Goal: Communication & Community: Answer question/provide support

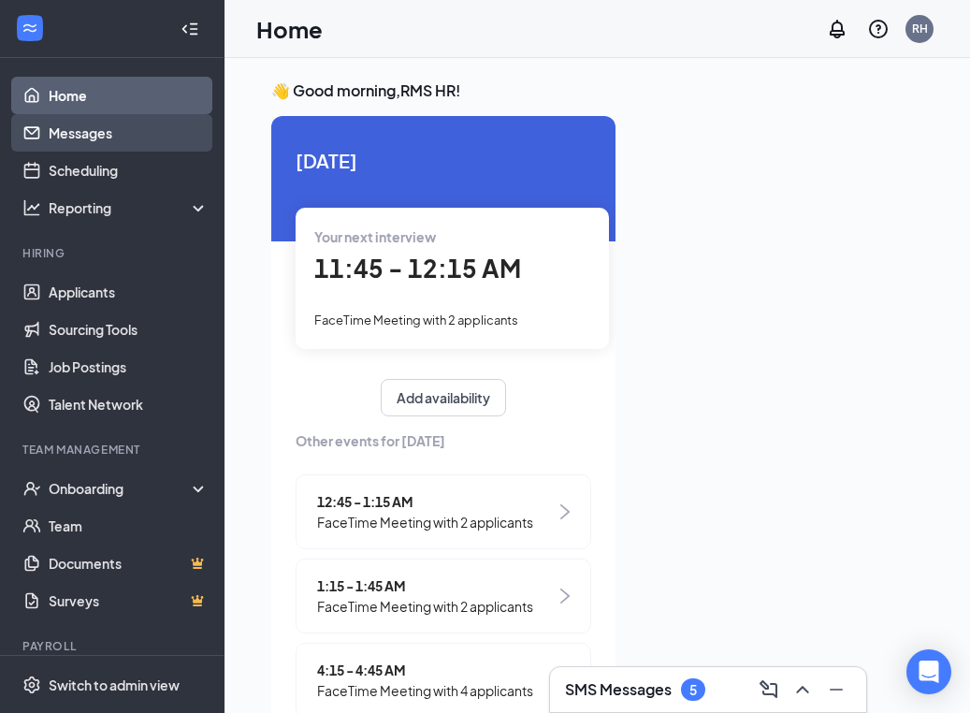
click at [84, 125] on link "Messages" at bounding box center [129, 132] width 160 height 37
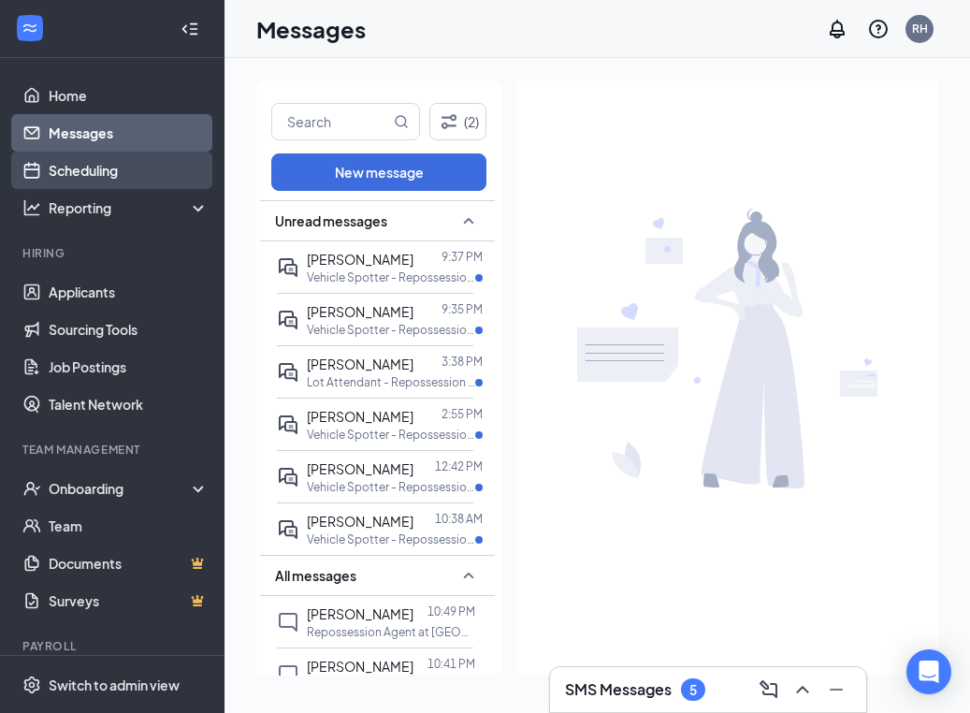
click at [118, 166] on link "Scheduling" at bounding box center [129, 169] width 160 height 37
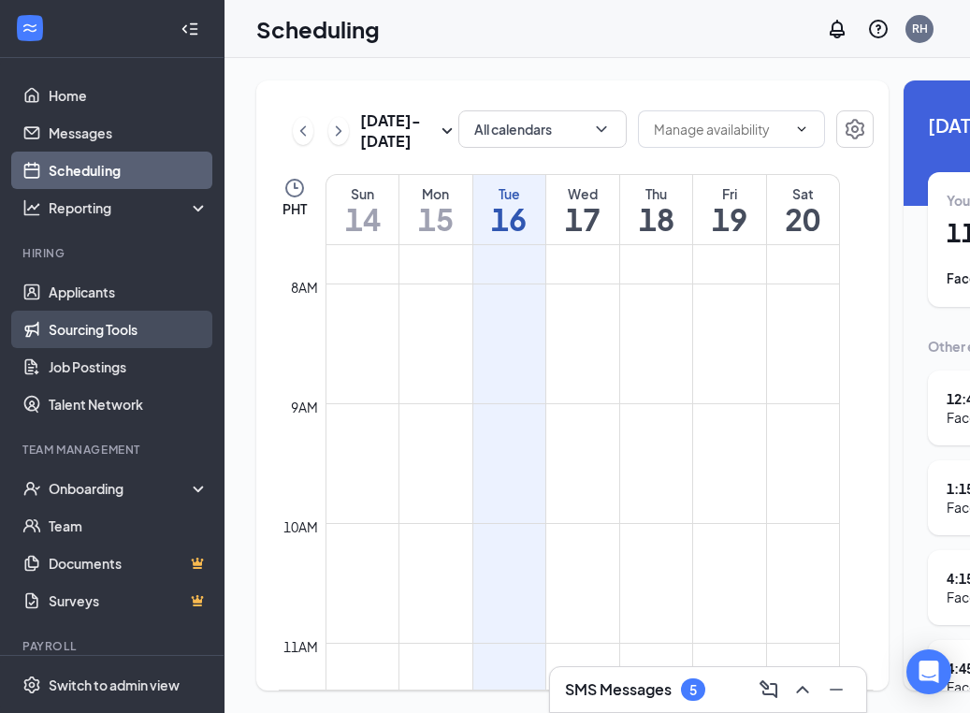
scroll to position [1, 0]
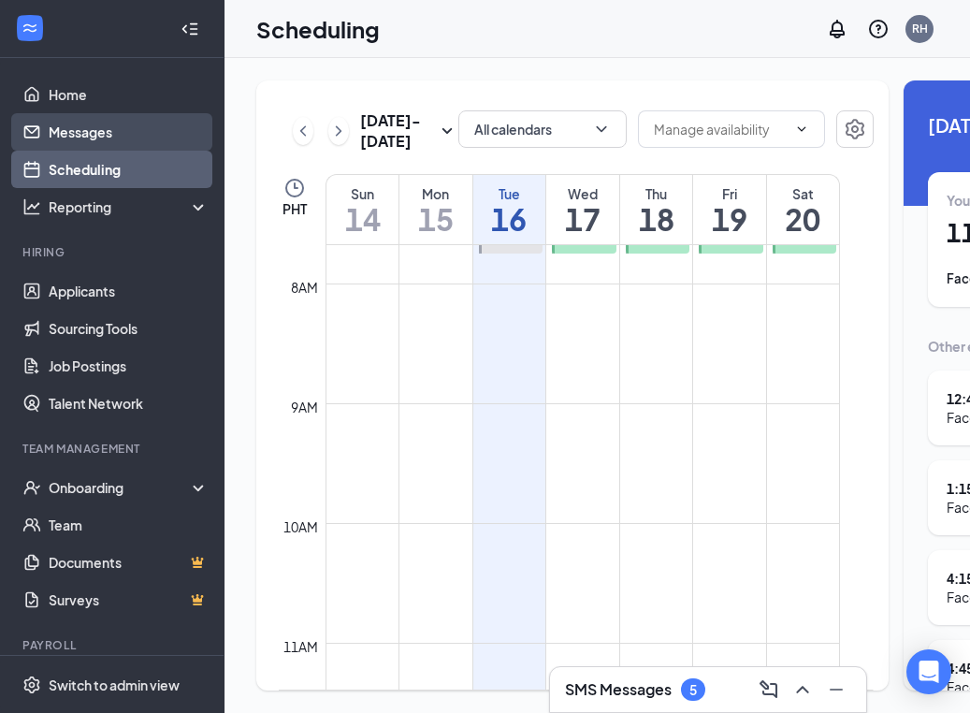
click at [116, 138] on link "Messages" at bounding box center [129, 131] width 160 height 37
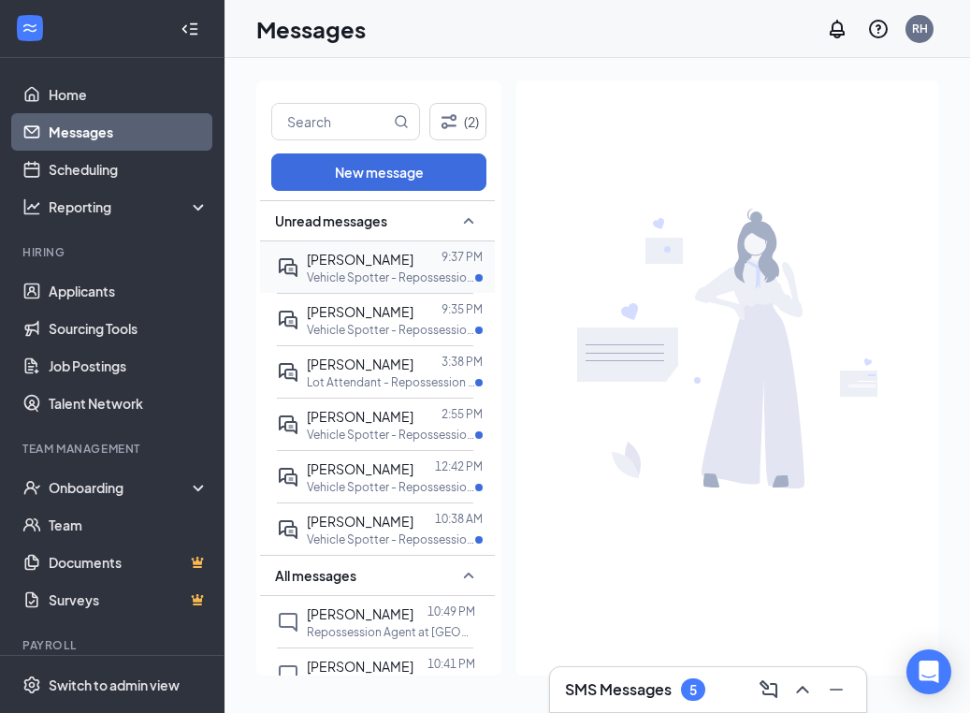
click at [372, 274] on p "Vehicle Spotter - Repossession at NM [GEOGRAPHIC_DATA]" at bounding box center [391, 277] width 168 height 16
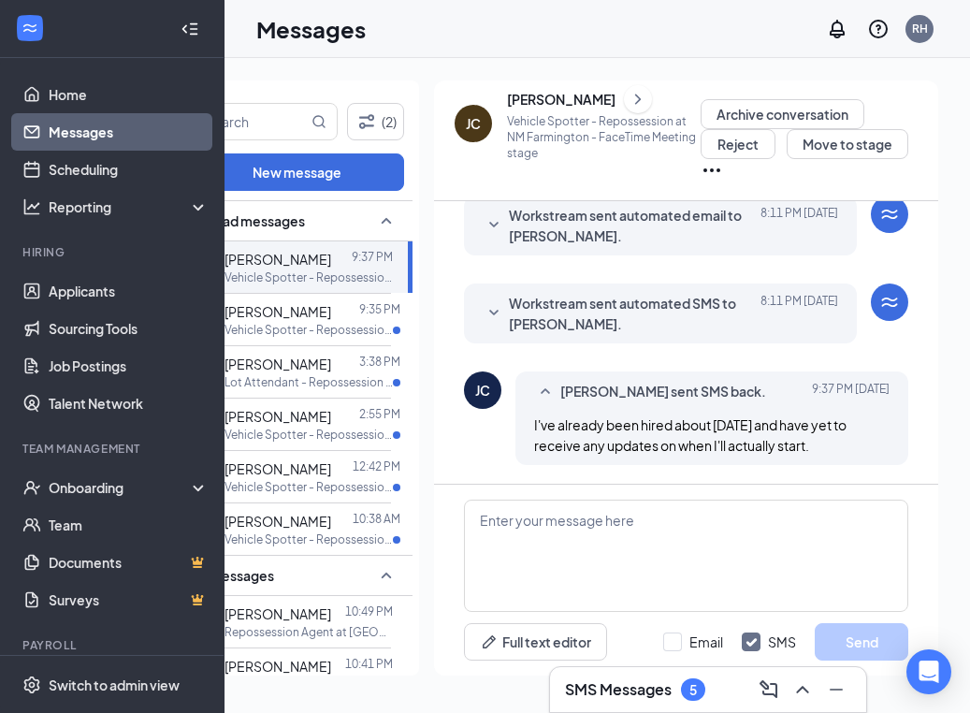
scroll to position [0, 82]
click at [327, 325] on p "Vehicle Spotter - Repossession at NM [GEOGRAPHIC_DATA]" at bounding box center [308, 330] width 168 height 16
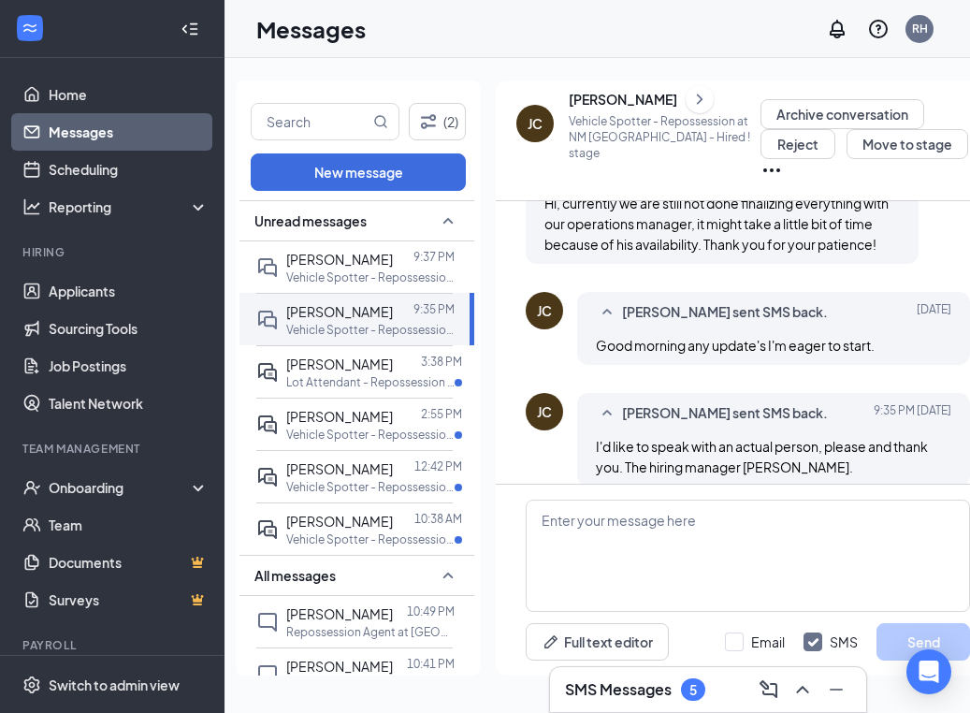
scroll to position [958, 0]
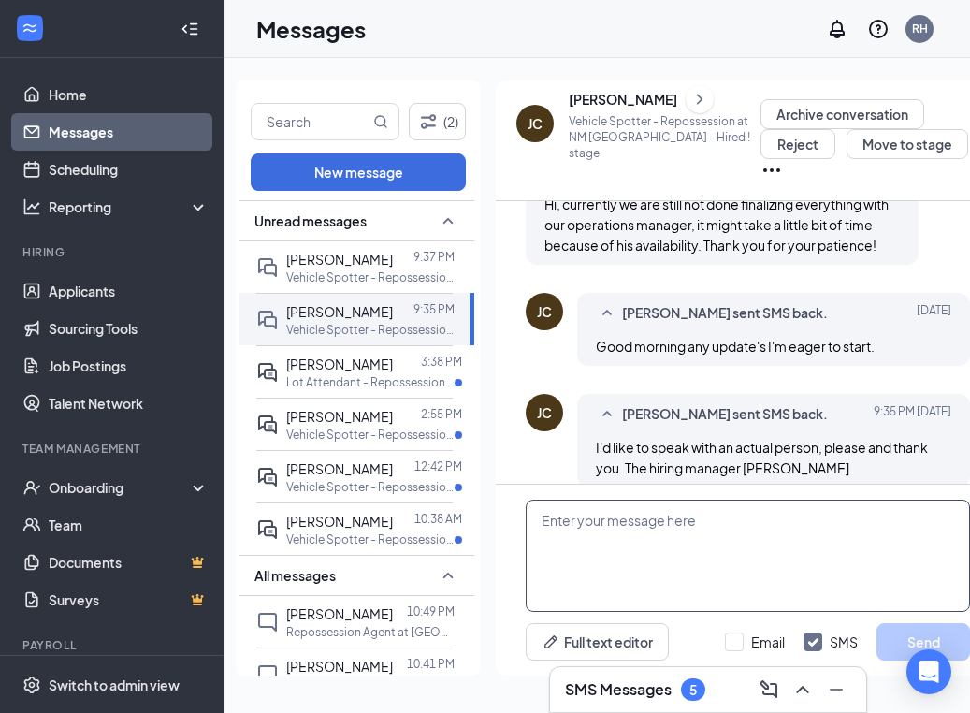
click at [675, 519] on textarea at bounding box center [748, 555] width 444 height 112
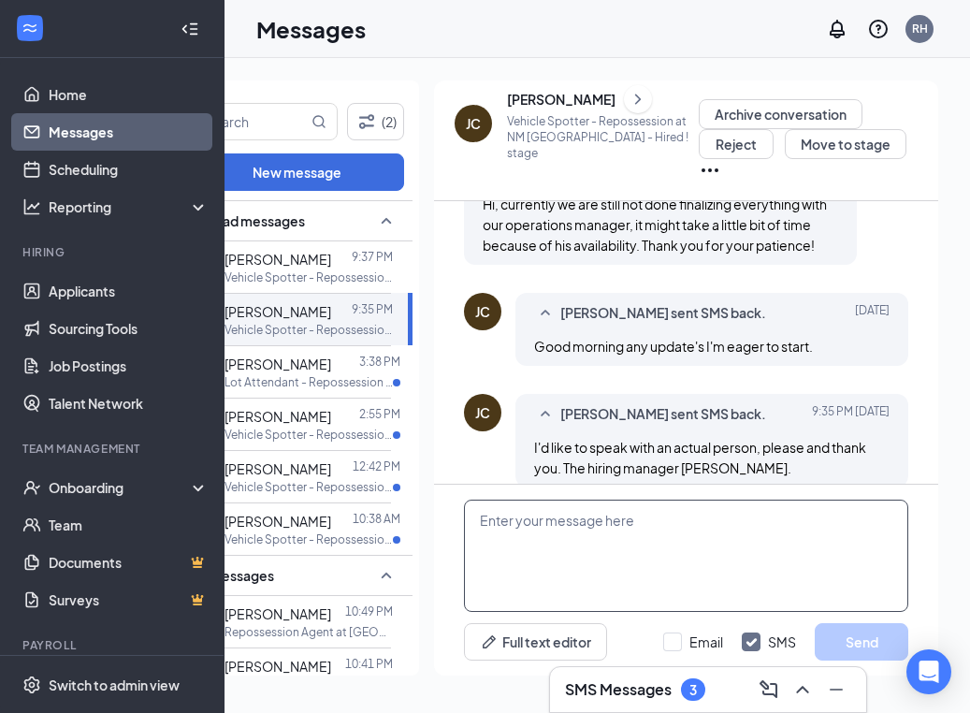
scroll to position [0, 82]
click at [673, 516] on textarea at bounding box center [686, 555] width 444 height 112
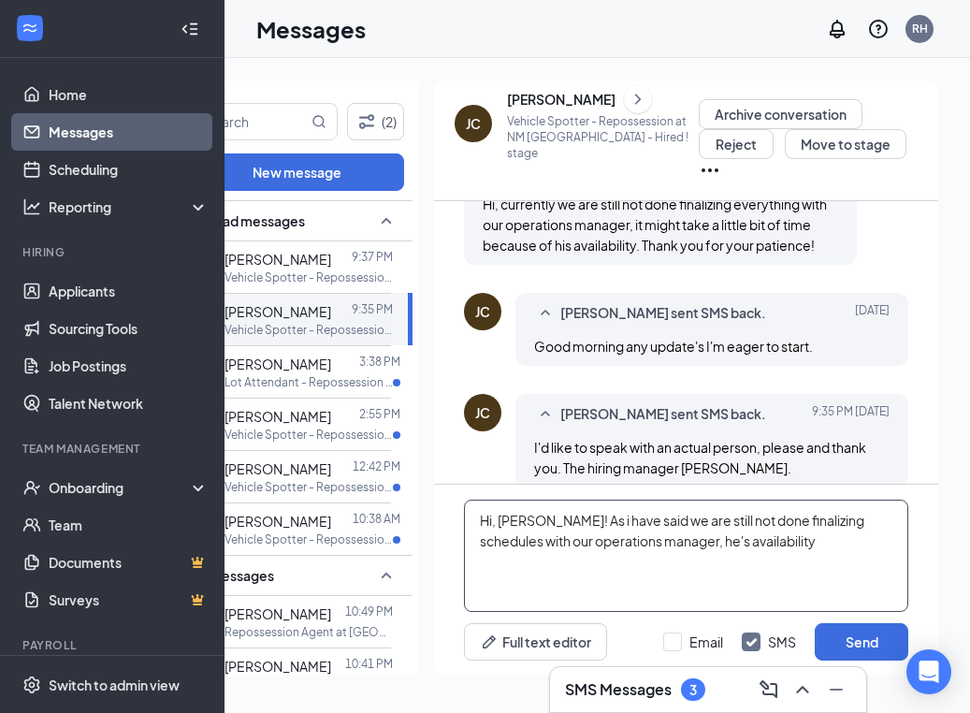
click at [764, 542] on textarea "Hi, [PERSON_NAME]! As i have said we are still not done finalizing schedules wi…" at bounding box center [686, 555] width 444 height 112
type textarea "Hi, [PERSON_NAME]! As i have said we are still not done finalizing schedules wi…"
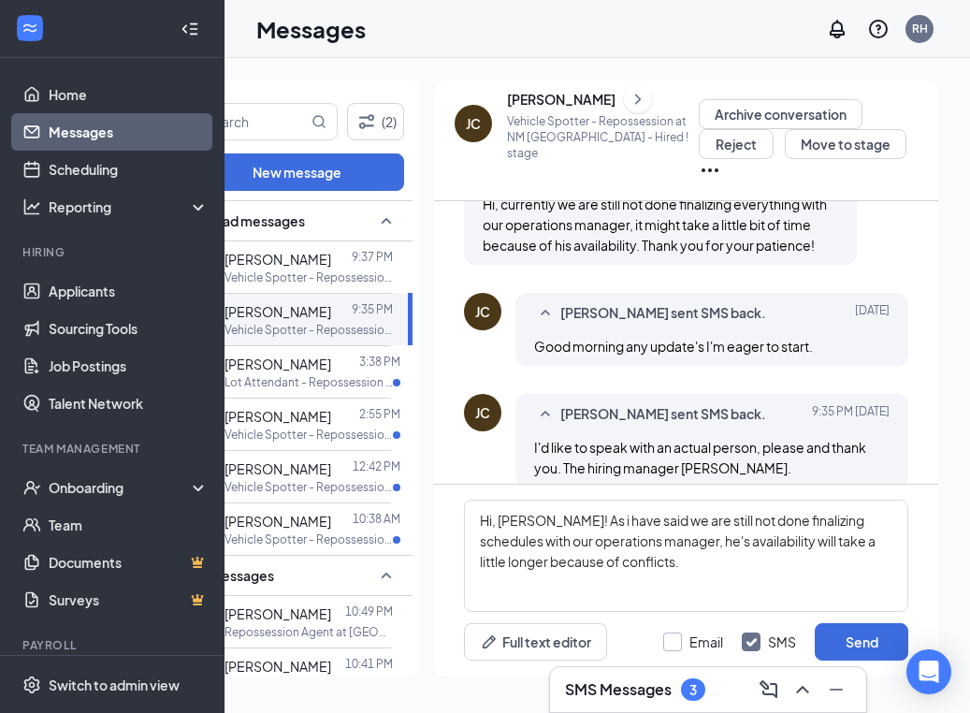
click at [697, 634] on div "Email" at bounding box center [706, 641] width 34 height 19
click at [697, 634] on input "Email" at bounding box center [693, 641] width 60 height 19
checkbox input "true"
drag, startPoint x: 842, startPoint y: 629, endPoint x: 680, endPoint y: 558, distance: 176.7
click at [842, 629] on button "Send" at bounding box center [862, 641] width 94 height 37
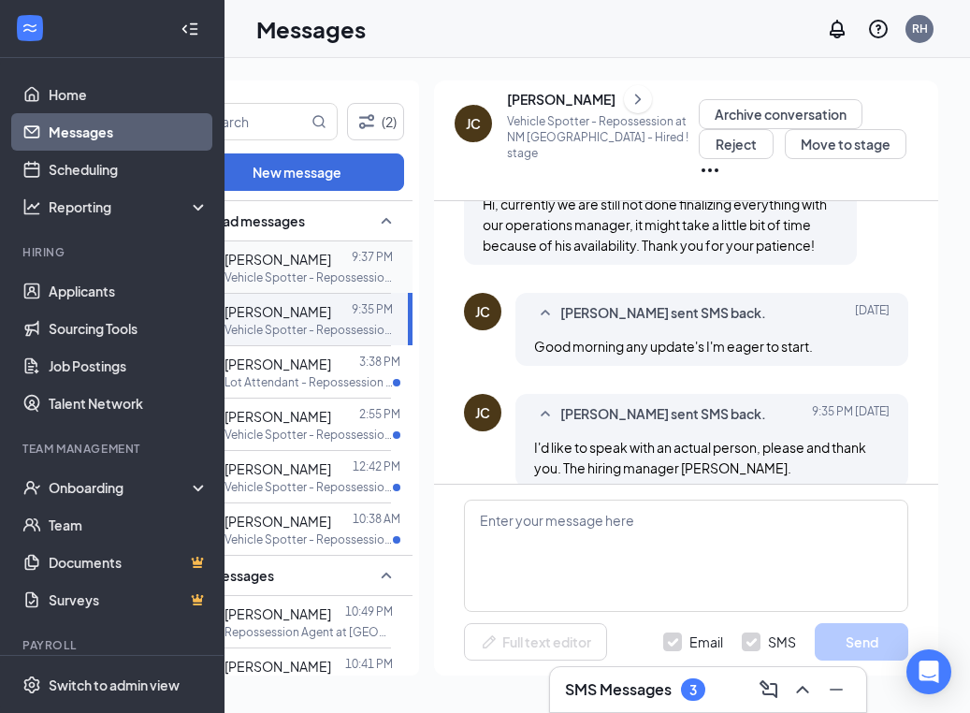
click at [294, 264] on span "[PERSON_NAME]" at bounding box center [277, 259] width 107 height 17
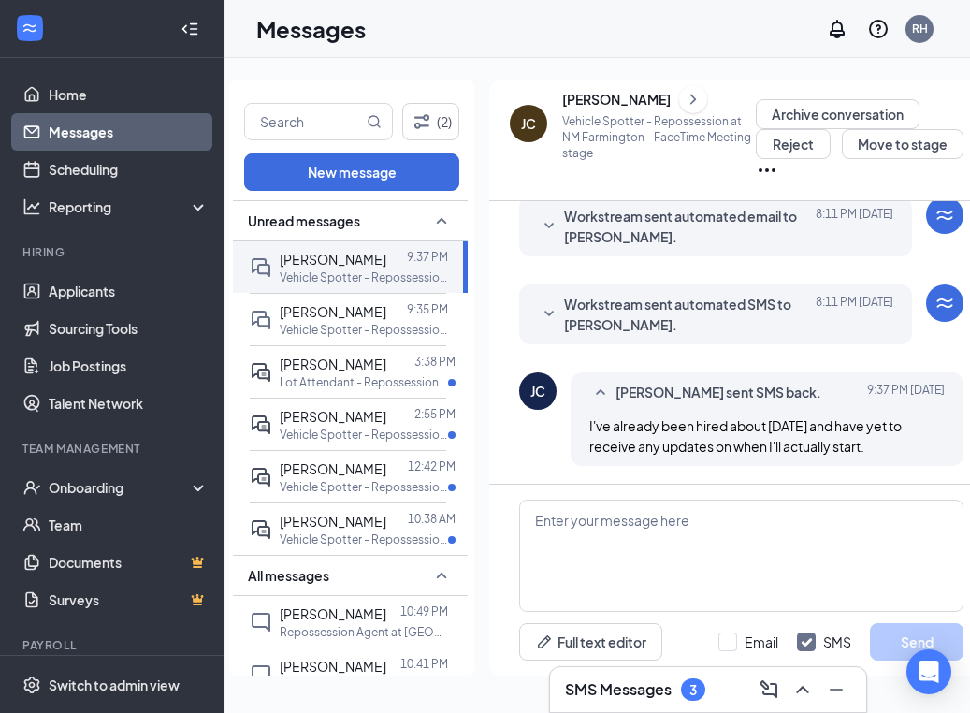
scroll to position [690, 0]
click at [795, 139] on button "Reject" at bounding box center [793, 144] width 75 height 30
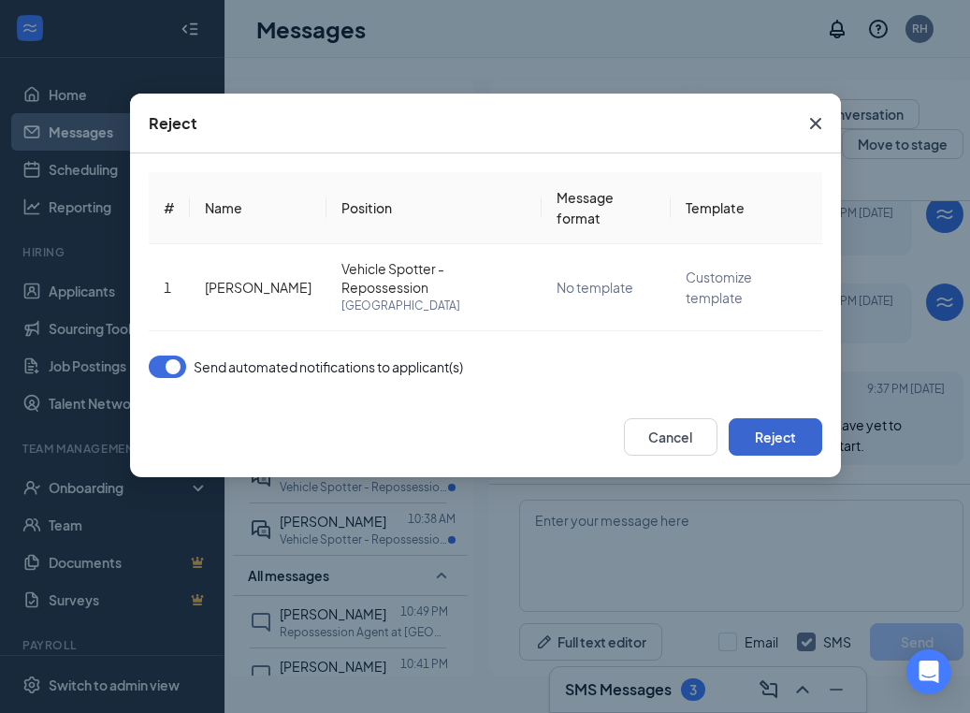
click at [776, 440] on button "Reject" at bounding box center [776, 436] width 94 height 37
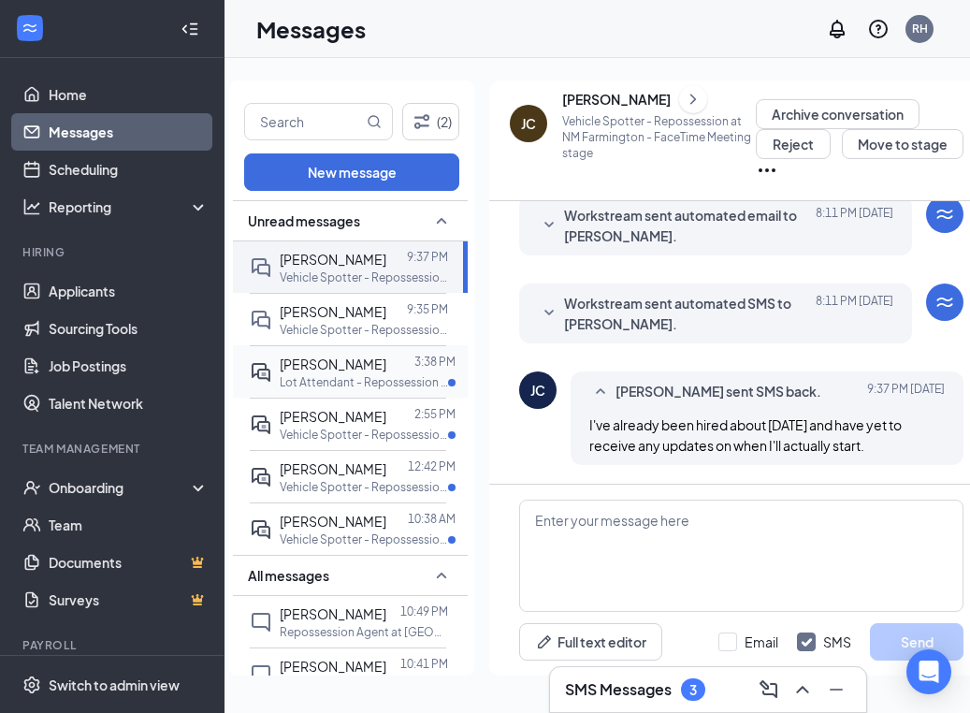
click at [341, 377] on p "Lot Attendant - Repossession at AZ [GEOGRAPHIC_DATA]" at bounding box center [364, 382] width 168 height 16
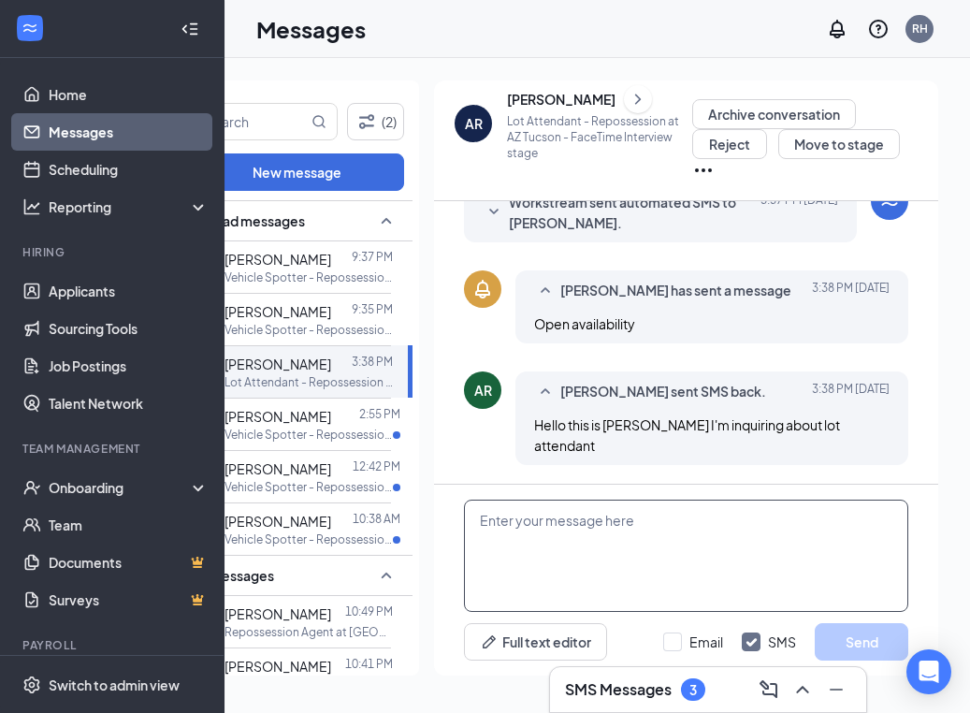
click at [583, 513] on textarea at bounding box center [686, 555] width 444 height 112
click at [690, 523] on textarea "Hi, [PERSON_NAME]! Your questions will" at bounding box center [686, 555] width 444 height 112
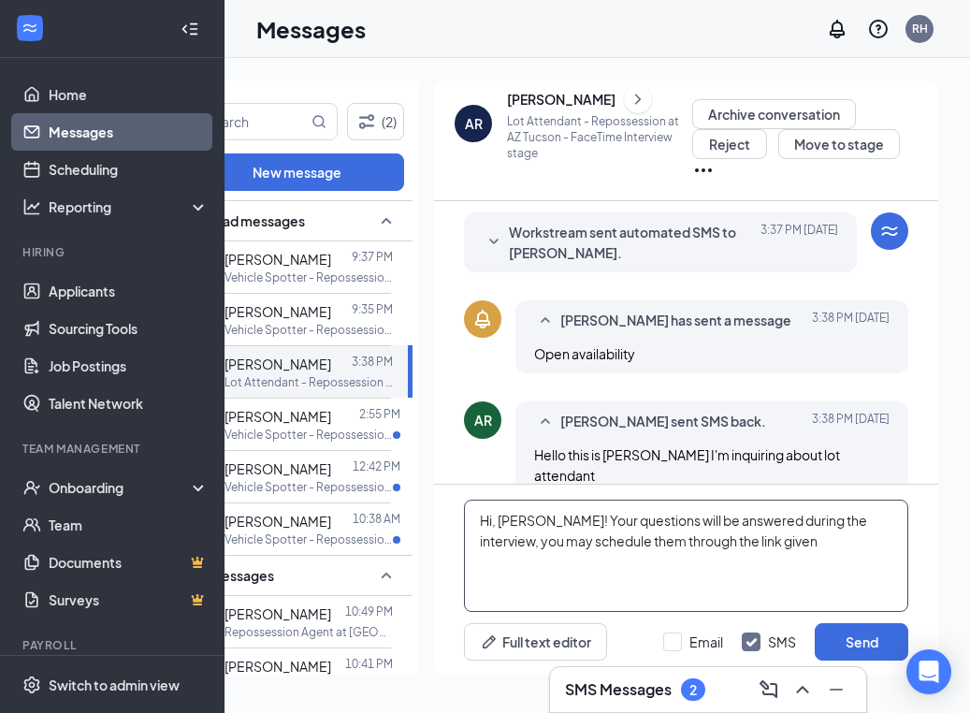
scroll to position [445, 0]
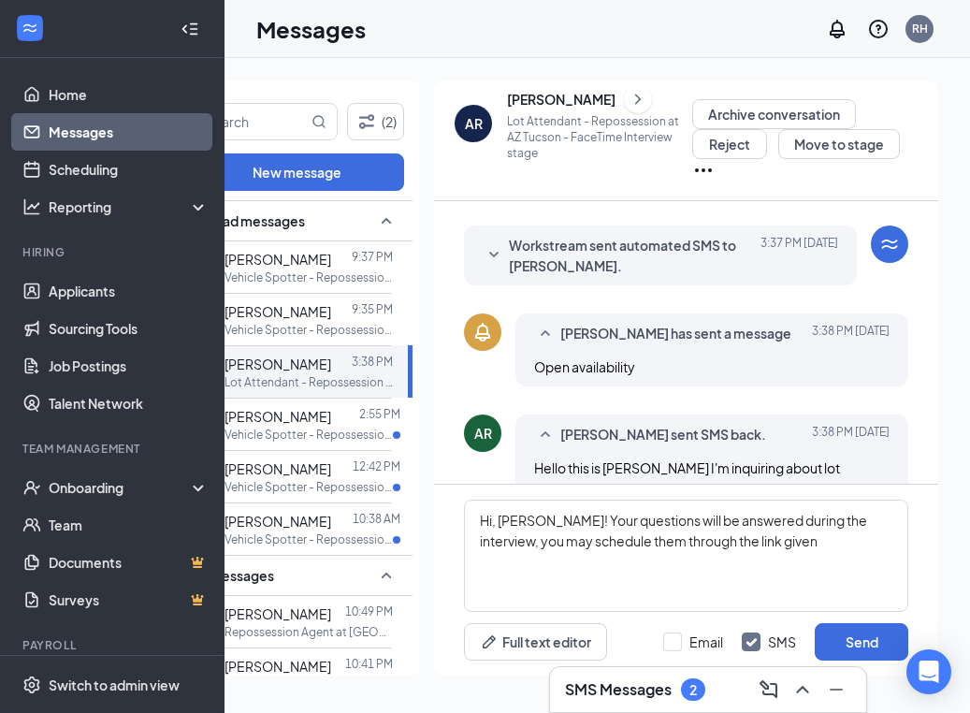
click at [489, 261] on icon "SmallChevronDown" at bounding box center [494, 255] width 22 height 22
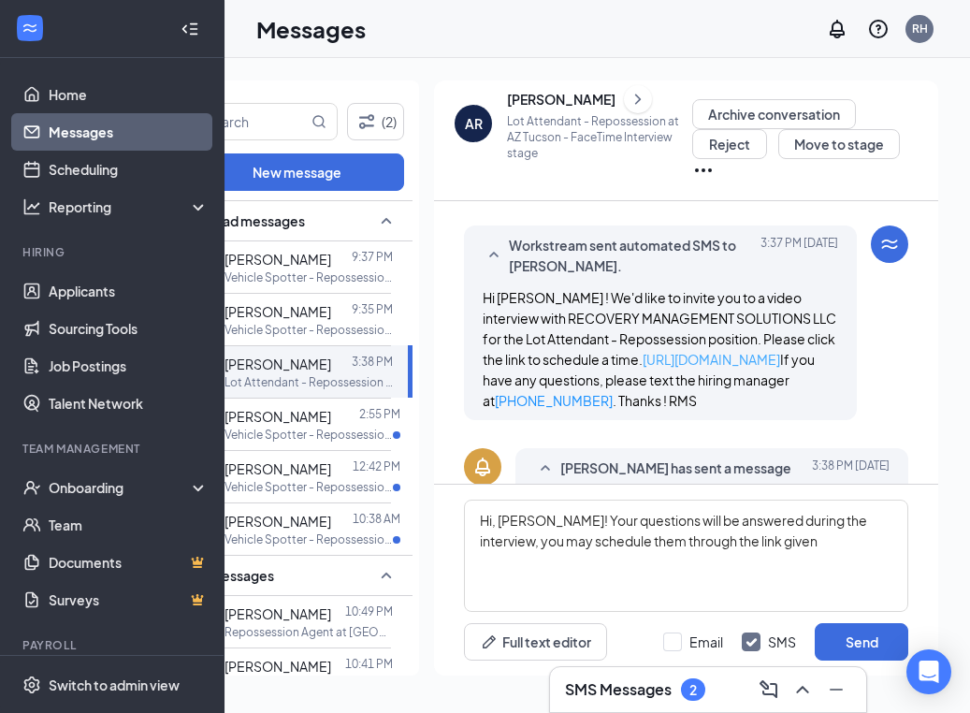
drag, startPoint x: 833, startPoint y: 358, endPoint x: 631, endPoint y: 356, distance: 202.0
click at [625, 358] on div "Hi [PERSON_NAME] ! We'd like to invite you to a video interview with RECOVERY M…" at bounding box center [660, 348] width 355 height 123
click at [780, 545] on textarea "Hi, Alexander! Your questions will be answered during the interview, you may sc…" at bounding box center [686, 555] width 444 height 112
click at [771, 543] on textarea "Hi, Alexander! Your questions will be answered during the interview, you may sc…" at bounding box center [686, 555] width 444 height 112
paste textarea "https://l.wrkstrm.us/dgd8hPR9M"
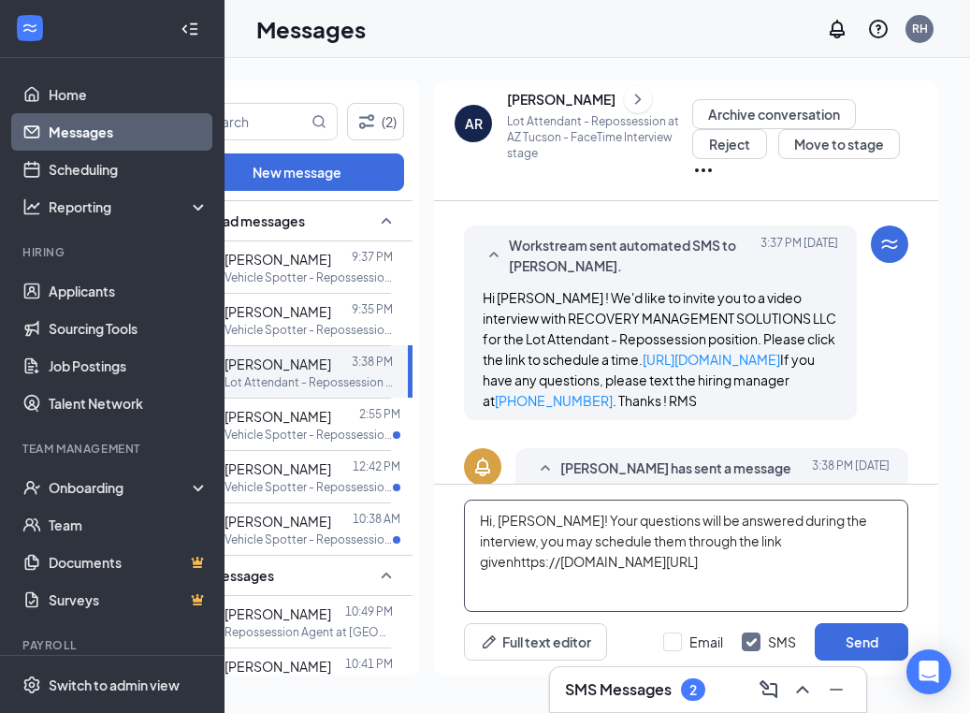
click at [513, 564] on textarea "Hi, Alexander! Your questions will be answered during the interview, you may sc…" at bounding box center [686, 555] width 444 height 112
type textarea "Hi, Alexander! Your questions will be answered during the interview, you may sc…"
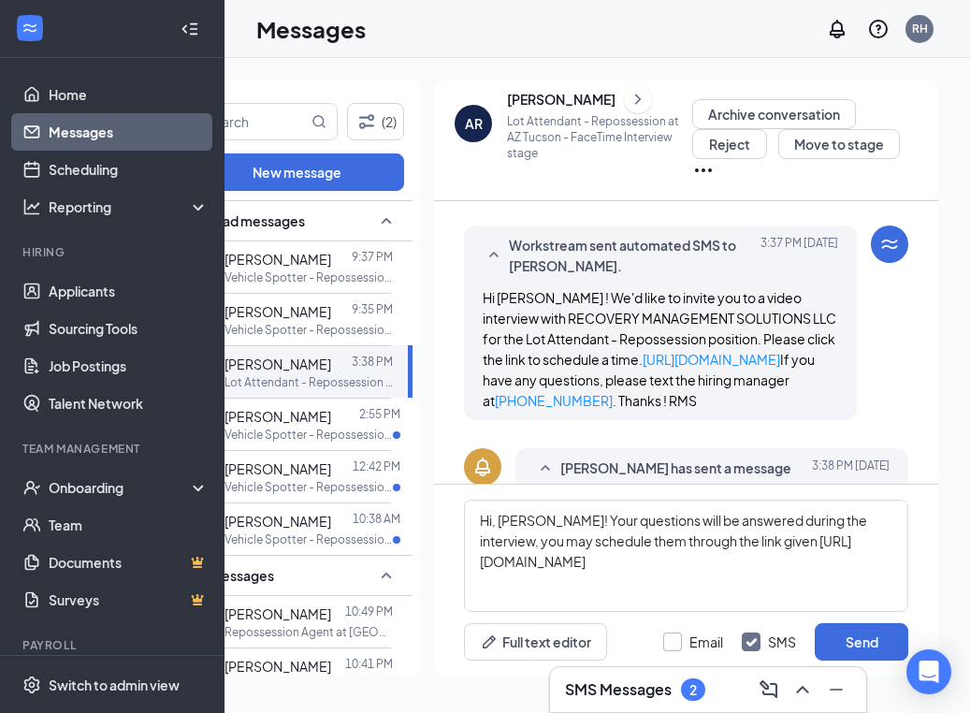
drag, startPoint x: 677, startPoint y: 642, endPoint x: 714, endPoint y: 642, distance: 37.4
click at [677, 642] on div at bounding box center [672, 641] width 19 height 19
click at [677, 642] on input "Email" at bounding box center [693, 641] width 60 height 19
checkbox input "true"
drag, startPoint x: 846, startPoint y: 646, endPoint x: 825, endPoint y: 638, distance: 23.1
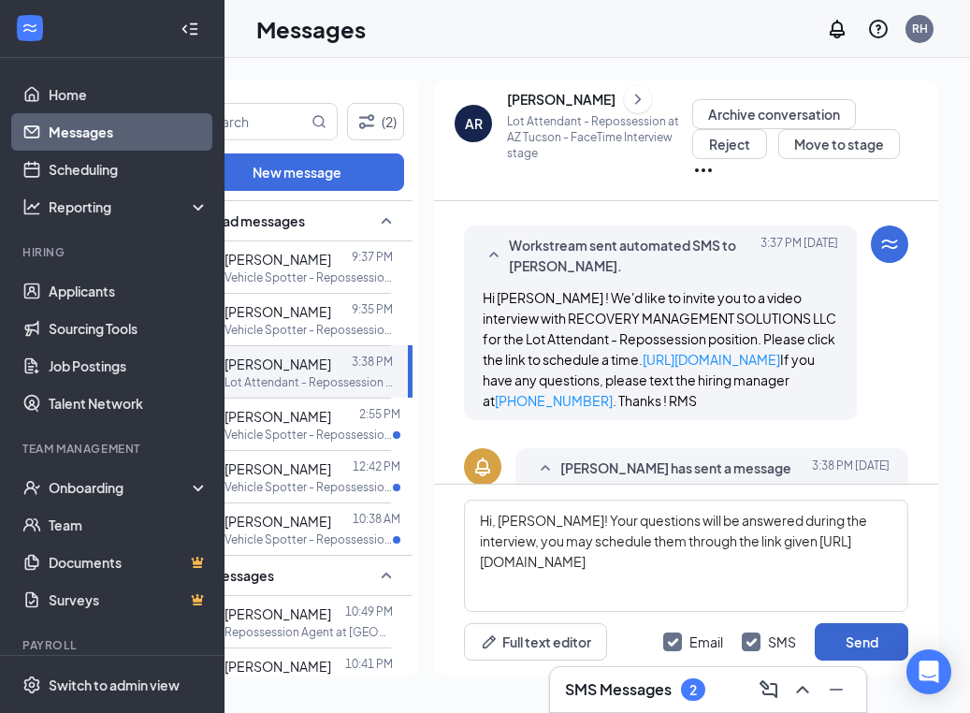
click at [846, 646] on button "Send" at bounding box center [862, 641] width 94 height 37
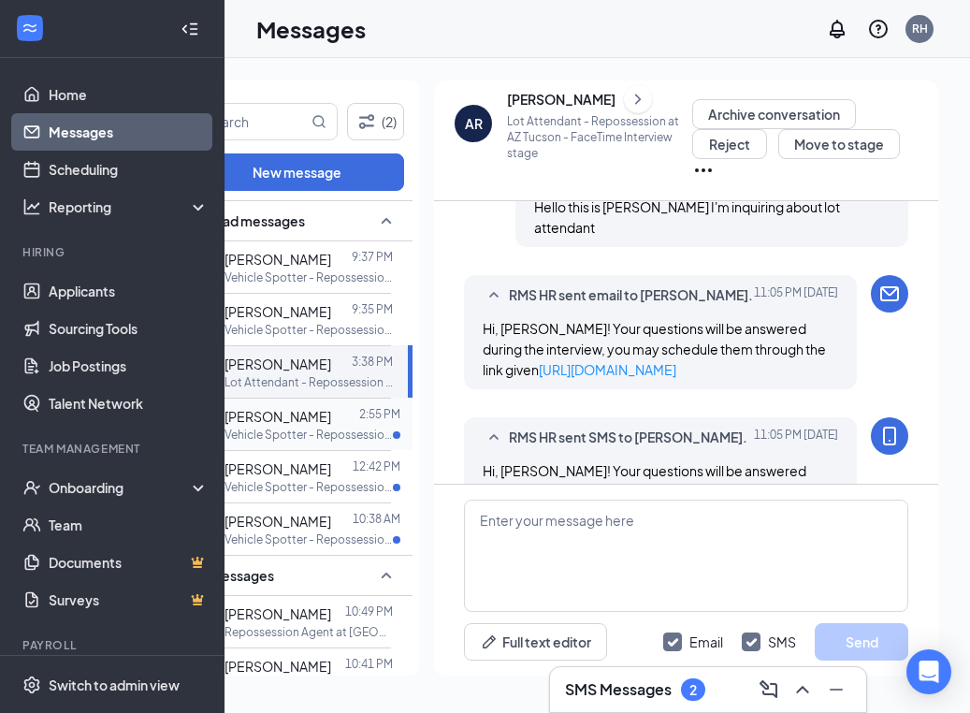
scroll to position [907, 0]
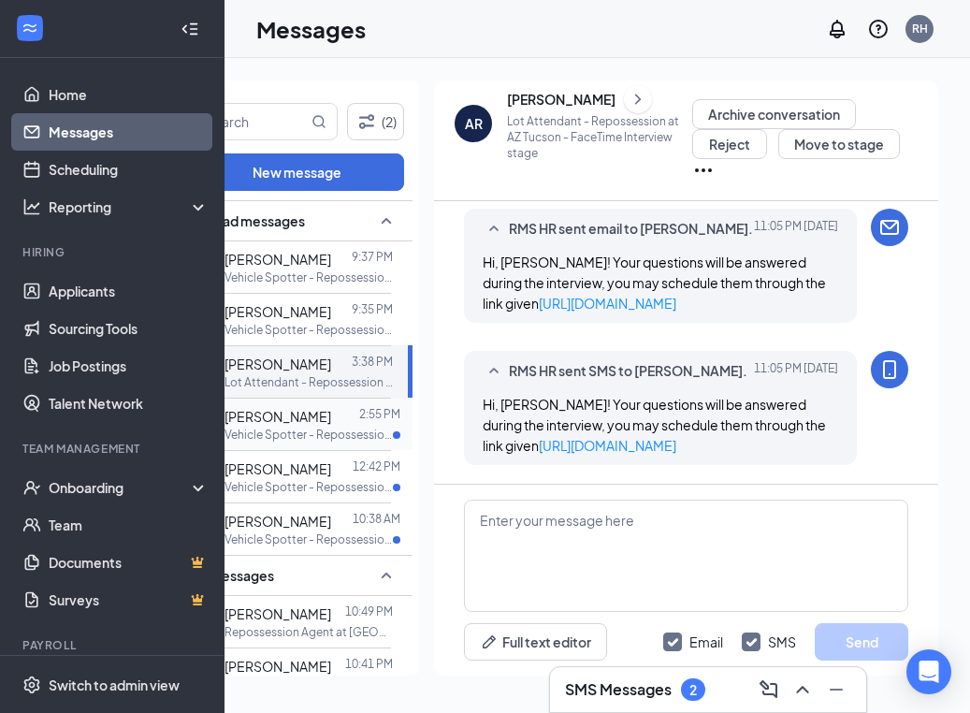
click at [278, 416] on span "[PERSON_NAME]" at bounding box center [277, 416] width 107 height 17
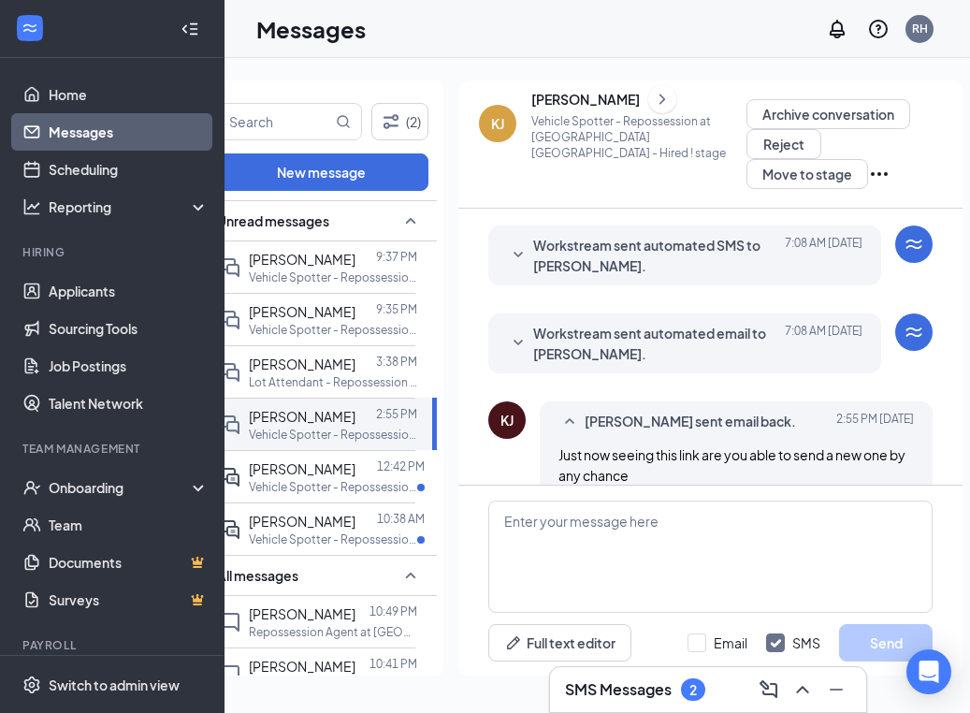
scroll to position [0, 52]
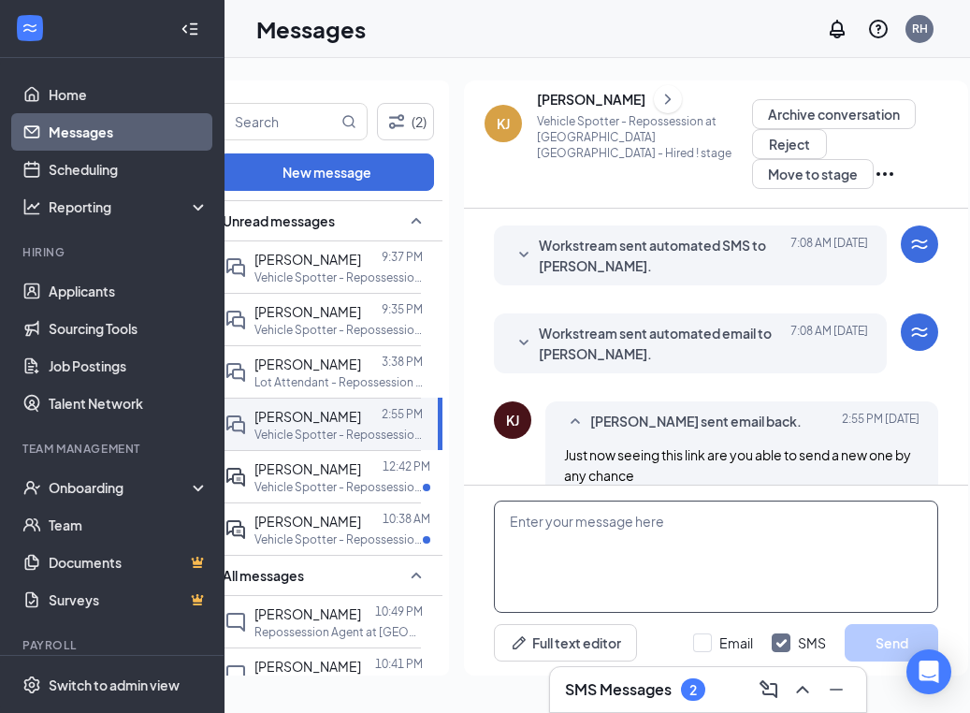
click at [652, 559] on textarea at bounding box center [716, 556] width 444 height 112
paste textarea "Good day, we are still finalizing schedules with our operations manager, we wil…"
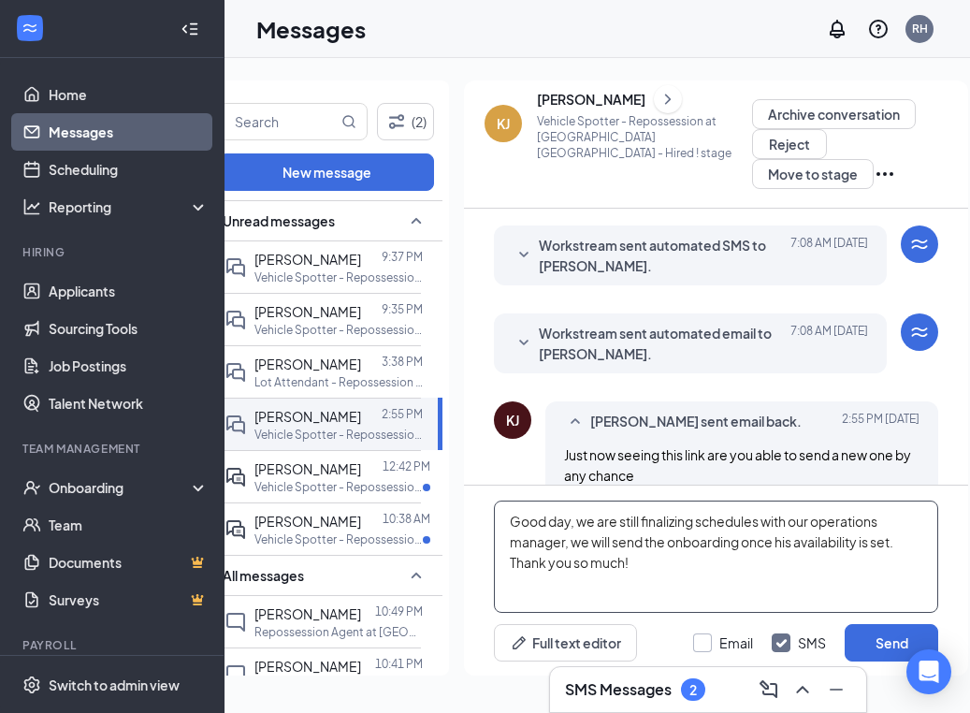
type textarea "Good day, we are still finalizing schedules with our operations manager, we wil…"
drag, startPoint x: 707, startPoint y: 647, endPoint x: 771, endPoint y: 645, distance: 63.6
click at [713, 647] on label "Email" at bounding box center [723, 642] width 60 height 19
click at [713, 647] on input "Email" at bounding box center [723, 642] width 60 height 19
checkbox input "true"
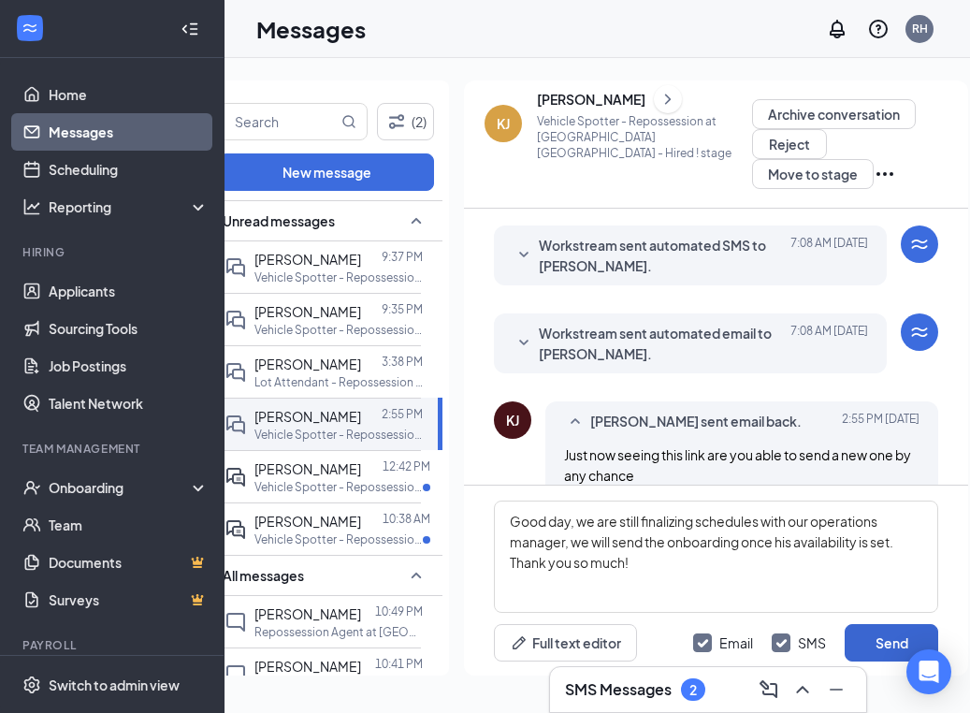
click at [850, 642] on button "Send" at bounding box center [891, 642] width 94 height 37
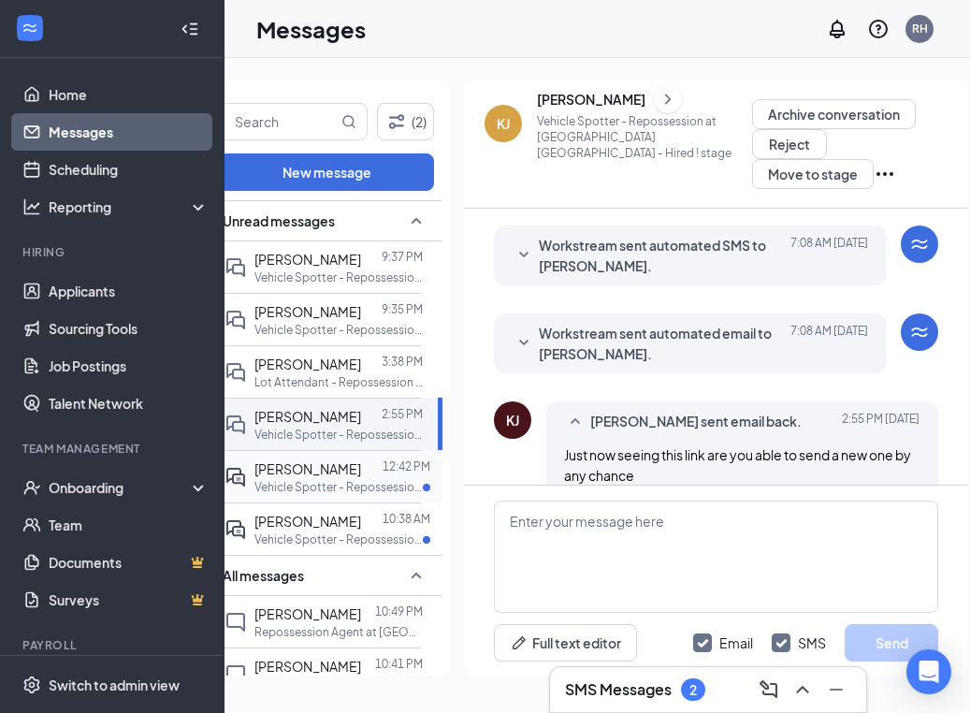
click at [310, 490] on p "Vehicle Spotter - Repossession at AZ [GEOGRAPHIC_DATA]" at bounding box center [338, 487] width 168 height 16
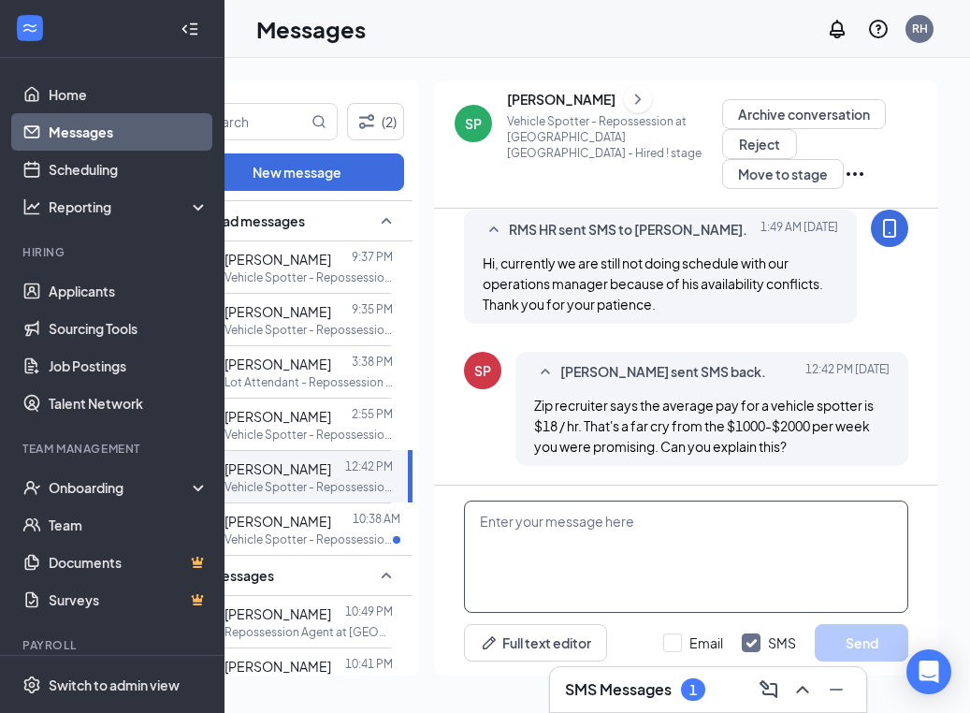
scroll to position [965, 0]
click at [590, 534] on textarea at bounding box center [686, 556] width 444 height 112
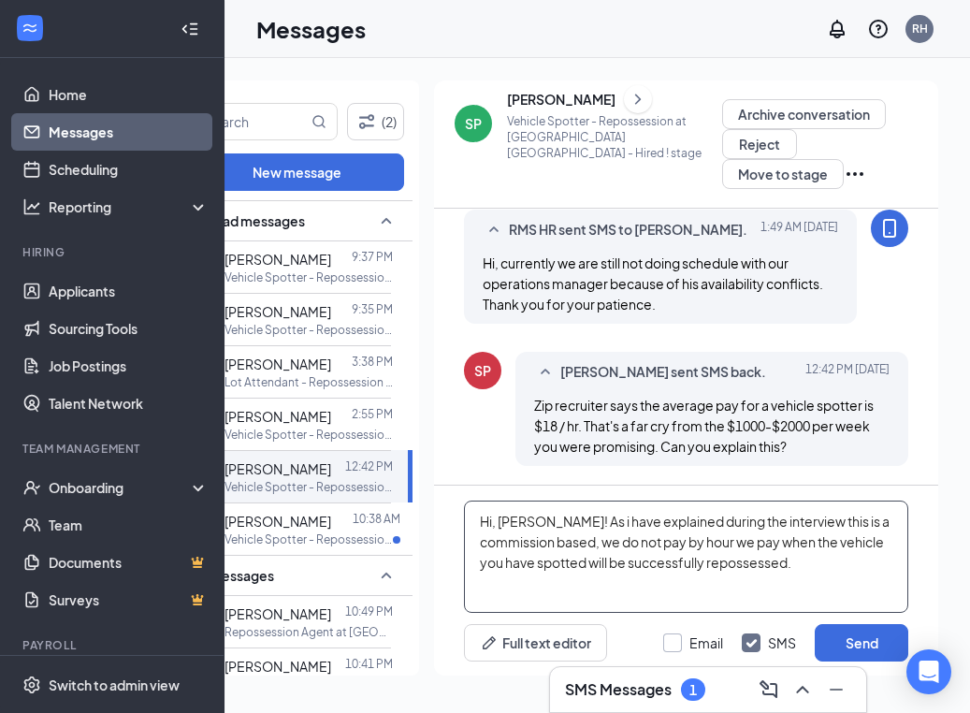
type textarea "Hi, scott! As i have explained during the interview this is a commission based,…"
drag, startPoint x: 682, startPoint y: 641, endPoint x: 696, endPoint y: 633, distance: 15.9
click at [682, 641] on div at bounding box center [672, 642] width 19 height 19
click at [682, 641] on input "Email" at bounding box center [693, 642] width 60 height 19
checkbox input "true"
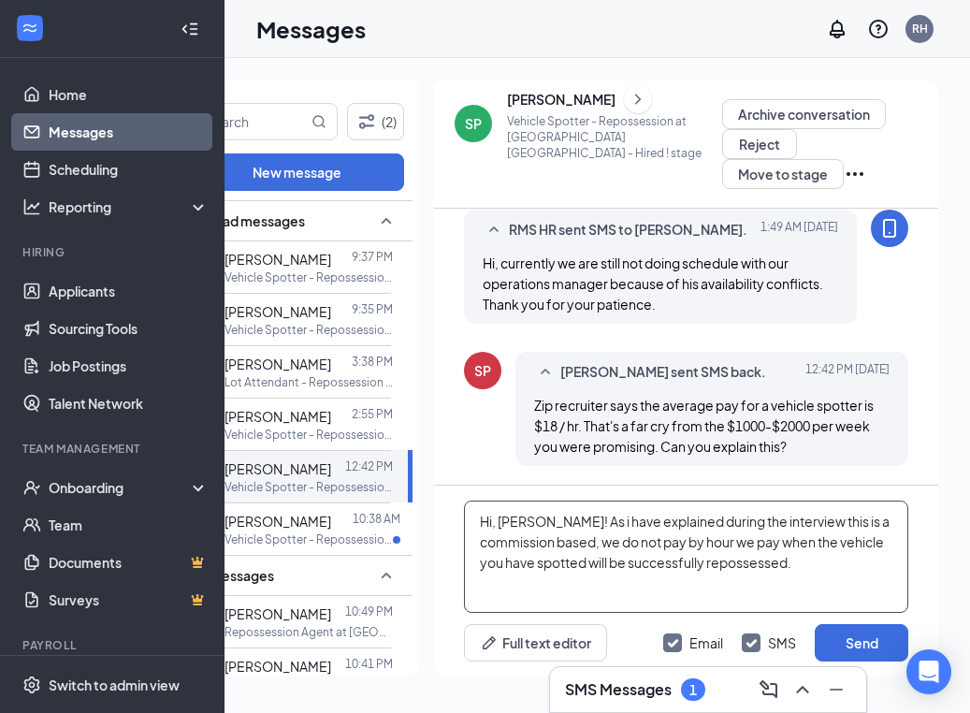
drag, startPoint x: 593, startPoint y: 542, endPoint x: 474, endPoint y: 543, distance: 118.8
click at [472, 543] on textarea "Hi, scott! As i have explained during the interview this is a commission based,…" at bounding box center [686, 556] width 444 height 112
type textarea "Hi, scott! As i have explained during the interview this is a subcontractor pos…"
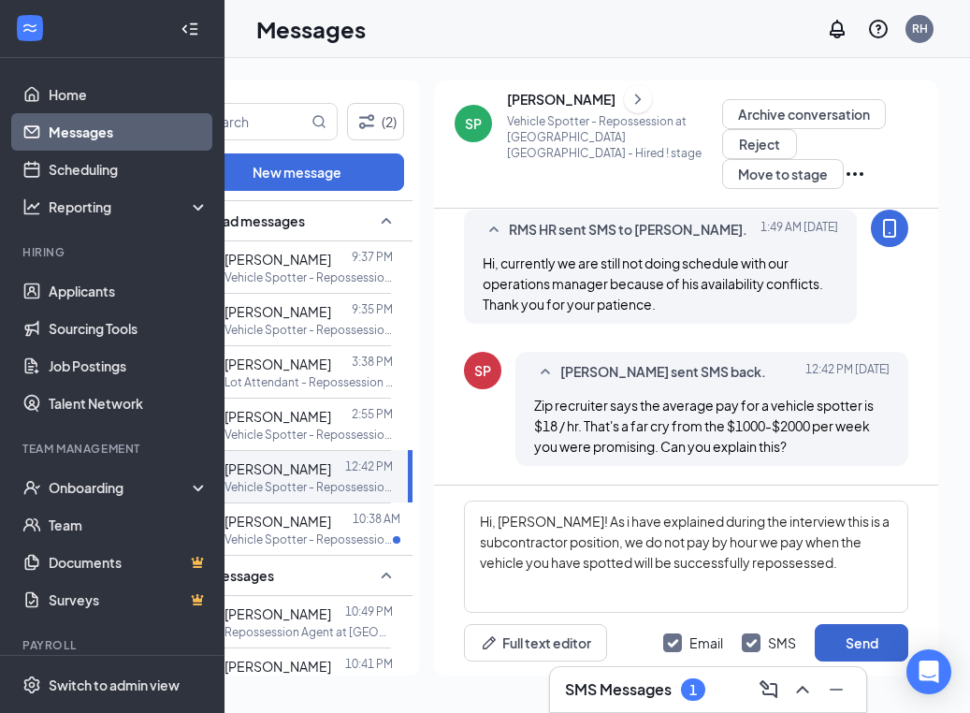
click at [840, 640] on button "Send" at bounding box center [862, 642] width 94 height 37
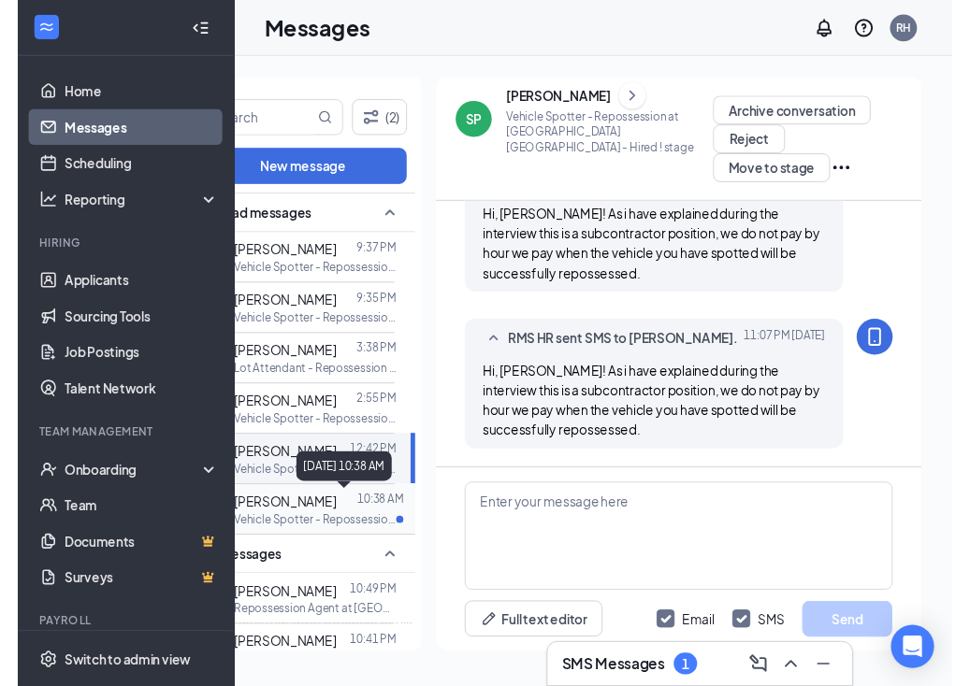
scroll to position [1309, 0]
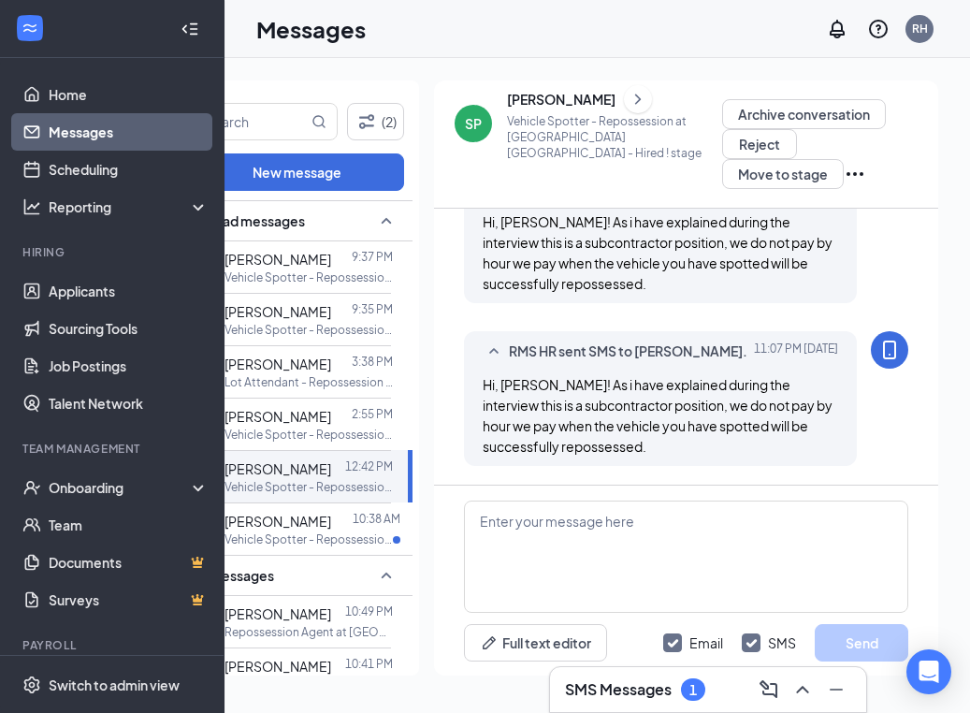
click at [563, 108] on div "[PERSON_NAME]" at bounding box center [561, 99] width 108 height 19
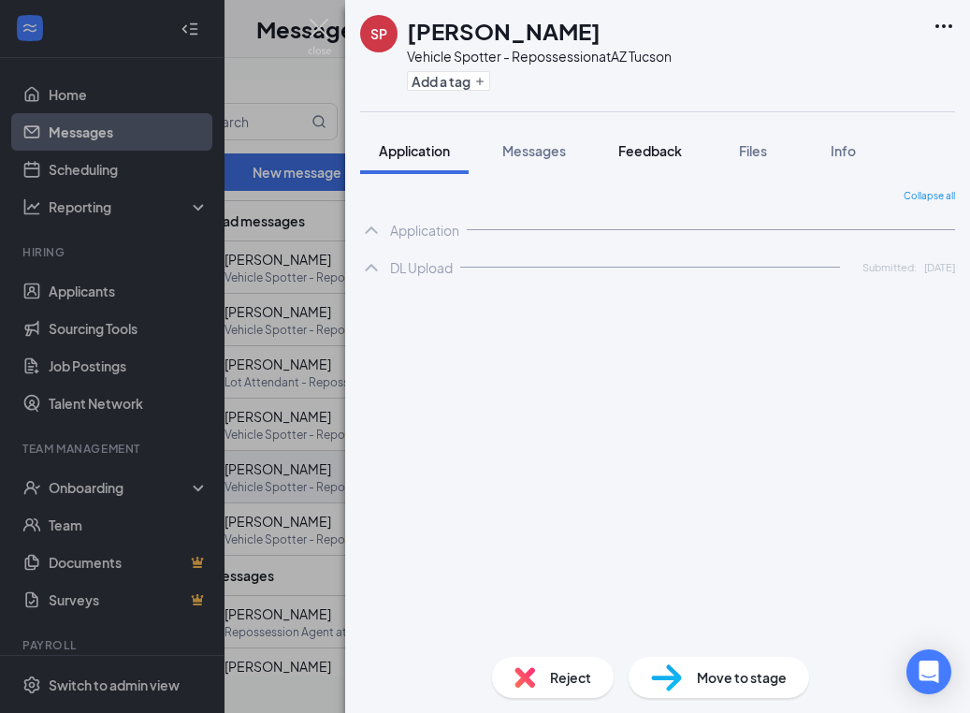
click at [679, 149] on span "Feedback" at bounding box center [650, 150] width 64 height 17
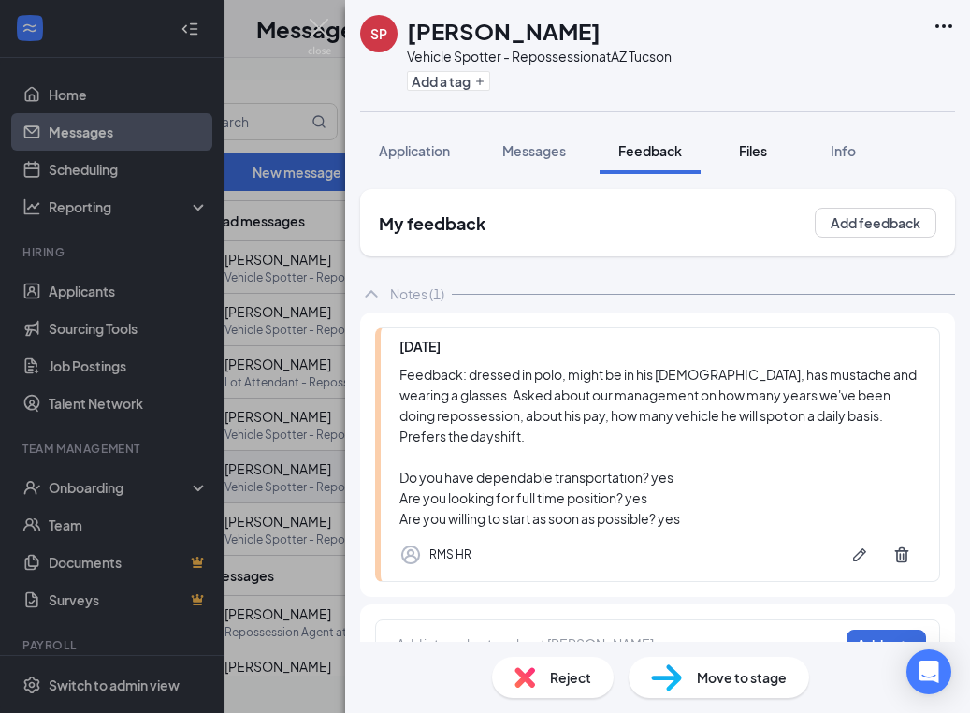
click at [755, 152] on span "Files" at bounding box center [753, 150] width 28 height 17
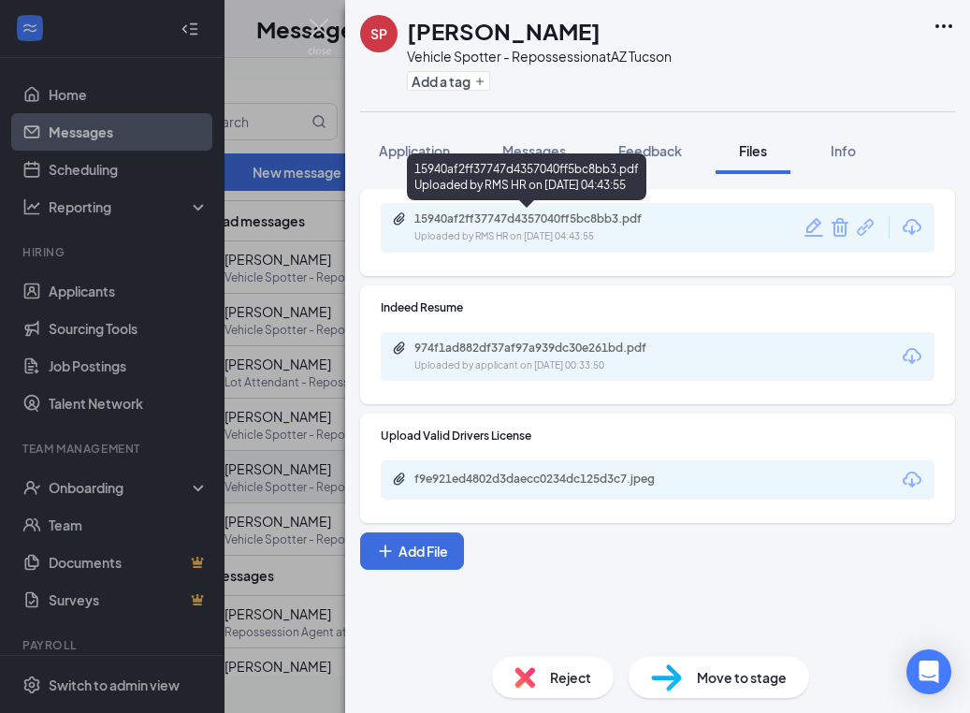
click at [482, 230] on div "Uploaded by RMS HR on Sep 05, 2025 at 04:43:55" at bounding box center [554, 236] width 281 height 15
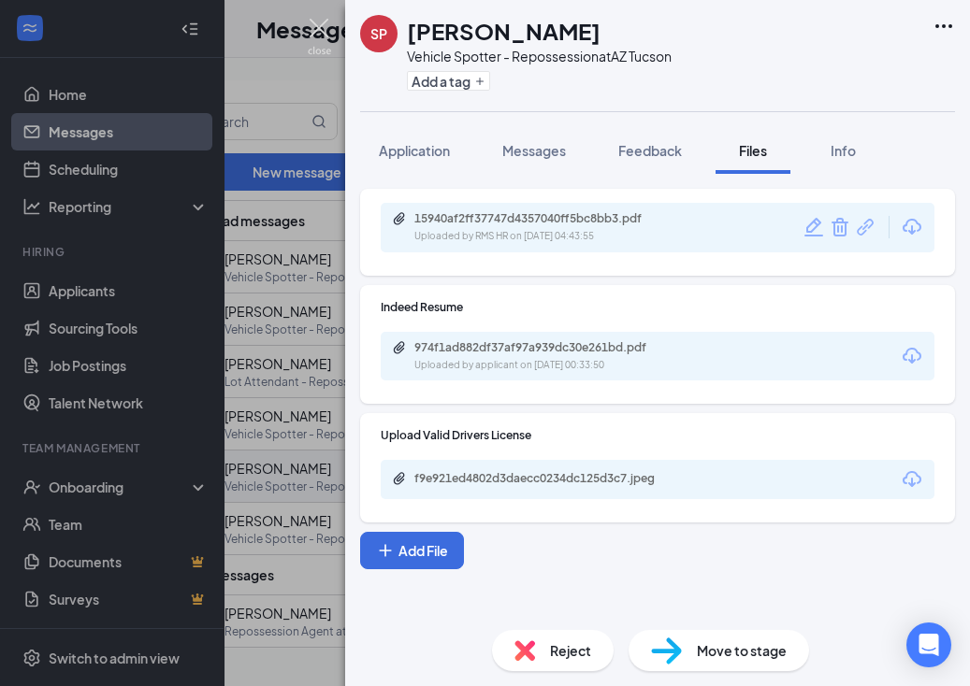
click at [321, 29] on img at bounding box center [319, 37] width 23 height 36
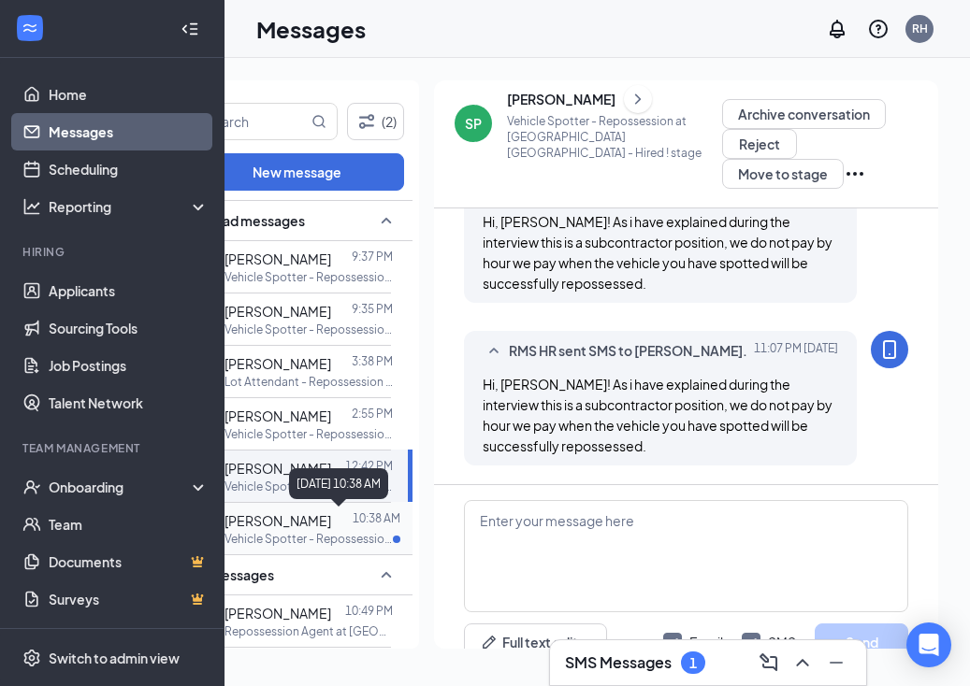
click at [357, 513] on p "10:38 AM" at bounding box center [377, 519] width 48 height 16
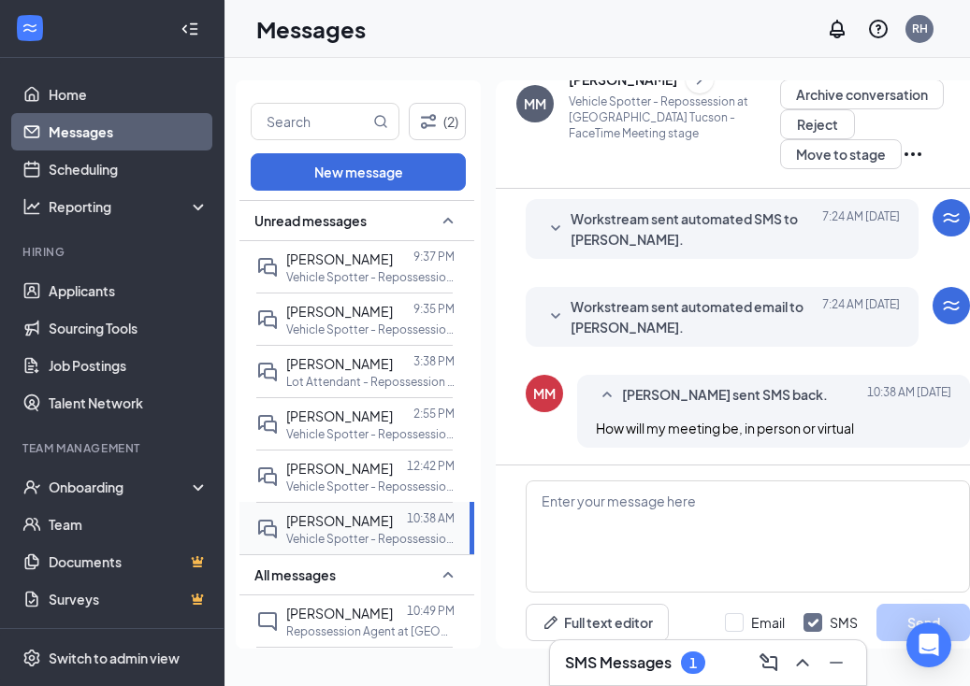
scroll to position [622, 0]
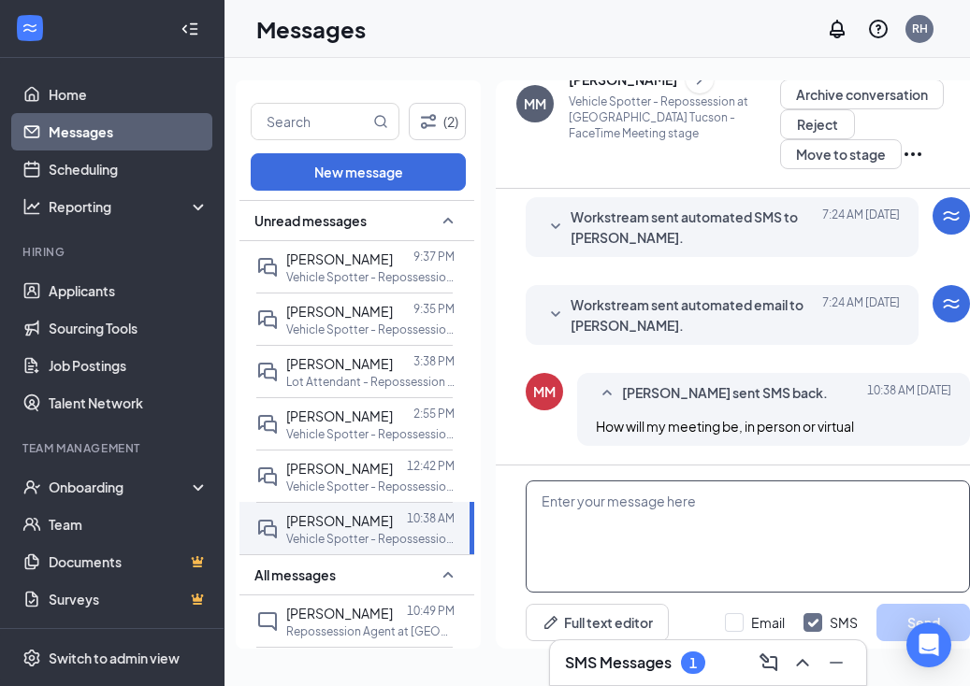
click at [648, 506] on textarea at bounding box center [748, 537] width 444 height 112
paste textarea "The interview will be conducted via zoom, the link will be sent to you on your …"
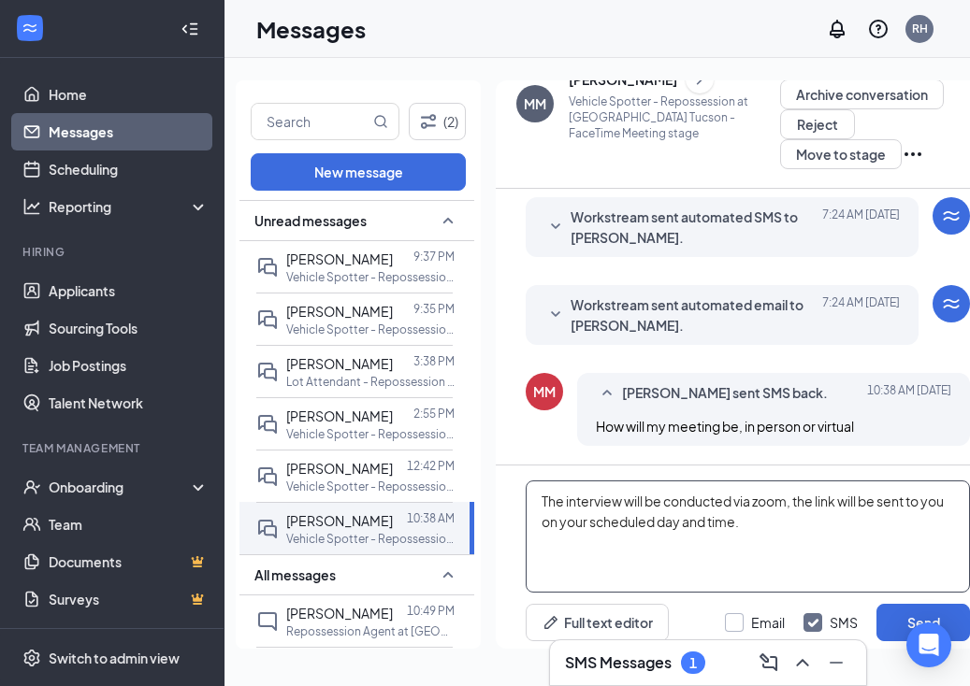
type textarea "The interview will be conducted via zoom, the link will be sent to you on your …"
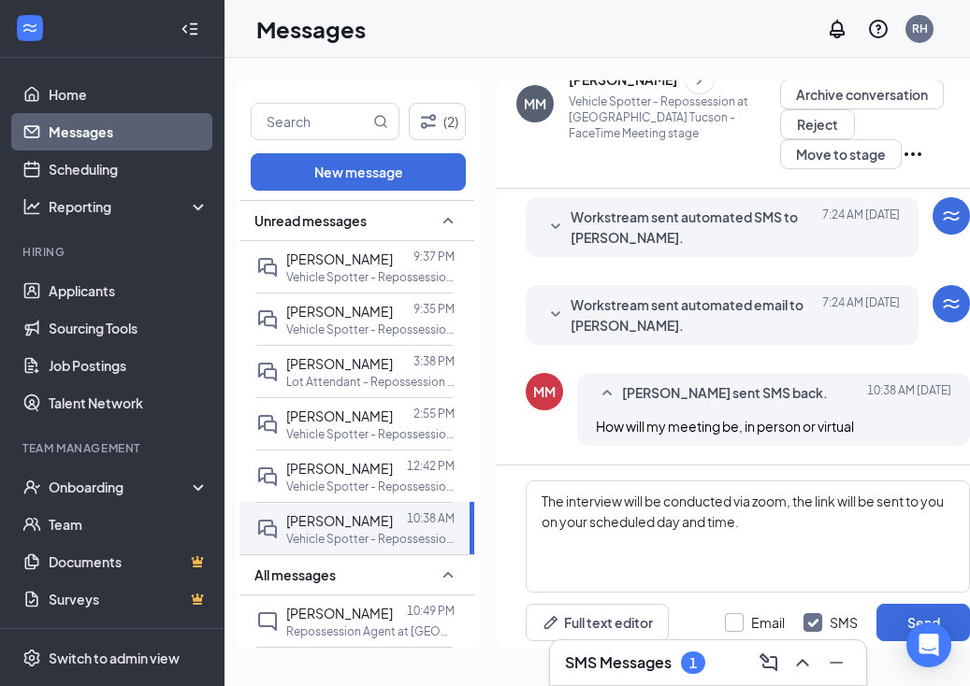
drag, startPoint x: 737, startPoint y: 612, endPoint x: 760, endPoint y: 612, distance: 23.4
click at [737, 613] on div at bounding box center [734, 622] width 19 height 19
click at [737, 613] on input "Email" at bounding box center [755, 622] width 60 height 19
checkbox input "true"
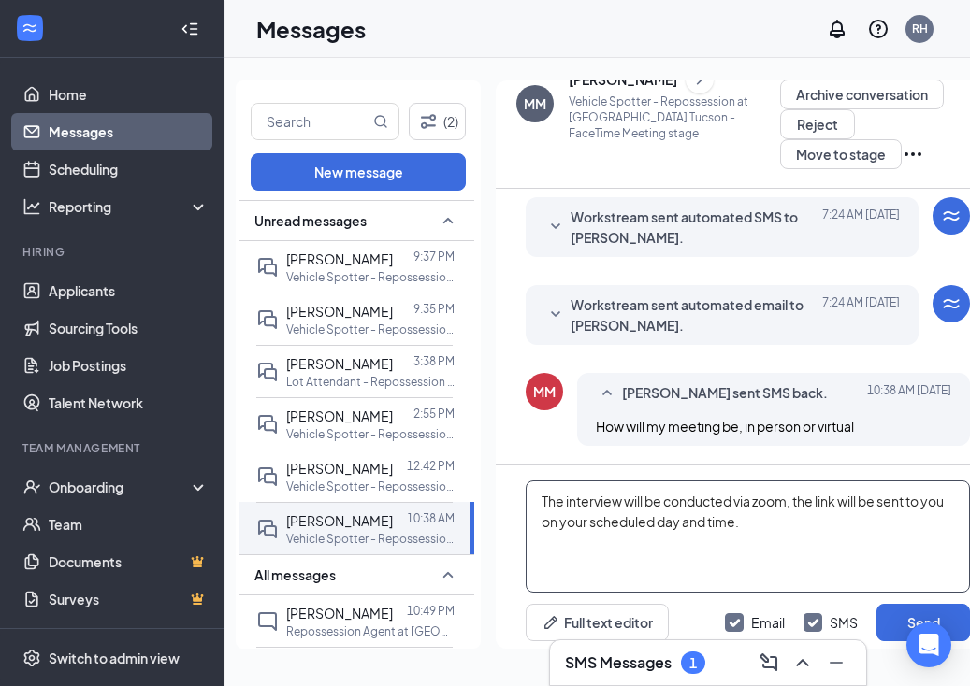
click at [543, 493] on textarea "The interview will be conducted via zoom, the link will be sent to you on your …" at bounding box center [748, 537] width 444 height 112
type textarea "Hi! The interview will be conducted via zoom, the link will be sent to you on y…"
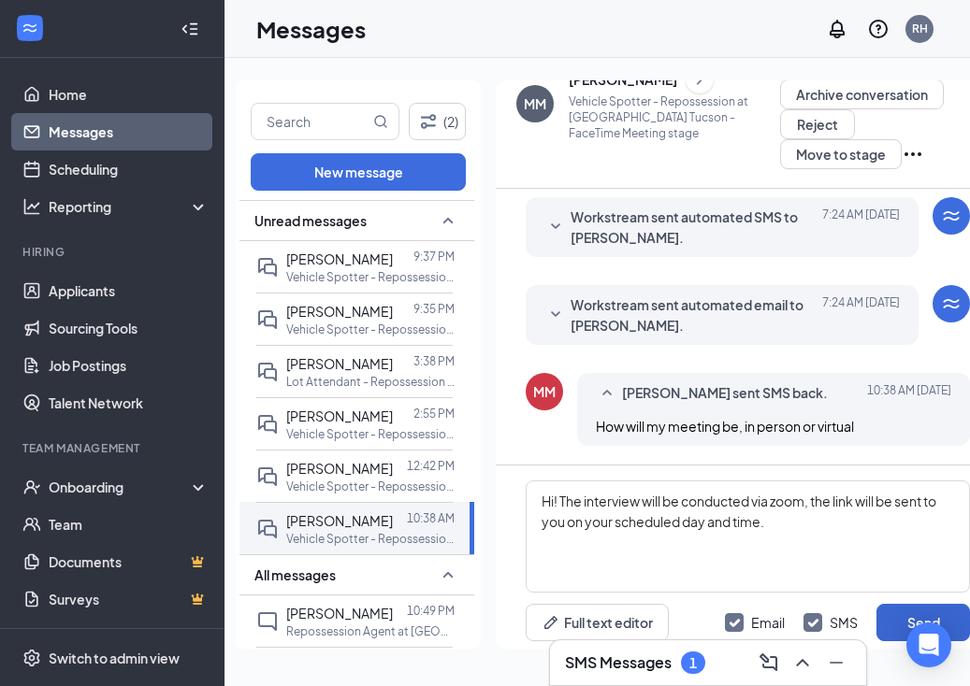
click at [894, 622] on button "Send" at bounding box center [923, 622] width 94 height 37
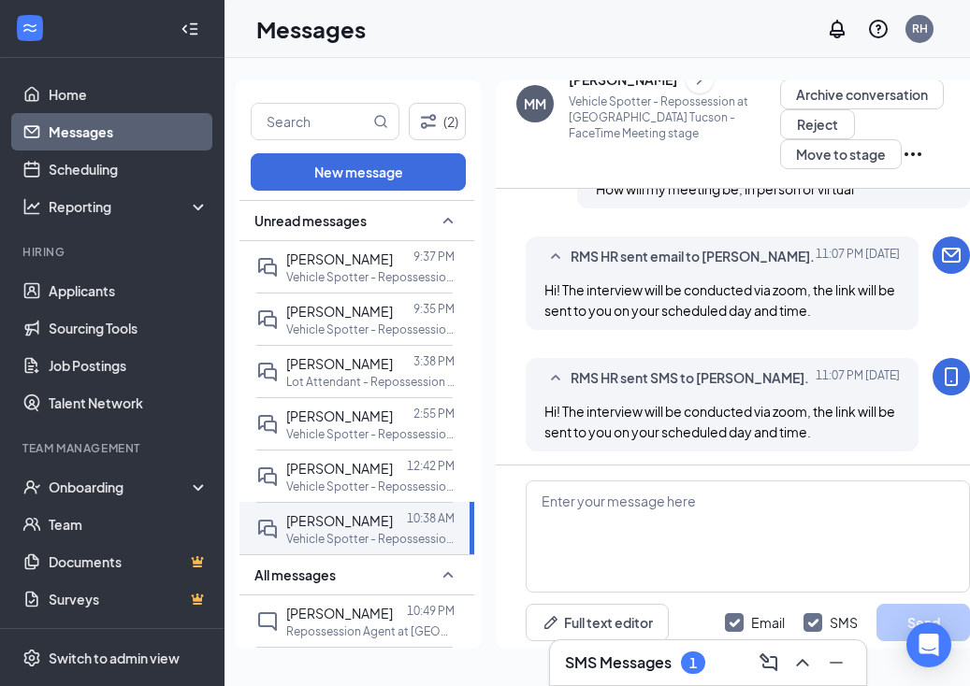
scroll to position [865, 0]
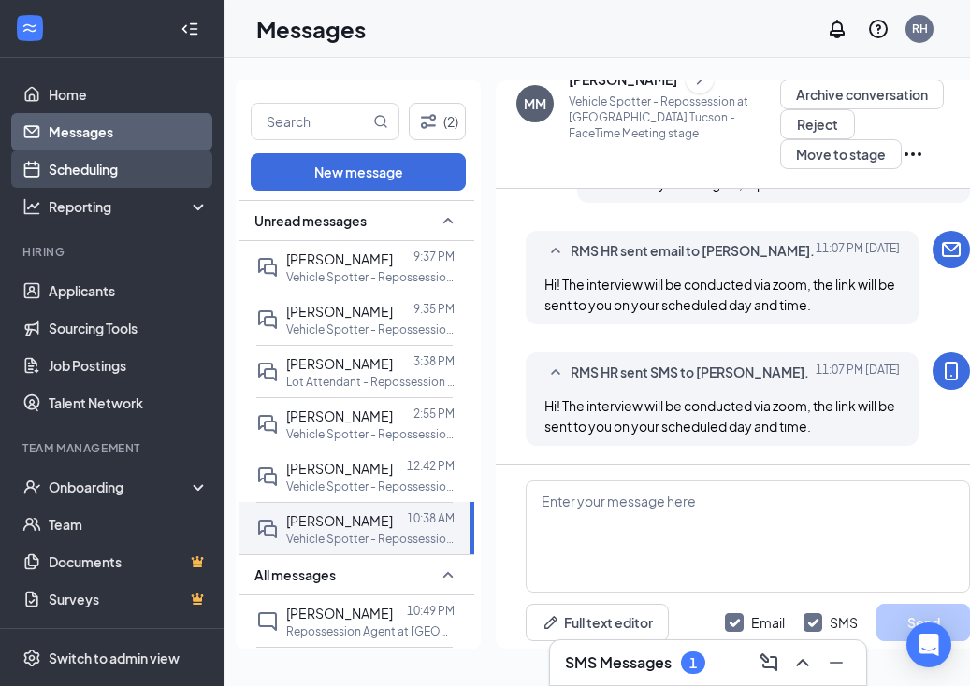
click at [130, 168] on link "Scheduling" at bounding box center [129, 169] width 160 height 37
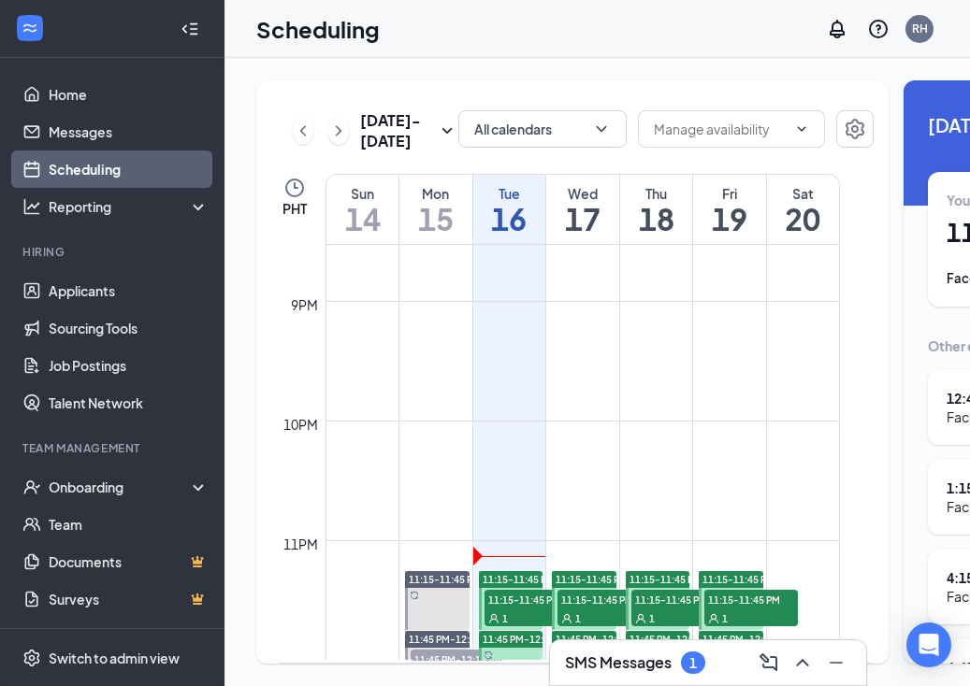
click at [527, 613] on div "1" at bounding box center [531, 618] width 94 height 19
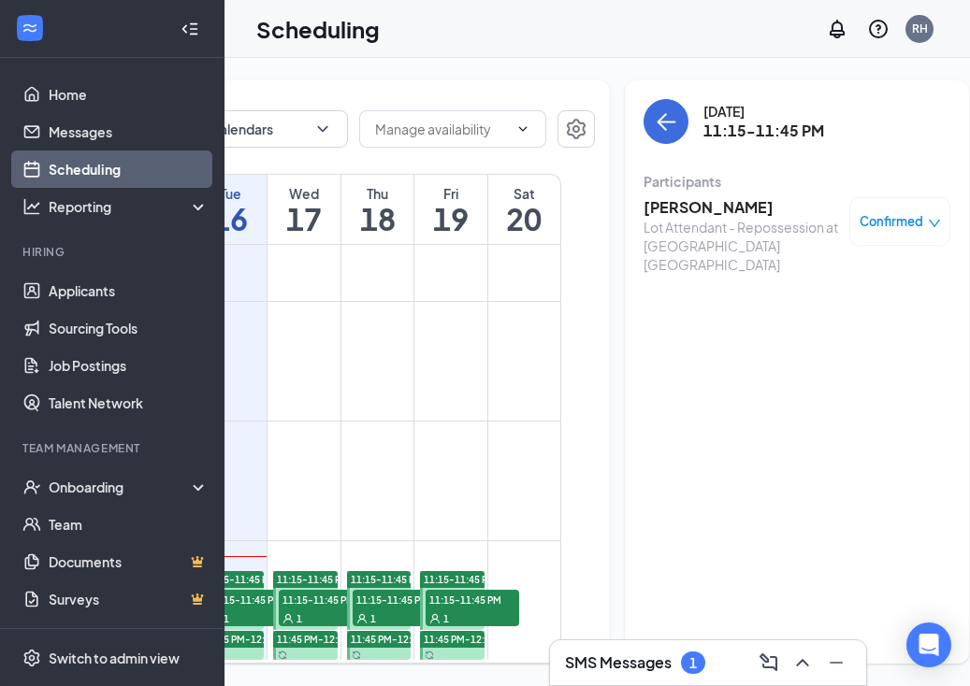
scroll to position [0, 278]
click at [664, 209] on h3 "[PERSON_NAME]" at bounding box center [742, 207] width 196 height 21
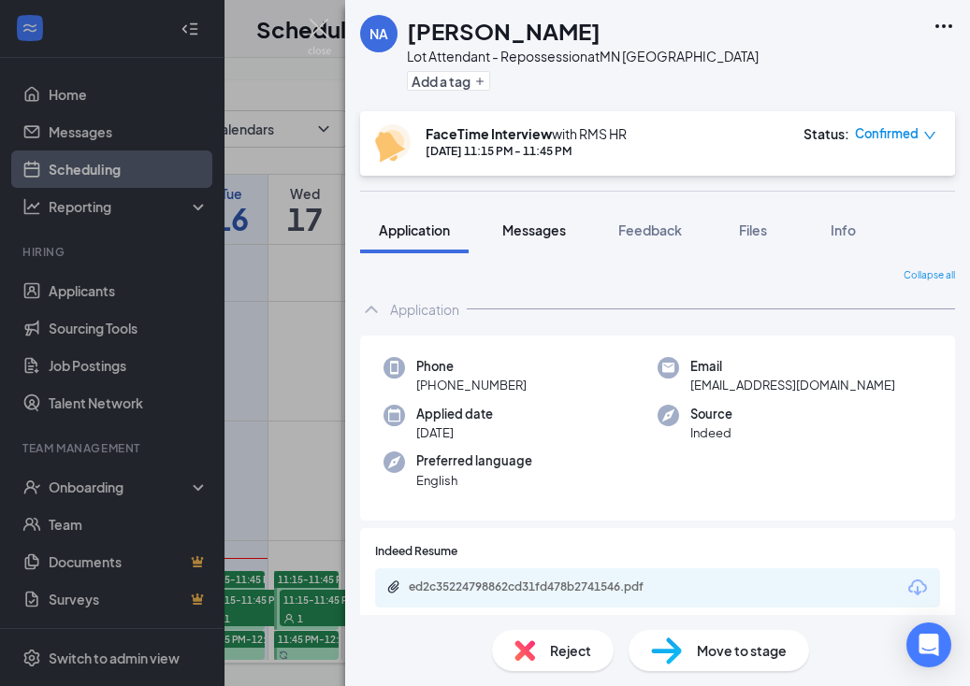
click at [538, 233] on span "Messages" at bounding box center [534, 230] width 64 height 17
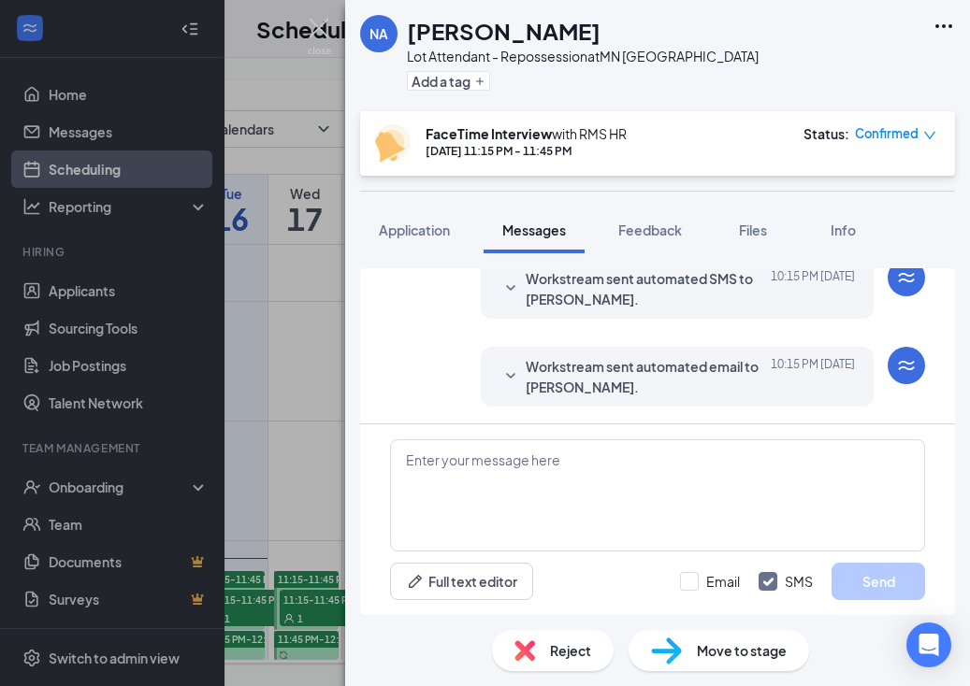
scroll to position [750, 0]
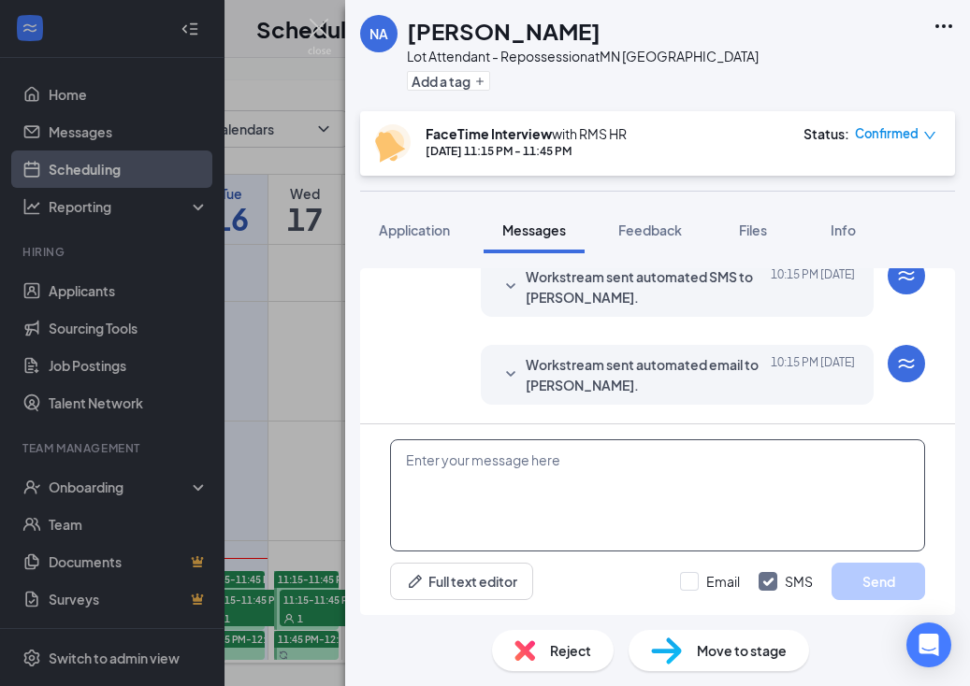
click at [562, 489] on textarea at bounding box center [657, 496] width 535 height 112
paste textarea "Hello! My name is [PERSON_NAME] and I will be conducting your interview. This i…"
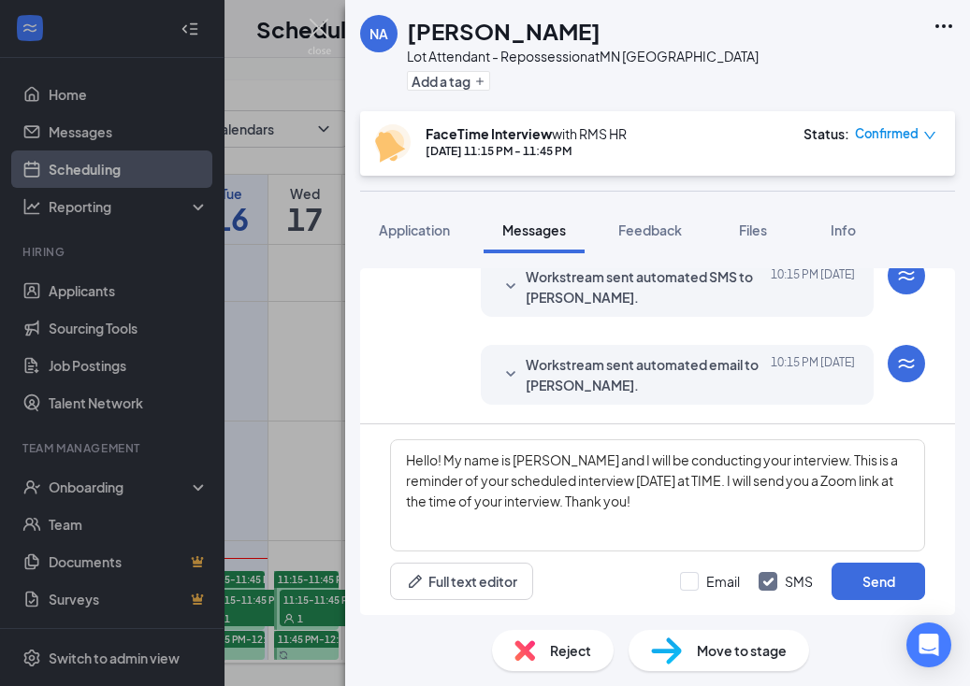
click at [527, 373] on span "Workstream sent automated email to Nevaeh Anthony." at bounding box center [648, 374] width 245 height 41
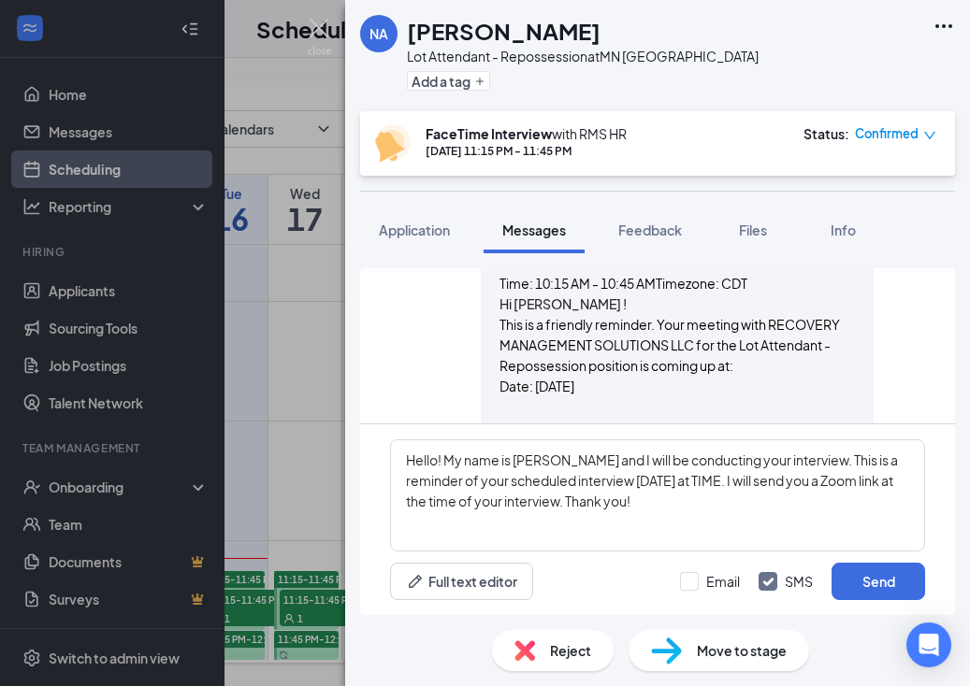
scroll to position [881, 0]
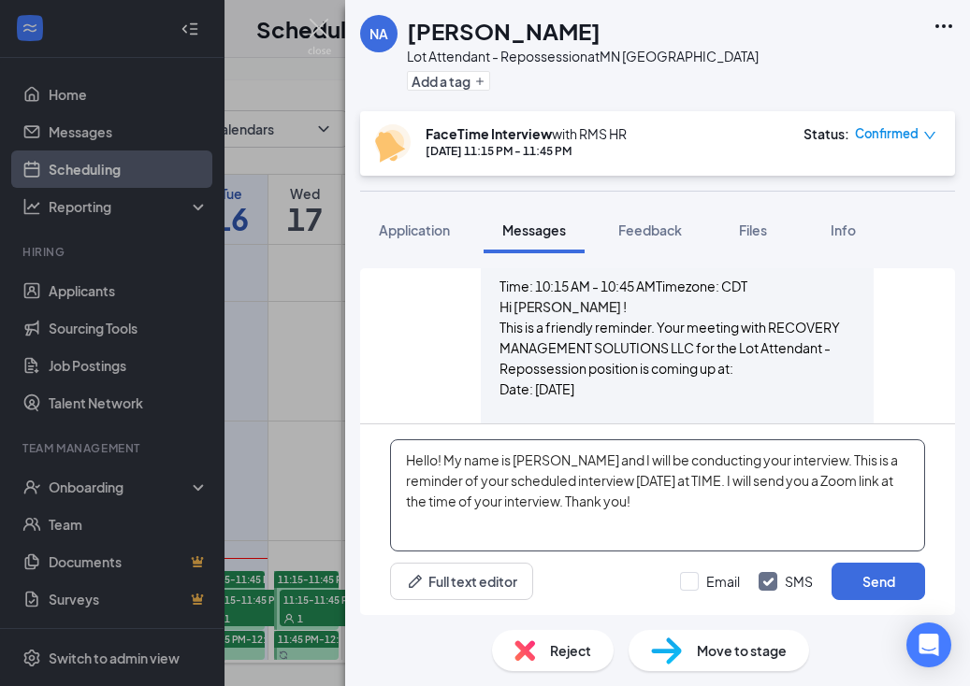
click at [659, 483] on textarea "Hello! My name is [PERSON_NAME] and I will be conducting your interview. This i…" at bounding box center [657, 496] width 535 height 112
type textarea "Hello! My name is Allyssa and I will be conducting your interview. This is a re…"
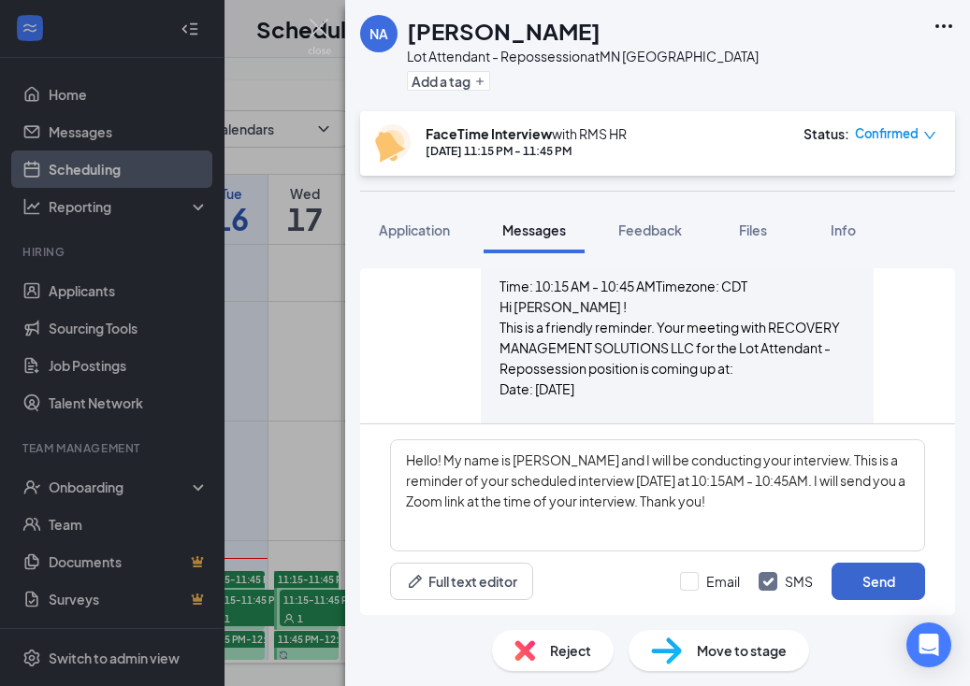
drag, startPoint x: 698, startPoint y: 578, endPoint x: 845, endPoint y: 580, distance: 147.8
click at [699, 577] on div at bounding box center [689, 581] width 19 height 19
click at [699, 577] on input "Email" at bounding box center [710, 581] width 60 height 19
checkbox input "true"
click at [862, 570] on button "Send" at bounding box center [878, 581] width 94 height 37
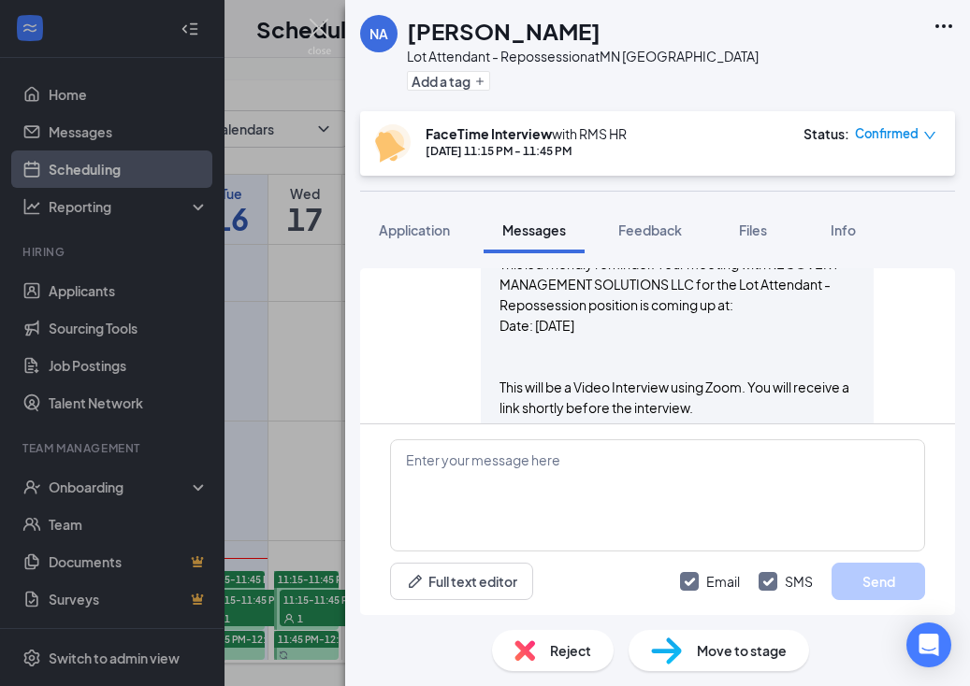
scroll to position [982, 0]
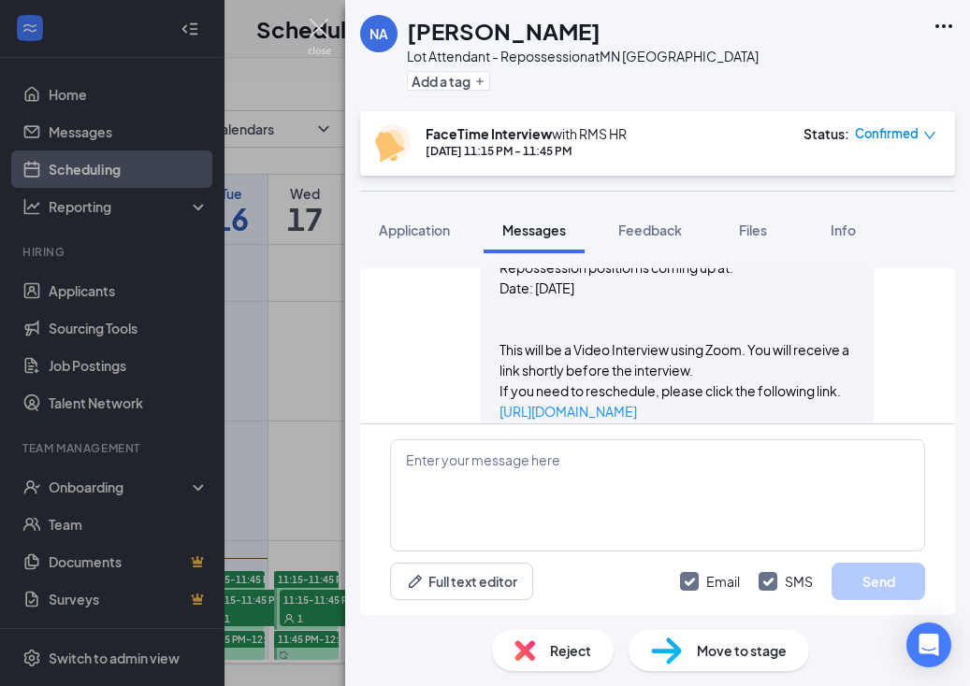
click at [323, 19] on img at bounding box center [319, 37] width 23 height 36
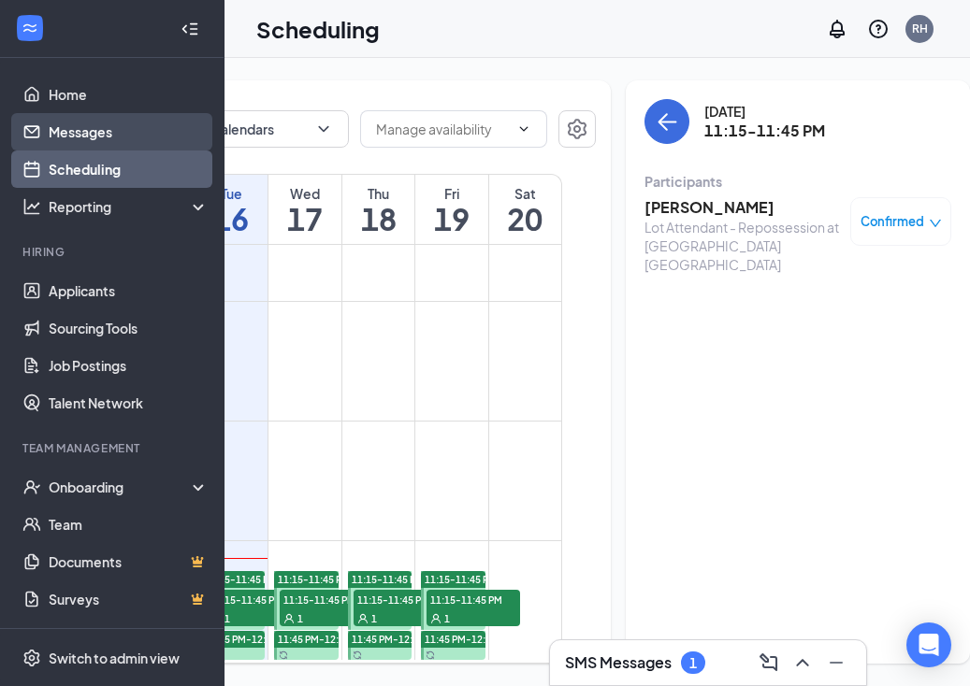
click at [96, 128] on link "Messages" at bounding box center [129, 131] width 160 height 37
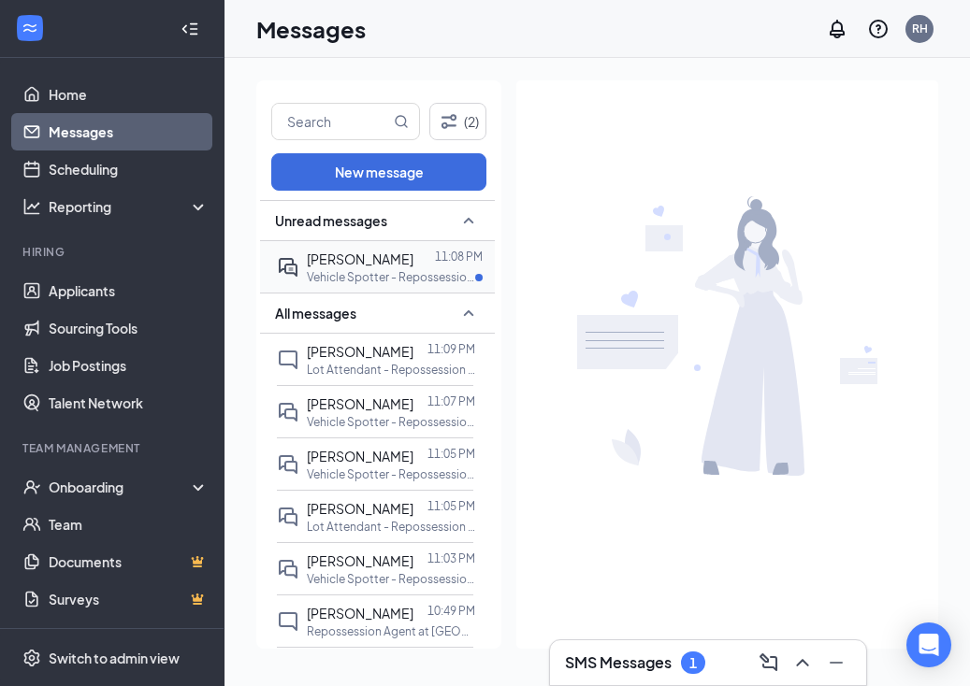
click at [392, 265] on span "[PERSON_NAME]" at bounding box center [360, 259] width 107 height 17
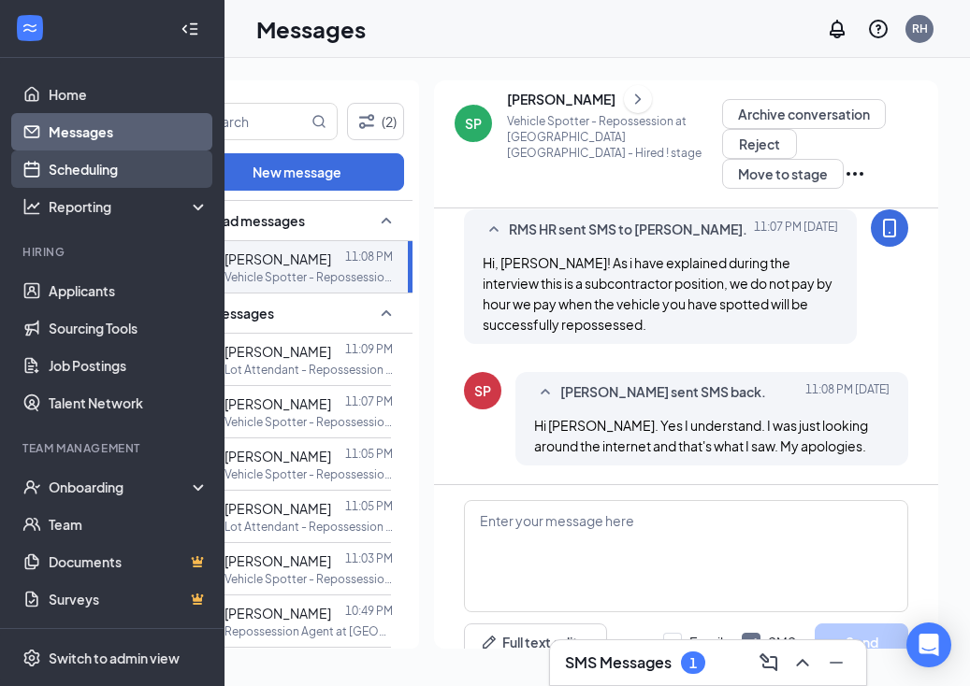
click at [102, 171] on link "Scheduling" at bounding box center [129, 169] width 160 height 37
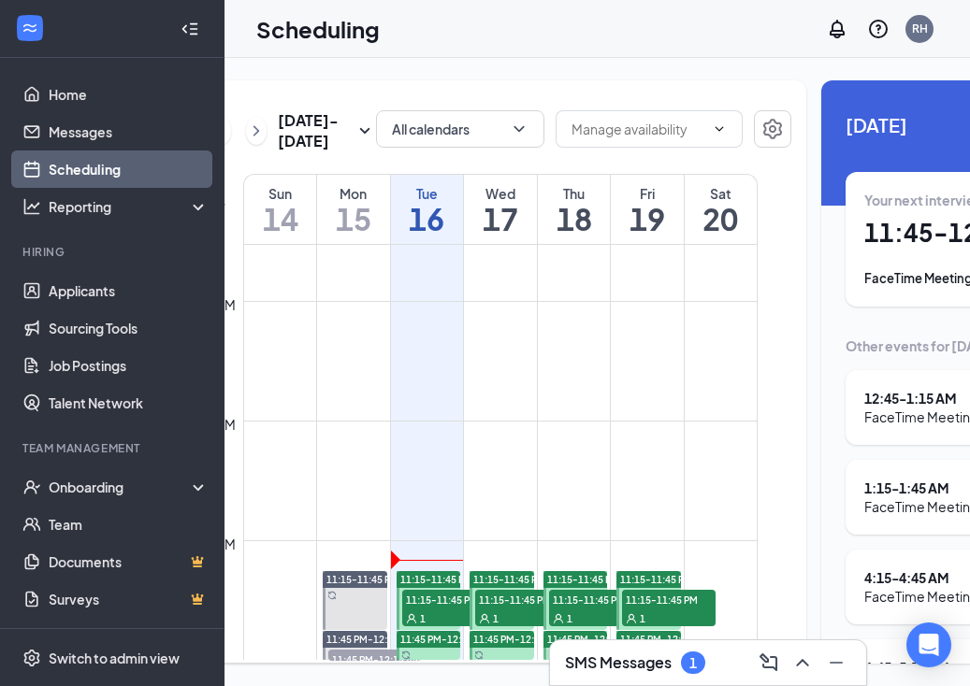
click at [422, 599] on span "11:15-11:45 PM" at bounding box center [449, 599] width 94 height 19
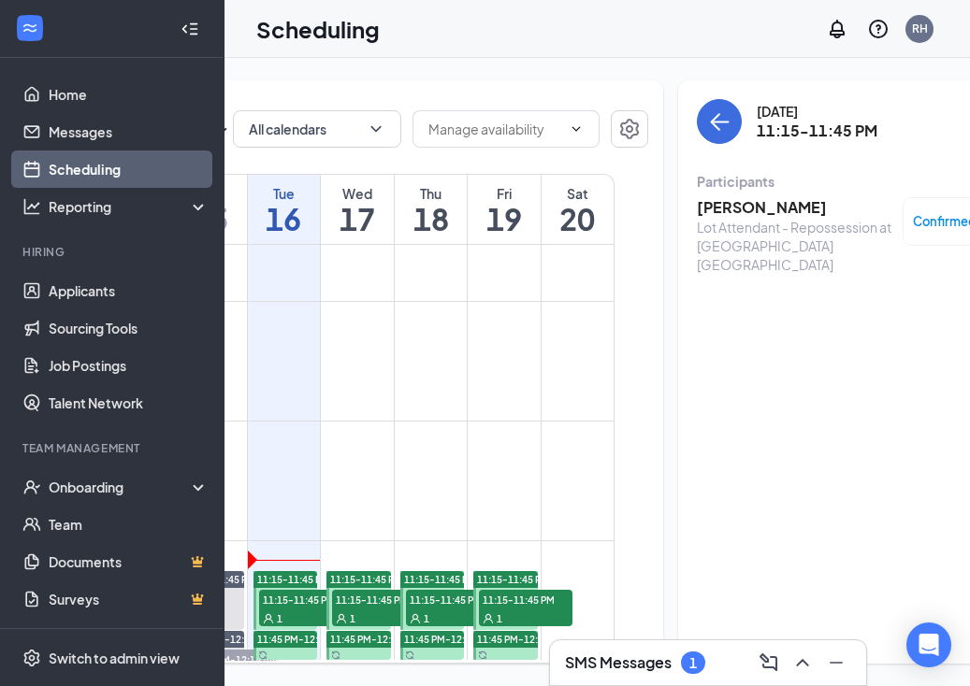
scroll to position [0, 242]
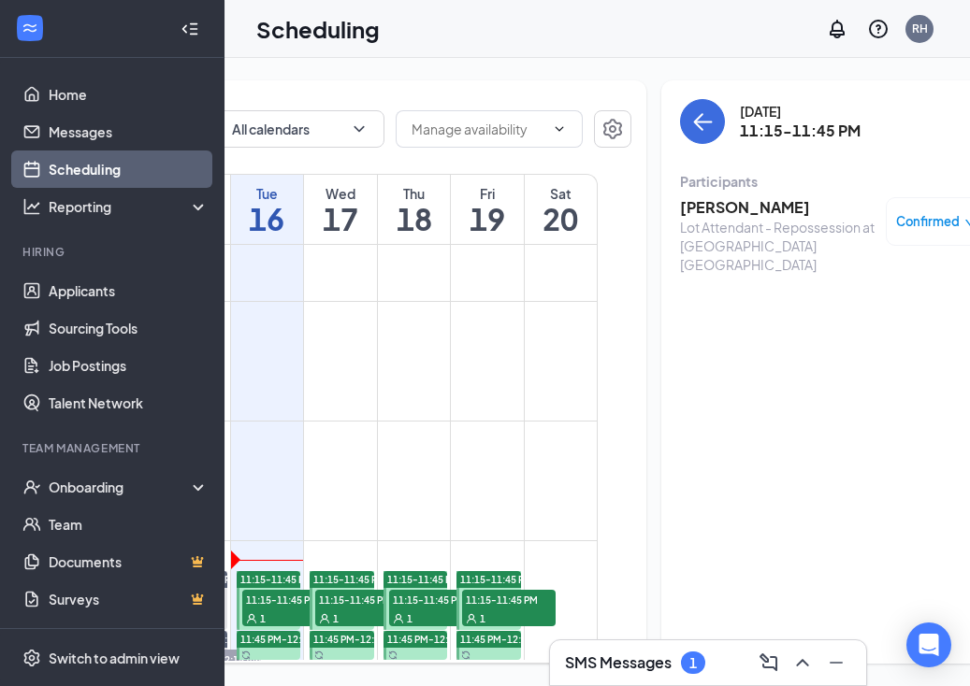
click at [729, 216] on h3 "[PERSON_NAME]" at bounding box center [778, 207] width 196 height 21
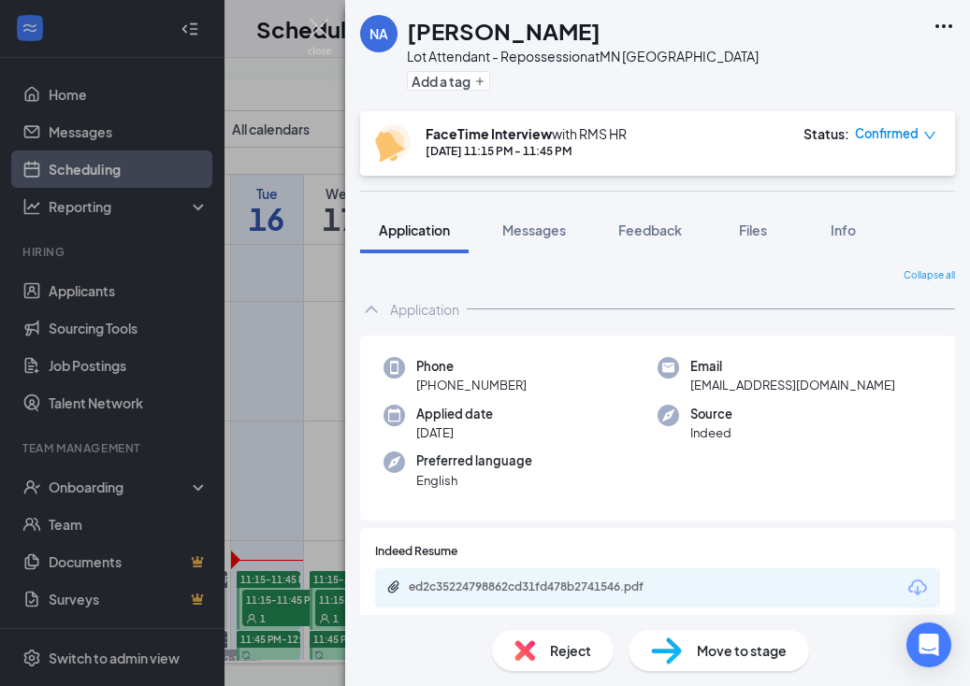
drag, startPoint x: 528, startPoint y: 386, endPoint x: 427, endPoint y: 382, distance: 101.1
click at [416, 385] on div "Phone +1 (651) 372-8300" at bounding box center [520, 376] width 274 height 38
copy span "+1 (651) 372-8300"
click at [521, 237] on span "Messages" at bounding box center [534, 230] width 64 height 17
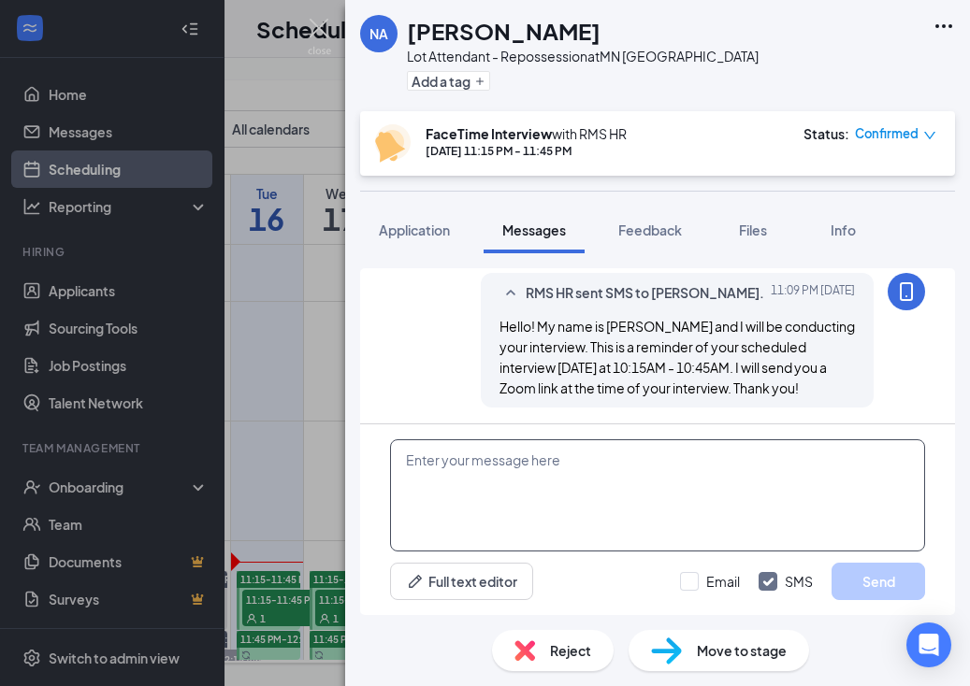
click at [676, 502] on textarea at bounding box center [657, 496] width 535 height 112
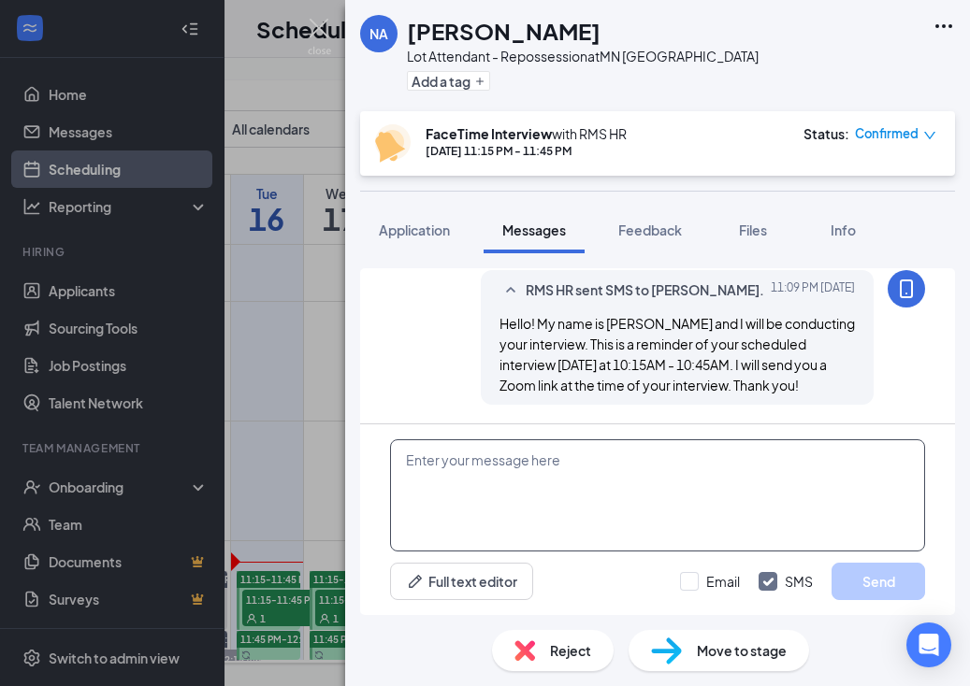
paste textarea "Good Day! Do you perhaps have an iPhone or iPad? Your phone number is not pulli…"
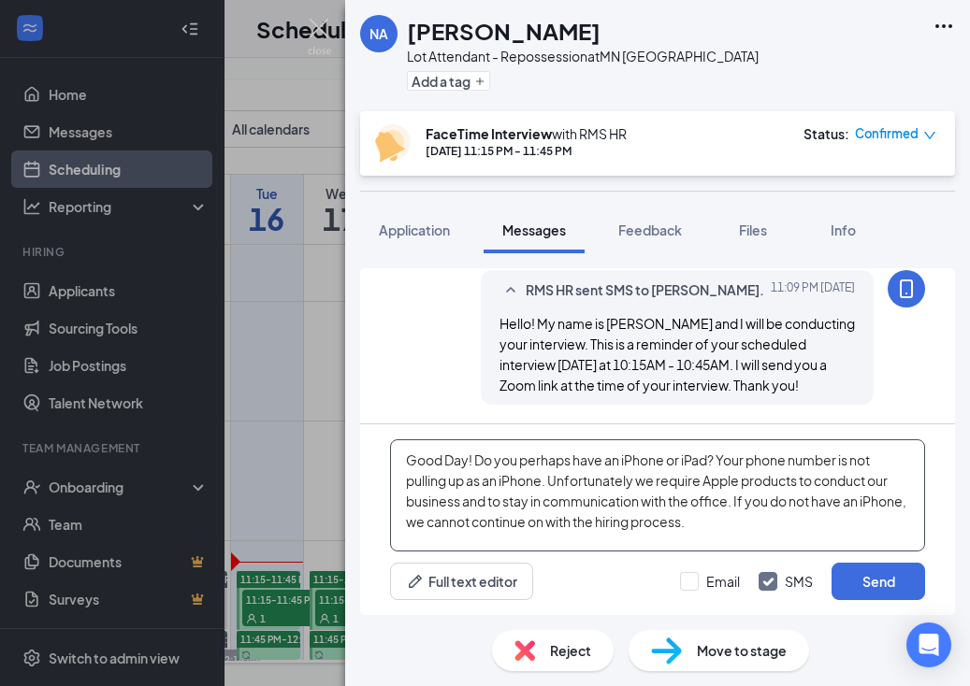
click at [467, 463] on textarea "Good Day! Do you perhaps have an iPhone or iPad? Your phone number is not pulli…" at bounding box center [657, 496] width 535 height 112
type textarea "Good Day! Do you perhaps have an iPhone or iPad? Your phone number is not pulli…"
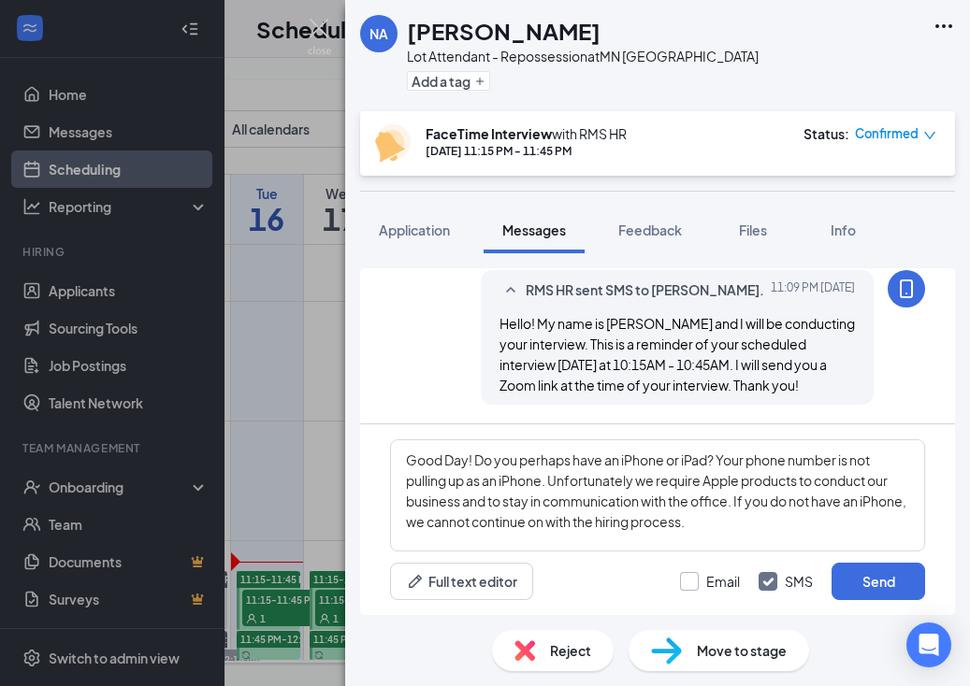
drag, startPoint x: 705, startPoint y: 582, endPoint x: 734, endPoint y: 580, distance: 29.1
click at [705, 582] on label "Email" at bounding box center [710, 581] width 60 height 19
click at [705, 582] on input "Email" at bounding box center [710, 581] width 60 height 19
checkbox input "true"
click at [859, 583] on button "Send" at bounding box center [878, 581] width 94 height 37
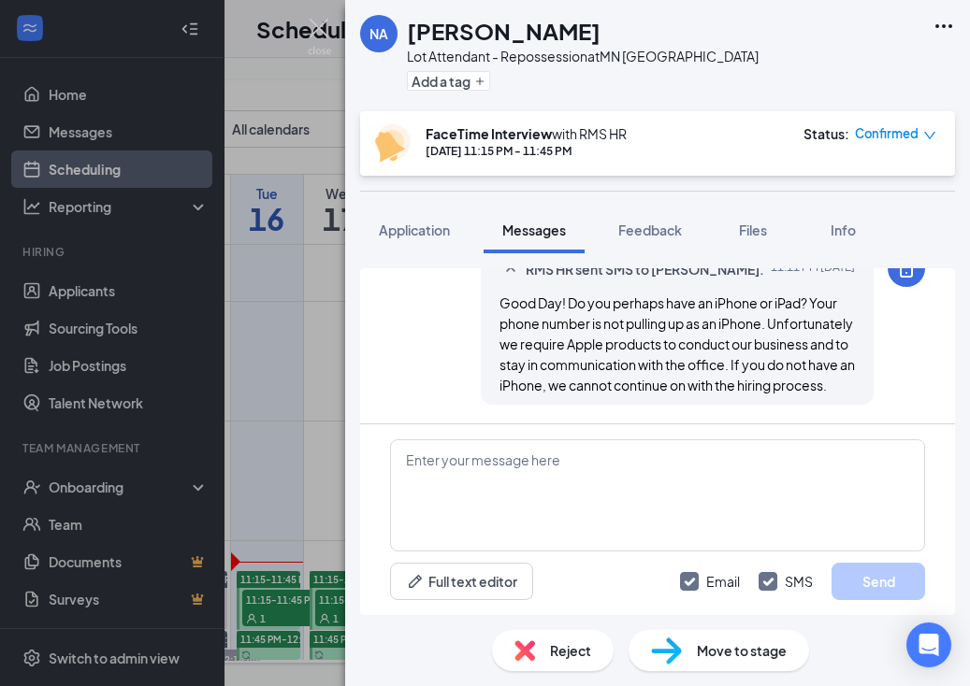
scroll to position [1307, 0]
click at [320, 450] on div "NA Nevaeh Anthony Lot Attendant - Repossession at MN Minneapolis Add a tag Face…" at bounding box center [485, 343] width 970 height 686
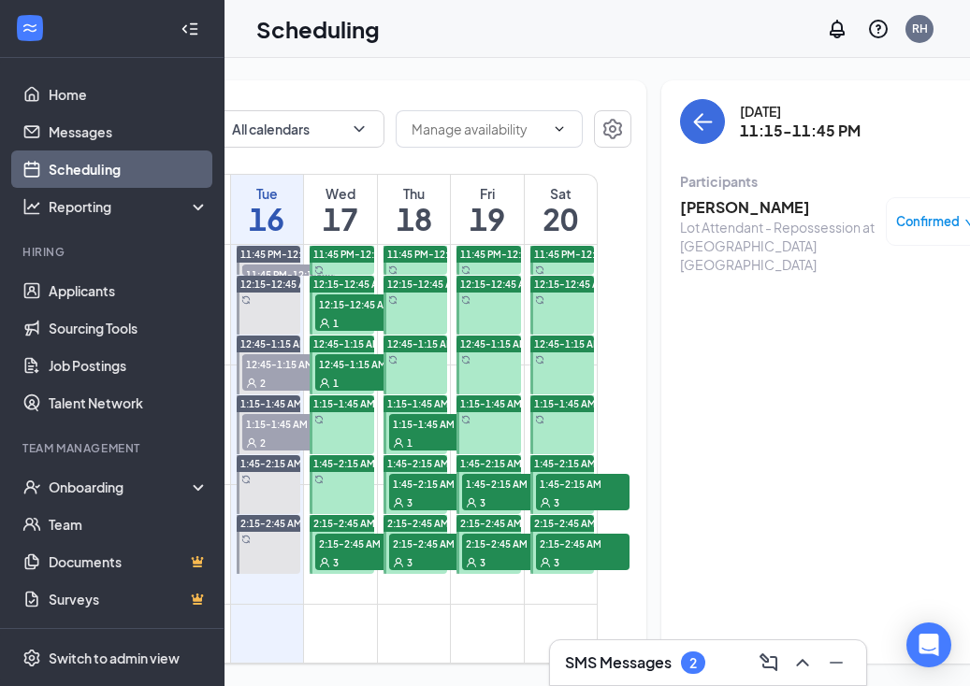
click at [342, 332] on div "1" at bounding box center [362, 322] width 94 height 19
click at [78, 143] on link "Messages" at bounding box center [129, 131] width 160 height 37
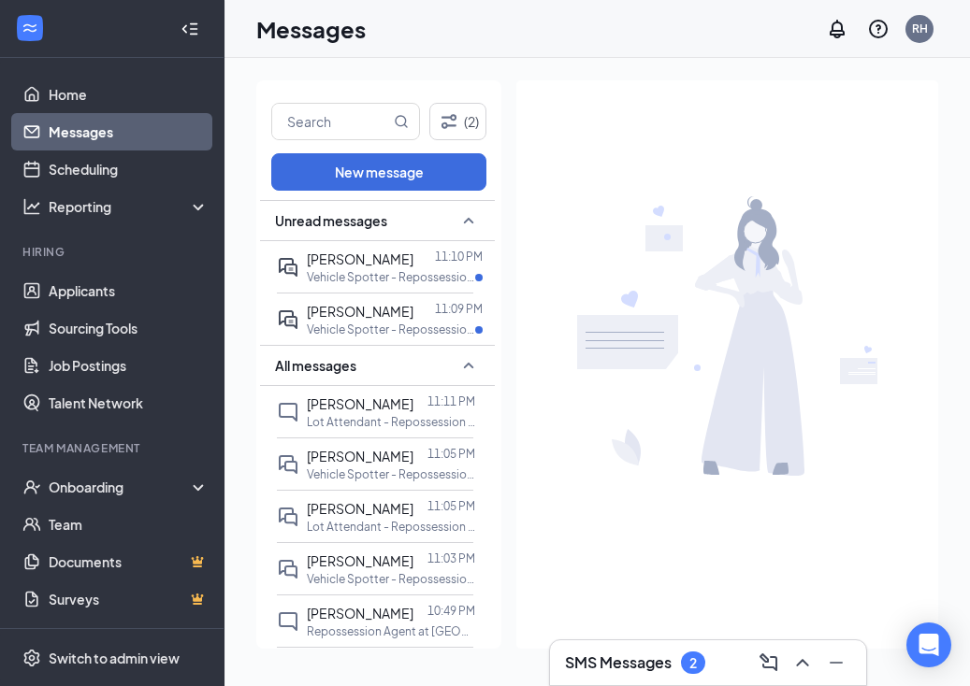
scroll to position [5, 0]
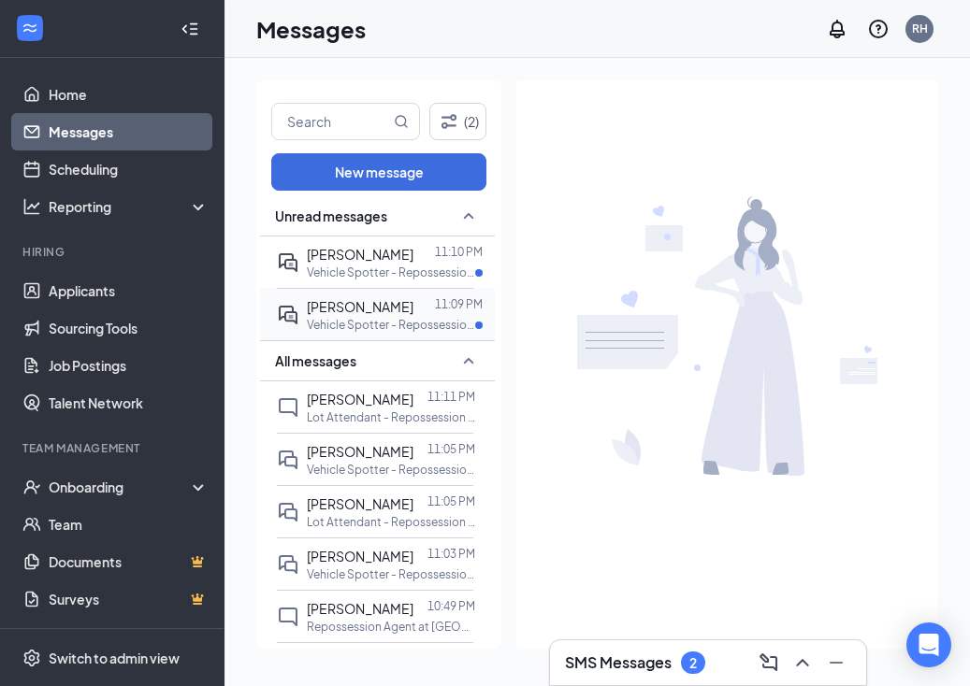
click at [341, 323] on p "Vehicle Spotter - Repossession at AZ [GEOGRAPHIC_DATA]" at bounding box center [391, 325] width 168 height 16
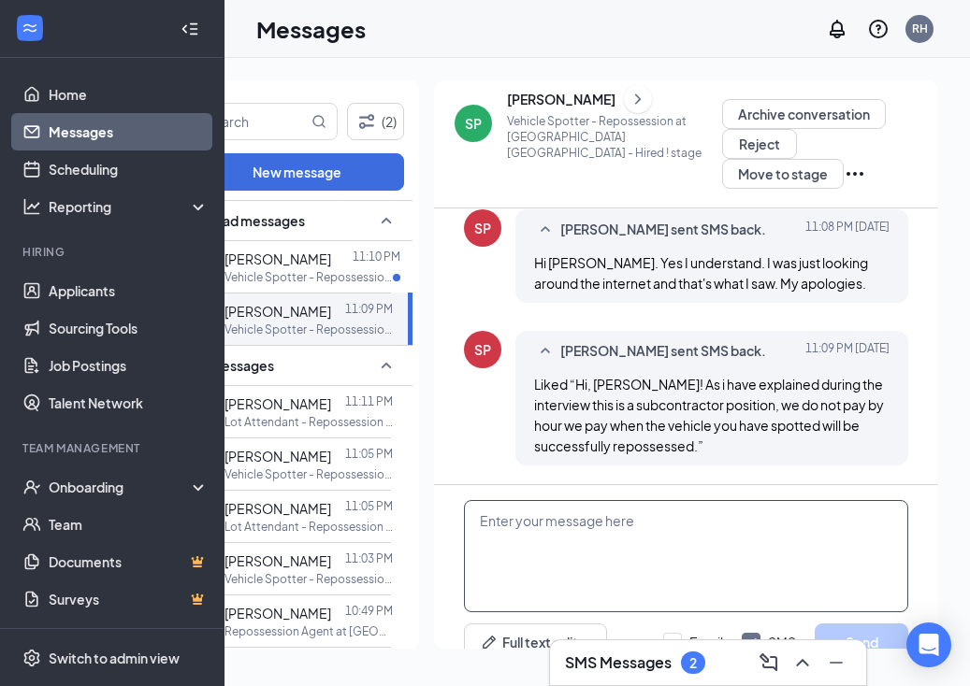
click at [670, 500] on textarea at bounding box center [686, 556] width 444 height 112
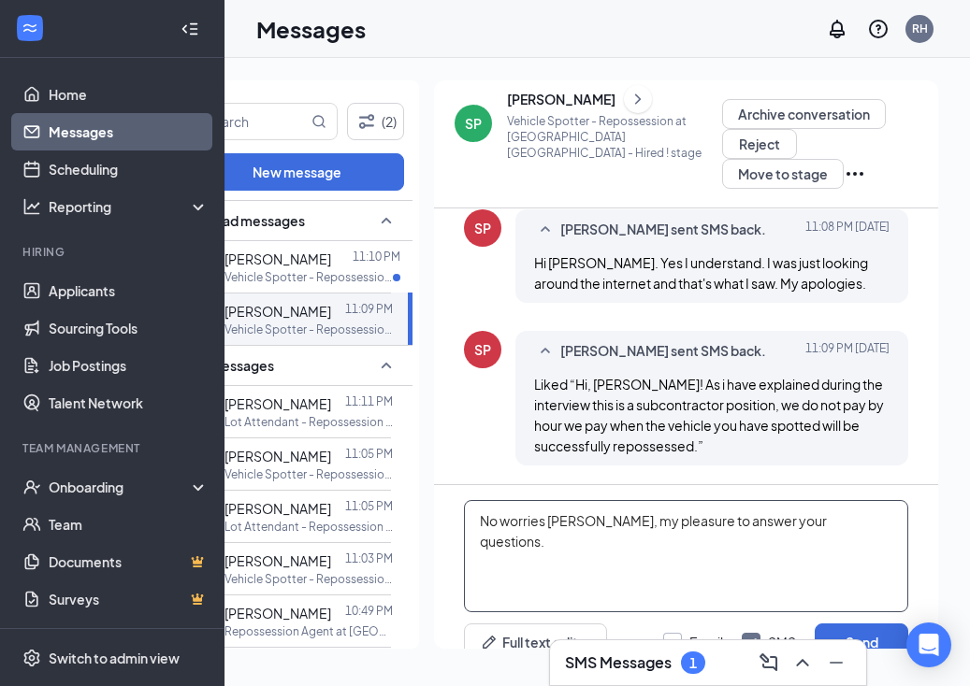
type textarea "No worries scott, my pleasure to answer your questions."
click at [691, 633] on div "Email" at bounding box center [706, 642] width 34 height 19
click at [691, 633] on input "Email" at bounding box center [693, 642] width 60 height 19
checkbox input "true"
drag, startPoint x: 847, startPoint y: 613, endPoint x: 805, endPoint y: 596, distance: 45.3
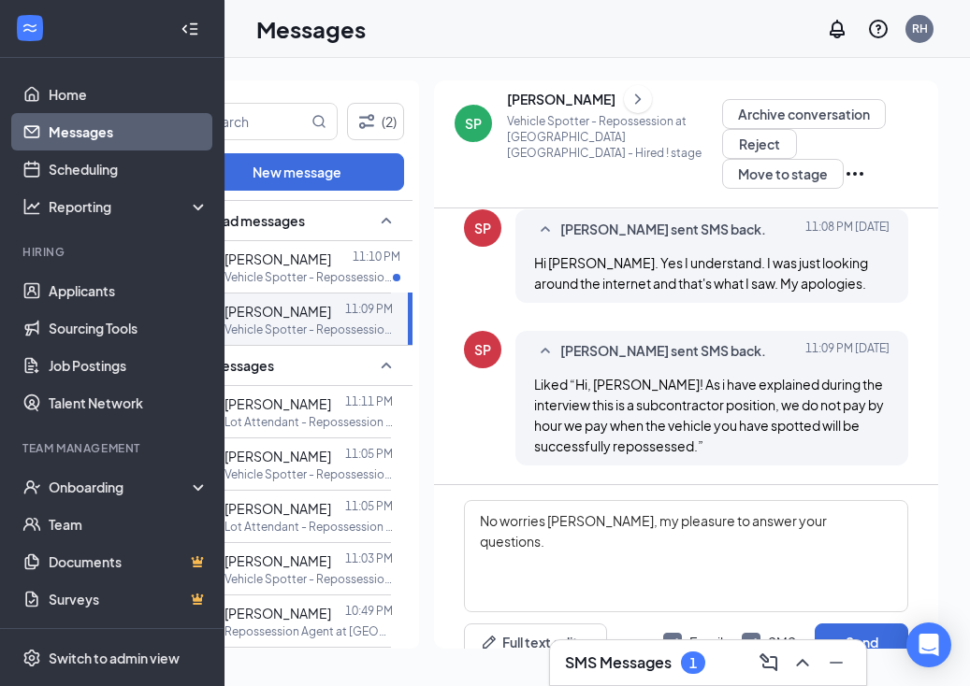
click at [847, 624] on button "Send" at bounding box center [862, 642] width 94 height 37
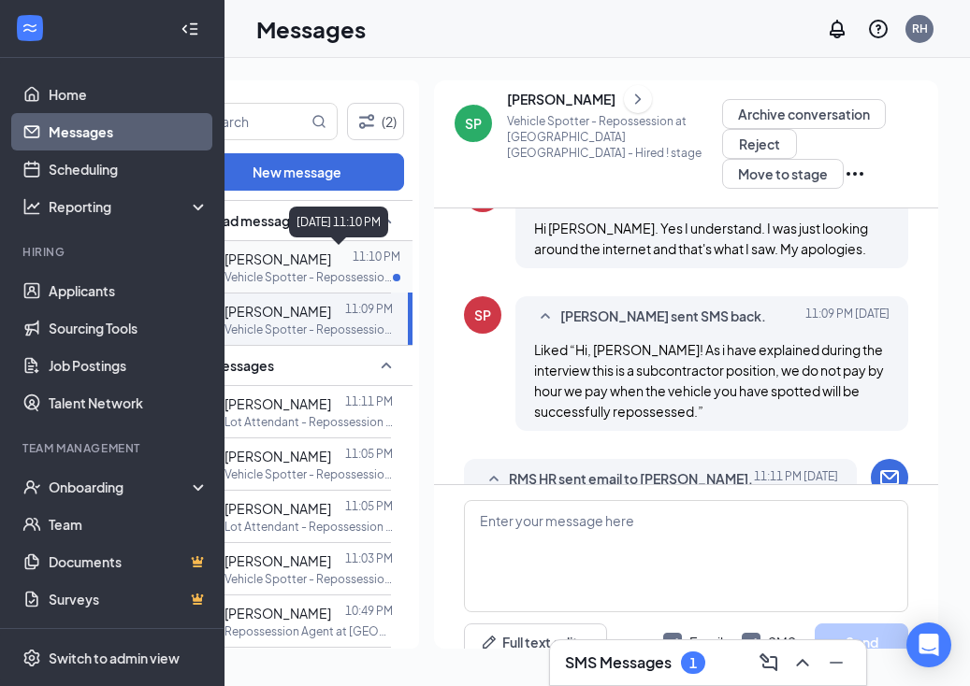
click at [363, 255] on p "11:10 PM" at bounding box center [377, 257] width 48 height 16
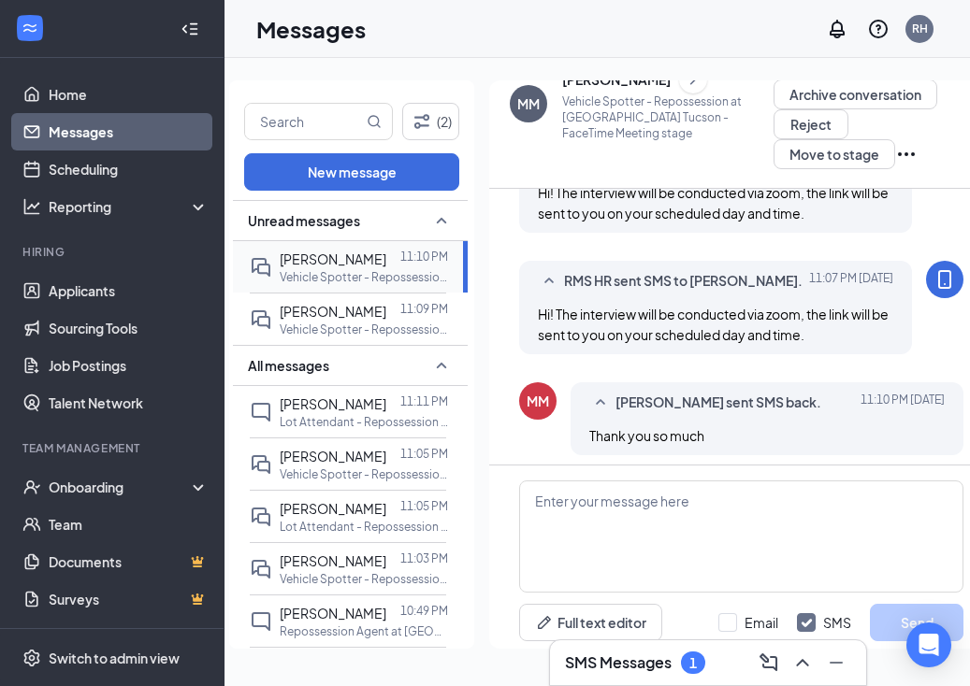
scroll to position [736, 0]
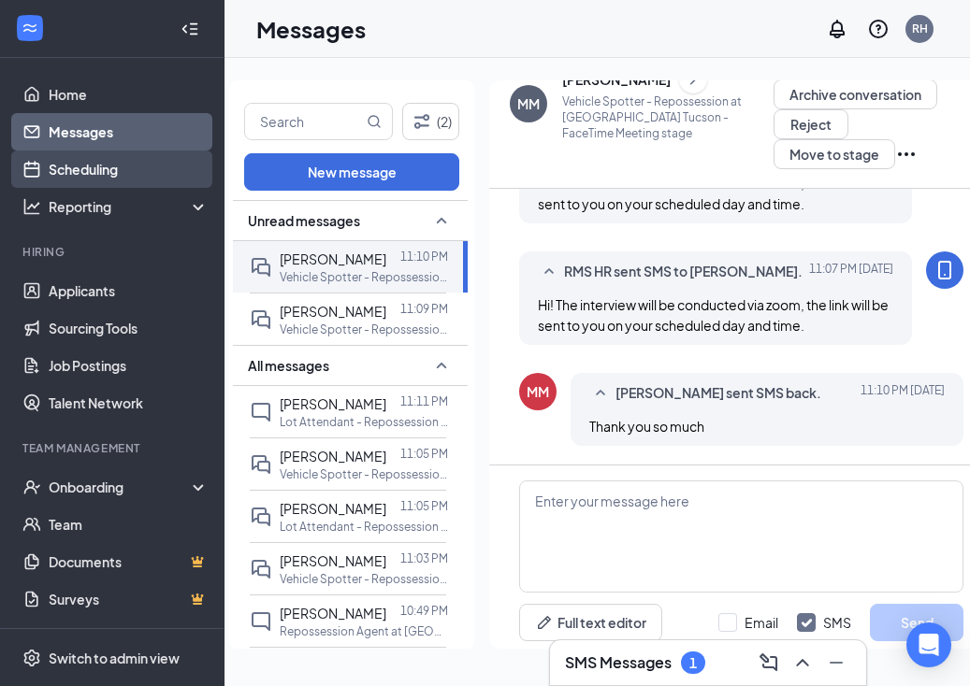
click at [98, 179] on link "Scheduling" at bounding box center [129, 169] width 160 height 37
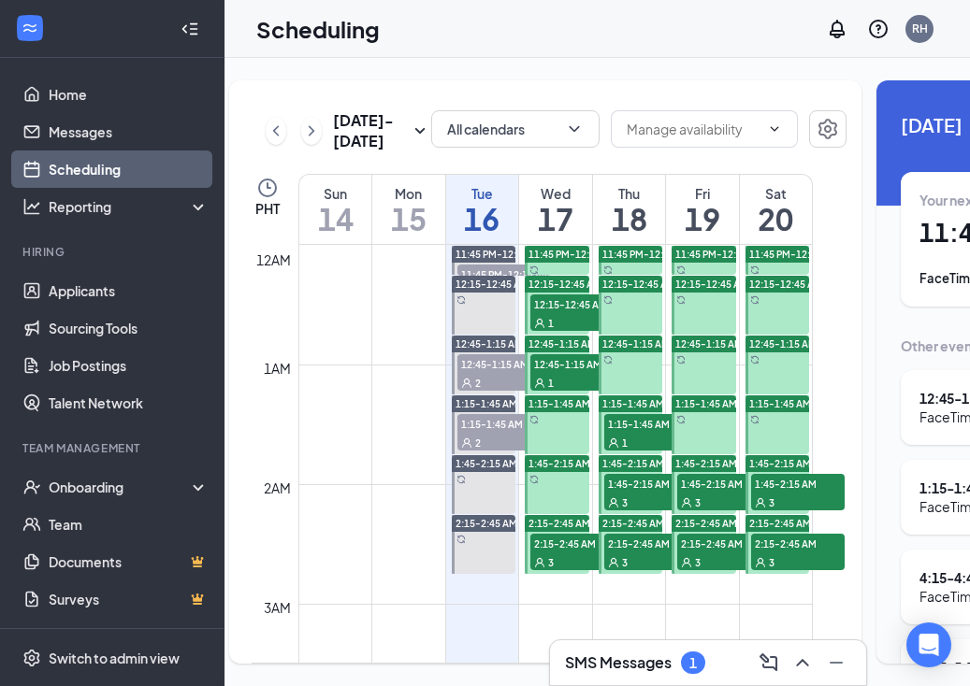
scroll to position [919, 0]
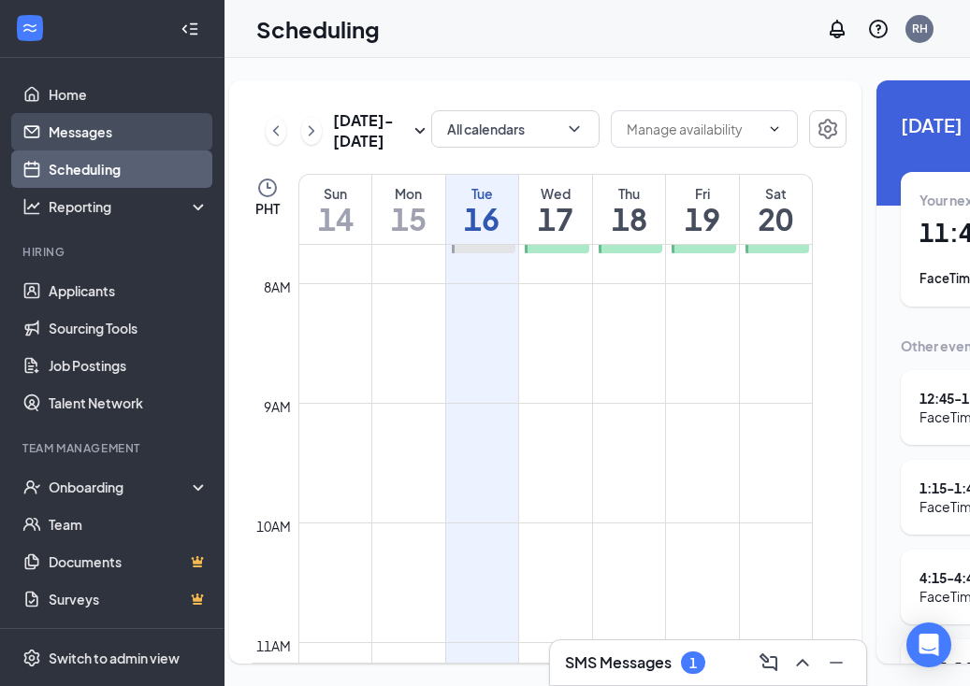
click at [55, 133] on link "Messages" at bounding box center [129, 131] width 160 height 37
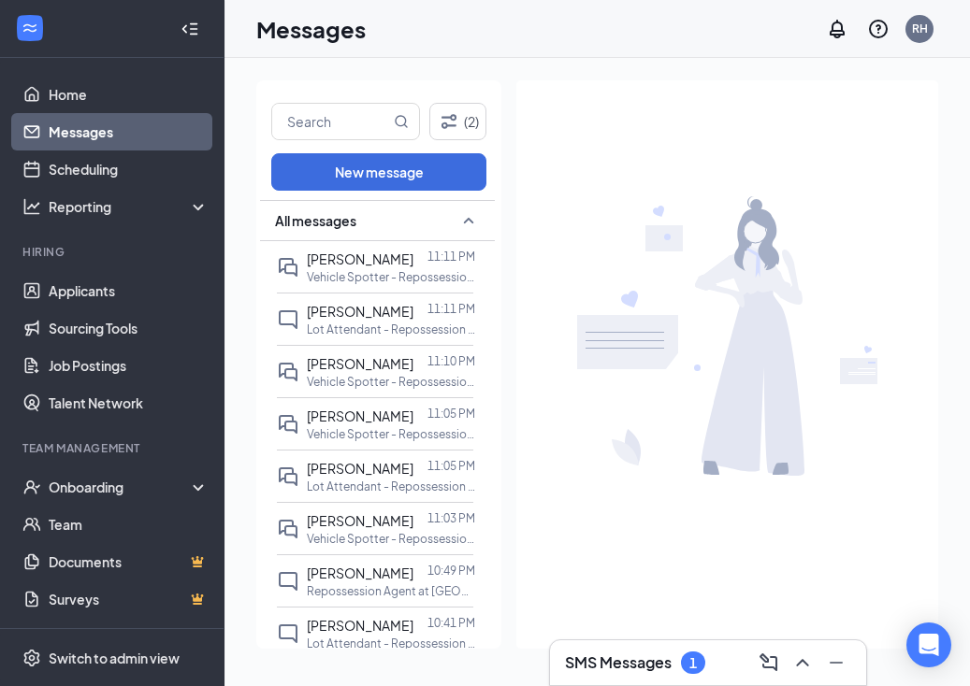
click at [690, 653] on div "1" at bounding box center [693, 663] width 24 height 22
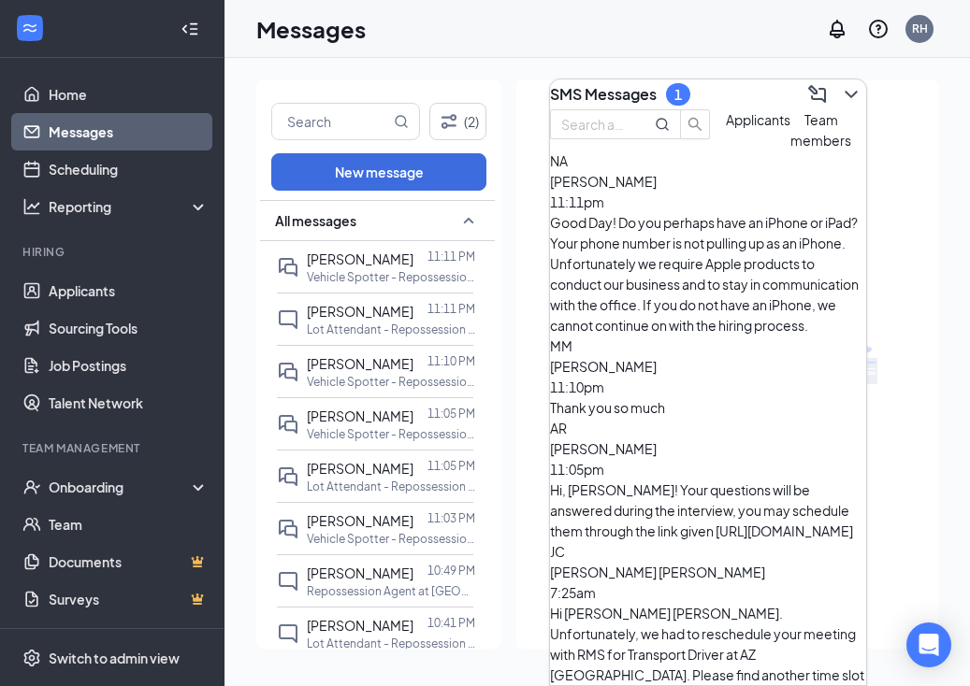
click at [790, 149] on span "Team members" at bounding box center [820, 129] width 61 height 37
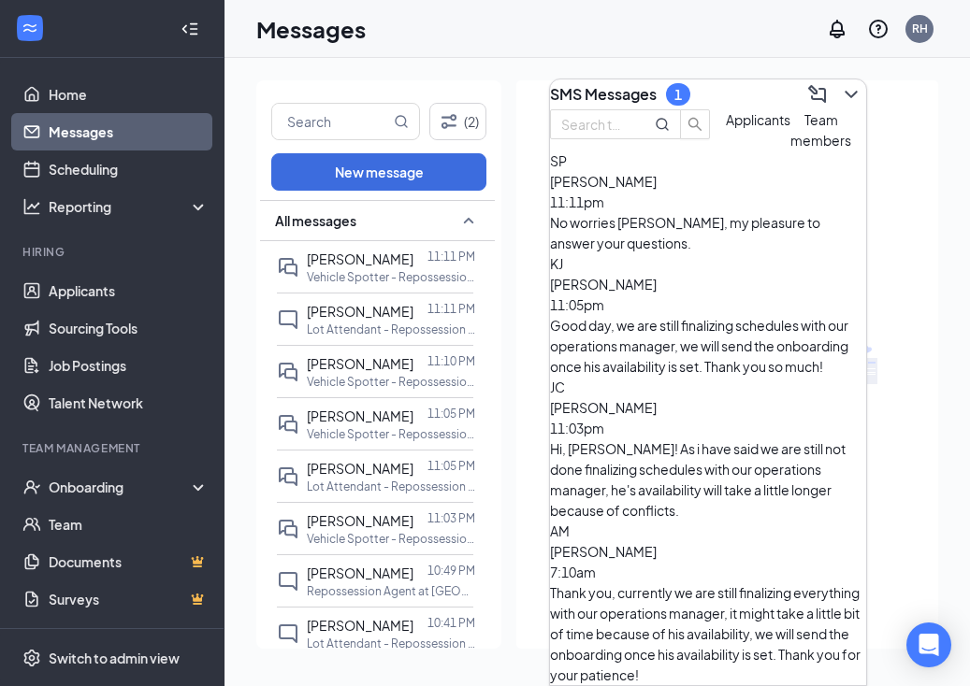
click at [726, 151] on div "Applicants" at bounding box center [758, 129] width 65 height 41
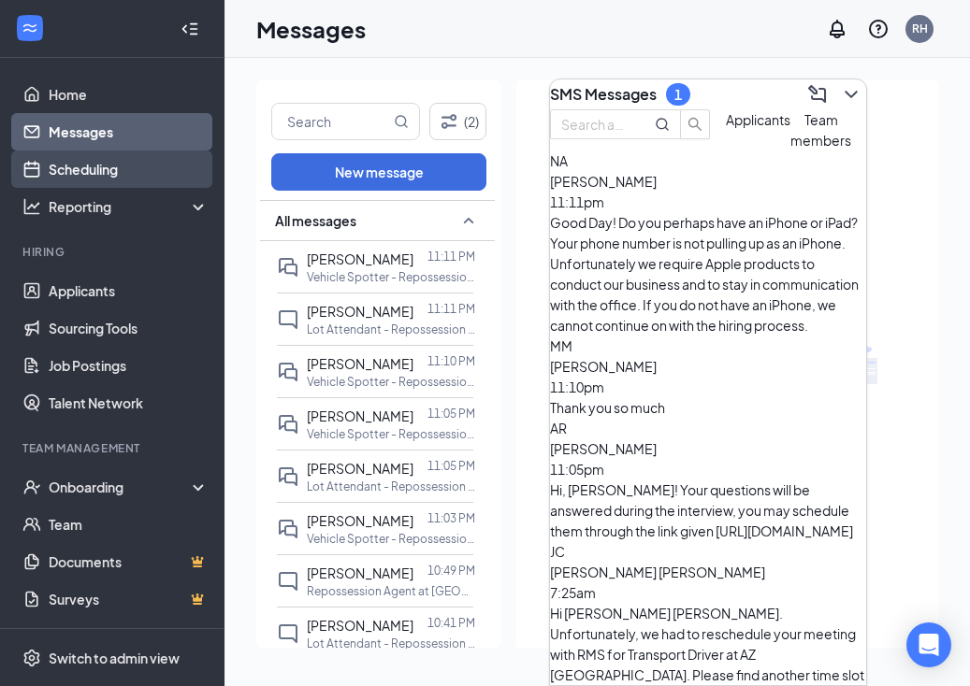
click at [68, 161] on link "Scheduling" at bounding box center [129, 169] width 160 height 37
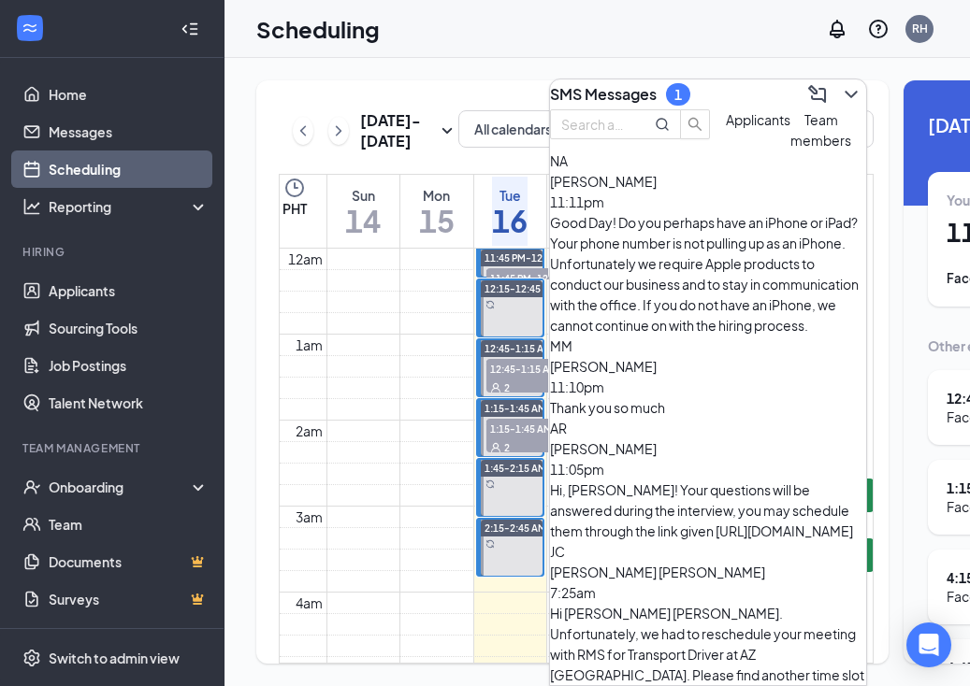
scroll to position [919, 0]
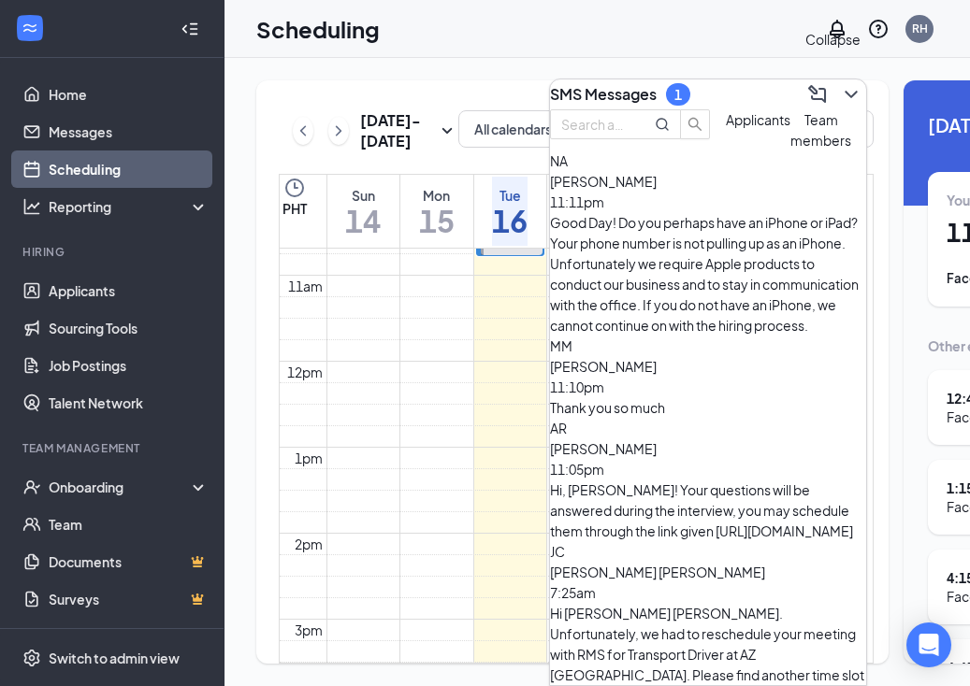
click at [840, 94] on icon "ChevronDown" at bounding box center [851, 94] width 22 height 22
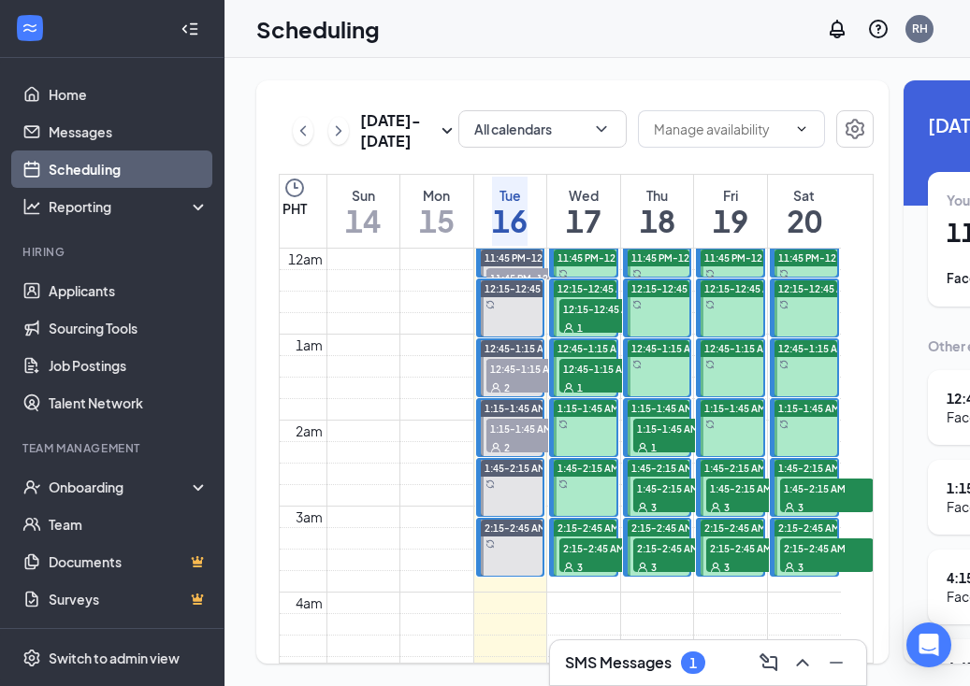
scroll to position [0, 0]
click at [596, 337] on div "1" at bounding box center [606, 327] width 94 height 19
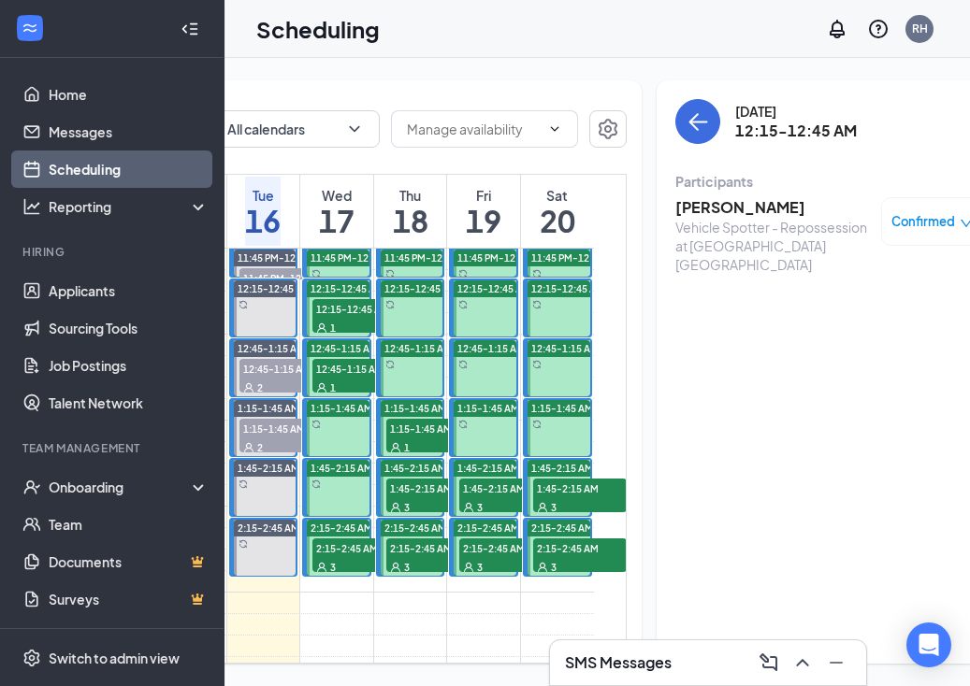
click at [350, 397] on div "1" at bounding box center [359, 387] width 94 height 19
click at [358, 557] on span "2:15-2:45 AM" at bounding box center [359, 548] width 94 height 19
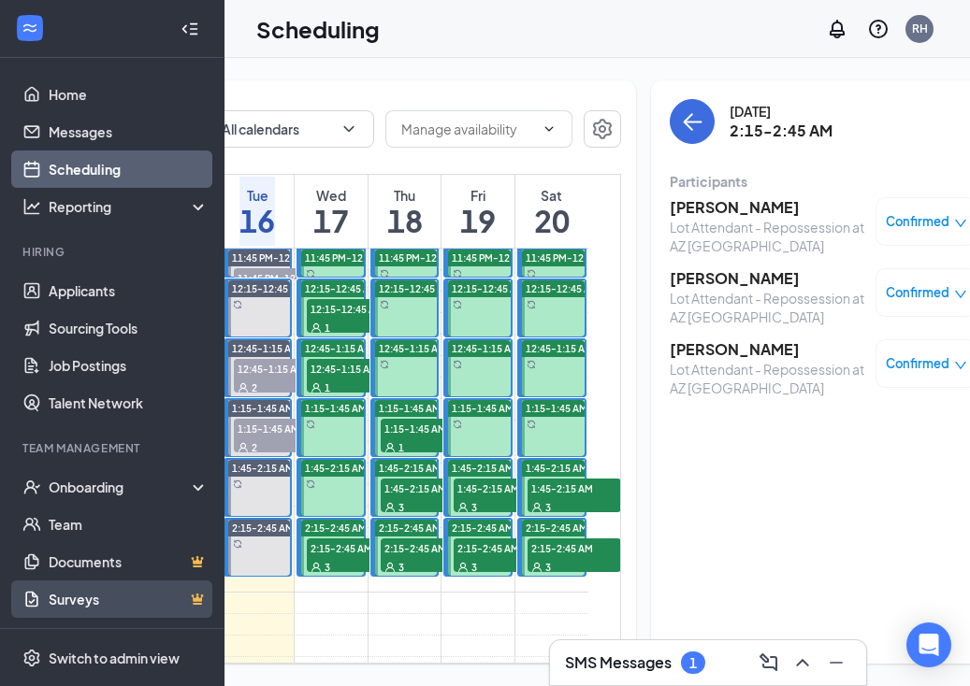
scroll to position [5, 0]
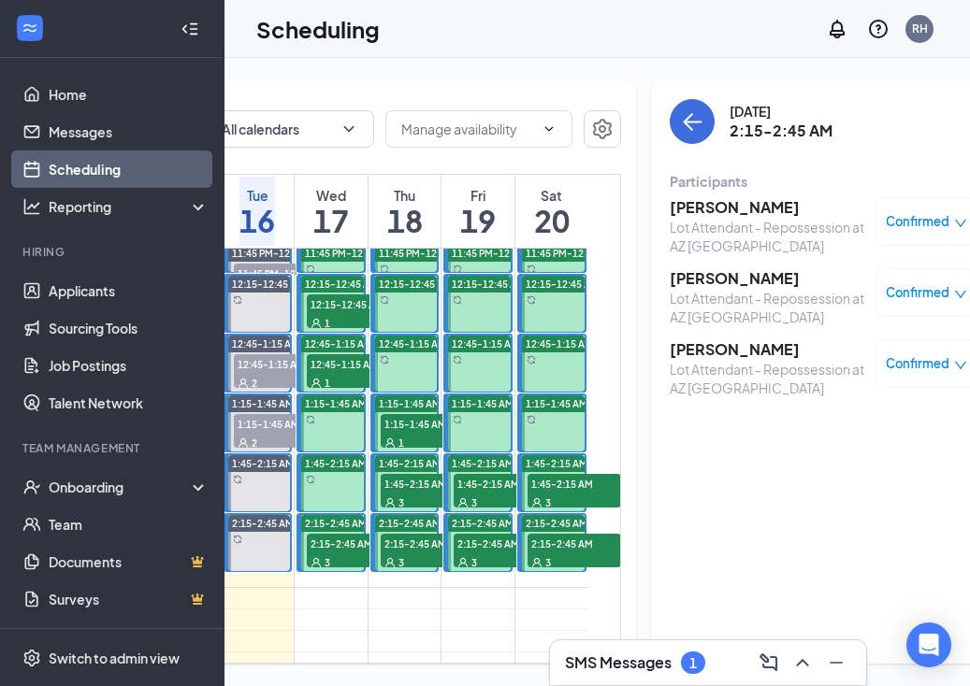
click at [343, 553] on span "2:15-2:45 AM" at bounding box center [354, 543] width 94 height 19
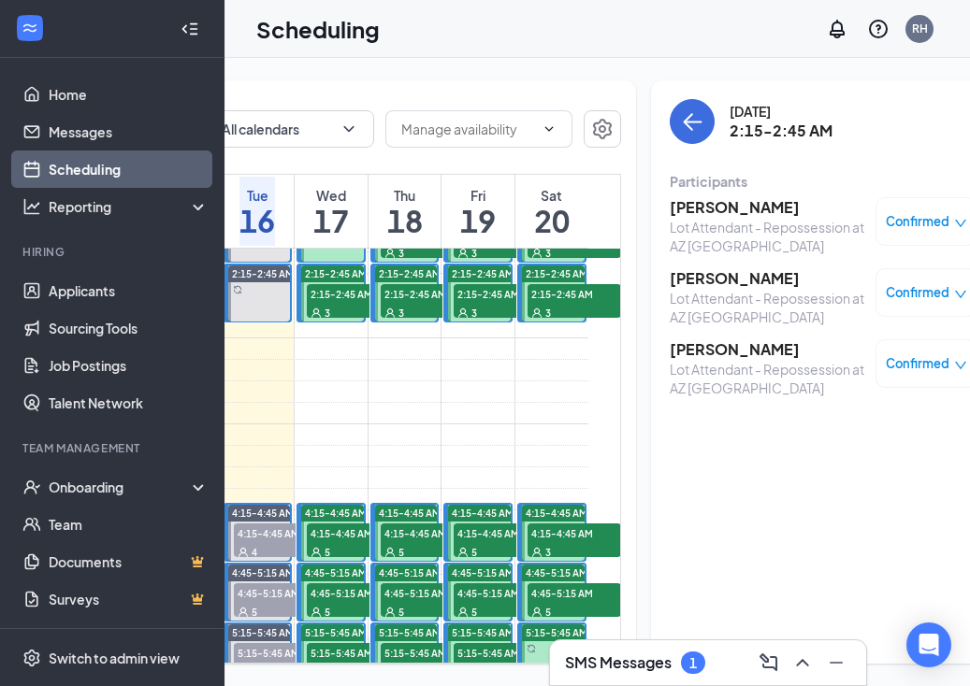
scroll to position [329, 0]
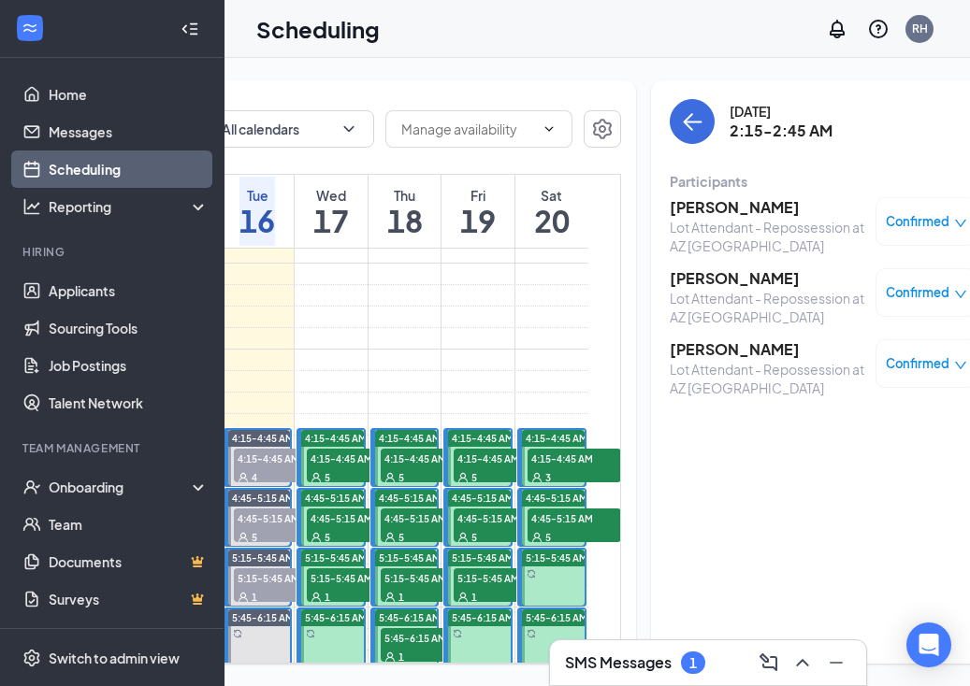
click at [342, 486] on div "5" at bounding box center [354, 477] width 94 height 19
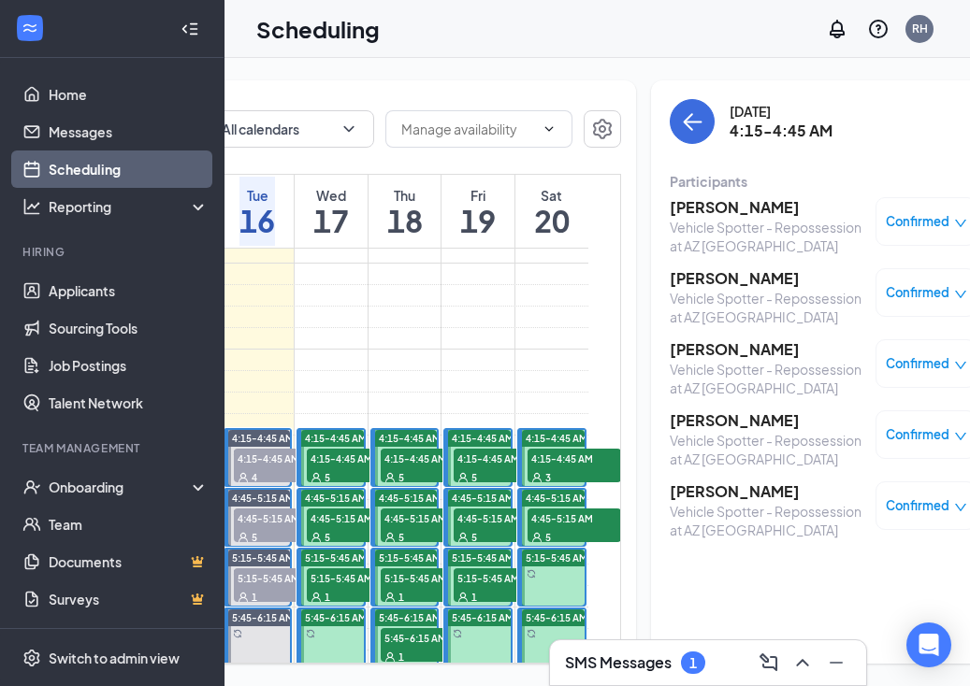
click at [350, 527] on span "4:45-5:15 AM" at bounding box center [354, 518] width 94 height 19
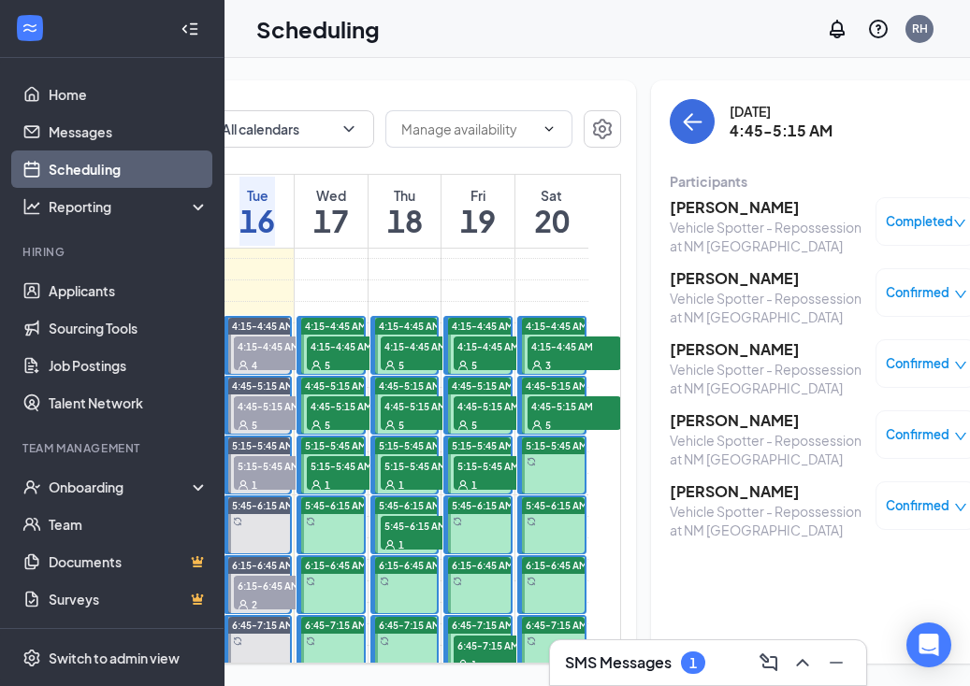
scroll to position [476, 0]
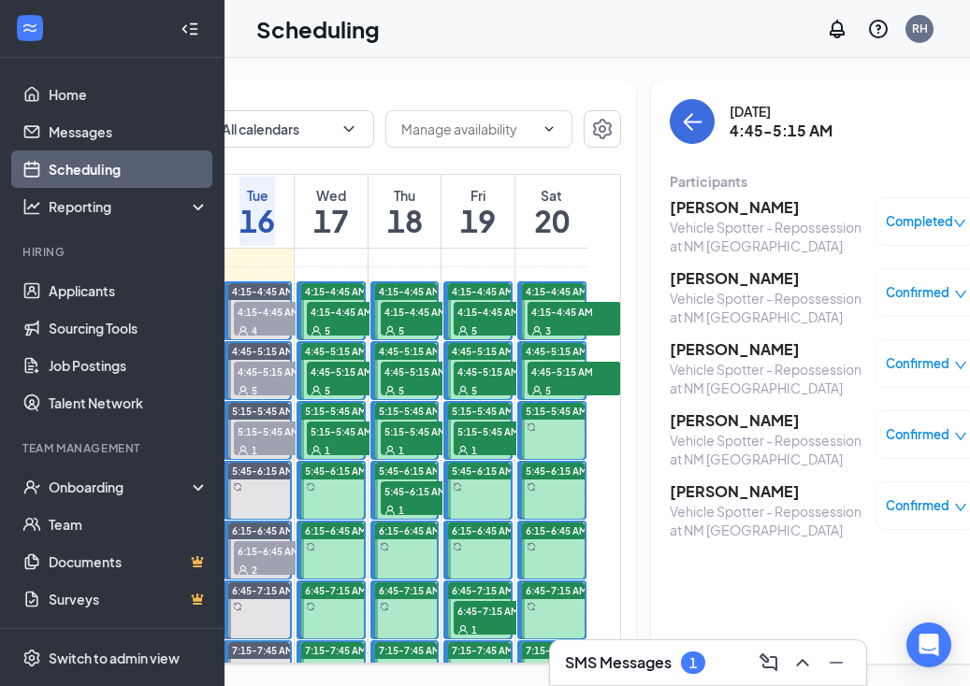
click at [331, 459] on div "1" at bounding box center [354, 449] width 94 height 19
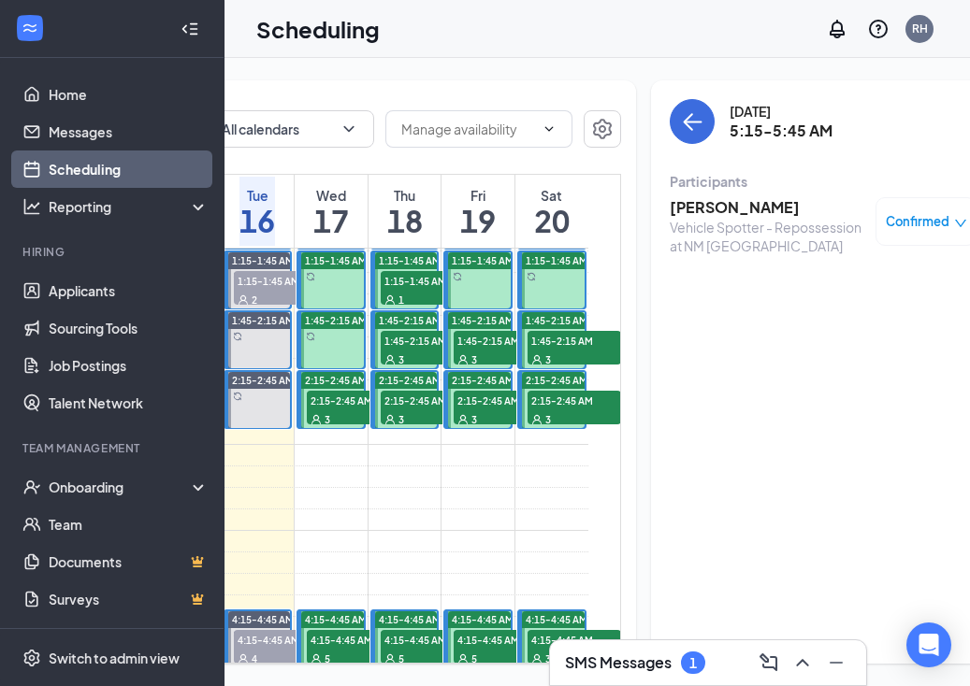
scroll to position [100, 0]
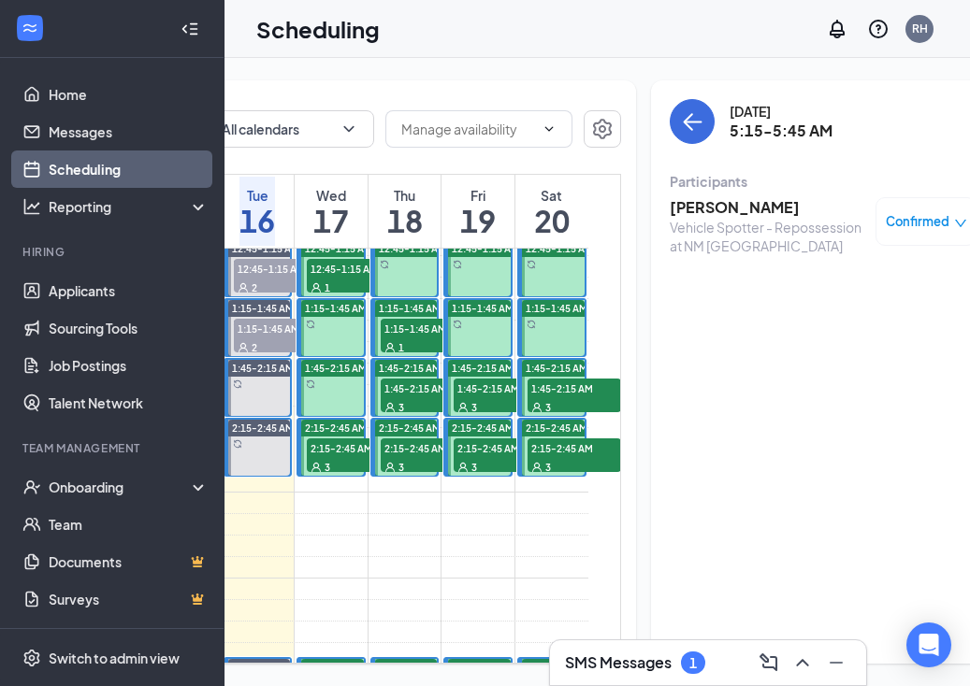
click at [407, 416] on div "3" at bounding box center [428, 406] width 94 height 19
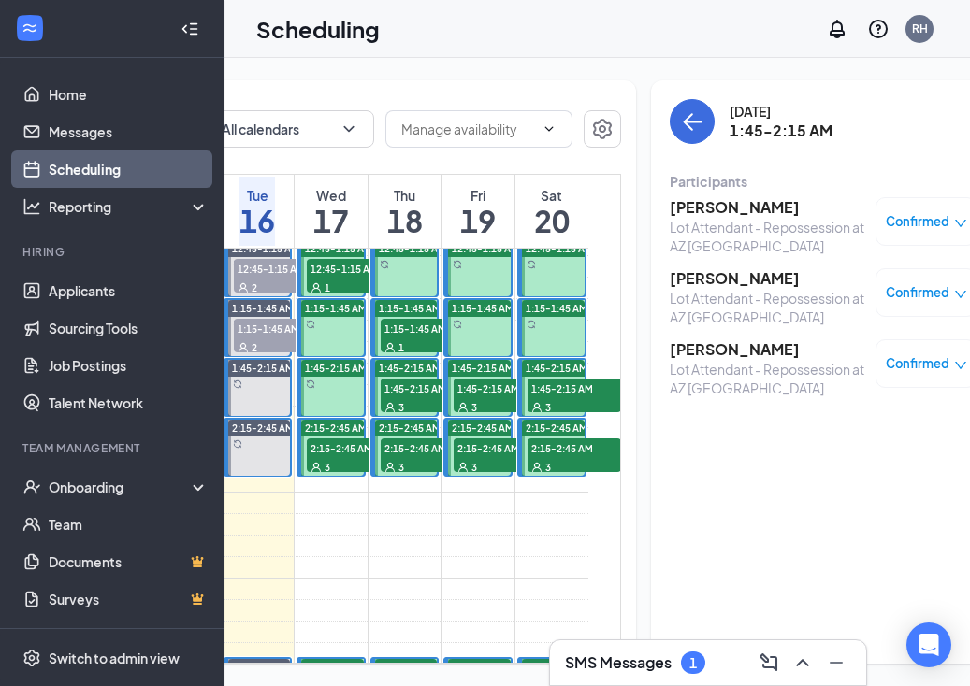
click at [487, 416] on div "3" at bounding box center [501, 406] width 94 height 19
click at [411, 338] on span "1:15-1:45 AM" at bounding box center [428, 328] width 94 height 19
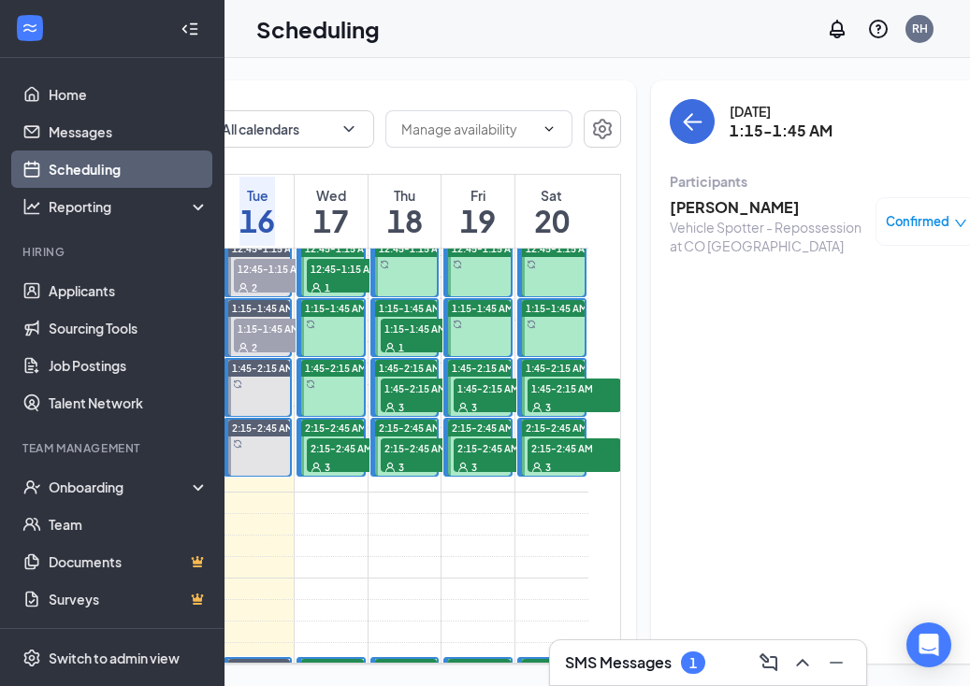
click at [413, 457] on span "2:15-2:45 AM" at bounding box center [428, 448] width 94 height 19
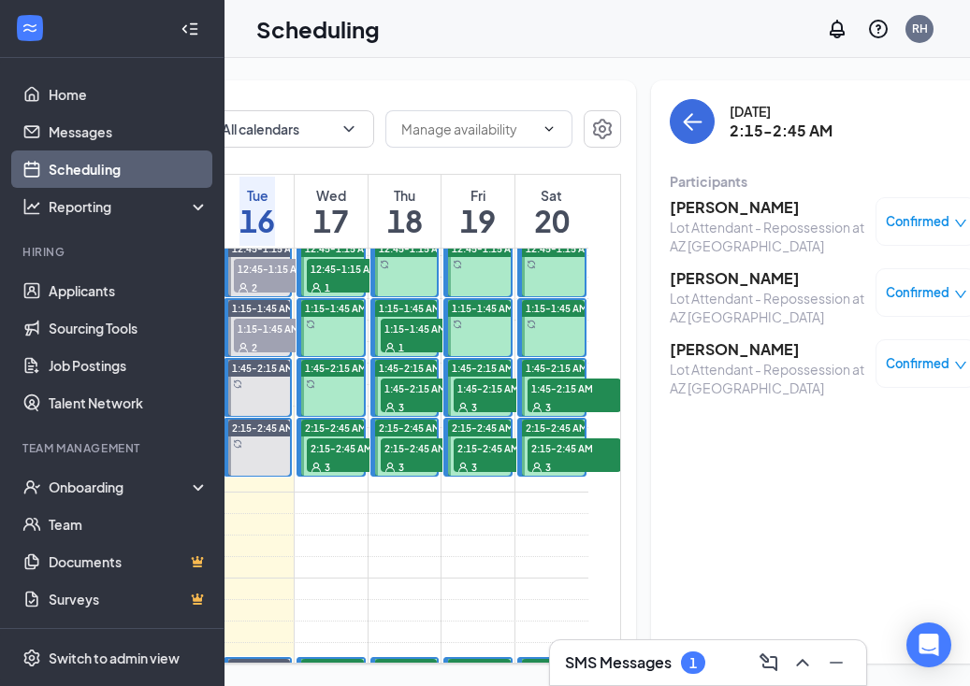
click at [475, 476] on div "3" at bounding box center [501, 466] width 94 height 19
drag, startPoint x: 527, startPoint y: 491, endPoint x: 500, endPoint y: 608, distance: 119.8
click at [527, 457] on span "2:15-2:45 AM" at bounding box center [574, 448] width 94 height 19
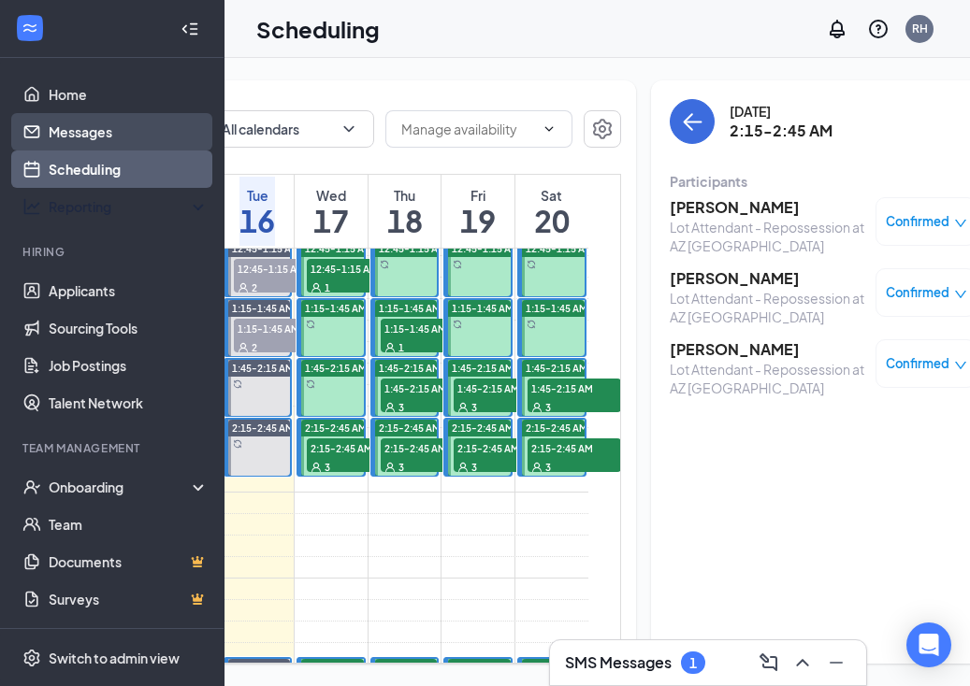
click at [108, 133] on link "Messages" at bounding box center [129, 131] width 160 height 37
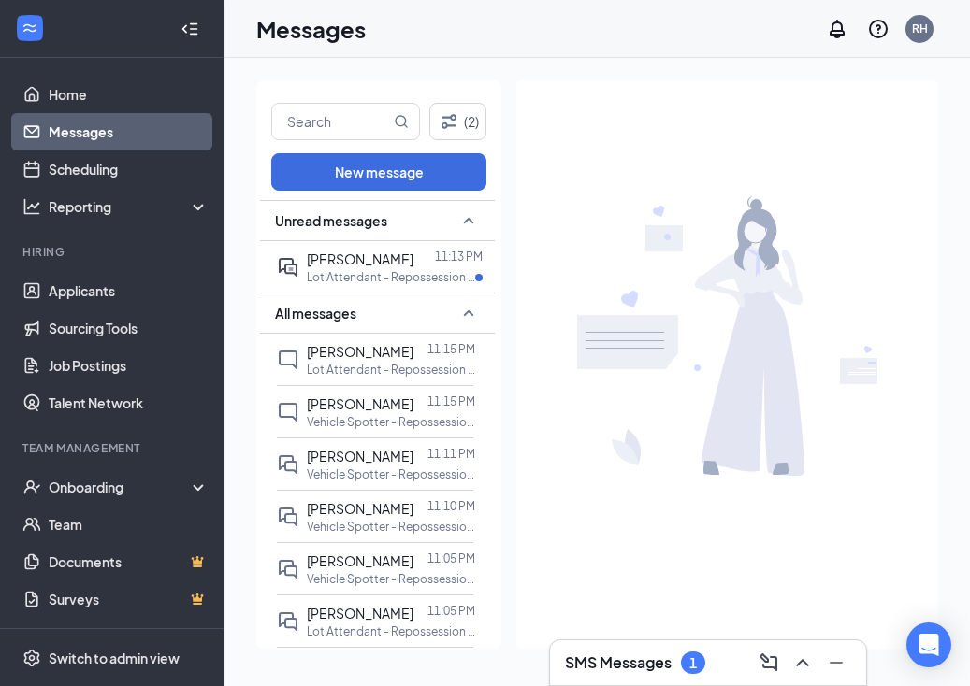
click at [397, 232] on div "Unread messages" at bounding box center [377, 220] width 235 height 41
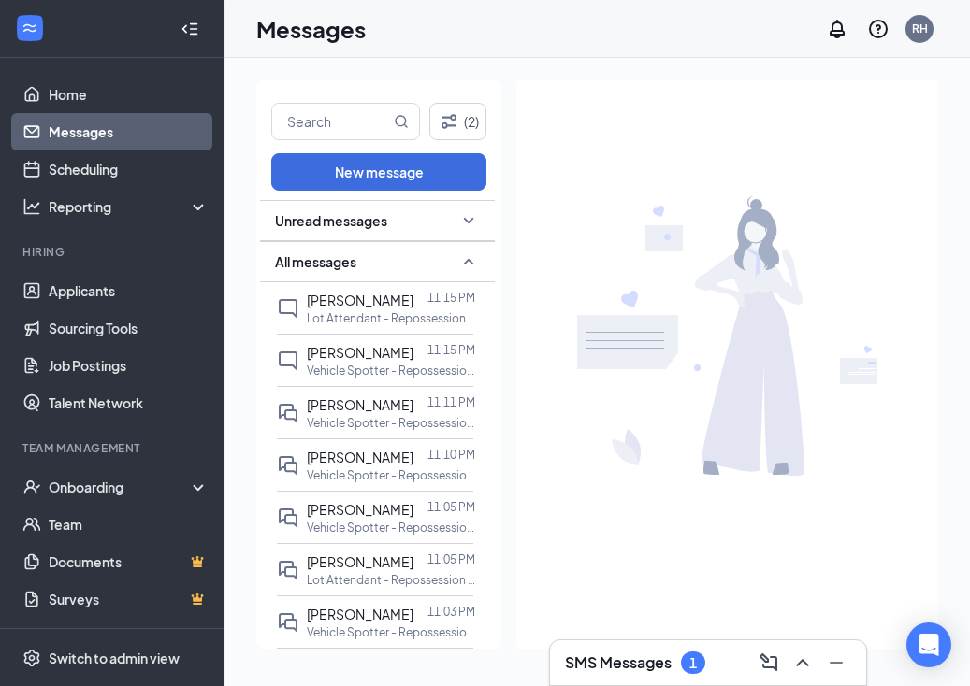
click at [424, 229] on div "Unread messages" at bounding box center [377, 220] width 235 height 41
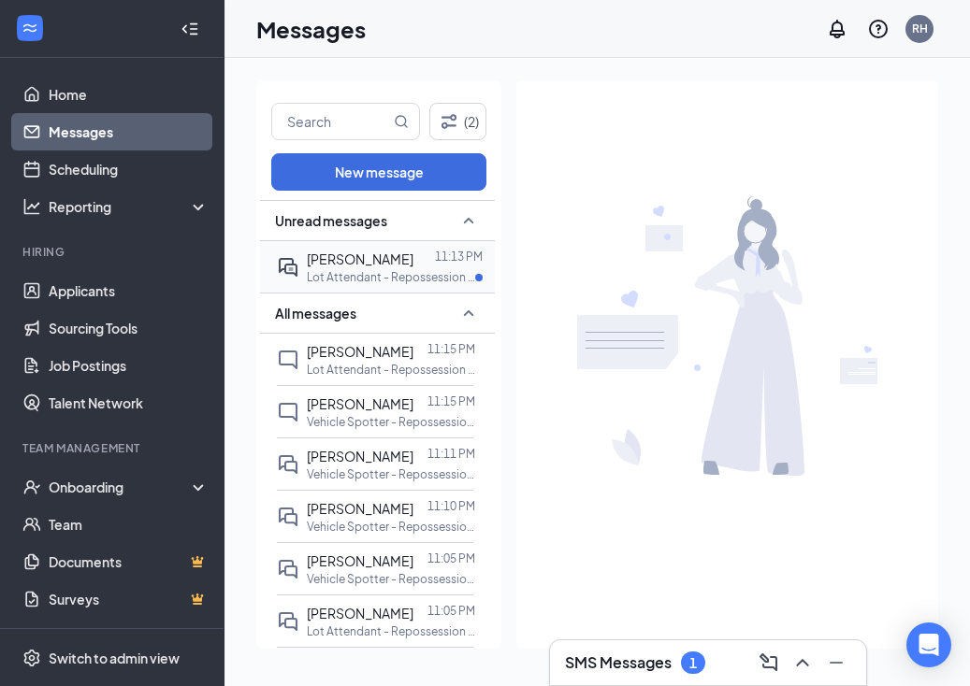
click at [423, 260] on div at bounding box center [424, 259] width 22 height 21
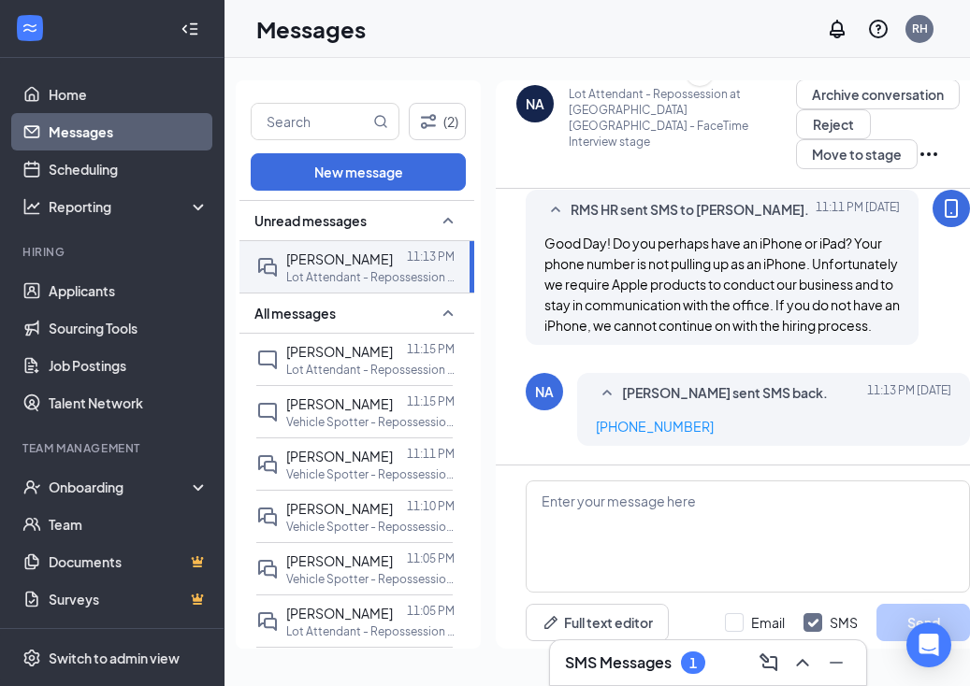
scroll to position [1058, 0]
drag, startPoint x: 708, startPoint y: 417, endPoint x: 629, endPoint y: 419, distance: 78.6
click at [580, 411] on div "Nevaeh Anthony sent SMS back. Today 11:13 PM 1 (952) 254-8105" at bounding box center [773, 409] width 393 height 73
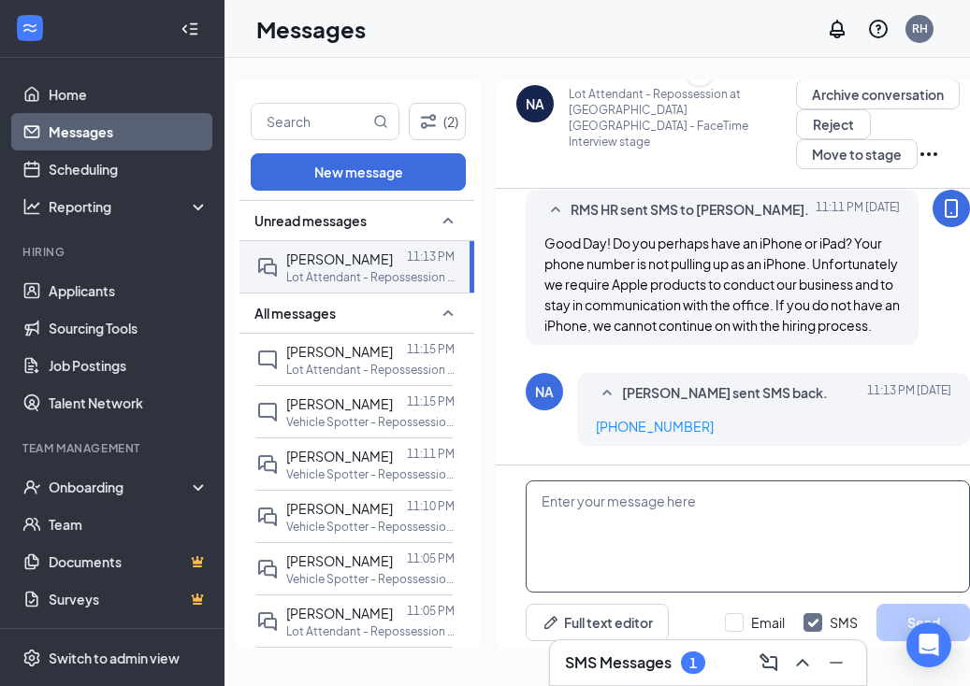
click at [713, 500] on textarea at bounding box center [748, 537] width 444 height 112
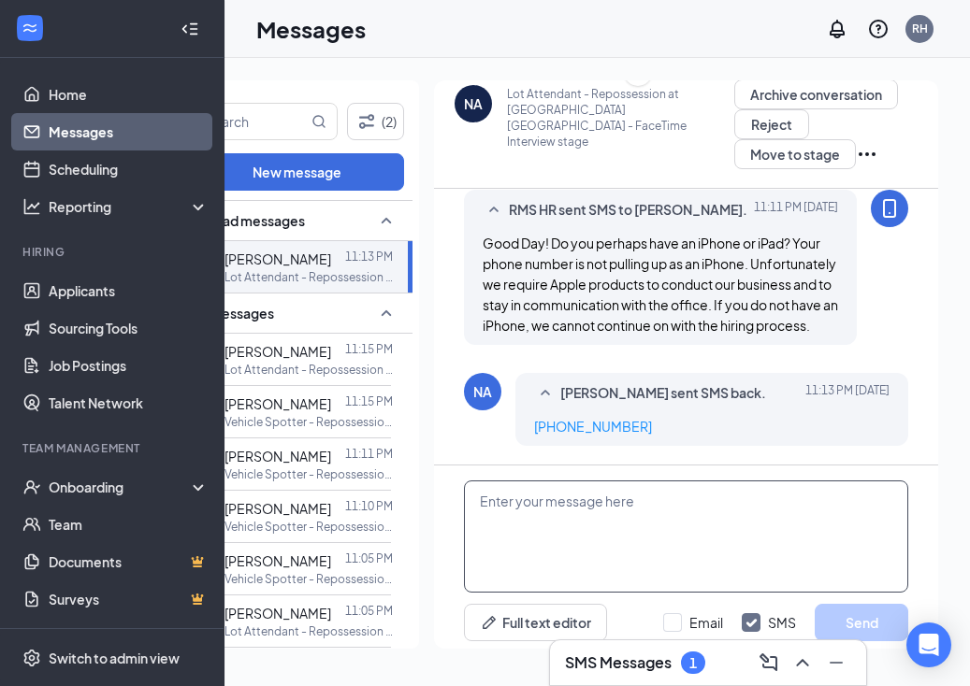
scroll to position [0, 82]
type textarea "D"
type textarea "is this an iphone or an ipad?"
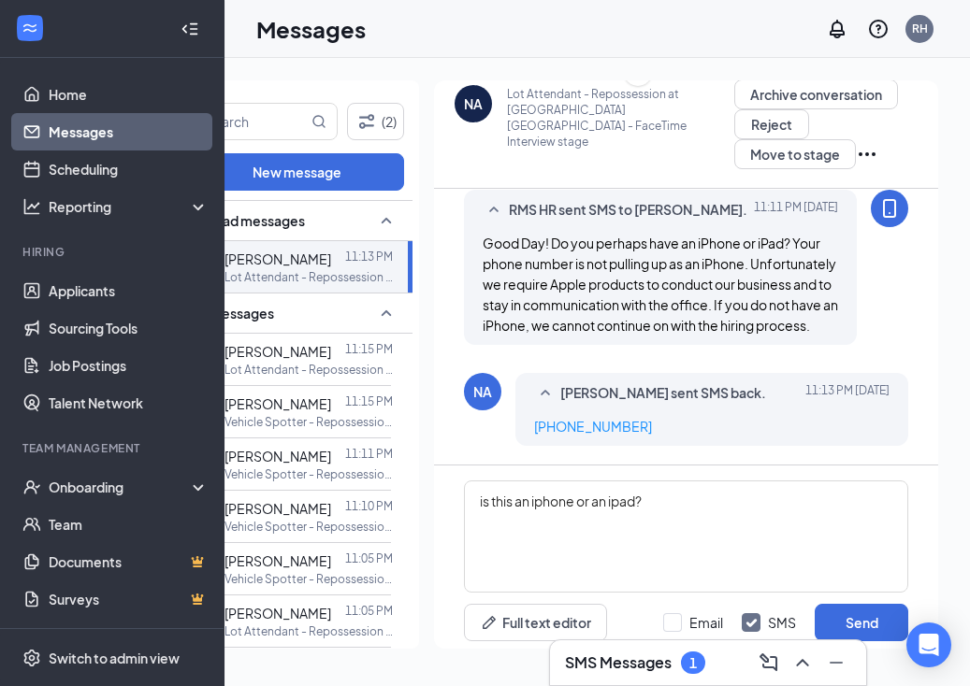
click at [707, 604] on div "Email SMS Send" at bounding box center [785, 622] width 245 height 37
click at [693, 613] on div "Email" at bounding box center [706, 622] width 34 height 19
click at [693, 613] on input "Email" at bounding box center [693, 622] width 60 height 19
checkbox input "true"
click at [881, 608] on button "Send" at bounding box center [862, 622] width 94 height 37
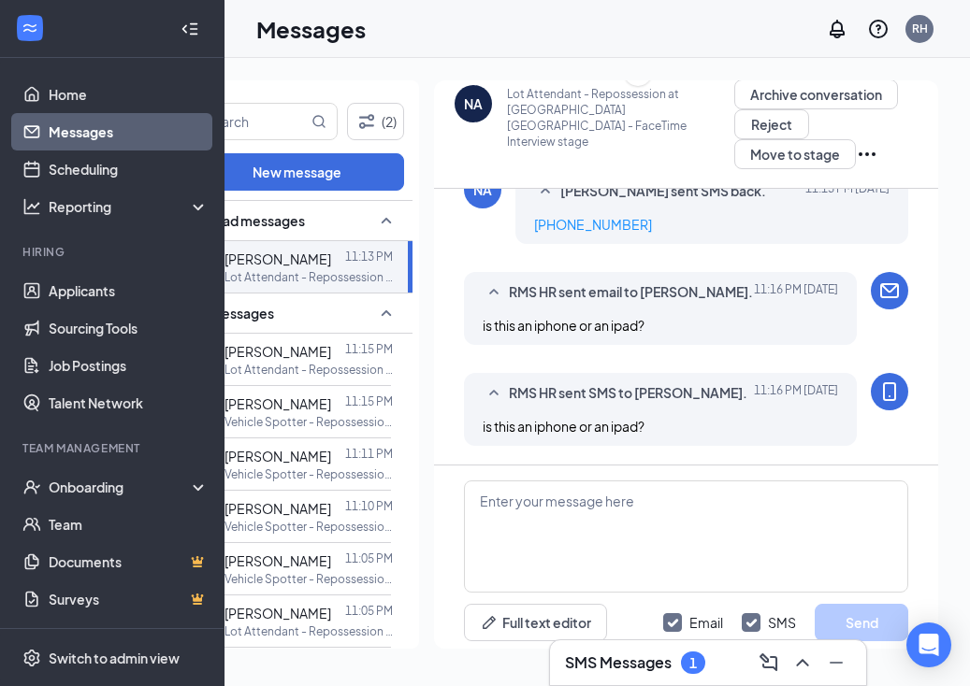
scroll to position [1260, 0]
click at [94, 168] on link "Scheduling" at bounding box center [129, 169] width 160 height 37
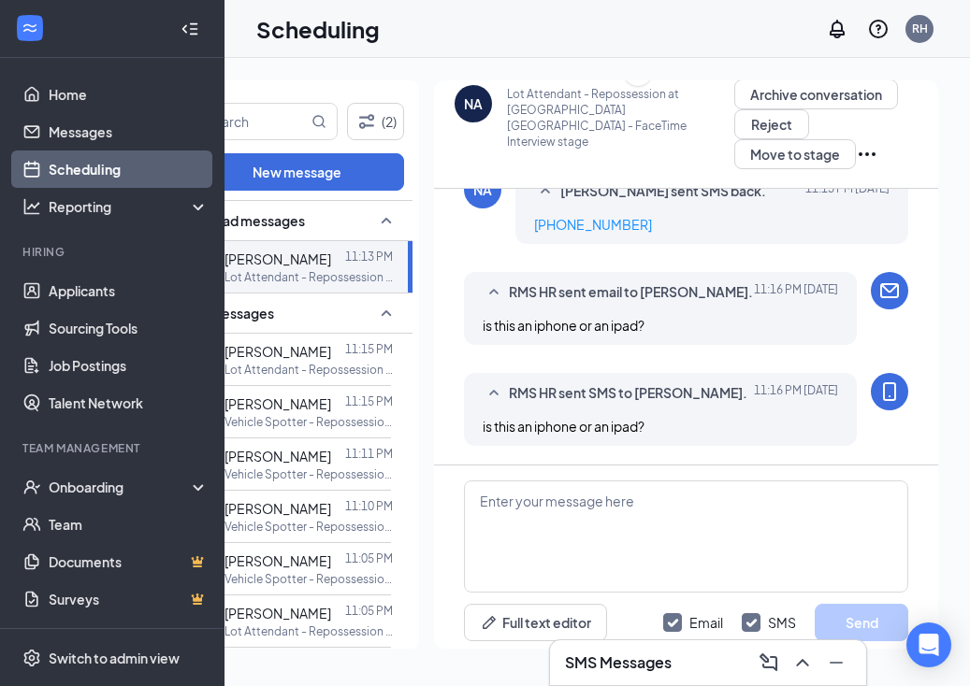
click at [94, 168] on link "Scheduling" at bounding box center [129, 169] width 160 height 37
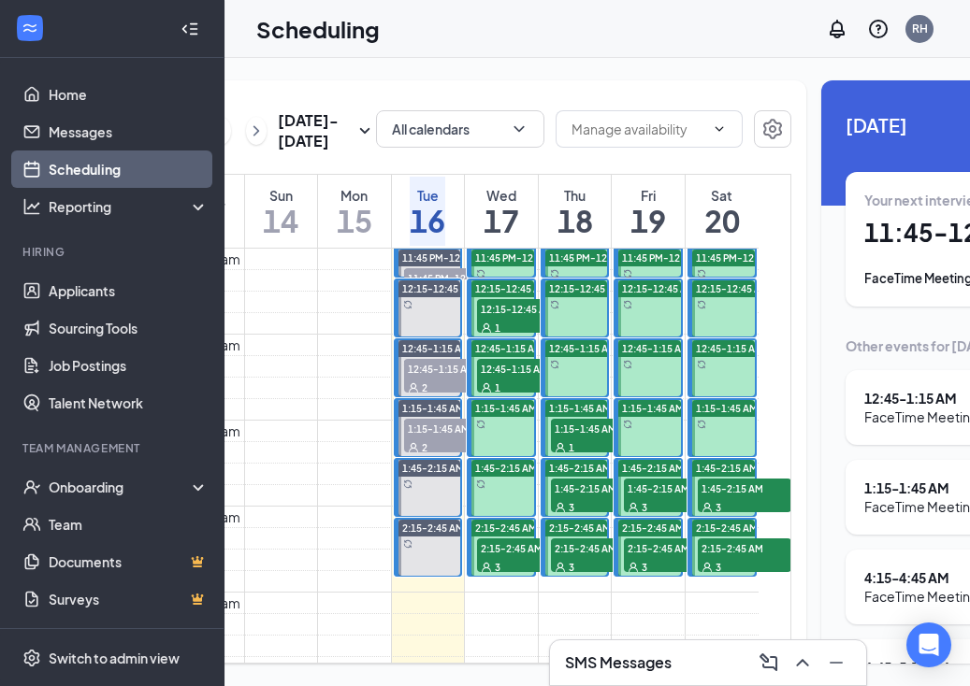
click at [505, 576] on div "3" at bounding box center [524, 566] width 94 height 19
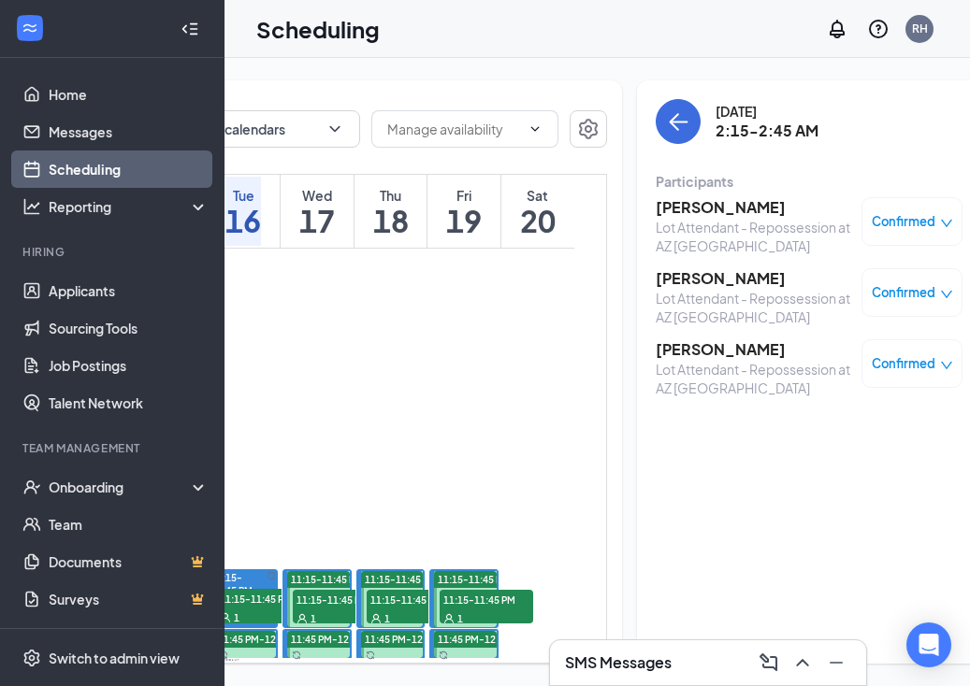
drag, startPoint x: 247, startPoint y: 612, endPoint x: 369, endPoint y: 454, distance: 199.2
click at [248, 611] on div "1" at bounding box center [263, 617] width 94 height 19
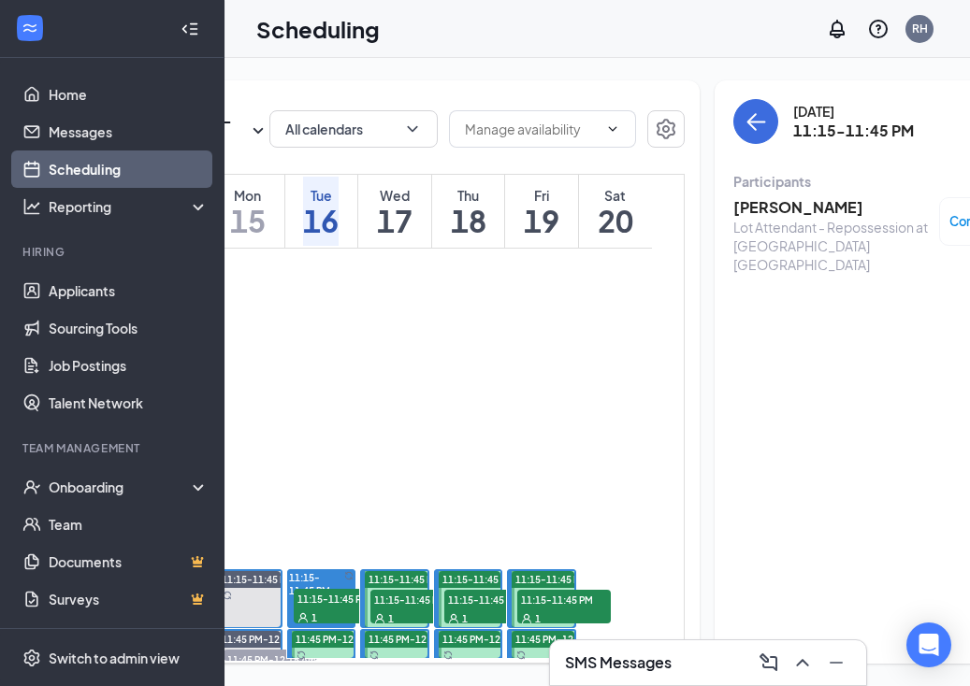
scroll to position [0, 199]
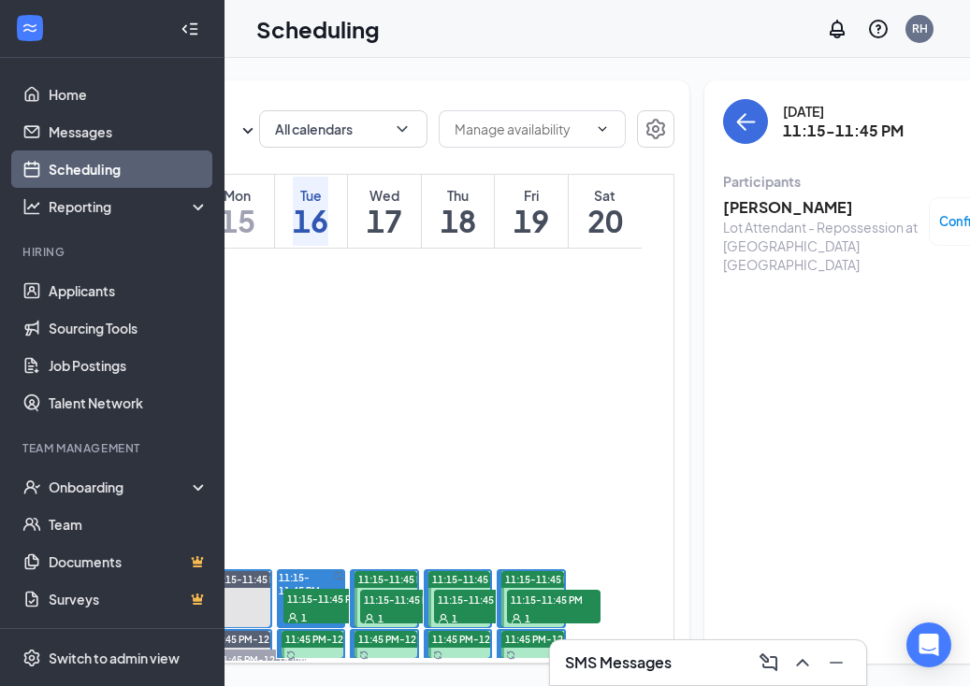
click at [736, 206] on h3 "[PERSON_NAME]" at bounding box center [821, 207] width 196 height 21
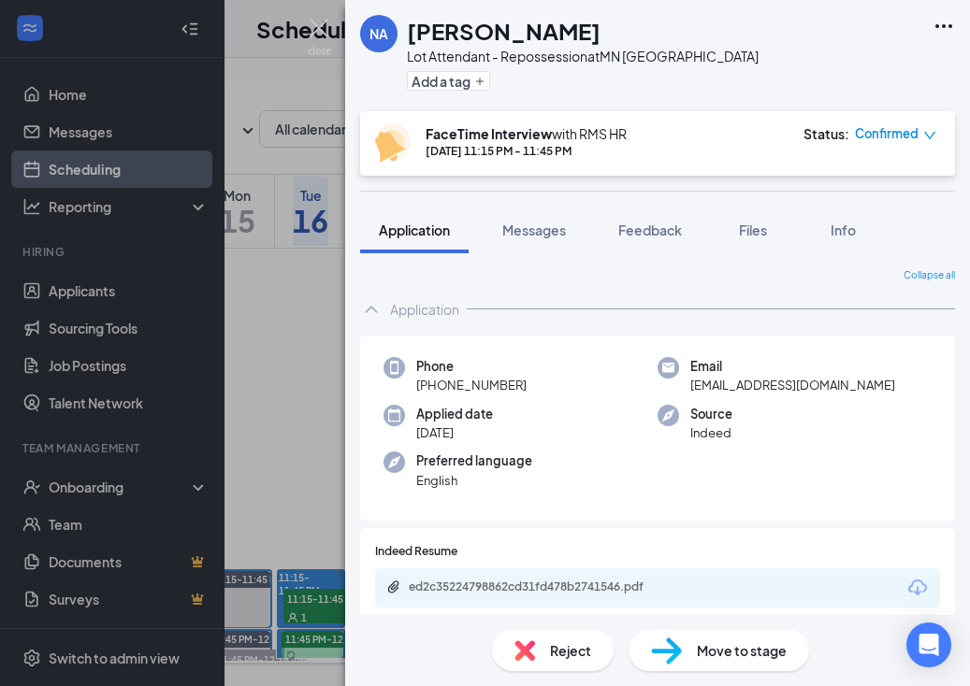
click at [332, 32] on div "NA Nevaeh Anthony Lot Attendant - Repossession at MN Minneapolis Add a tag Face…" at bounding box center [485, 343] width 970 height 686
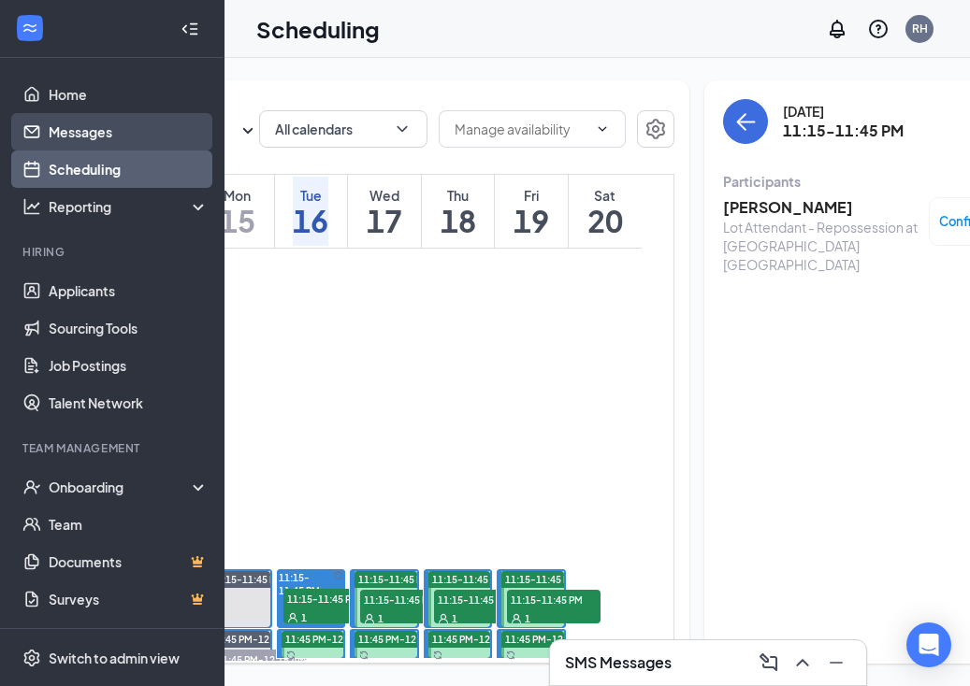
click at [90, 124] on link "Messages" at bounding box center [129, 131] width 160 height 37
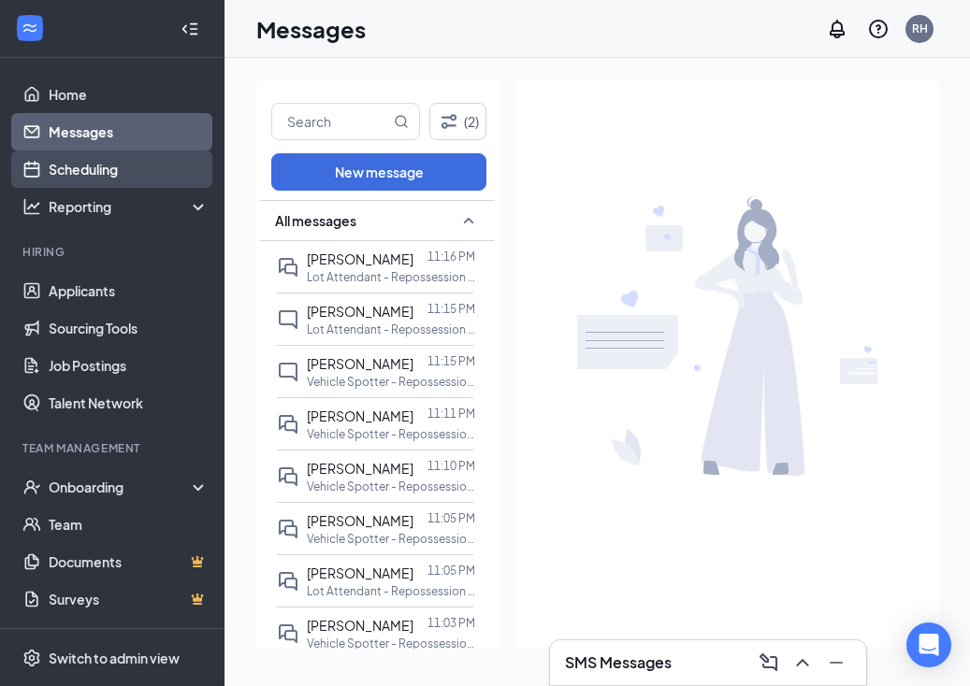
click at [140, 158] on link "Scheduling" at bounding box center [129, 169] width 160 height 37
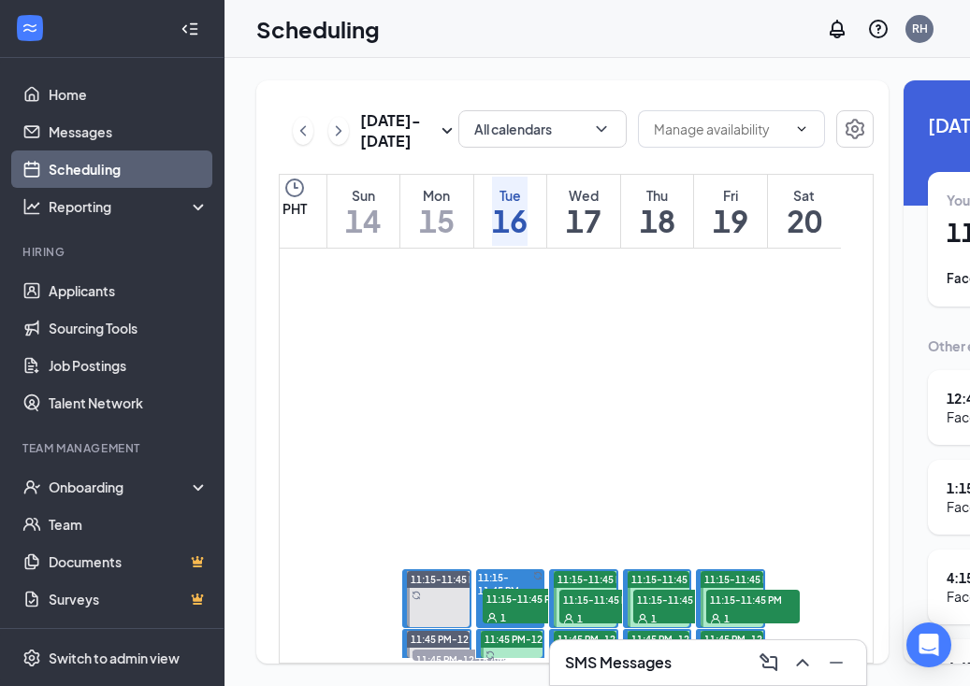
scroll to position [2499, 0]
click at [517, 608] on span "11:15-11:45 PM" at bounding box center [530, 598] width 94 height 19
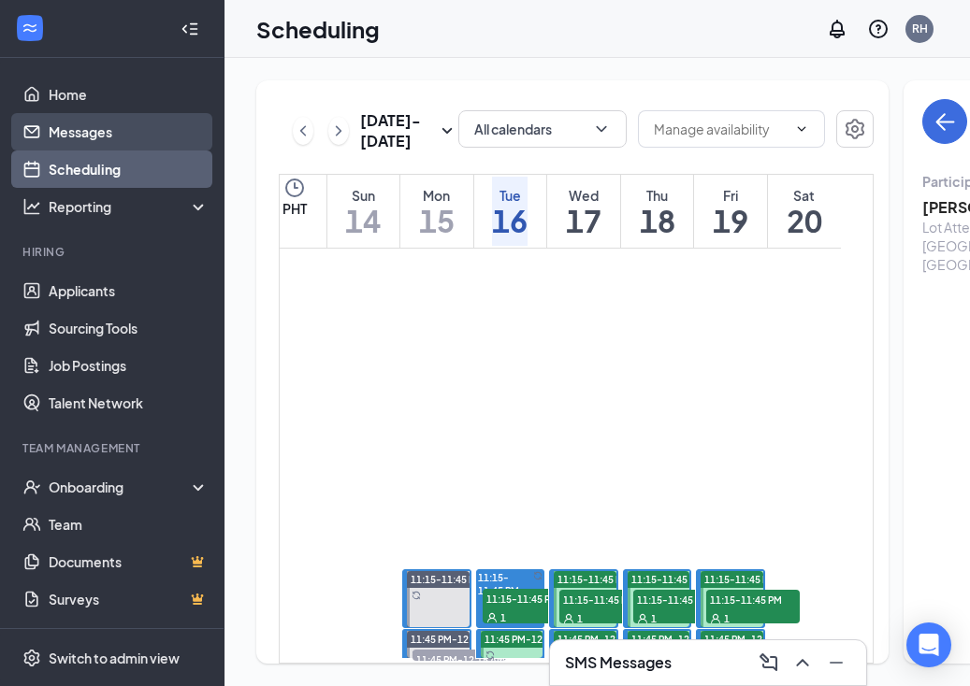
click at [55, 138] on link "Messages" at bounding box center [129, 131] width 160 height 37
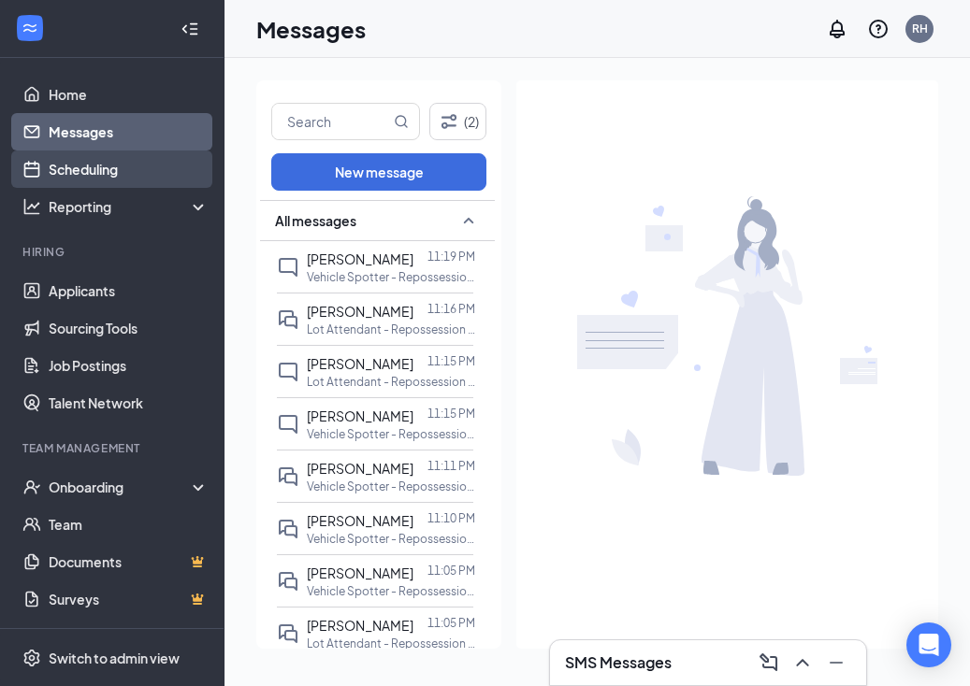
click at [96, 169] on link "Scheduling" at bounding box center [129, 169] width 160 height 37
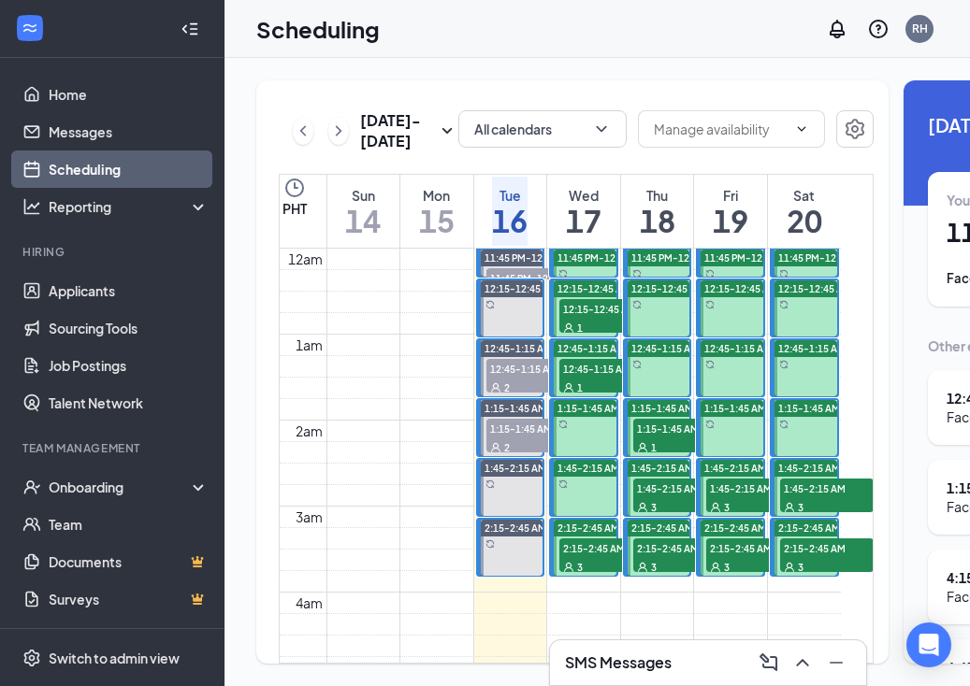
click at [593, 337] on div "1" at bounding box center [606, 327] width 94 height 19
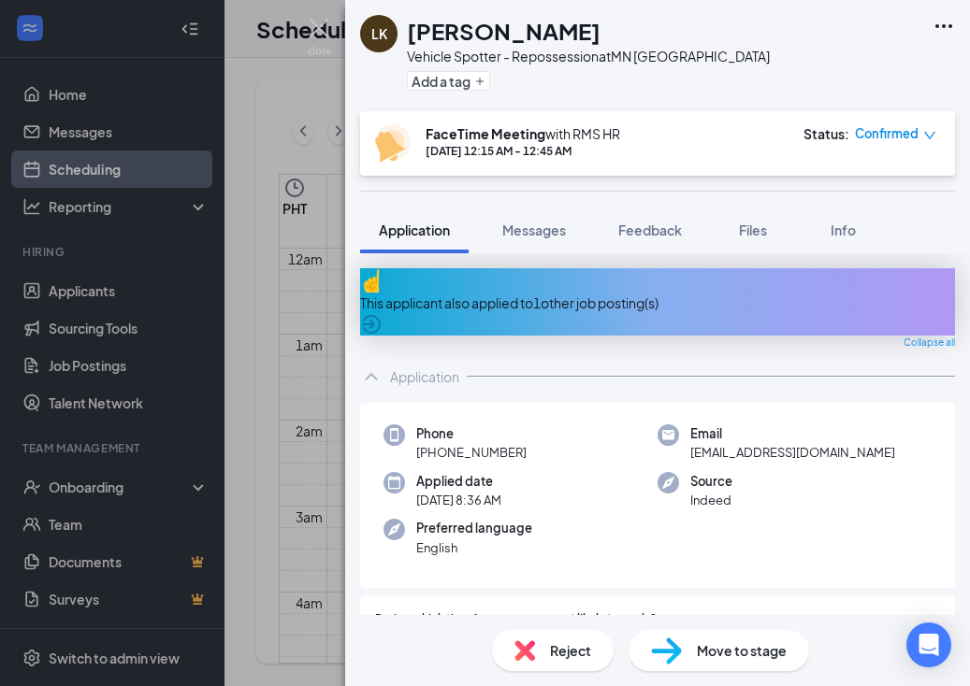
drag, startPoint x: 542, startPoint y: 438, endPoint x: 528, endPoint y: 439, distance: 14.1
click at [542, 438] on div "Phone +1 (952) 454-3123" at bounding box center [520, 444] width 274 height 38
drag, startPoint x: 527, startPoint y: 439, endPoint x: 394, endPoint y: 440, distance: 132.8
click at [391, 440] on div "Phone +1 (952) 454-3123" at bounding box center [520, 444] width 274 height 38
copy span "[PHONE_NUMBER]"
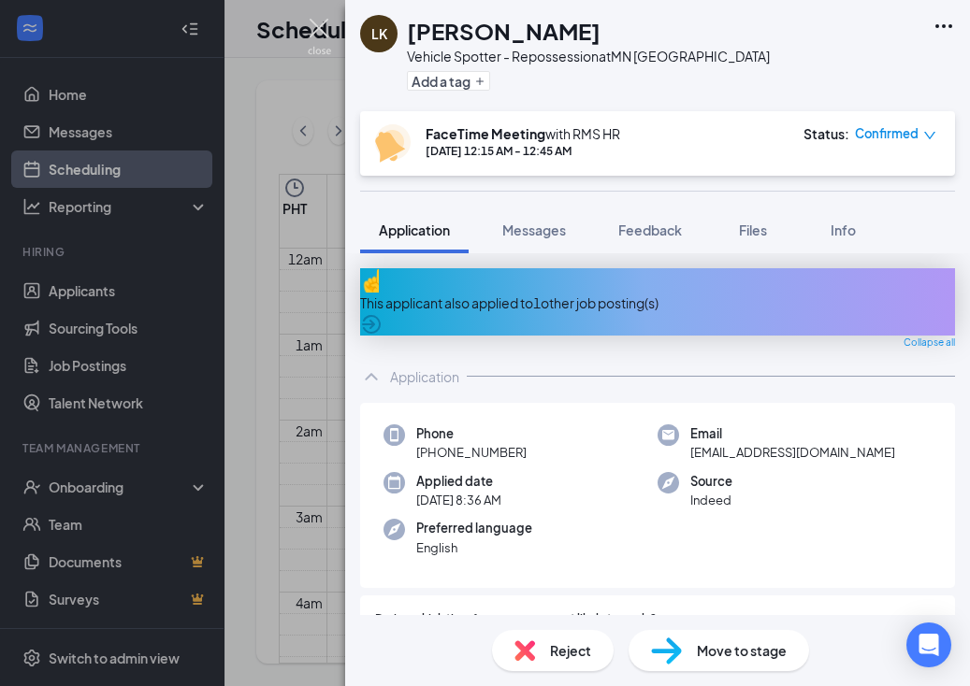
click at [319, 25] on img at bounding box center [319, 37] width 23 height 36
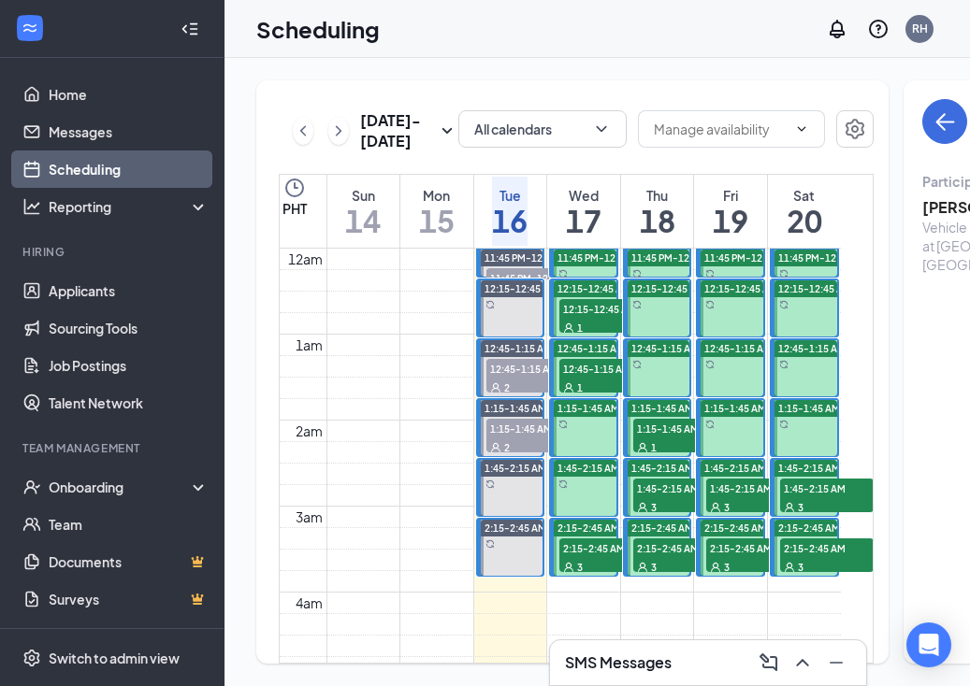
click at [594, 378] on span "12:45-1:15 AM" at bounding box center [606, 368] width 94 height 19
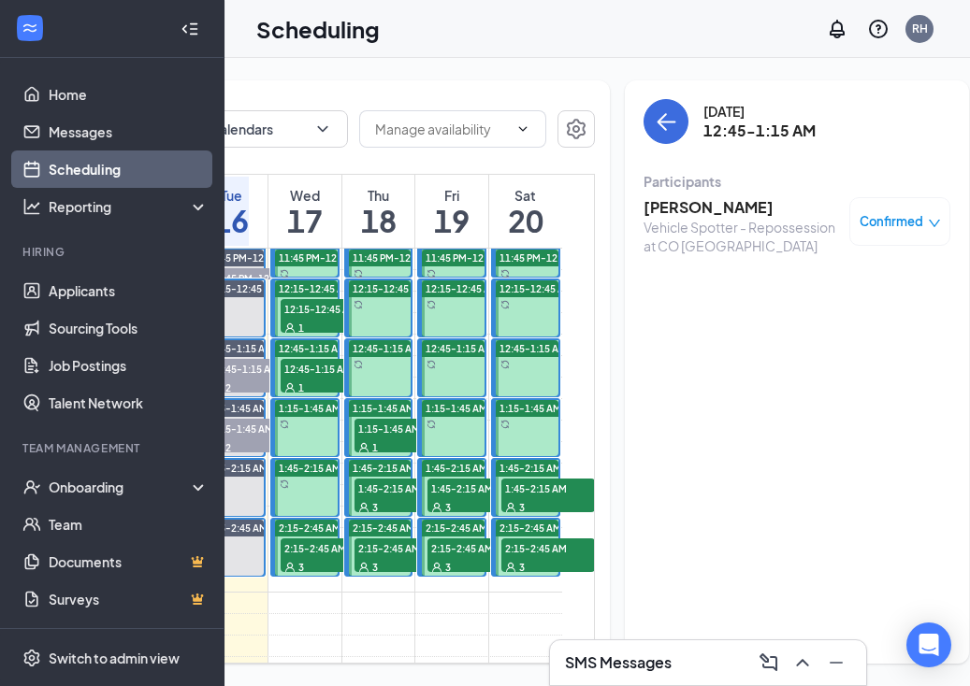
scroll to position [0, 278]
click at [710, 205] on h3 "[PERSON_NAME]" at bounding box center [742, 207] width 196 height 21
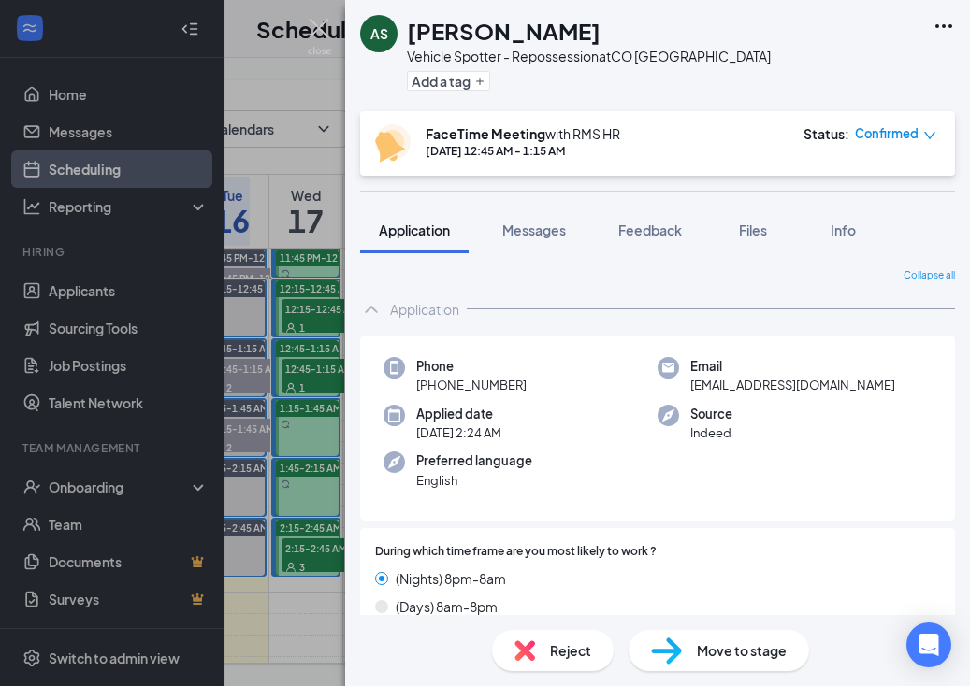
drag, startPoint x: 487, startPoint y: 383, endPoint x: 435, endPoint y: 387, distance: 52.5
click at [364, 383] on div "Phone +1 (720) 665-5247 Email nkvgmmxsq2@privaterelay.appleid.com Applied date …" at bounding box center [657, 429] width 595 height 186
click at [315, 33] on img at bounding box center [319, 37] width 23 height 36
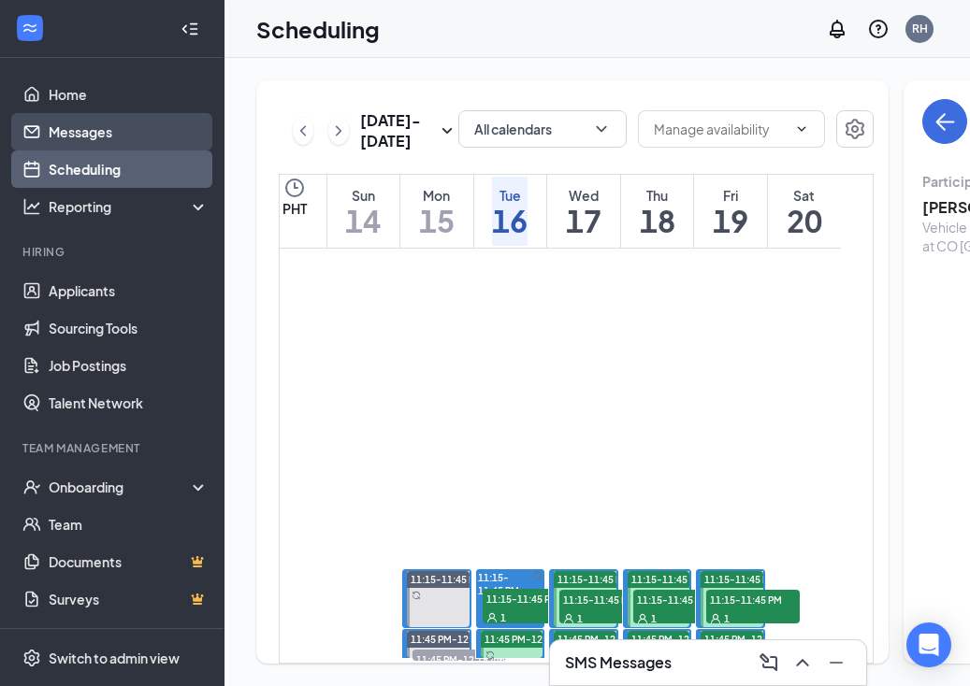
click at [89, 137] on link "Messages" at bounding box center [129, 131] width 160 height 37
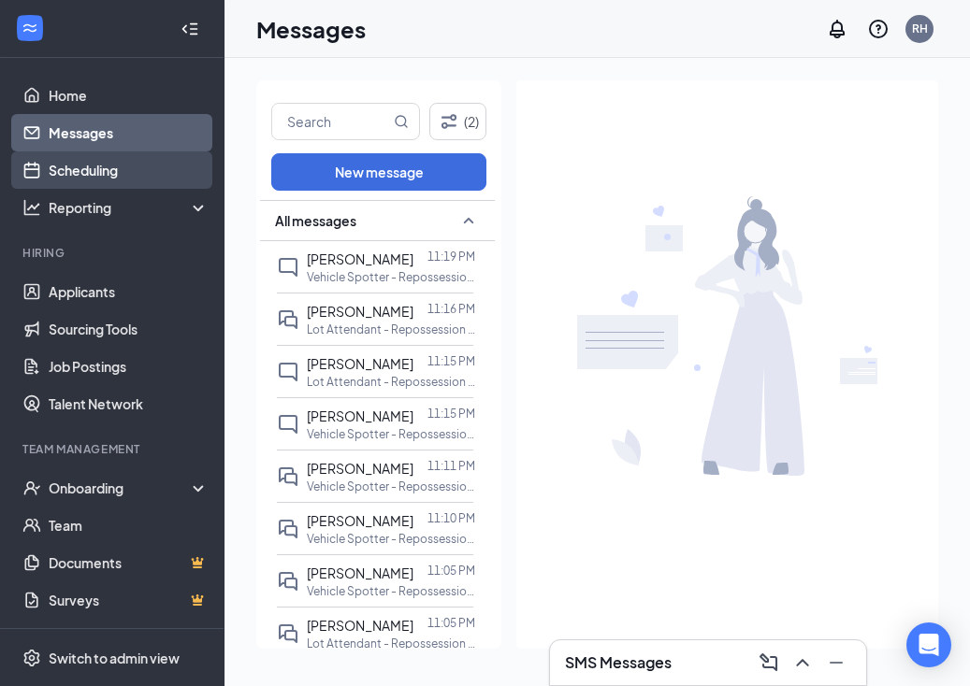
click at [66, 161] on link "Scheduling" at bounding box center [129, 169] width 160 height 37
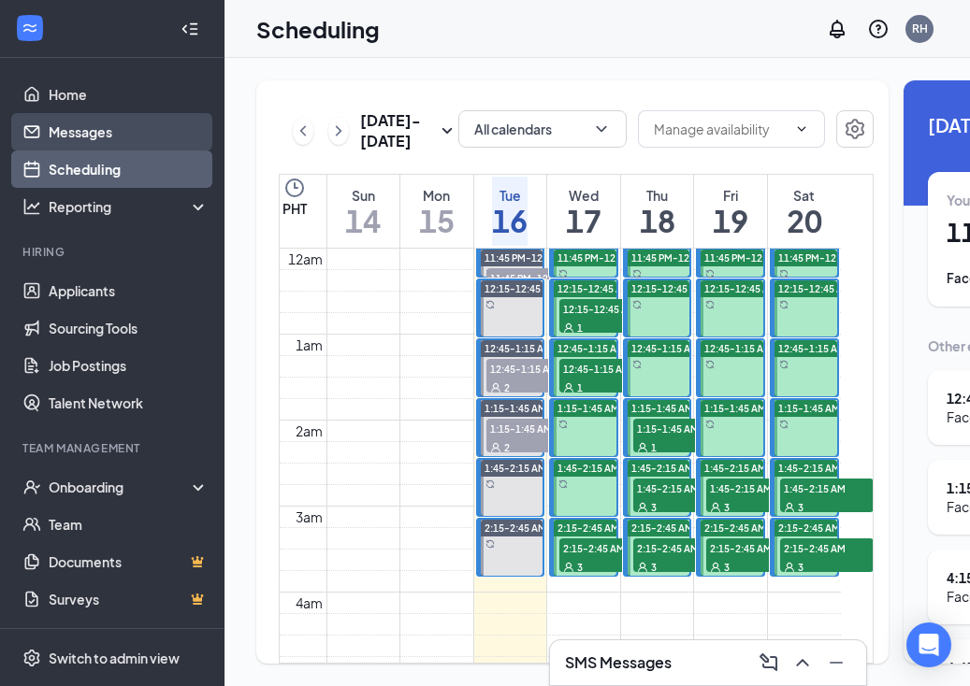
scroll to position [919, 0]
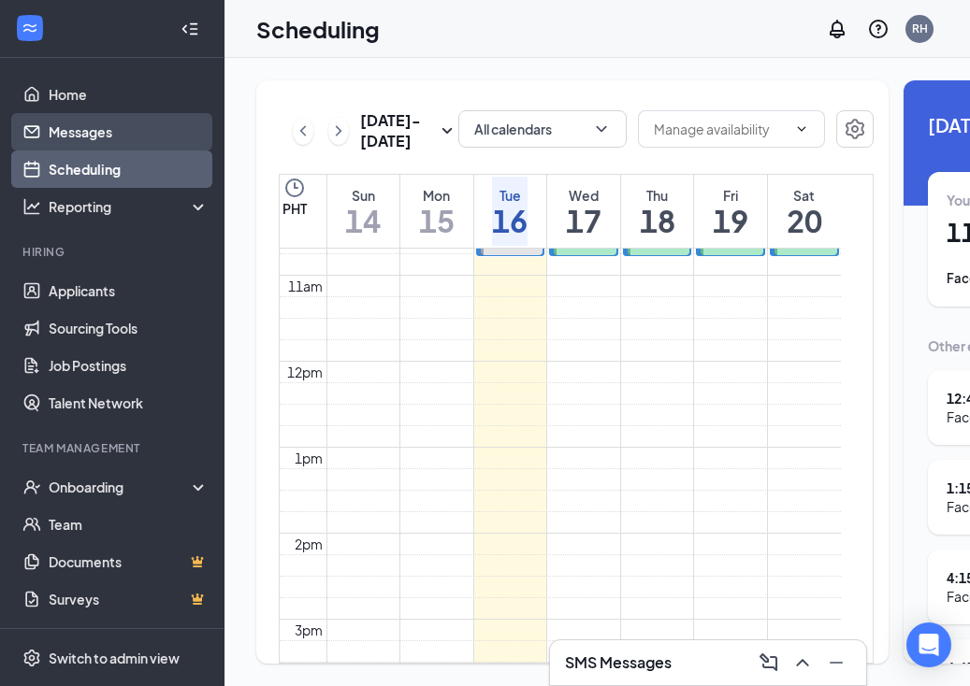
click at [104, 122] on link "Messages" at bounding box center [129, 131] width 160 height 37
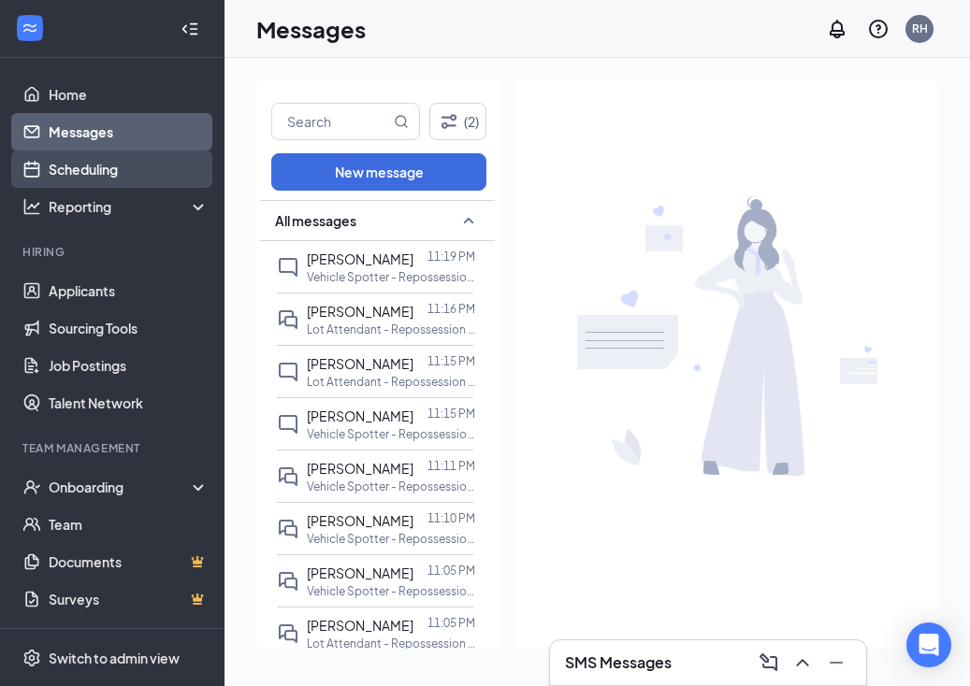
click at [78, 169] on link "Scheduling" at bounding box center [129, 169] width 160 height 37
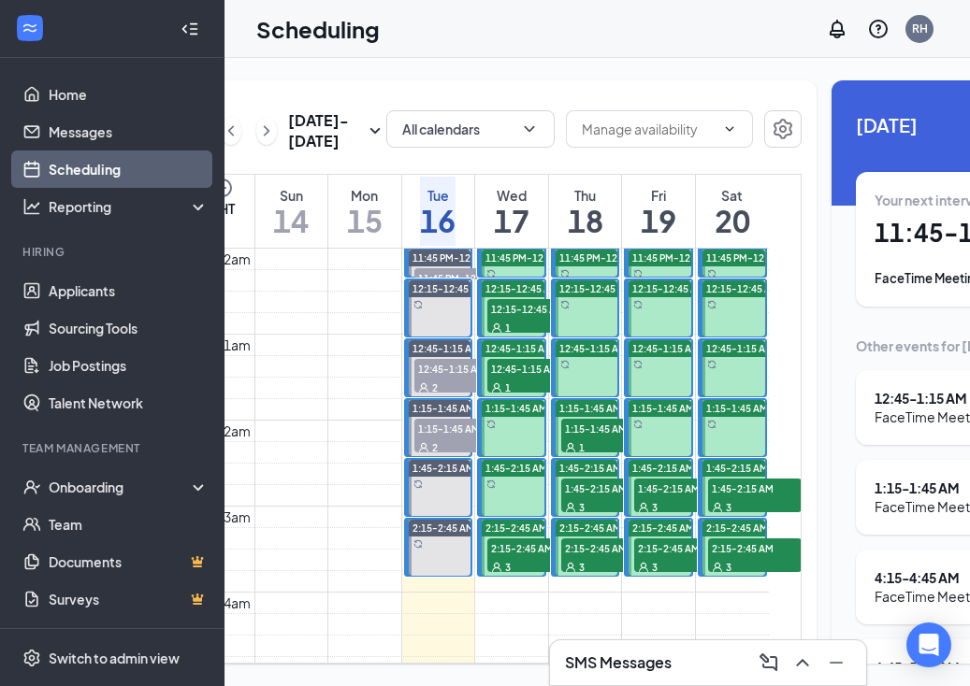
scroll to position [0, 73]
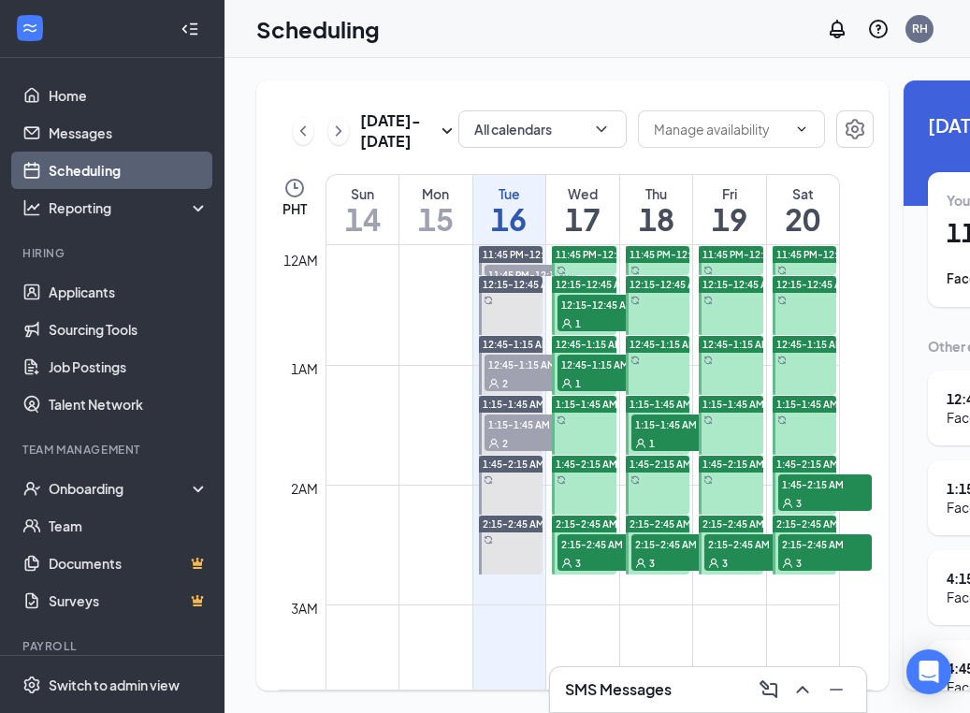
scroll to position [919, 0]
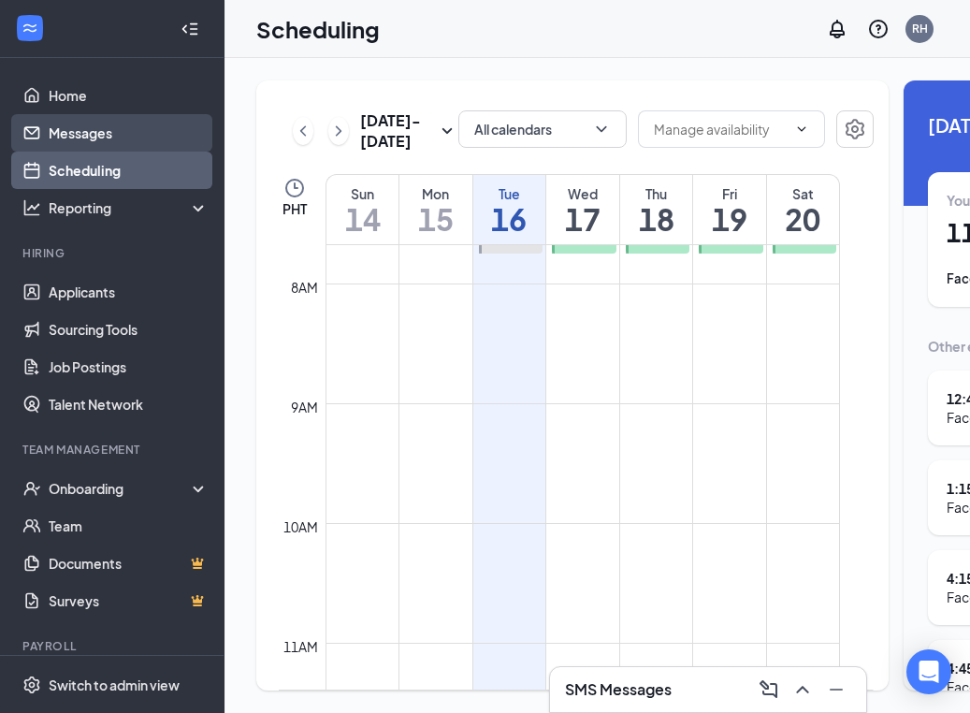
click at [85, 133] on link "Messages" at bounding box center [129, 132] width 160 height 37
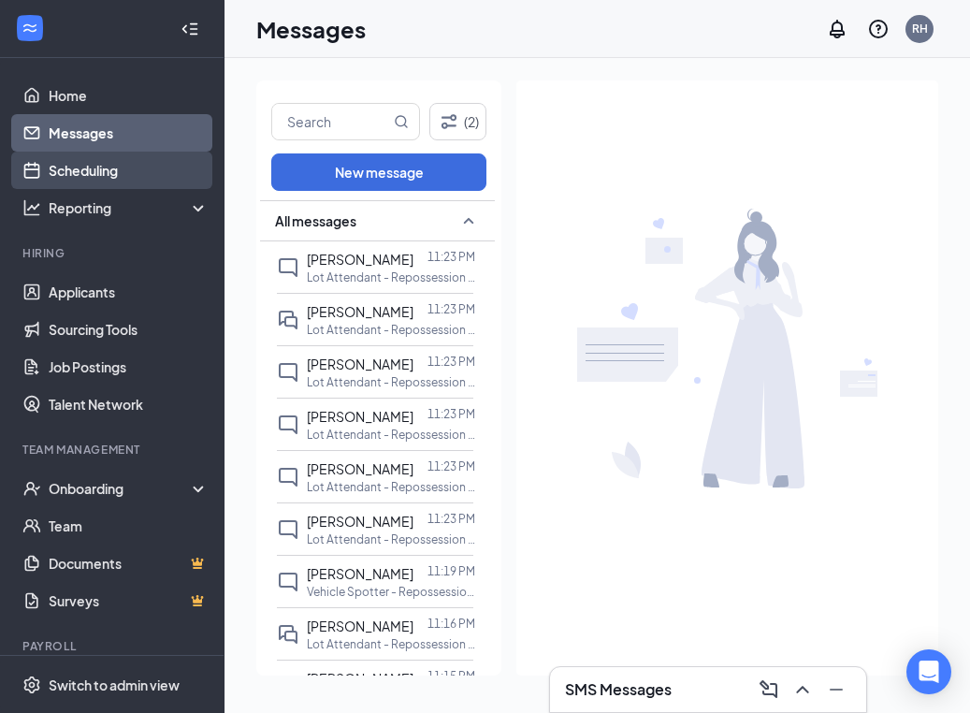
click at [72, 166] on link "Scheduling" at bounding box center [129, 169] width 160 height 37
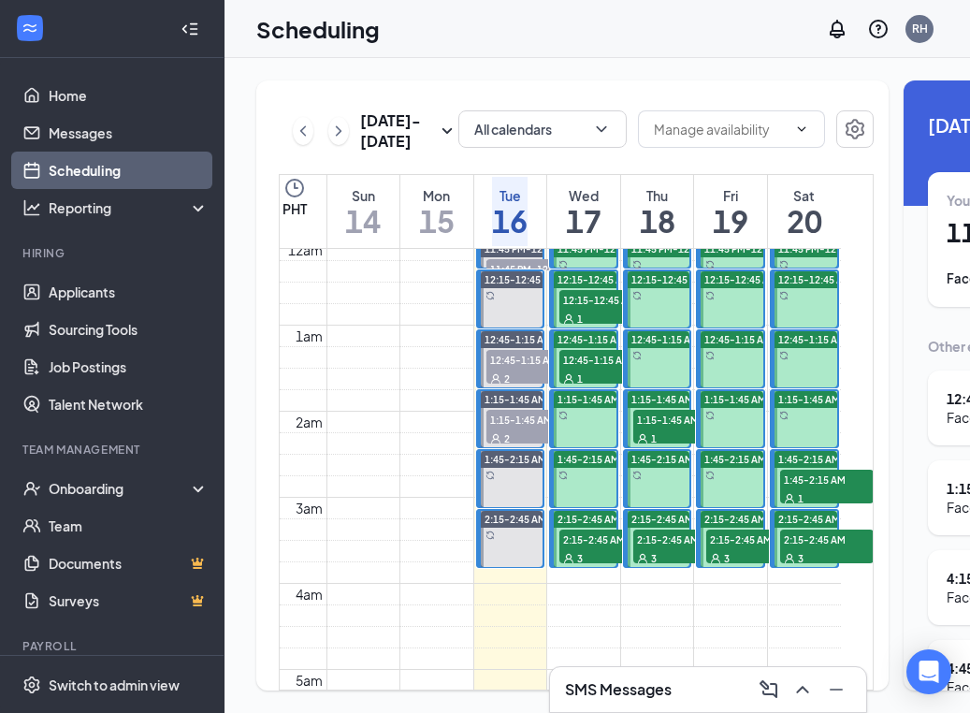
click at [580, 327] on div "1" at bounding box center [606, 318] width 94 height 19
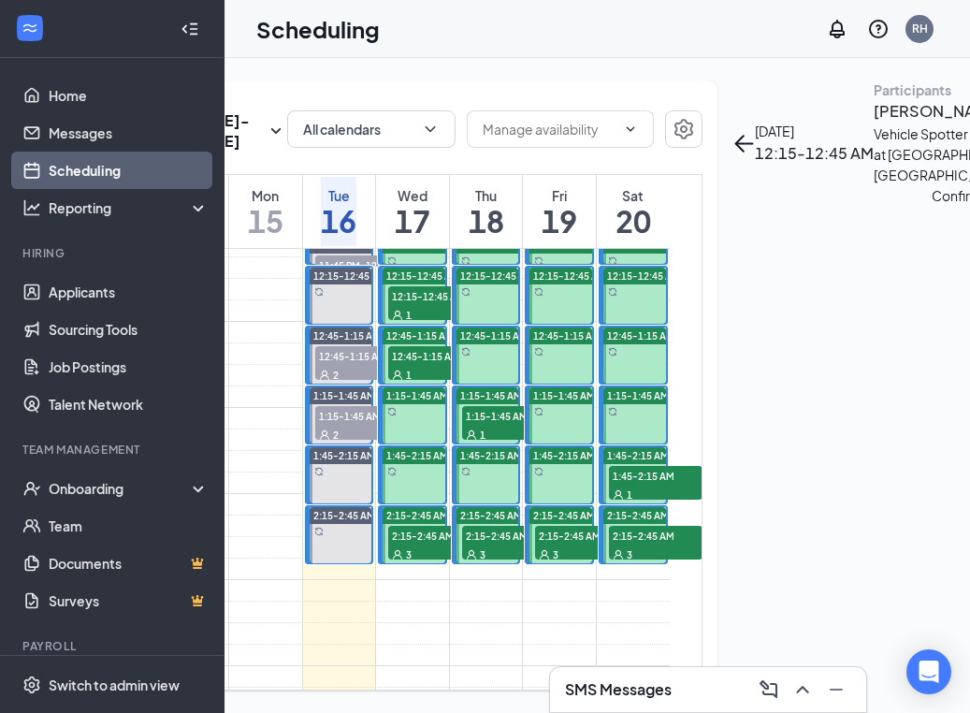
scroll to position [0, 227]
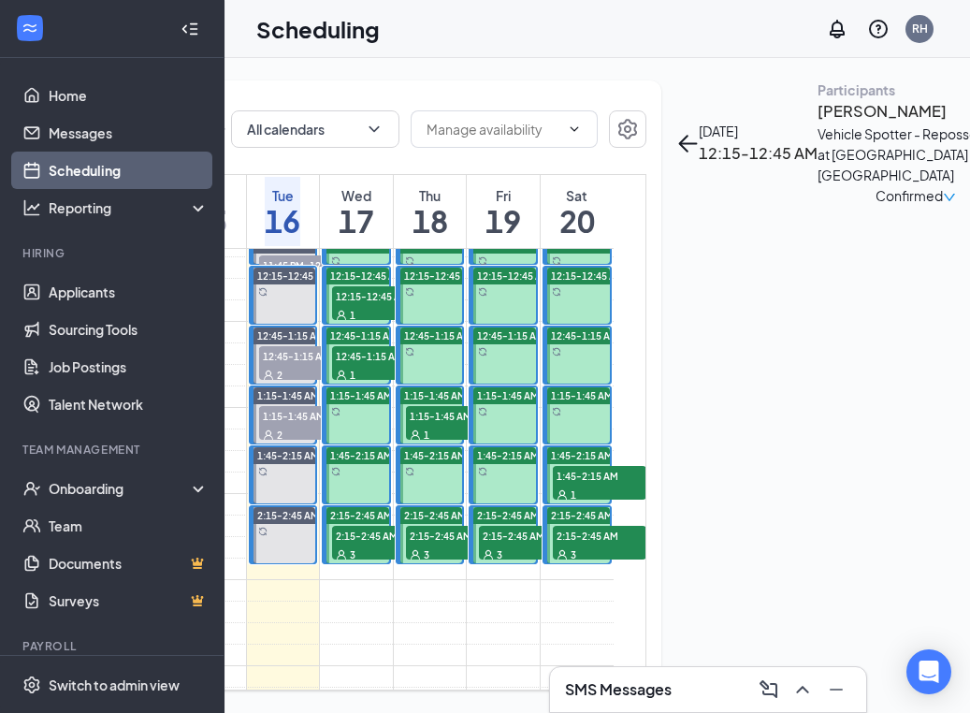
click at [817, 123] on h3 "[PERSON_NAME]" at bounding box center [915, 111] width 196 height 24
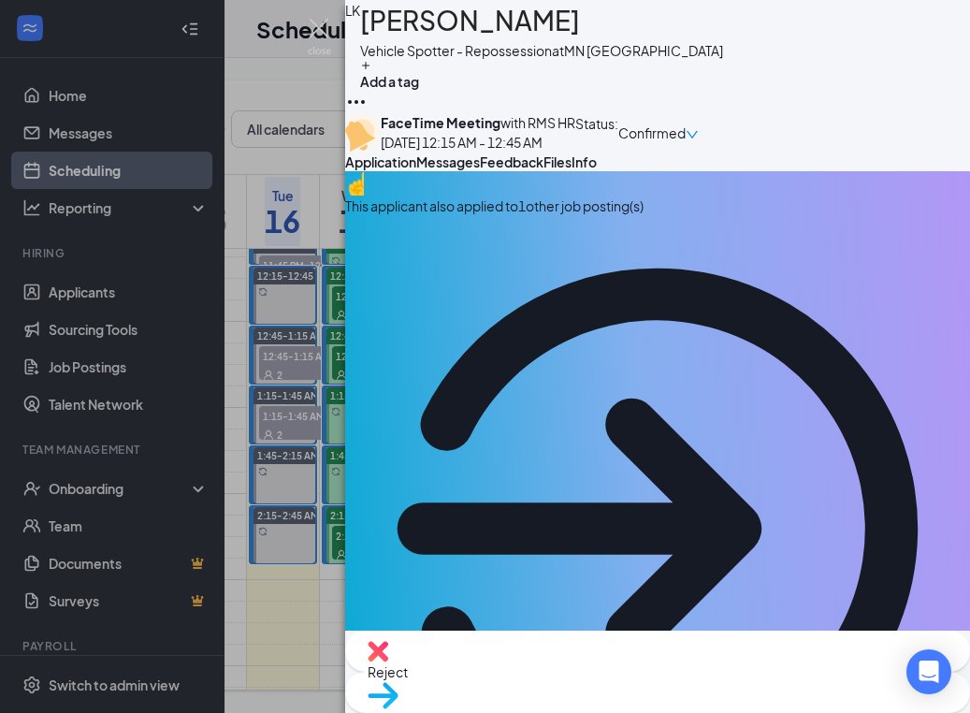
click at [480, 170] on span "Messages" at bounding box center [448, 161] width 64 height 17
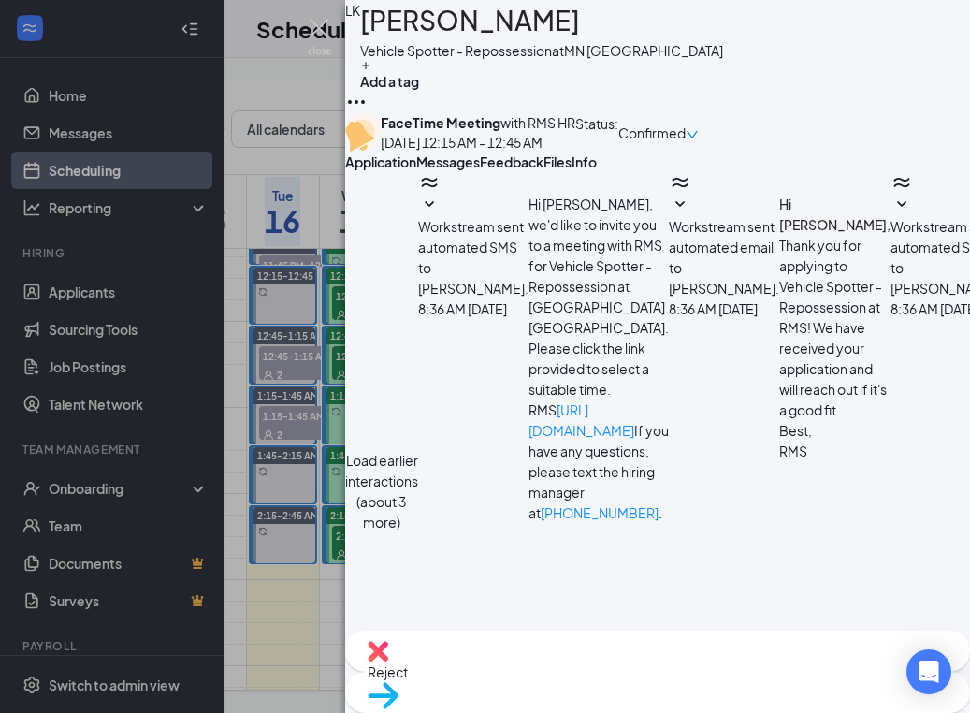
paste textarea "Good Day! Do you perhaps have an iPhone or iPad? Your phone number is not pulli…"
type textarea "Good Day! Do you perhaps have an iPhone or iPad? Your phone number is not pulli…"
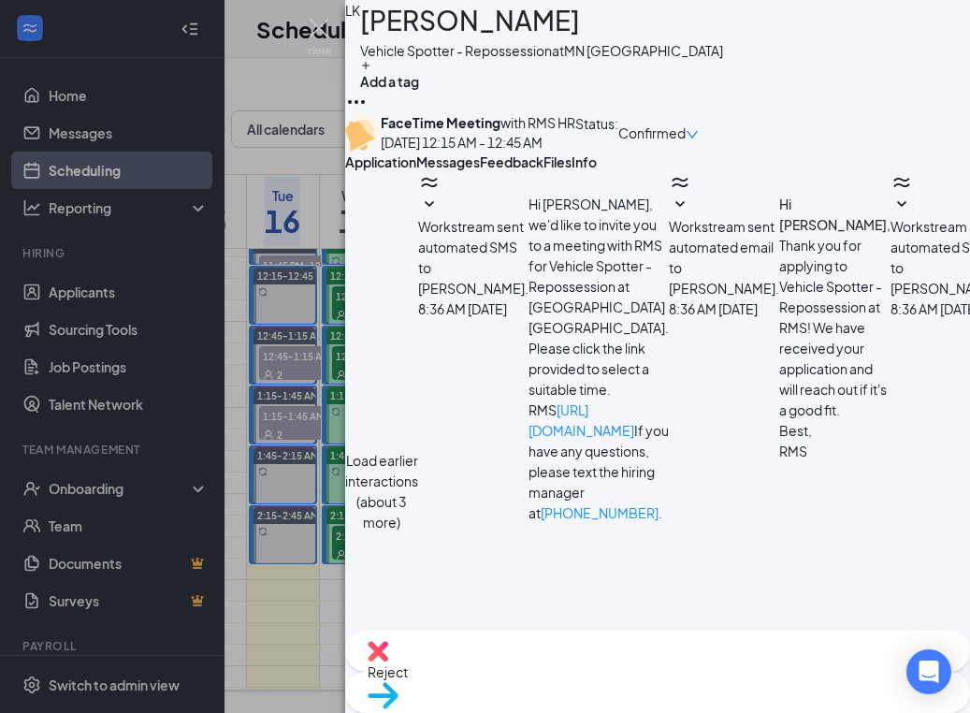
checkbox input "true"
drag, startPoint x: 864, startPoint y: 610, endPoint x: 807, endPoint y: 596, distance: 58.7
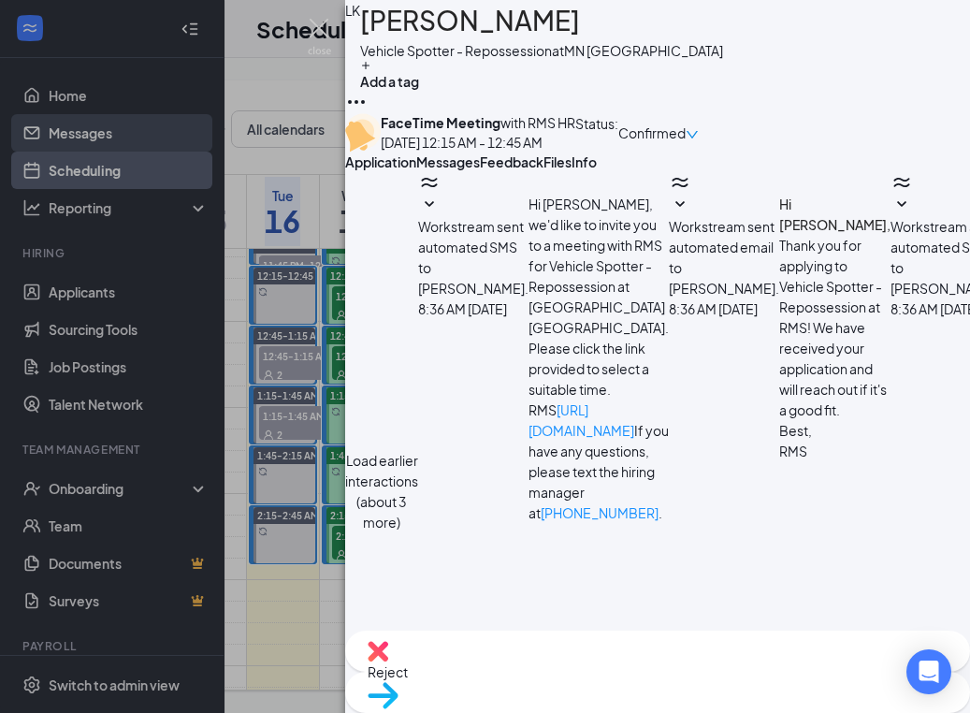
click at [122, 137] on div "LK Lyubov Kapustina Vehicle Spotter - Repossession at MN Minneapolis Add a tag …" at bounding box center [485, 356] width 970 height 713
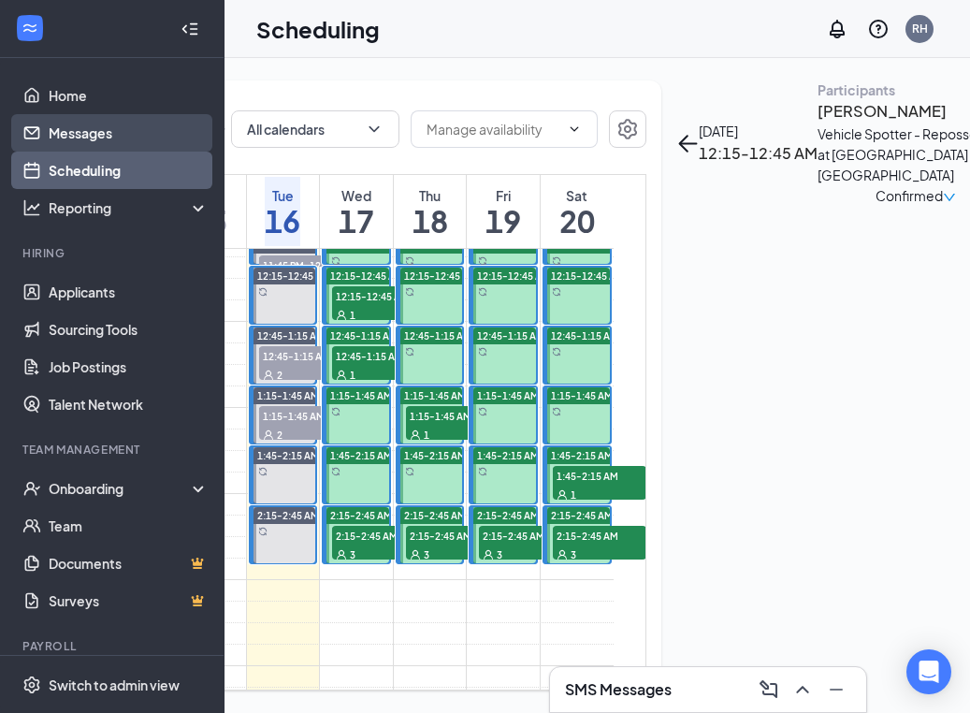
click at [121, 140] on link "Messages" at bounding box center [129, 132] width 160 height 37
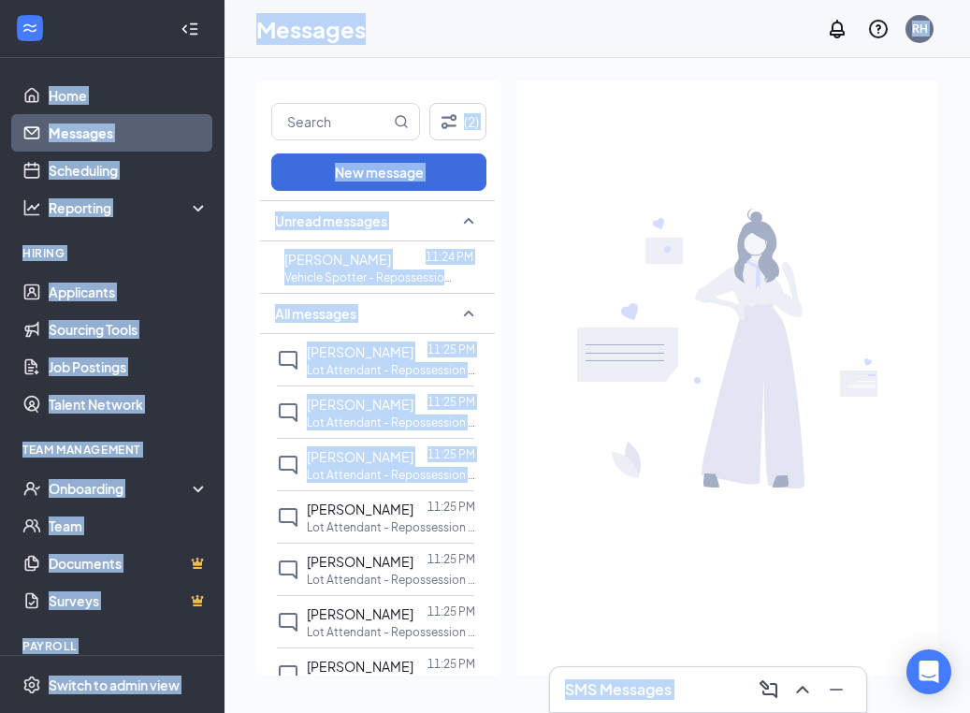
drag, startPoint x: 498, startPoint y: 479, endPoint x: 502, endPoint y: 433, distance: 46.0
click at [500, 478] on div "Home Messages Scheduling Reporting Hiring Applicants Sourcing Tools Job Posting…" at bounding box center [485, 356] width 970 height 713
drag, startPoint x: 663, startPoint y: 313, endPoint x: 447, endPoint y: 281, distance: 218.4
click at [662, 313] on img at bounding box center [727, 349] width 300 height 280
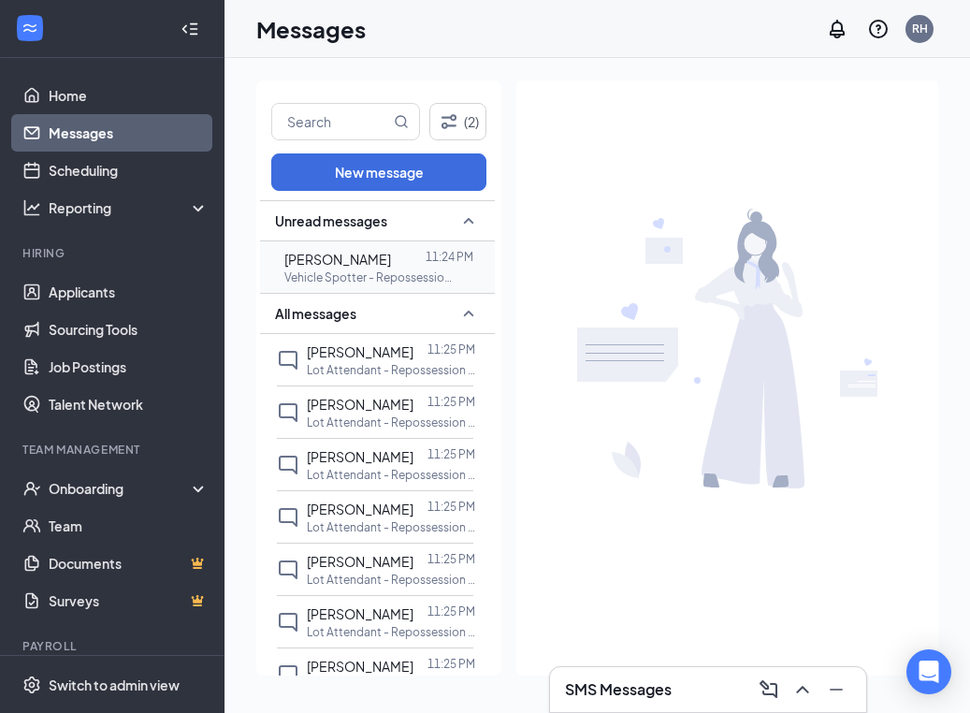
click at [388, 267] on span "[PERSON_NAME]" at bounding box center [337, 259] width 107 height 17
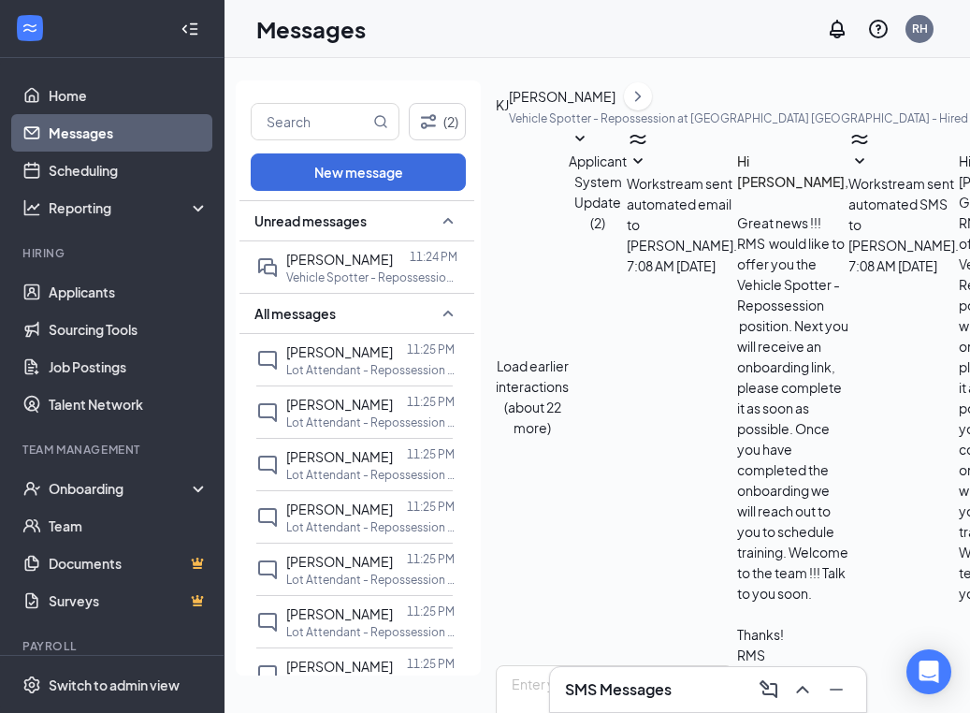
scroll to position [668, 0]
click at [174, 170] on link "Scheduling" at bounding box center [129, 169] width 160 height 37
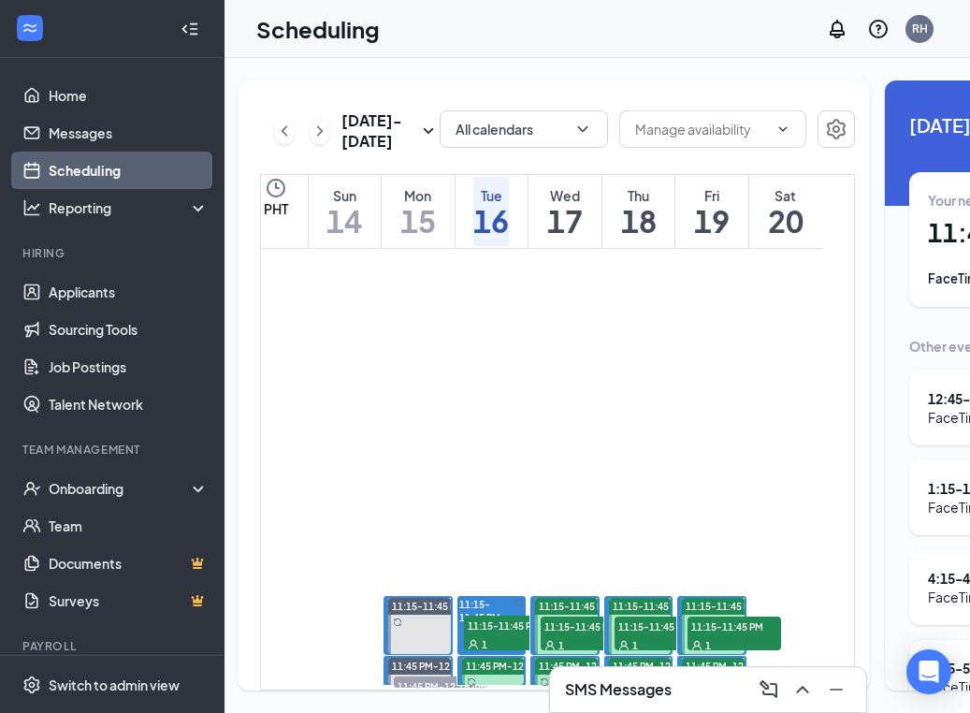
drag, startPoint x: 506, startPoint y: 629, endPoint x: 391, endPoint y: 511, distance: 165.3
click at [505, 629] on span "11:15-11:45 PM" at bounding box center [511, 624] width 94 height 19
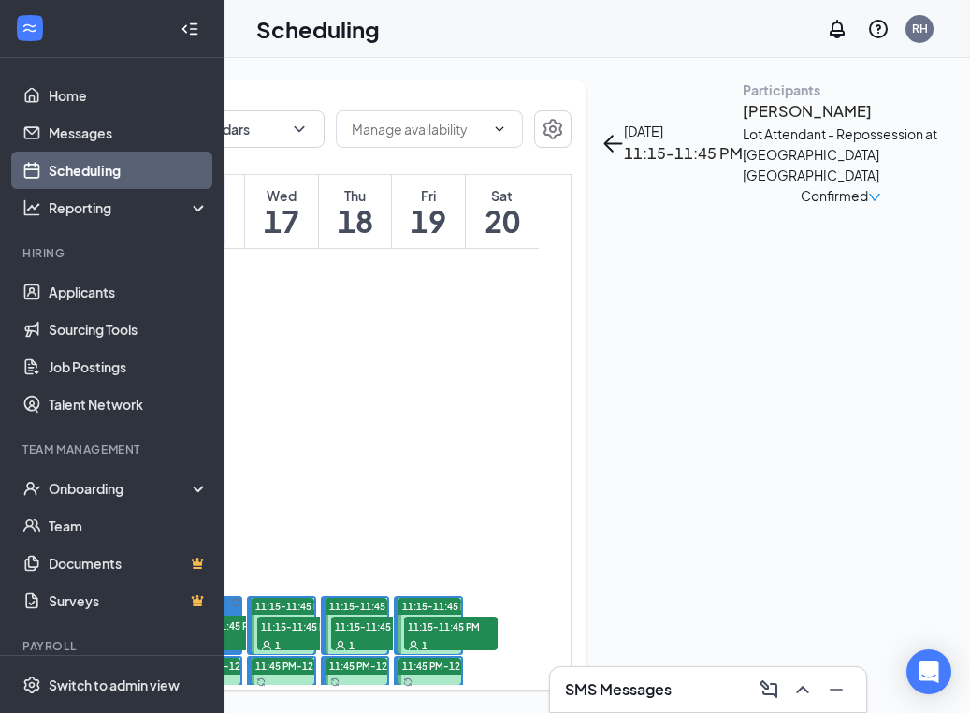
scroll to position [0, 278]
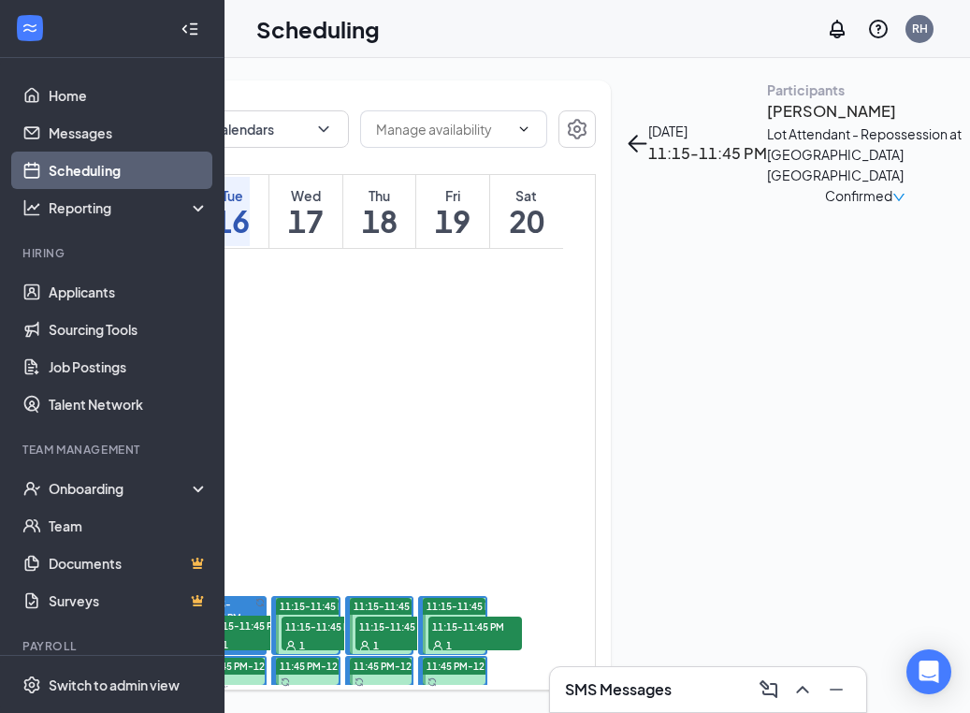
click at [767, 123] on h3 "[PERSON_NAME]" at bounding box center [865, 111] width 196 height 24
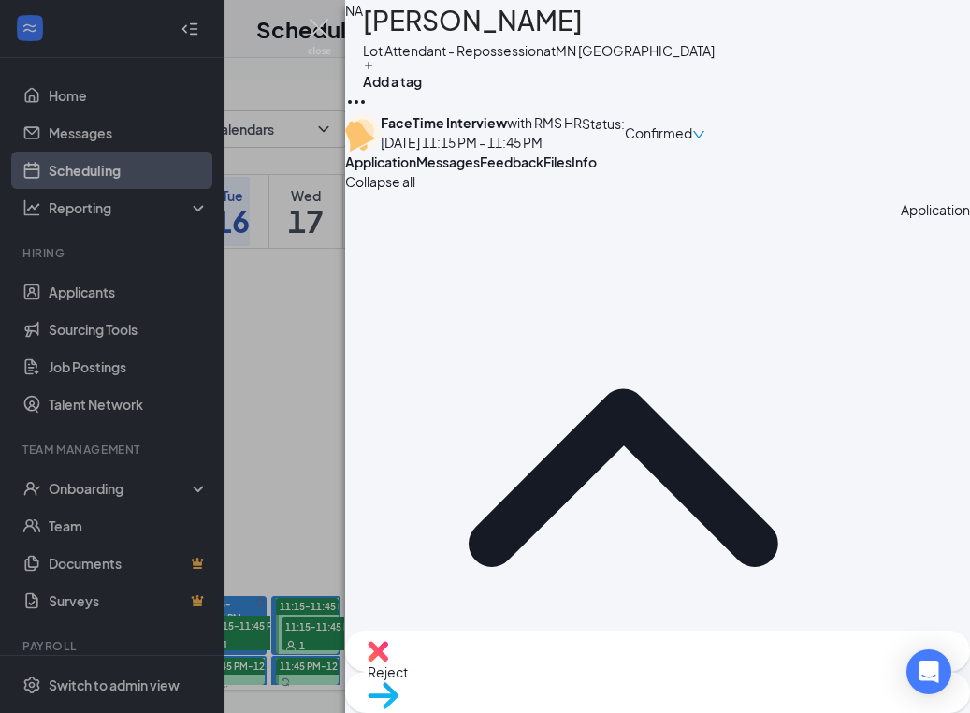
click at [480, 170] on span "Messages" at bounding box center [448, 161] width 64 height 17
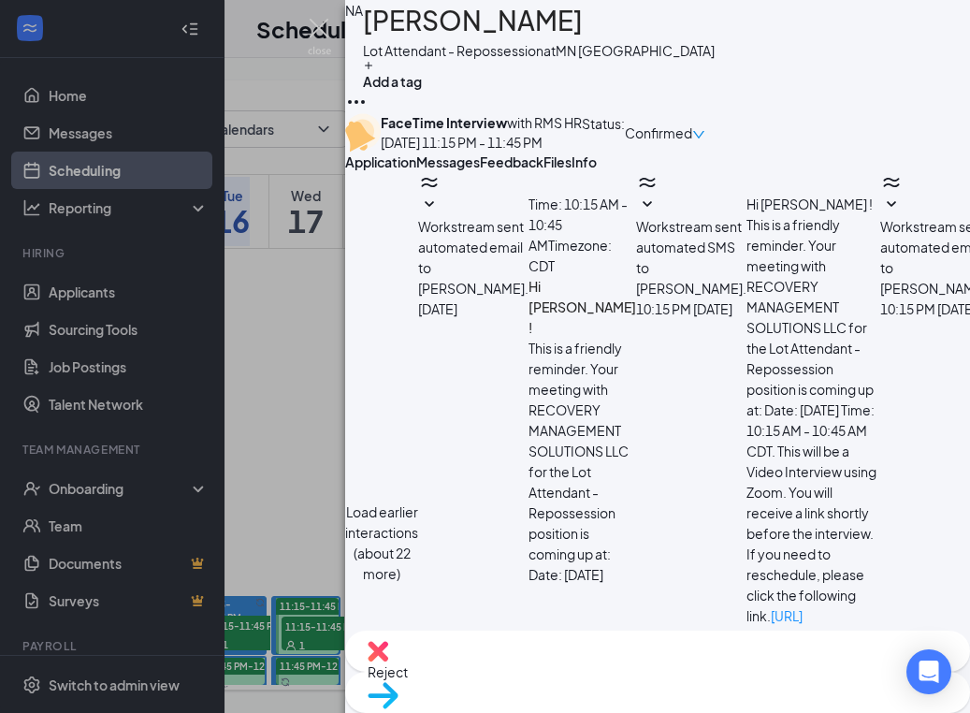
scroll to position [1178, 0]
click at [308, 26] on img at bounding box center [319, 37] width 23 height 36
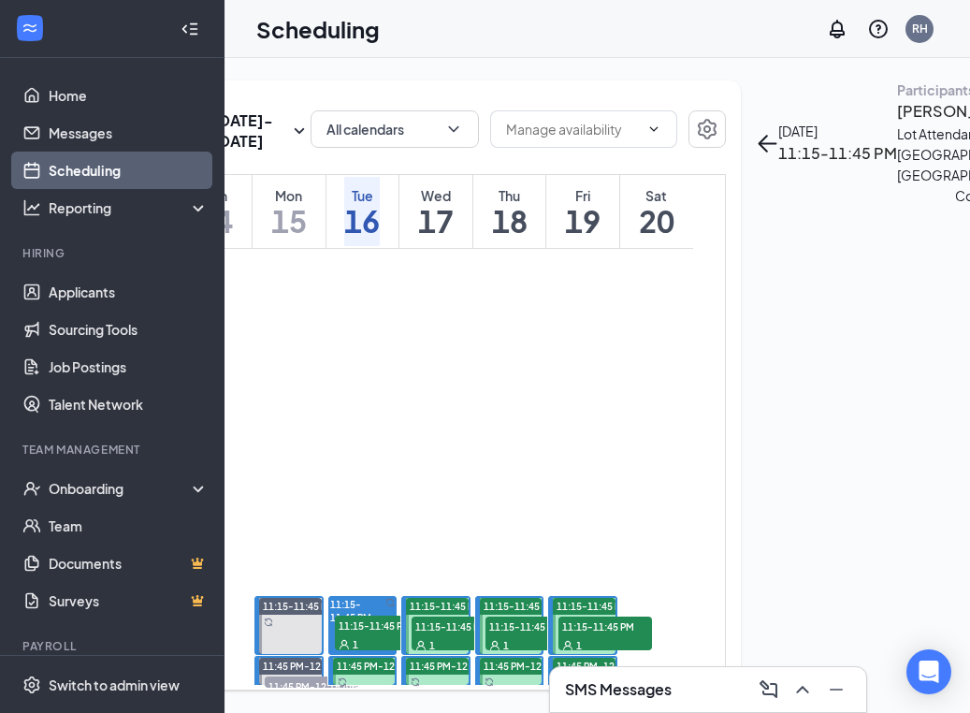
scroll to position [0, 146]
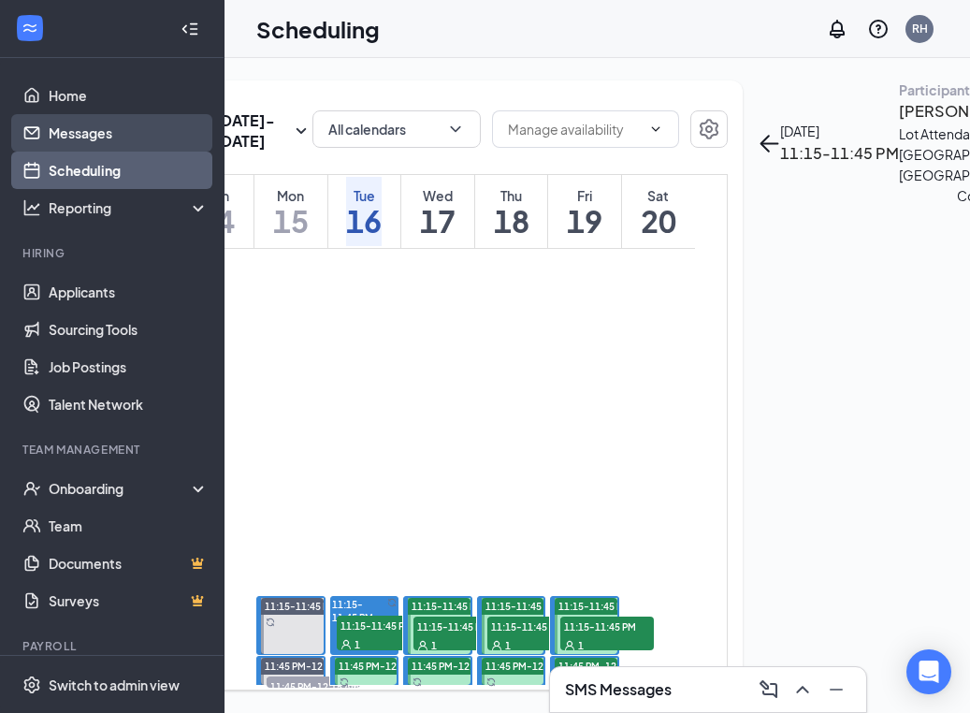
click at [195, 135] on link "Messages" at bounding box center [129, 132] width 160 height 37
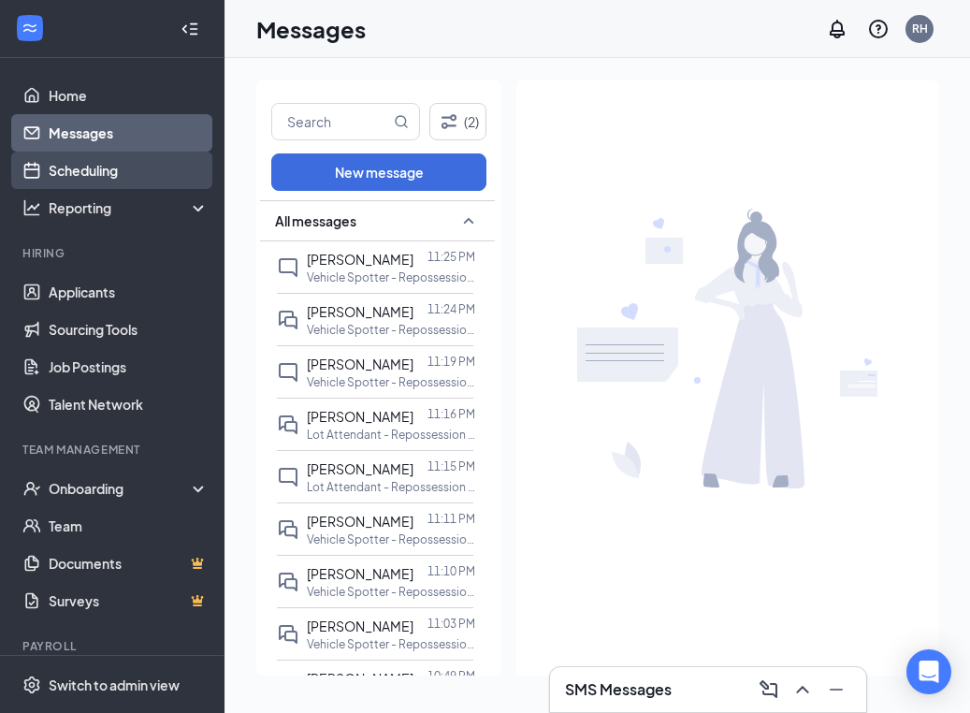
click at [82, 163] on link "Scheduling" at bounding box center [129, 169] width 160 height 37
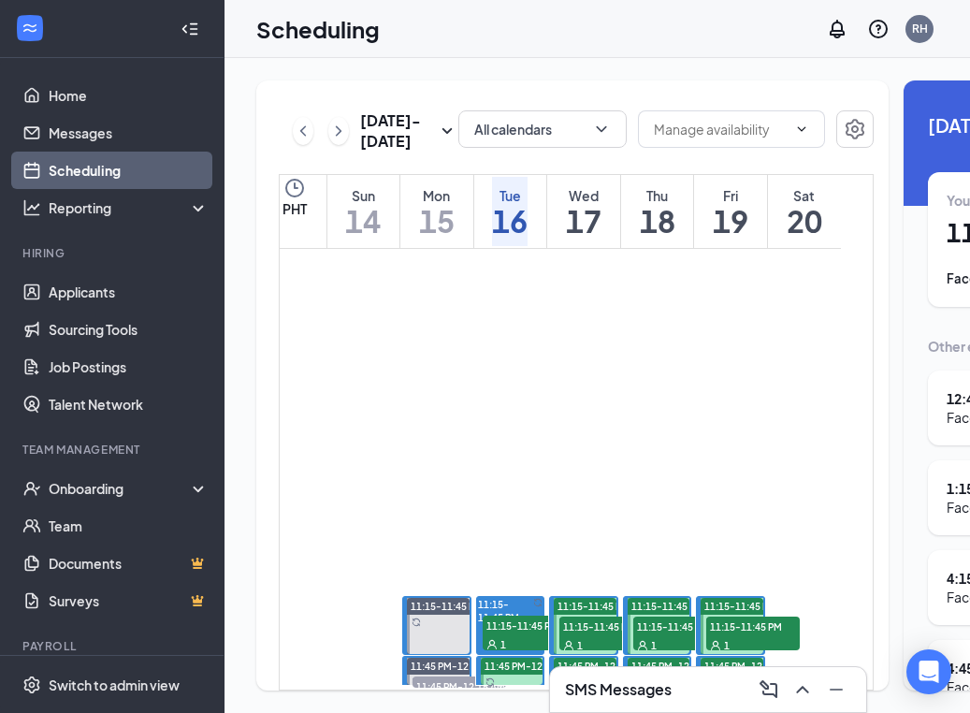
click at [509, 628] on span "11:15-11:45 PM" at bounding box center [530, 624] width 94 height 19
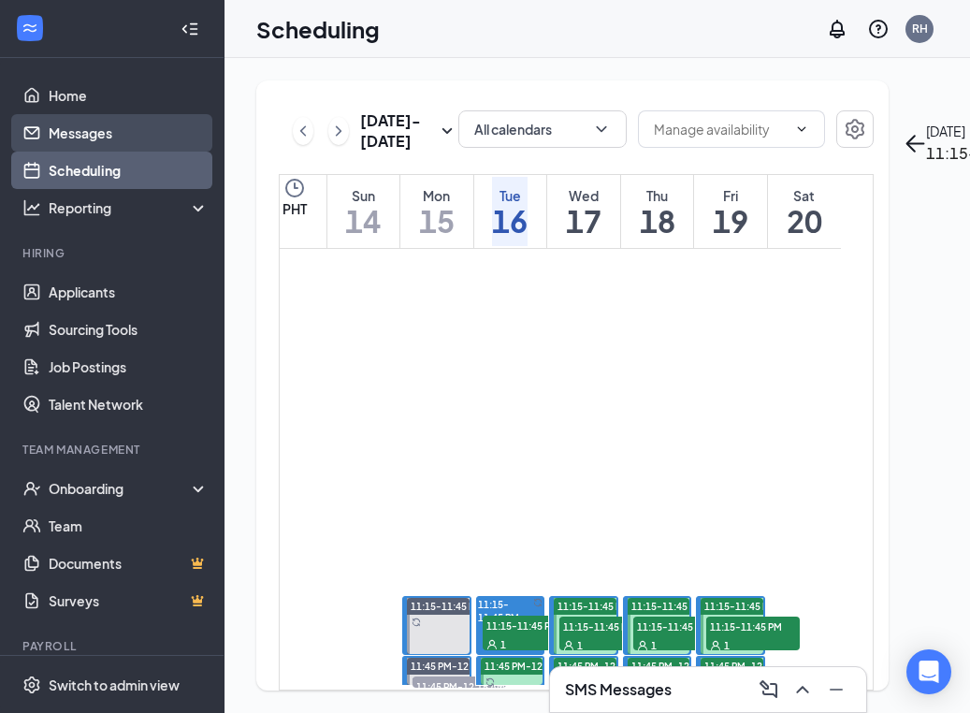
click at [154, 137] on link "Messages" at bounding box center [129, 132] width 160 height 37
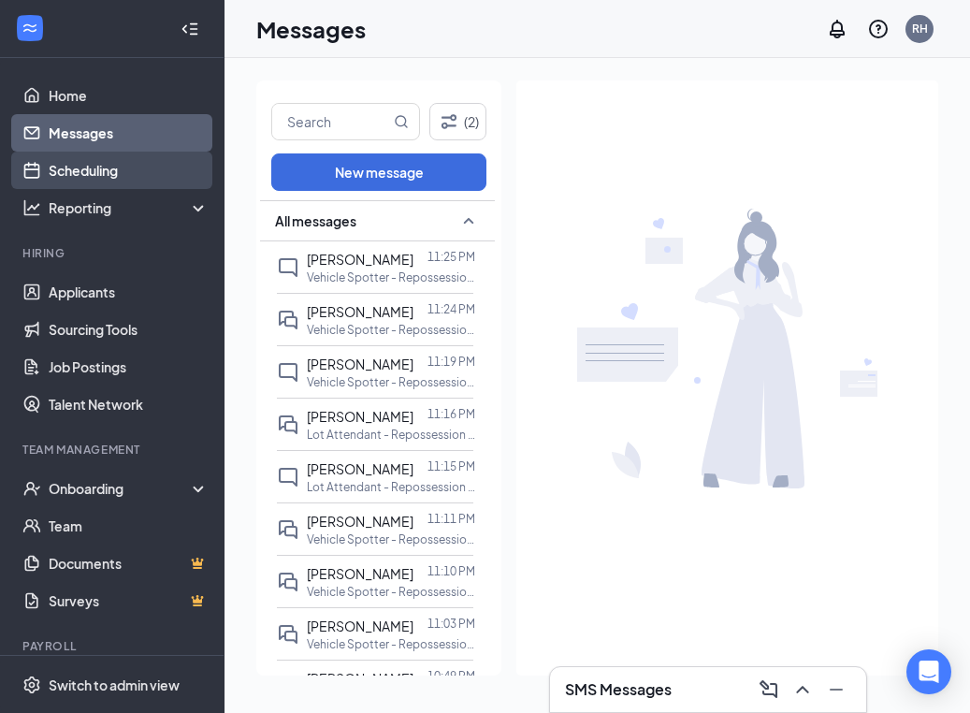
click at [132, 169] on link "Scheduling" at bounding box center [129, 169] width 160 height 37
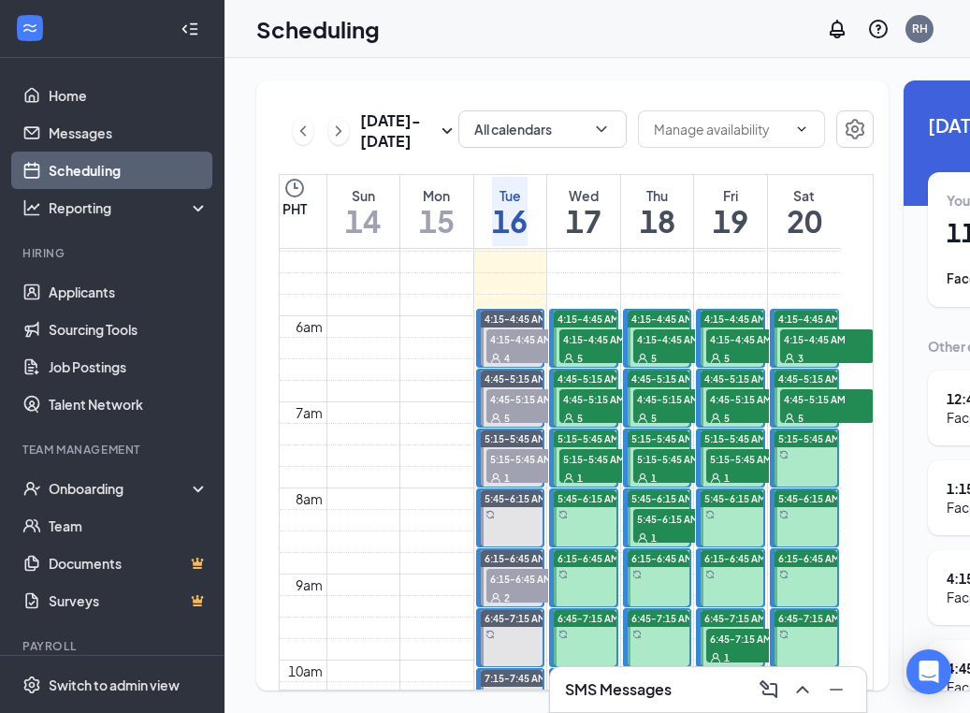
scroll to position [442, 0]
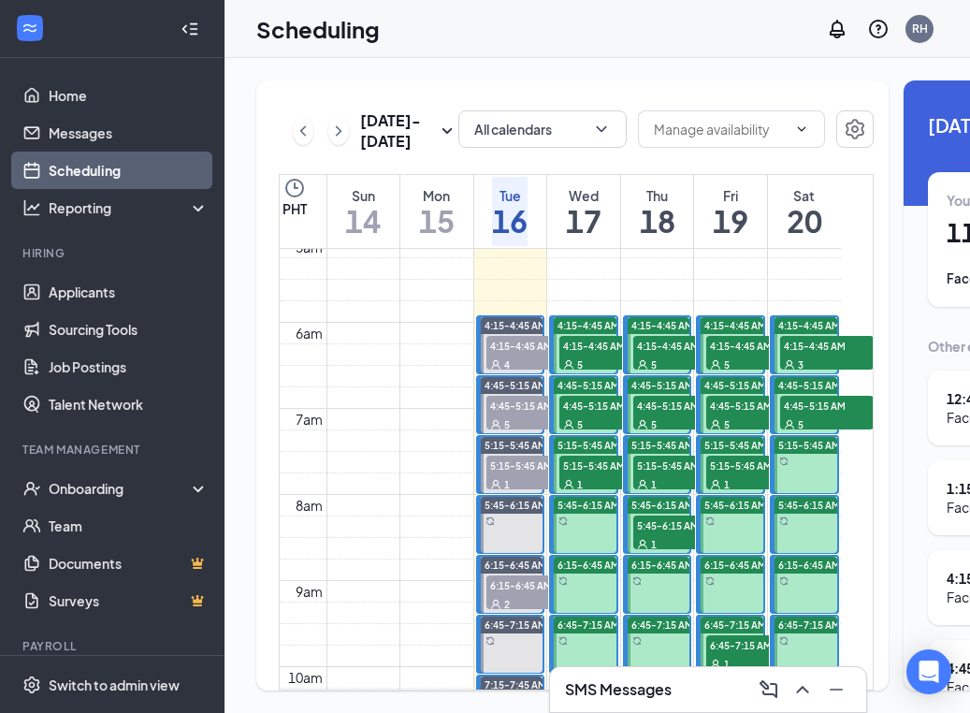
click at [590, 354] on span "4:15-4:45 AM" at bounding box center [606, 345] width 94 height 19
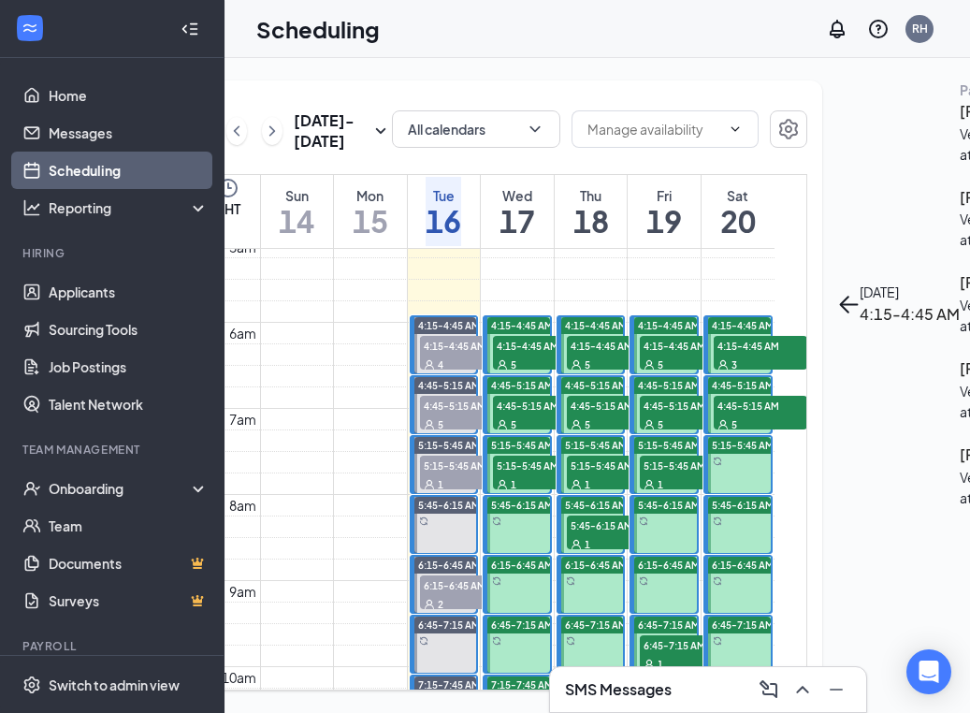
scroll to position [0, 69]
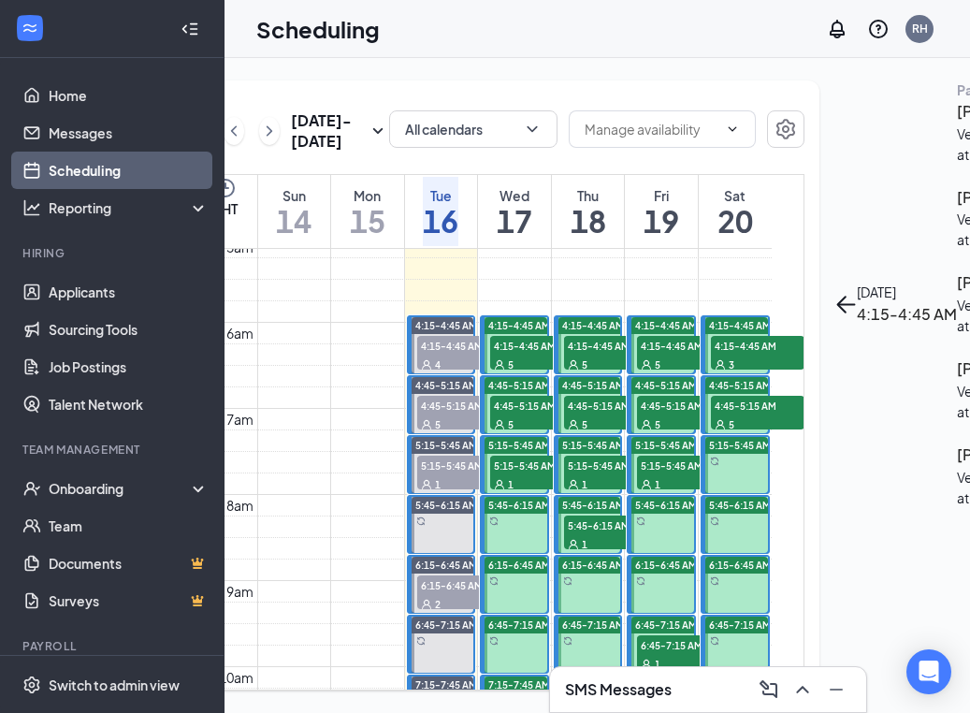
click at [529, 414] on span "4:45-5:15 AM" at bounding box center [537, 405] width 94 height 19
click at [521, 474] on span "5:15-5:45 AM" at bounding box center [537, 464] width 94 height 19
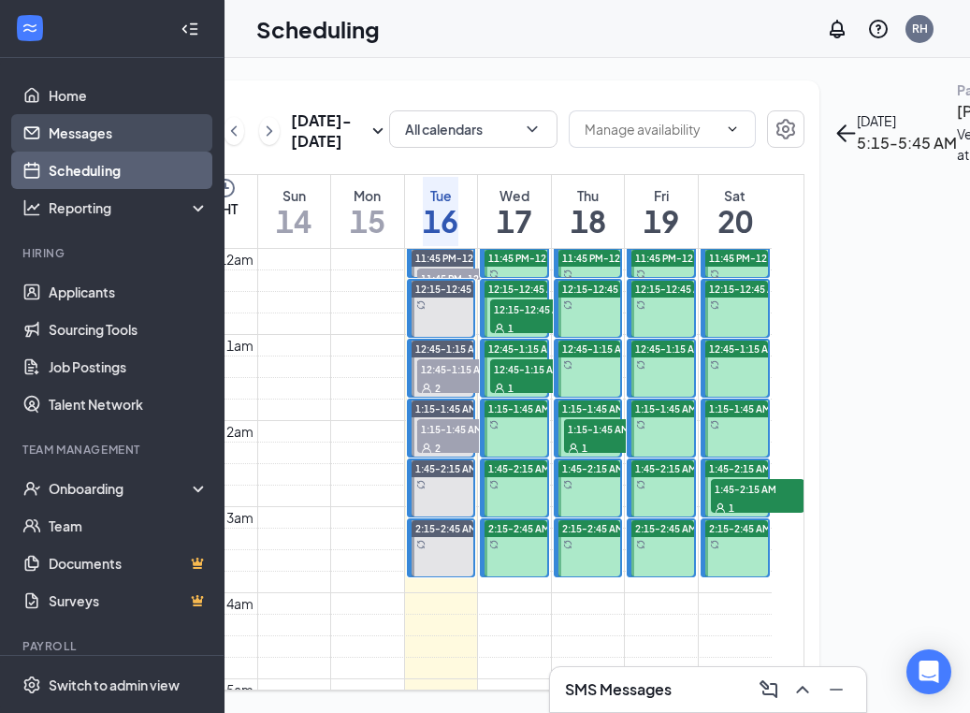
click at [119, 139] on link "Messages" at bounding box center [129, 132] width 160 height 37
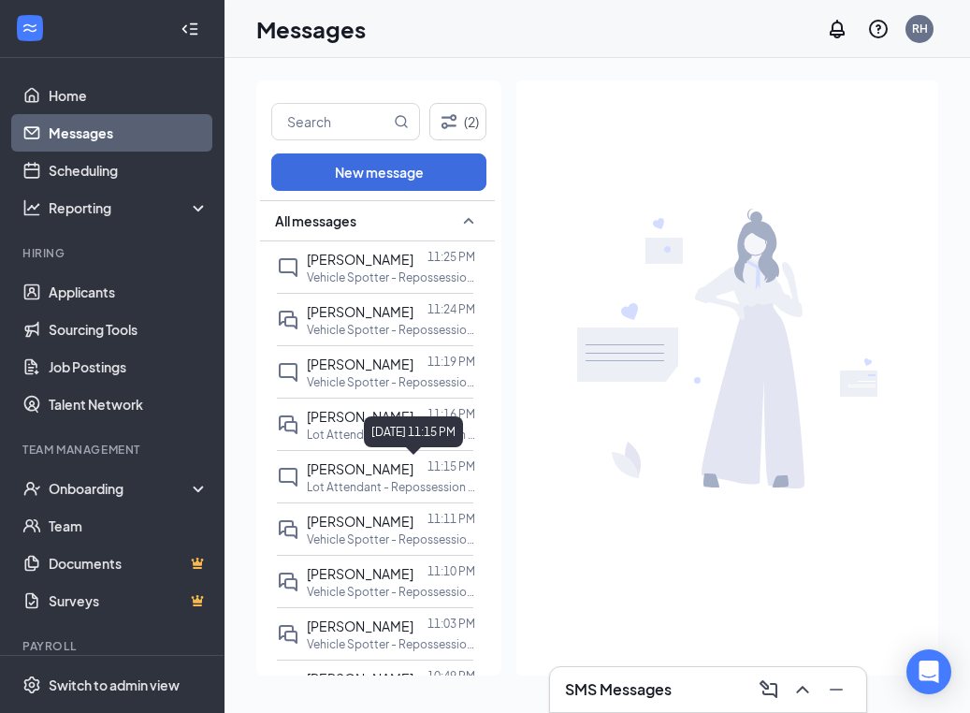
click at [394, 426] on div "September 16, 2025 11:15 PM" at bounding box center [413, 431] width 99 height 31
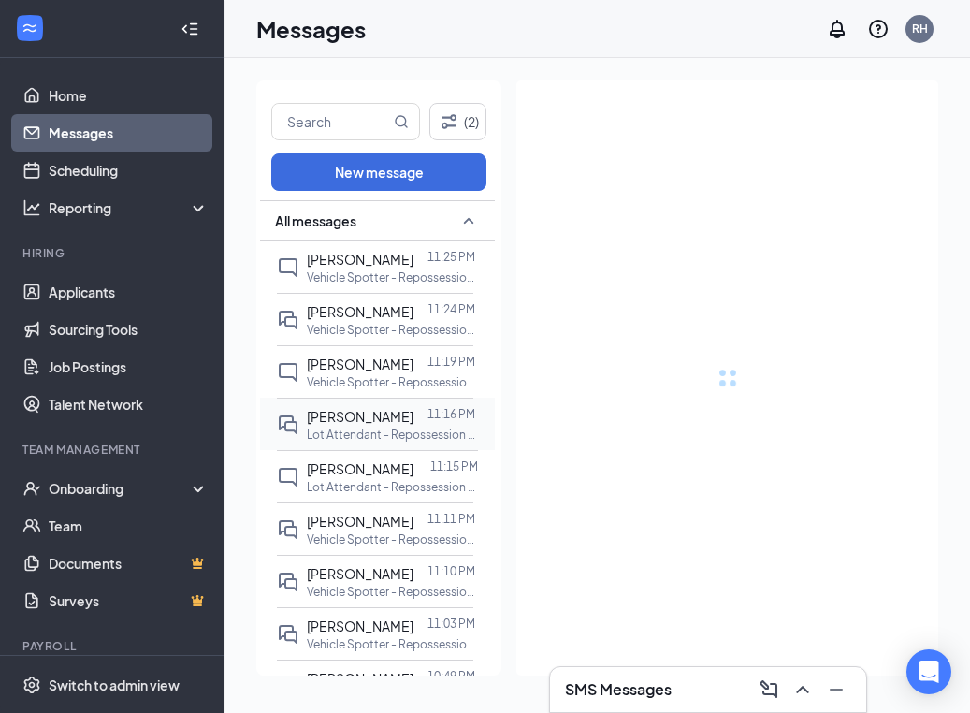
click at [330, 418] on span "[PERSON_NAME]" at bounding box center [360, 416] width 107 height 17
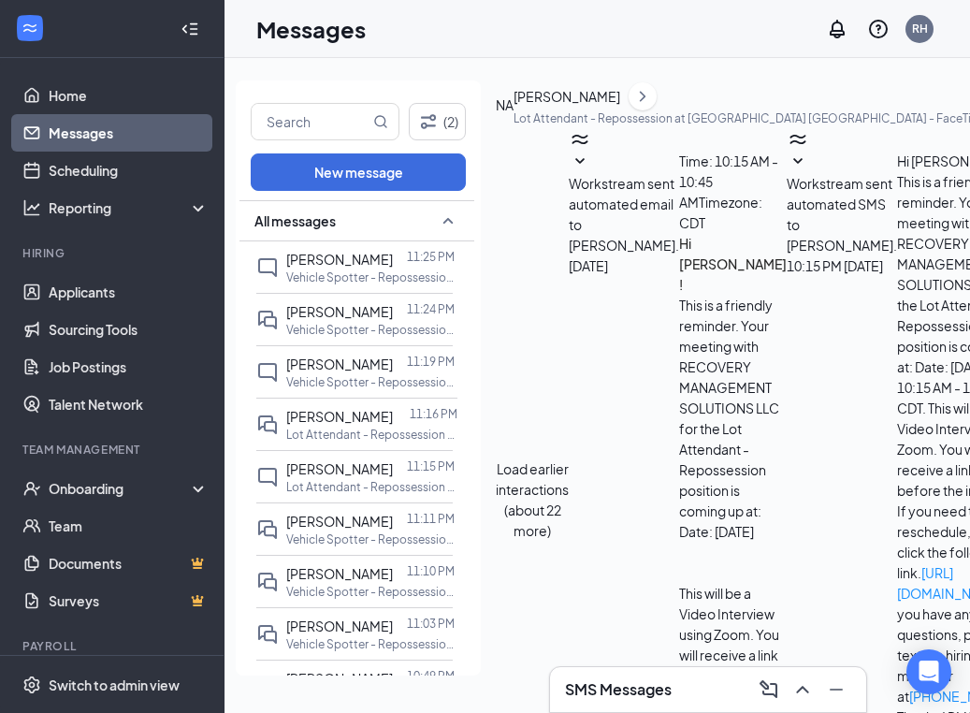
scroll to position [1077, 0]
click at [72, 167] on link "Scheduling" at bounding box center [129, 169] width 160 height 37
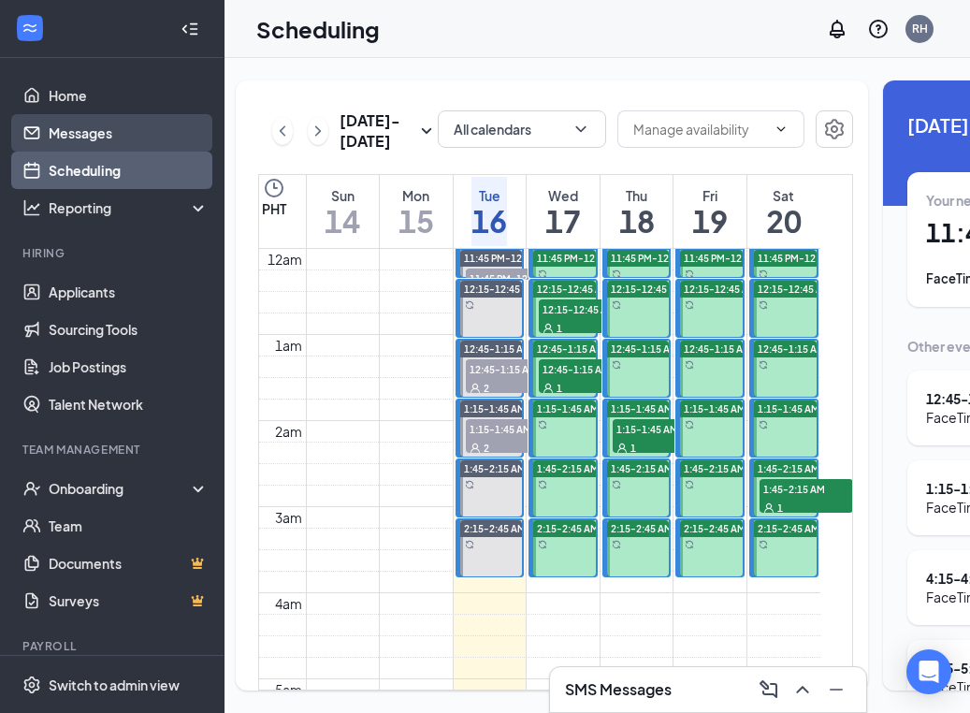
scroll to position [919, 0]
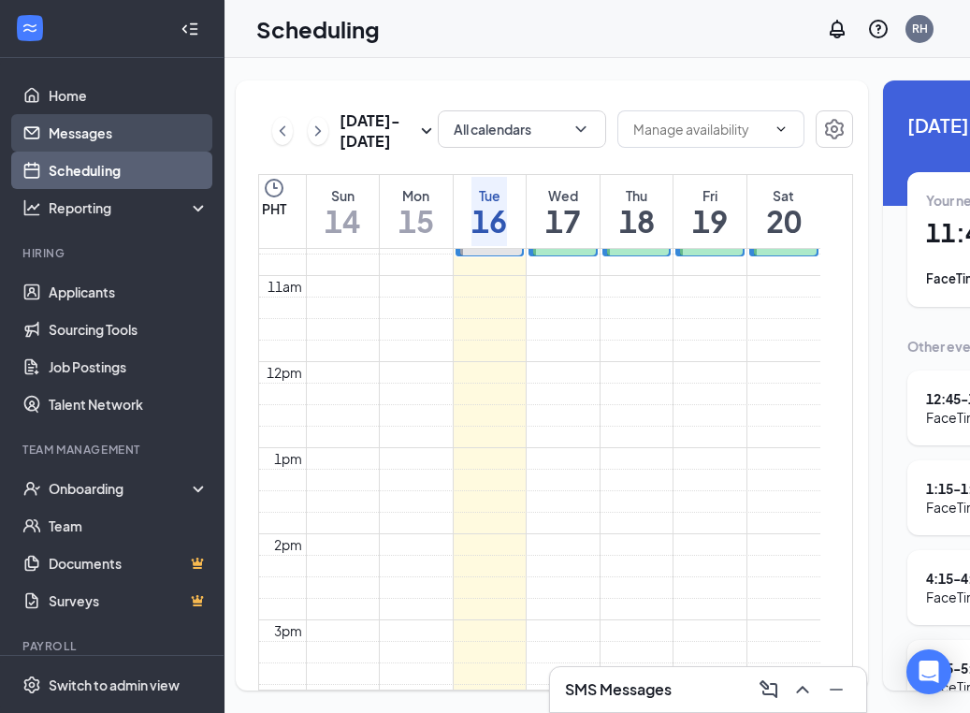
click at [64, 136] on link "Messages" at bounding box center [129, 132] width 160 height 37
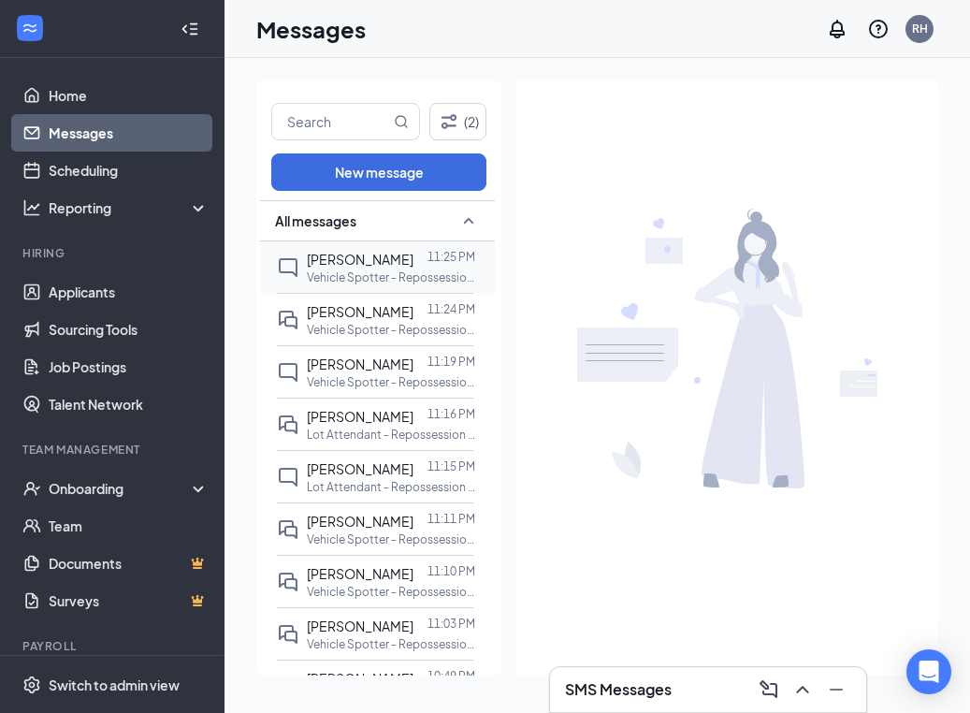
click at [324, 258] on span "[PERSON_NAME]" at bounding box center [360, 259] width 107 height 17
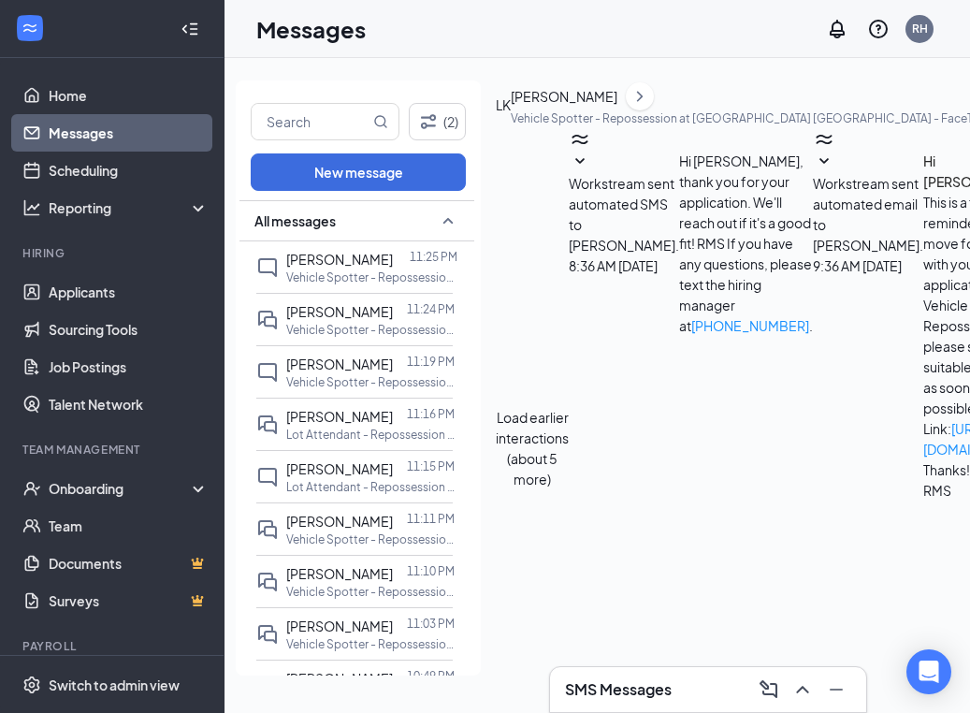
scroll to position [873, 0]
click at [116, 168] on link "Scheduling" at bounding box center [129, 169] width 160 height 37
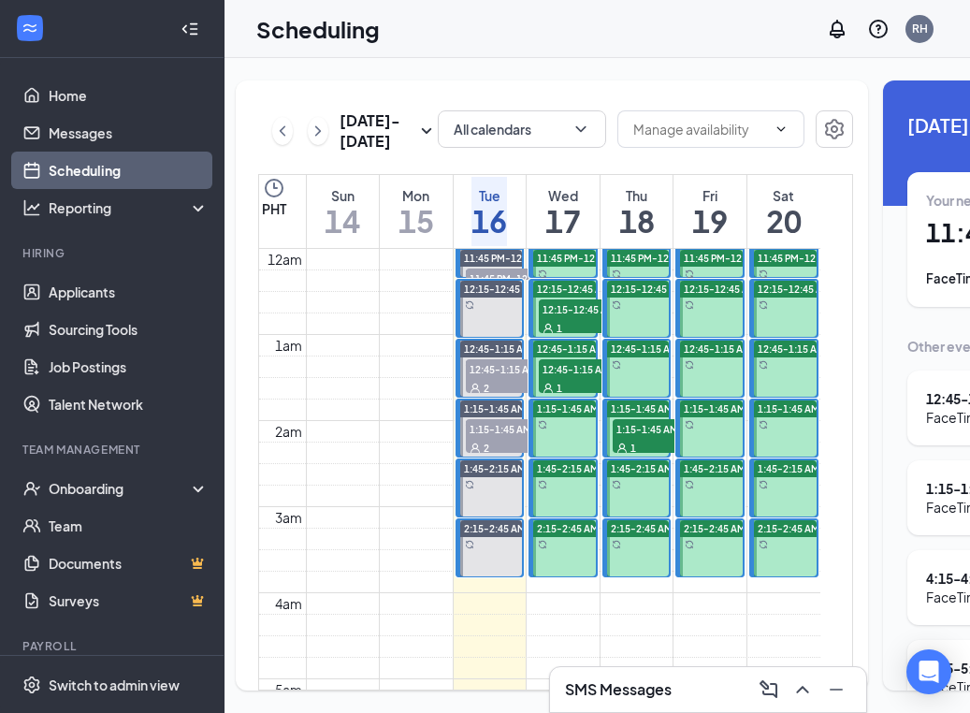
drag, startPoint x: 554, startPoint y: 399, endPoint x: 670, endPoint y: 480, distance: 141.1
click at [554, 378] on span "12:45-1:15 AM" at bounding box center [586, 368] width 94 height 19
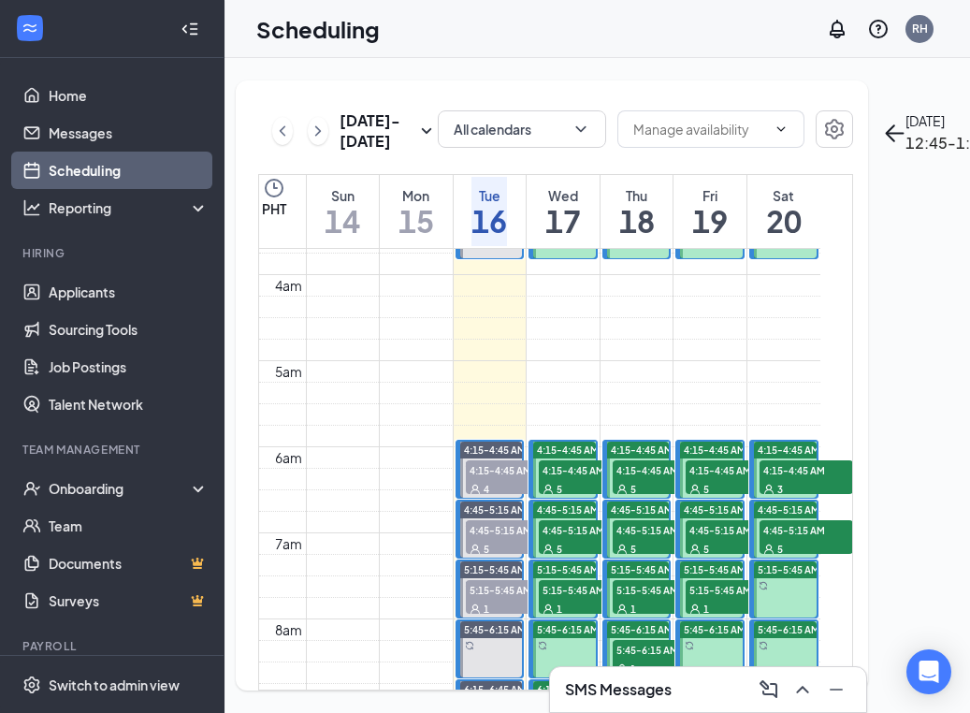
scroll to position [332, 0]
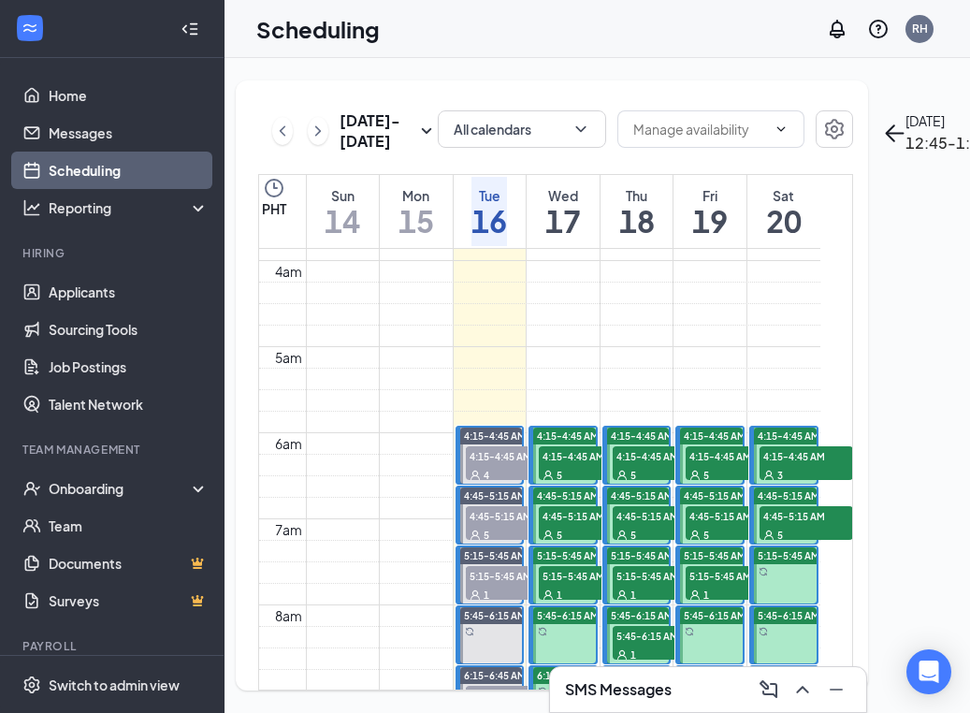
click at [574, 465] on span "4:15-4:45 AM" at bounding box center [586, 455] width 94 height 19
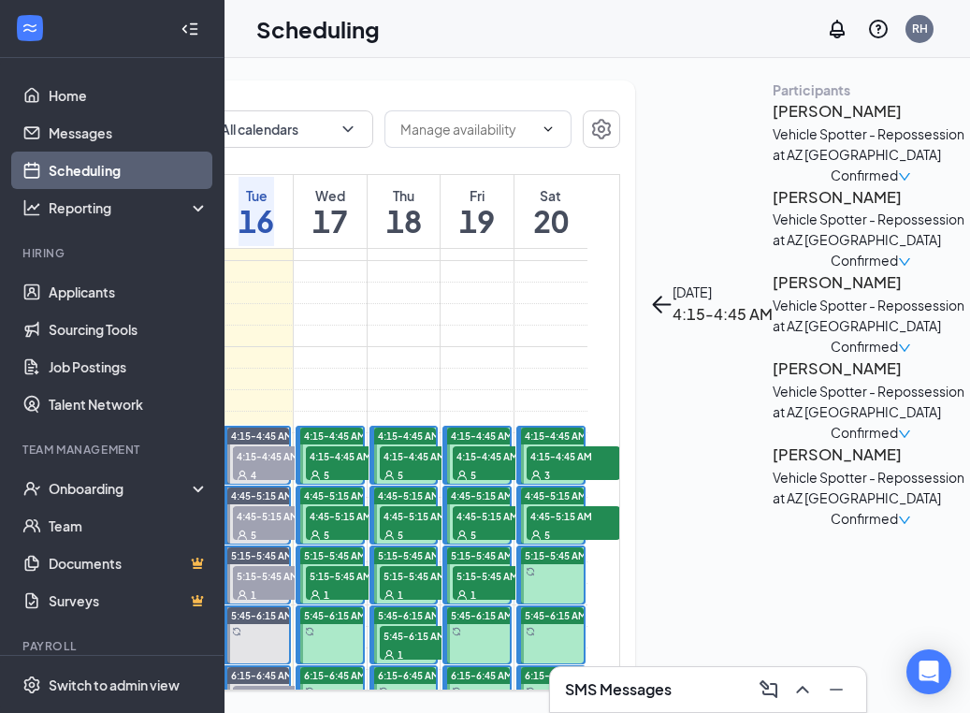
scroll to position [0, 237]
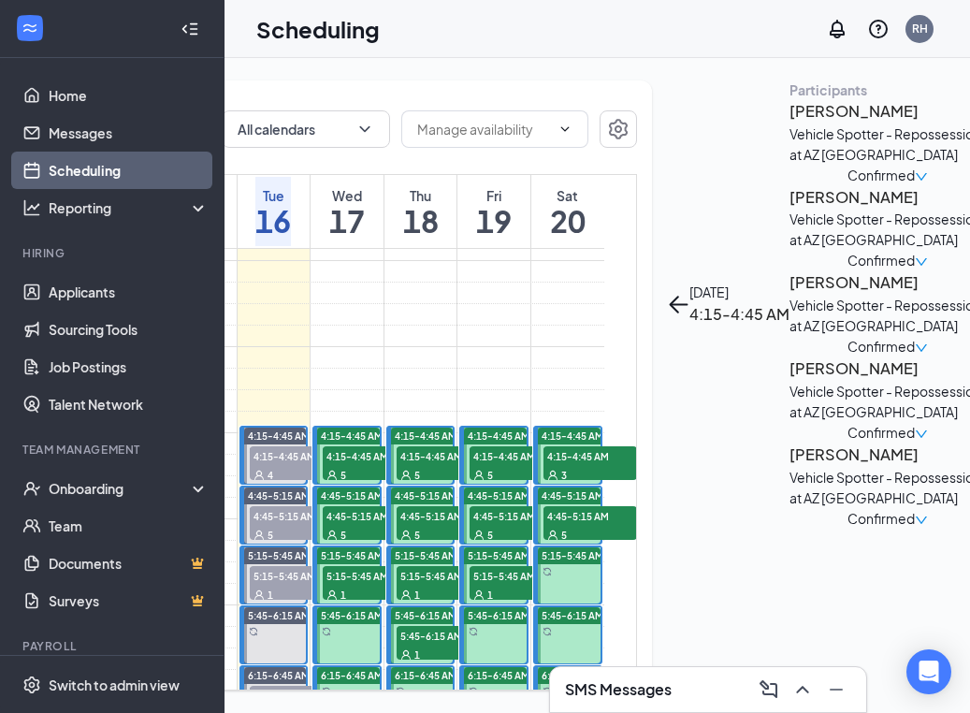
click at [376, 525] on span "4:45-5:15 AM" at bounding box center [370, 515] width 94 height 19
drag, startPoint x: 351, startPoint y: 627, endPoint x: 757, endPoint y: 492, distance: 427.6
click at [351, 603] on div "1" at bounding box center [370, 593] width 94 height 19
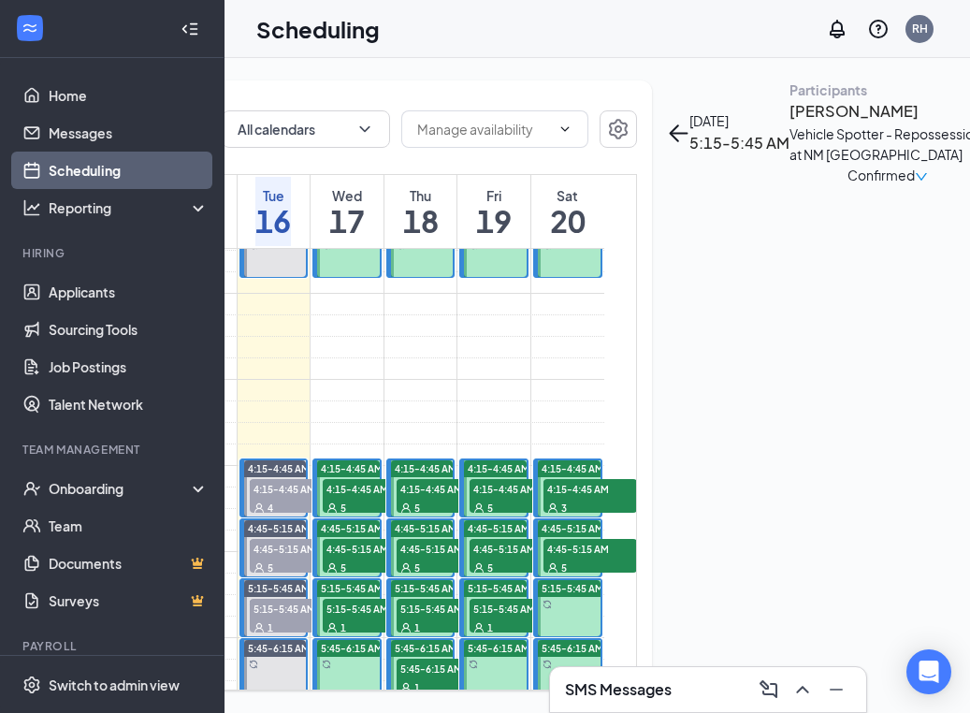
scroll to position [299, 0]
click at [344, 498] on span "4:15-4:45 AM" at bounding box center [370, 488] width 94 height 19
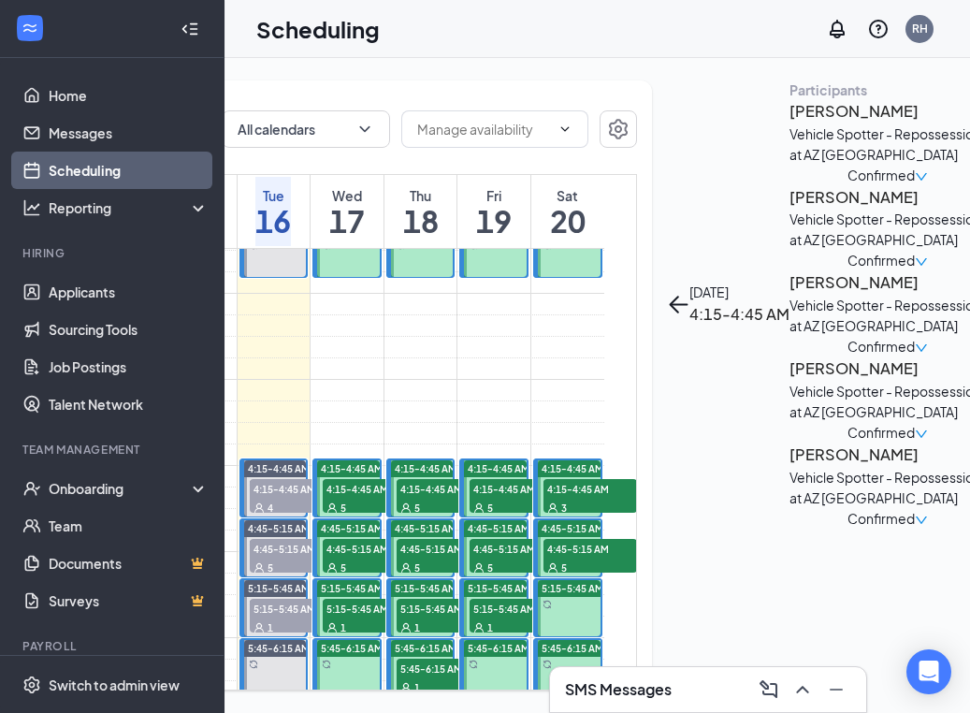
click at [789, 123] on h3 "Joseph Drow" at bounding box center [887, 111] width 196 height 24
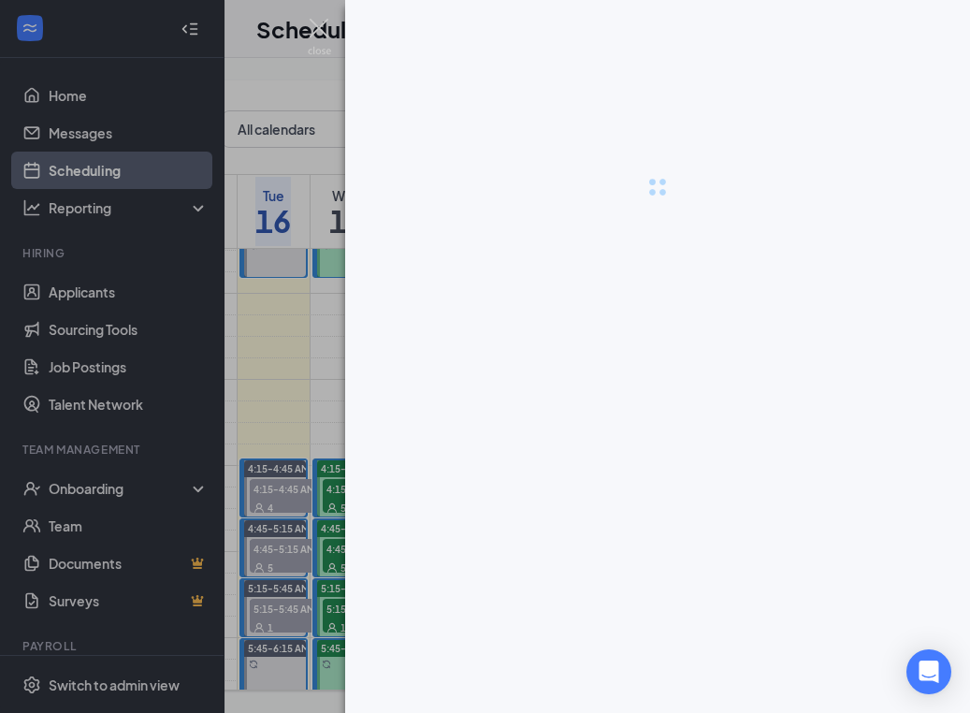
scroll to position [0, 238]
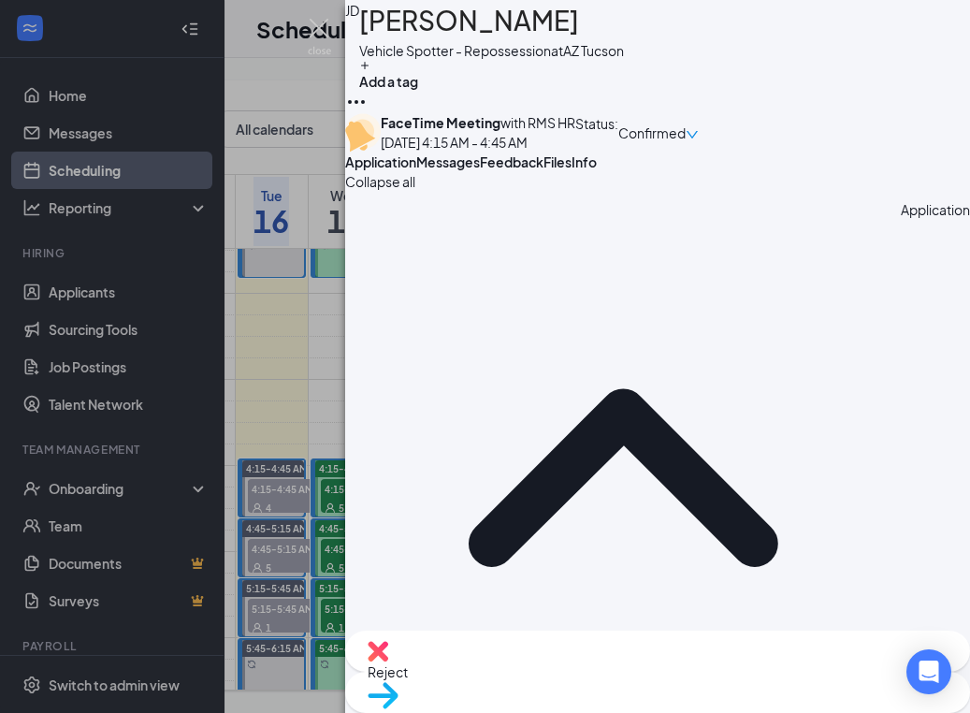
drag, startPoint x: 528, startPoint y: 387, endPoint x: 446, endPoint y: 388, distance: 82.3
copy span "+1 (520) 955-1352"
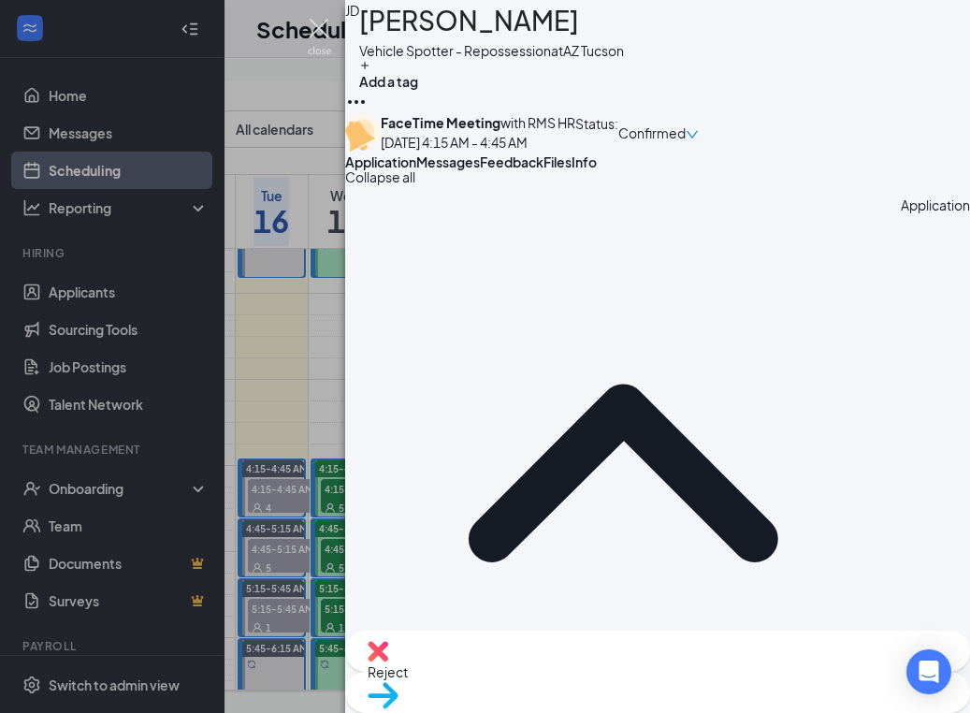
click at [320, 25] on img at bounding box center [319, 37] width 23 height 36
drag, startPoint x: 320, startPoint y: 25, endPoint x: 329, endPoint y: 81, distance: 56.9
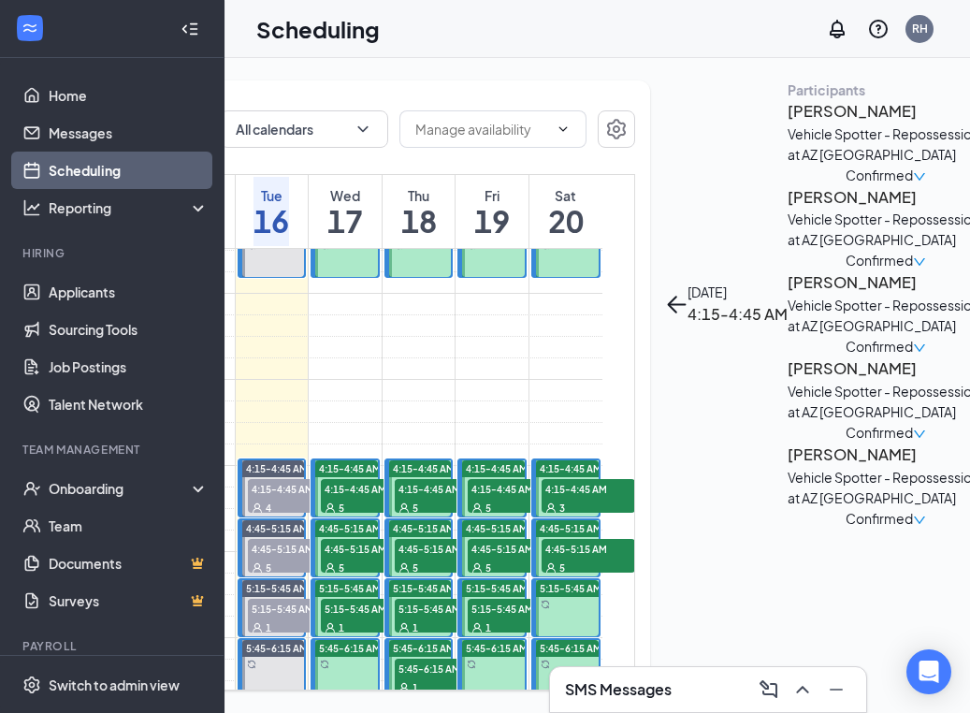
click at [787, 209] on h3 "ANTHONY FARROW" at bounding box center [885, 197] width 196 height 24
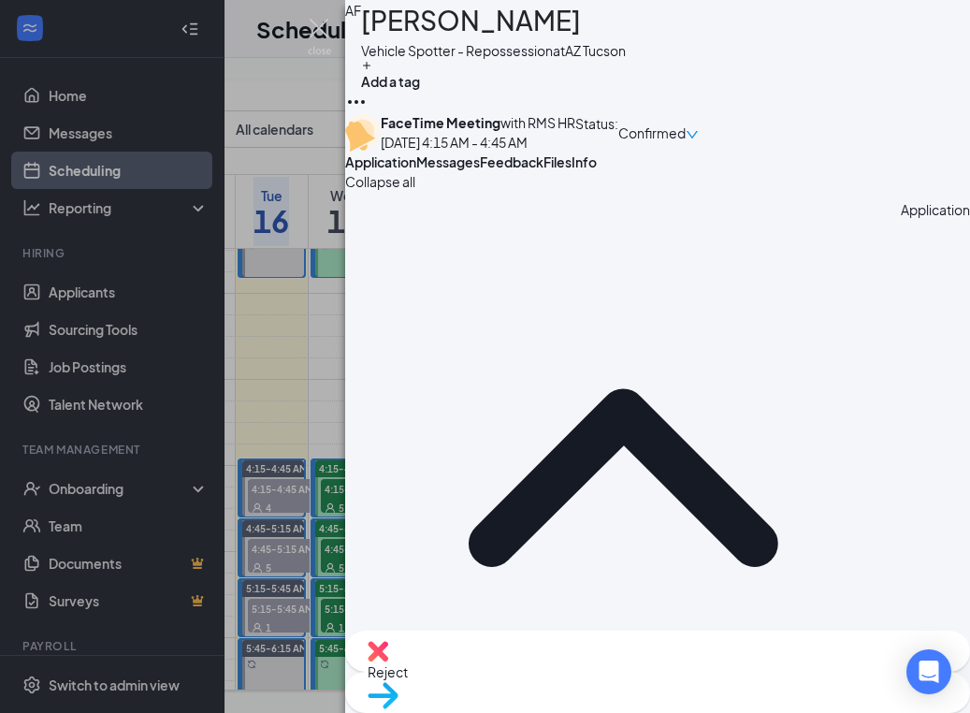
drag, startPoint x: 498, startPoint y: 382, endPoint x: 457, endPoint y: 382, distance: 40.2
copy span "+1 (520) 359-1220"
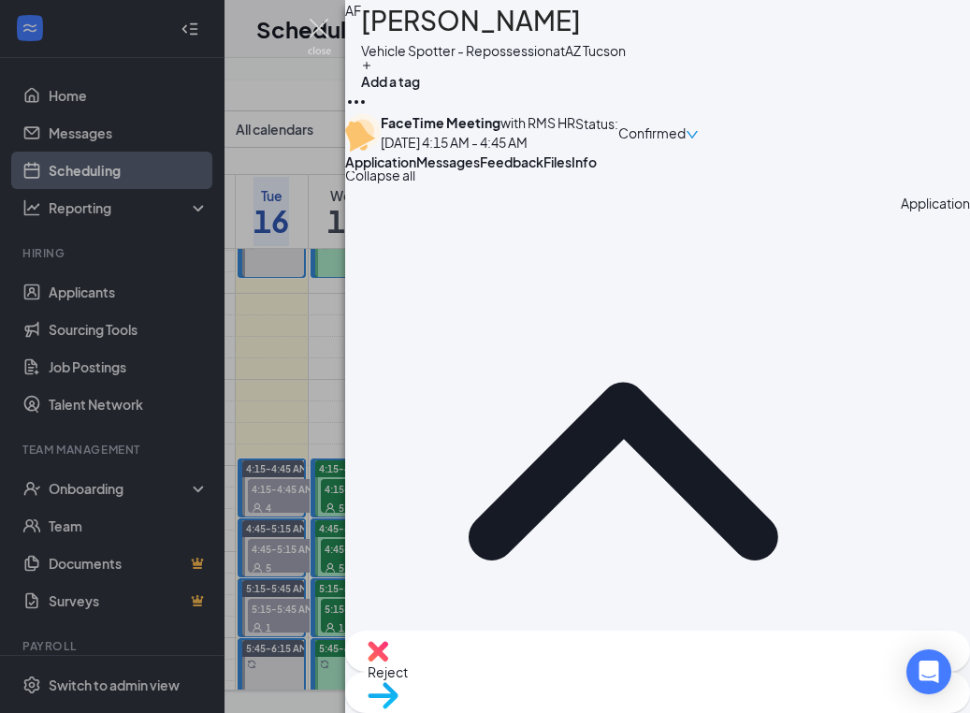
click at [322, 25] on img at bounding box center [319, 37] width 23 height 36
drag, startPoint x: 322, startPoint y: 25, endPoint x: 763, endPoint y: 348, distance: 546.8
click at [322, 25] on img at bounding box center [319, 37] width 23 height 36
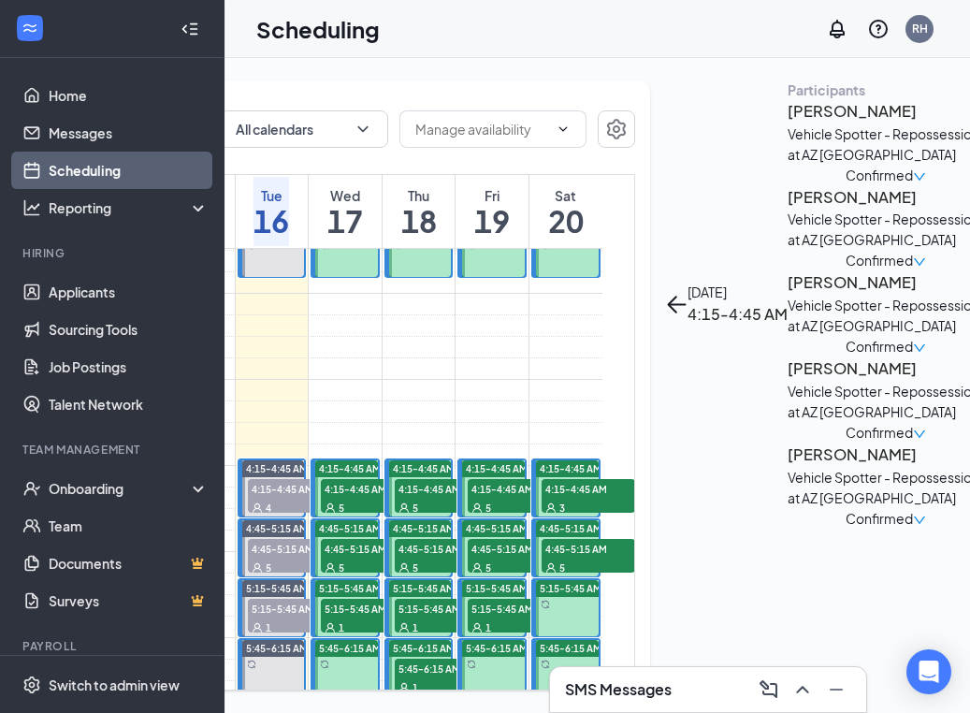
click at [787, 295] on h3 "Michael Rosales" at bounding box center [885, 282] width 196 height 24
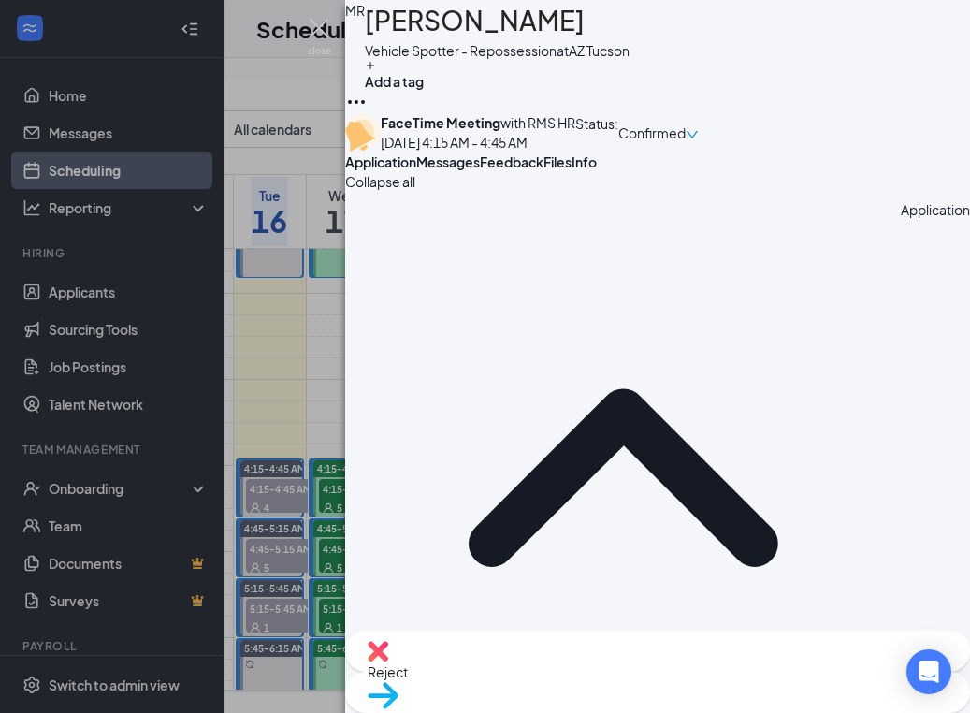
scroll to position [1, 0]
drag, startPoint x: 530, startPoint y: 386, endPoint x: 421, endPoint y: 384, distance: 109.4
copy span "+1 (520) 809-1861"
click at [322, 24] on img at bounding box center [319, 37] width 23 height 36
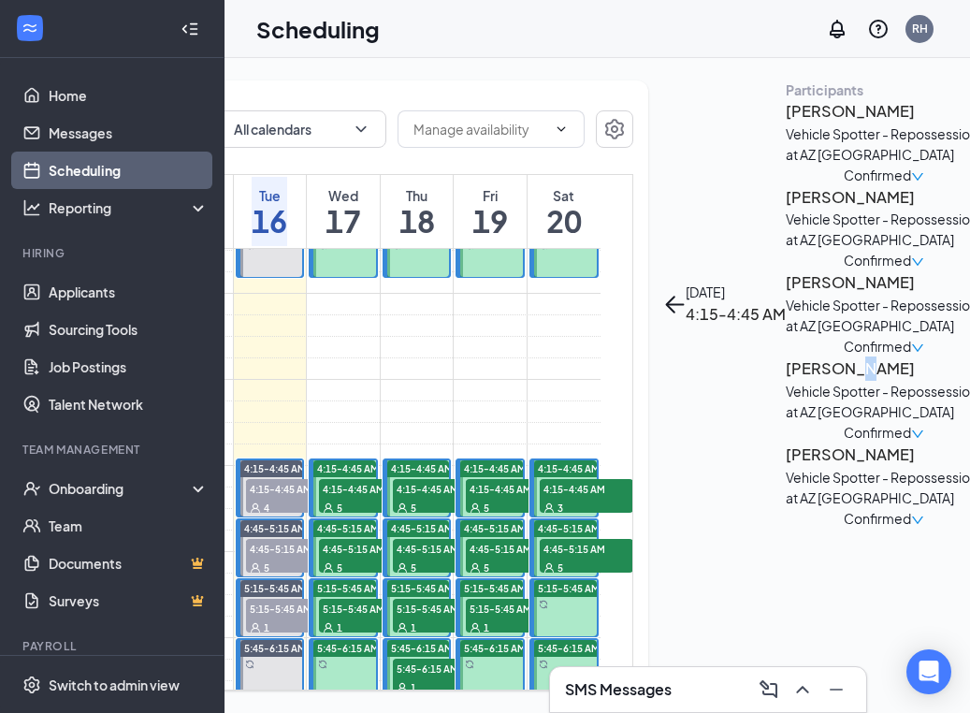
click at [786, 381] on h3 "Julian Santiago" at bounding box center [884, 368] width 196 height 24
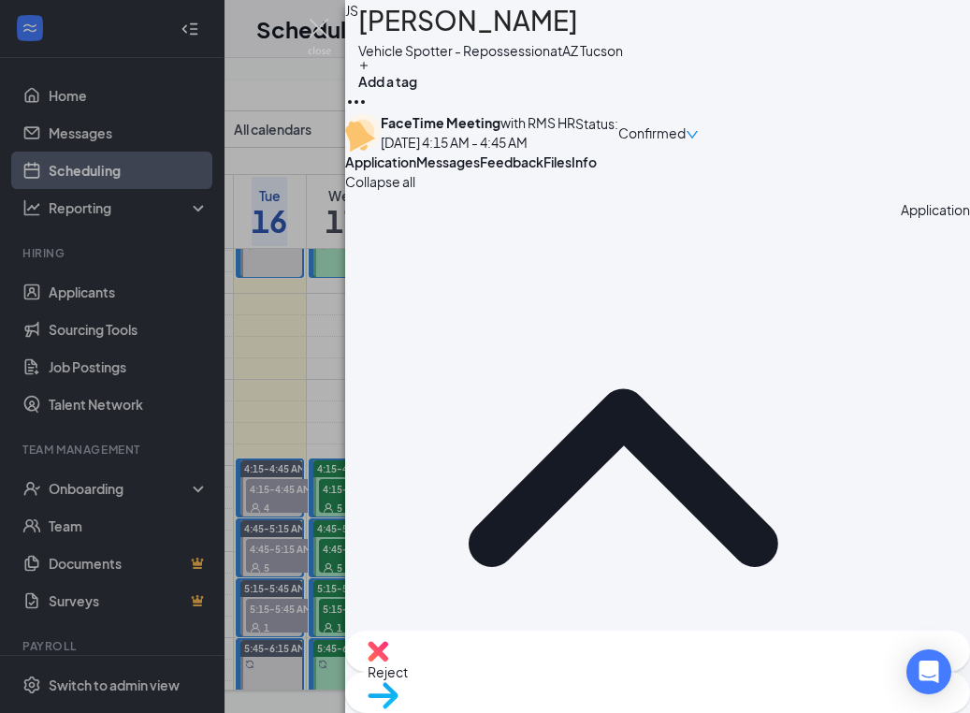
drag, startPoint x: 525, startPoint y: 381, endPoint x: 450, endPoint y: 390, distance: 75.4
copy span "+1 (630) 248-8045"
click at [321, 33] on img at bounding box center [319, 37] width 23 height 36
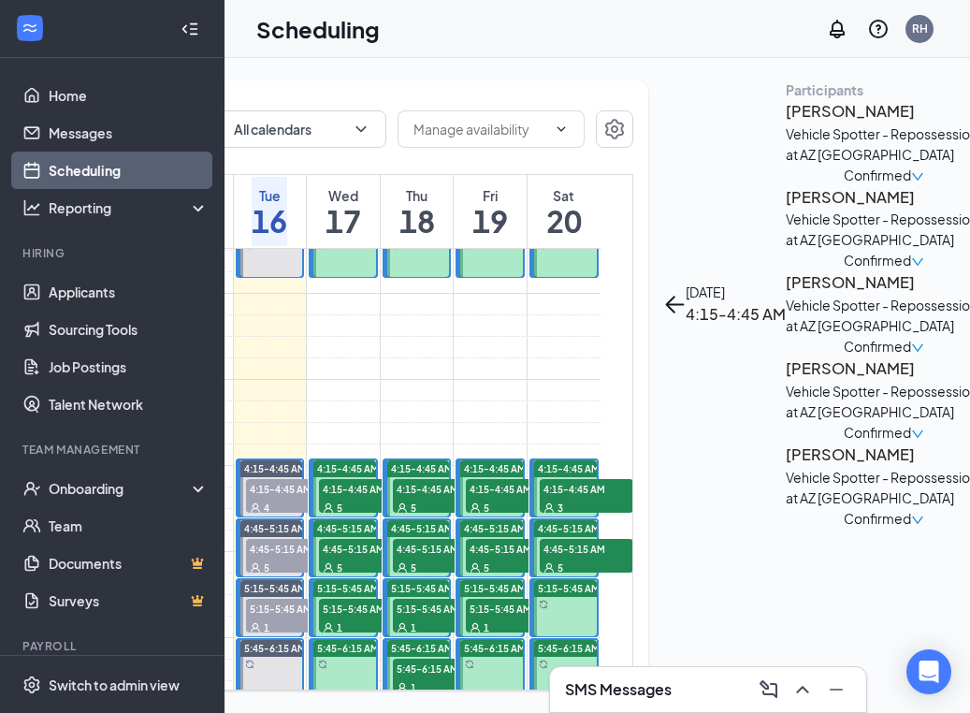
click at [786, 467] on h3 "[PERSON_NAME]" at bounding box center [884, 454] width 196 height 24
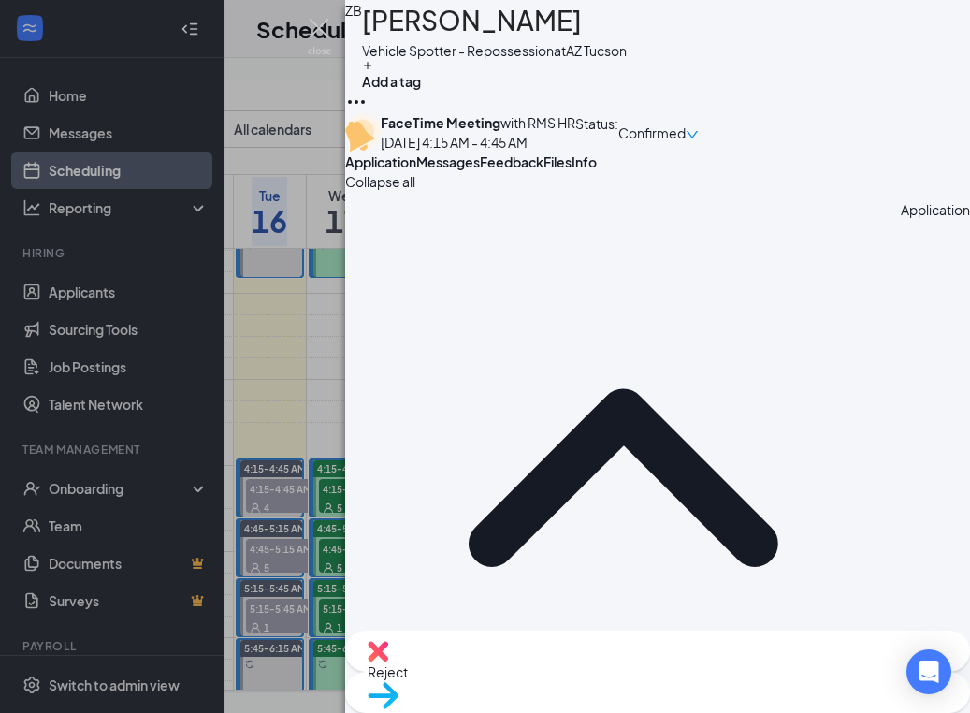
drag, startPoint x: 551, startPoint y: 384, endPoint x: 443, endPoint y: 386, distance: 107.6
copy span "[PHONE_NUMBER]"
click at [329, 20] on img at bounding box center [319, 37] width 23 height 36
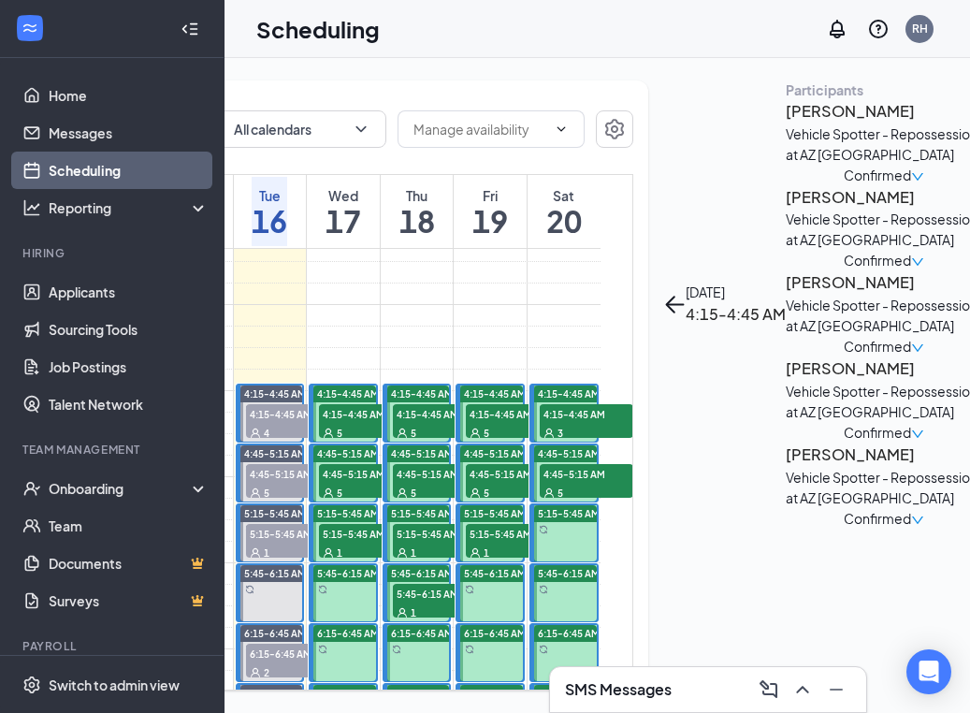
scroll to position [419, 0]
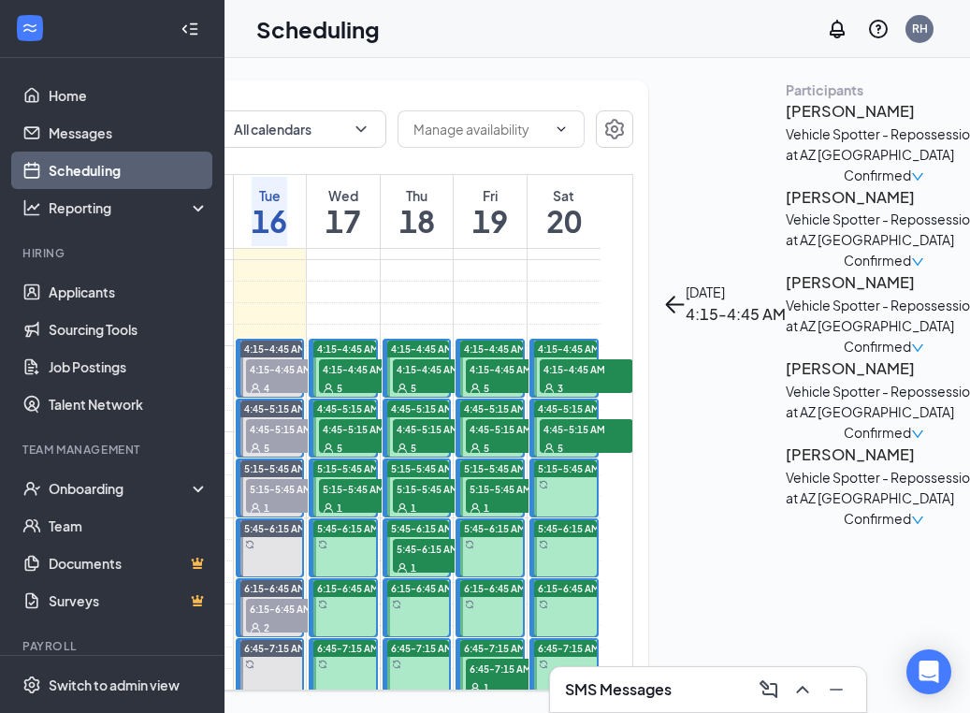
click at [330, 438] on span "4:45-5:15 AM" at bounding box center [366, 428] width 94 height 19
click at [786, 123] on h3 "CHRISTOPHER CISNEROS" at bounding box center [884, 111] width 196 height 24
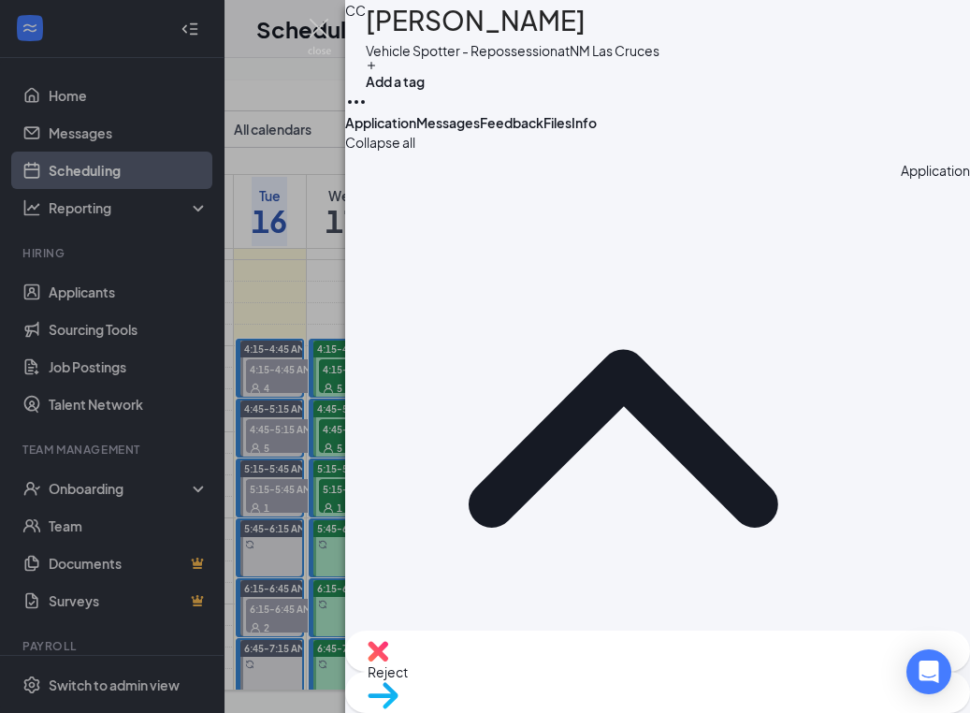
drag, startPoint x: 498, startPoint y: 304, endPoint x: 438, endPoint y: 310, distance: 60.1
click at [317, 21] on img at bounding box center [319, 37] width 23 height 36
drag, startPoint x: 317, startPoint y: 21, endPoint x: 619, endPoint y: 351, distance: 447.5
click at [317, 21] on img at bounding box center [319, 37] width 23 height 36
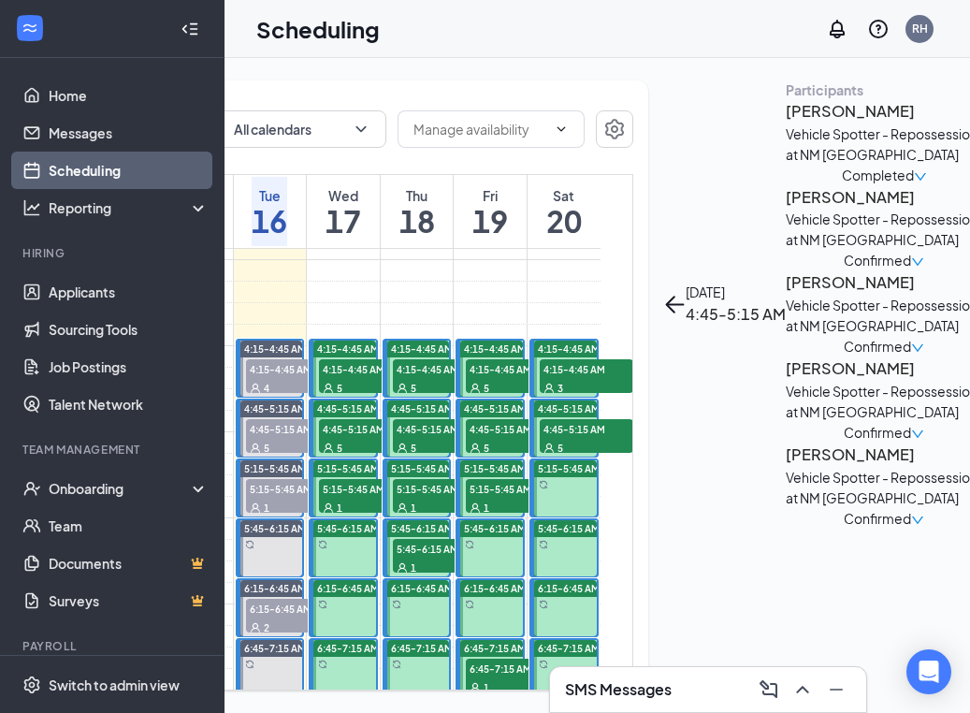
click at [786, 209] on h3 "Gilbert Lucero" at bounding box center [884, 197] width 196 height 24
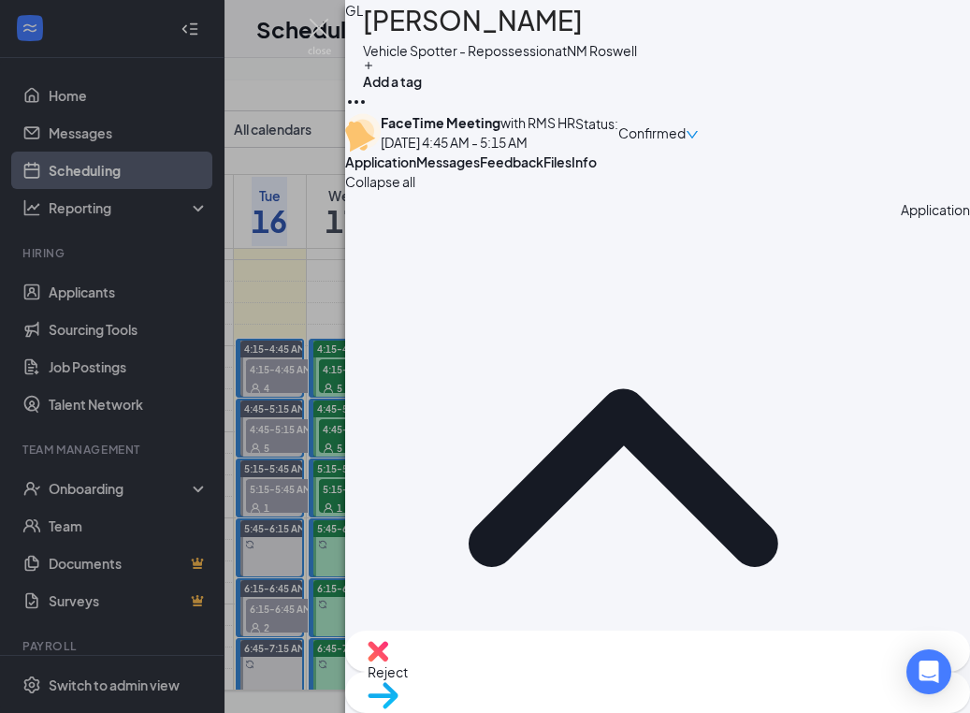
drag, startPoint x: 527, startPoint y: 382, endPoint x: 441, endPoint y: 389, distance: 86.4
copy span "+1 (575) 416-4237"
click at [312, 26] on img at bounding box center [319, 37] width 23 height 36
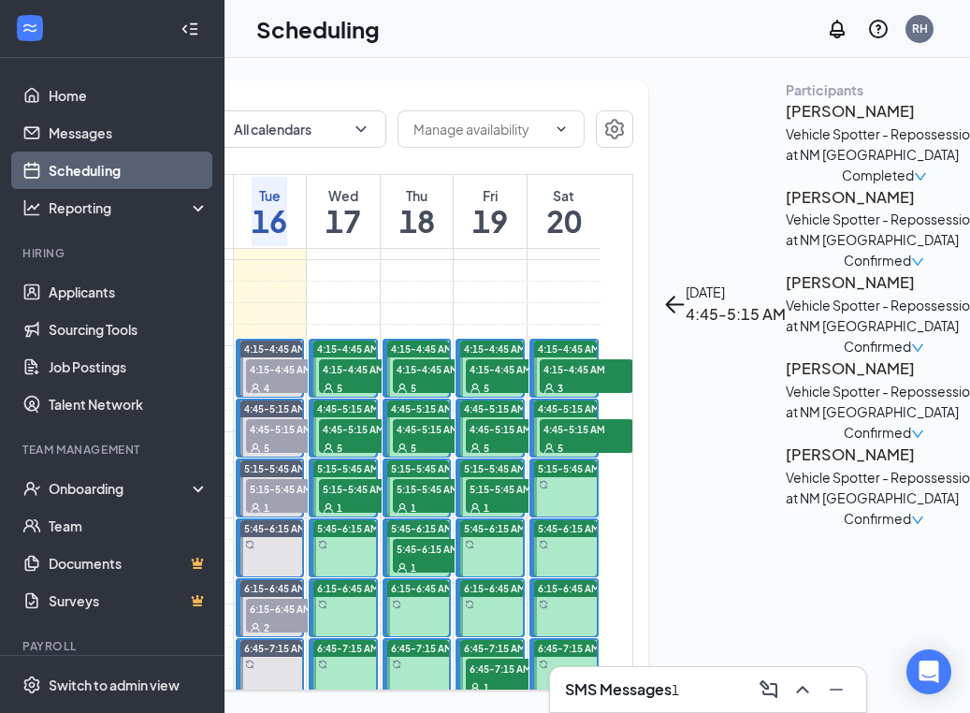
click at [786, 295] on h3 "Omar Thomas" at bounding box center [884, 282] width 196 height 24
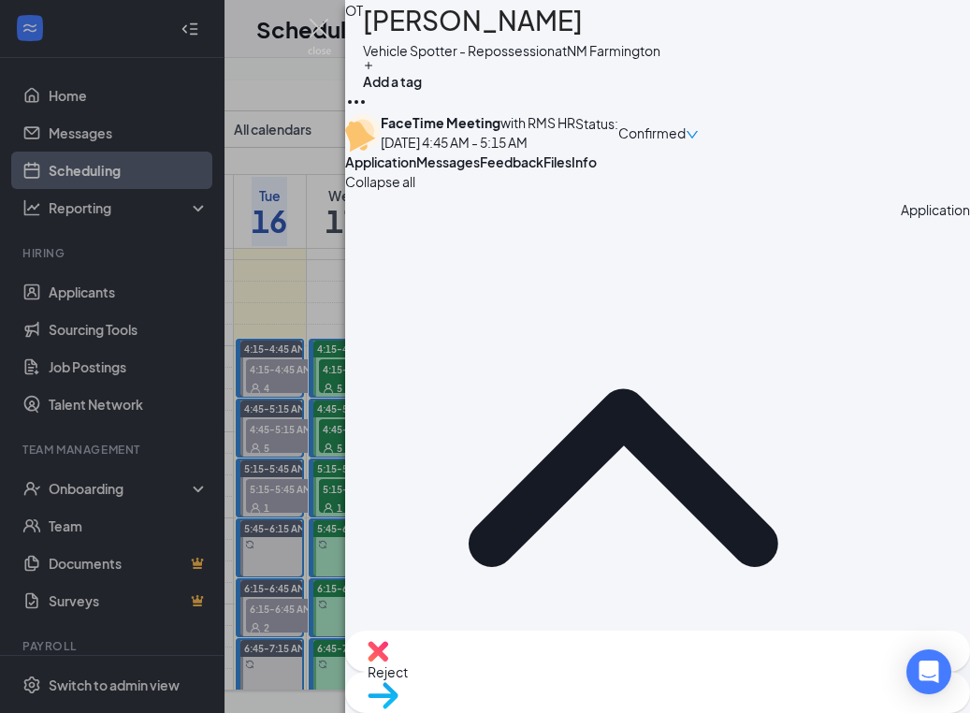
drag, startPoint x: 519, startPoint y: 391, endPoint x: 397, endPoint y: 386, distance: 121.7
copy span "+1 (505) 486-2671"
click at [327, 20] on img at bounding box center [319, 37] width 23 height 36
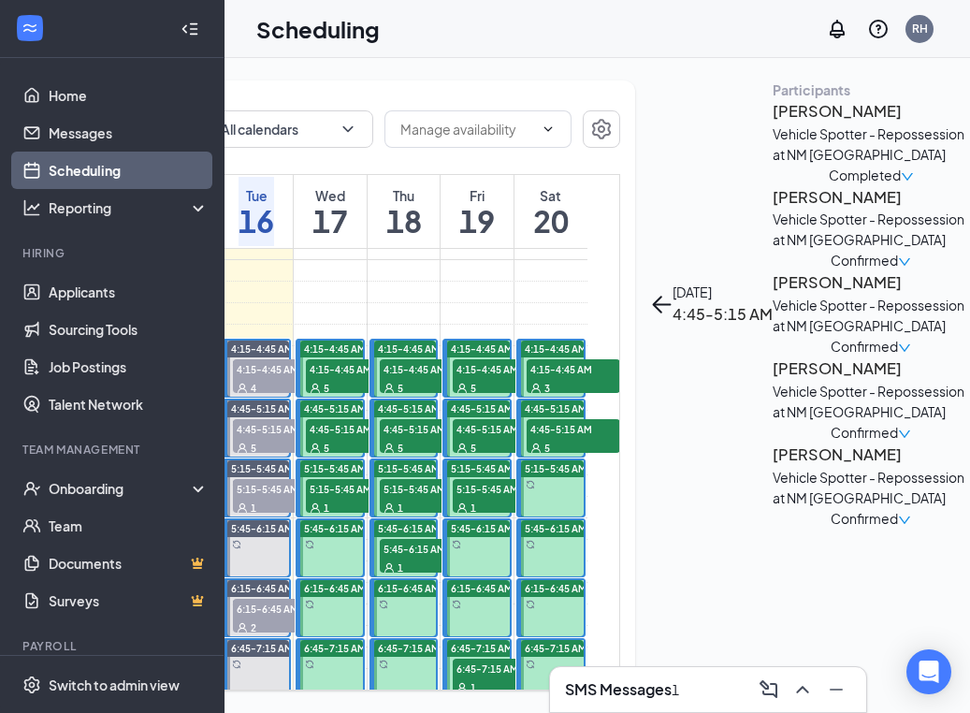
click at [772, 381] on h3 "Jaime Perez" at bounding box center [870, 368] width 196 height 24
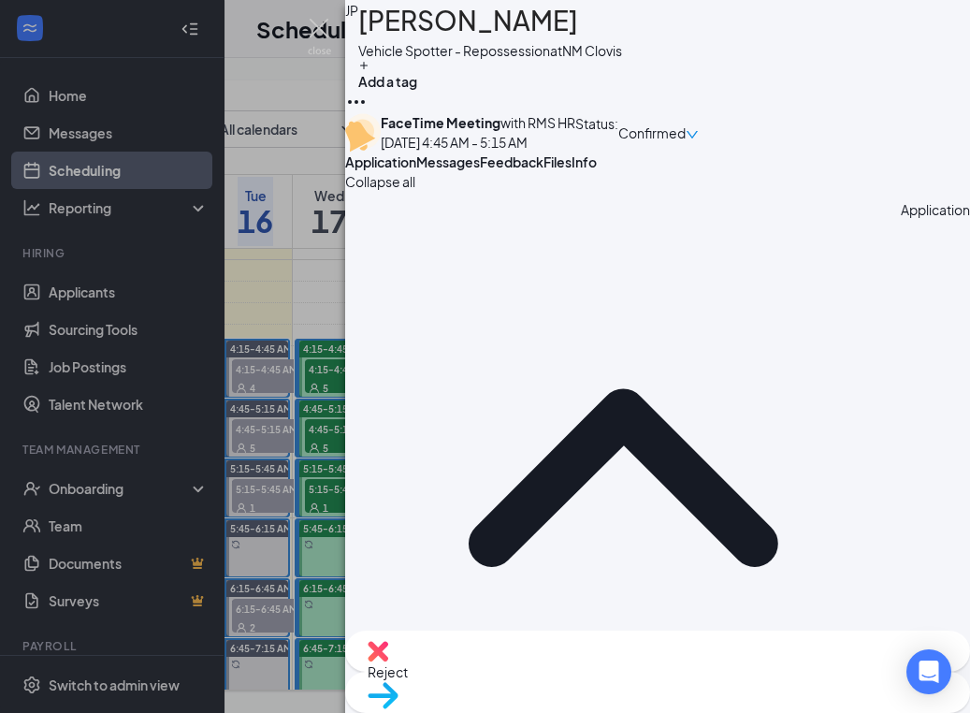
drag, startPoint x: 469, startPoint y: 382, endPoint x: 414, endPoint y: 384, distance: 55.2
click at [323, 29] on img at bounding box center [319, 37] width 23 height 36
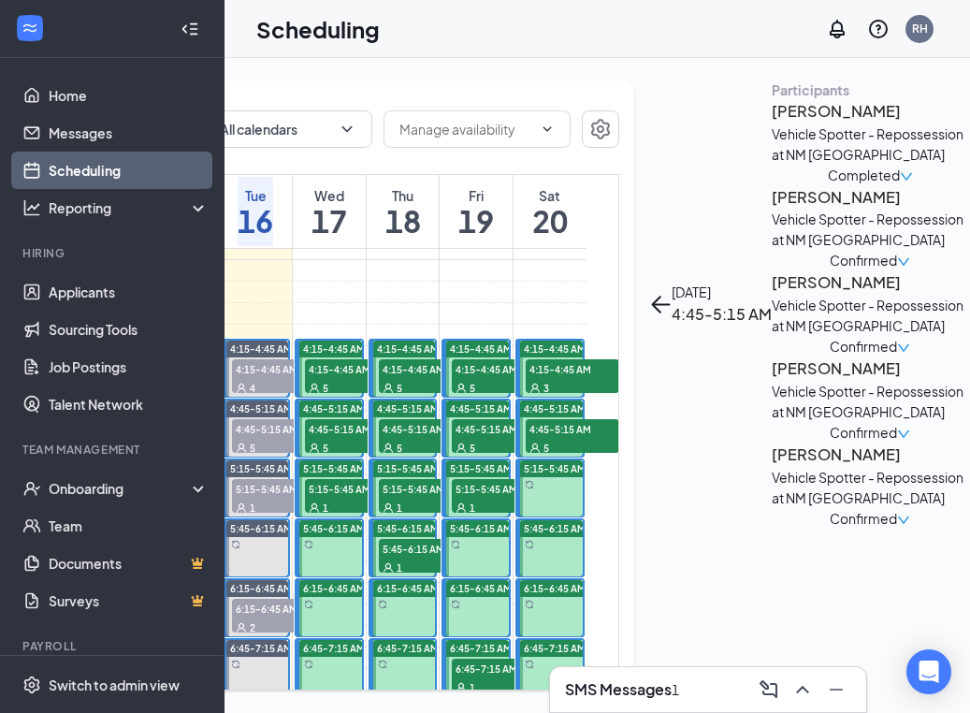
click at [772, 467] on h3 "Brian Singleton" at bounding box center [870, 454] width 196 height 24
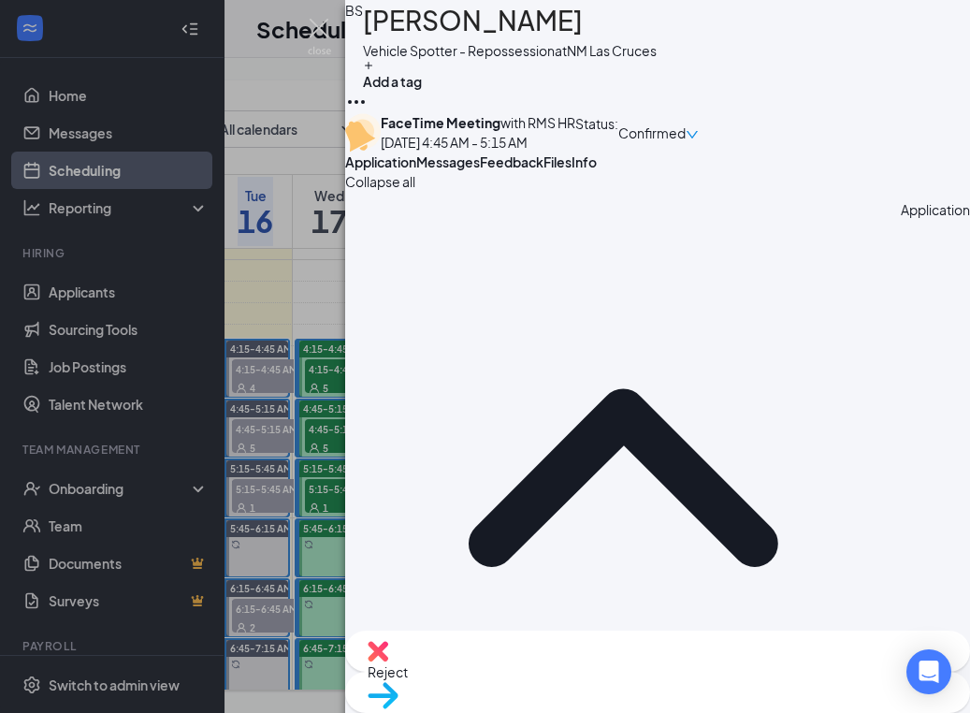
drag, startPoint x: 525, startPoint y: 383, endPoint x: 418, endPoint y: 382, distance: 106.6
copy span "+1 (575) 640-8671"
click at [319, 30] on img at bounding box center [319, 37] width 23 height 36
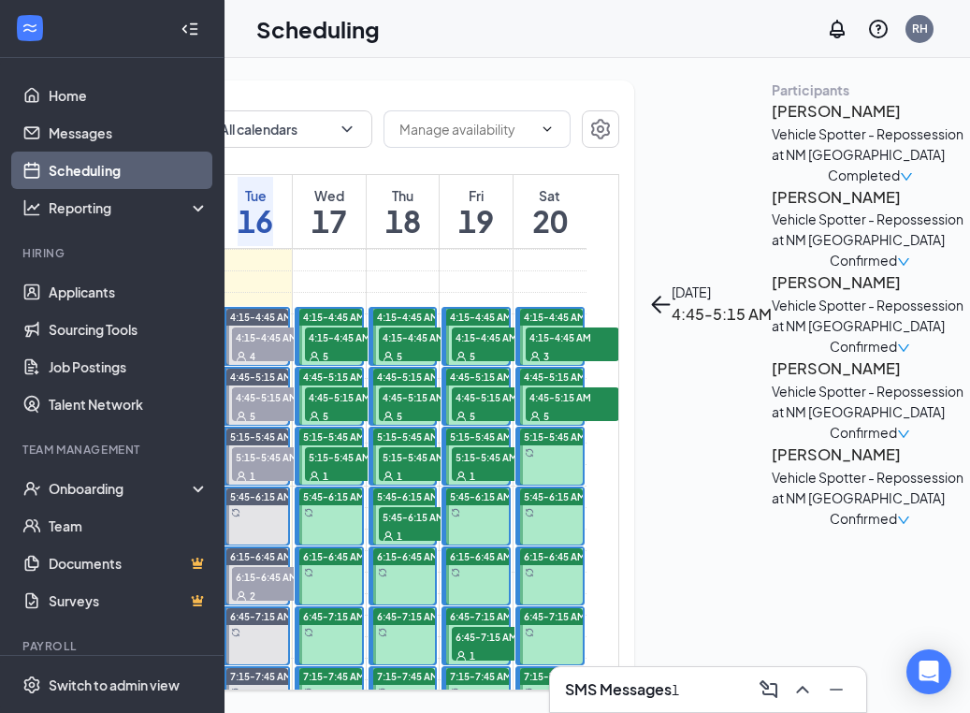
scroll to position [0, 253]
drag, startPoint x: 346, startPoint y: 498, endPoint x: 386, endPoint y: 477, distance: 45.6
click at [347, 466] on span "5:15-5:45 AM" at bounding box center [353, 456] width 94 height 19
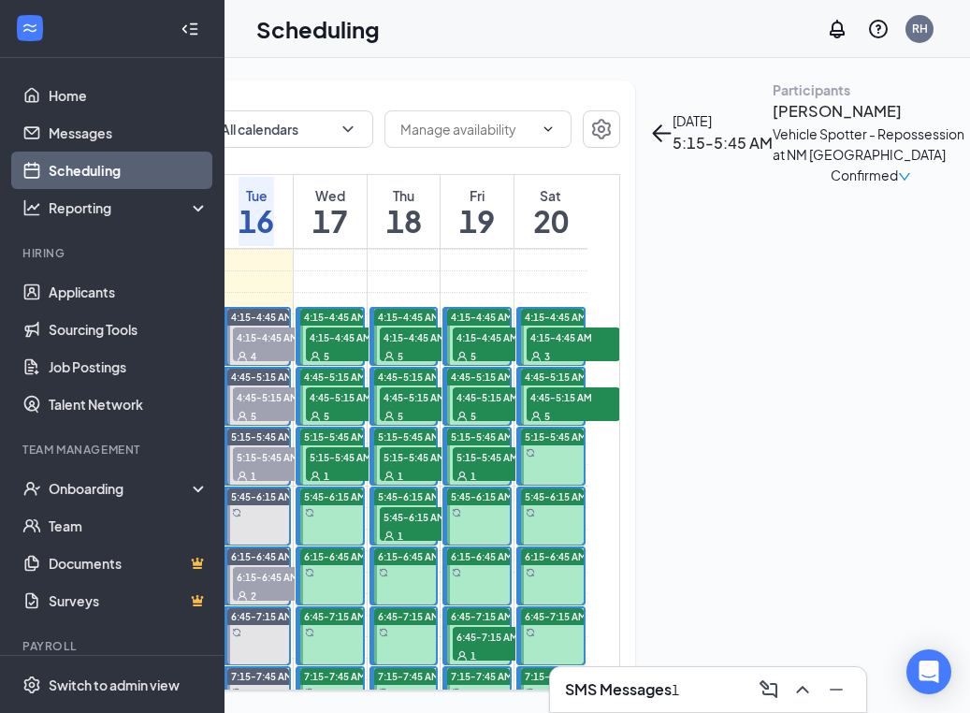
click at [772, 123] on h3 "Brandon Thornton" at bounding box center [870, 111] width 196 height 24
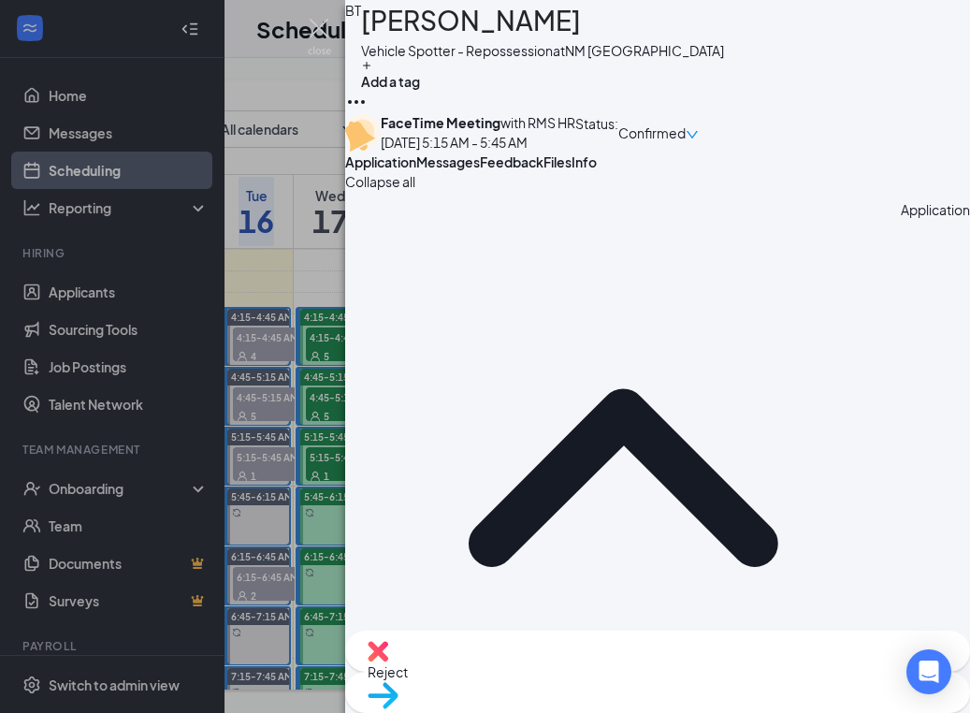
drag, startPoint x: 518, startPoint y: 385, endPoint x: 433, endPoint y: 383, distance: 85.1
copy span "+1 (505) 520-6564"
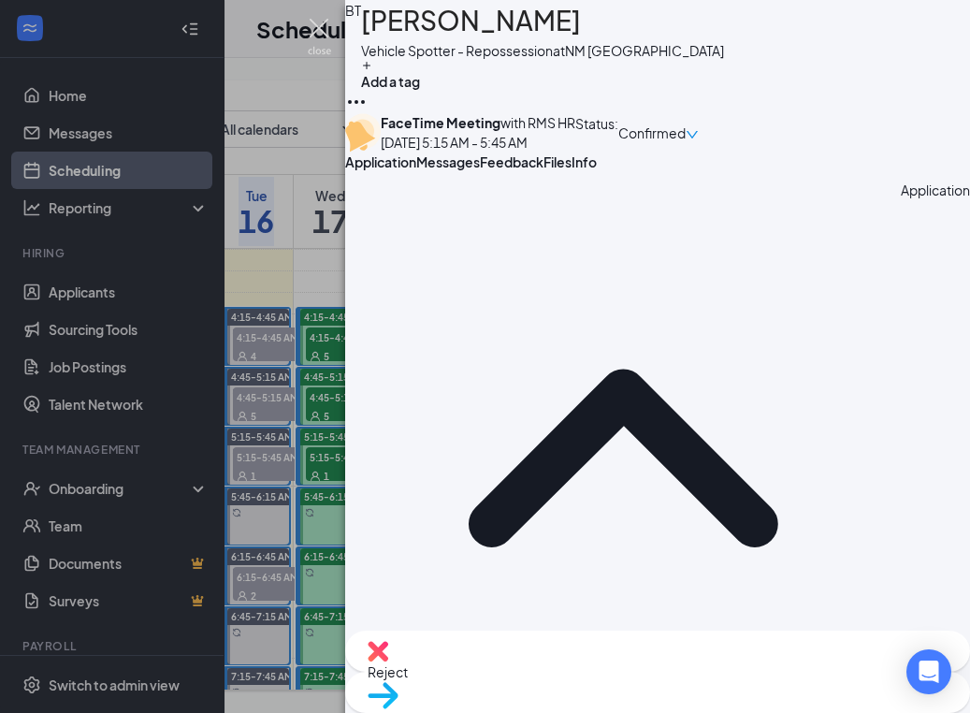
click at [327, 34] on img at bounding box center [319, 37] width 23 height 36
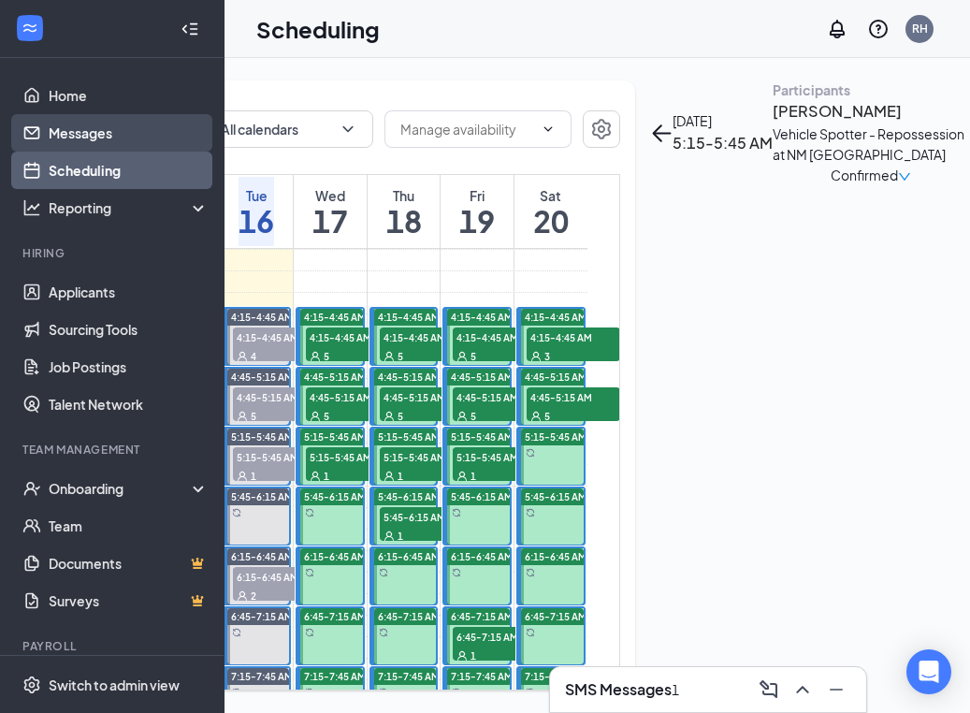
click at [49, 123] on link "Messages" at bounding box center [129, 132] width 160 height 37
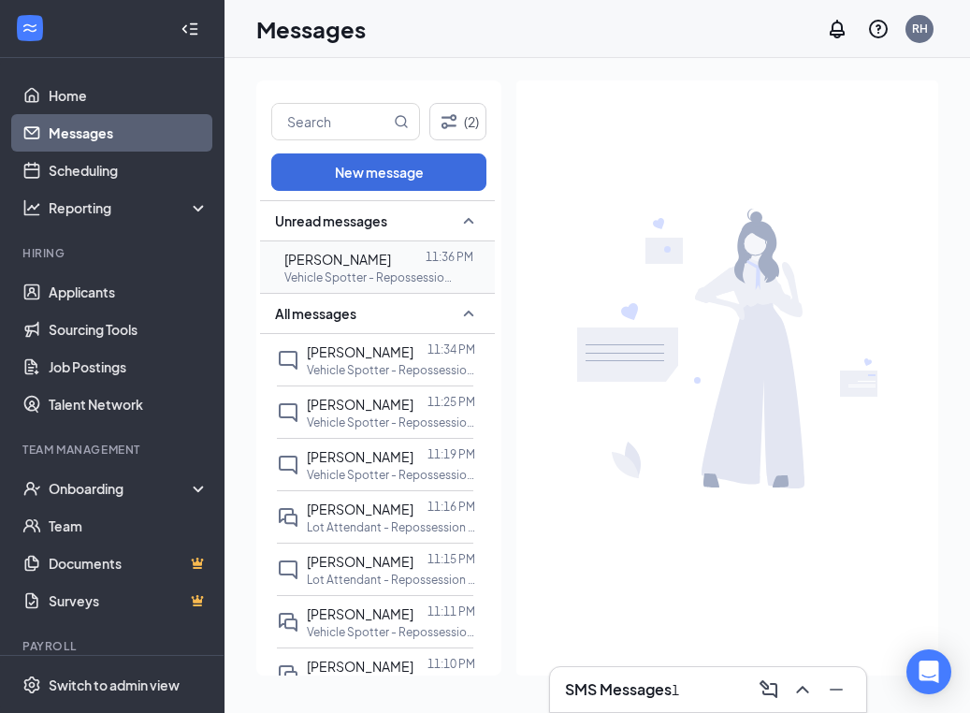
scroll to position [2, 0]
drag, startPoint x: 401, startPoint y: 272, endPoint x: 425, endPoint y: 274, distance: 23.5
click at [401, 272] on p "Vehicle Spotter - Repossession at [GEOGRAPHIC_DATA] [GEOGRAPHIC_DATA]" at bounding box center [368, 275] width 168 height 16
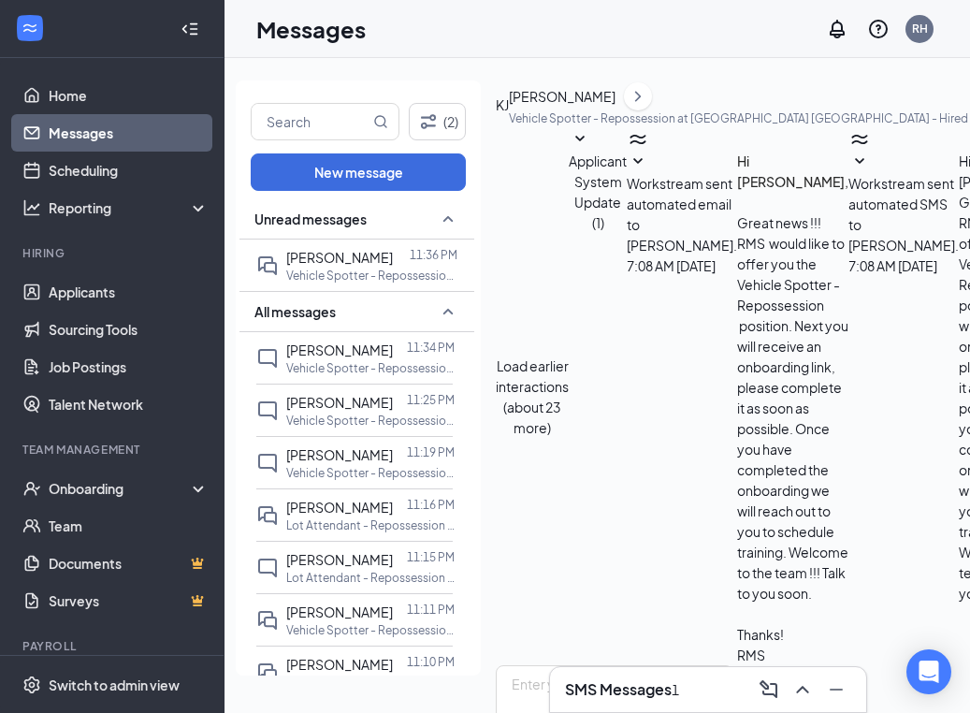
scroll to position [769, 0]
click at [730, 665] on textarea at bounding box center [615, 721] width 238 height 112
click at [667, 665] on textarea "Thank also" at bounding box center [615, 721] width 238 height 112
click at [583, 665] on textarea "Thank also" at bounding box center [615, 721] width 238 height 112
click at [698, 665] on textarea "Thank you also" at bounding box center [615, 721] width 238 height 112
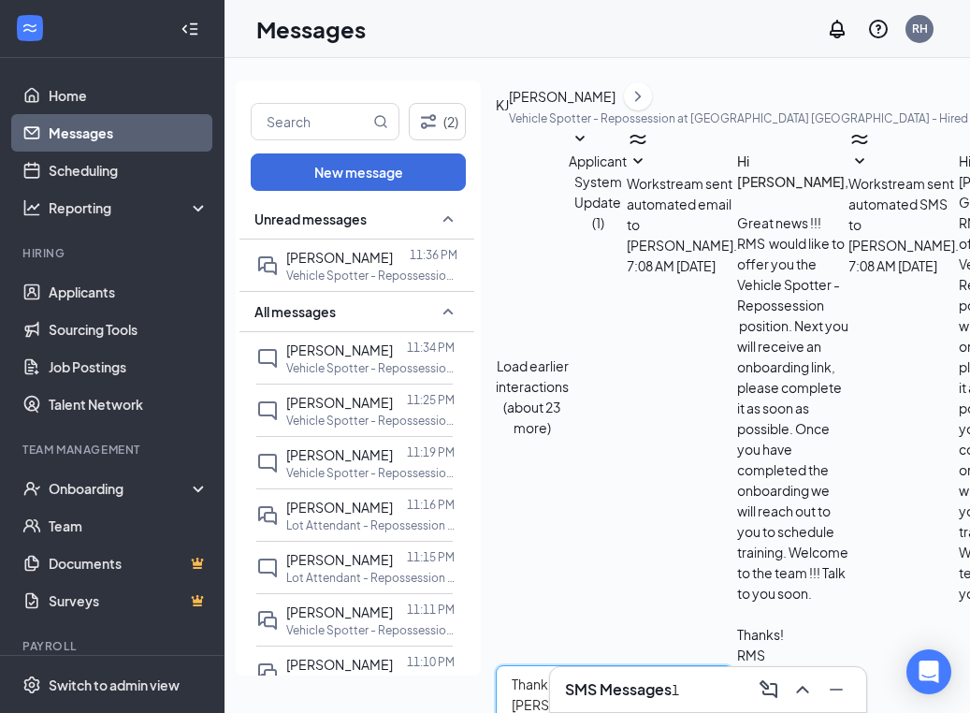
type textarea "Thank you also for reaching out kaeylob!"
drag, startPoint x: 757, startPoint y: 645, endPoint x: 785, endPoint y: 639, distance: 28.8
checkbox input "true"
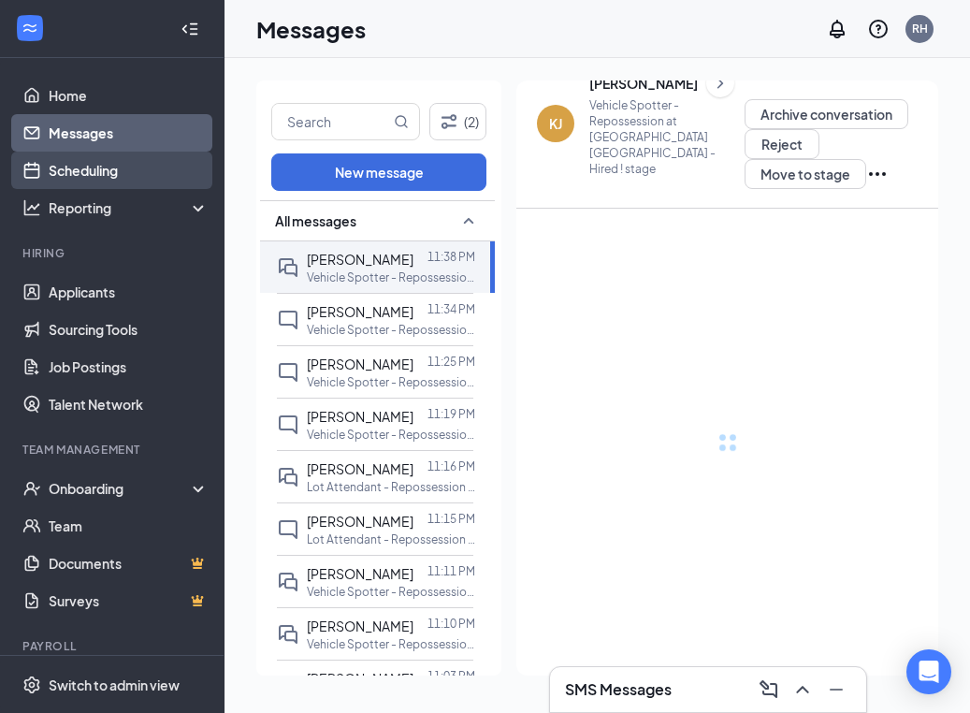
click at [99, 170] on link "Scheduling" at bounding box center [129, 169] width 160 height 37
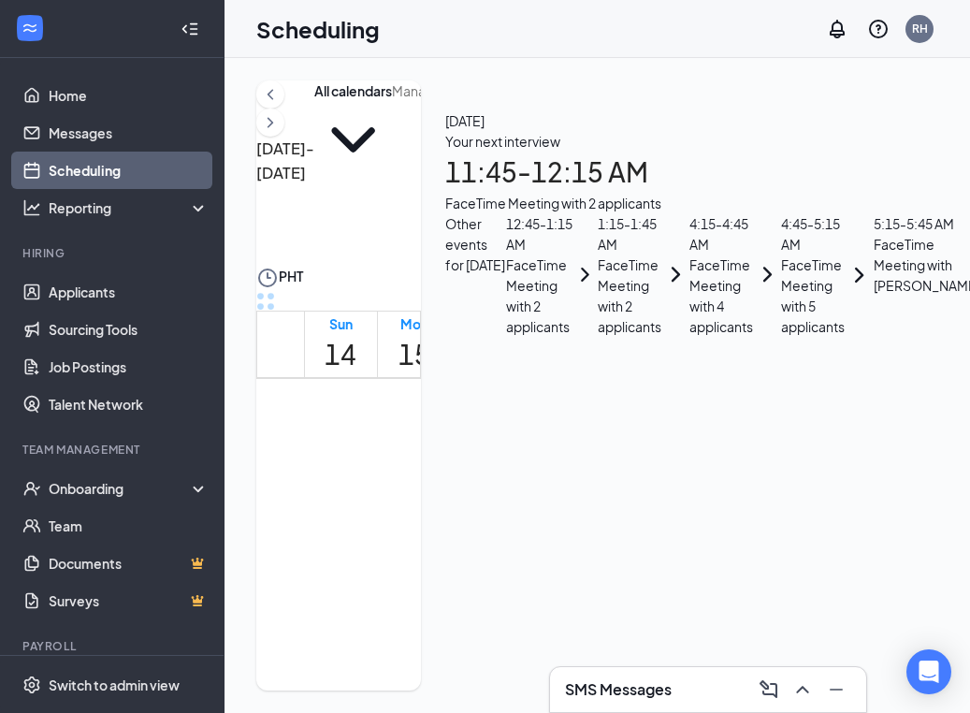
click at [579, 462] on div "1" at bounding box center [582, 478] width 38 height 32
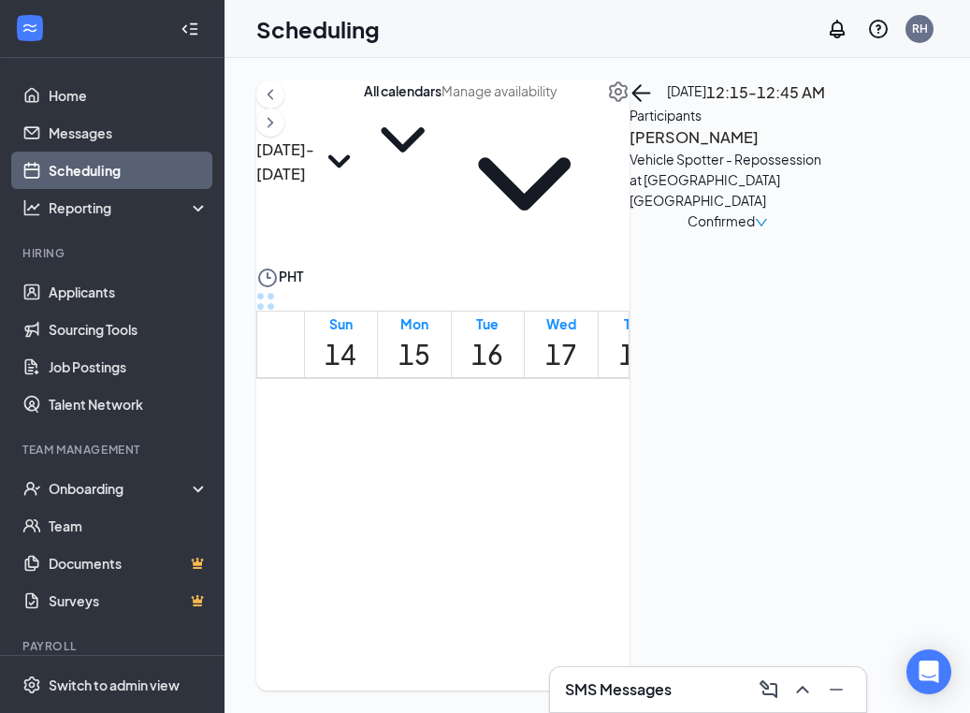
click at [507, 687] on span "11:15-11:45 PM" at bounding box center [509, 714] width 38 height 54
click at [714, 150] on h3 "[PERSON_NAME]" at bounding box center [727, 137] width 196 height 24
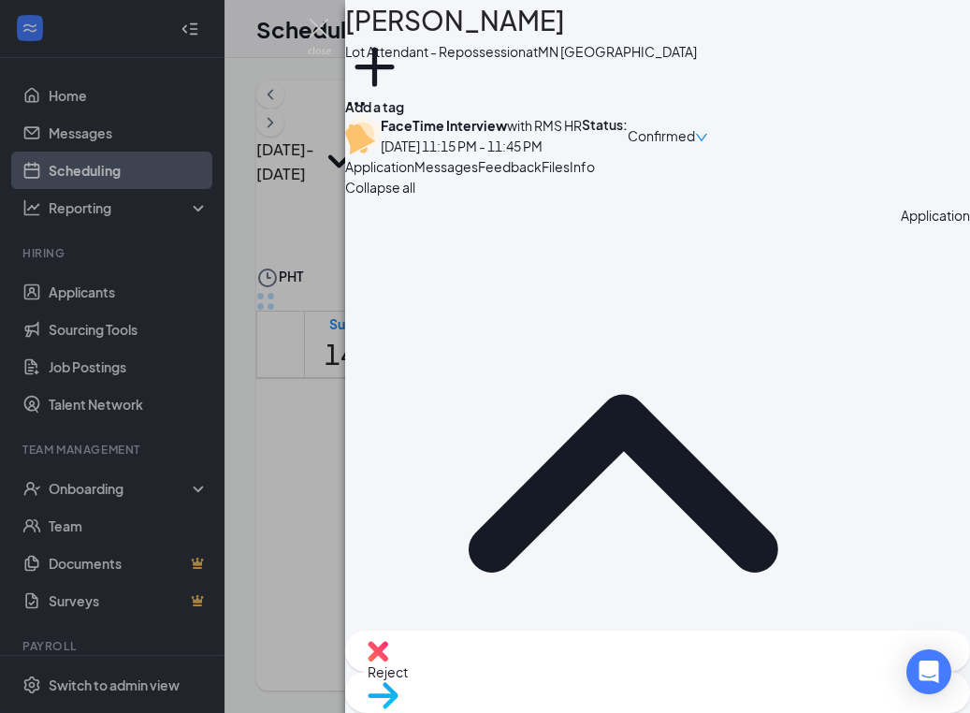
click at [478, 175] on span "Messages" at bounding box center [446, 166] width 64 height 17
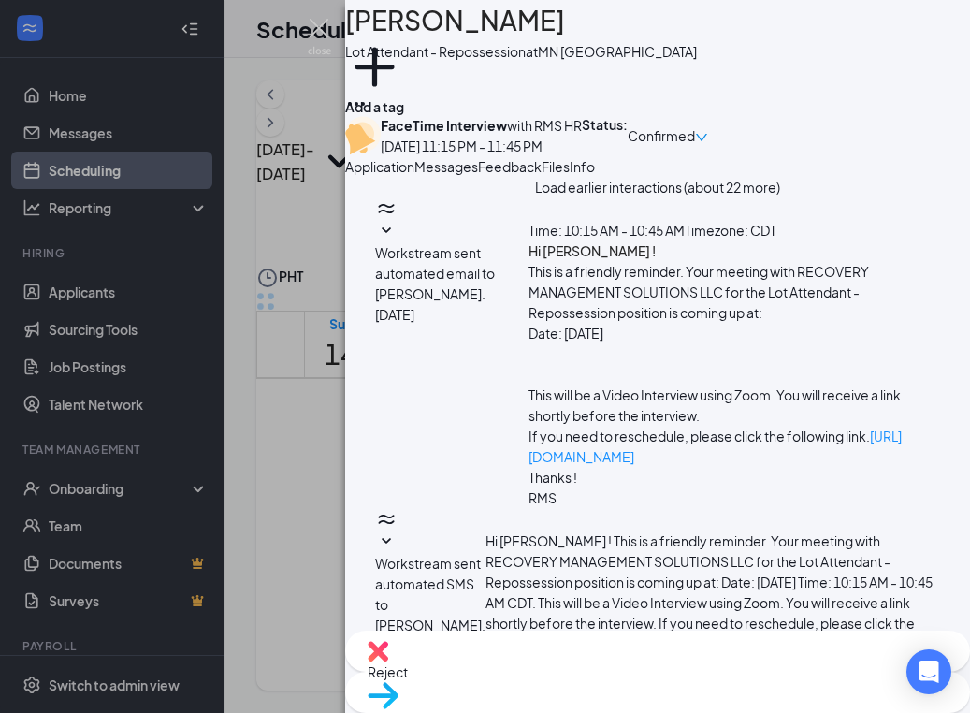
scroll to position [1178, 0]
click at [541, 177] on button "Feedback" at bounding box center [510, 166] width 64 height 21
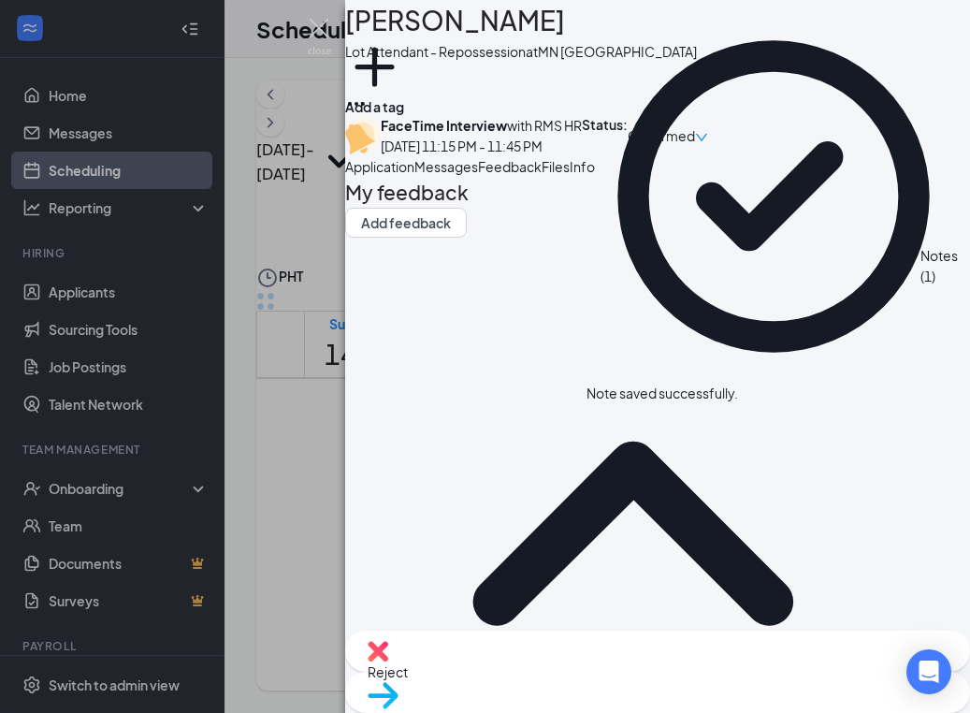
click at [325, 387] on div "NA Nevaeh Anthony Lot Attendant - Repossession at MN Minneapolis Add a tag Face…" at bounding box center [485, 356] width 970 height 713
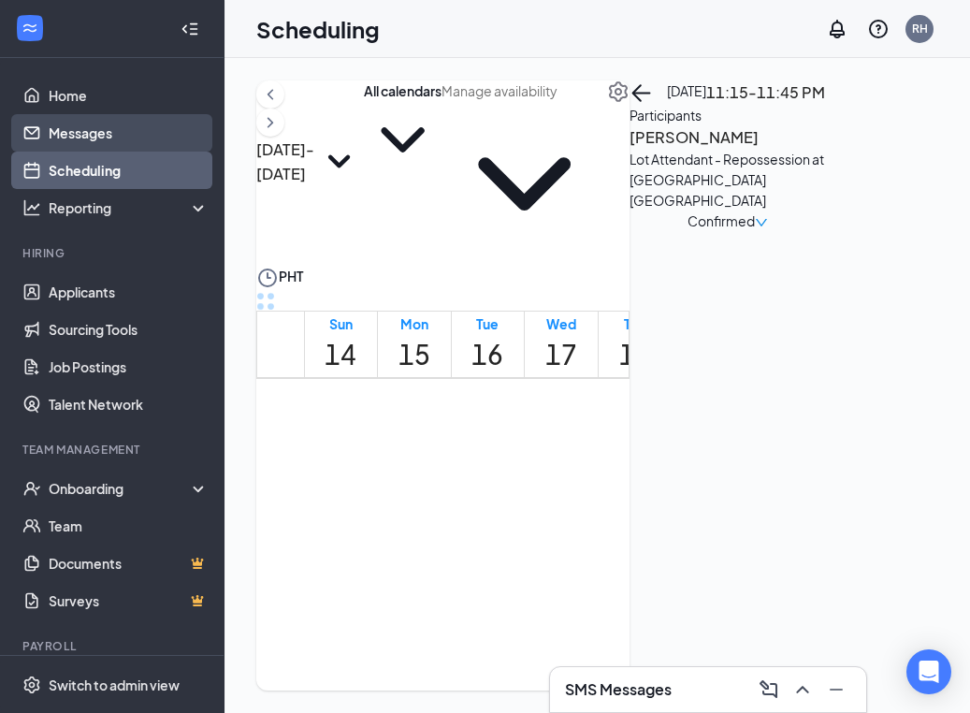
click at [86, 130] on link "Messages" at bounding box center [129, 132] width 160 height 37
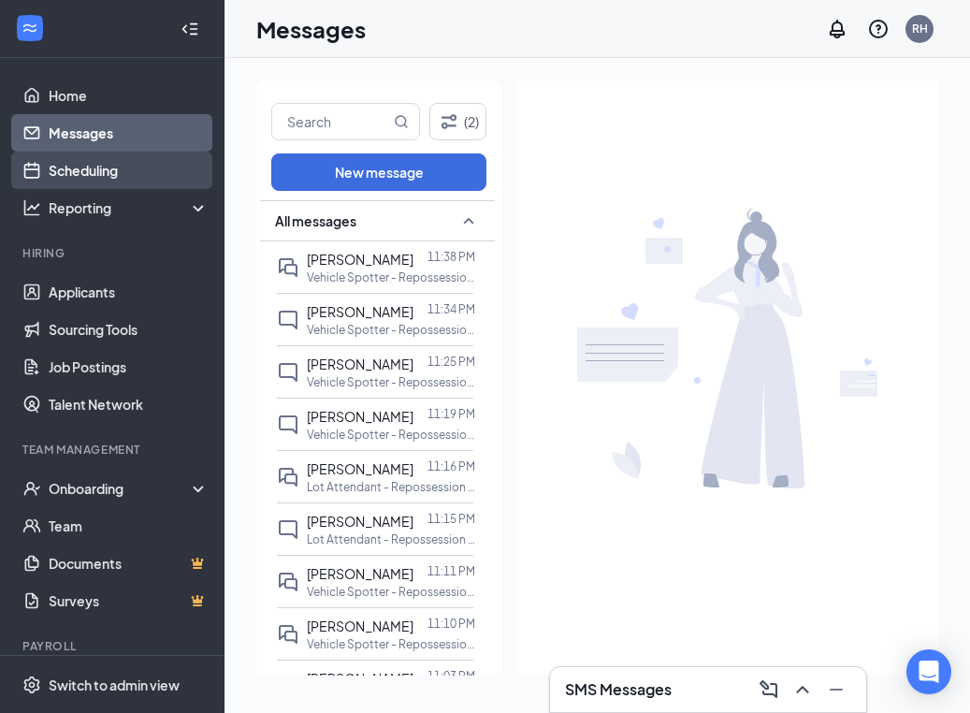
click at [151, 164] on link "Scheduling" at bounding box center [129, 169] width 160 height 37
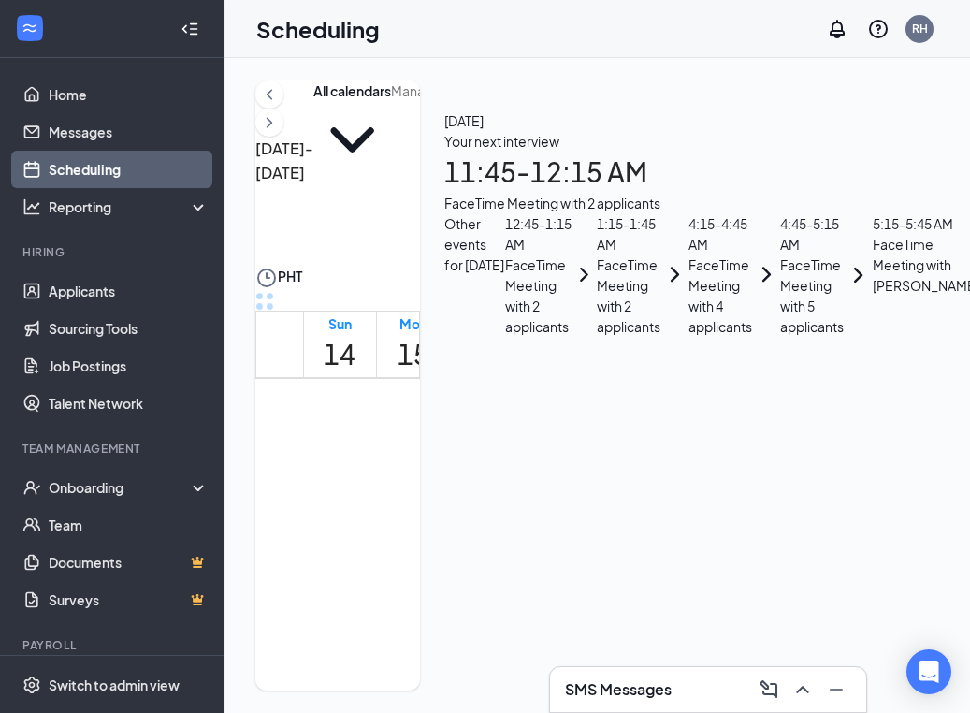
scroll to position [631, 0]
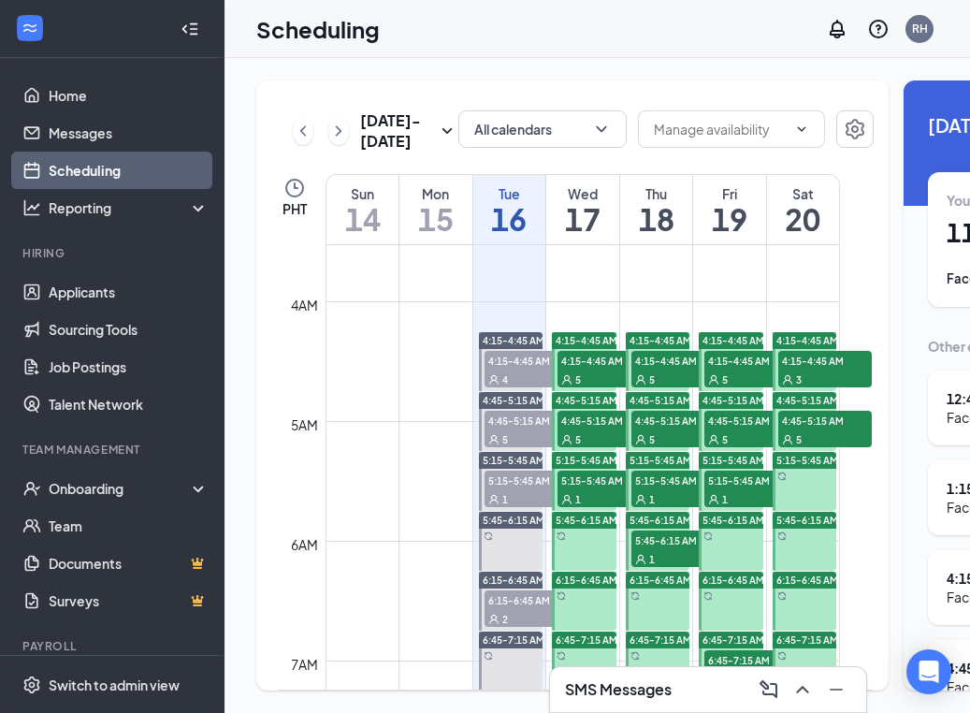
scroll to position [522, 0]
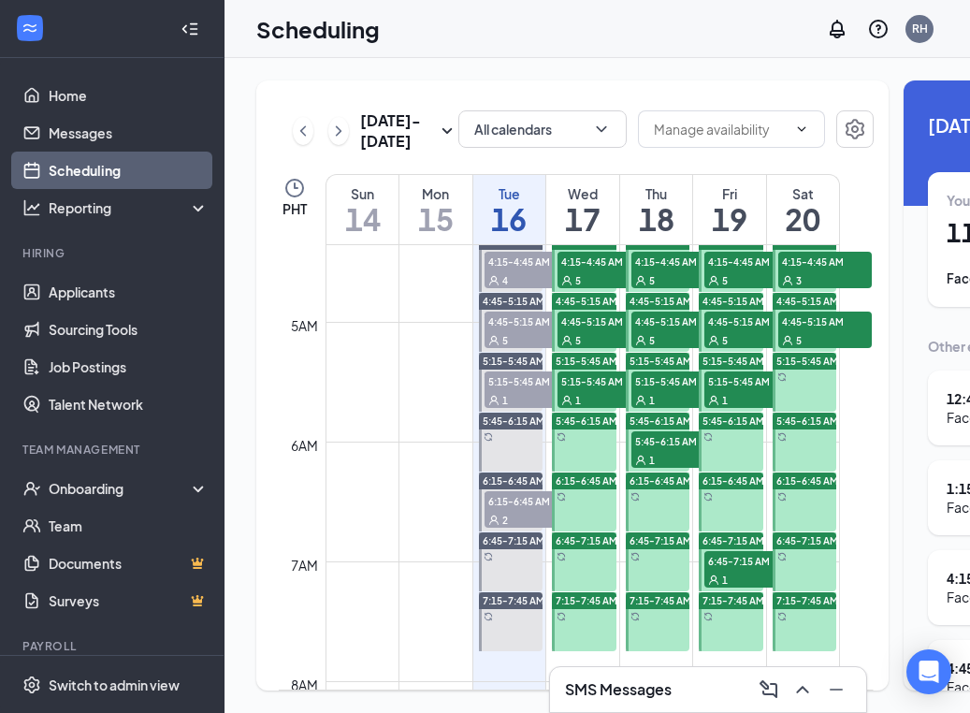
click at [730, 588] on div "1" at bounding box center [751, 579] width 94 height 19
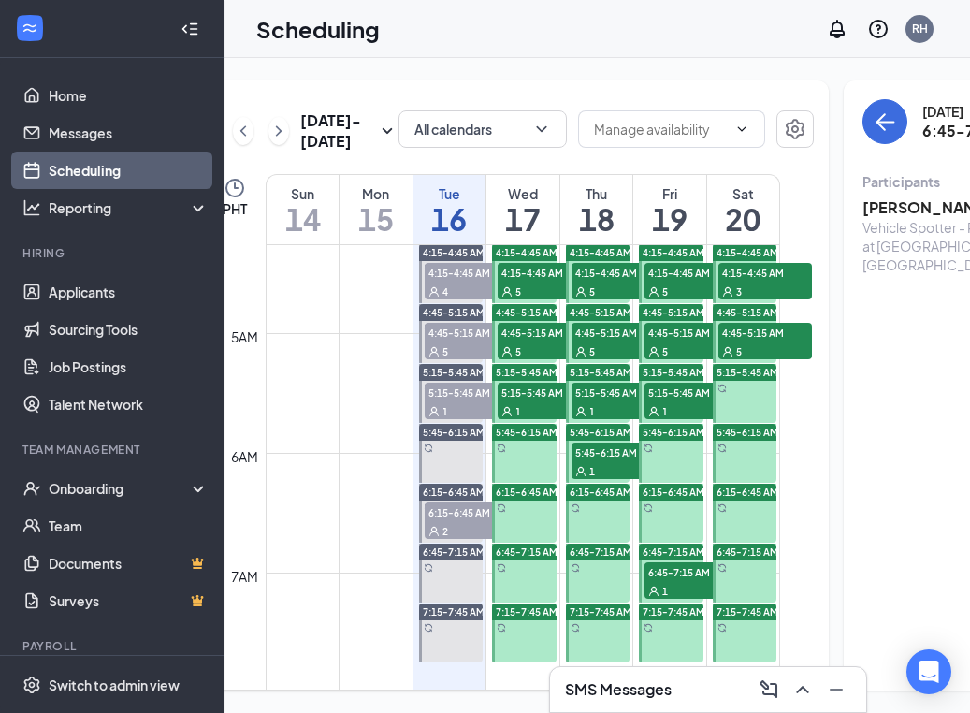
scroll to position [493, 0]
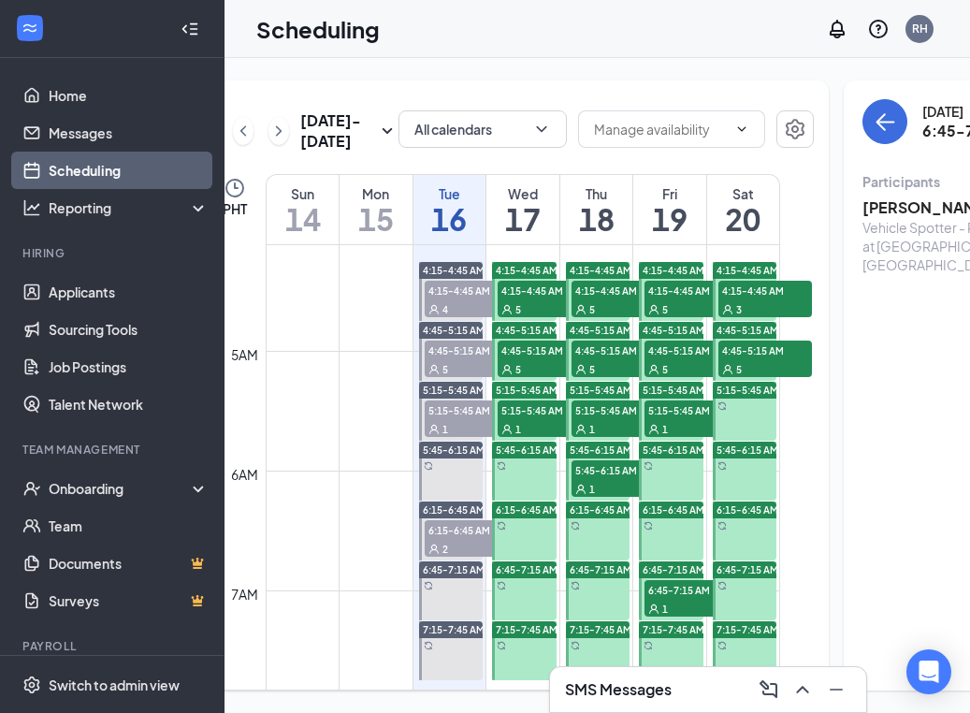
click at [605, 498] on div "1" at bounding box center [618, 488] width 94 height 19
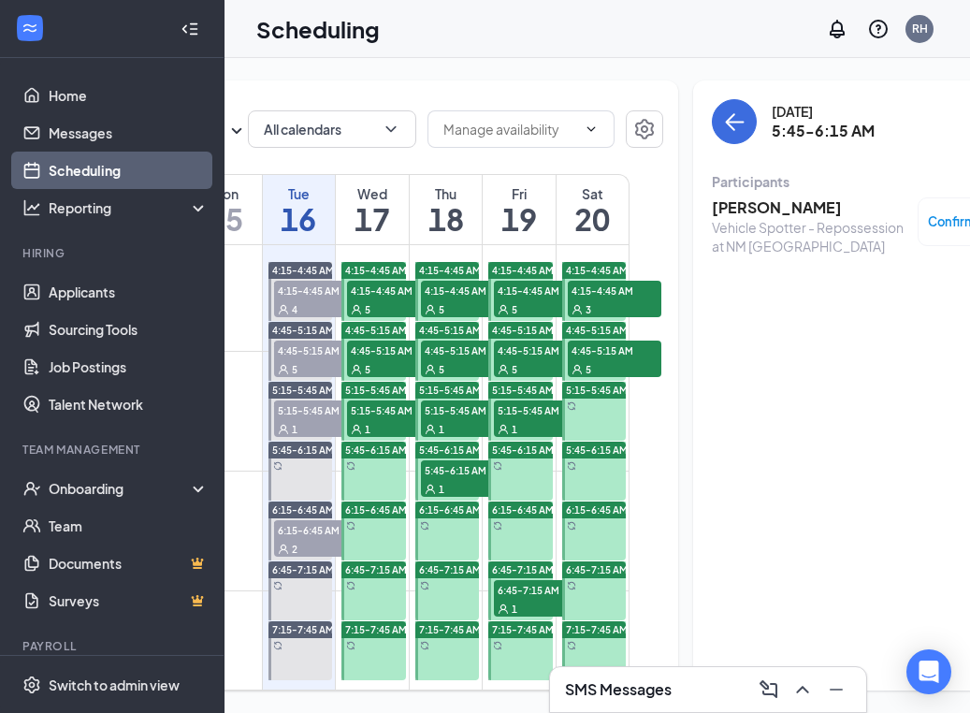
scroll to position [0, 209]
click at [530, 419] on span "5:15-5:45 AM" at bounding box center [542, 409] width 94 height 19
drag, startPoint x: 461, startPoint y: 454, endPoint x: 476, endPoint y: 469, distance: 21.8
click at [461, 419] on span "5:15-5:45 AM" at bounding box center [469, 409] width 94 height 19
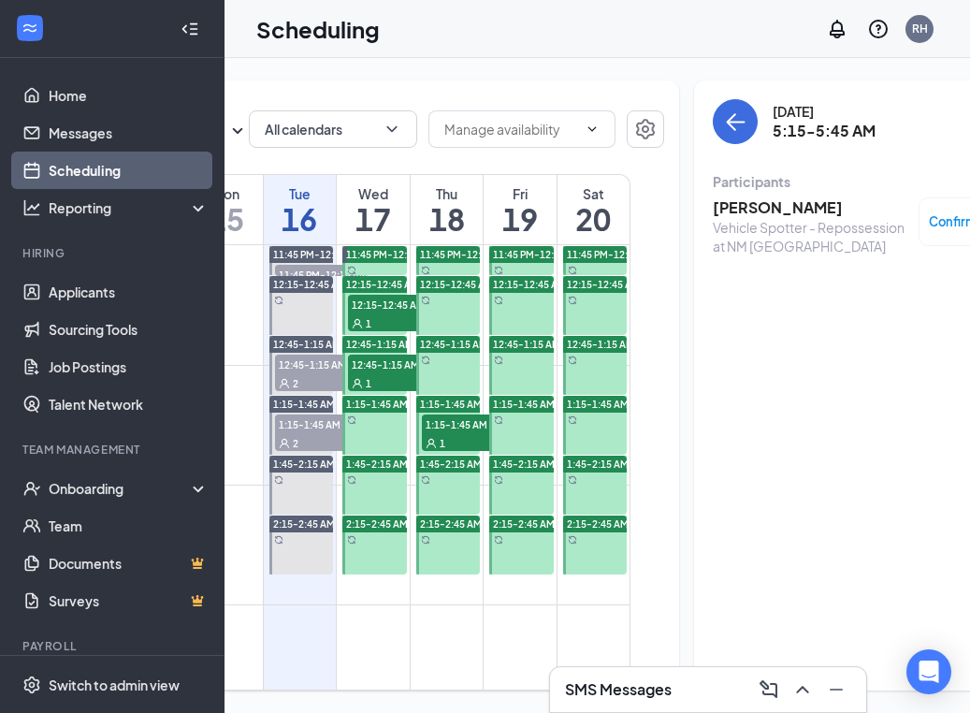
click at [439, 433] on span "1:15-1:45 AM" at bounding box center [469, 423] width 94 height 19
click at [353, 392] on div "1" at bounding box center [395, 382] width 94 height 19
click at [392, 313] on span "12:15-12:45 AM" at bounding box center [395, 304] width 94 height 19
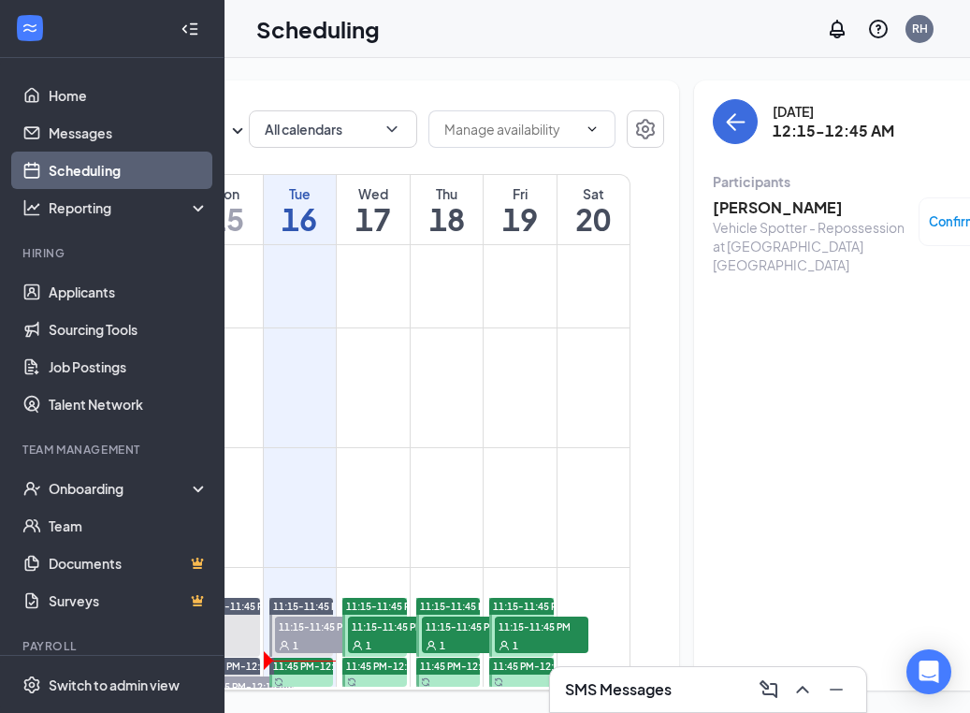
scroll to position [1, 0]
click at [377, 638] on div "1" at bounding box center [395, 644] width 94 height 19
click at [447, 627] on span "11:15-11:45 PM" at bounding box center [469, 625] width 94 height 19
click at [570, 634] on span "11:15-11:45 PM" at bounding box center [542, 625] width 94 height 19
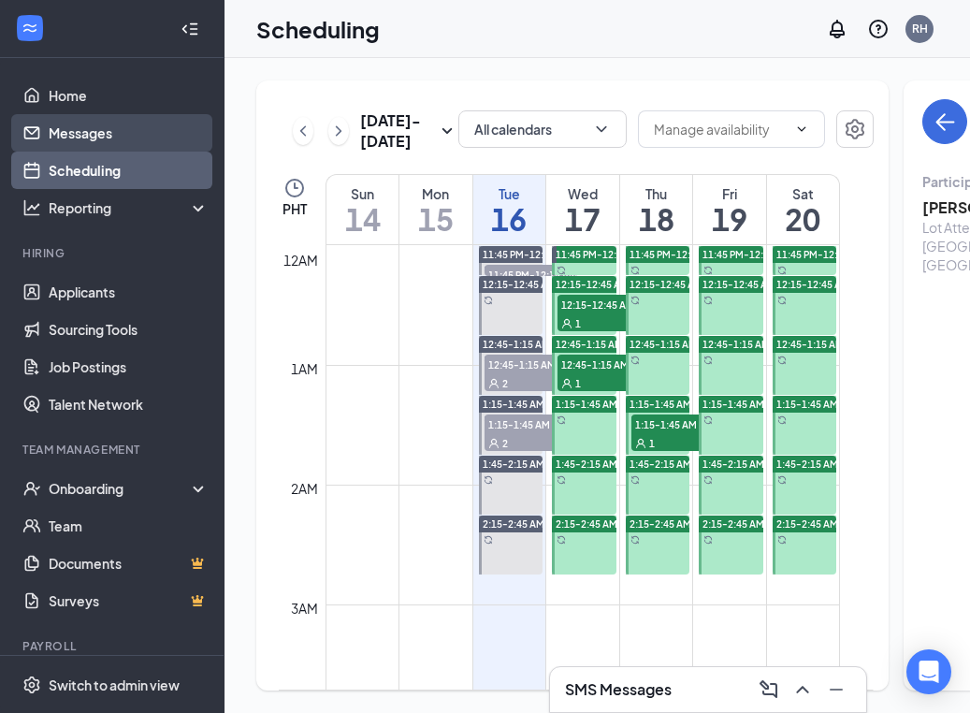
click at [69, 127] on link "Messages" at bounding box center [129, 132] width 160 height 37
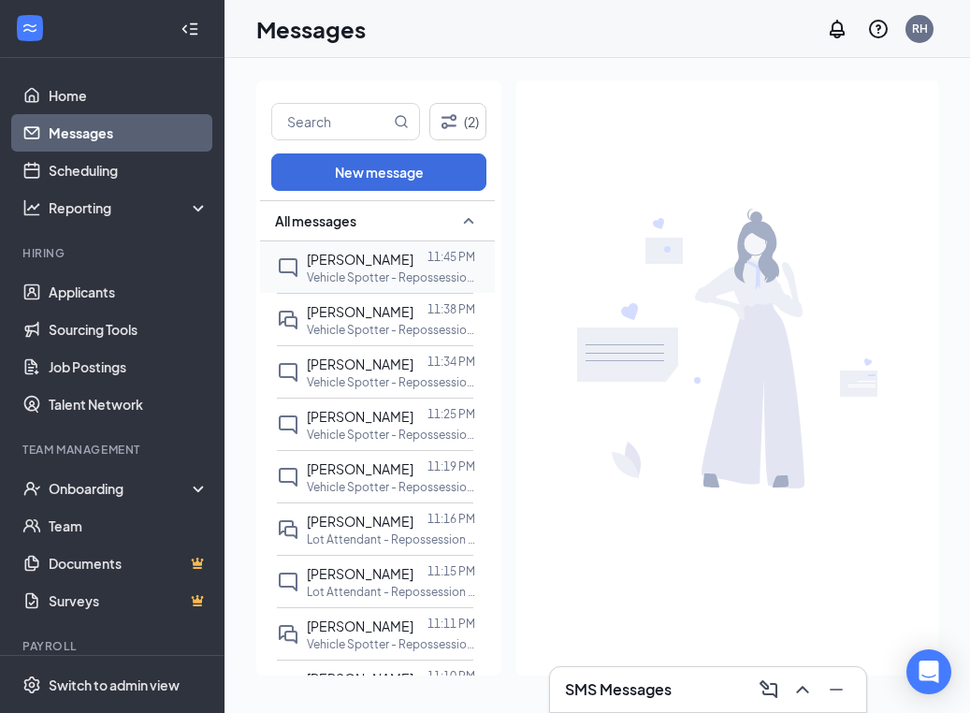
click at [359, 257] on span "[PERSON_NAME]" at bounding box center [360, 259] width 107 height 17
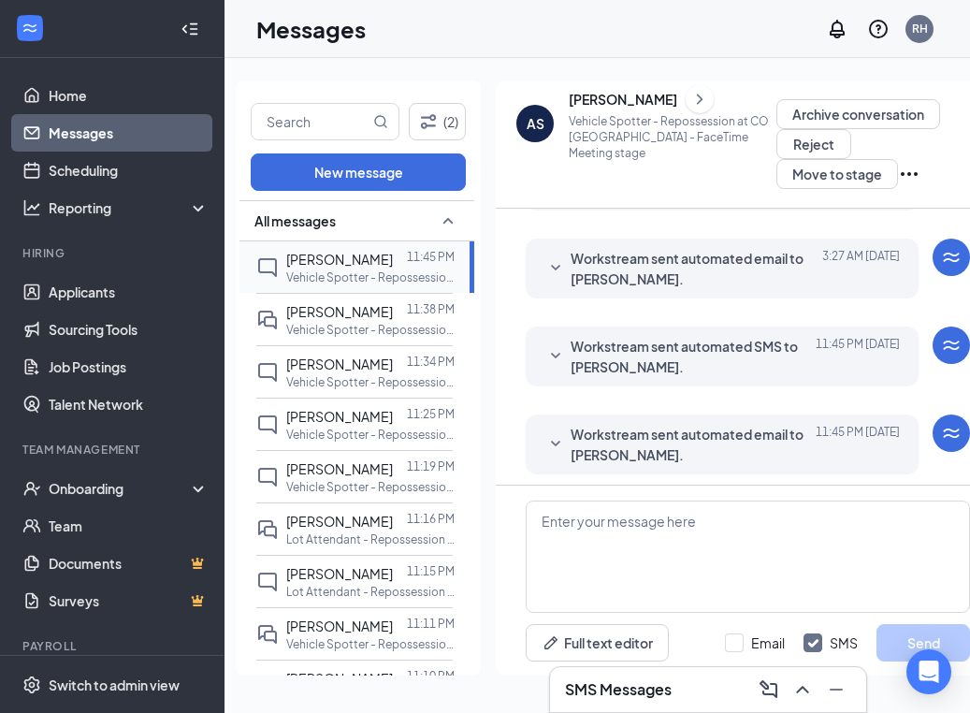
scroll to position [589, 0]
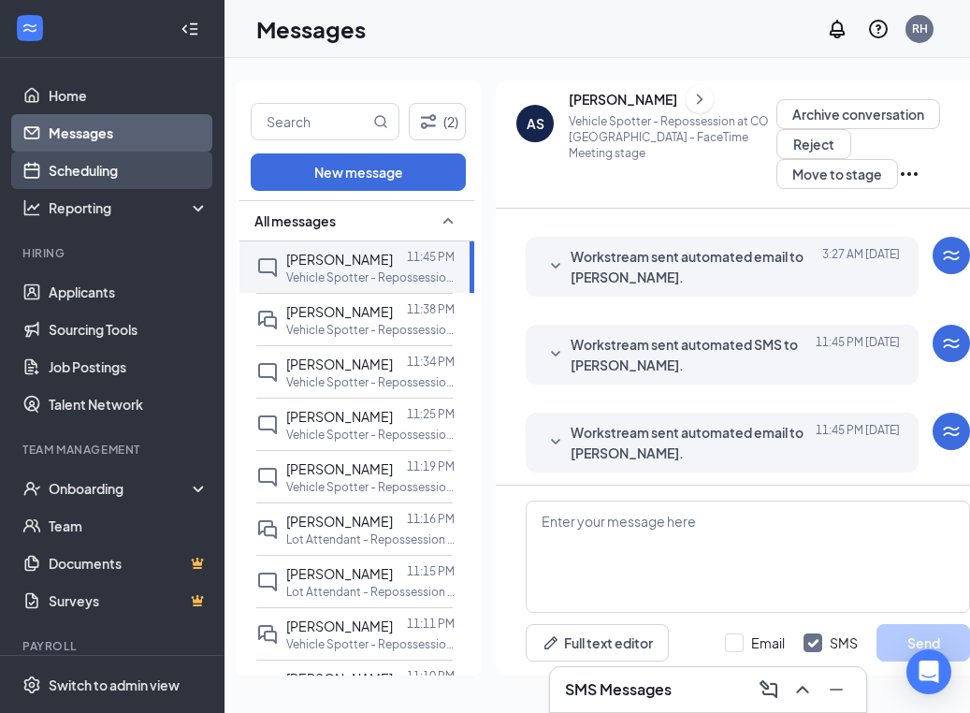
click at [112, 173] on link "Scheduling" at bounding box center [129, 169] width 160 height 37
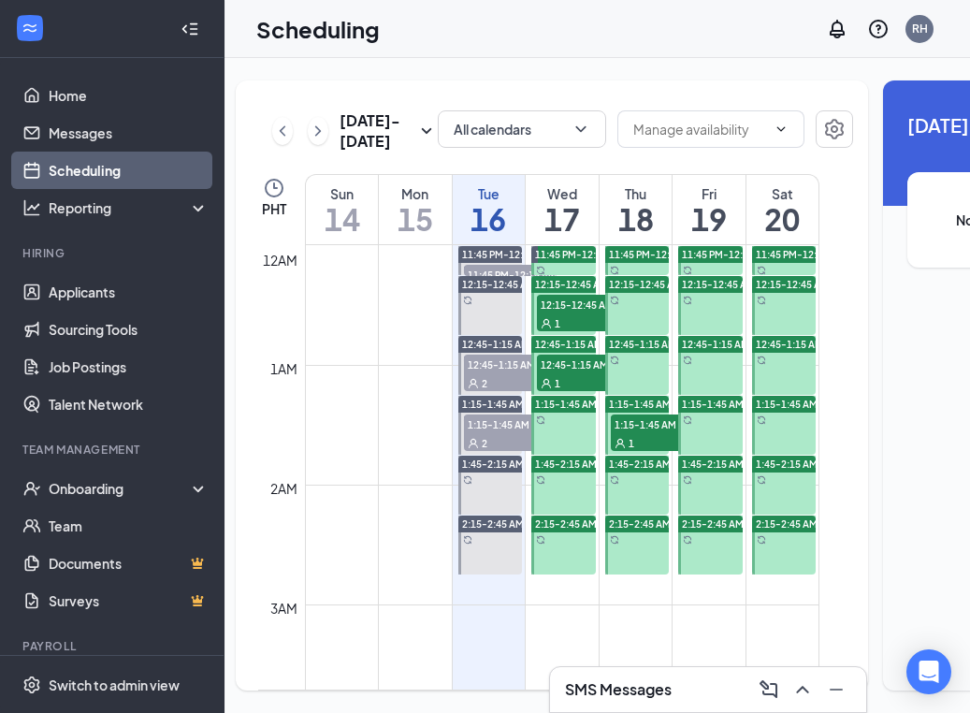
scroll to position [919, 0]
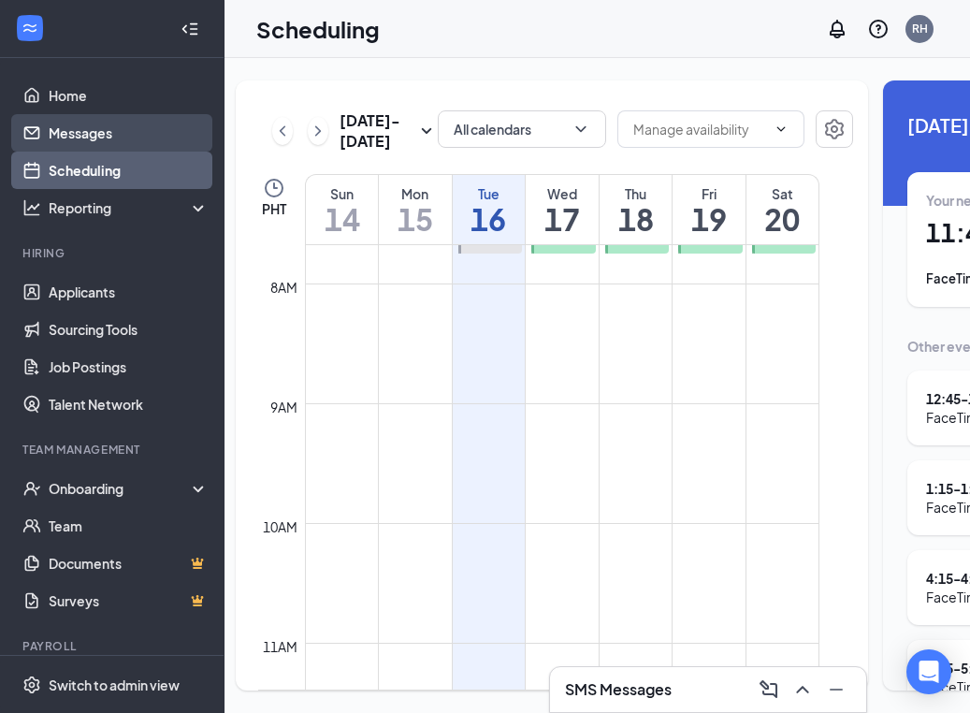
click at [70, 141] on link "Messages" at bounding box center [129, 132] width 160 height 37
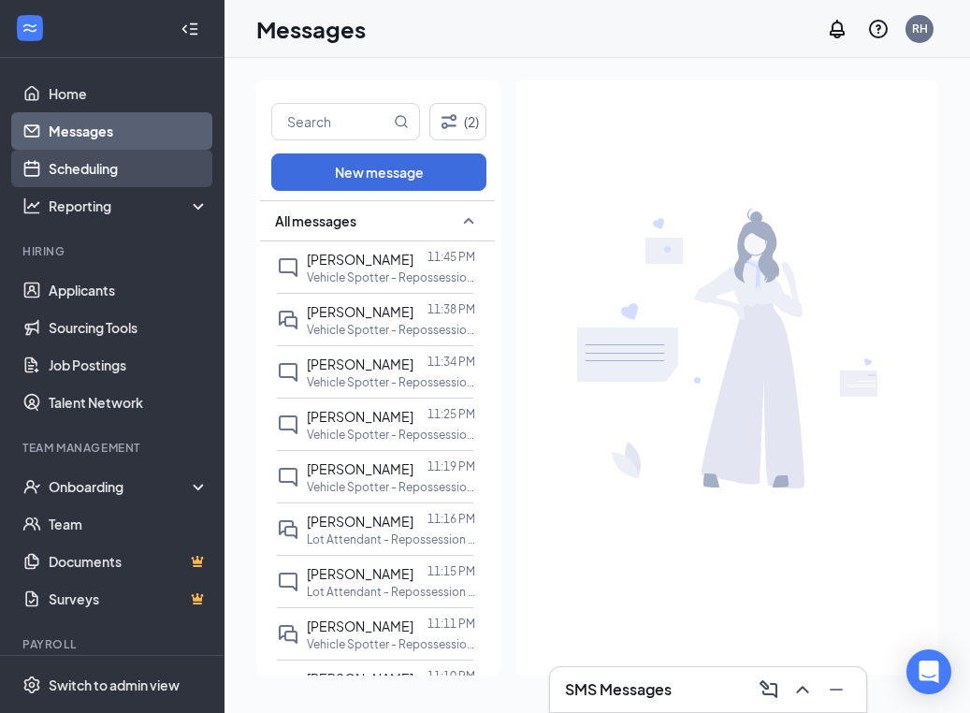
click at [62, 164] on link "Scheduling" at bounding box center [129, 168] width 160 height 37
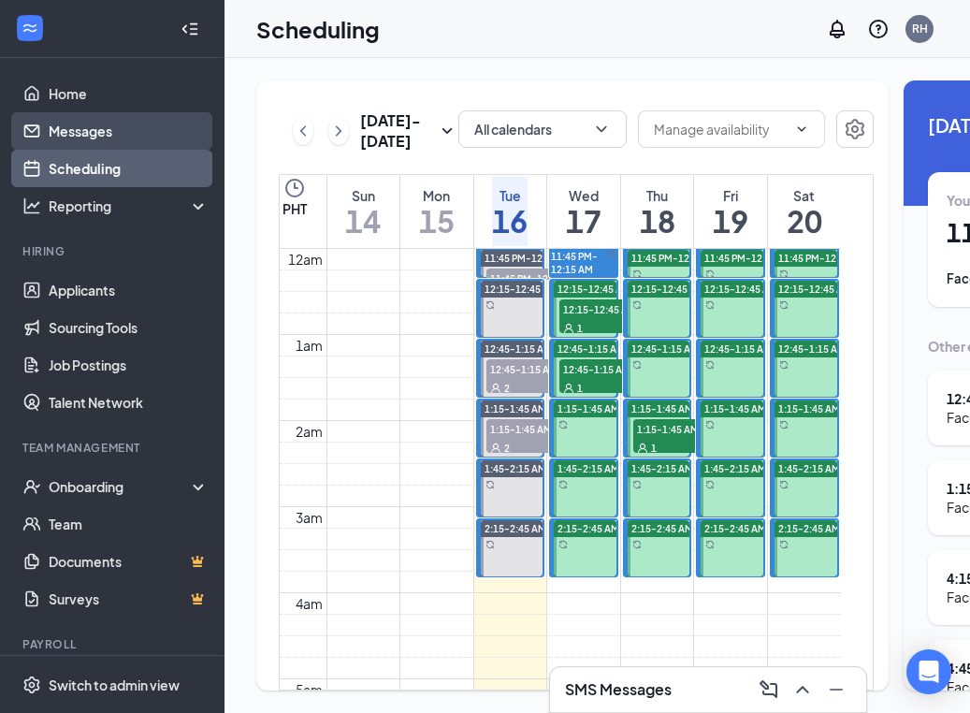
click at [123, 133] on link "Messages" at bounding box center [129, 130] width 160 height 37
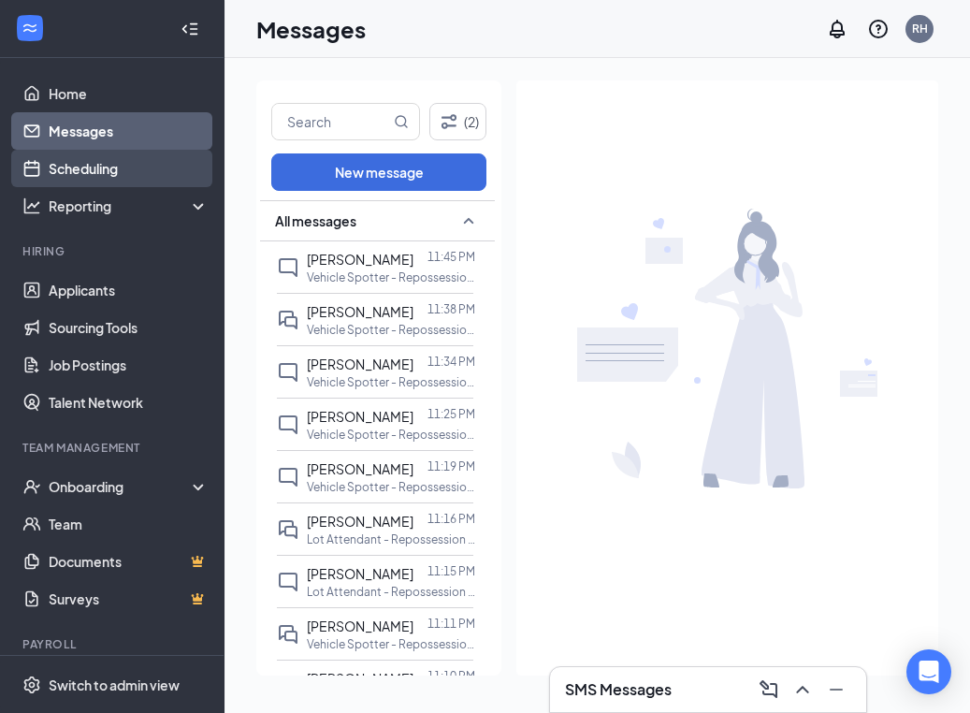
click at [127, 170] on link "Scheduling" at bounding box center [129, 168] width 160 height 37
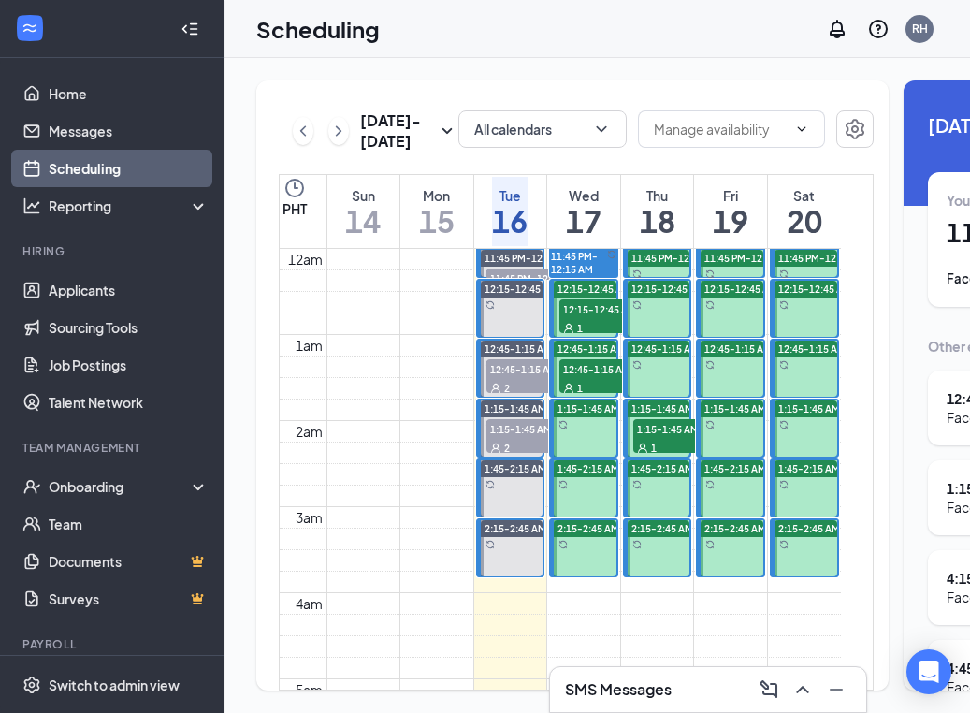
scroll to position [919, 0]
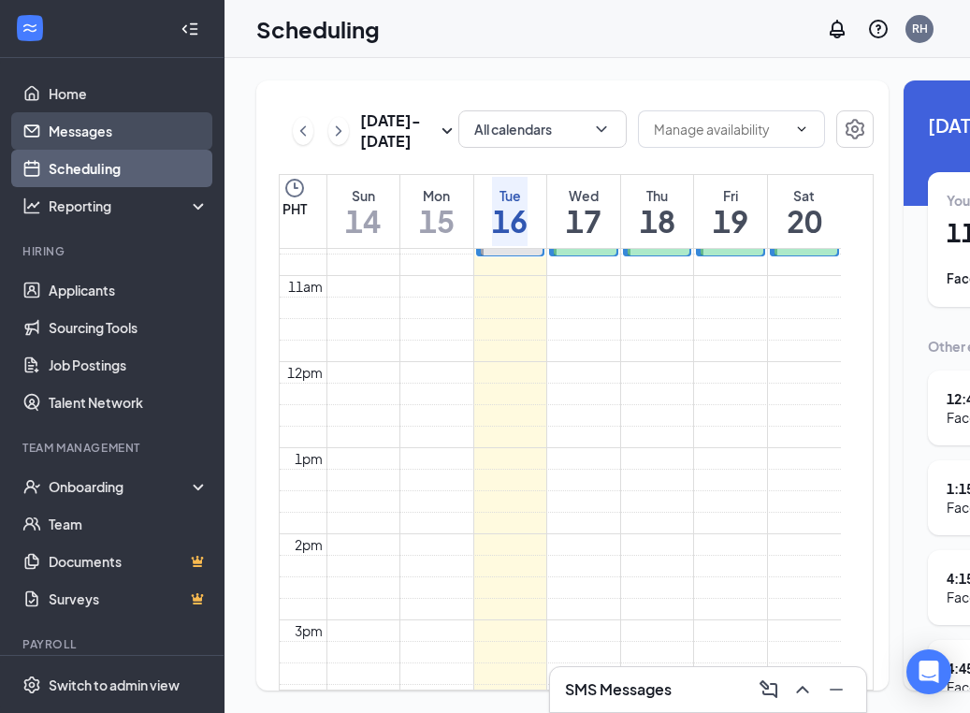
click at [104, 138] on link "Messages" at bounding box center [129, 130] width 160 height 37
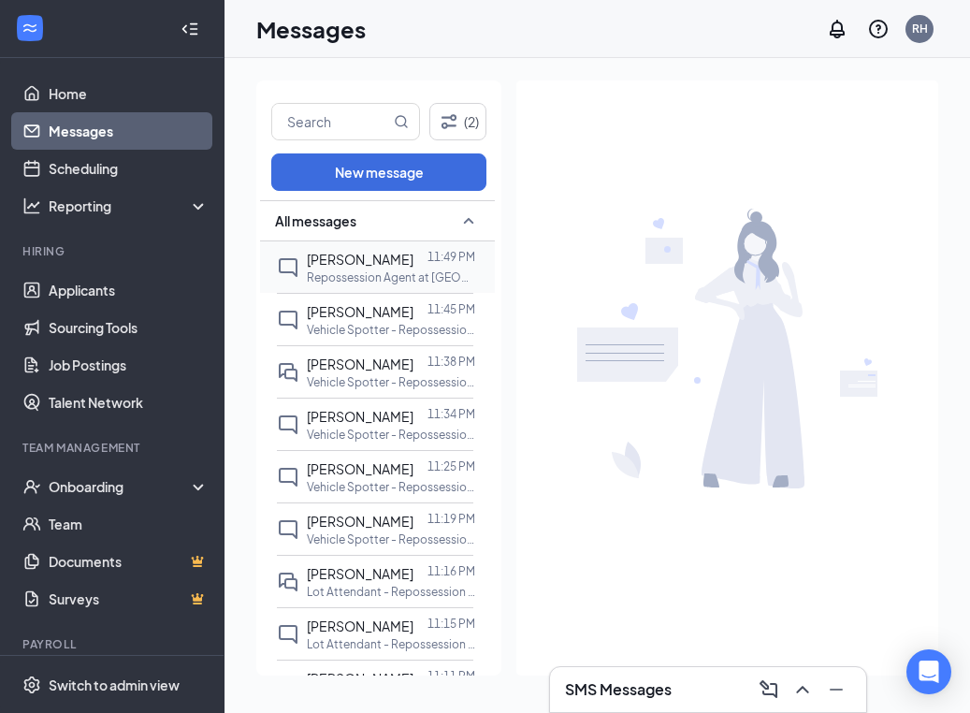
drag, startPoint x: 358, startPoint y: 261, endPoint x: 371, endPoint y: 291, distance: 32.7
click at [358, 261] on span "[PERSON_NAME]" at bounding box center [360, 259] width 107 height 17
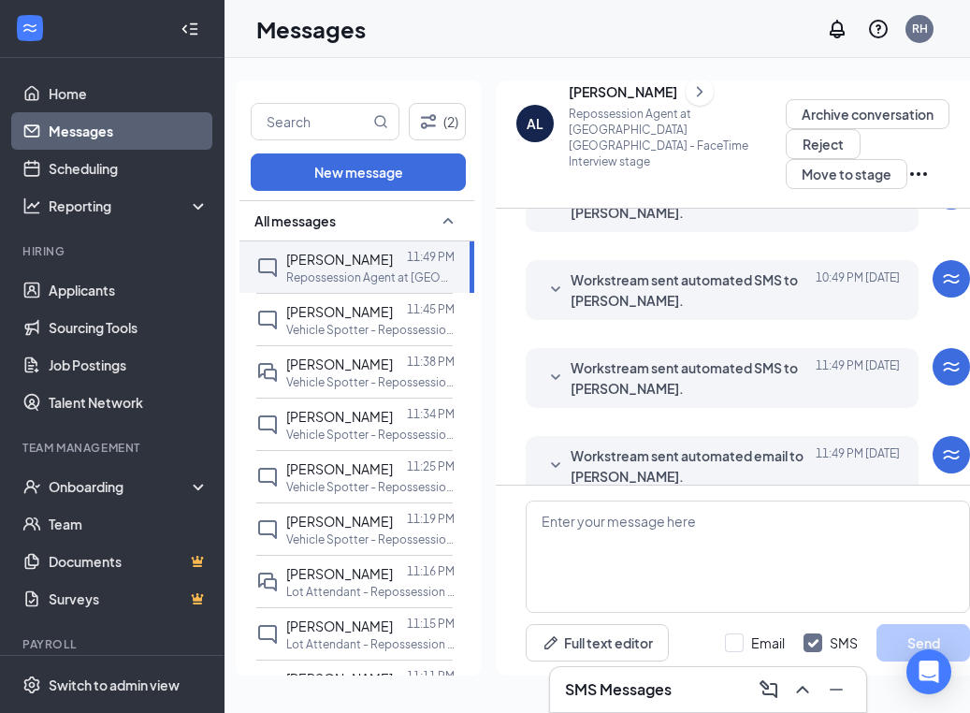
scroll to position [277, 0]
click at [575, 444] on span "Workstream sent automated email to [PERSON_NAME]." at bounding box center [692, 464] width 245 height 41
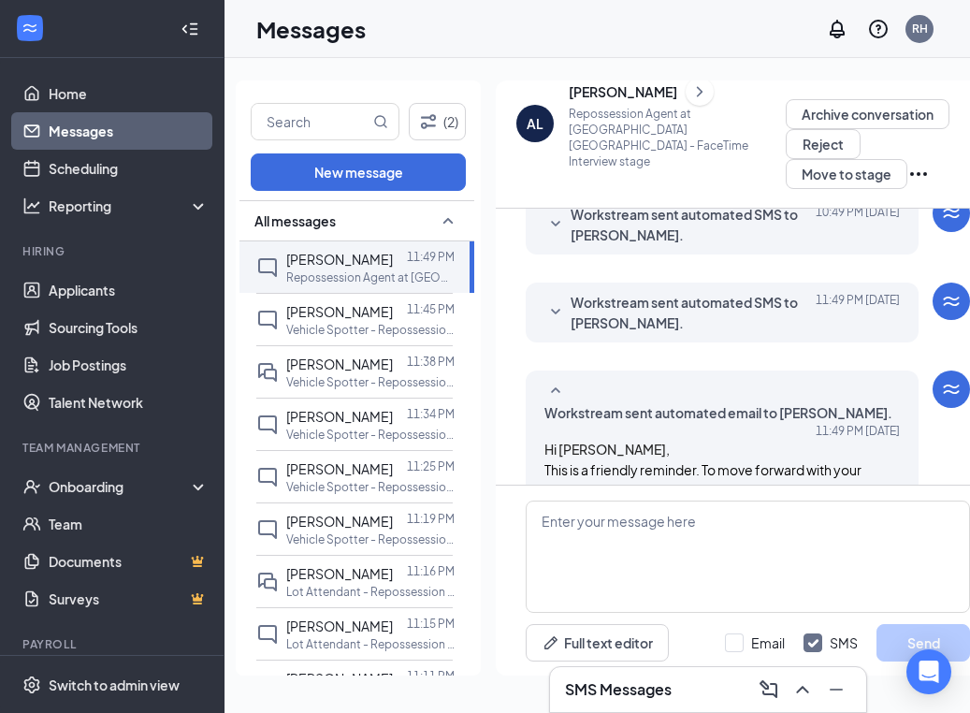
scroll to position [327, 0]
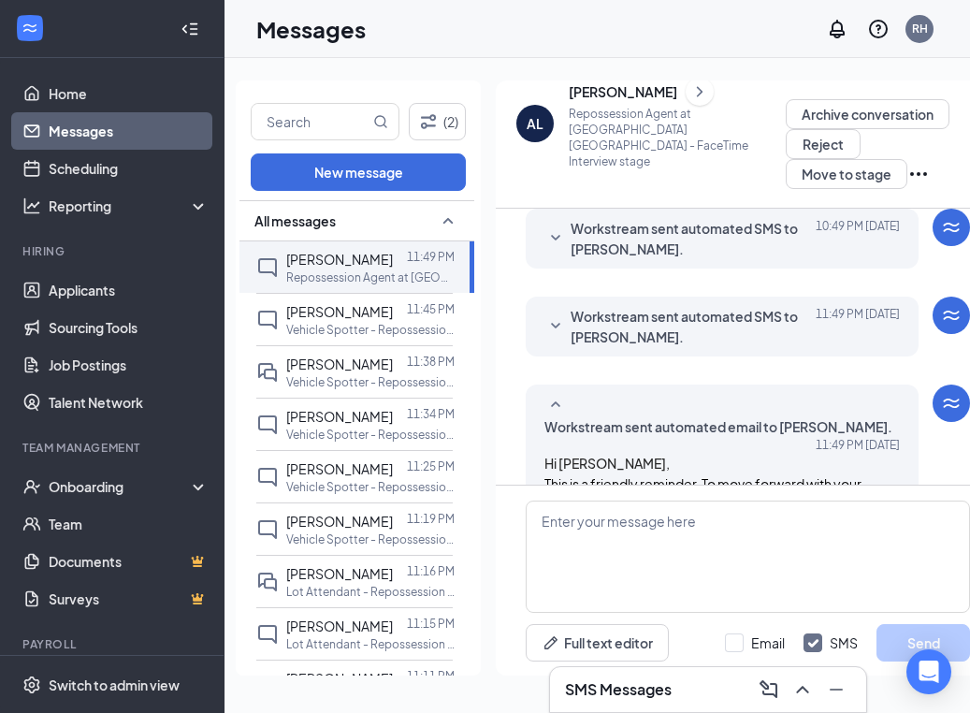
click at [552, 306] on div at bounding box center [555, 326] width 22 height 41
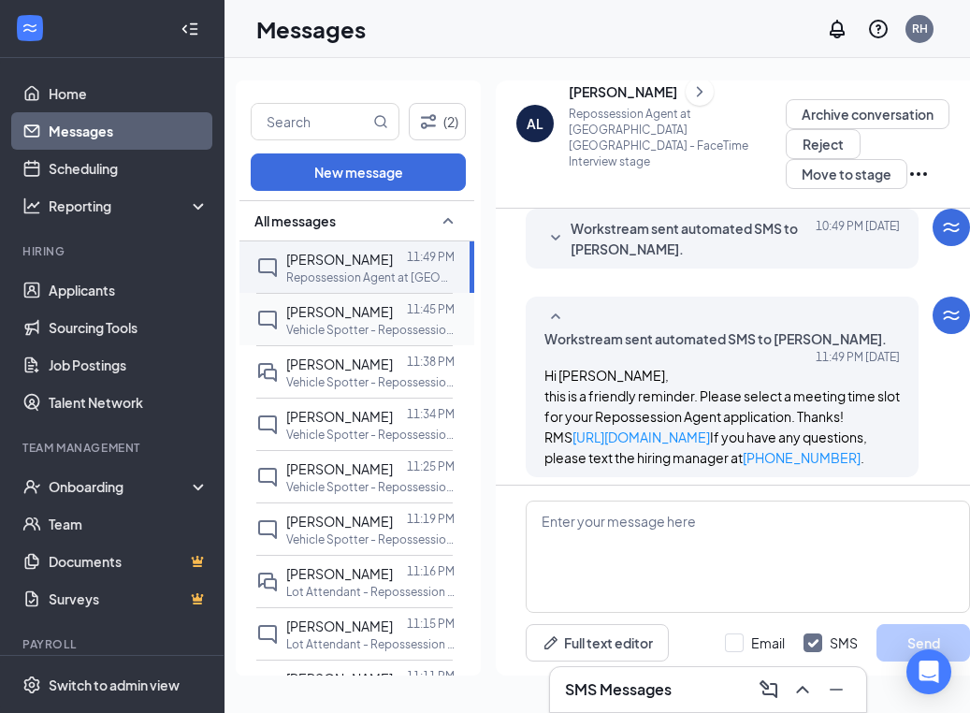
click at [353, 323] on p "Vehicle Spotter - Repossession at CO [GEOGRAPHIC_DATA]" at bounding box center [370, 330] width 168 height 16
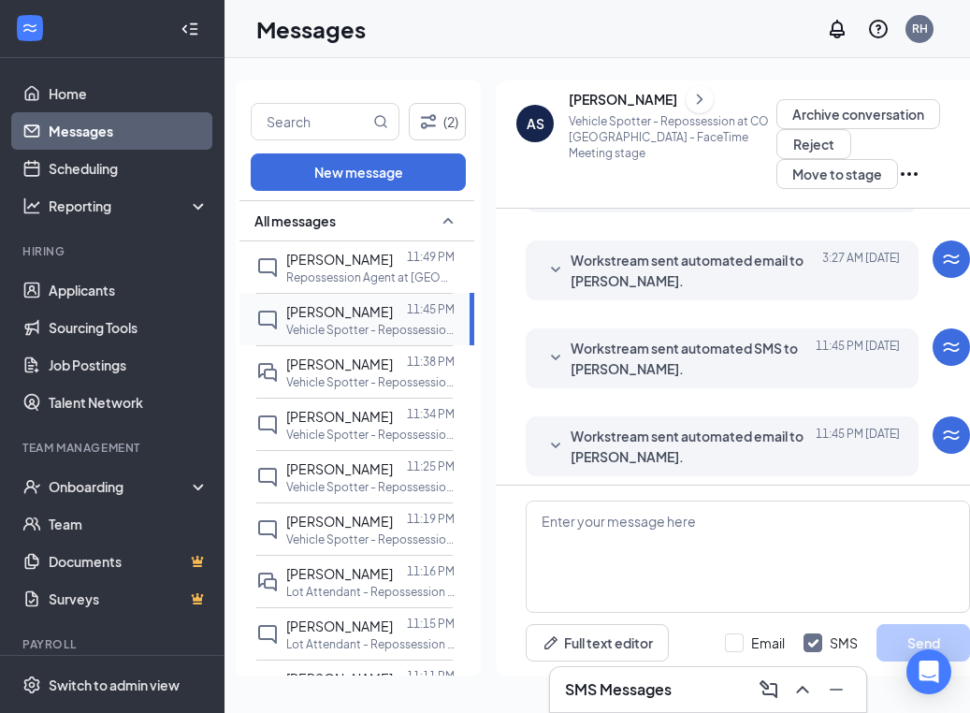
scroll to position [589, 0]
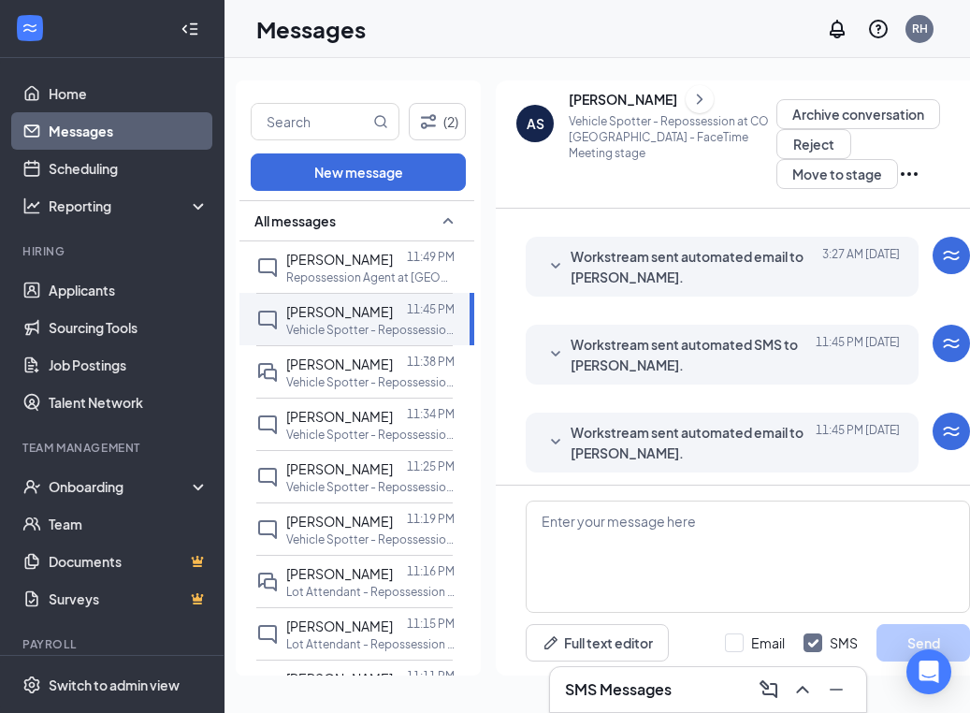
click at [573, 440] on span "Workstream sent automated email to [PERSON_NAME]." at bounding box center [692, 442] width 245 height 41
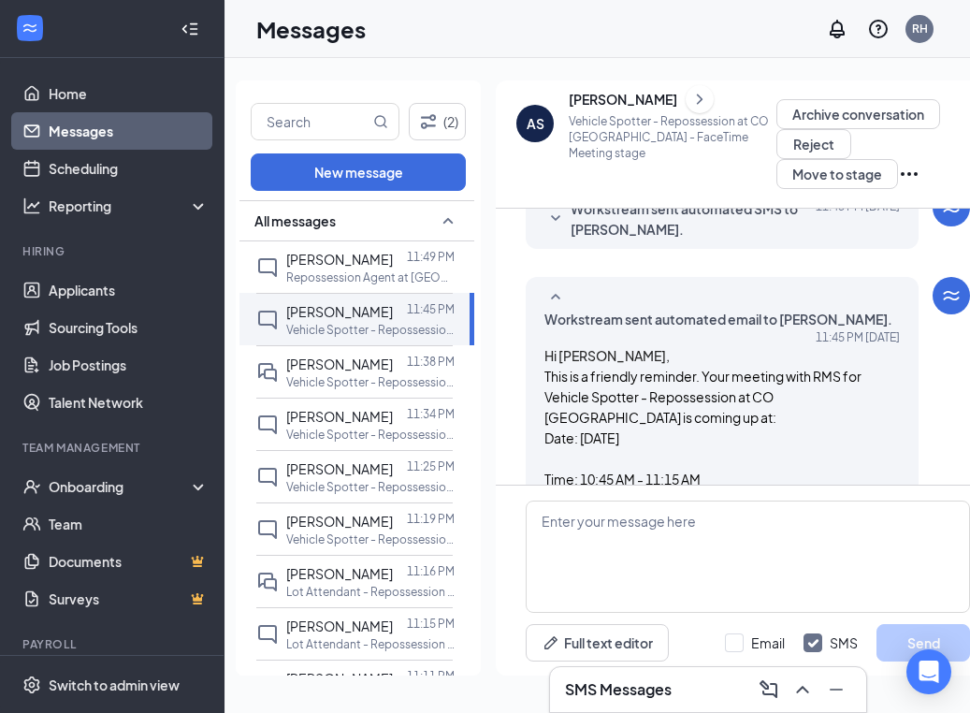
scroll to position [721, 0]
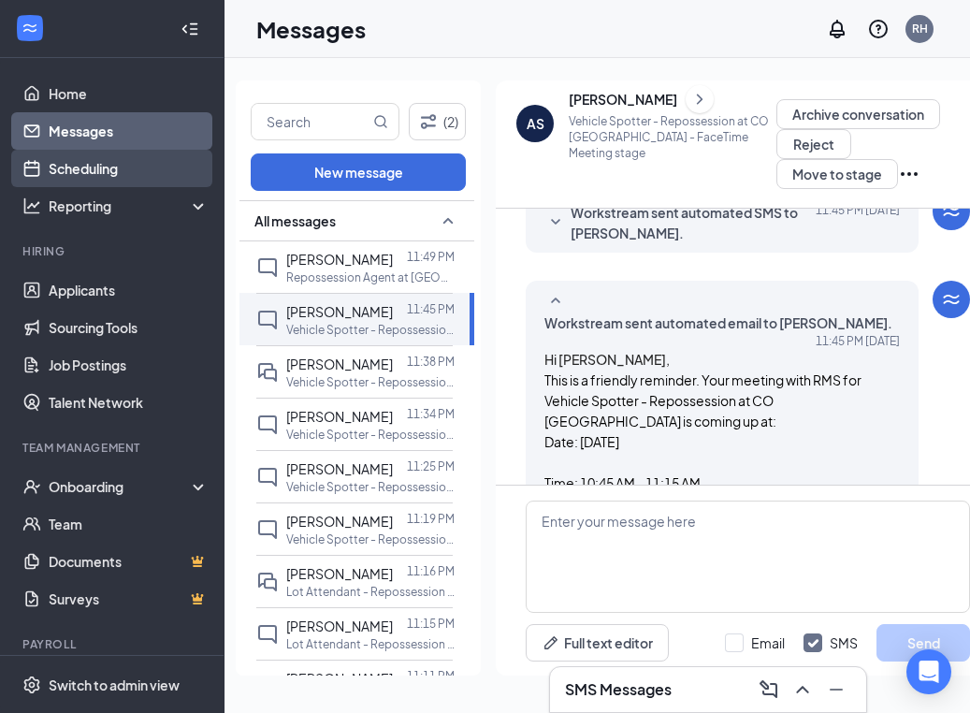
click at [134, 170] on link "Scheduling" at bounding box center [129, 168] width 160 height 37
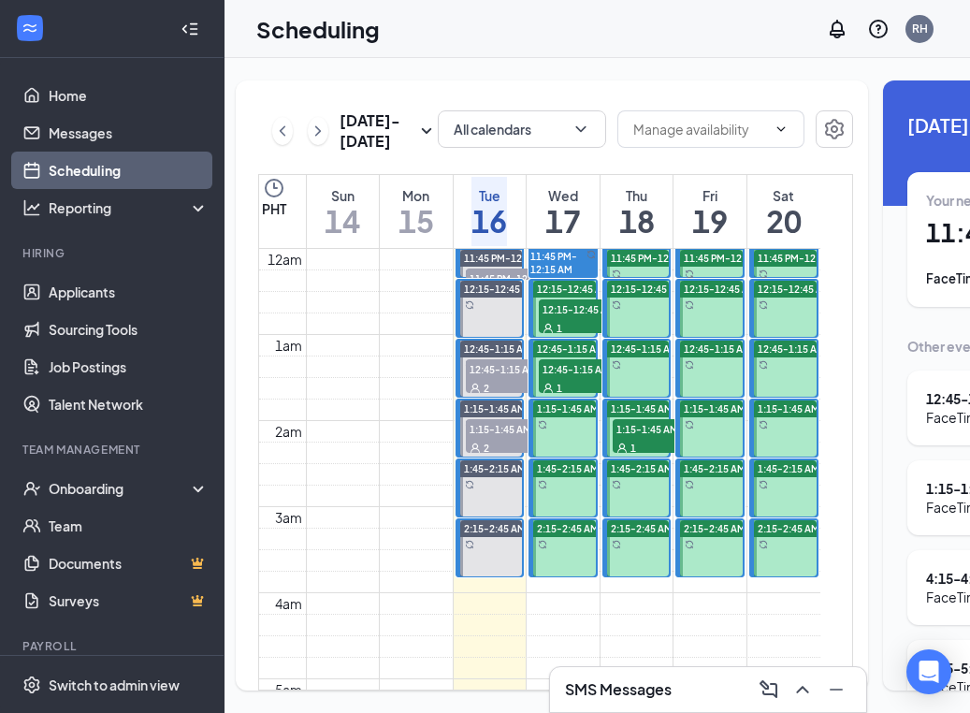
click at [559, 318] on span "12:15-12:45 AM" at bounding box center [586, 308] width 94 height 19
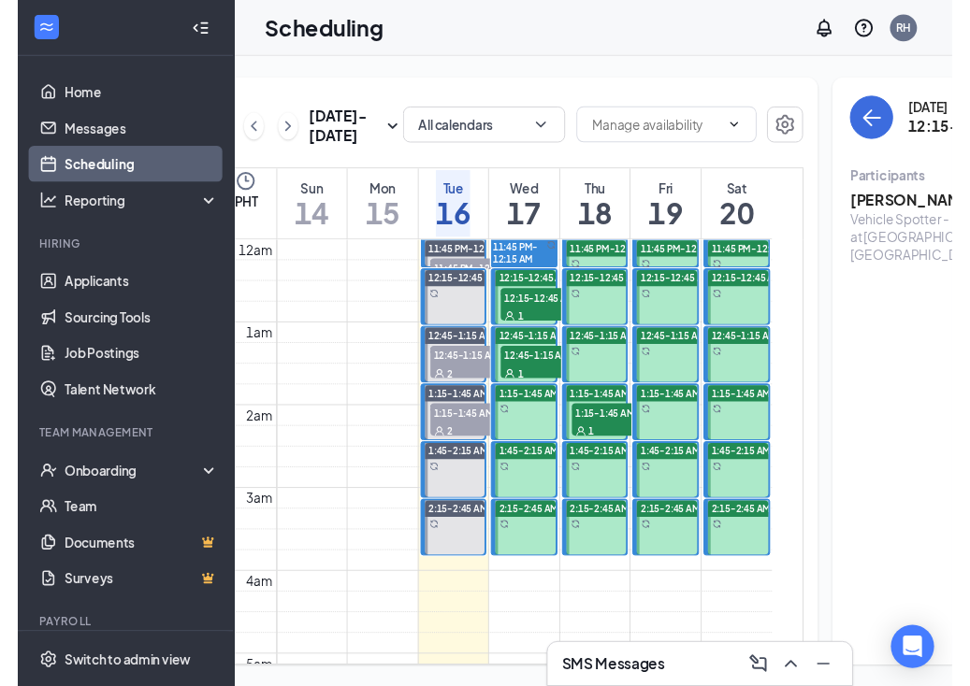
scroll to position [0, 67]
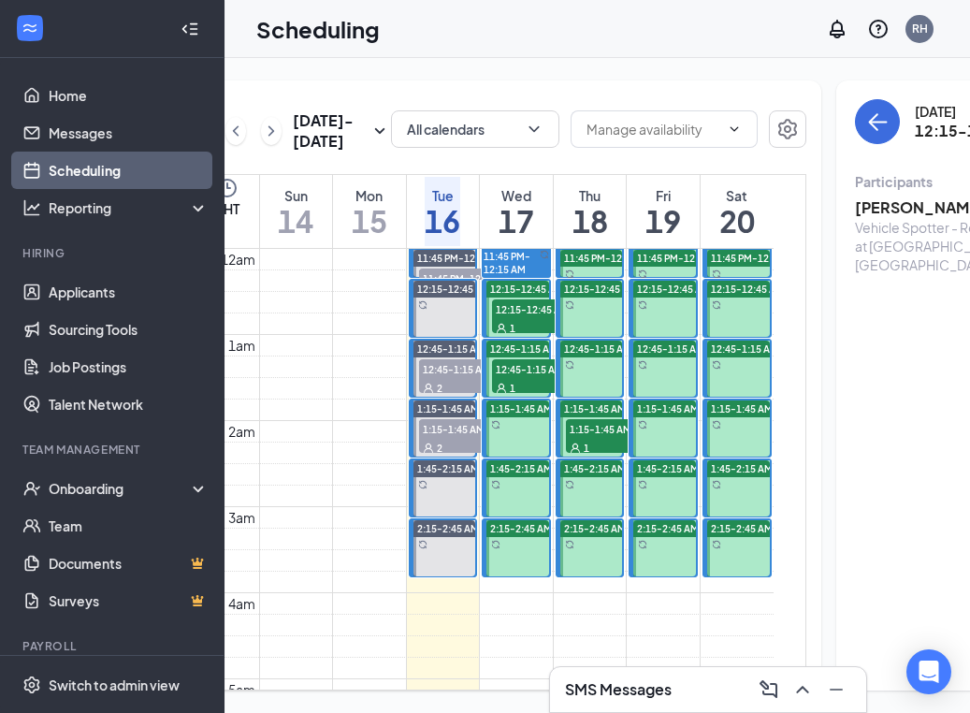
click at [544, 337] on div "1" at bounding box center [539, 327] width 94 height 19
click at [855, 215] on h3 "[PERSON_NAME]" at bounding box center [953, 207] width 196 height 21
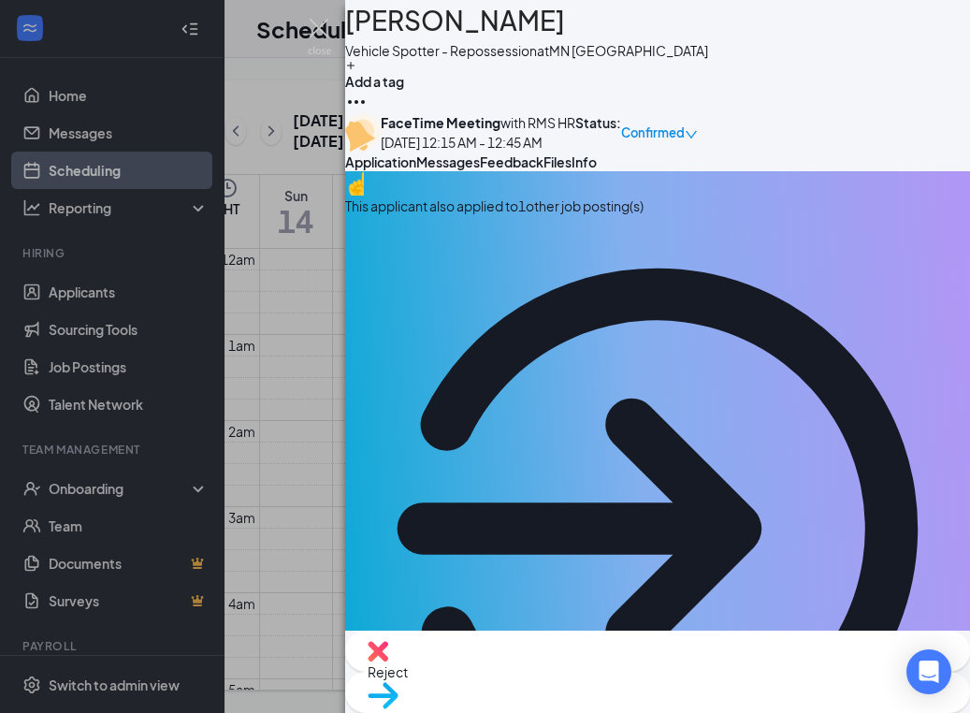
click at [713, 216] on div "This applicant also applied to 1 other job posting(s)" at bounding box center [657, 205] width 625 height 21
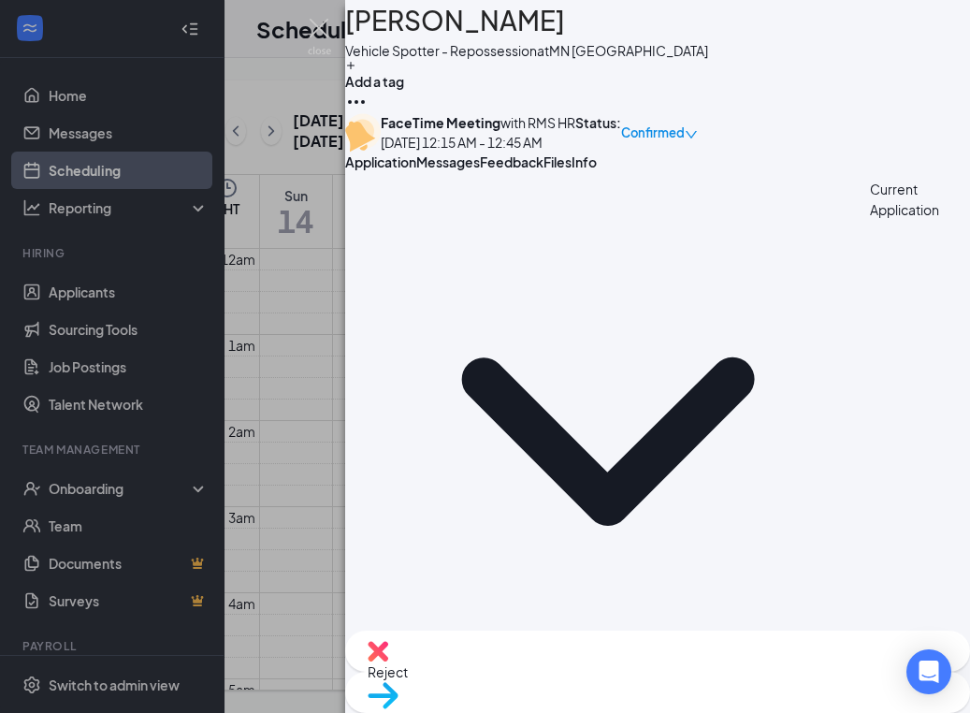
click at [571, 171] on button "Files" at bounding box center [557, 161] width 28 height 19
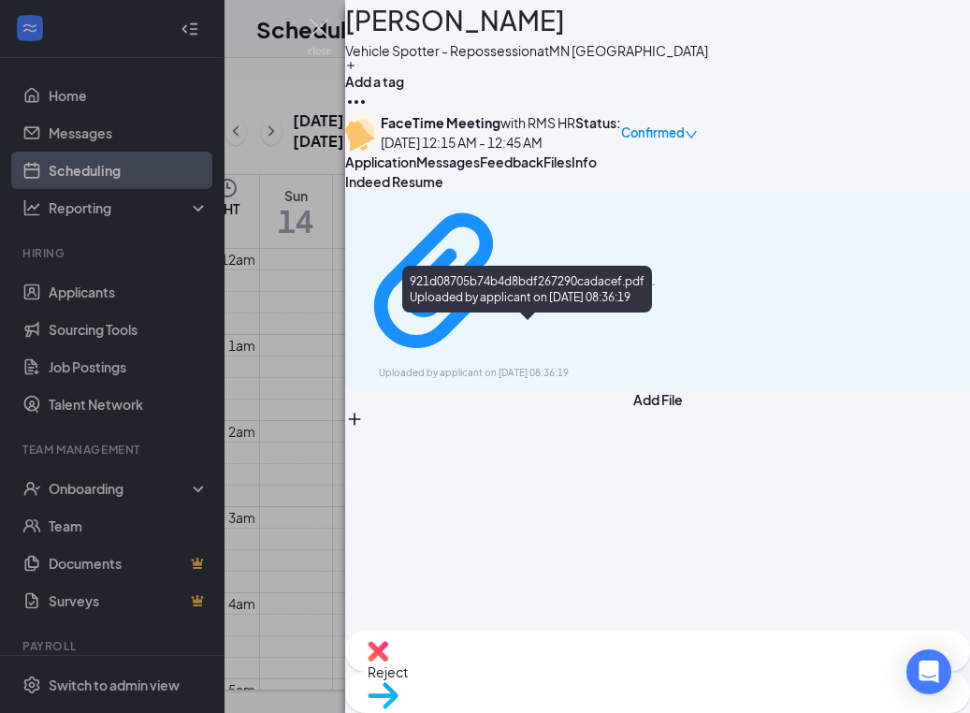
drag, startPoint x: 572, startPoint y: 346, endPoint x: 572, endPoint y: 320, distance: 26.2
click at [572, 366] on div "Uploaded by applicant on Sep 16, 2025 at 08:36:19" at bounding box center [519, 373] width 281 height 15
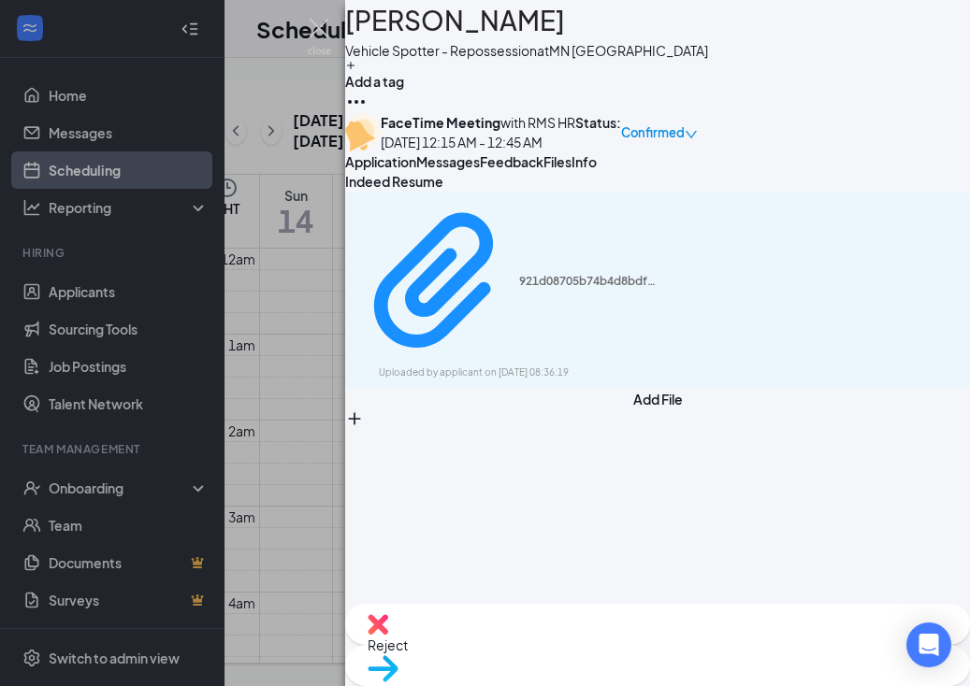
click at [543, 170] on span "Feedback" at bounding box center [512, 161] width 64 height 17
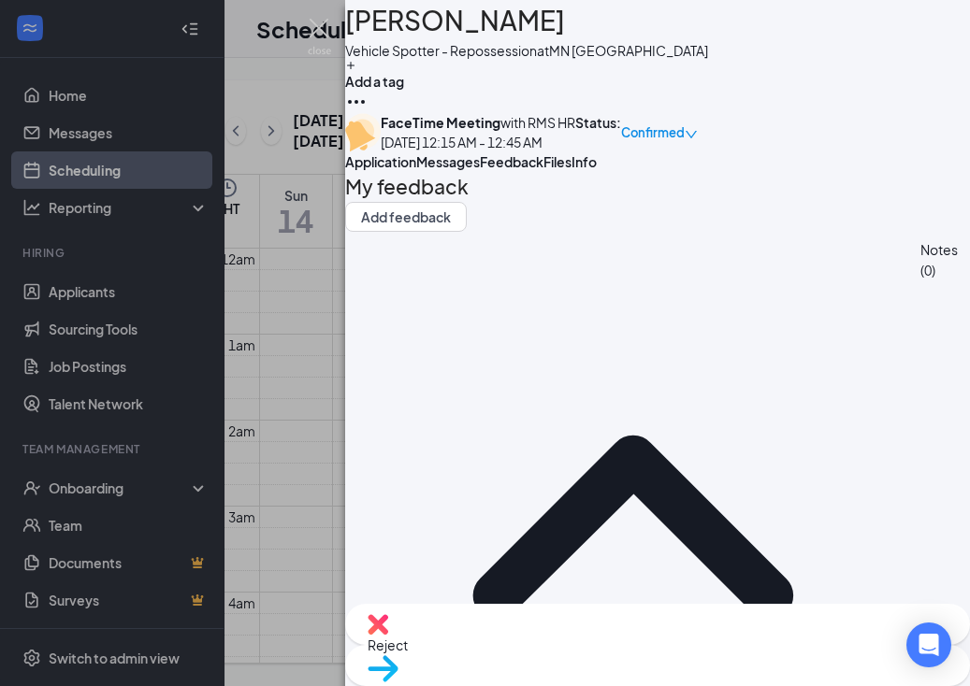
drag, startPoint x: 408, startPoint y: 225, endPoint x: 449, endPoint y: 233, distance: 41.8
click at [408, 170] on span "Application" at bounding box center [380, 161] width 71 height 17
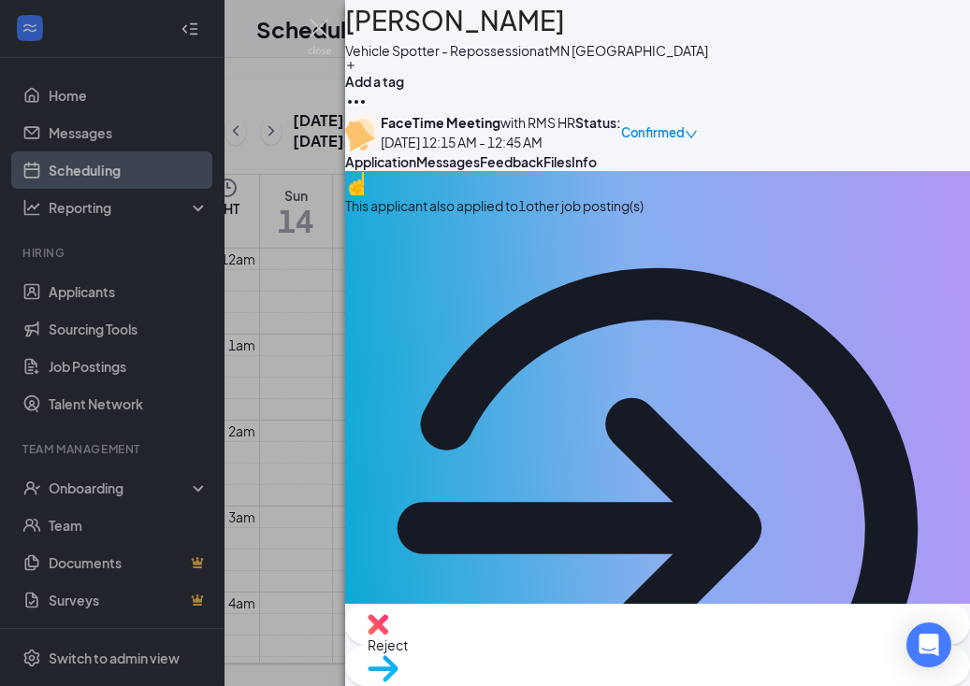
click at [795, 276] on div "This applicant also applied to 1 other job posting(s)" at bounding box center [657, 506] width 625 height 670
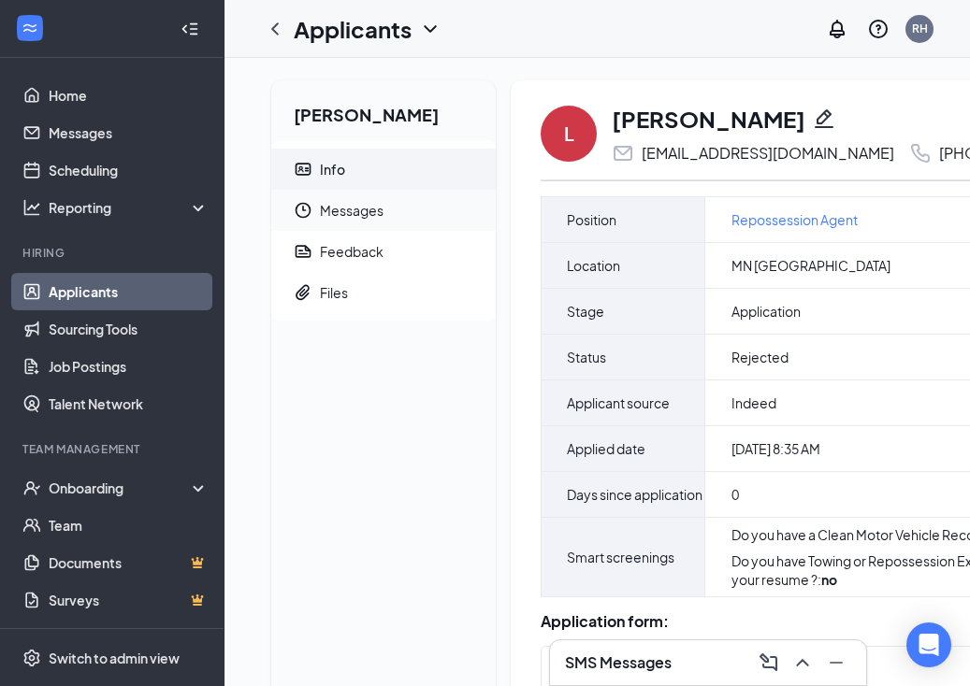
click at [378, 205] on span "Messages" at bounding box center [400, 210] width 161 height 41
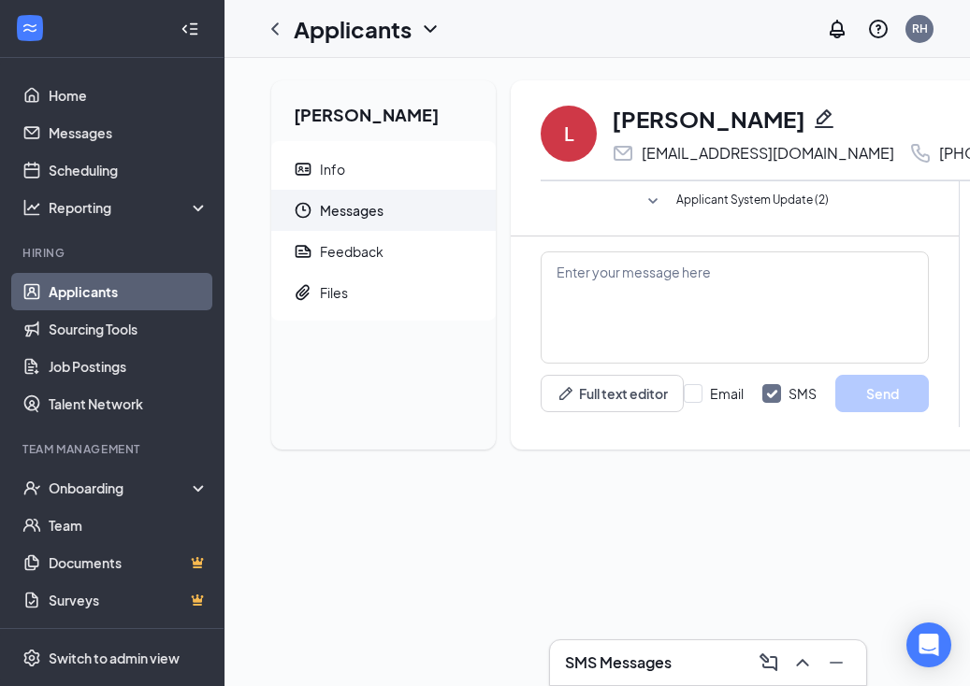
click at [778, 196] on span "Applicant System Update (2)" at bounding box center [752, 202] width 152 height 22
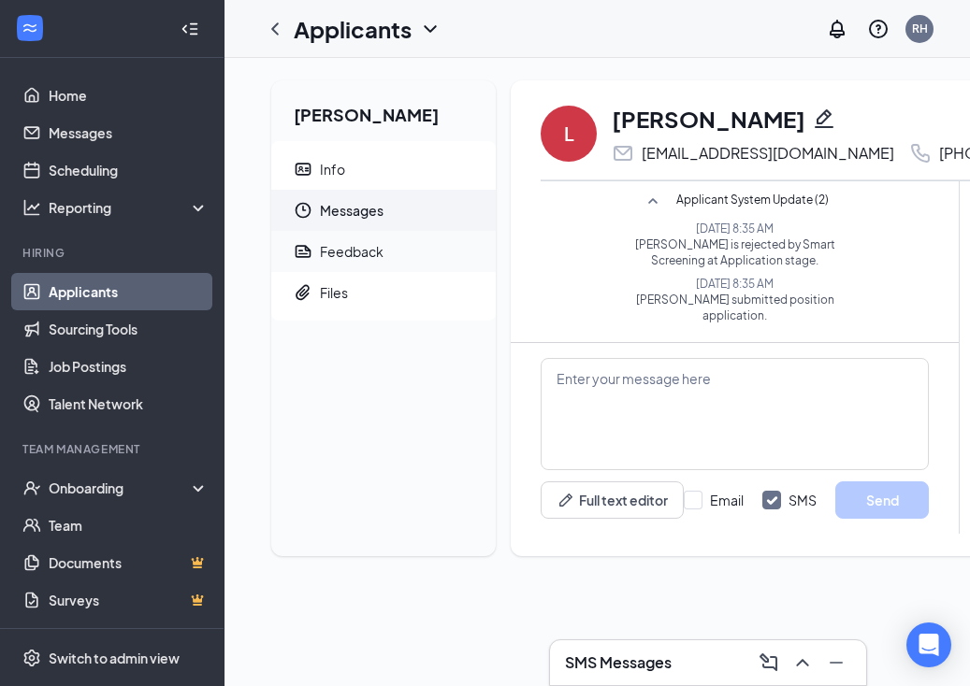
click at [337, 268] on span "Feedback" at bounding box center [400, 251] width 161 height 41
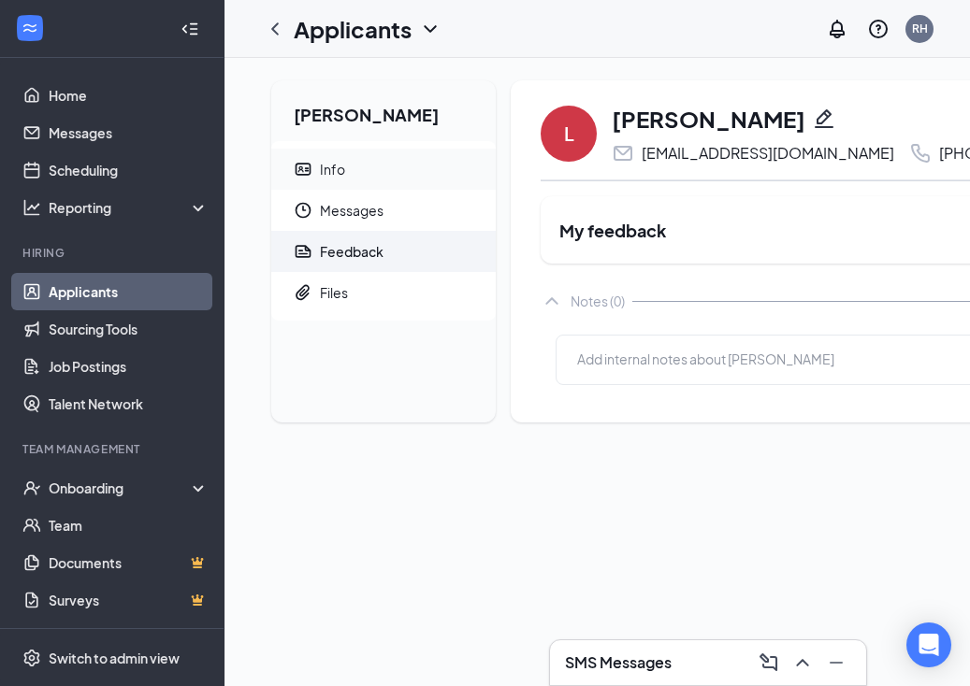
click at [377, 167] on span "Info" at bounding box center [400, 169] width 161 height 41
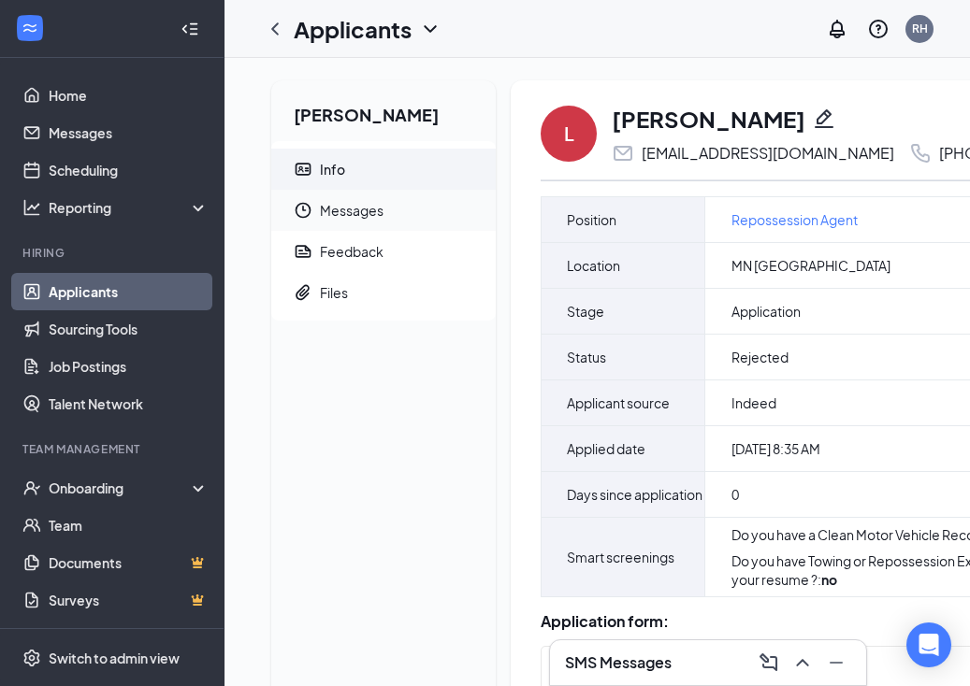
click at [365, 206] on span "Messages" at bounding box center [400, 210] width 161 height 41
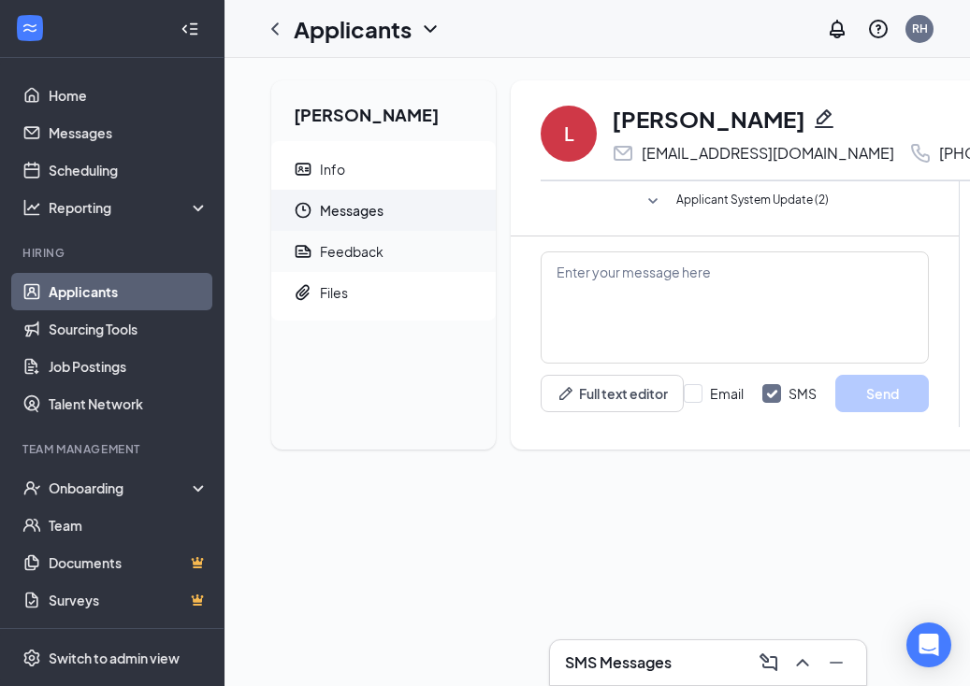
click at [401, 251] on span "Feedback" at bounding box center [400, 251] width 161 height 41
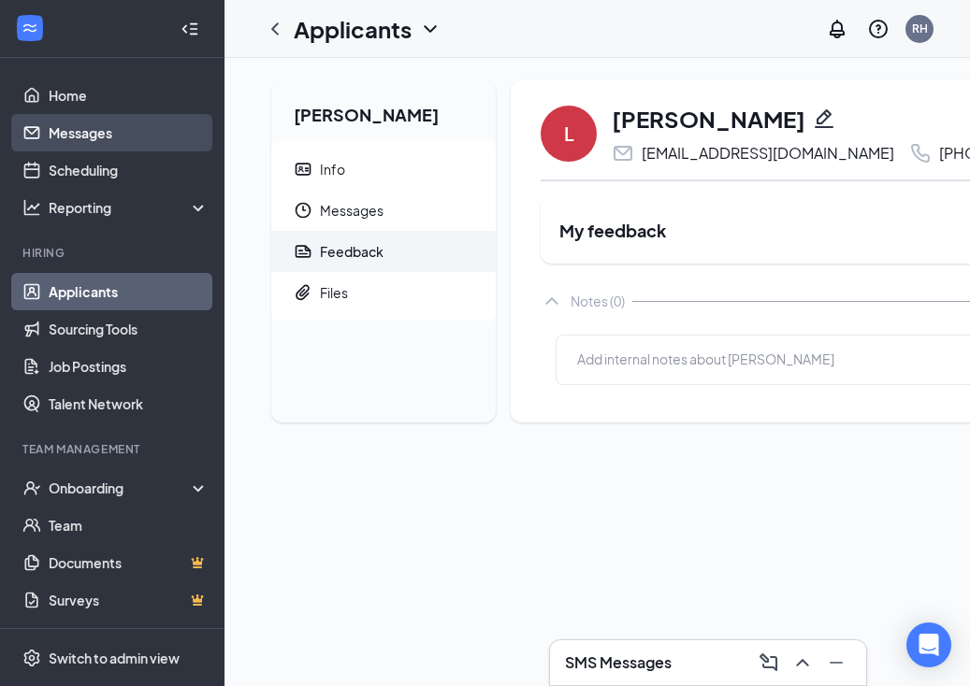
click at [113, 149] on link "Messages" at bounding box center [129, 132] width 160 height 37
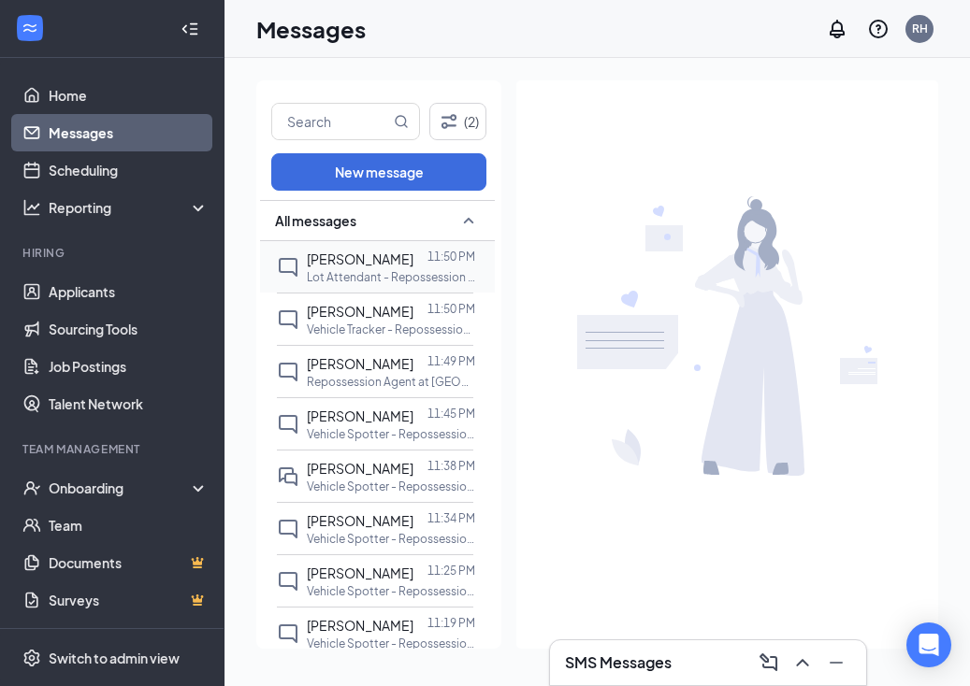
click at [454, 265] on div "11:50 PM" at bounding box center [451, 259] width 48 height 21
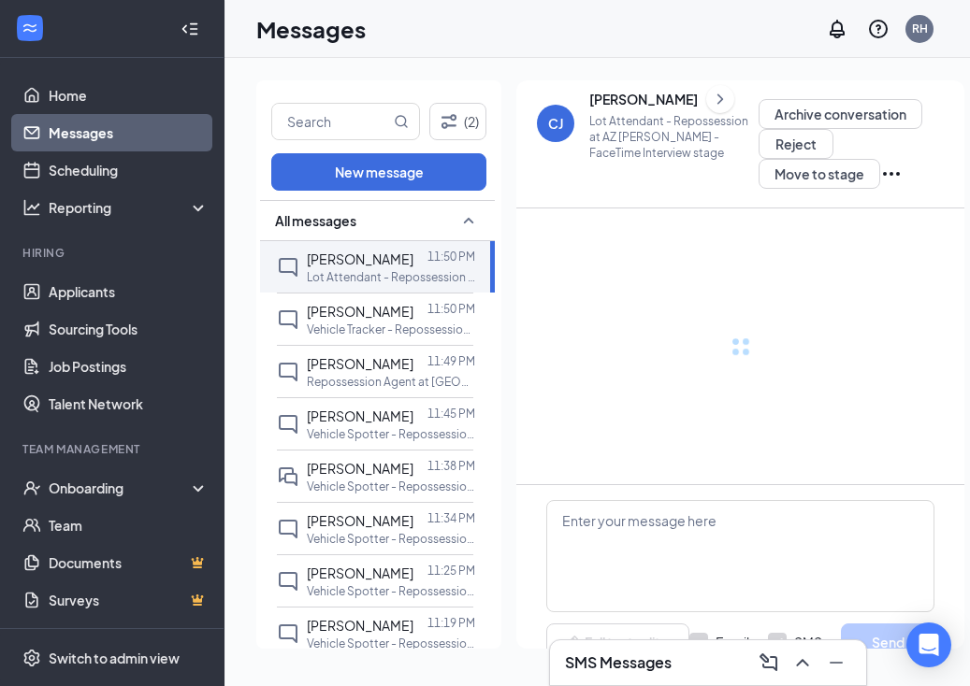
drag, startPoint x: 513, startPoint y: 269, endPoint x: 692, endPoint y: 369, distance: 204.7
click at [692, 369] on div at bounding box center [740, 347] width 388 height 276
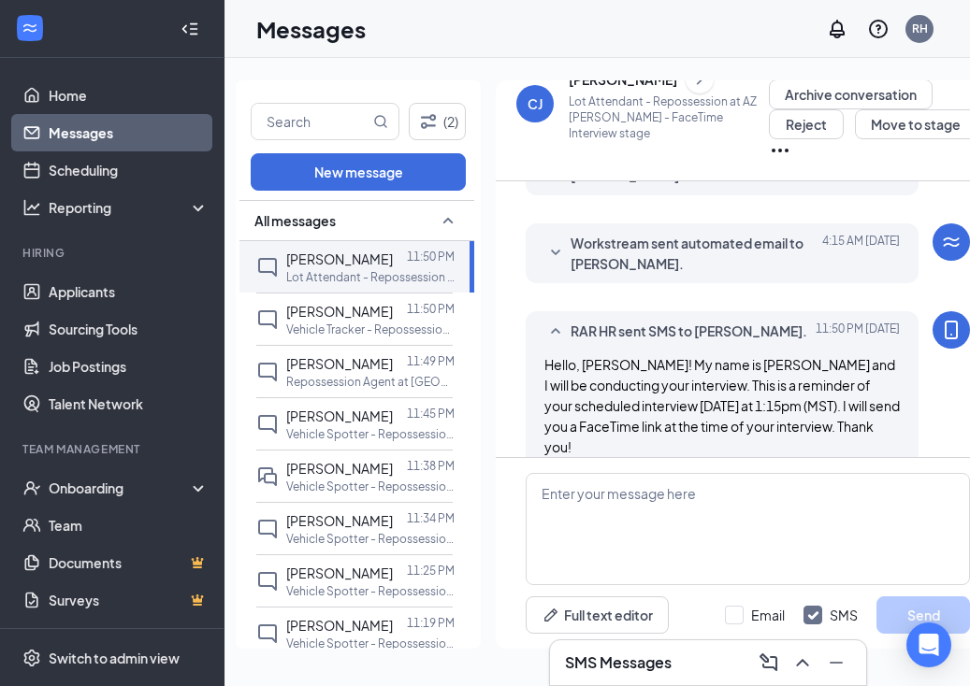
scroll to position [671, 0]
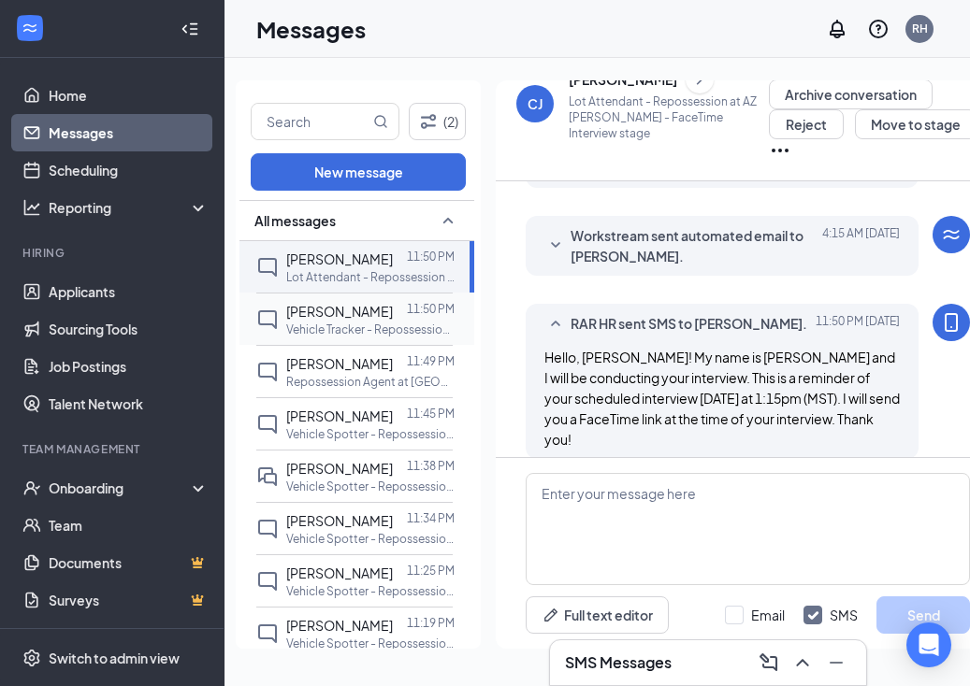
click at [308, 314] on span "[PERSON_NAME]" at bounding box center [339, 311] width 107 height 17
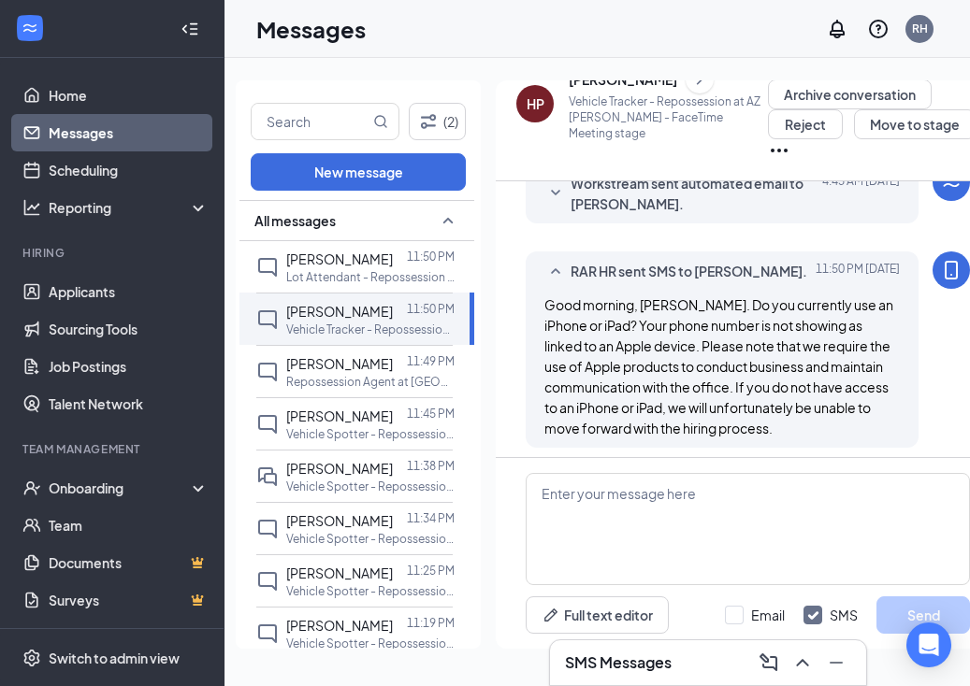
scroll to position [732, 0]
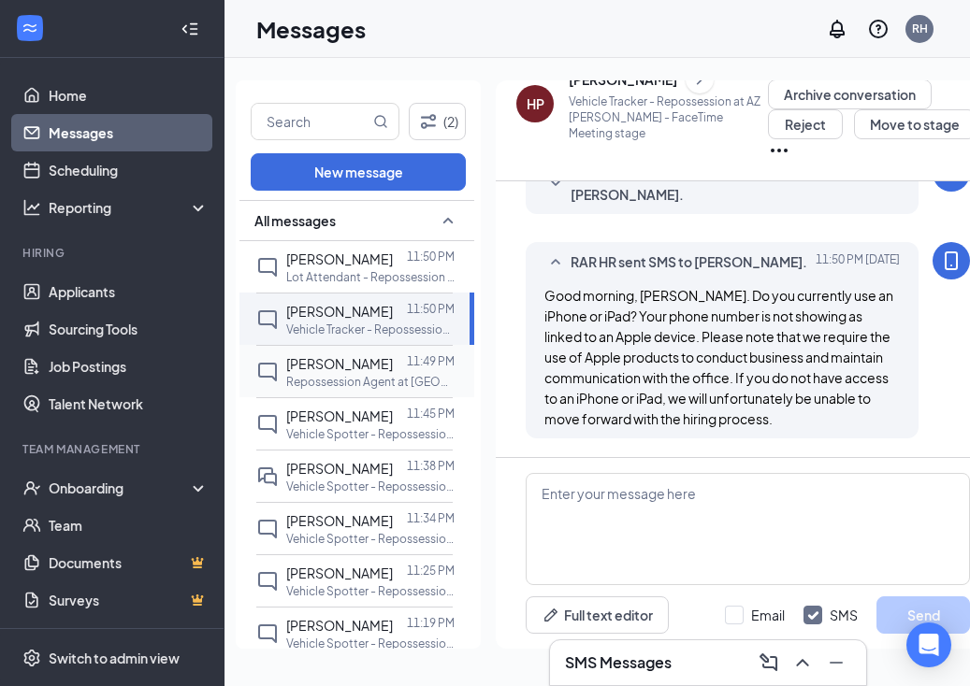
click at [418, 371] on div "11:49 PM" at bounding box center [431, 363] width 48 height 21
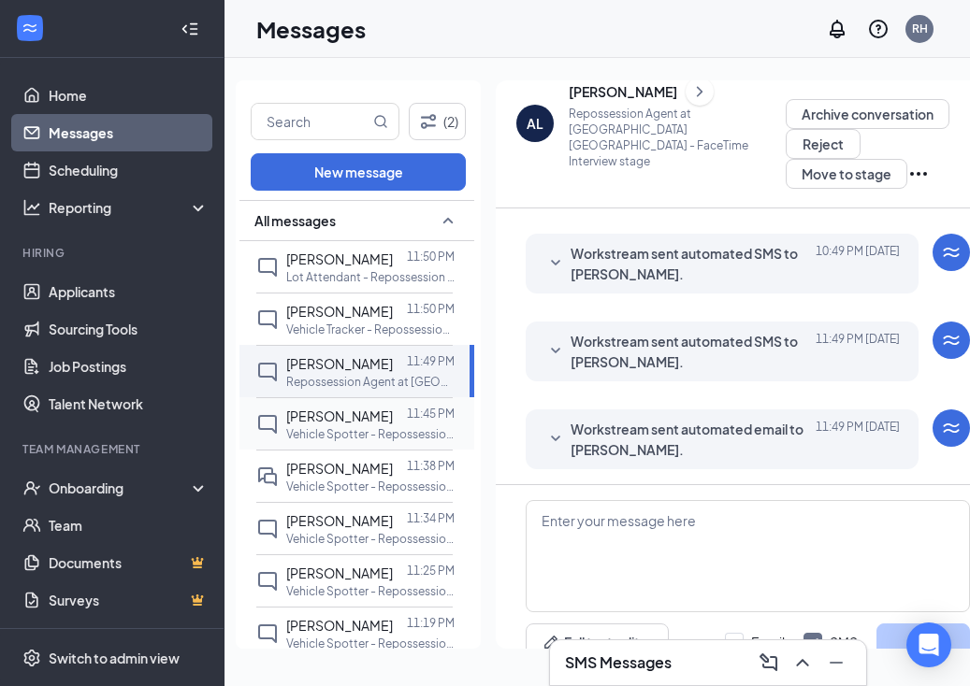
scroll to position [303, 0]
click at [381, 434] on p "Vehicle Spotter - Repossession at CO [GEOGRAPHIC_DATA]" at bounding box center [370, 434] width 168 height 16
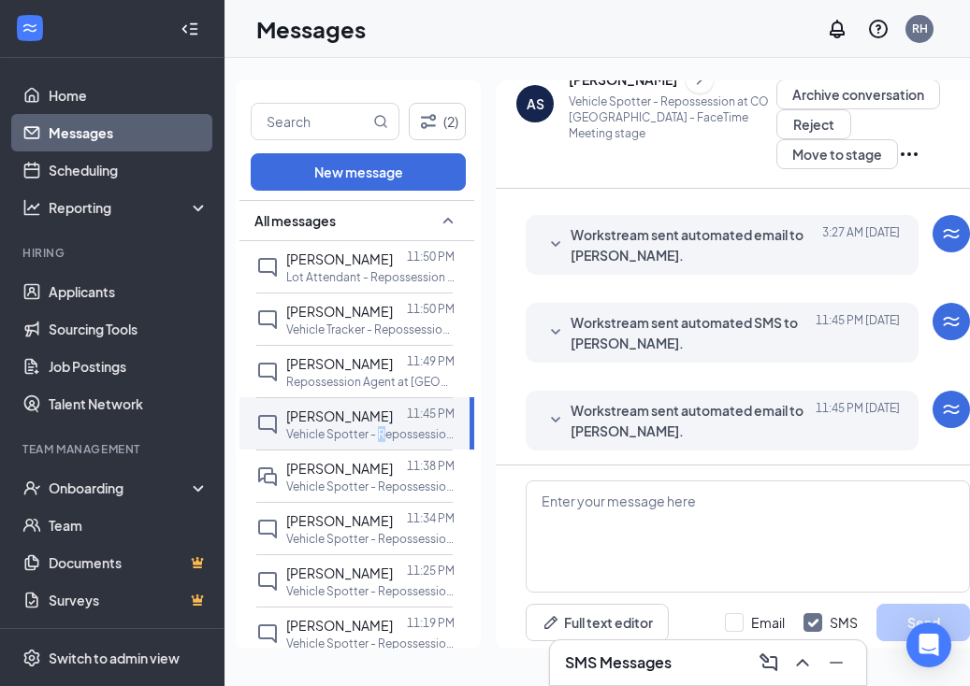
scroll to position [596, 0]
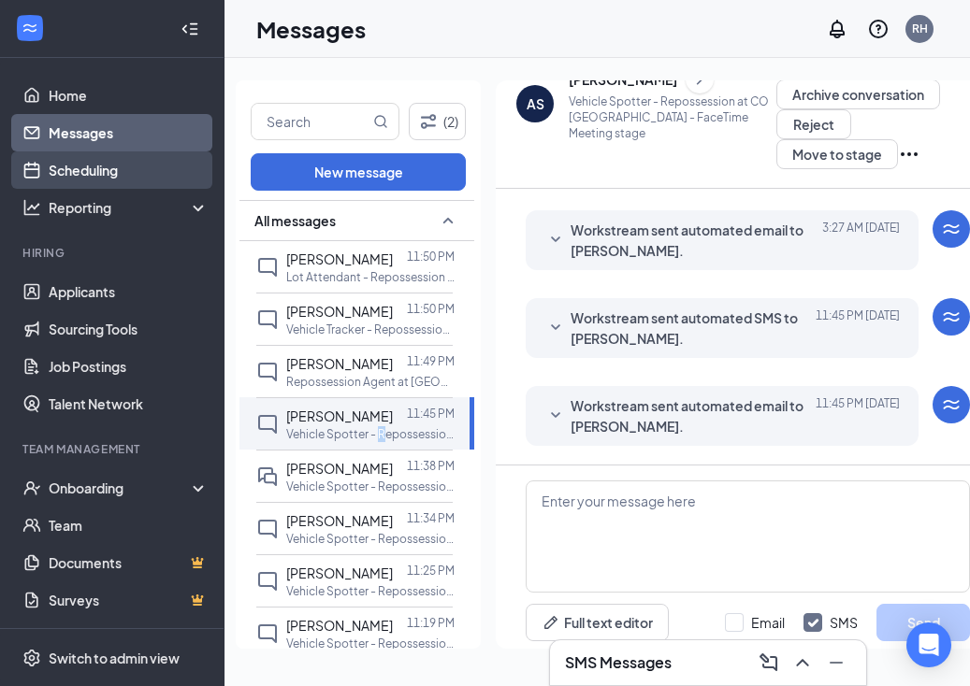
click at [167, 175] on link "Scheduling" at bounding box center [129, 169] width 160 height 37
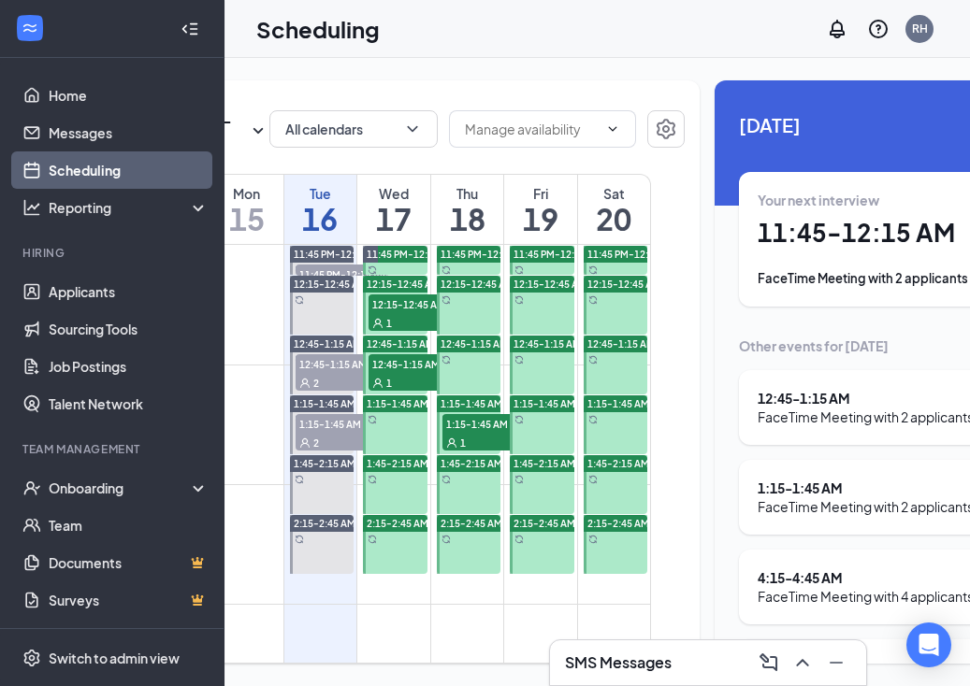
click at [473, 677] on div "[DATE] - [DATE] All calendars PHT Sun 14 Mon 15 Tue 16 Wed 17 Thu 18 Fri 19 Sat…" at bounding box center [563, 372] width 1055 height 628
drag, startPoint x: 477, startPoint y: 682, endPoint x: 477, endPoint y: 698, distance: 15.9
click at [477, 685] on html "Home Messages Scheduling Reporting Hiring Applicants Sourcing Tools Job Posting…" at bounding box center [485, 343] width 970 height 686
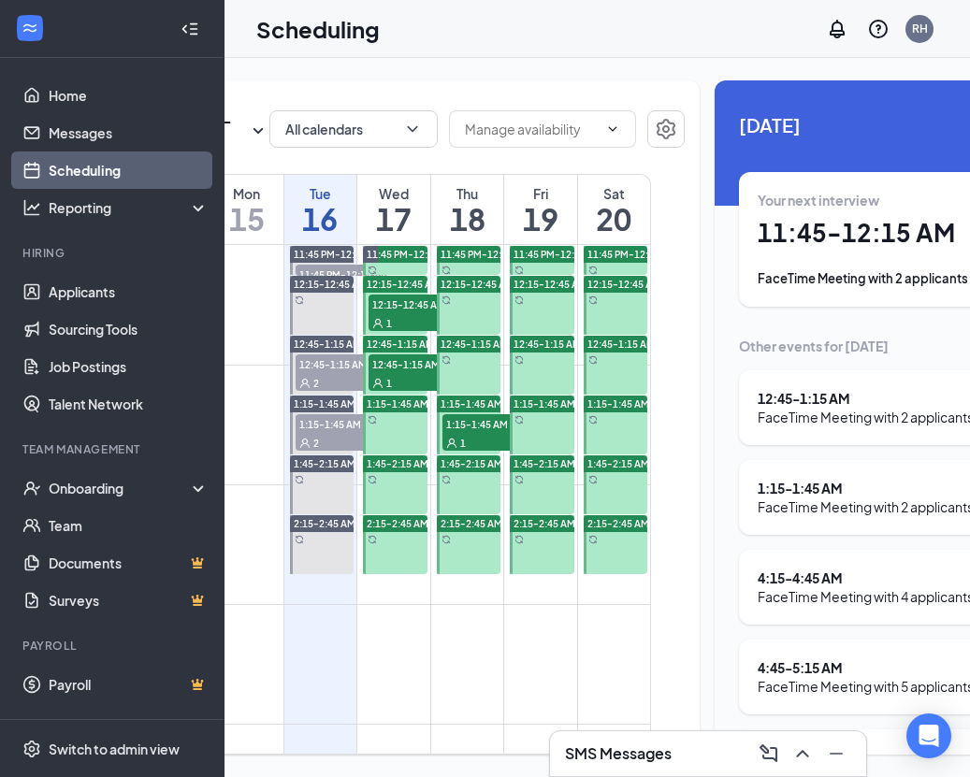
click at [374, 313] on span "12:15-12:45 AM" at bounding box center [415, 304] width 94 height 19
drag, startPoint x: 374, startPoint y: 350, endPoint x: 358, endPoint y: 351, distance: 15.9
click at [373, 313] on span "12:15-12:45 AM" at bounding box center [415, 304] width 94 height 19
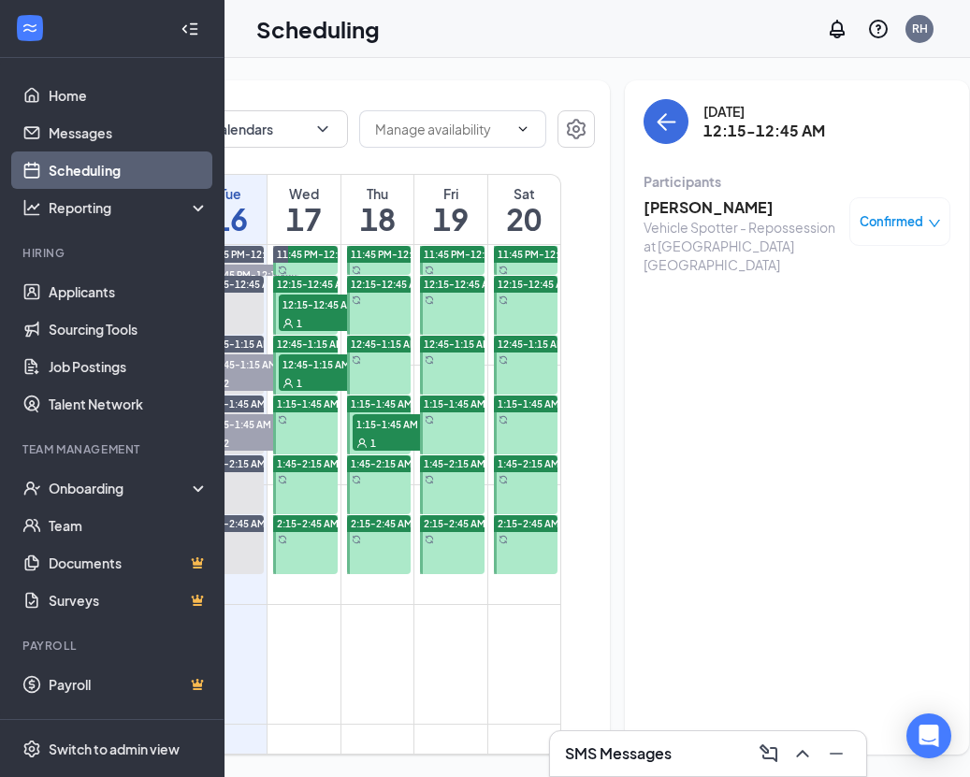
scroll to position [0, 278]
click at [685, 197] on h3 "[PERSON_NAME]" at bounding box center [742, 207] width 196 height 21
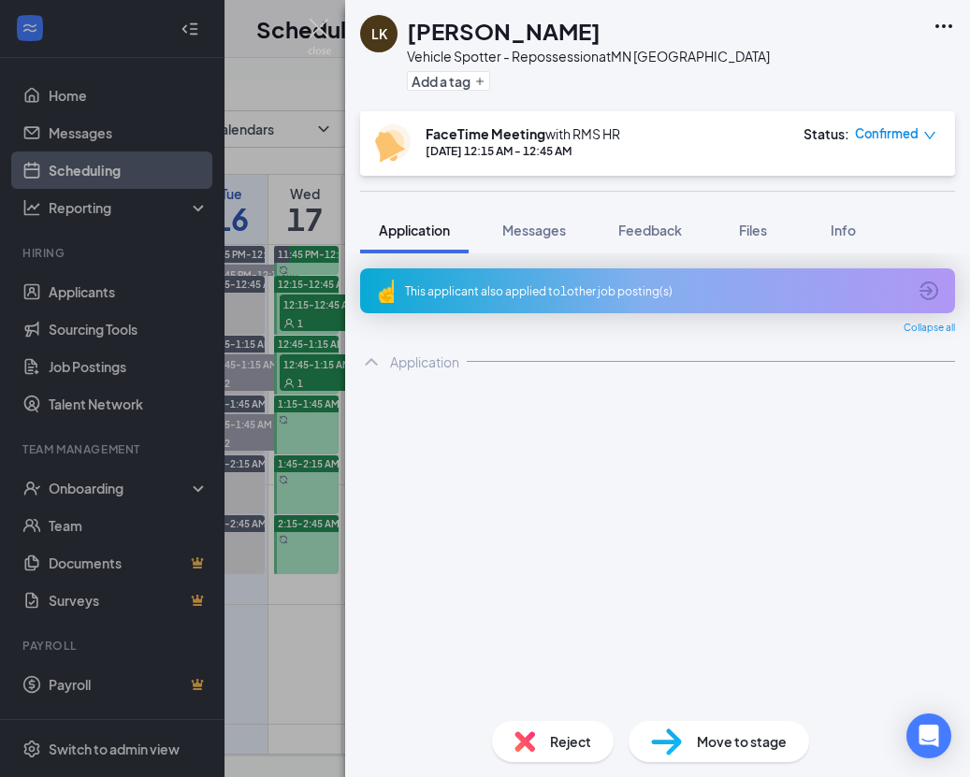
drag, startPoint x: 666, startPoint y: 223, endPoint x: 665, endPoint y: 195, distance: 28.1
click at [665, 195] on div "LK [PERSON_NAME] Vehicle Spotter - Repossession at [GEOGRAPHIC_DATA] [GEOGRAPHI…" at bounding box center [657, 388] width 625 height 777
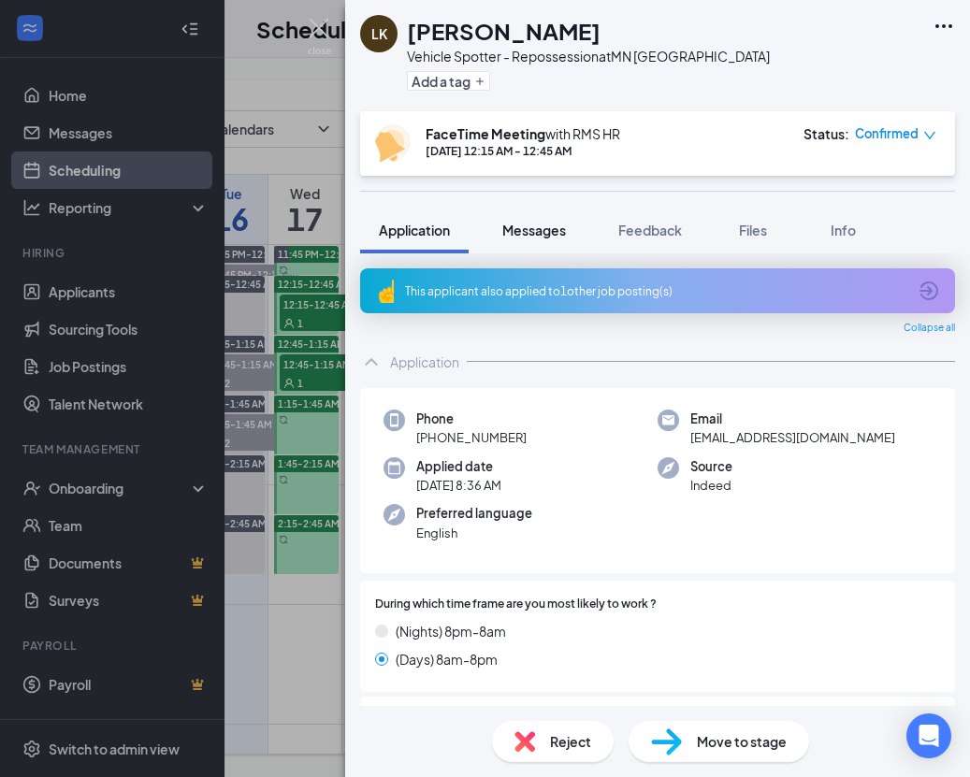
click at [558, 236] on span "Messages" at bounding box center [534, 230] width 64 height 17
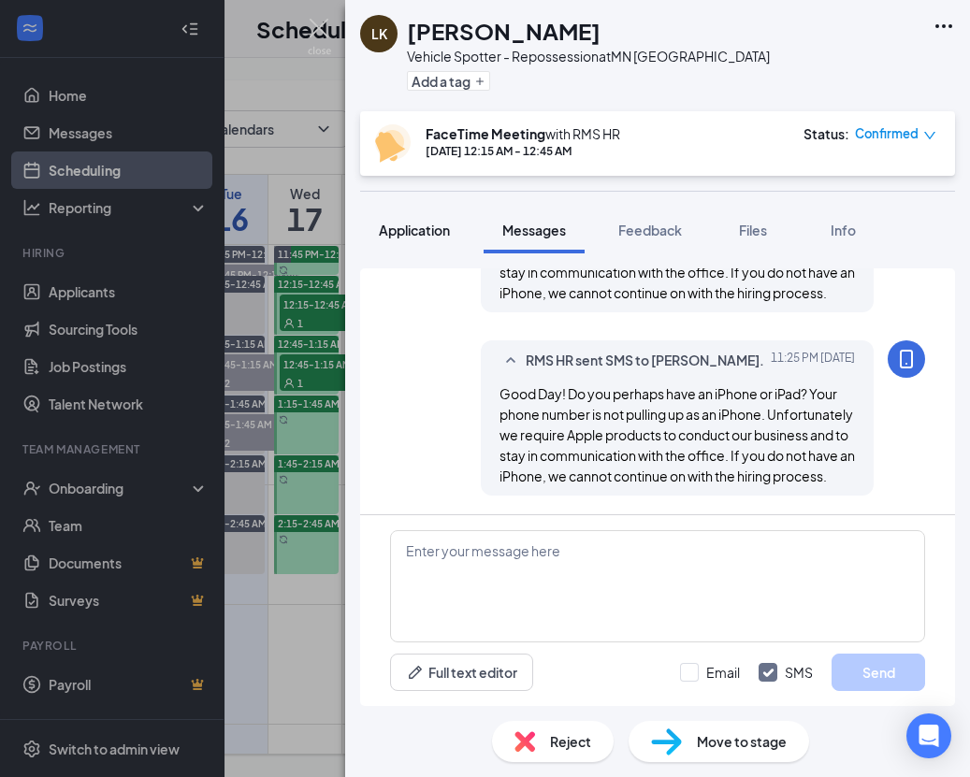
scroll to position [910, 0]
click at [453, 242] on button "Application" at bounding box center [414, 230] width 108 height 47
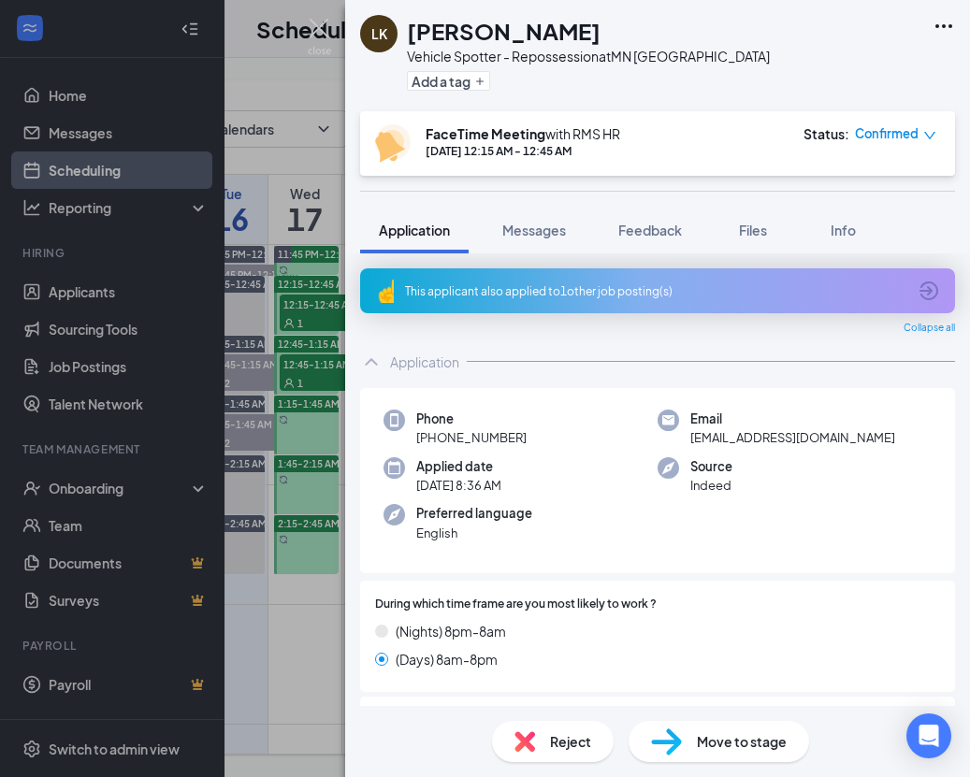
click at [443, 247] on button "Application" at bounding box center [414, 230] width 108 height 47
drag, startPoint x: 643, startPoint y: 516, endPoint x: 631, endPoint y: 502, distance: 18.6
click at [640, 509] on div "Preferred language English" at bounding box center [520, 523] width 274 height 38
drag, startPoint x: 302, startPoint y: 22, endPoint x: 328, endPoint y: 29, distance: 27.0
click at [302, 22] on div "LK [PERSON_NAME] Vehicle Spotter - Repossession at [GEOGRAPHIC_DATA] [GEOGRAPHI…" at bounding box center [485, 388] width 970 height 777
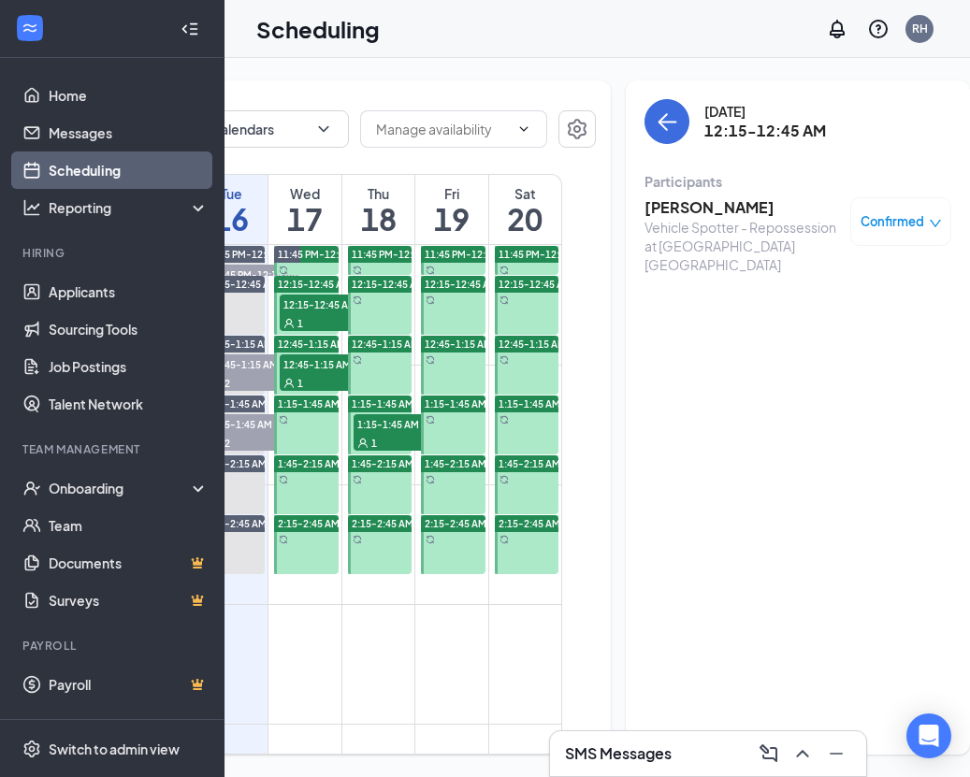
click at [328, 29] on h1 "Scheduling" at bounding box center [317, 29] width 123 height 32
click at [137, 136] on link "Messages" at bounding box center [129, 132] width 160 height 37
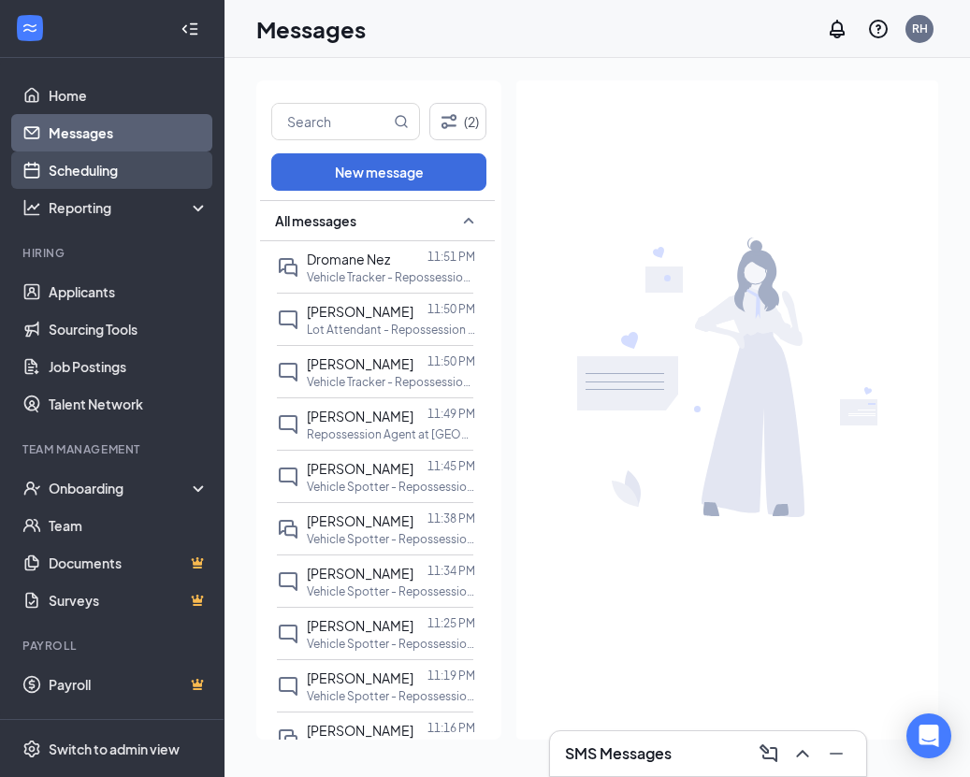
click at [140, 184] on link "Scheduling" at bounding box center [129, 169] width 160 height 37
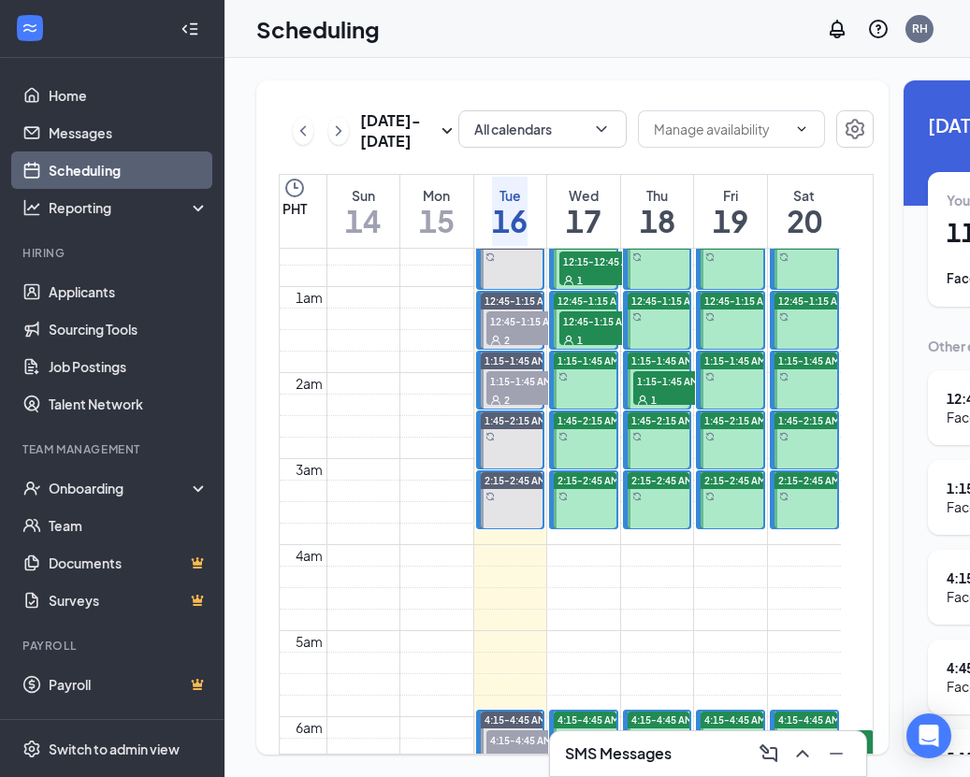
scroll to position [43, 0]
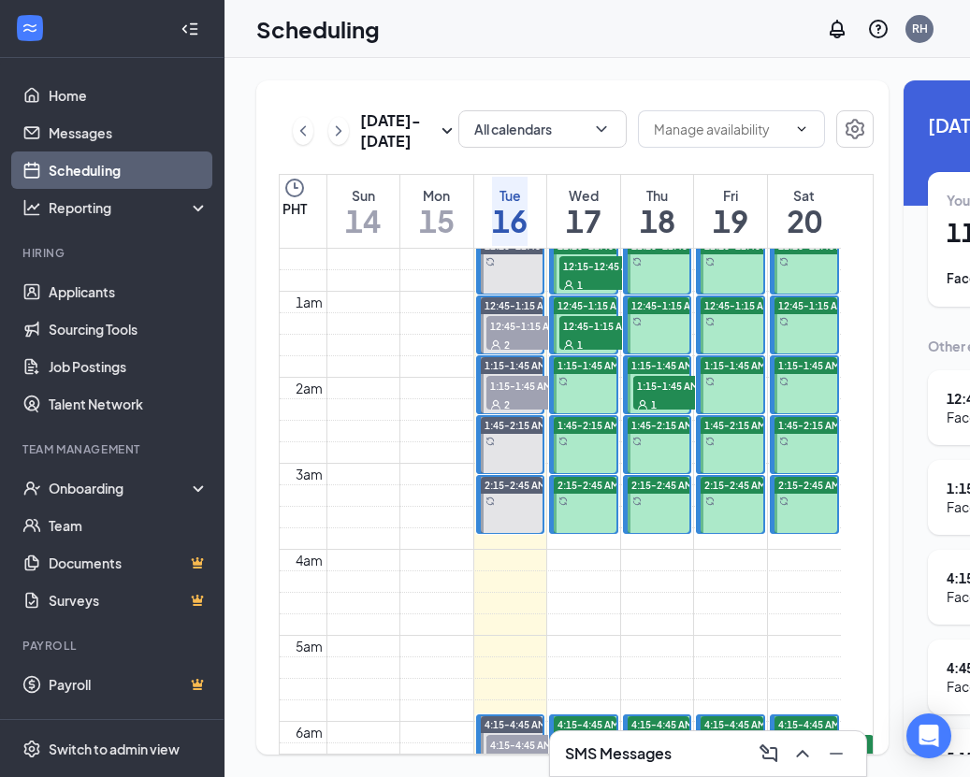
click at [572, 291] on icon "User" at bounding box center [568, 285] width 11 height 11
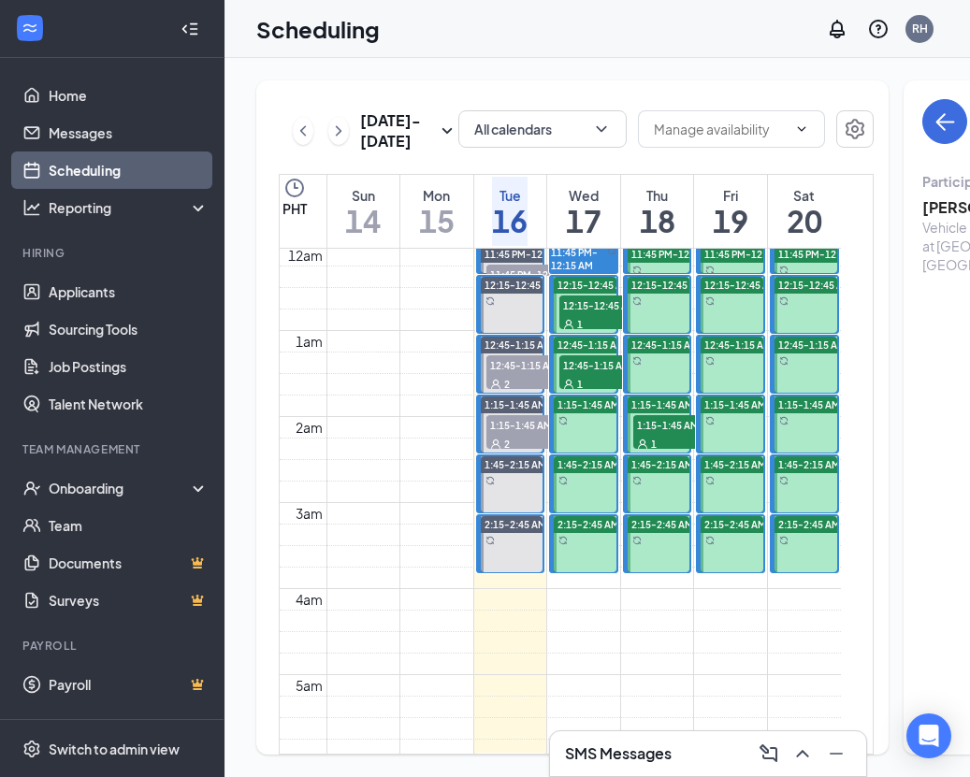
scroll to position [3, 0]
click at [647, 454] on div "1" at bounding box center [680, 444] width 94 height 19
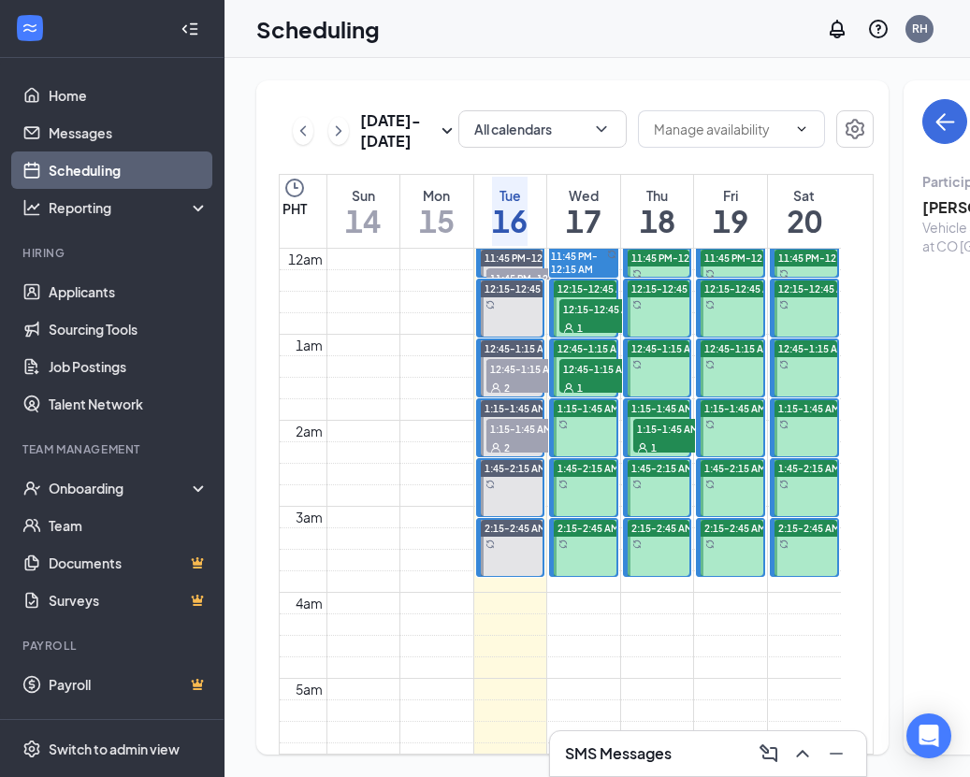
click at [596, 318] on span "12:15-12:45 AM" at bounding box center [606, 308] width 94 height 19
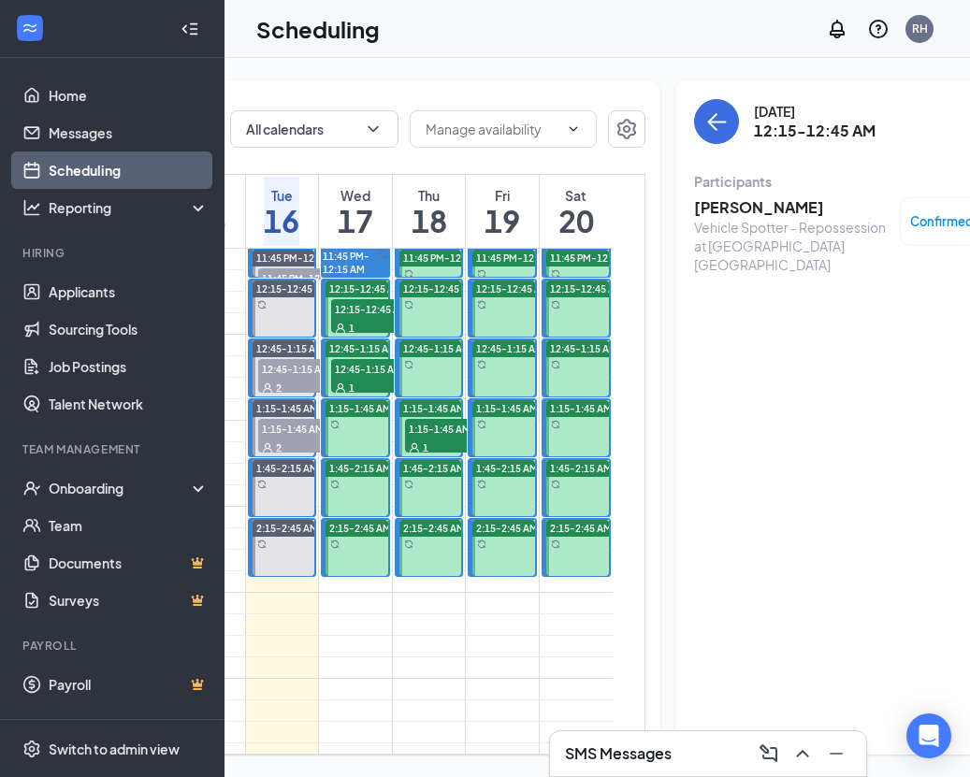
scroll to position [0, 224]
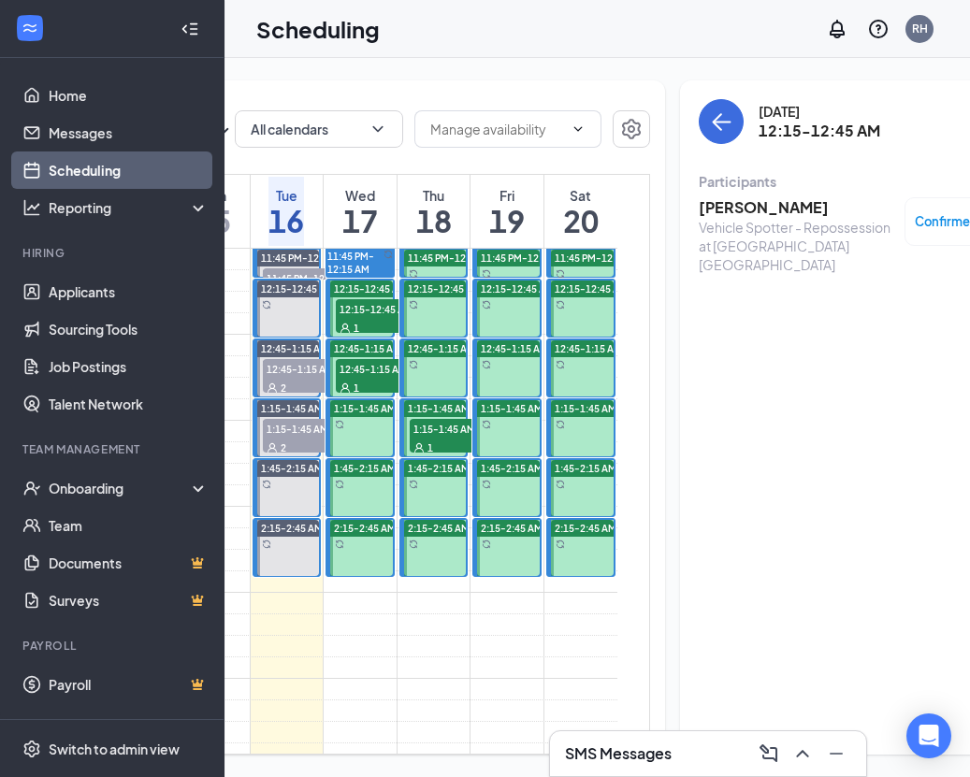
click at [743, 214] on h3 "[PERSON_NAME]" at bounding box center [797, 207] width 196 height 21
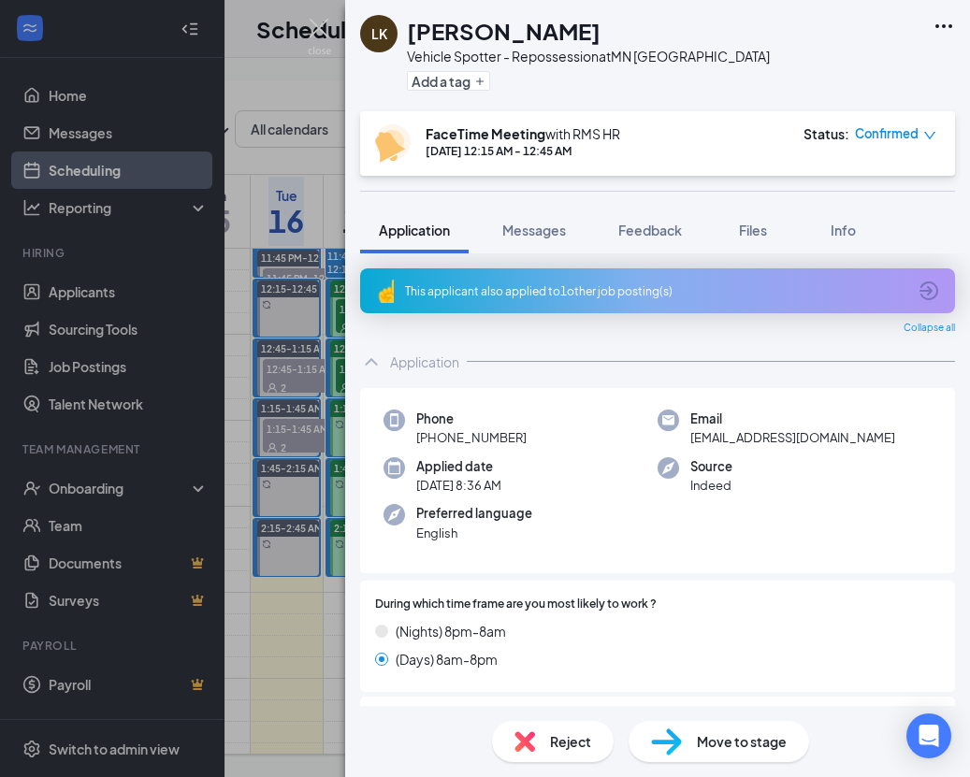
click at [300, 366] on div "LK [PERSON_NAME] Vehicle Spotter - Repossession at [GEOGRAPHIC_DATA] [GEOGRAPHI…" at bounding box center [485, 388] width 970 height 777
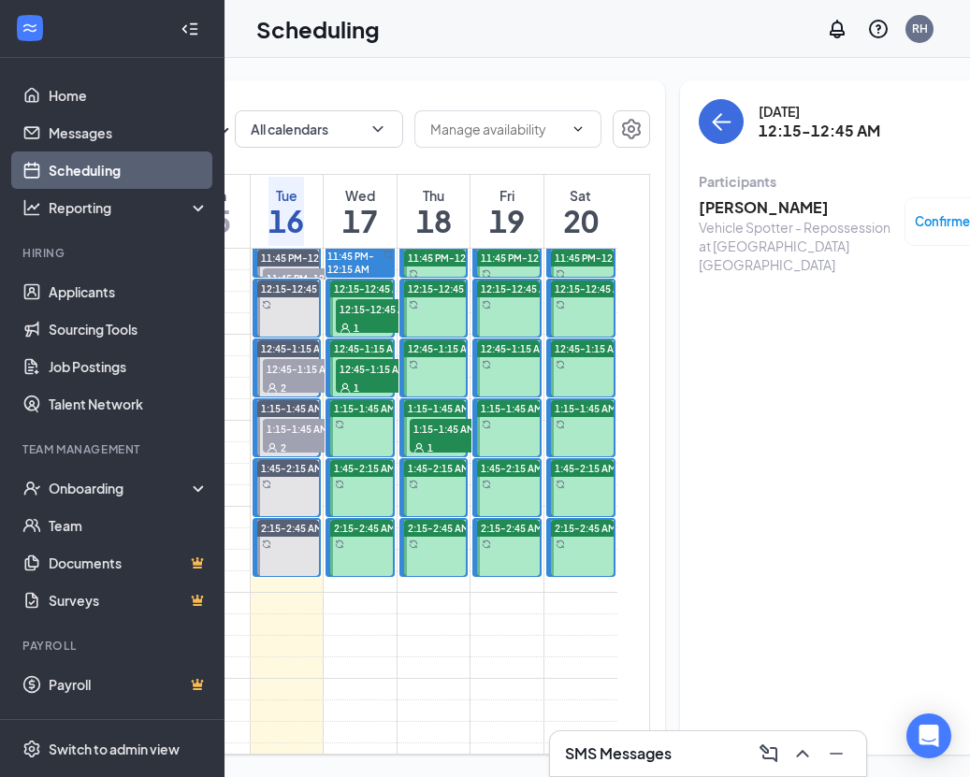
scroll to position [0, 278]
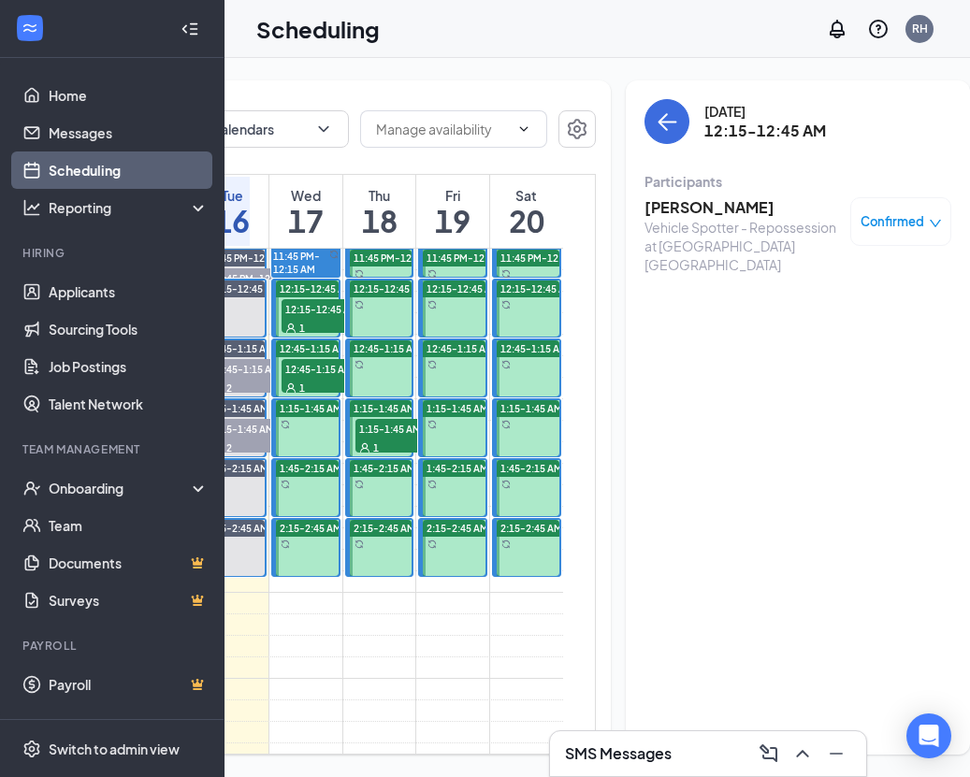
drag, startPoint x: 1027, startPoint y: 714, endPoint x: 1117, endPoint y: 769, distance: 104.9
click at [969, 685] on html "Home Messages Scheduling Reporting Hiring Applicants Sourcing Tools Job Posting…" at bounding box center [485, 388] width 970 height 777
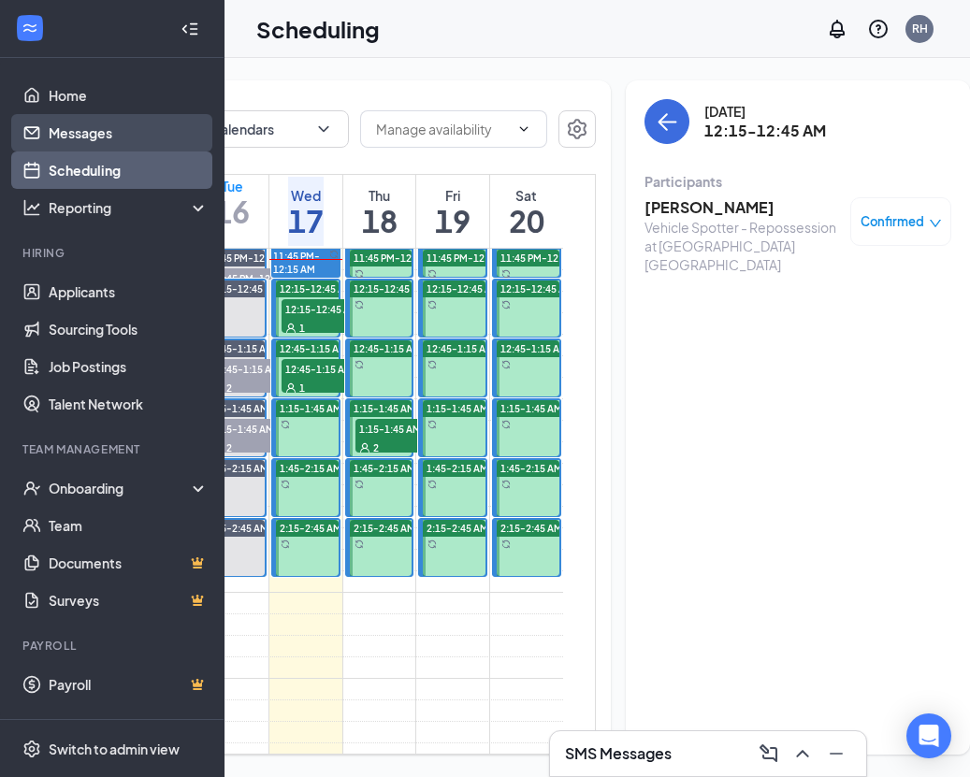
click at [180, 130] on link "Messages" at bounding box center [129, 132] width 160 height 37
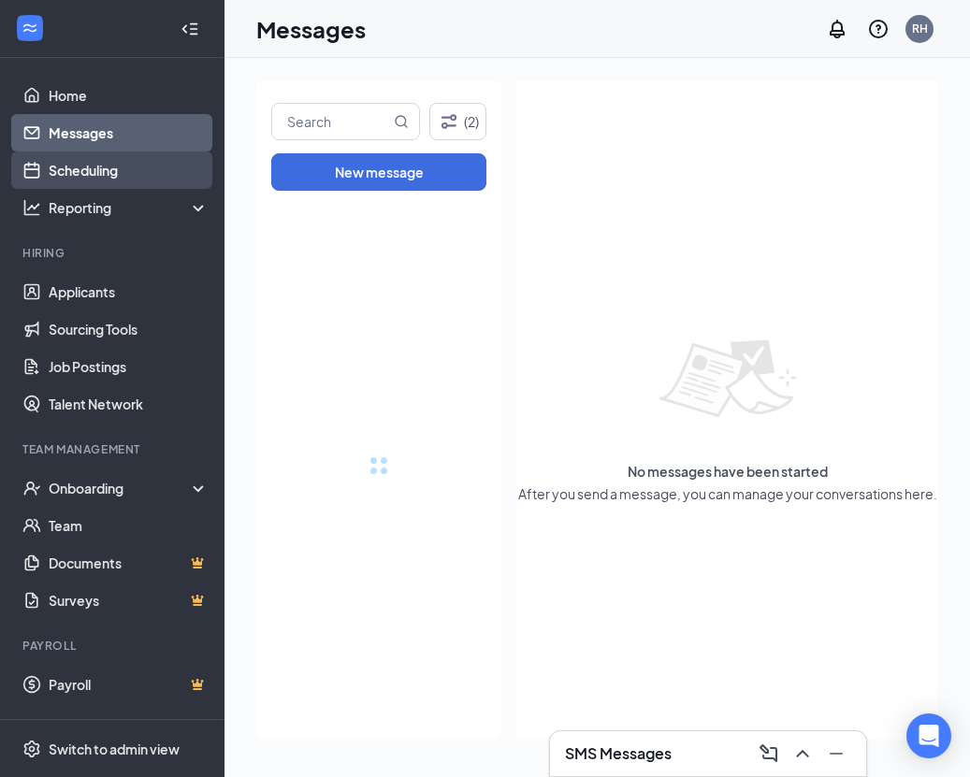
click at [172, 165] on link "Scheduling" at bounding box center [129, 169] width 160 height 37
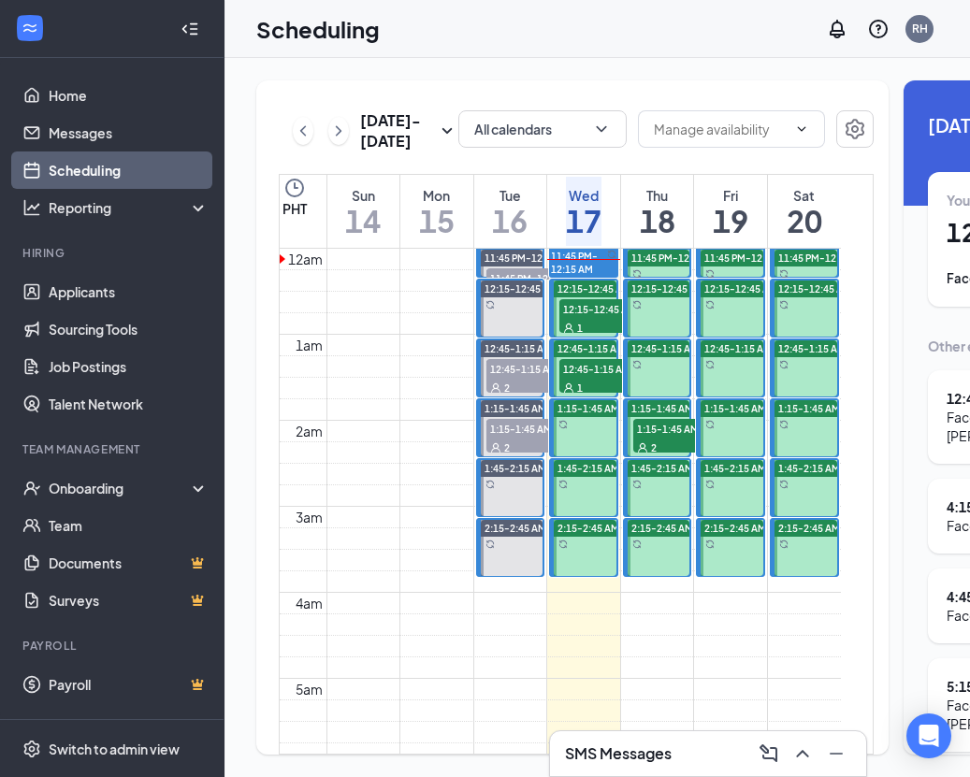
click at [697, 456] on div "1:15-1:45 AM" at bounding box center [730, 427] width 67 height 57
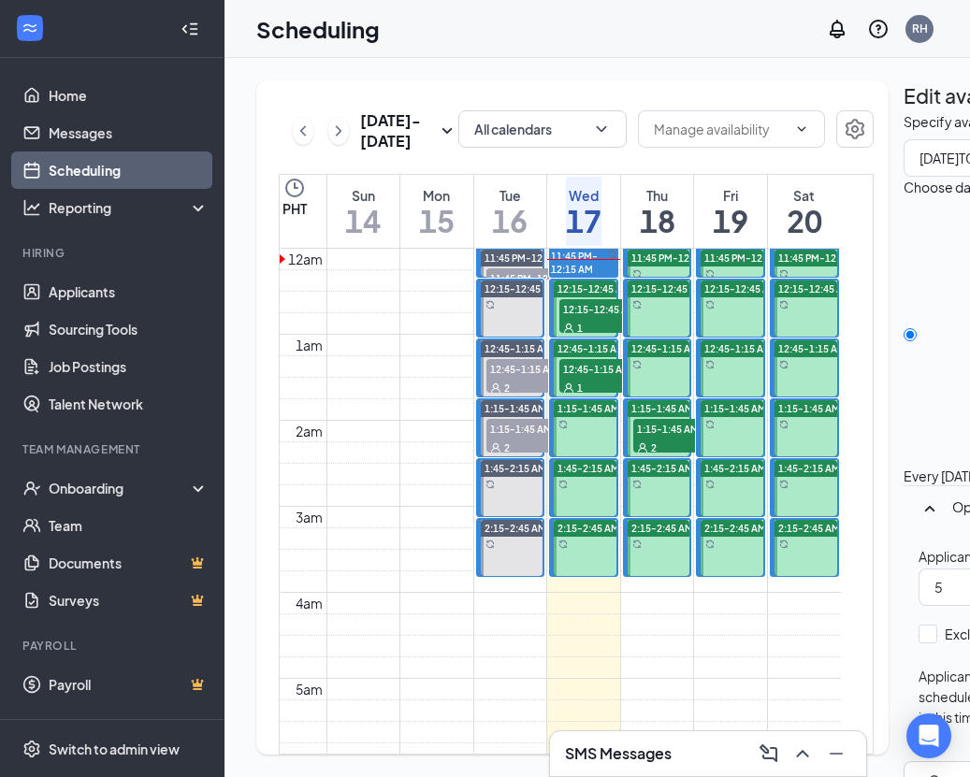
type input "01:15 AM"
type input "01:45 AM"
drag, startPoint x: 666, startPoint y: 486, endPoint x: 649, endPoint y: 478, distance: 18.8
click at [666, 456] on div "2" at bounding box center [680, 447] width 94 height 19
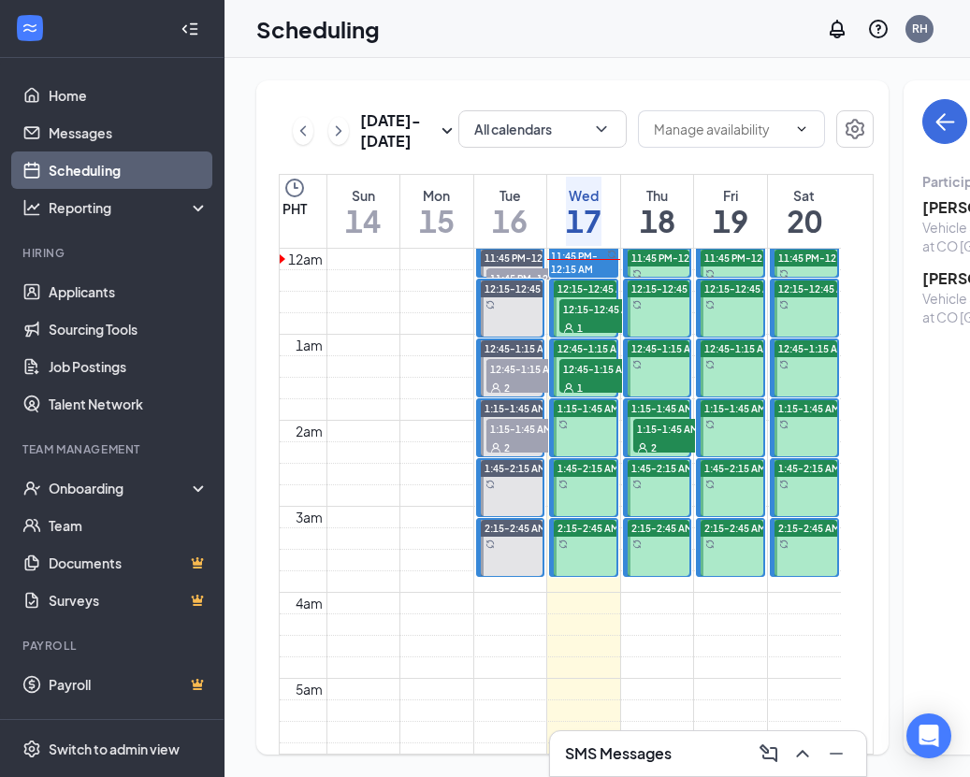
click at [571, 334] on icon "User" at bounding box center [568, 328] width 11 height 11
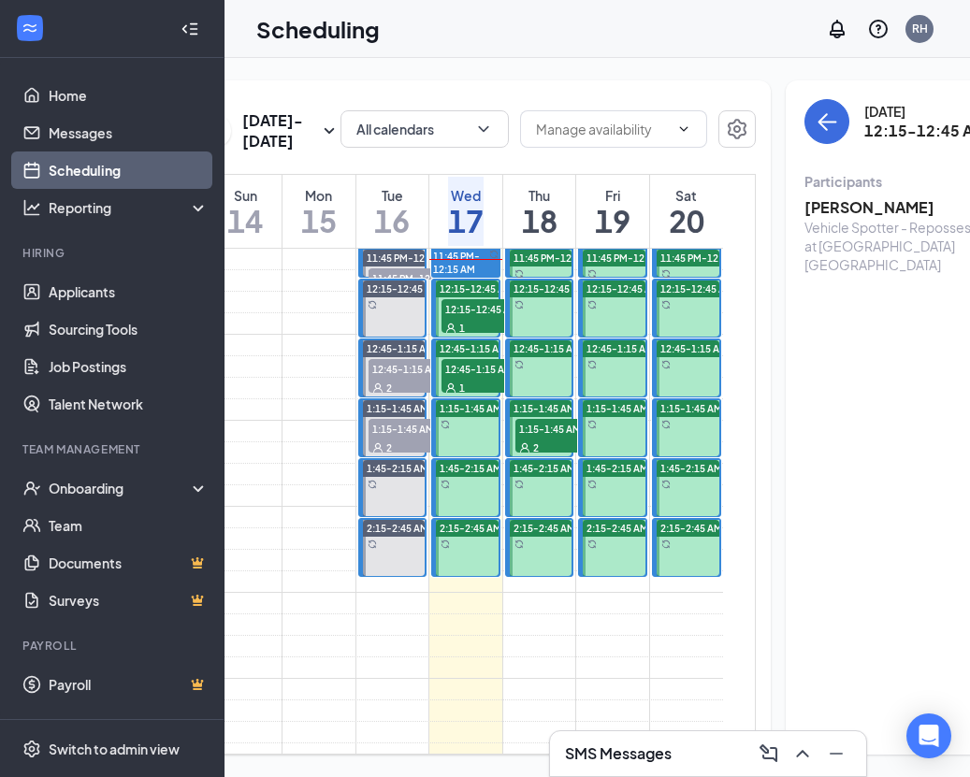
scroll to position [0, 157]
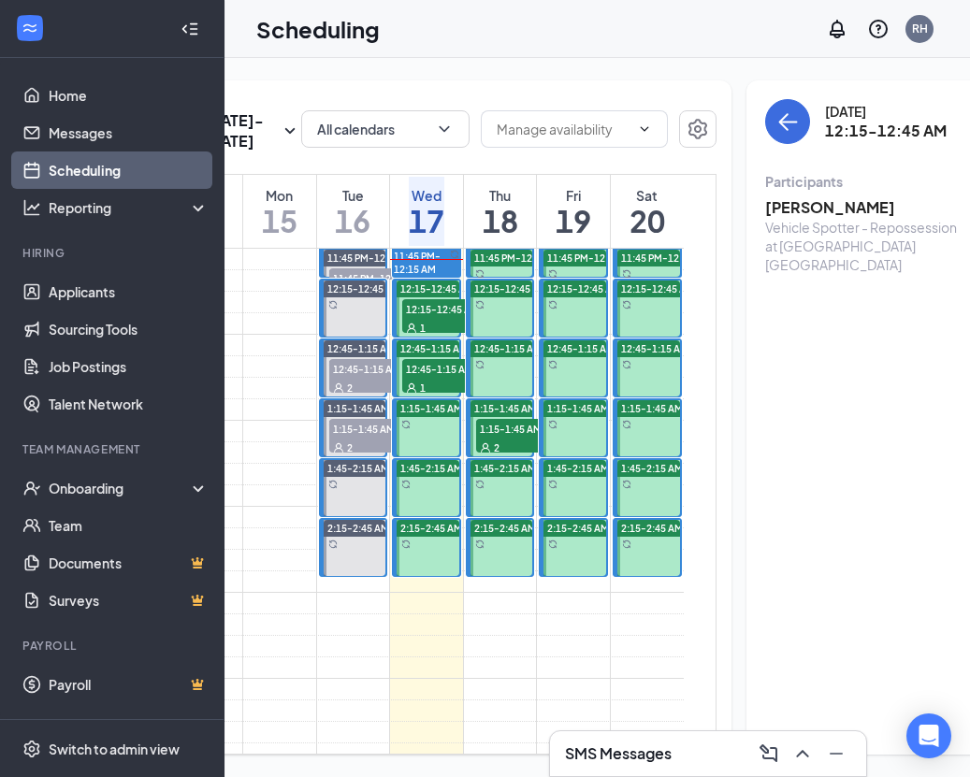
click at [457, 318] on span "12:15-12:45 AM" at bounding box center [449, 308] width 94 height 19
click at [791, 209] on h3 "[PERSON_NAME]" at bounding box center [863, 207] width 196 height 21
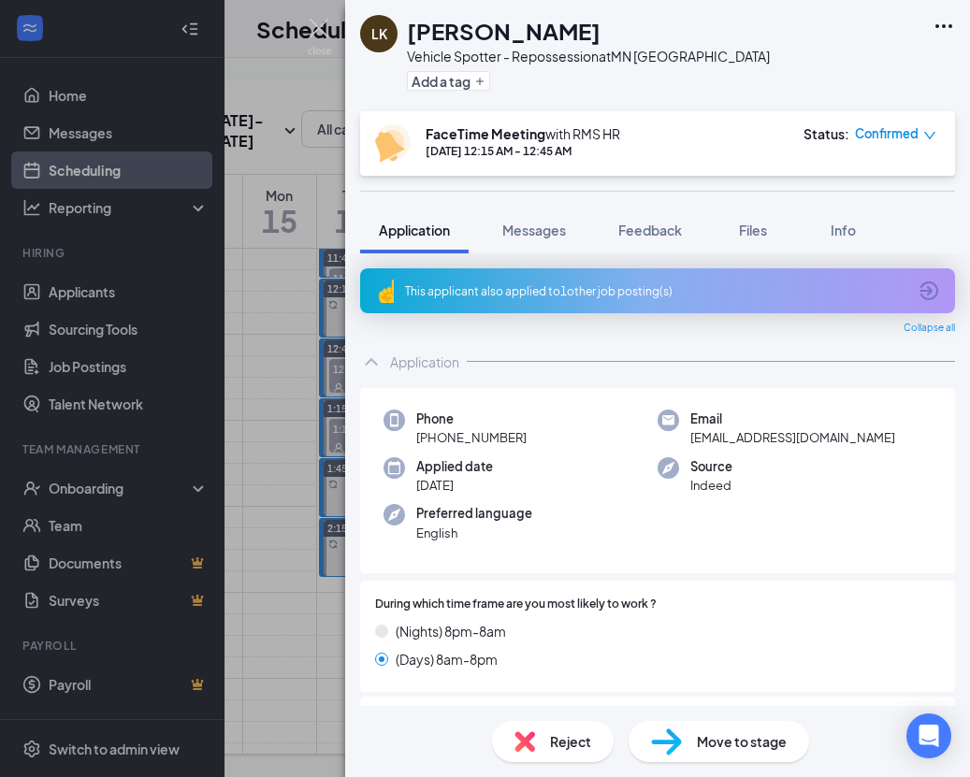
click at [295, 226] on div "LK [PERSON_NAME] Vehicle Spotter - Repossession at [GEOGRAPHIC_DATA] [GEOGRAPHI…" at bounding box center [485, 388] width 970 height 777
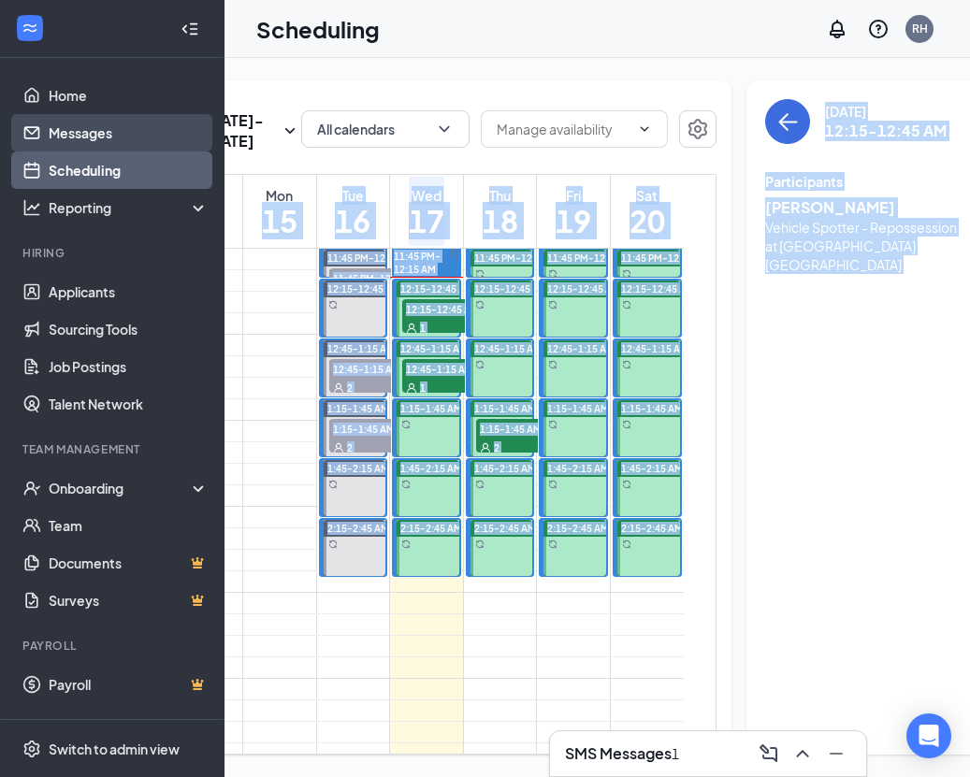
click at [85, 132] on link "Messages" at bounding box center [129, 132] width 160 height 37
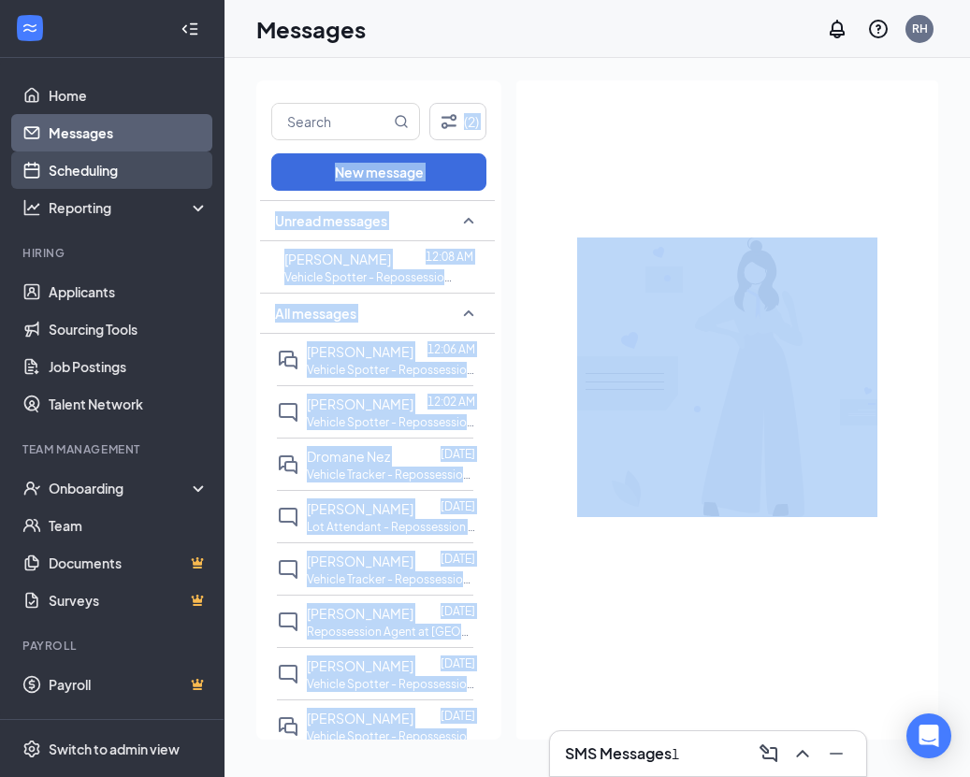
click at [137, 175] on link "Scheduling" at bounding box center [129, 169] width 160 height 37
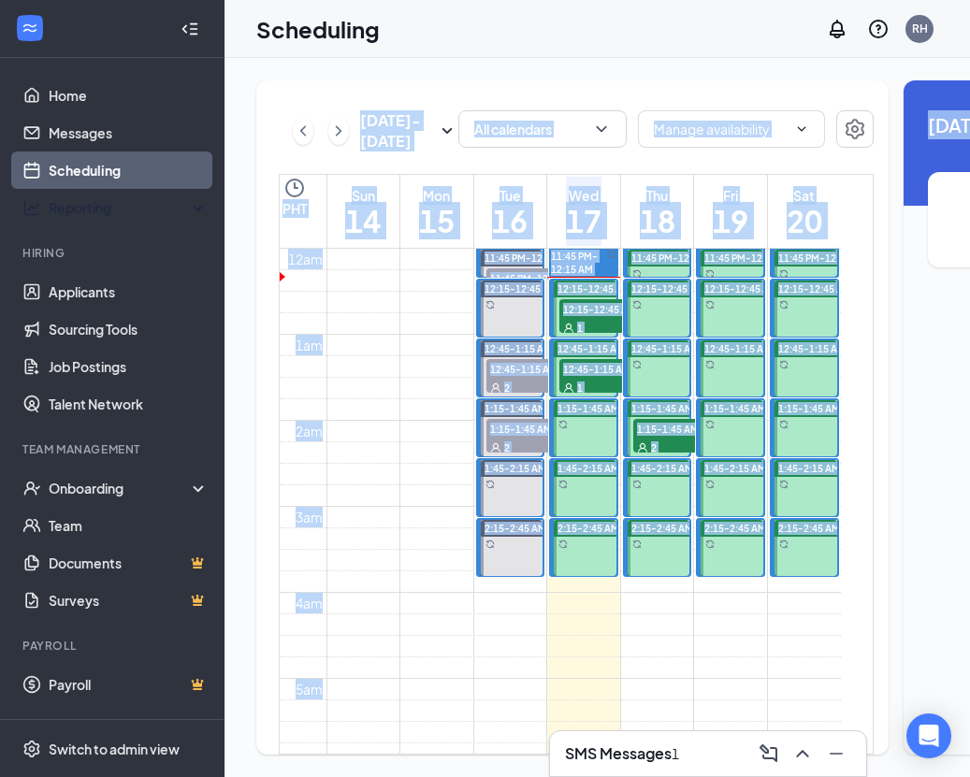
scroll to position [919, 0]
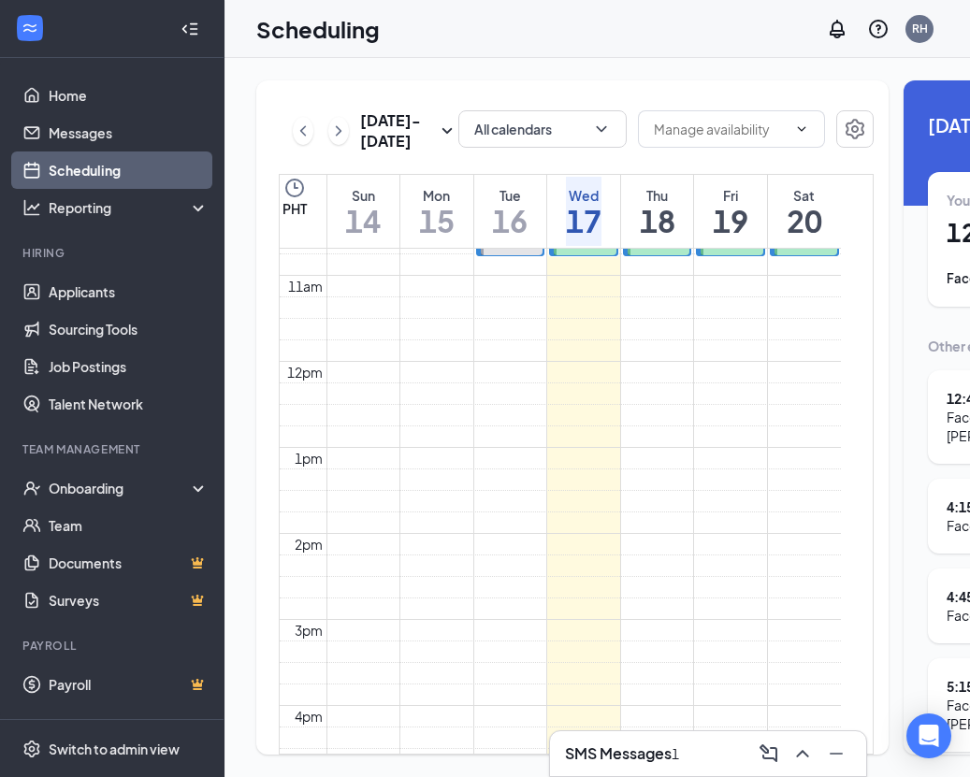
click at [385, 75] on div "[DATE] - [DATE] All calendars PHT Sun 14 Mon 15 Tue 16 Wed 17 Thu 18 Fri 19 Sat…" at bounding box center [751, 417] width 1055 height 719
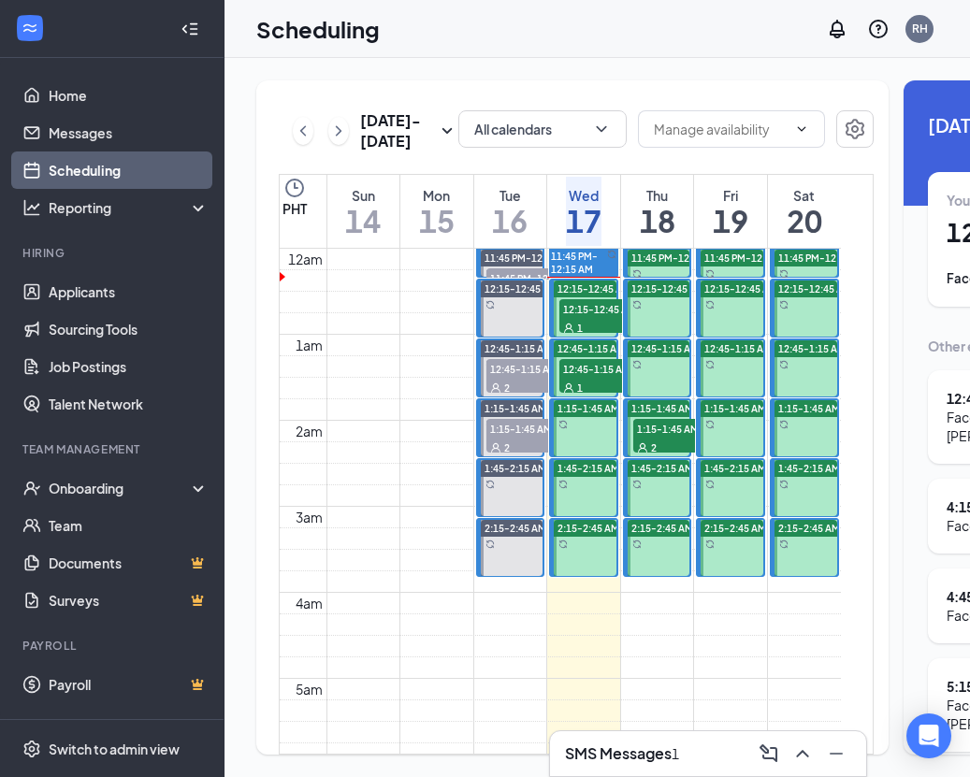
scroll to position [0, 0]
click at [564, 318] on span "12:15-12:45 AM" at bounding box center [606, 308] width 94 height 19
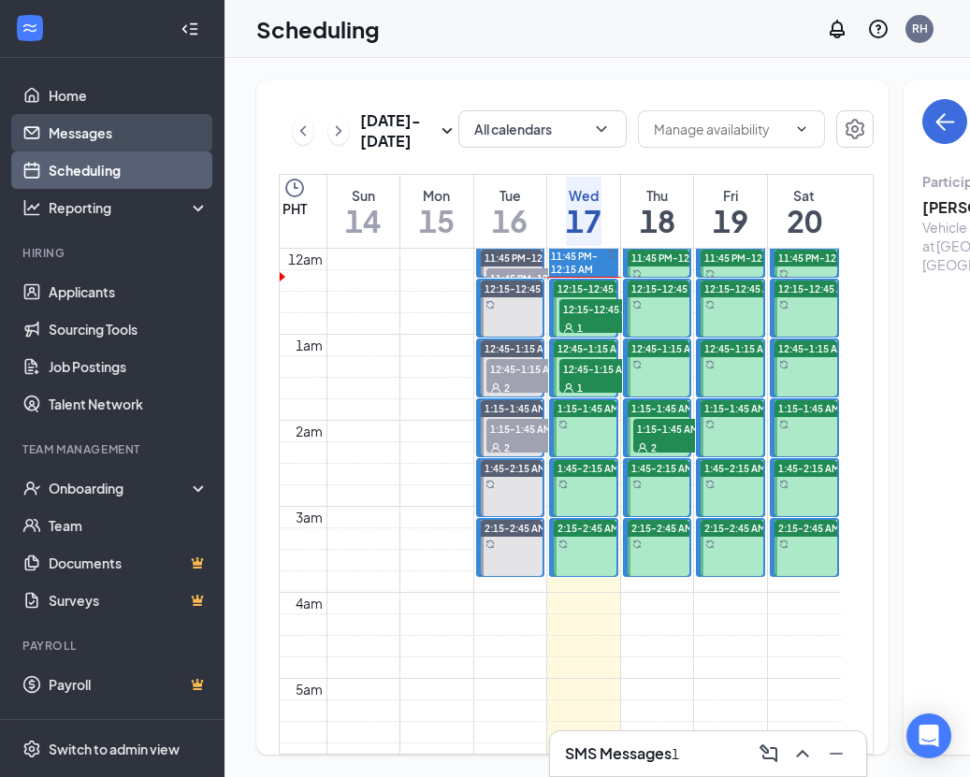
click at [68, 133] on link "Messages" at bounding box center [129, 132] width 160 height 37
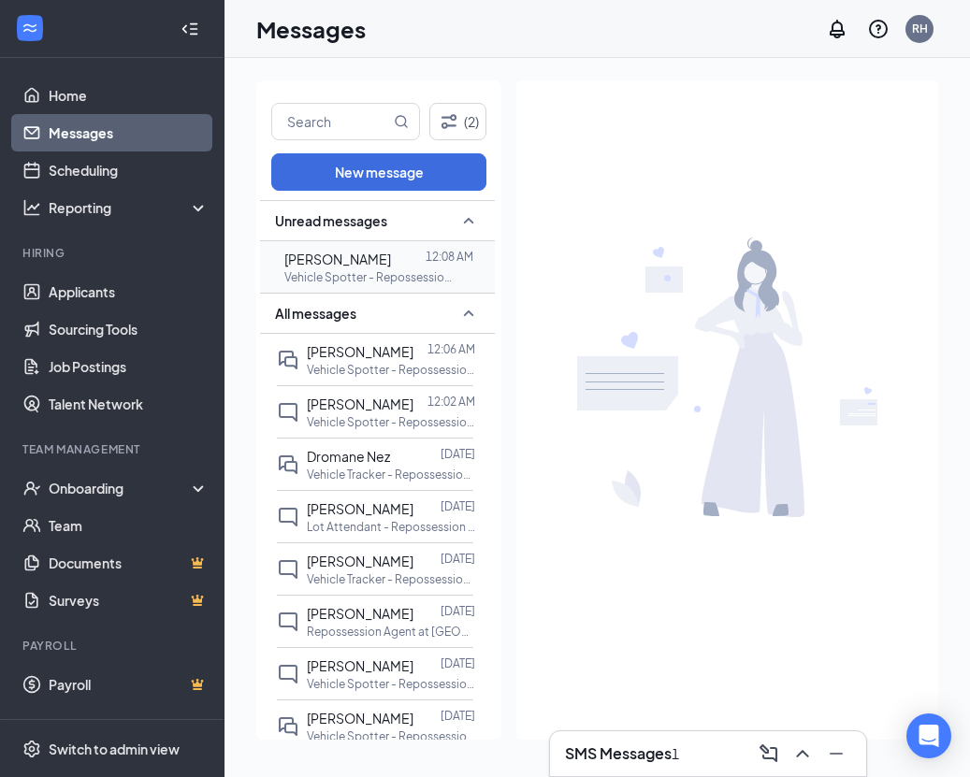
click at [357, 268] on div "[PERSON_NAME]" at bounding box center [337, 259] width 107 height 21
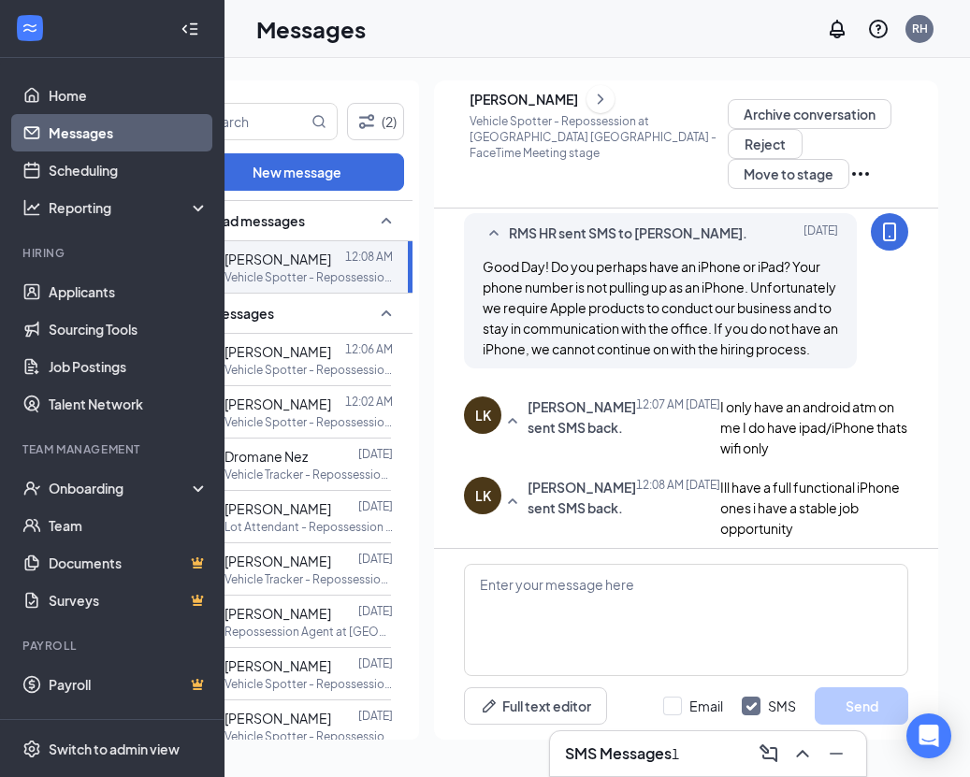
scroll to position [0, 82]
click at [574, 593] on textarea at bounding box center [686, 620] width 444 height 112
paste textarea "Unfortunately, we cannot conduct the interview nor continue on with the hiring …"
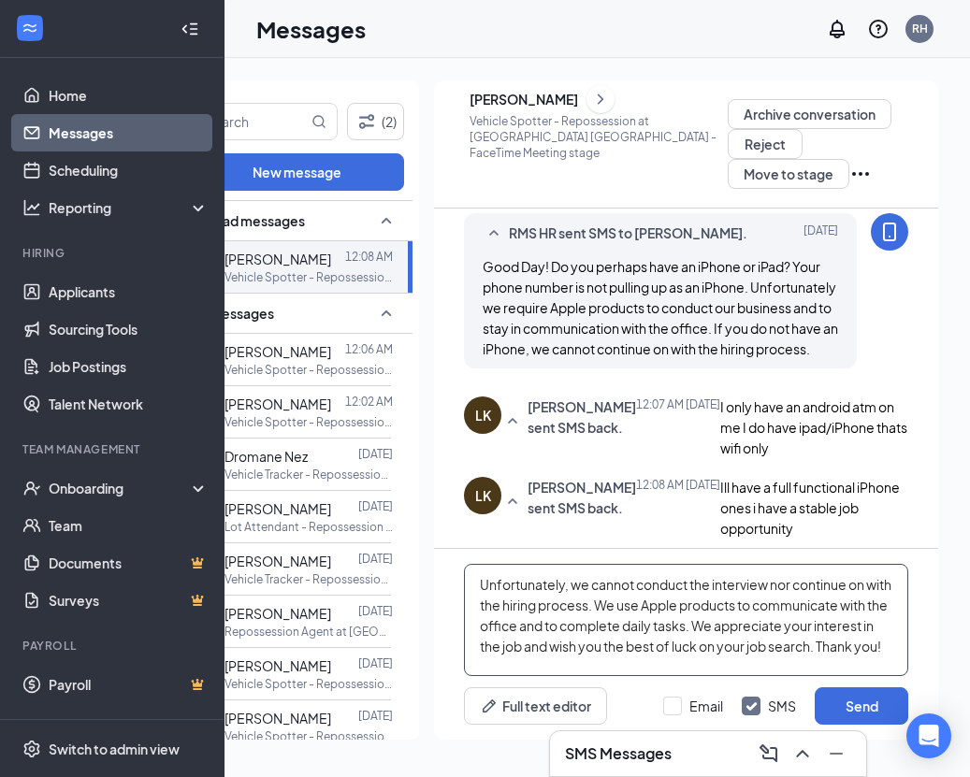
type textarea "Unfortunately, we cannot conduct the interview nor continue on with the hiring …"
click at [680, 685] on div "Email SMS Send" at bounding box center [785, 705] width 245 height 37
click at [680, 685] on div at bounding box center [672, 706] width 19 height 19
click at [680, 685] on input "Email" at bounding box center [693, 706] width 60 height 19
checkbox input "true"
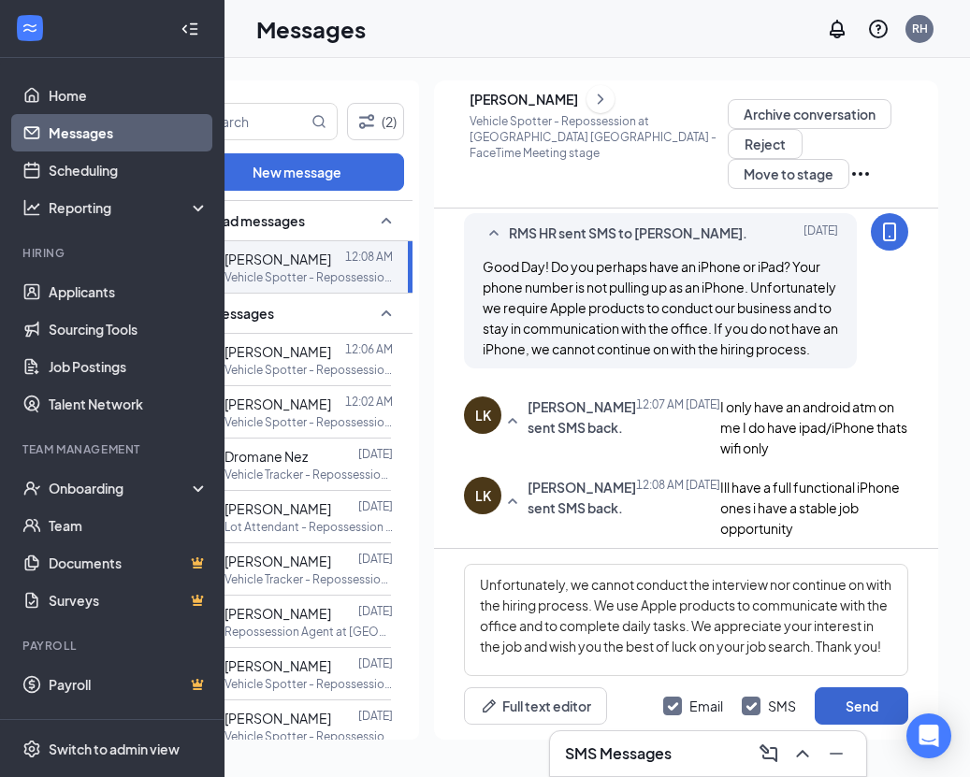
click at [850, 685] on button "Send" at bounding box center [862, 705] width 94 height 37
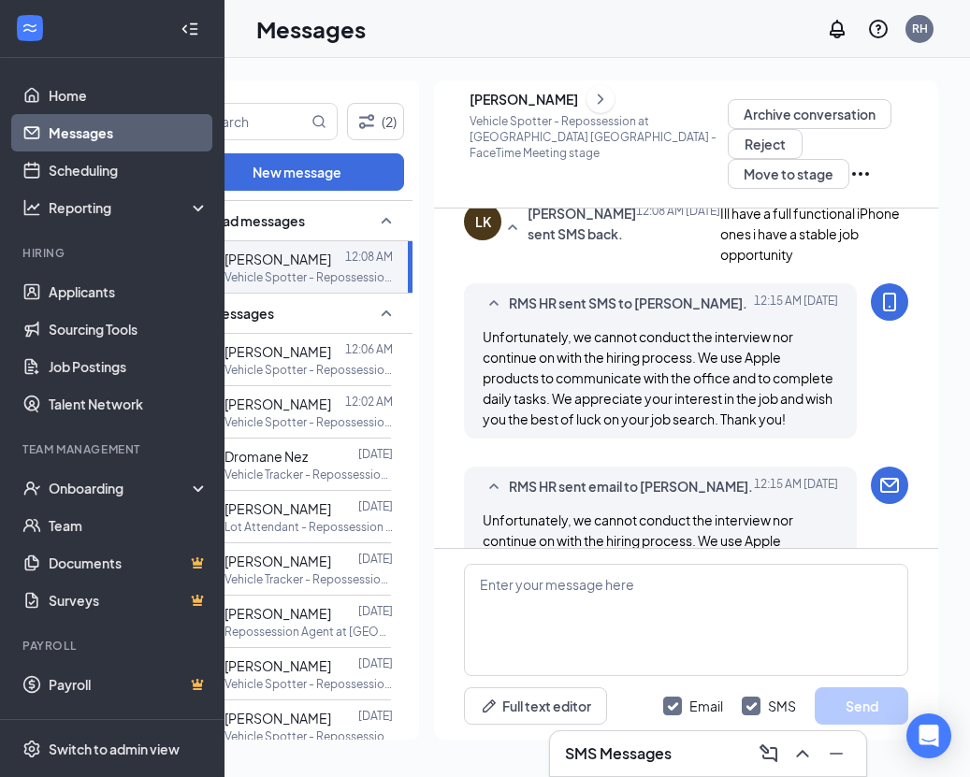
scroll to position [1008, 0]
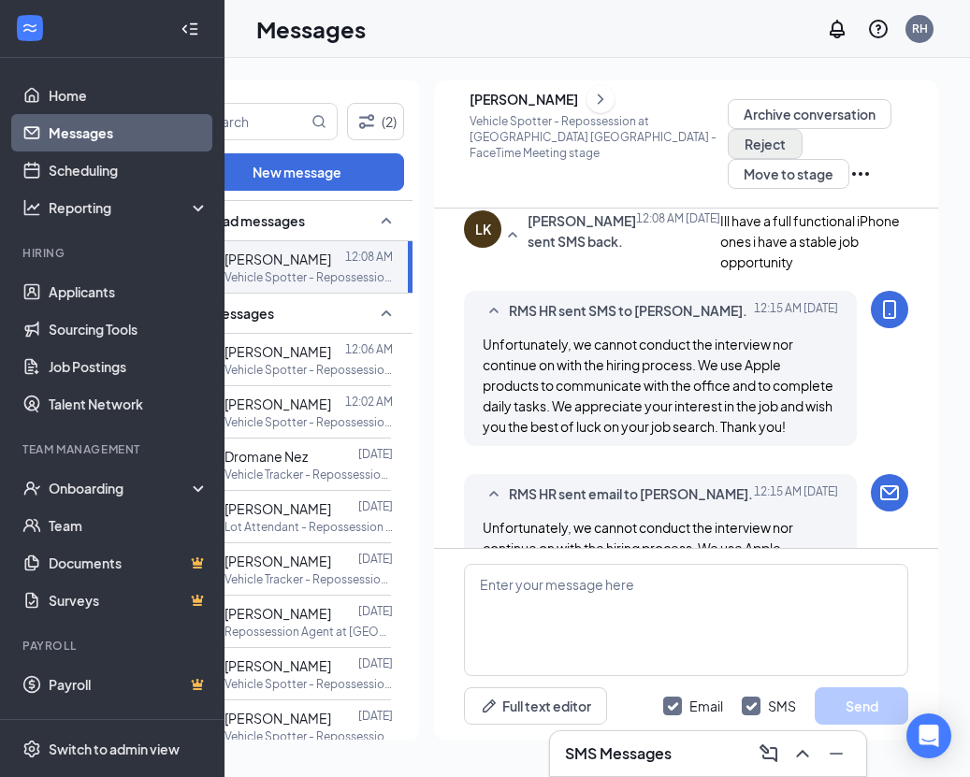
click at [758, 154] on button "Reject" at bounding box center [765, 144] width 75 height 30
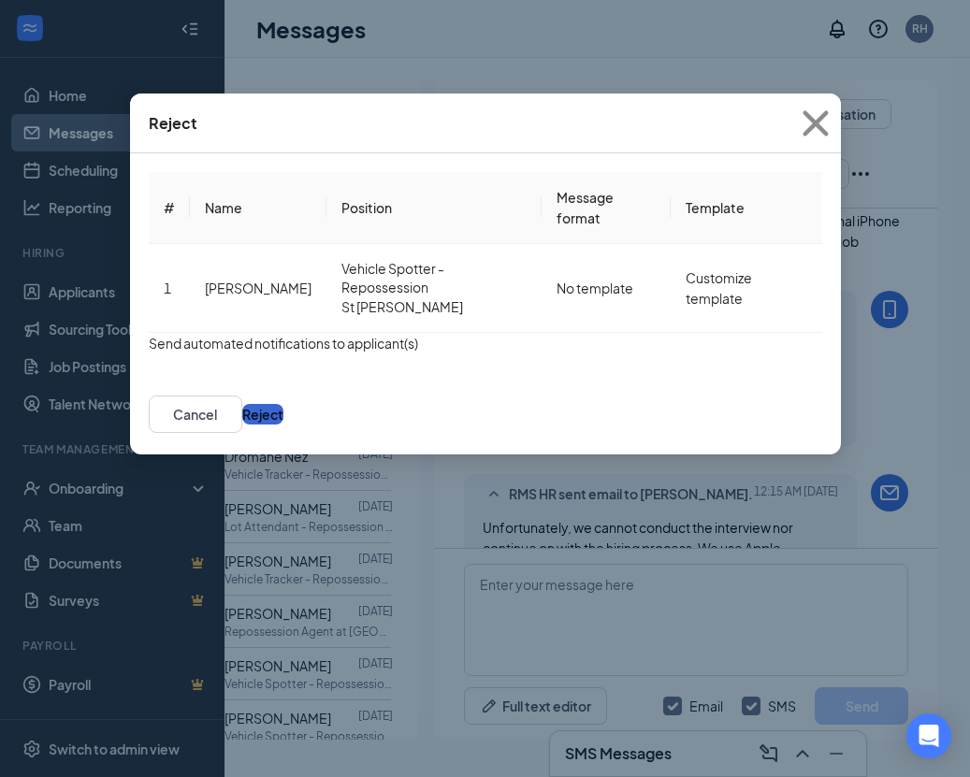
click at [283, 425] on button "Reject" at bounding box center [262, 414] width 41 height 21
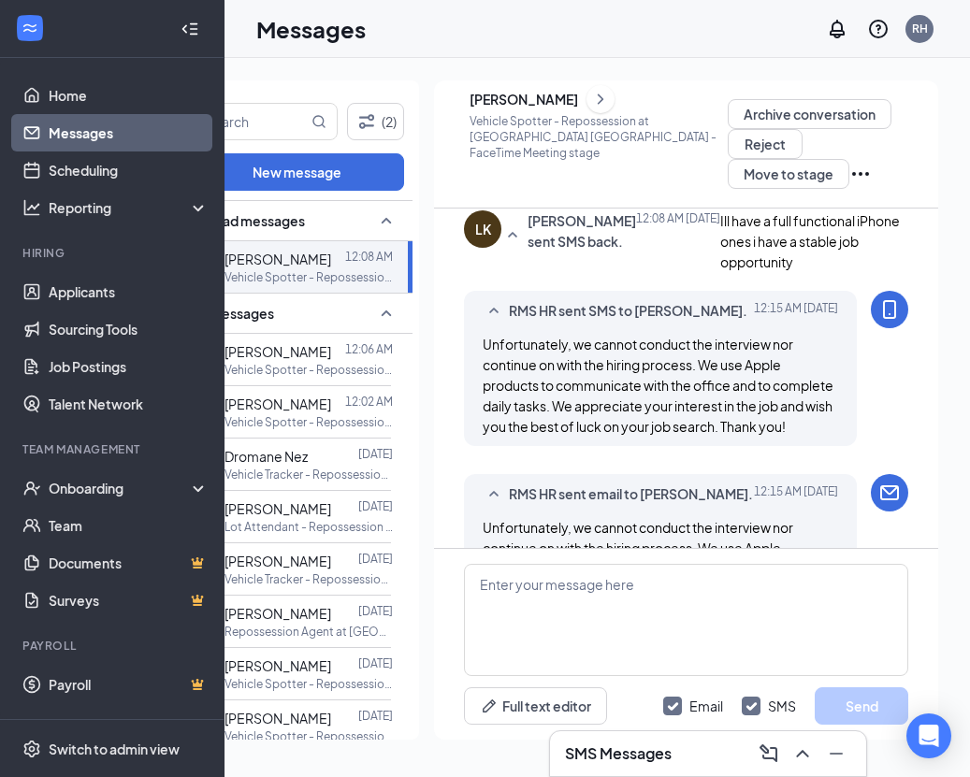
scroll to position [1009, 0]
click at [94, 180] on link "Scheduling" at bounding box center [129, 169] width 160 height 37
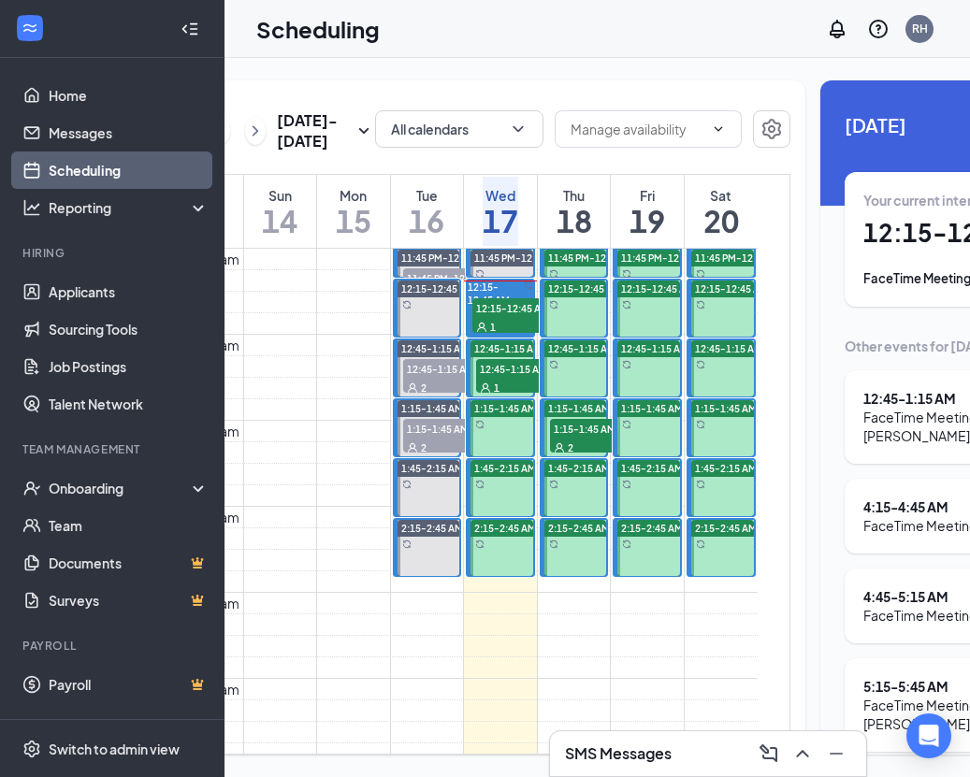
scroll to position [0, 94]
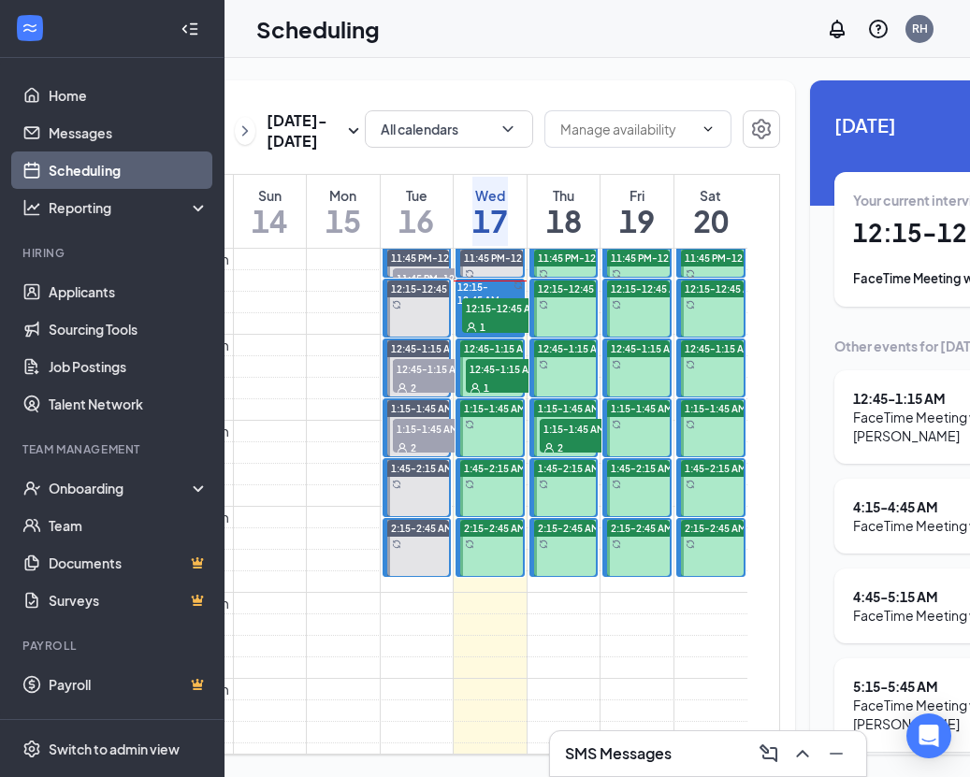
click at [493, 397] on div "1" at bounding box center [513, 387] width 94 height 19
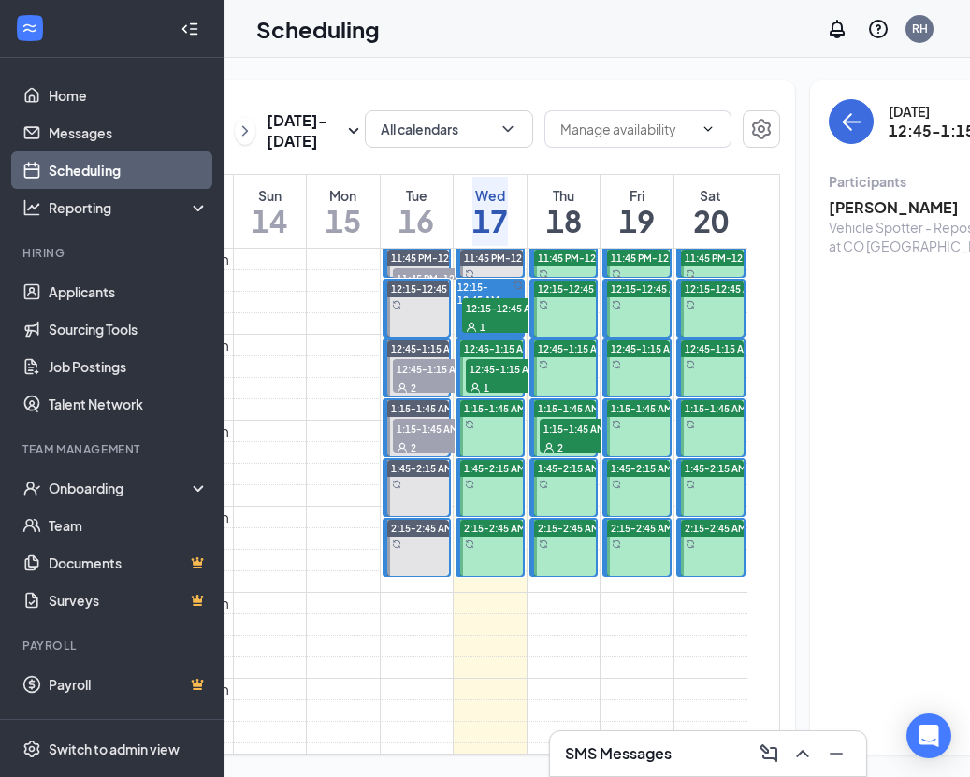
click at [855, 209] on h3 "[PERSON_NAME]" at bounding box center [927, 207] width 196 height 21
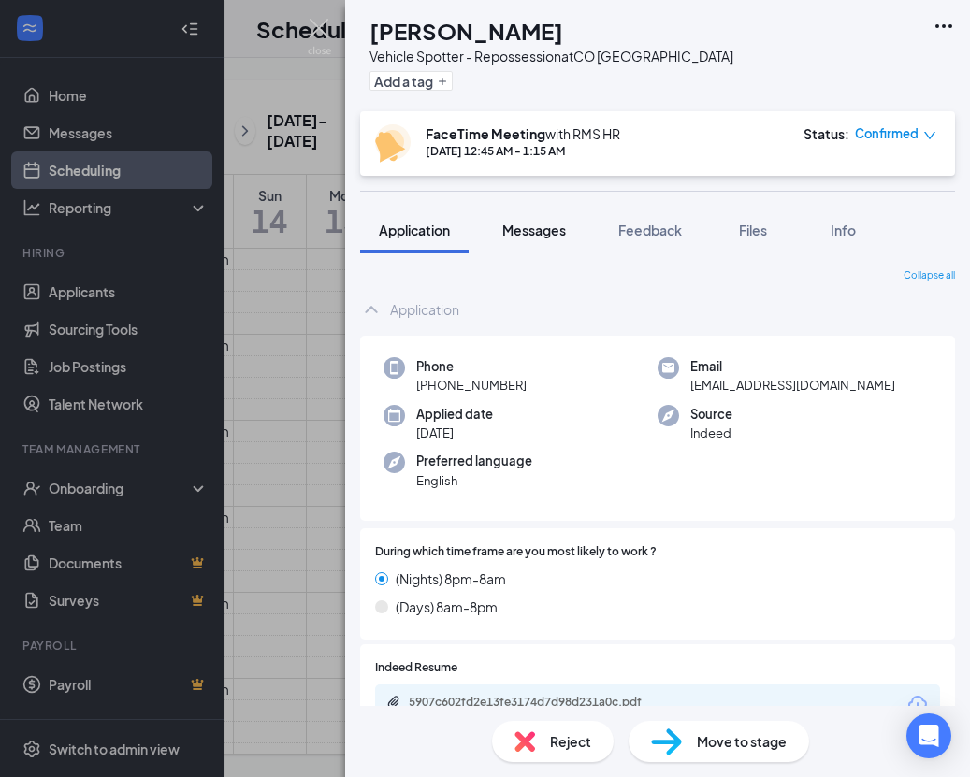
click at [530, 228] on span "Messages" at bounding box center [534, 230] width 64 height 17
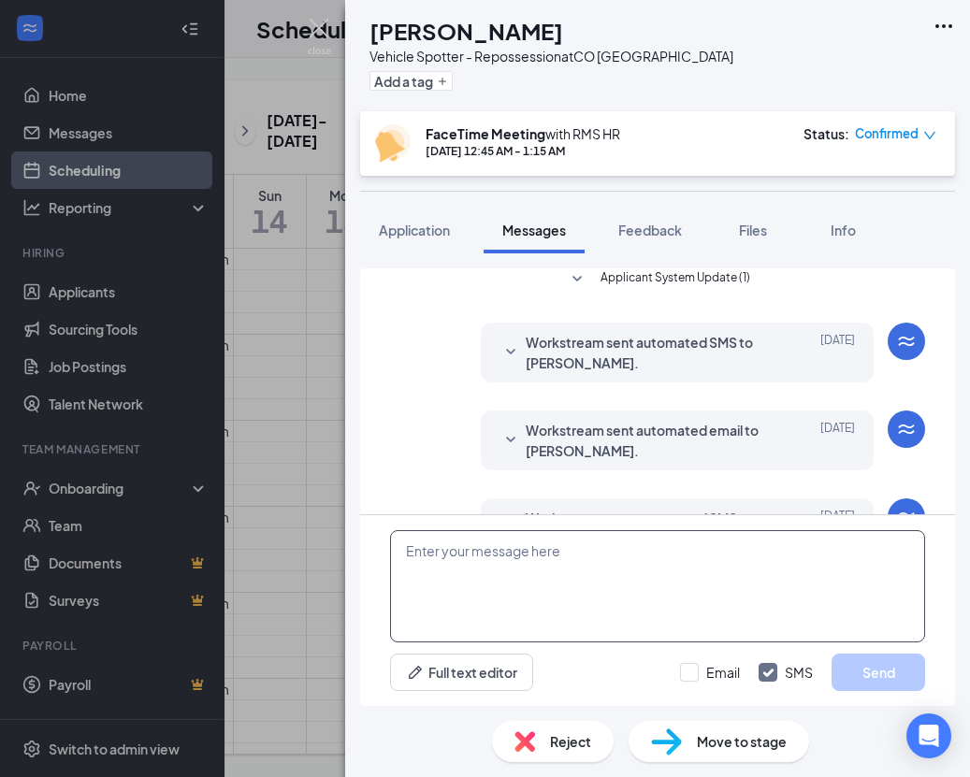
drag, startPoint x: 538, startPoint y: 564, endPoint x: 530, endPoint y: 555, distance: 12.0
click at [538, 564] on textarea at bounding box center [657, 586] width 535 height 112
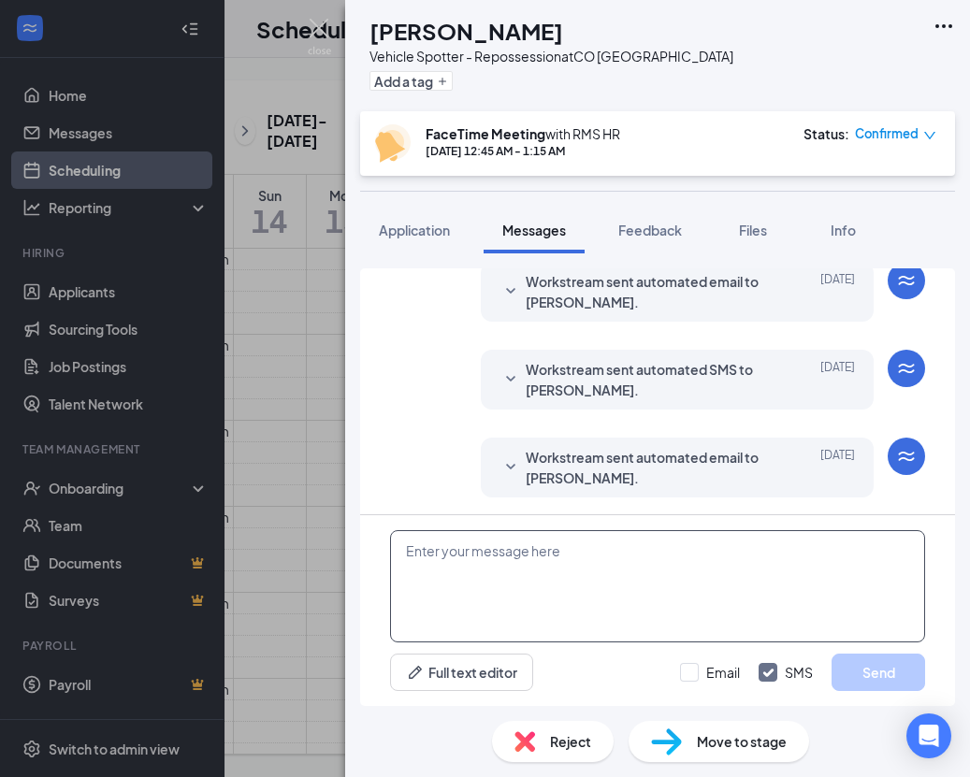
scroll to position [626, 0]
paste textarea "Hello! My name is Allyssa and I will be conducting your interview. This is a re…"
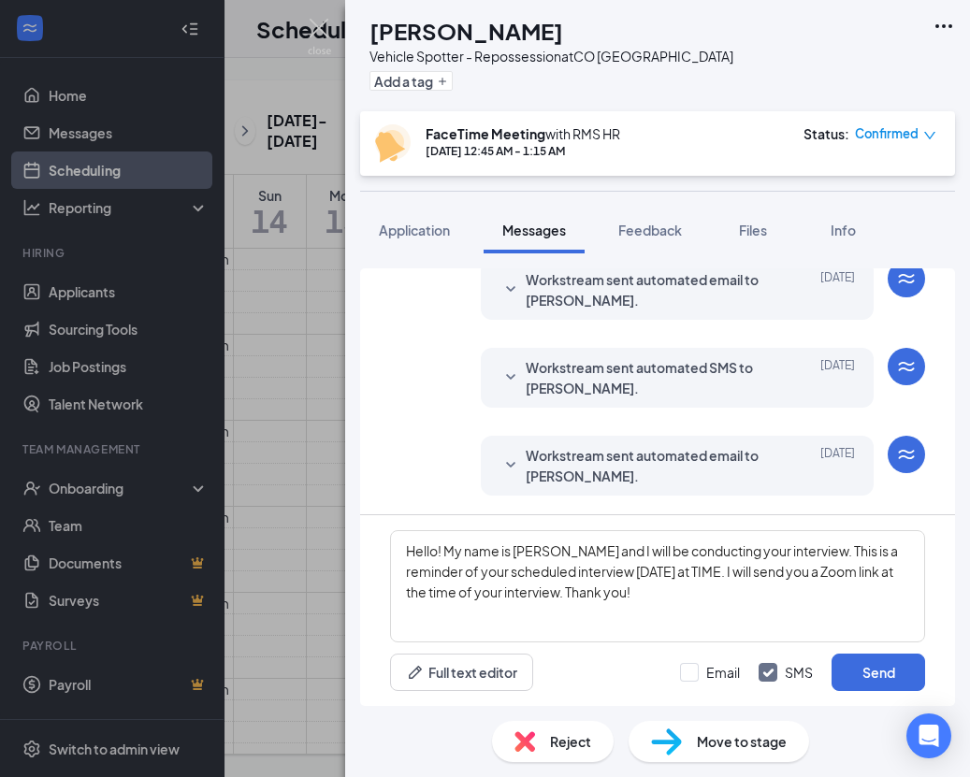
click at [634, 459] on span "Workstream sent automated email to Anthony Sanchez." at bounding box center [648, 465] width 245 height 41
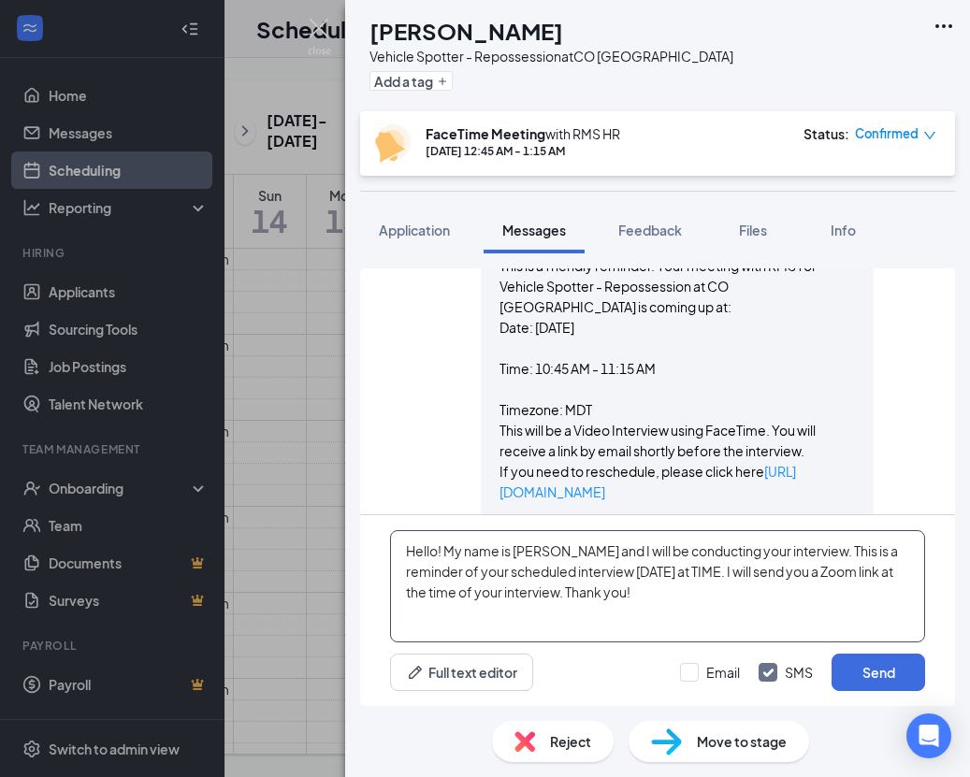
scroll to position [890, 0]
click at [659, 572] on textarea "Hello! My name is Allyssa and I will be conducting your interview. This is a re…" at bounding box center [657, 586] width 535 height 112
type textarea "Hello! My name is Allyssa and I will be conducting your interview. This is a re…"
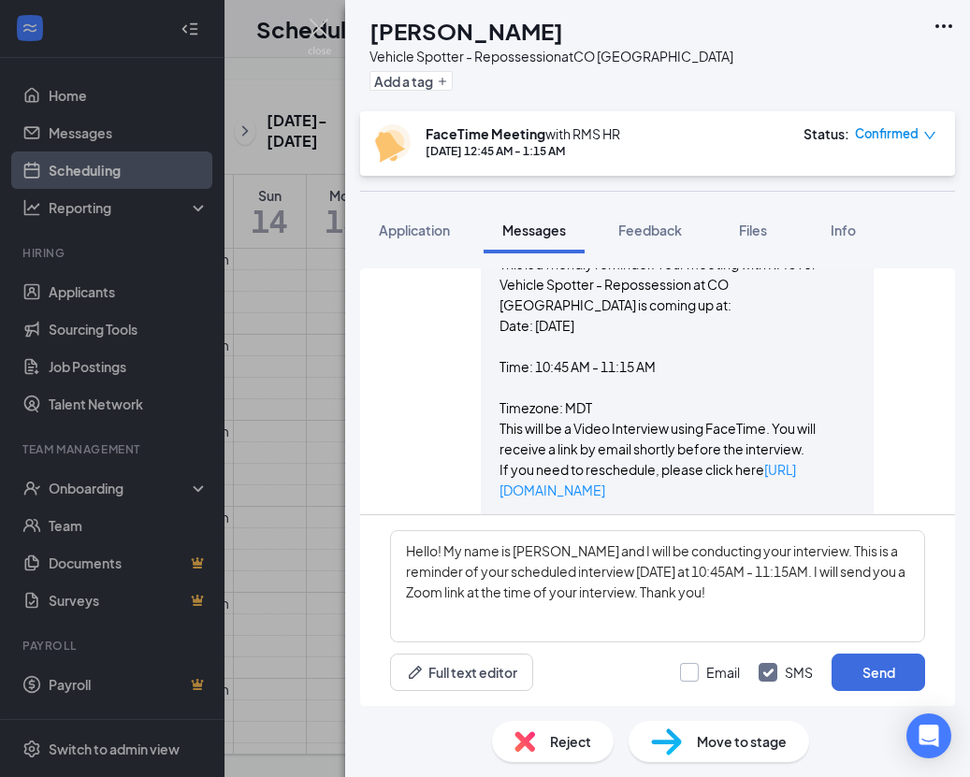
click at [708, 672] on div "Email" at bounding box center [723, 672] width 34 height 19
click at [708, 672] on input "Email" at bounding box center [710, 672] width 60 height 19
checkbox input "true"
click at [872, 660] on button "Send" at bounding box center [878, 672] width 94 height 37
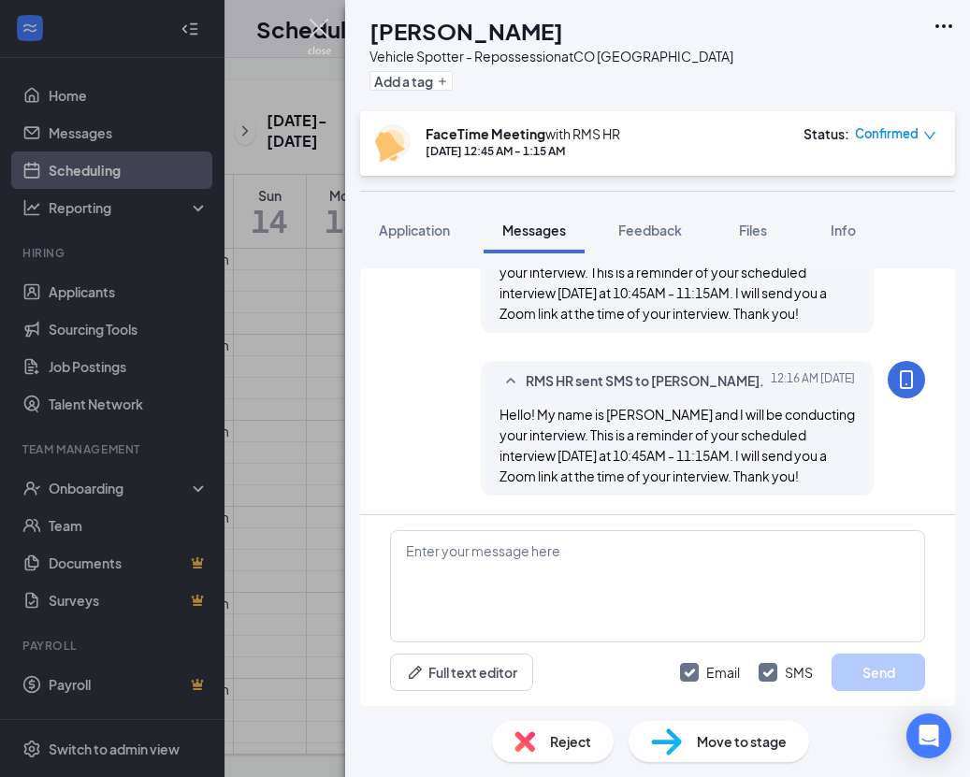
scroll to position [1351, 0]
click at [325, 39] on img at bounding box center [319, 37] width 23 height 36
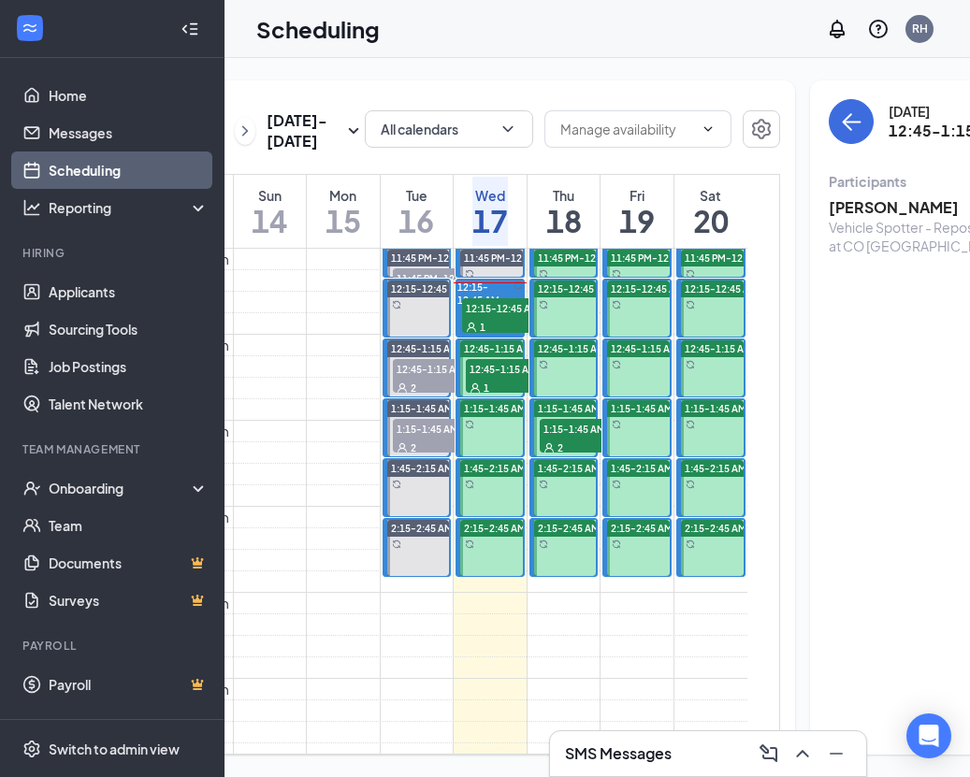
click at [474, 378] on span "12:45-1:15 AM" at bounding box center [513, 368] width 94 height 19
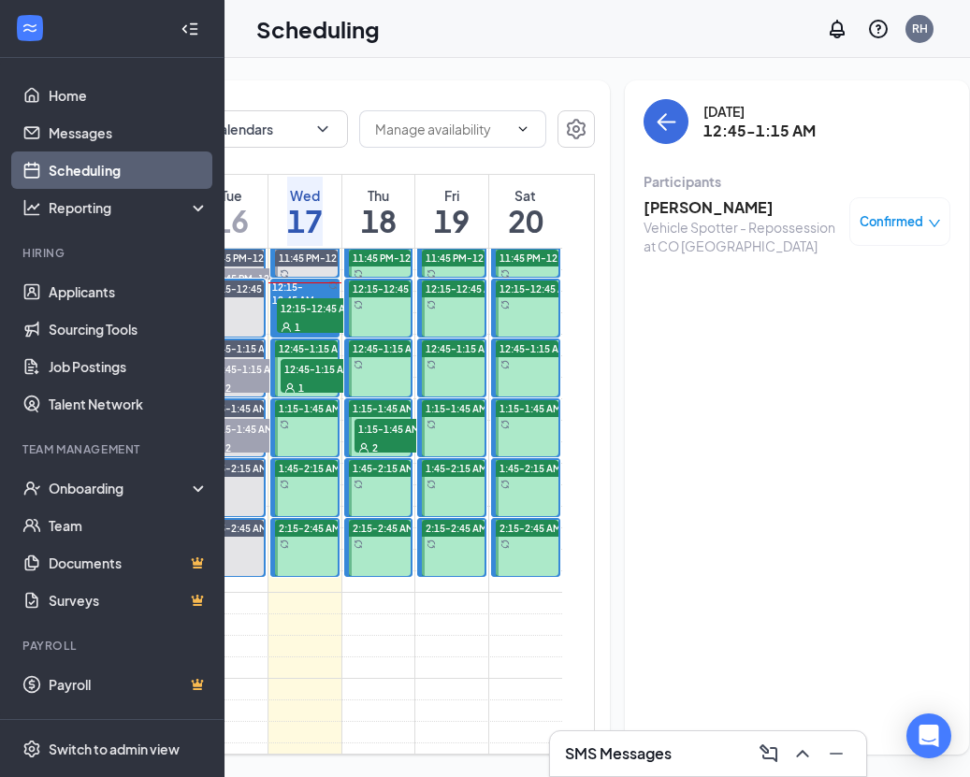
scroll to position [0, 278]
click at [644, 212] on h3 "[PERSON_NAME]" at bounding box center [742, 207] width 196 height 21
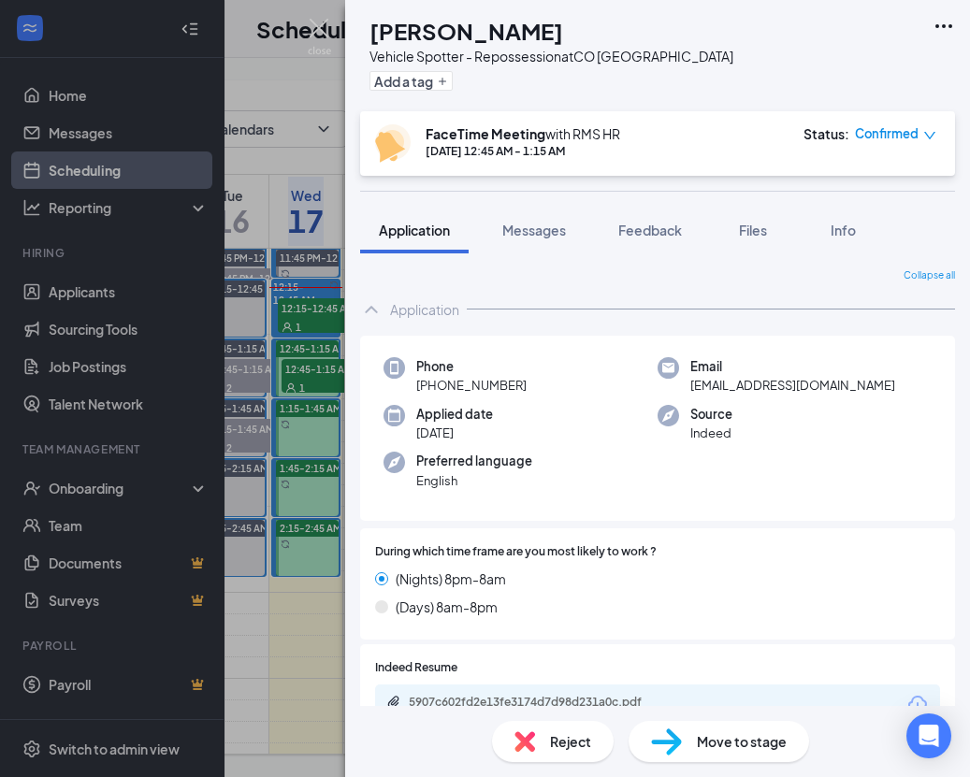
drag, startPoint x: 760, startPoint y: 302, endPoint x: 1104, endPoint y: 801, distance: 605.7
click at [969, 685] on html "Home Messages Scheduling Reporting Hiring Applicants Sourcing Tools Job Posting…" at bounding box center [485, 388] width 970 height 777
click at [88, 133] on div "AS Anthony Sanchez Vehicle Spotter - Repossession at CO Denver Add a tag FaceTi…" at bounding box center [485, 388] width 970 height 777
click at [89, 132] on div "AS Anthony Sanchez Vehicle Spotter - Repossession at CO Denver Add a tag FaceTi…" at bounding box center [485, 388] width 970 height 777
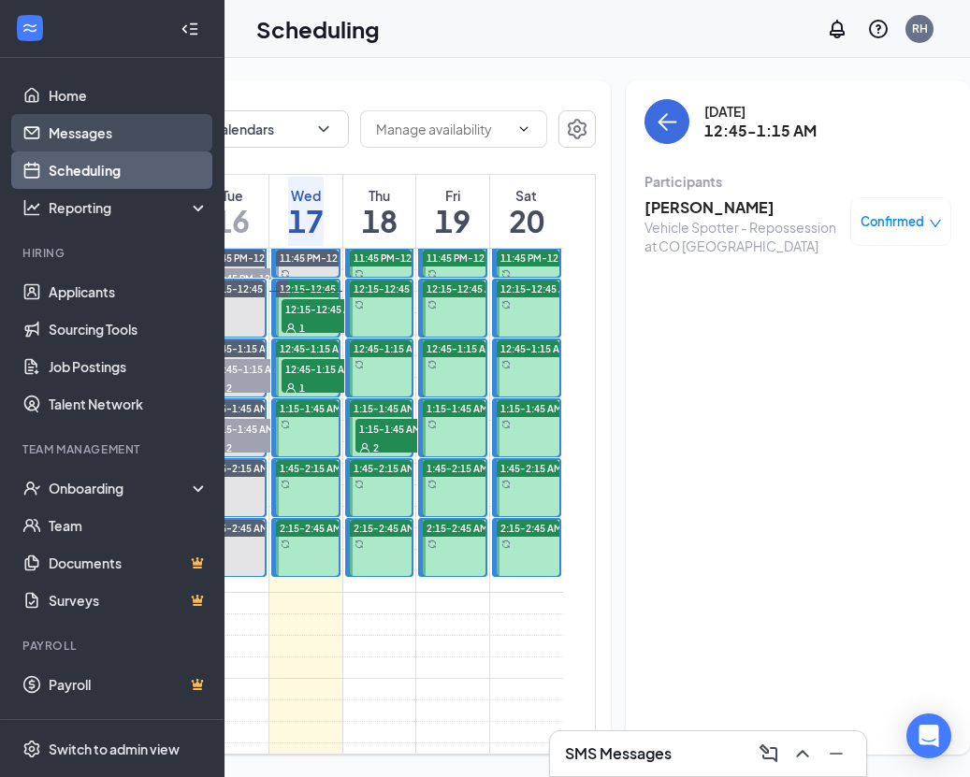
click at [94, 131] on link "Messages" at bounding box center [129, 132] width 160 height 37
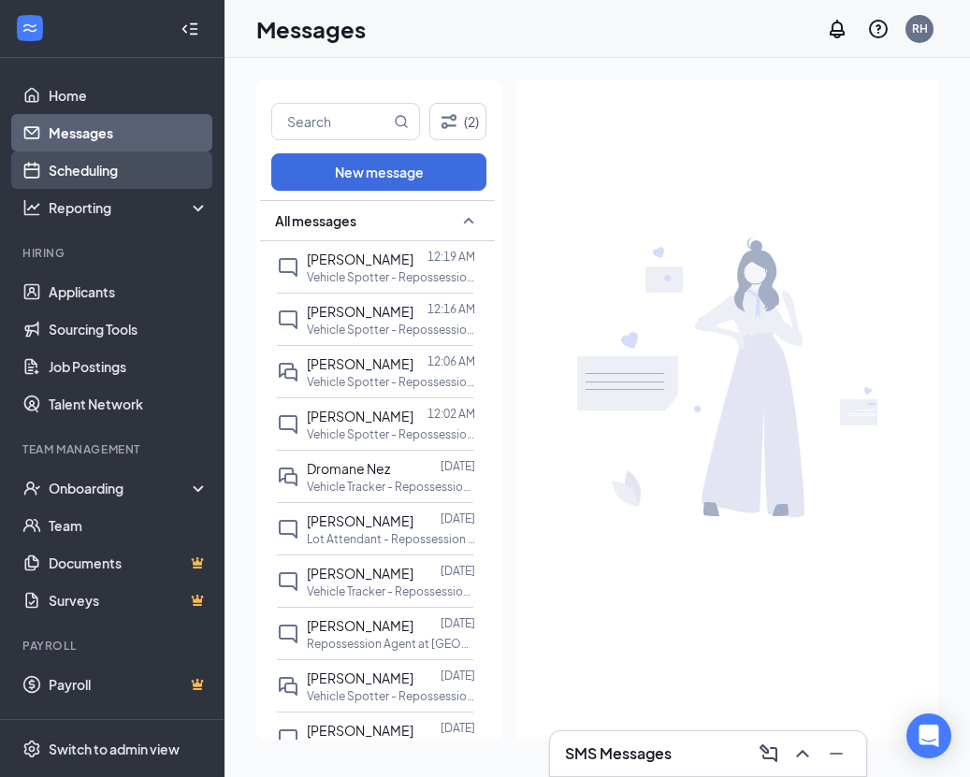
click at [112, 170] on link "Scheduling" at bounding box center [129, 169] width 160 height 37
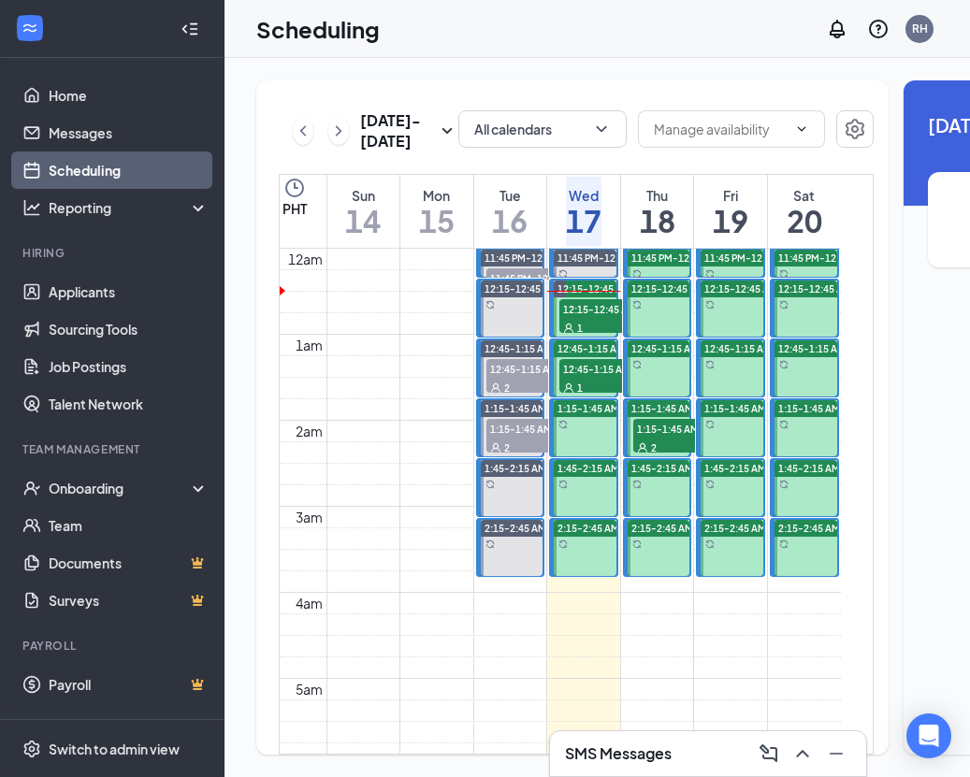
scroll to position [919, 0]
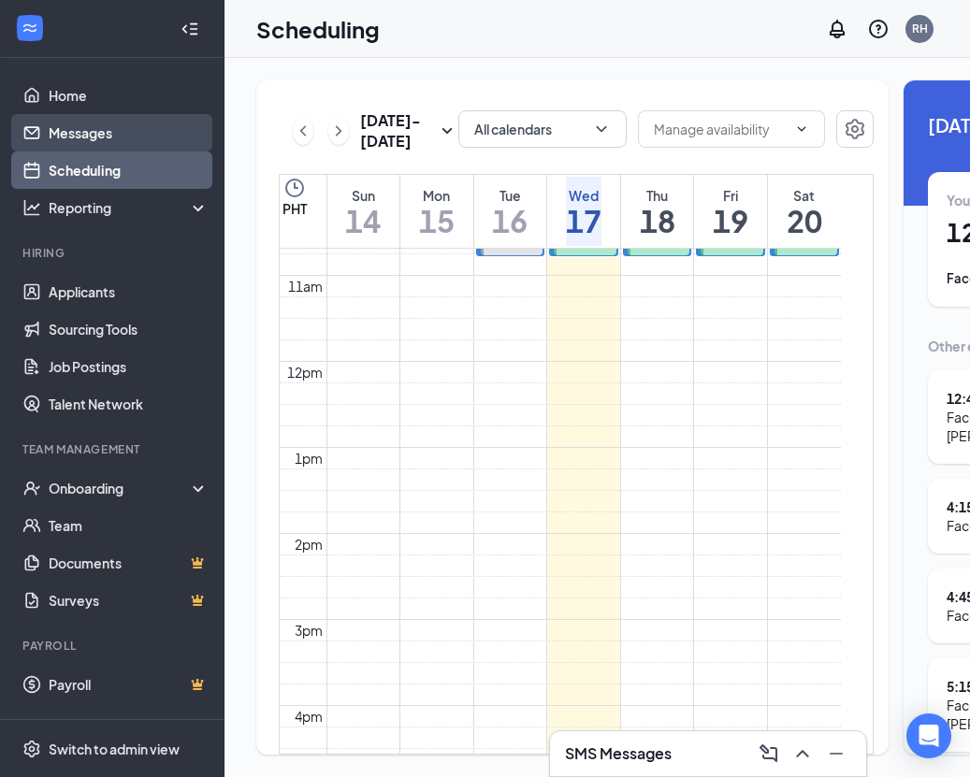
click at [122, 120] on link "Messages" at bounding box center [129, 132] width 160 height 37
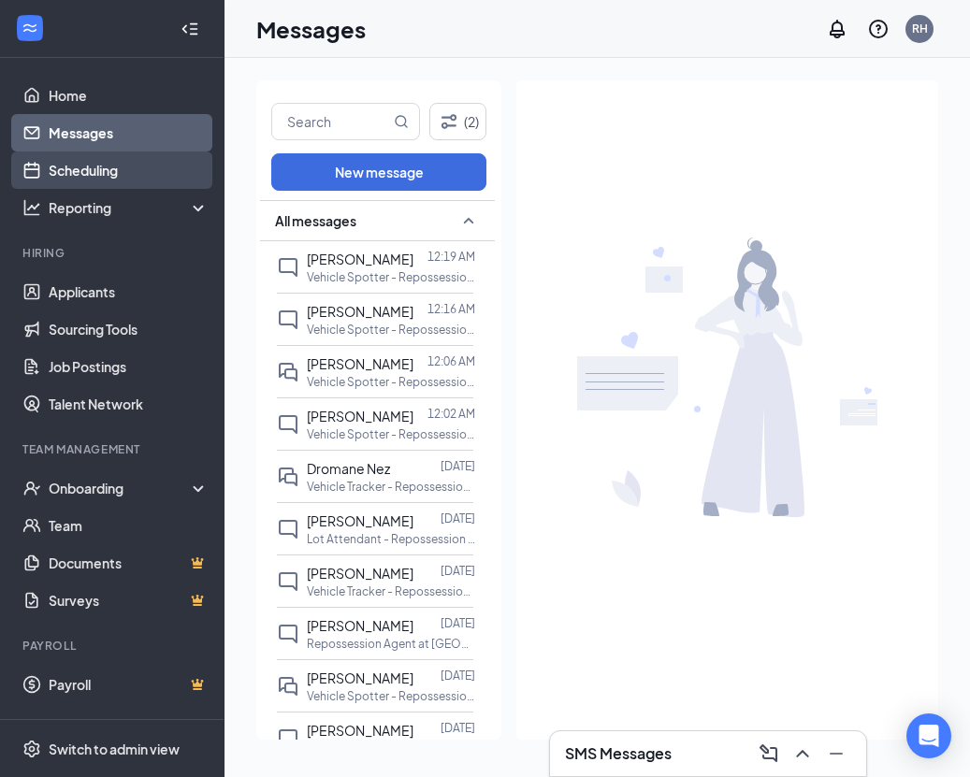
click at [126, 175] on link "Scheduling" at bounding box center [129, 169] width 160 height 37
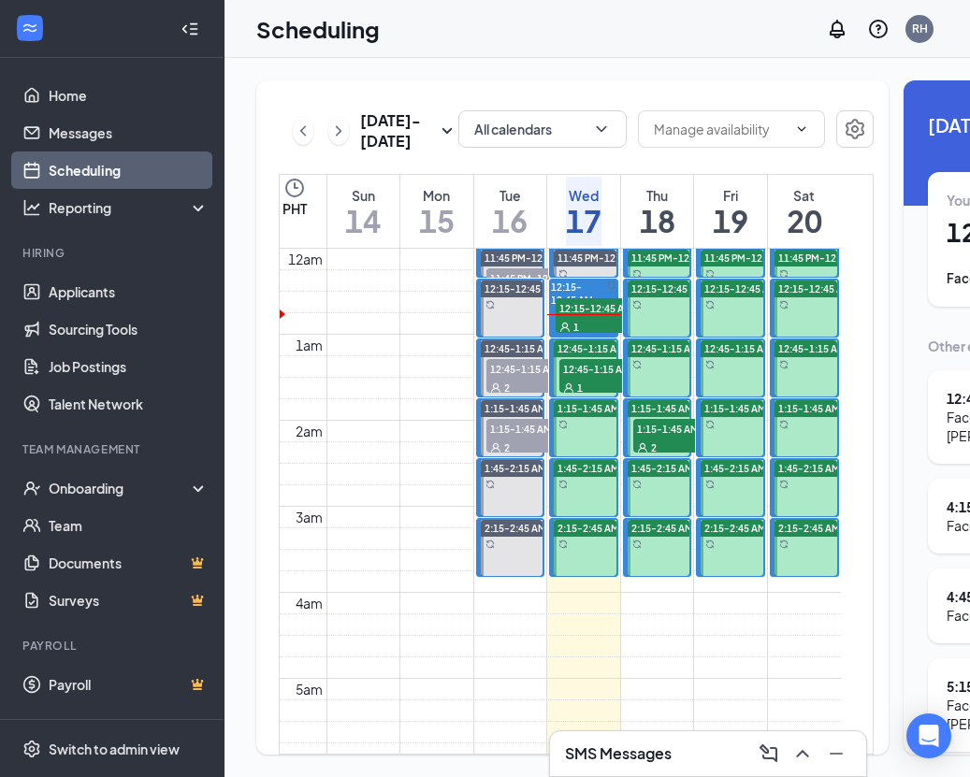
click at [570, 378] on span "12:45-1:15 AM" at bounding box center [606, 368] width 94 height 19
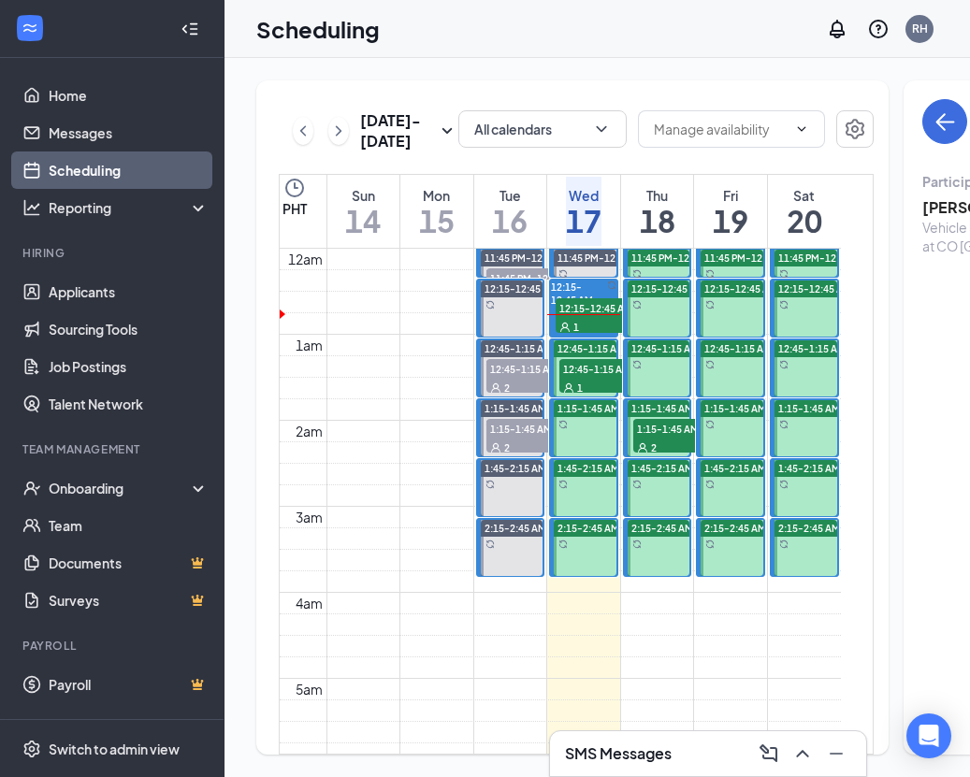
scroll to position [0, 1]
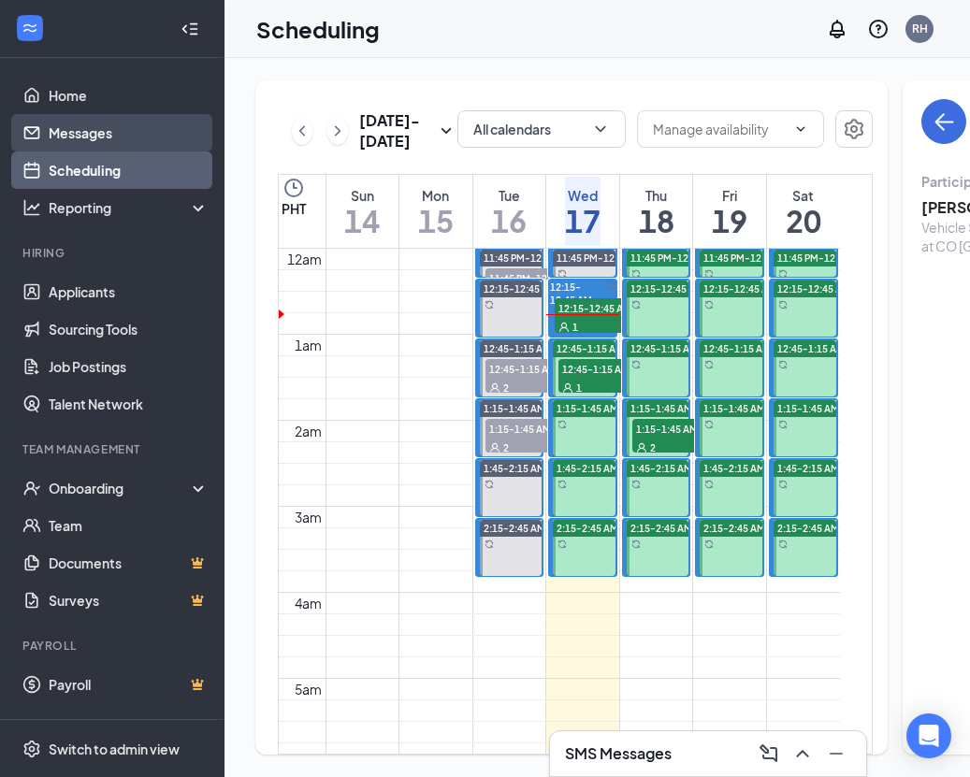
click at [98, 143] on link "Messages" at bounding box center [129, 132] width 160 height 37
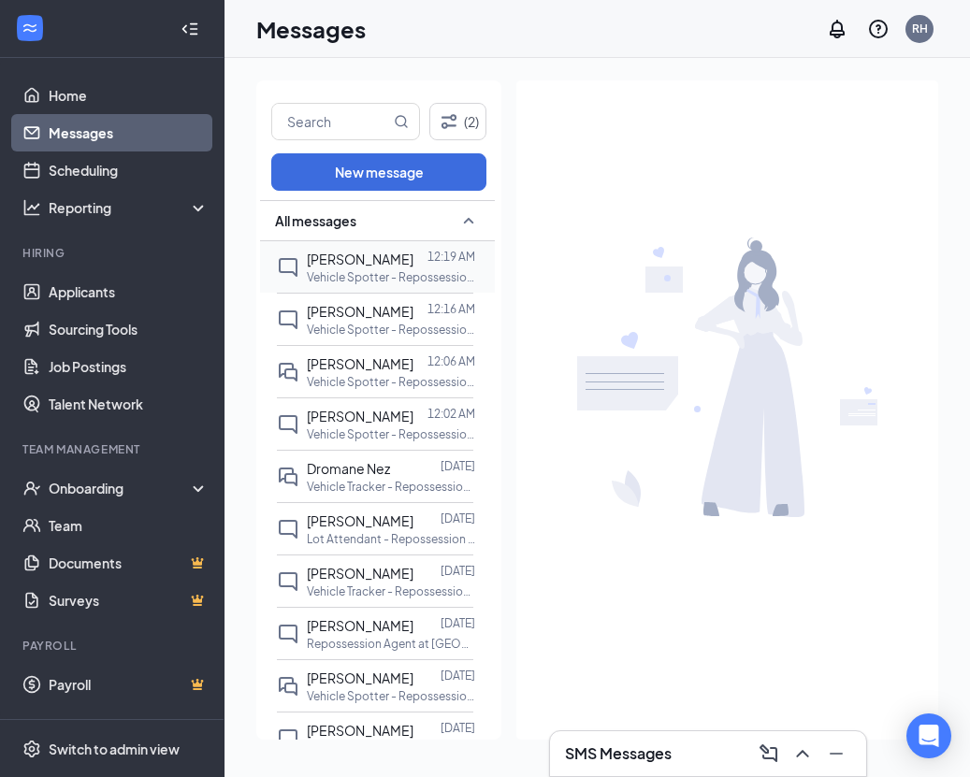
click at [386, 278] on p "Vehicle Spotter - Repossession at AZ [GEOGRAPHIC_DATA]" at bounding box center [391, 277] width 168 height 16
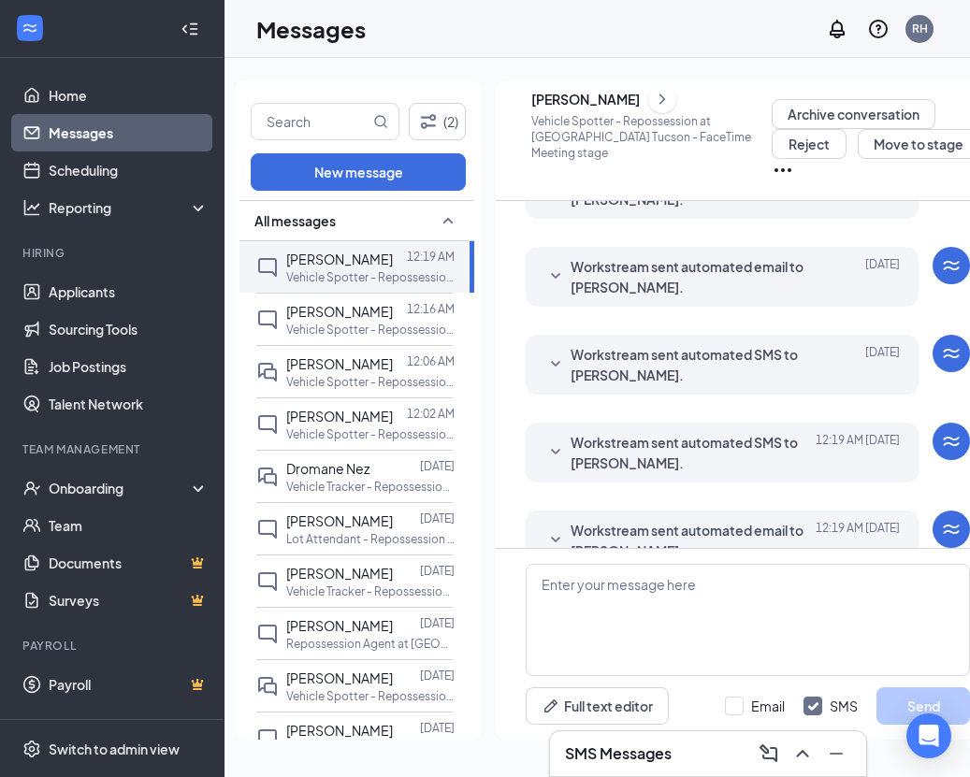
scroll to position [235, 0]
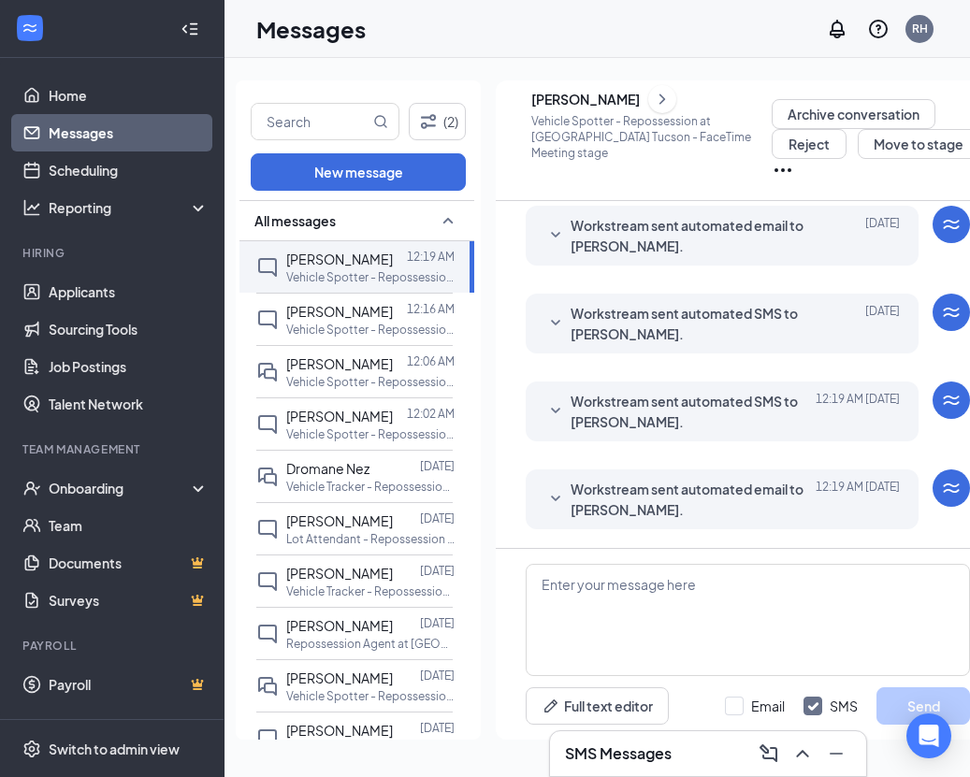
click at [603, 489] on span "Workstream sent automated email to Benjamin Knetsch." at bounding box center [692, 499] width 245 height 41
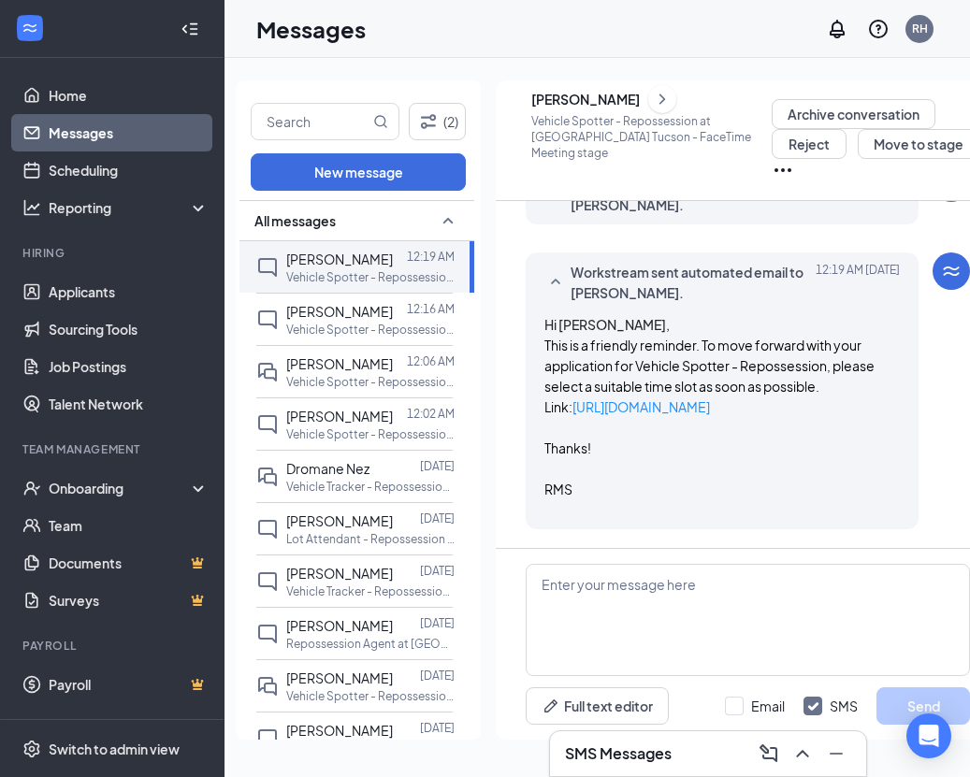
scroll to position [0, 0]
click at [393, 321] on div at bounding box center [400, 311] width 14 height 21
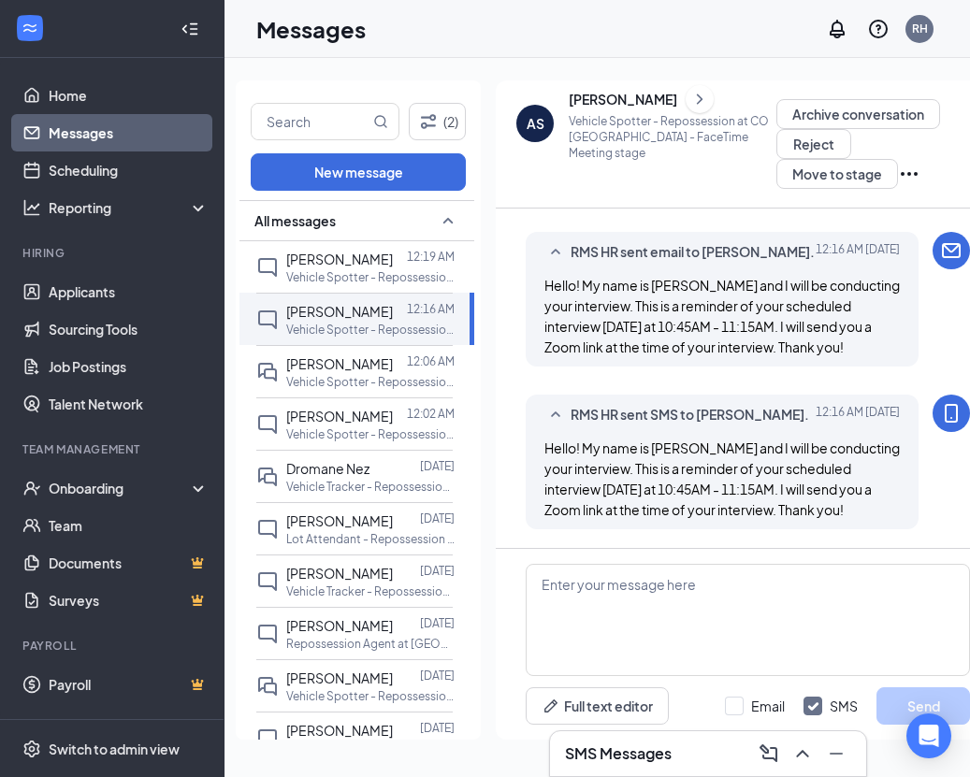
scroll to position [727, 0]
click at [613, 94] on div "[PERSON_NAME]" at bounding box center [623, 99] width 108 height 19
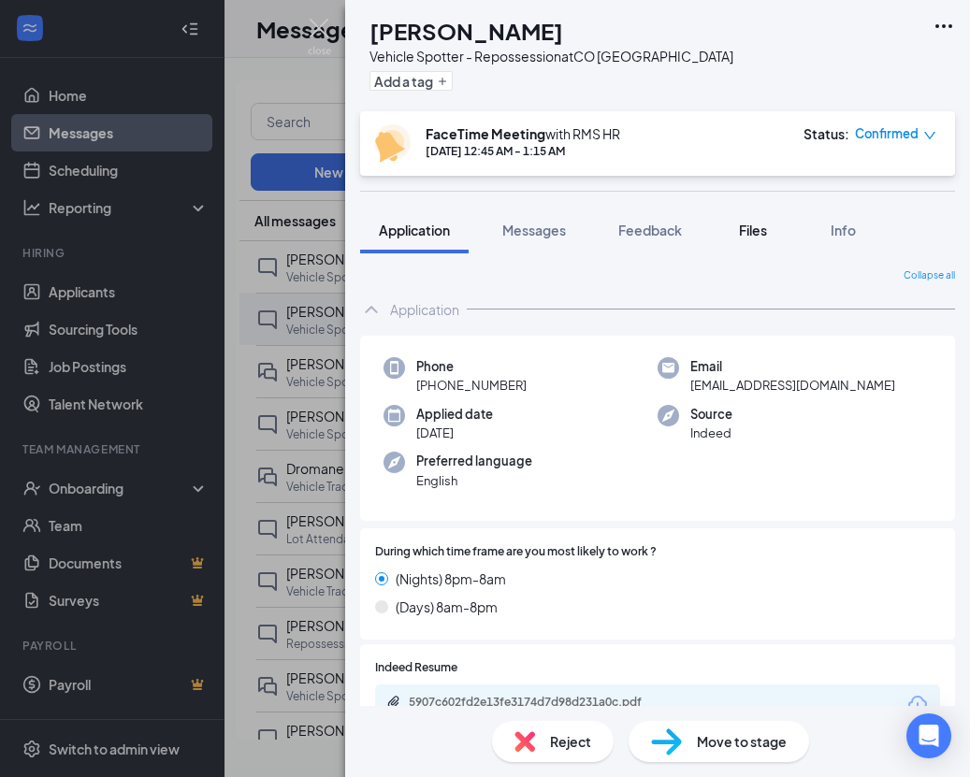
click at [749, 228] on span "Files" at bounding box center [753, 230] width 28 height 17
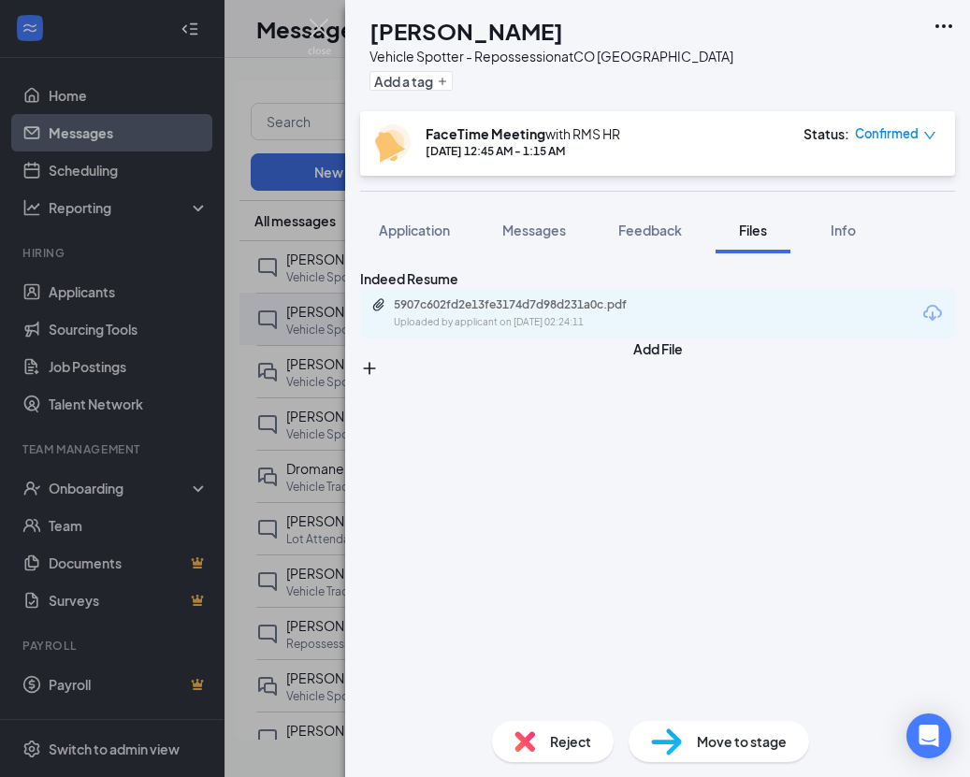
click at [709, 336] on div "5907c602fd2e13fe3174d7d98d231a0c.pdf Uploaded by applicant on Sep 16, 2025 at 0…" at bounding box center [657, 314] width 595 height 50
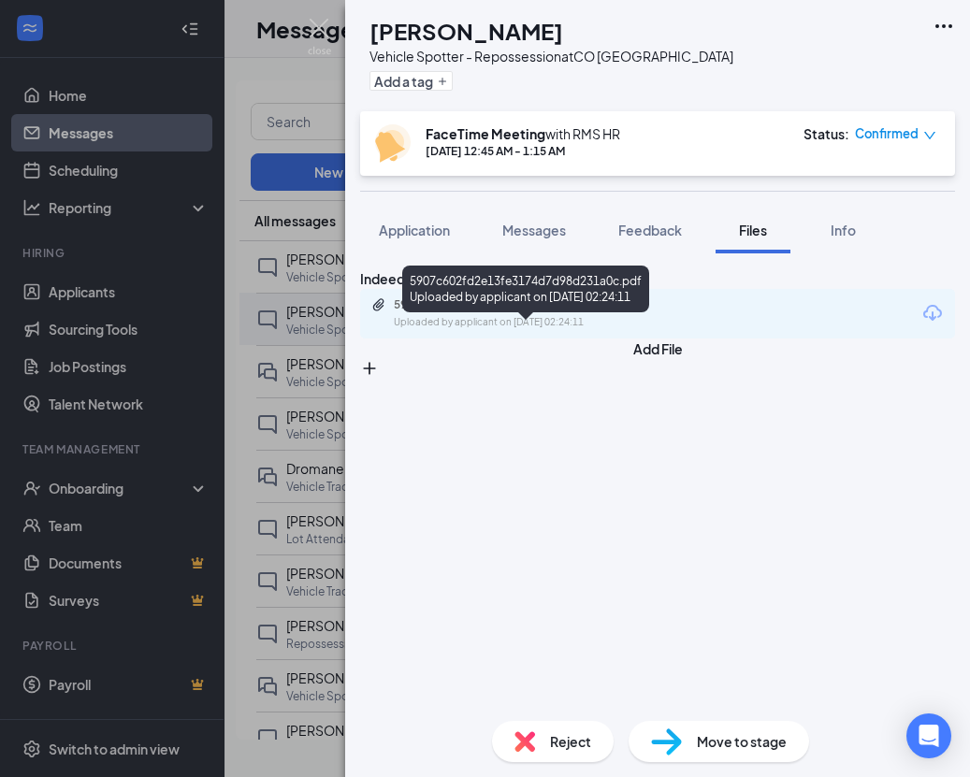
click at [669, 330] on div "Uploaded by applicant on Sep 16, 2025 at 02:24:11" at bounding box center [534, 322] width 281 height 15
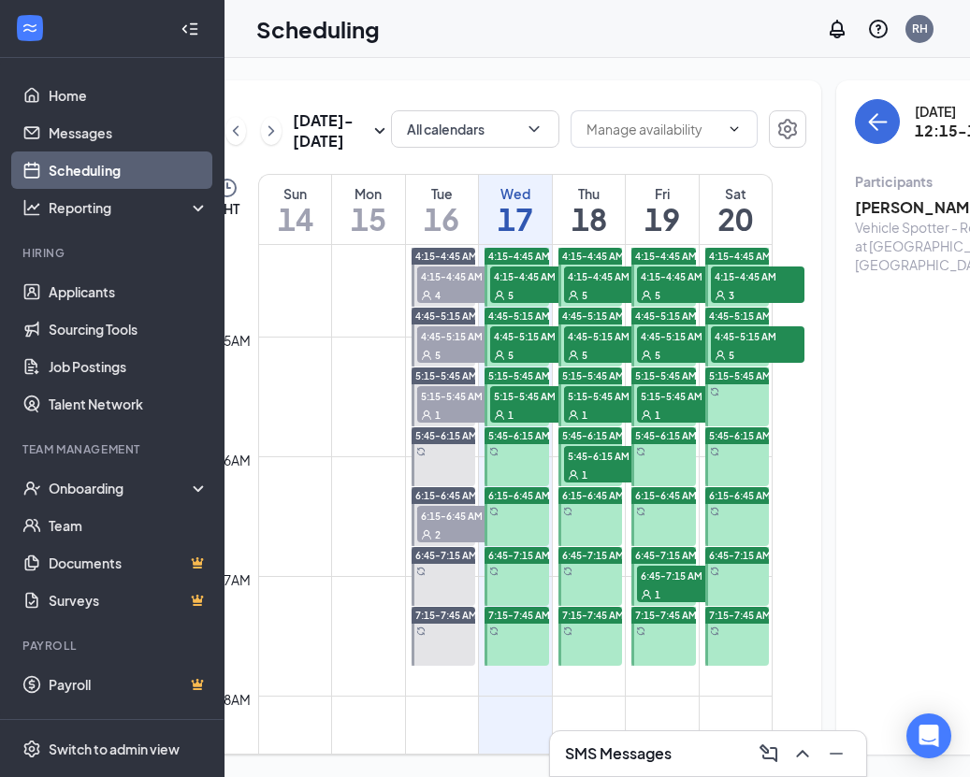
scroll to position [489, 0]
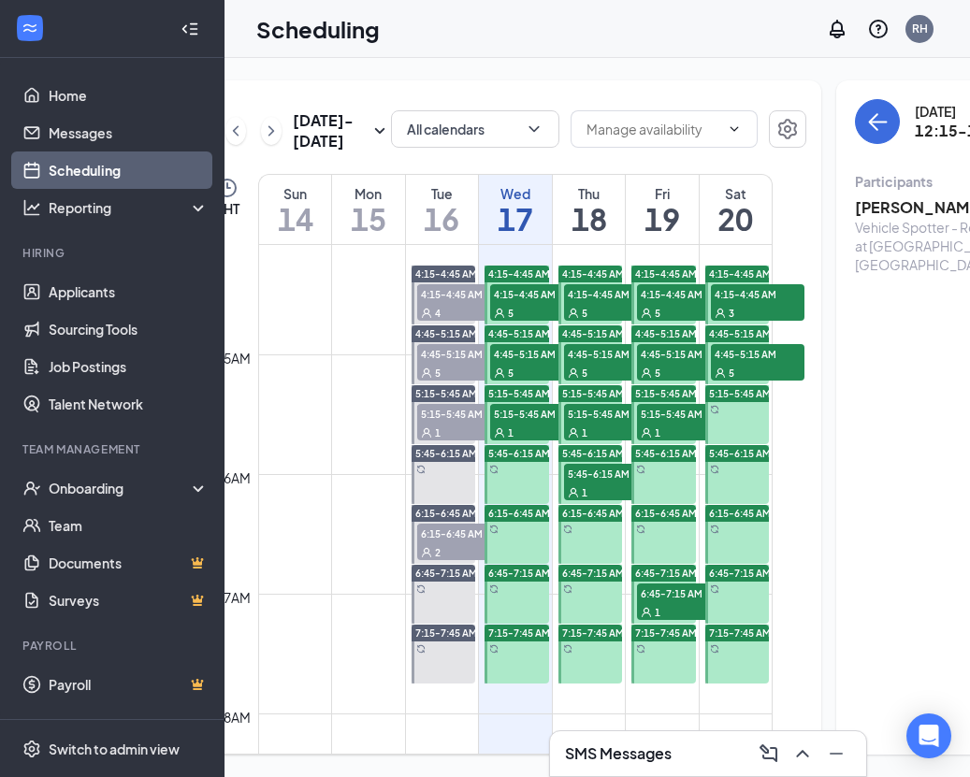
click at [524, 322] on div "5" at bounding box center [537, 312] width 94 height 19
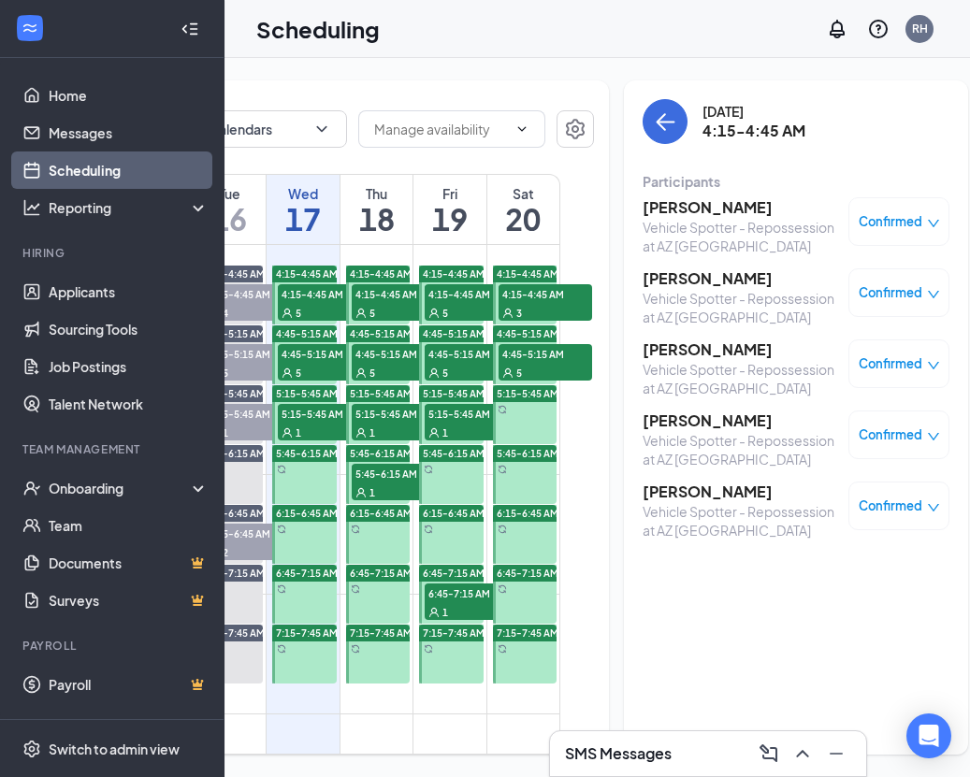
scroll to position [0, 278]
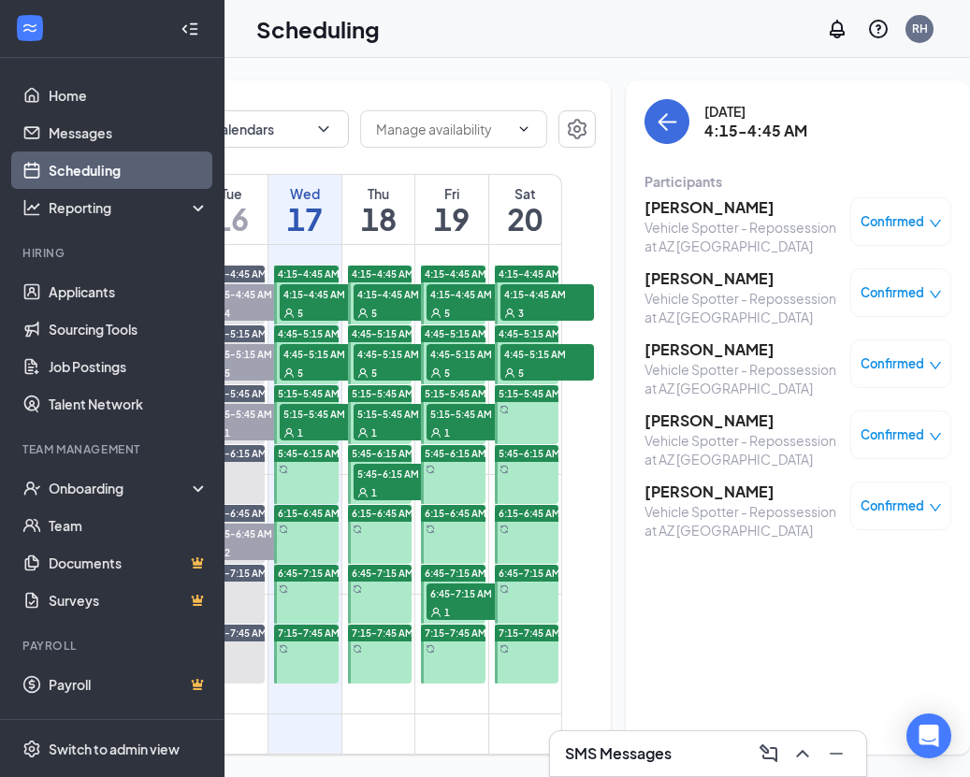
click at [656, 203] on h3 "[PERSON_NAME]" at bounding box center [742, 207] width 196 height 21
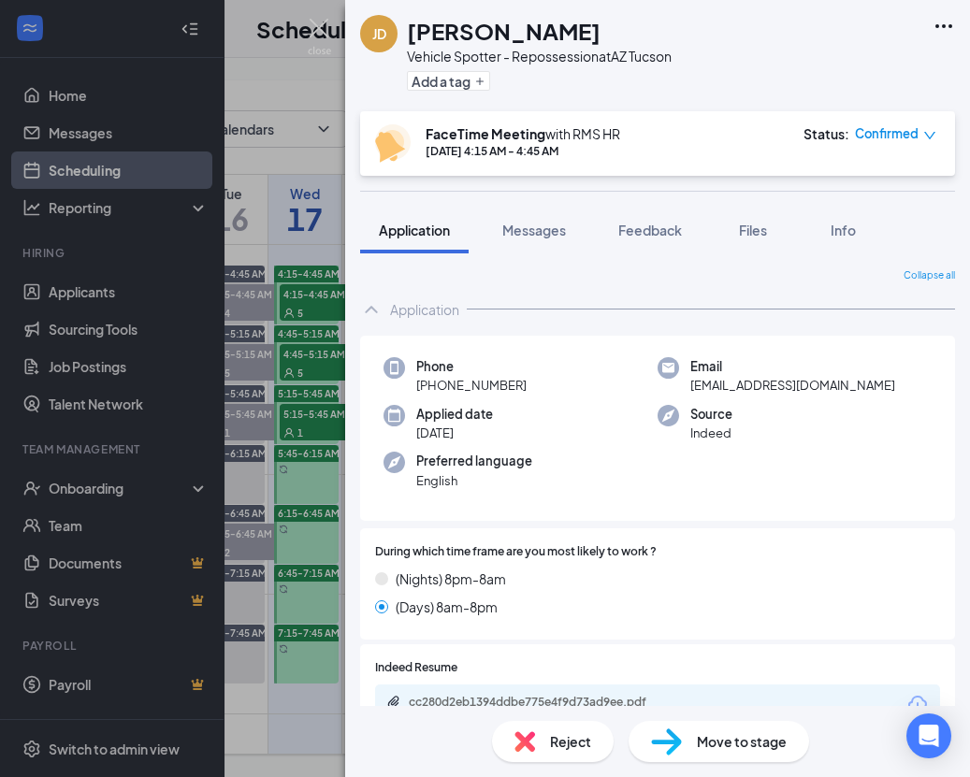
drag, startPoint x: 537, startPoint y: 382, endPoint x: 417, endPoint y: 383, distance: 119.7
click at [417, 383] on div "Phone [PHONE_NUMBER]" at bounding box center [520, 376] width 274 height 38
copy span "[PHONE_NUMBER]"
click at [324, 27] on img at bounding box center [319, 37] width 23 height 36
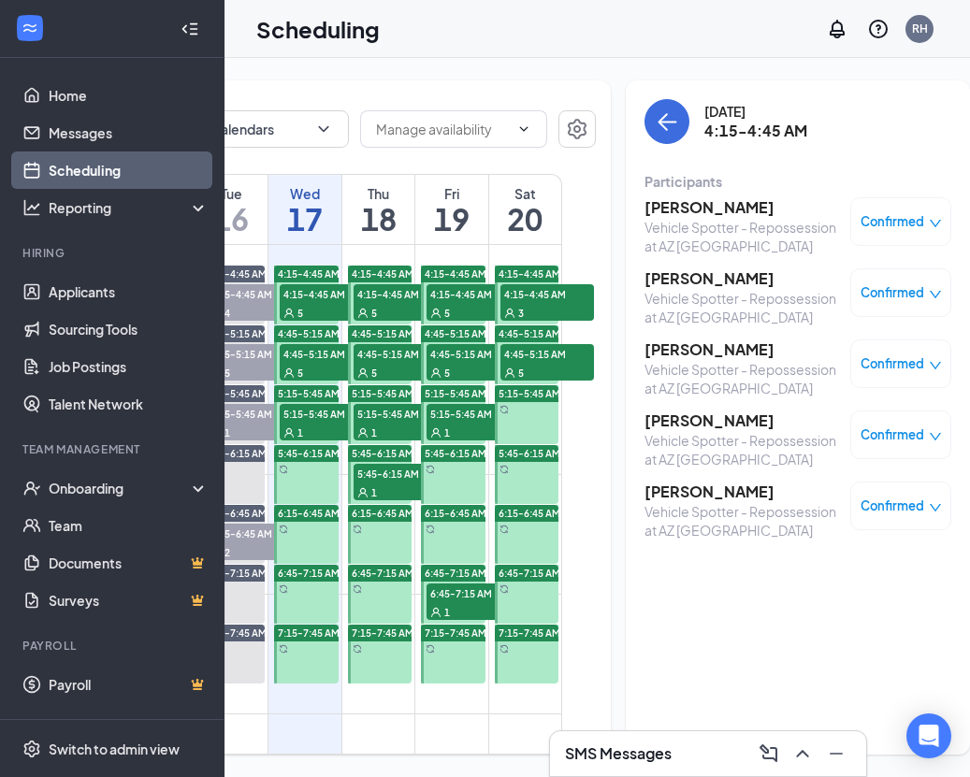
click at [703, 273] on h3 "[PERSON_NAME]" at bounding box center [742, 278] width 196 height 21
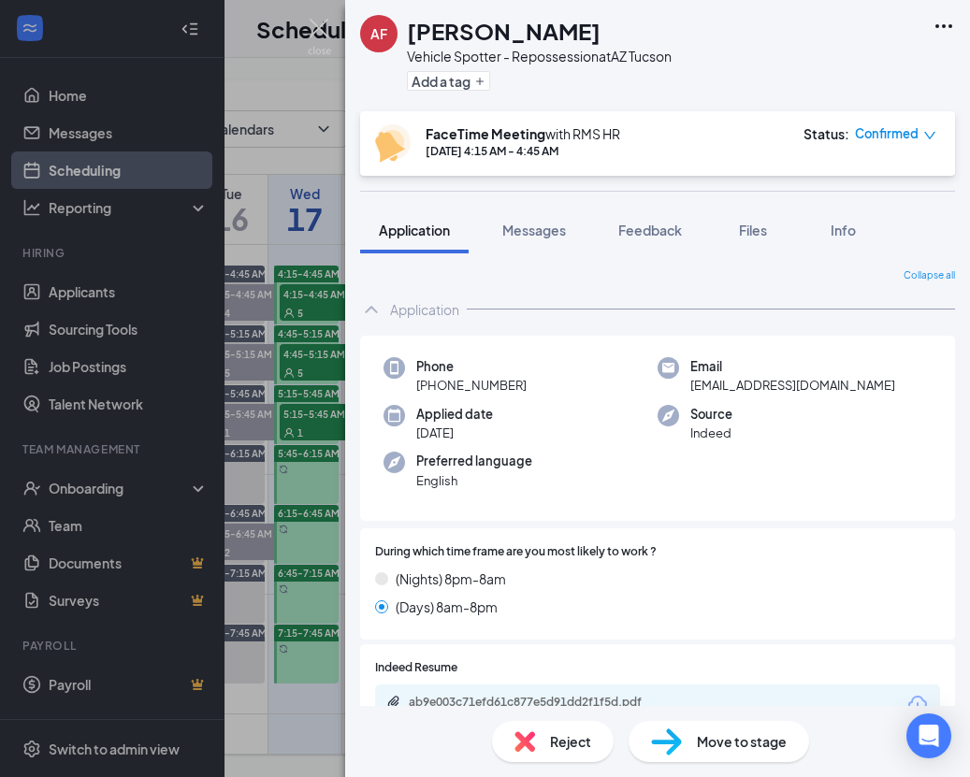
drag, startPoint x: 530, startPoint y: 382, endPoint x: 411, endPoint y: 379, distance: 119.8
click at [399, 378] on div "Phone [PHONE_NUMBER]" at bounding box center [520, 376] width 274 height 38
copy span "[PHONE_NUMBER]"
click at [325, 423] on div "AF [PERSON_NAME] Vehicle Spotter - Repossession at [GEOGRAPHIC_DATA] [GEOGRAPHI…" at bounding box center [485, 388] width 970 height 777
click at [84, 131] on div "AF [PERSON_NAME] Vehicle Spotter - Repossession at [GEOGRAPHIC_DATA] [GEOGRAPHI…" at bounding box center [485, 388] width 970 height 777
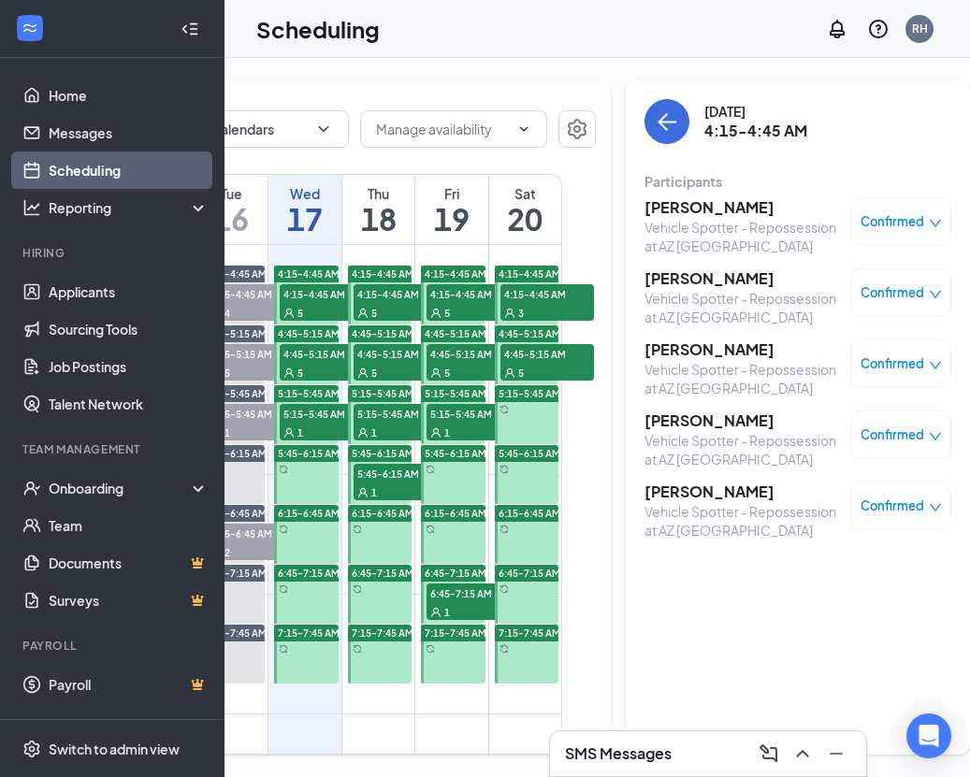
click at [665, 353] on h3 "[PERSON_NAME]" at bounding box center [742, 349] width 196 height 21
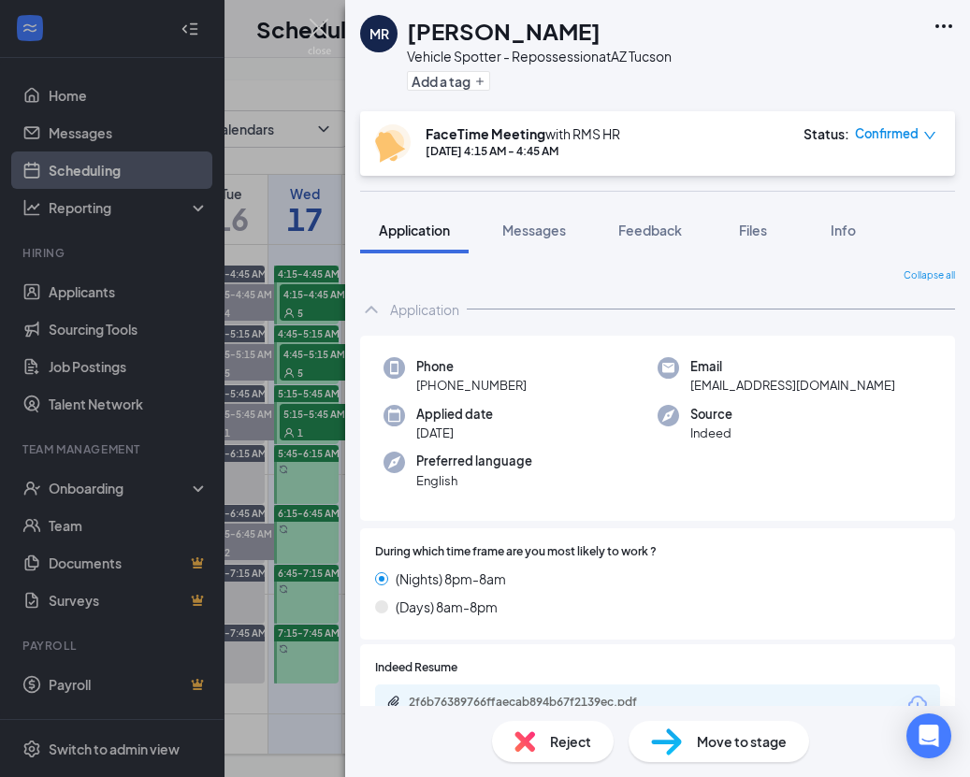
drag, startPoint x: 537, startPoint y: 385, endPoint x: 444, endPoint y: 385, distance: 92.6
click at [404, 384] on div "Phone [PHONE_NUMBER]" at bounding box center [520, 376] width 274 height 38
copy span "[PHONE_NUMBER]"
click at [323, 30] on img at bounding box center [319, 37] width 23 height 36
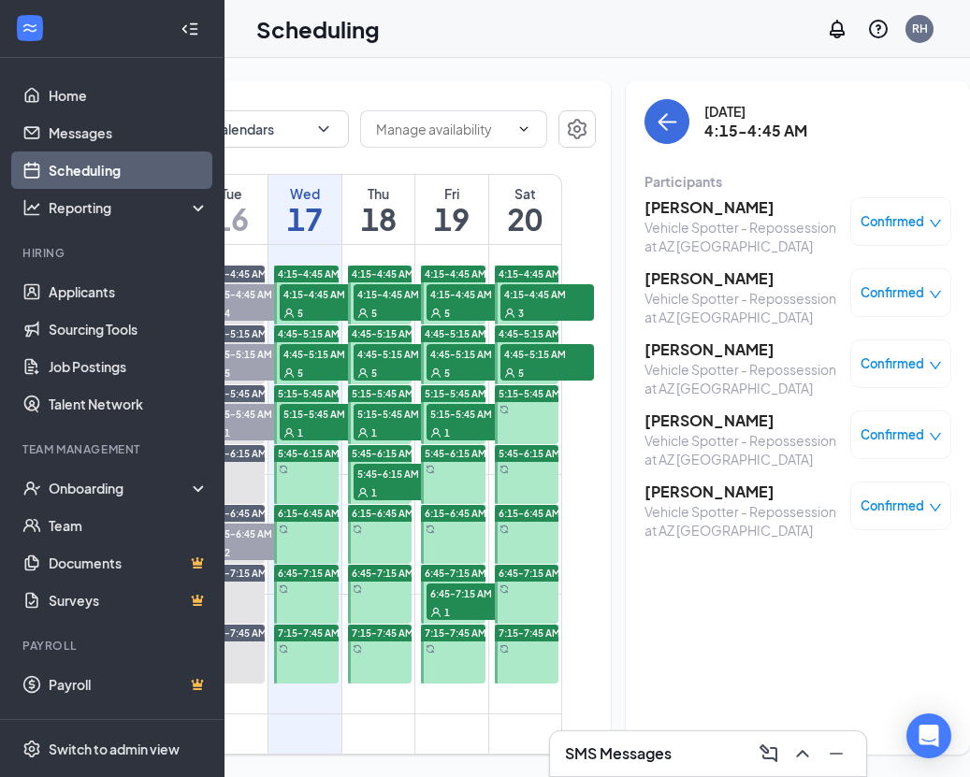
click at [697, 437] on div "Vehicle Spotter - Repossession at AZ [GEOGRAPHIC_DATA]" at bounding box center [742, 449] width 196 height 37
click at [698, 427] on h3 "[PERSON_NAME]" at bounding box center [742, 421] width 196 height 21
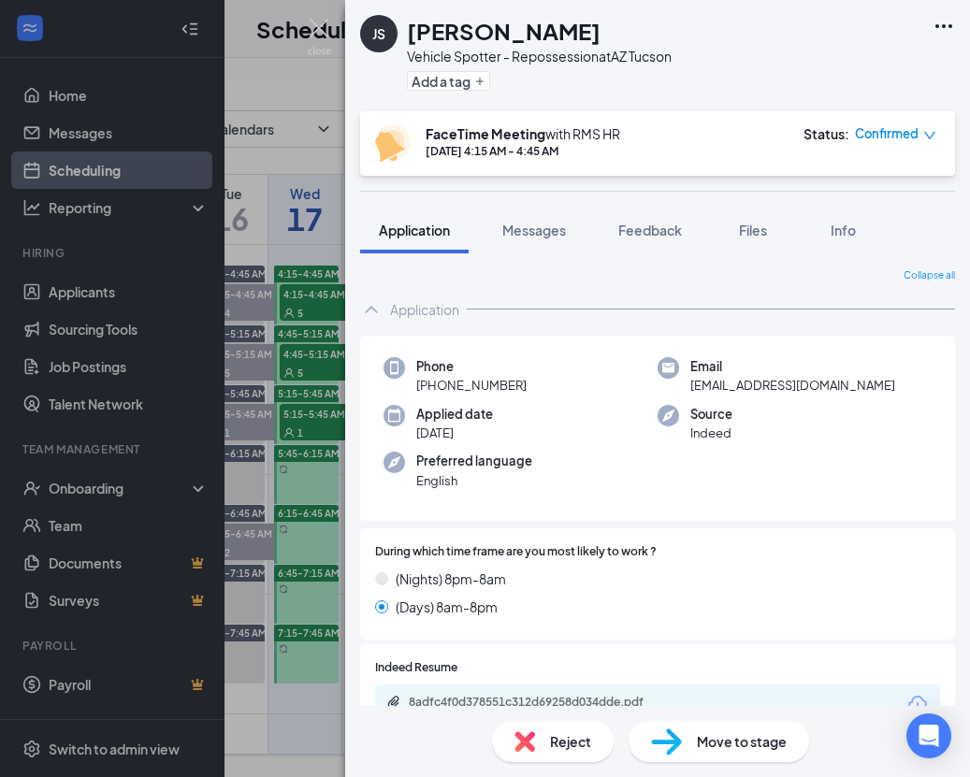
drag, startPoint x: 524, startPoint y: 388, endPoint x: 395, endPoint y: 390, distance: 129.1
click at [381, 386] on div "Phone [PHONE_NUMBER] Email [EMAIL_ADDRESS][DOMAIN_NAME] Applied date [DATE] Sou…" at bounding box center [657, 429] width 595 height 186
copy span "[PHONE_NUMBER]"
click at [325, 37] on img at bounding box center [319, 37] width 23 height 36
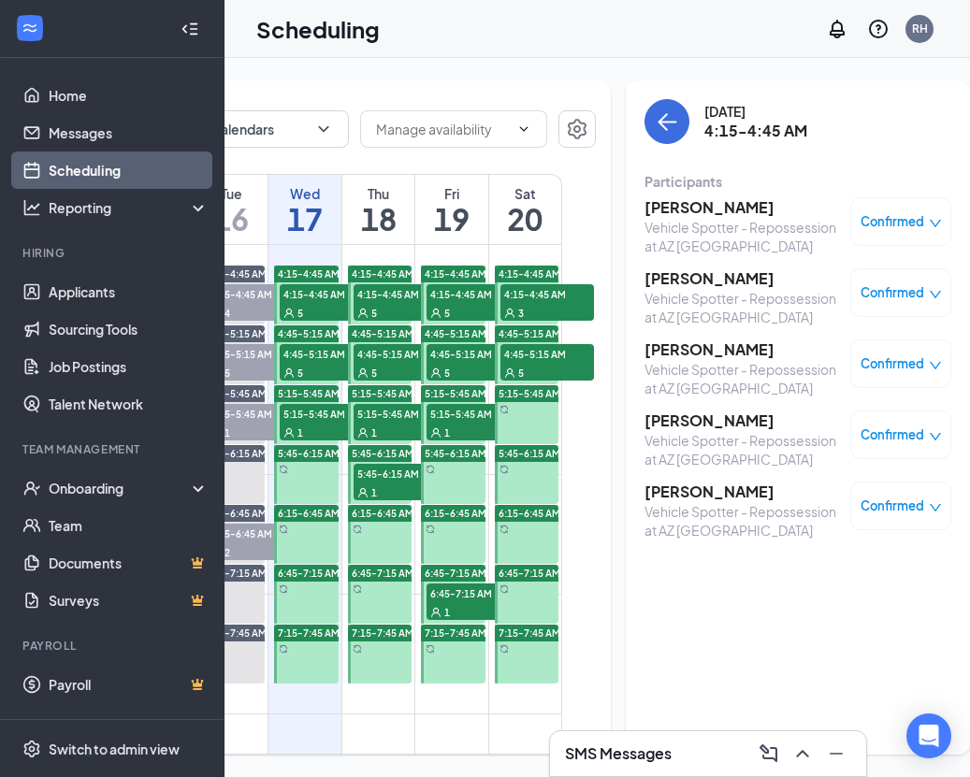
click at [691, 491] on h3 "Zachary Bartlett-Scales" at bounding box center [742, 492] width 196 height 21
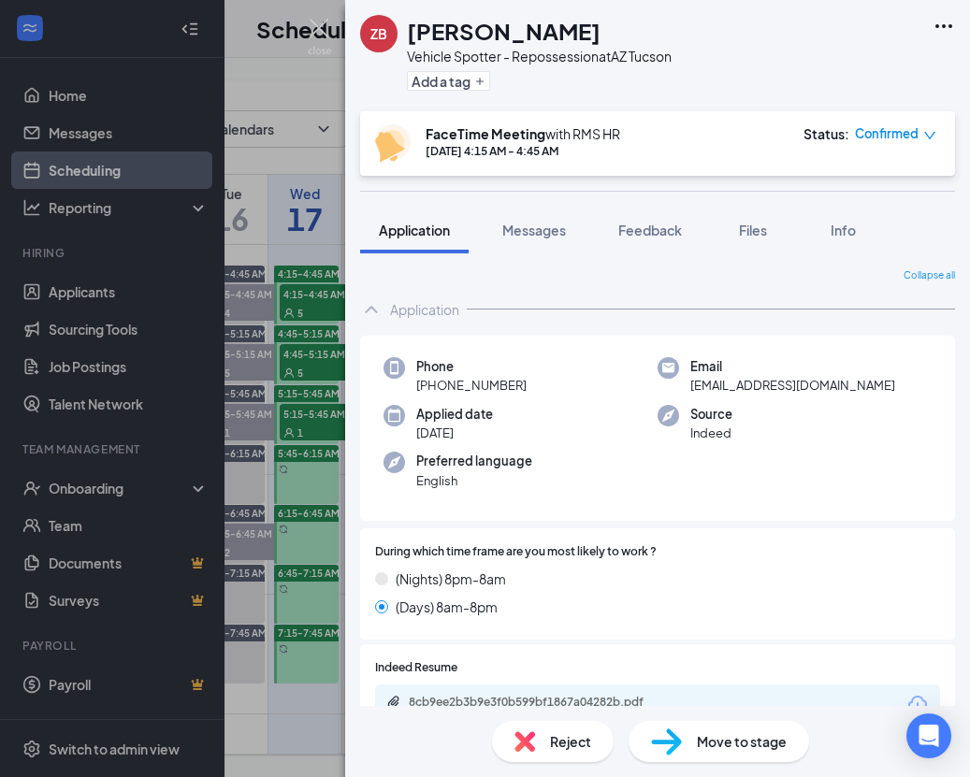
drag, startPoint x: 527, startPoint y: 382, endPoint x: 414, endPoint y: 385, distance: 113.2
click at [410, 385] on div "Phone +1 (520) 389-4723" at bounding box center [520, 376] width 274 height 38
copy span "+1 (520) 389-4723"
click at [329, 28] on img at bounding box center [319, 37] width 23 height 36
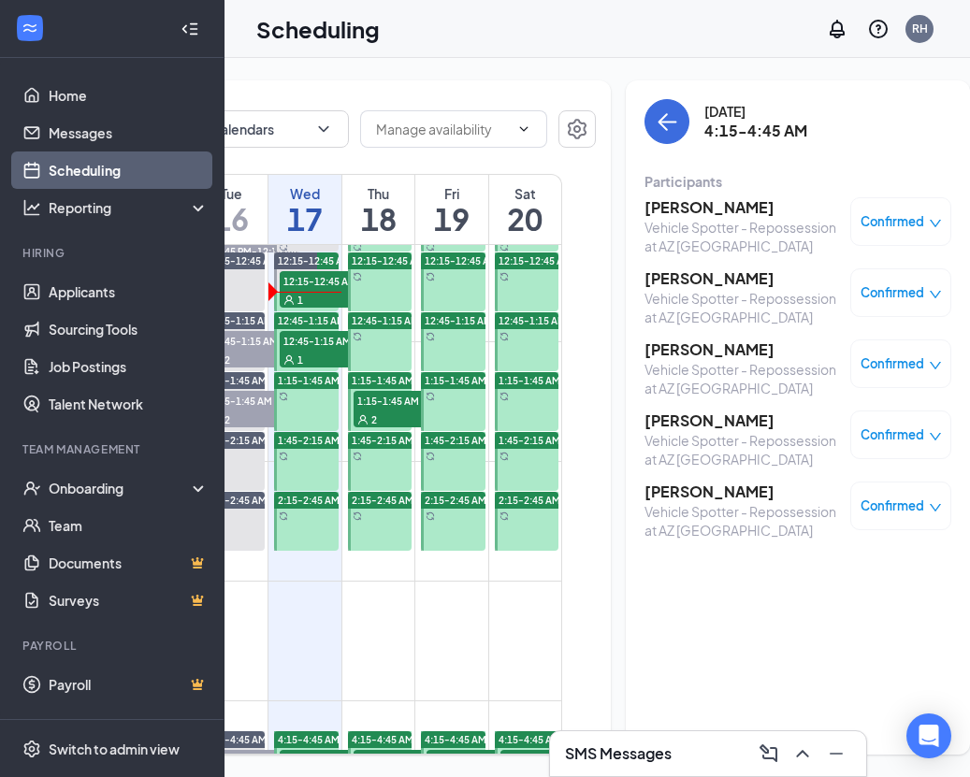
scroll to position [21, 0]
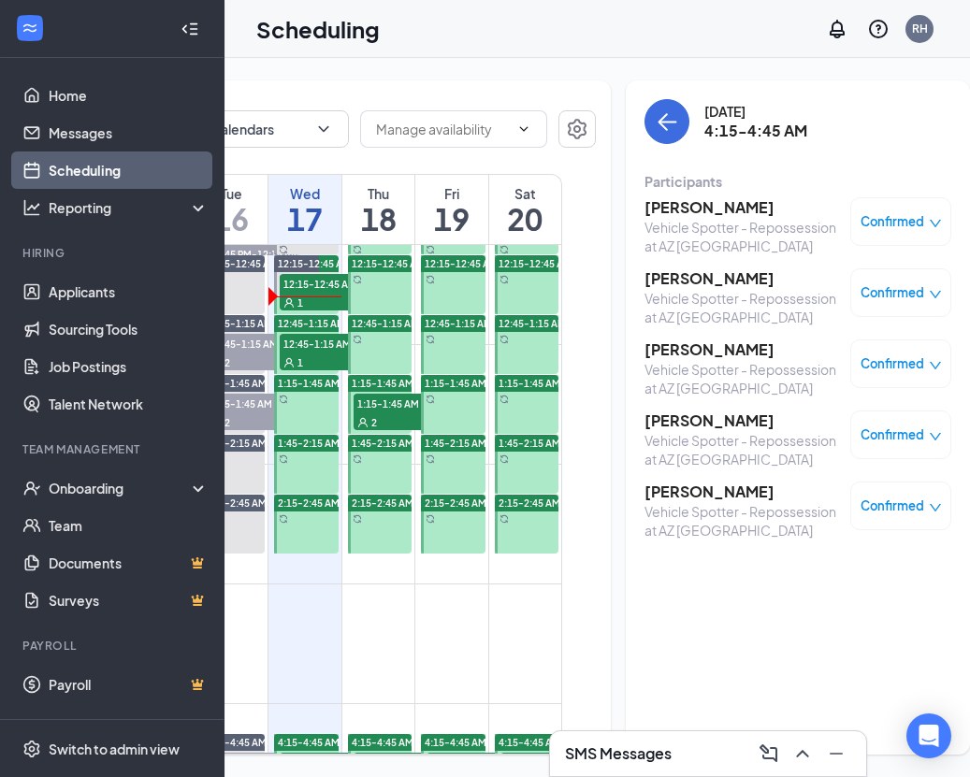
click at [856, 594] on div "Wednesday, Sep 17 4:15-4:45 AM Participants Joseph Drow Vehicle Spotter - Repos…" at bounding box center [798, 417] width 344 height 674
click at [118, 141] on link "Messages" at bounding box center [129, 132] width 160 height 37
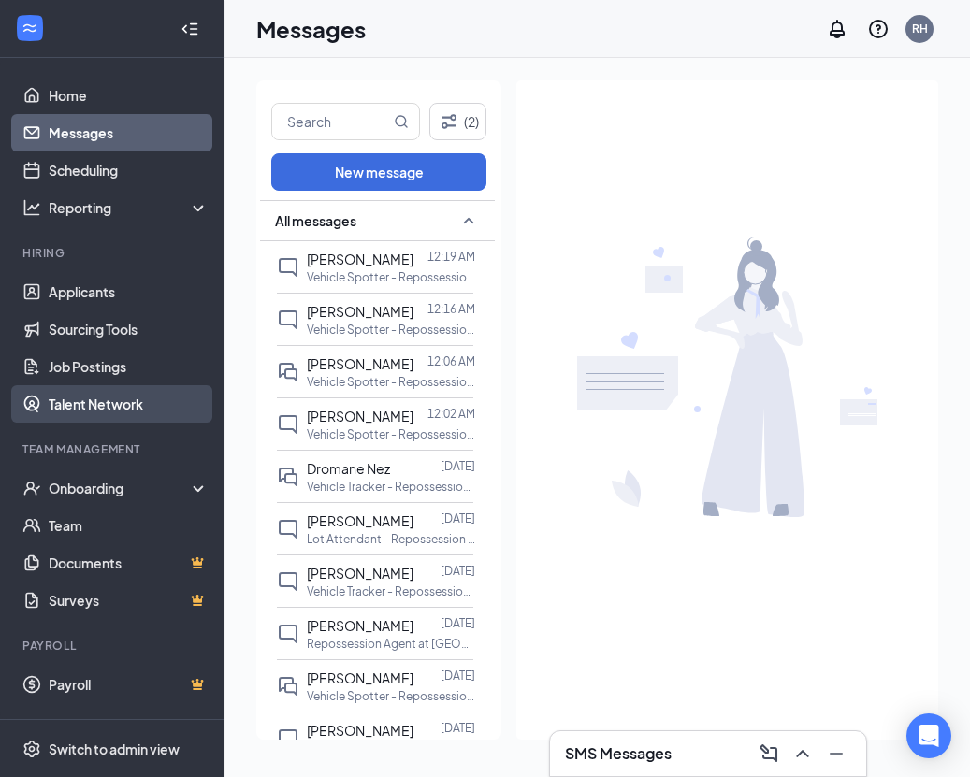
click at [137, 397] on link "Talent Network" at bounding box center [129, 403] width 160 height 37
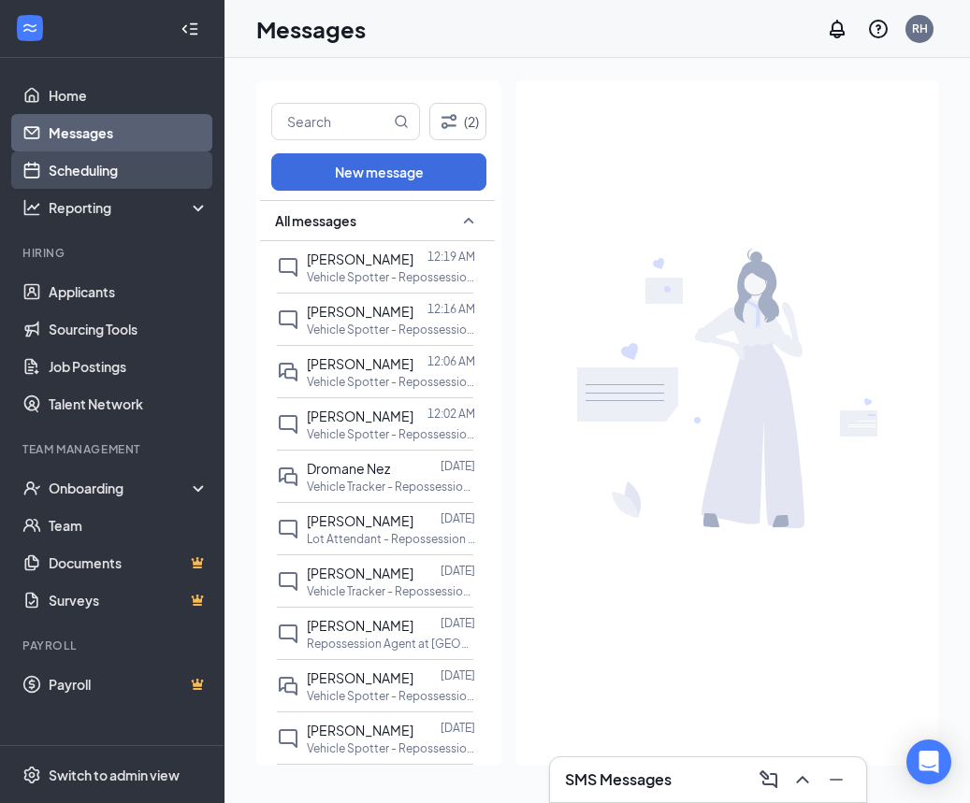
click at [113, 175] on link "Scheduling" at bounding box center [129, 169] width 160 height 37
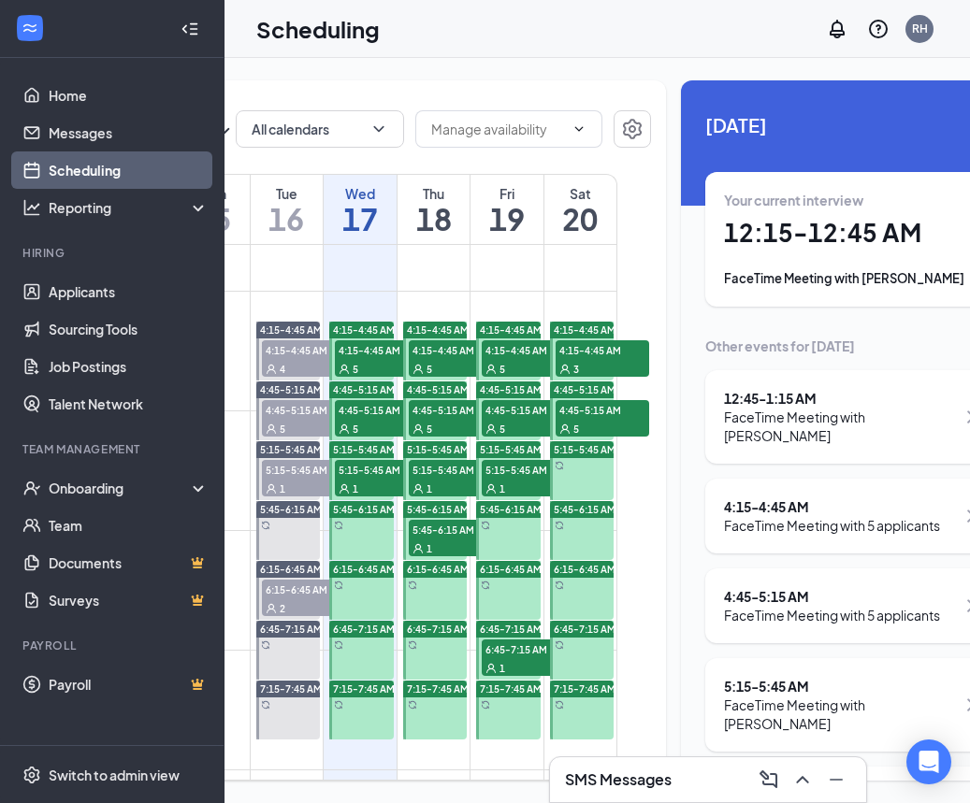
scroll to position [431, 0]
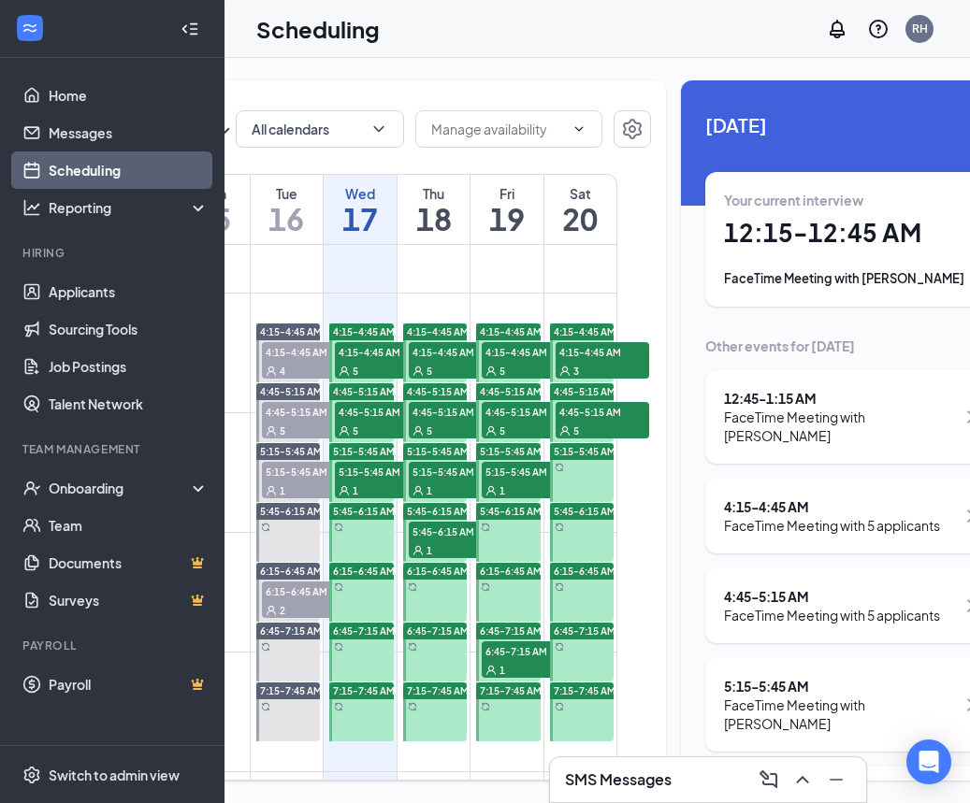
drag, startPoint x: 451, startPoint y: 580, endPoint x: 446, endPoint y: 554, distance: 26.6
click at [451, 541] on span "5:45-6:15 AM" at bounding box center [456, 531] width 94 height 19
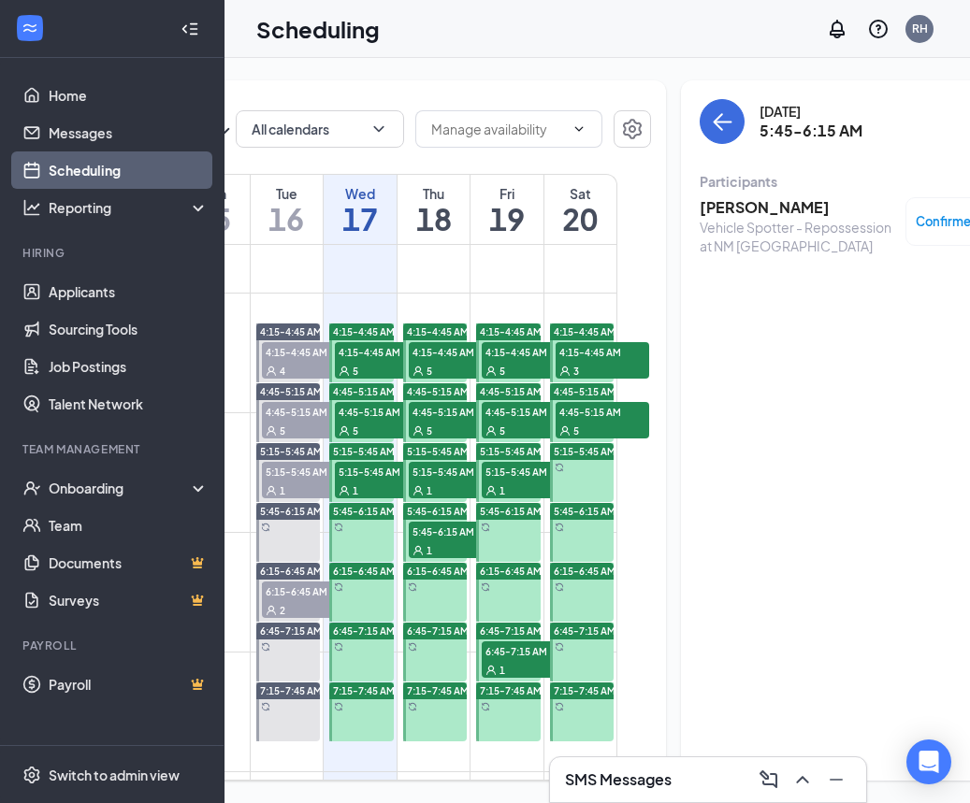
click at [389, 481] on span "5:15-5:45 AM" at bounding box center [382, 471] width 94 height 19
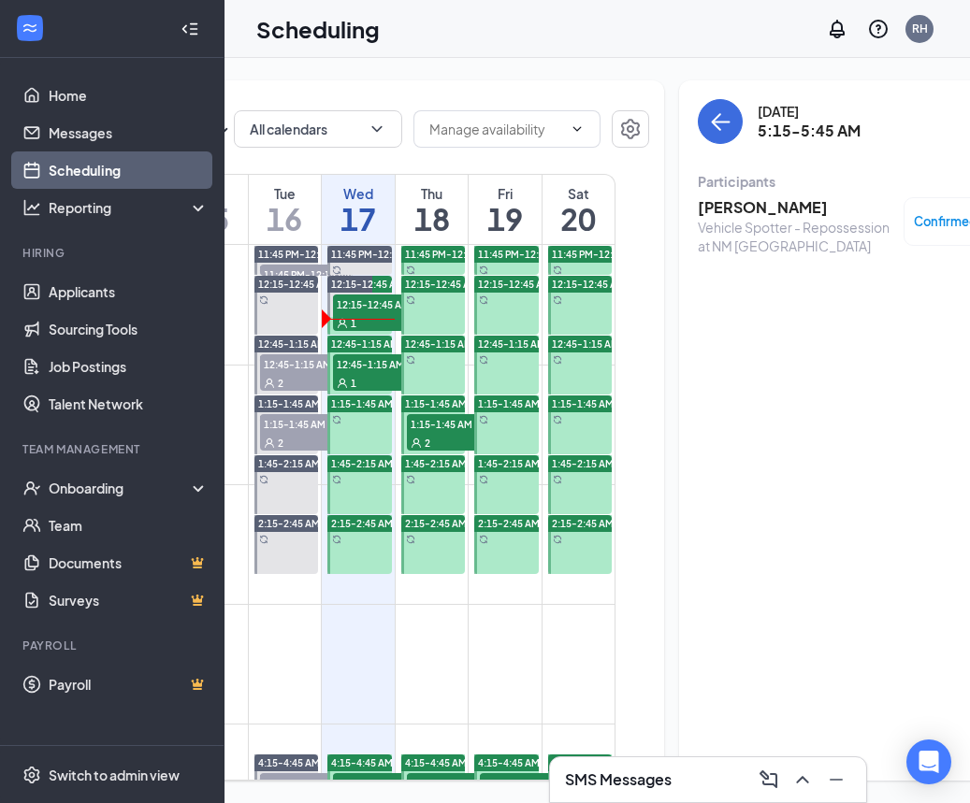
click at [454, 452] on div "2" at bounding box center [454, 442] width 94 height 19
click at [348, 373] on span "12:45-1:15 AM" at bounding box center [380, 363] width 94 height 19
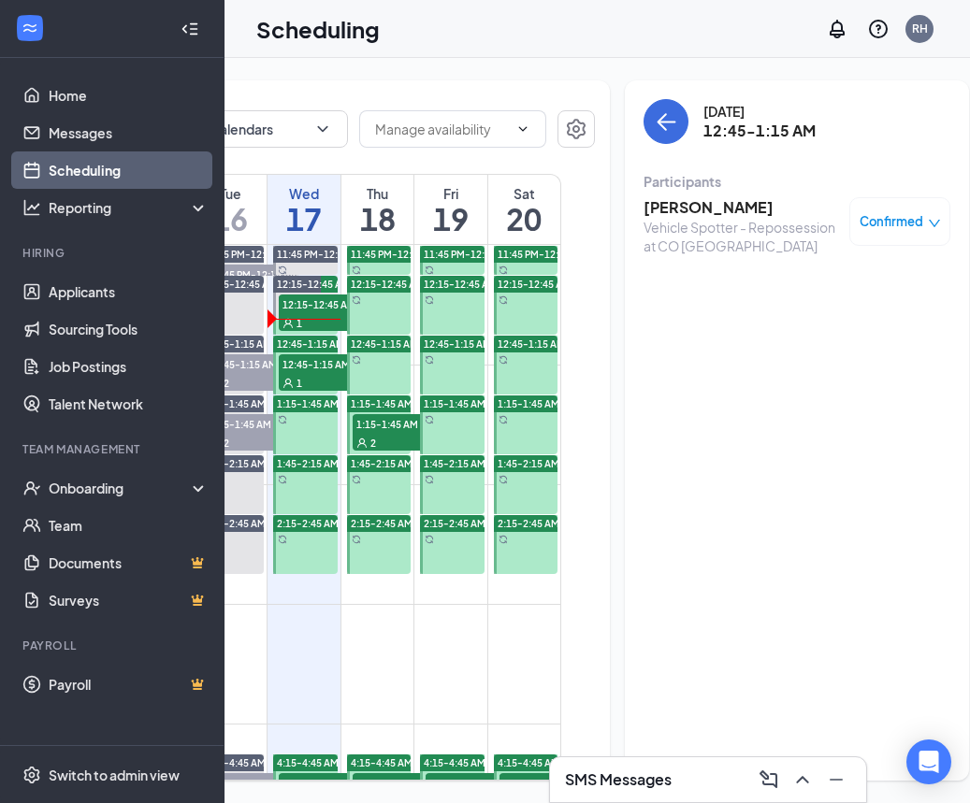
scroll to position [0, 278]
click at [320, 313] on span "12:15-12:45 AM" at bounding box center [327, 304] width 94 height 19
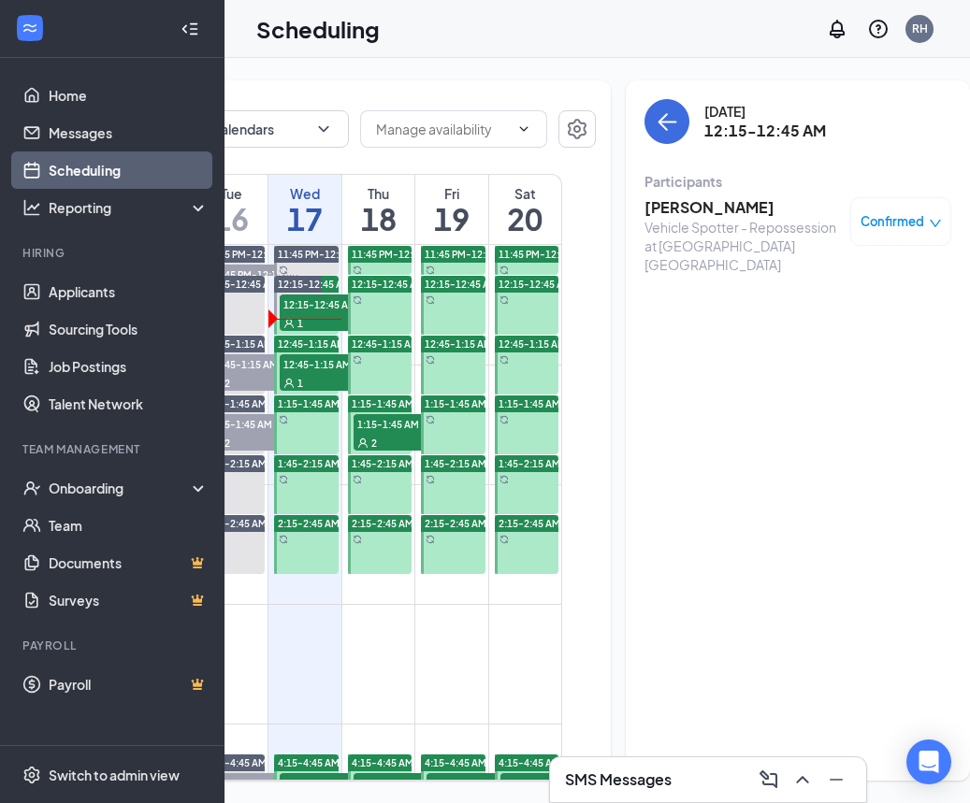
click at [714, 204] on h3 "Lyubov Kapustina" at bounding box center [742, 207] width 196 height 21
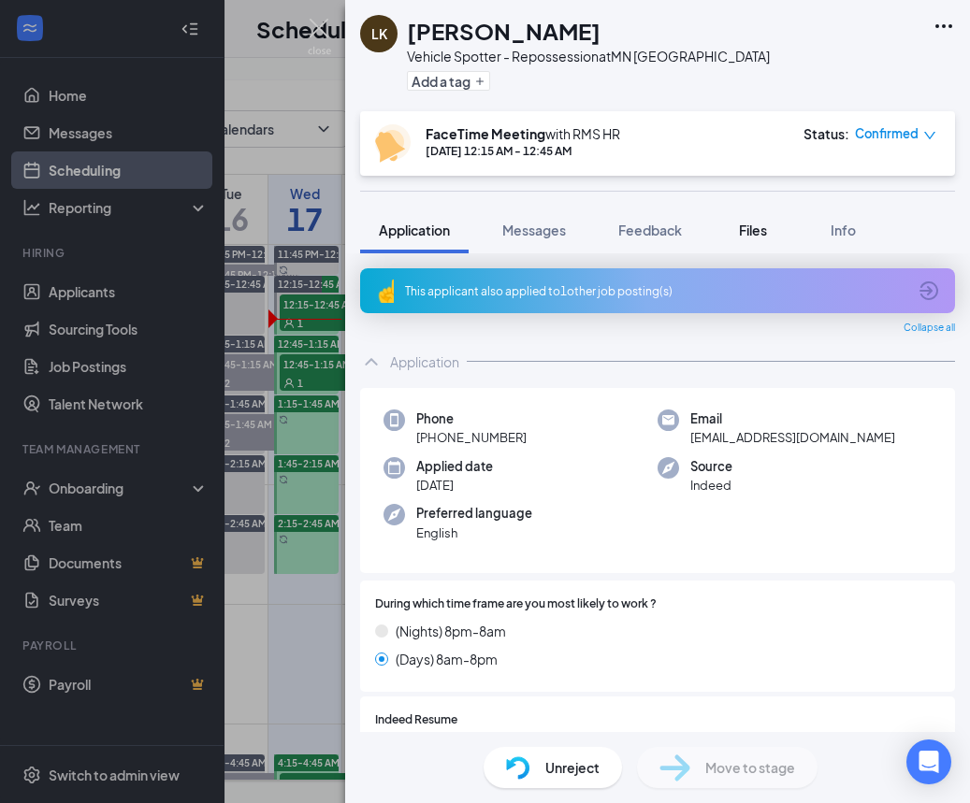
click at [763, 226] on span "Files" at bounding box center [753, 230] width 28 height 17
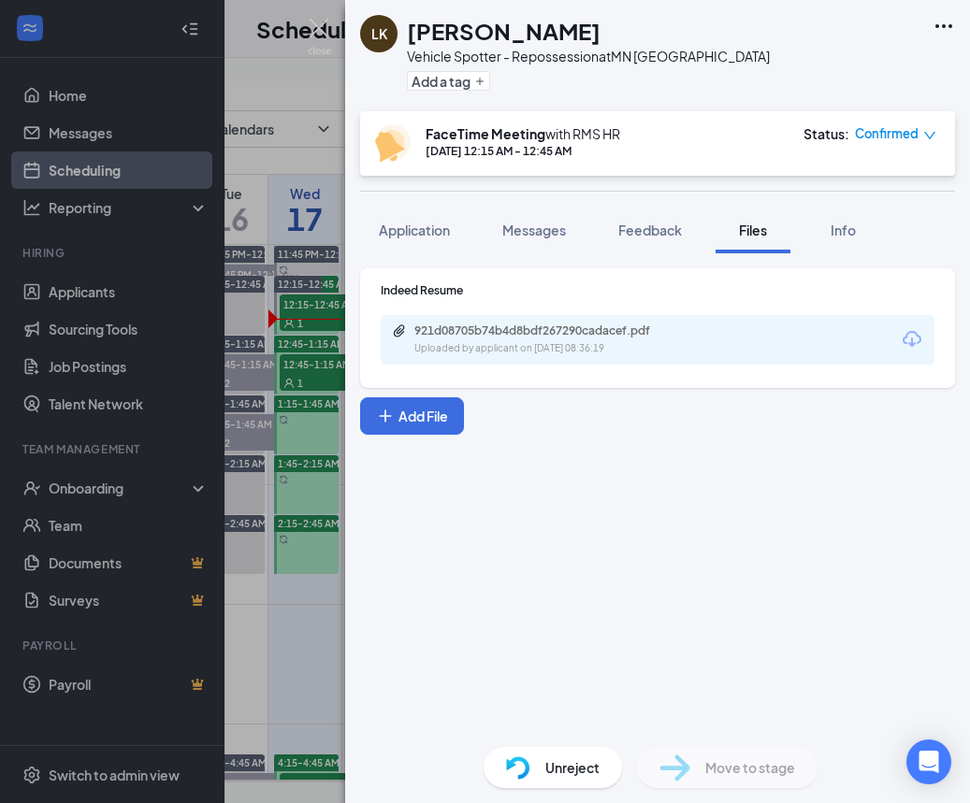
click at [318, 386] on div "LK Lyubov Kapustina Vehicle Spotter - Repossession at MN Minneapolis Add a tag …" at bounding box center [485, 401] width 970 height 803
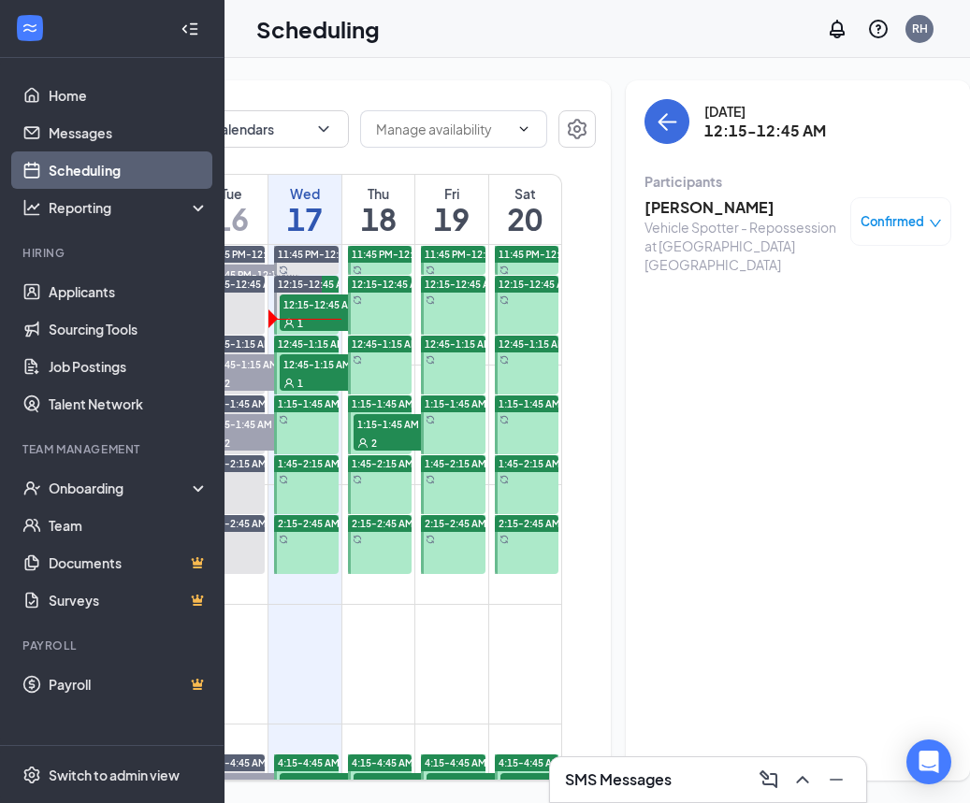
click at [320, 373] on span "12:45-1:15 AM" at bounding box center [327, 363] width 94 height 19
click at [695, 210] on h3 "[PERSON_NAME]" at bounding box center [742, 207] width 196 height 21
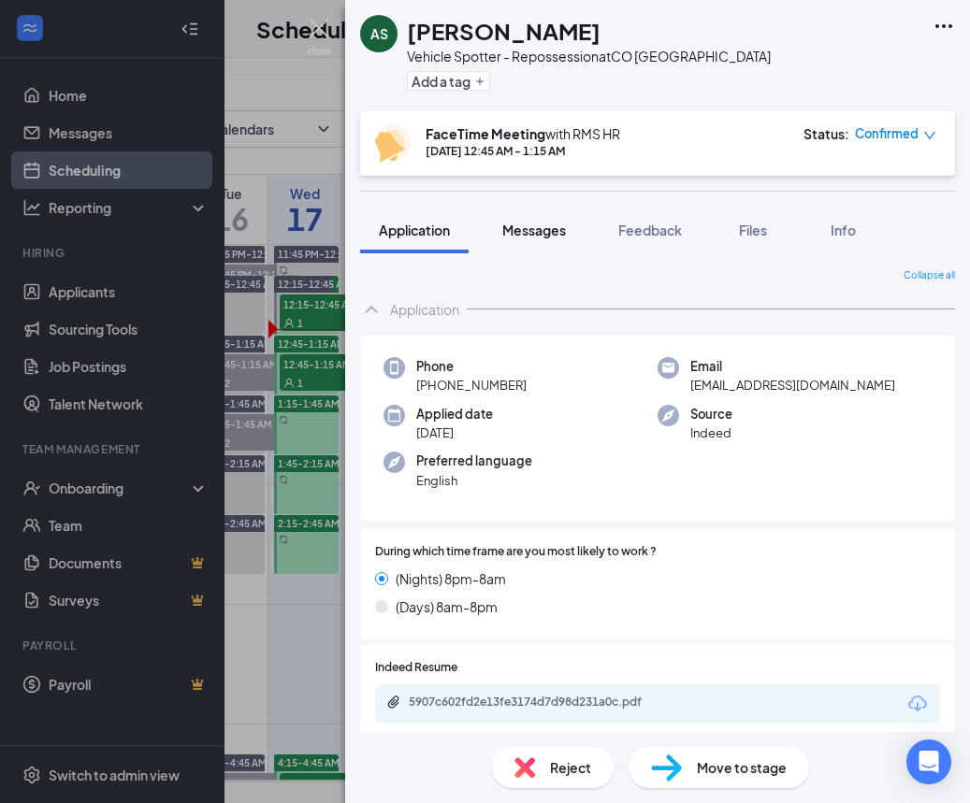
click at [552, 236] on span "Messages" at bounding box center [534, 230] width 64 height 17
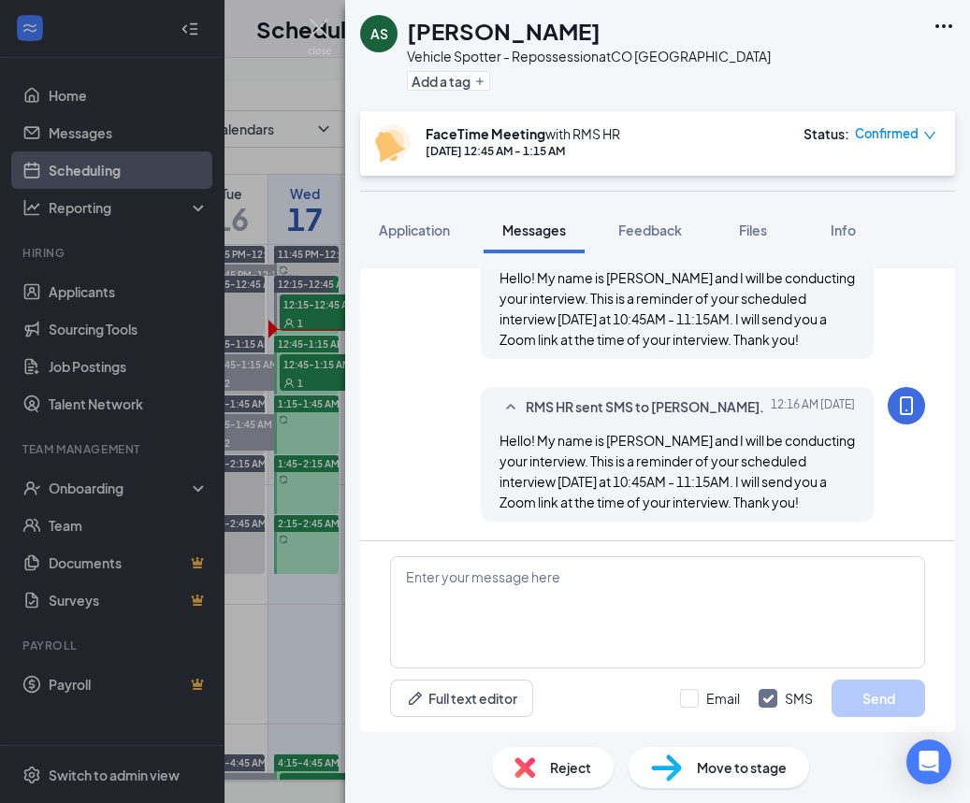
scroll to position [801, 0]
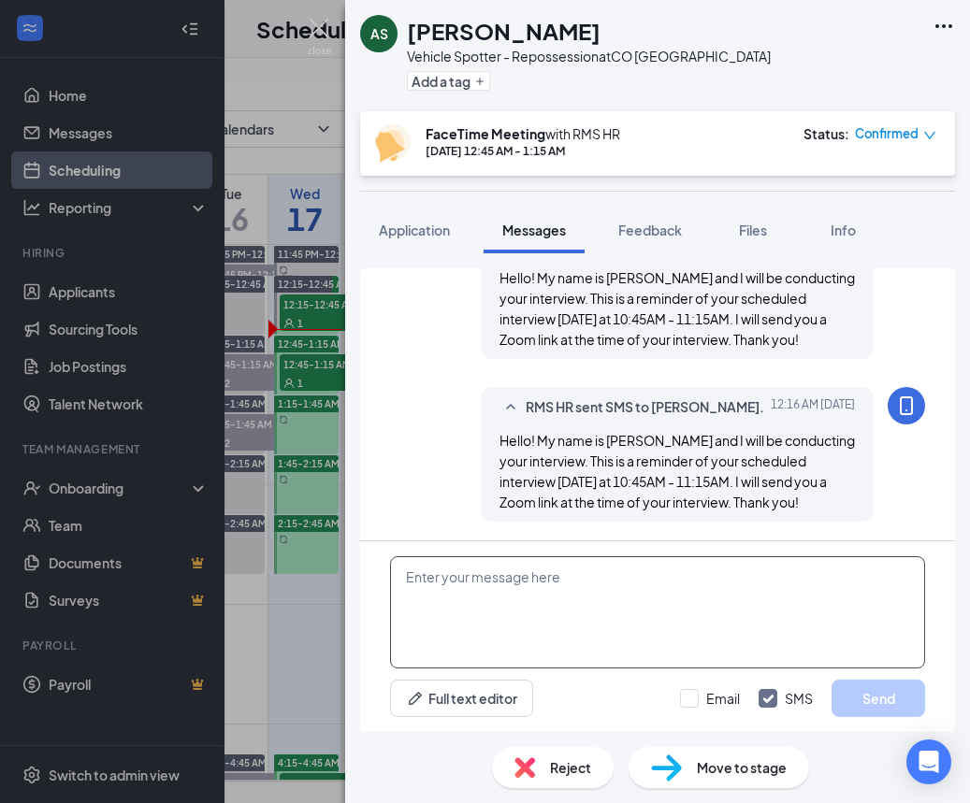
click at [545, 584] on textarea at bounding box center [657, 612] width 535 height 112
paste textarea "RMS HR is inviting you to a scheduled Zoom meeting. Topic: RMS HR's Zoom Meetin…"
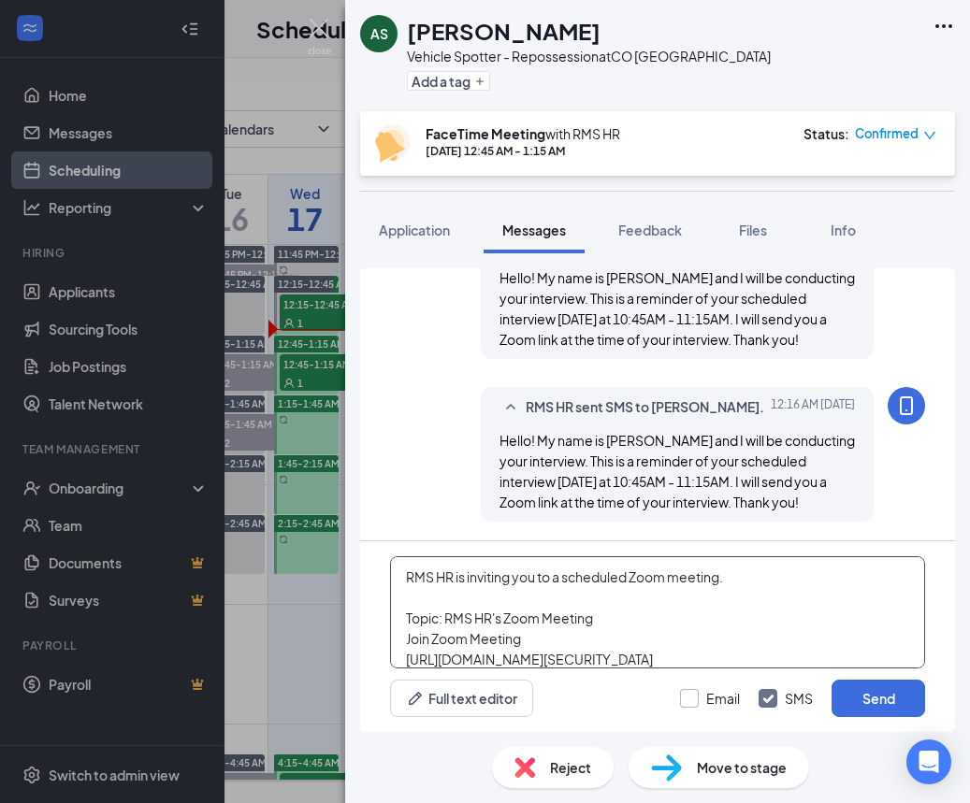
scroll to position [94, 0]
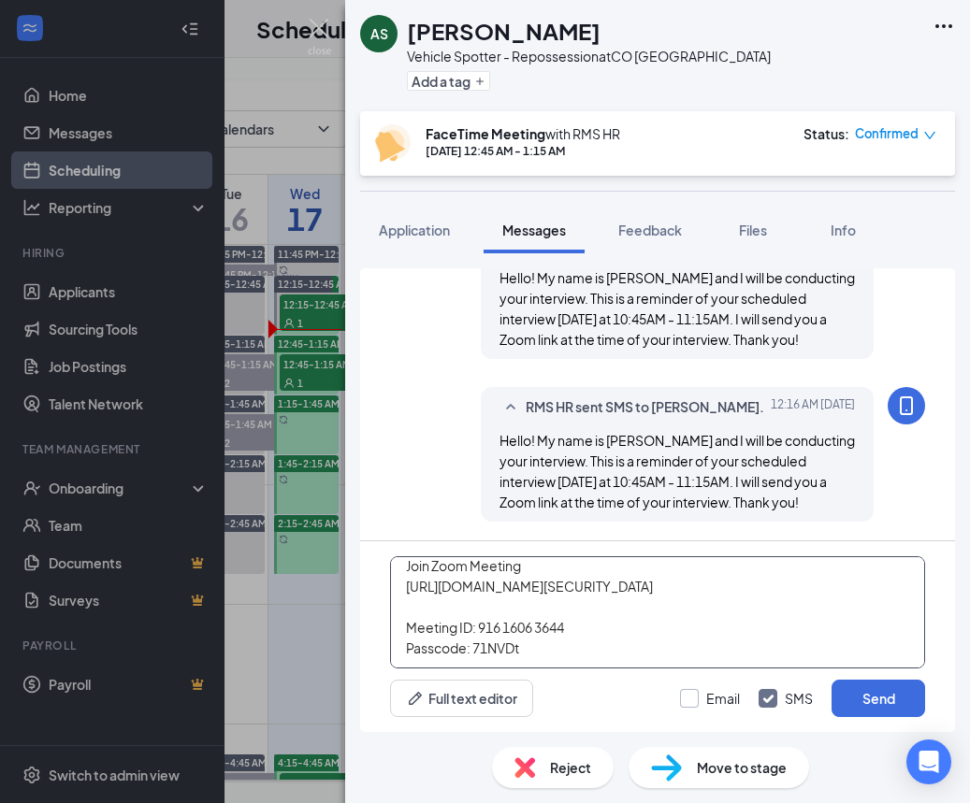
type textarea "RMS HR is inviting you to a scheduled Zoom meeting. Topic: RMS HR's Zoom Meetin…"
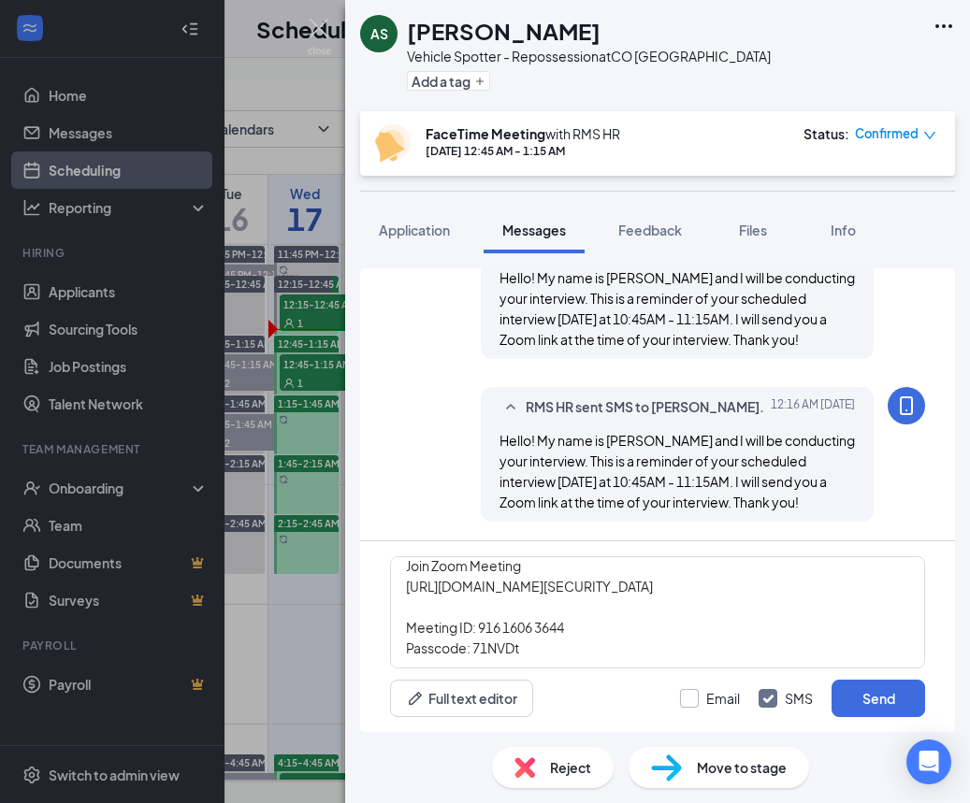
click at [700, 702] on label "Email" at bounding box center [710, 698] width 60 height 19
click at [700, 702] on input "Email" at bounding box center [710, 698] width 60 height 19
checkbox input "true"
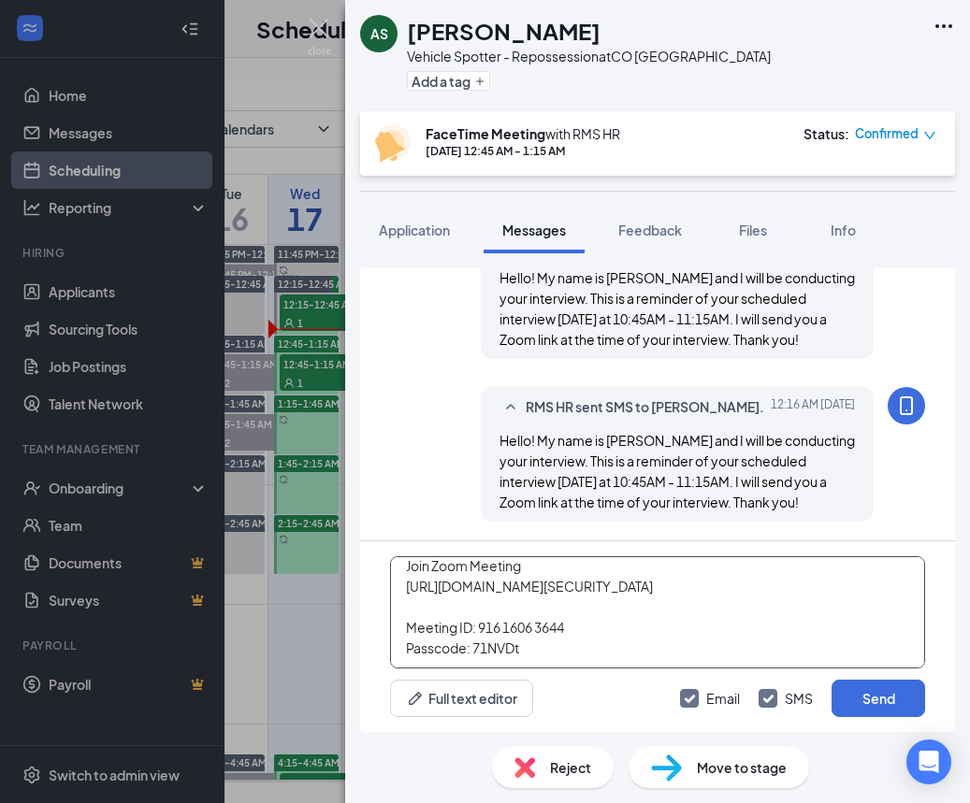
drag, startPoint x: 838, startPoint y: 698, endPoint x: 873, endPoint y: 658, distance: 52.3
click at [838, 698] on button "Send" at bounding box center [878, 698] width 94 height 37
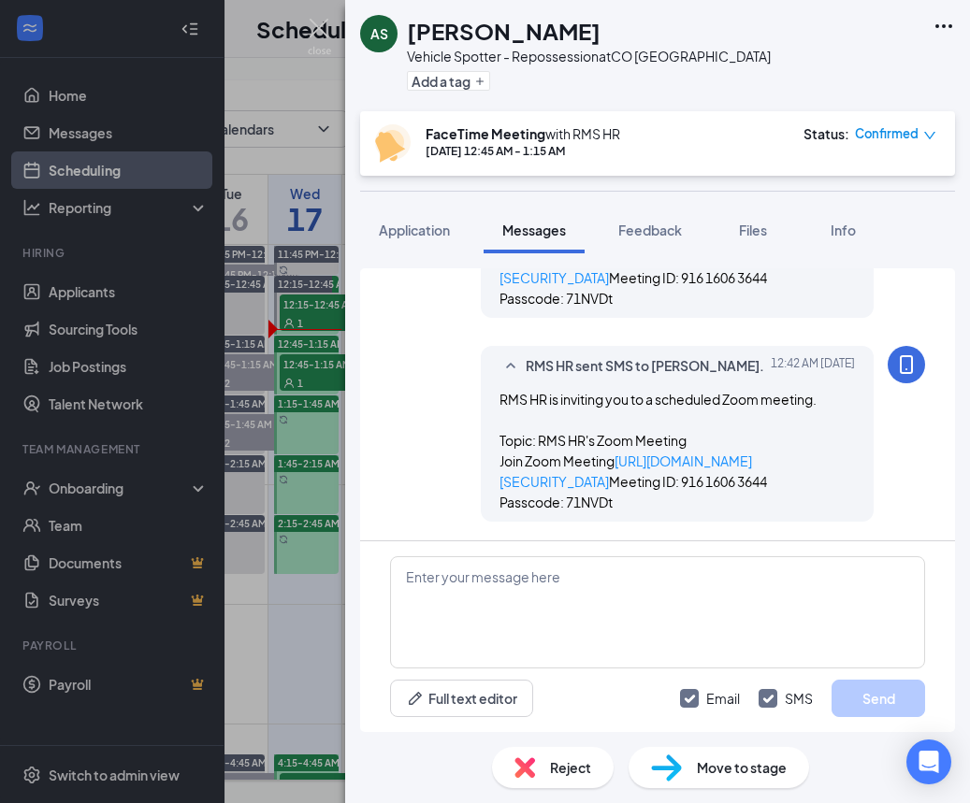
scroll to position [1351, 0]
drag, startPoint x: 313, startPoint y: 400, endPoint x: 322, endPoint y: 390, distance: 13.3
click at [313, 400] on div "AS Anthony Sanchez Vehicle Spotter - Repossession at CO Denver Add a tag FaceTi…" at bounding box center [485, 401] width 970 height 803
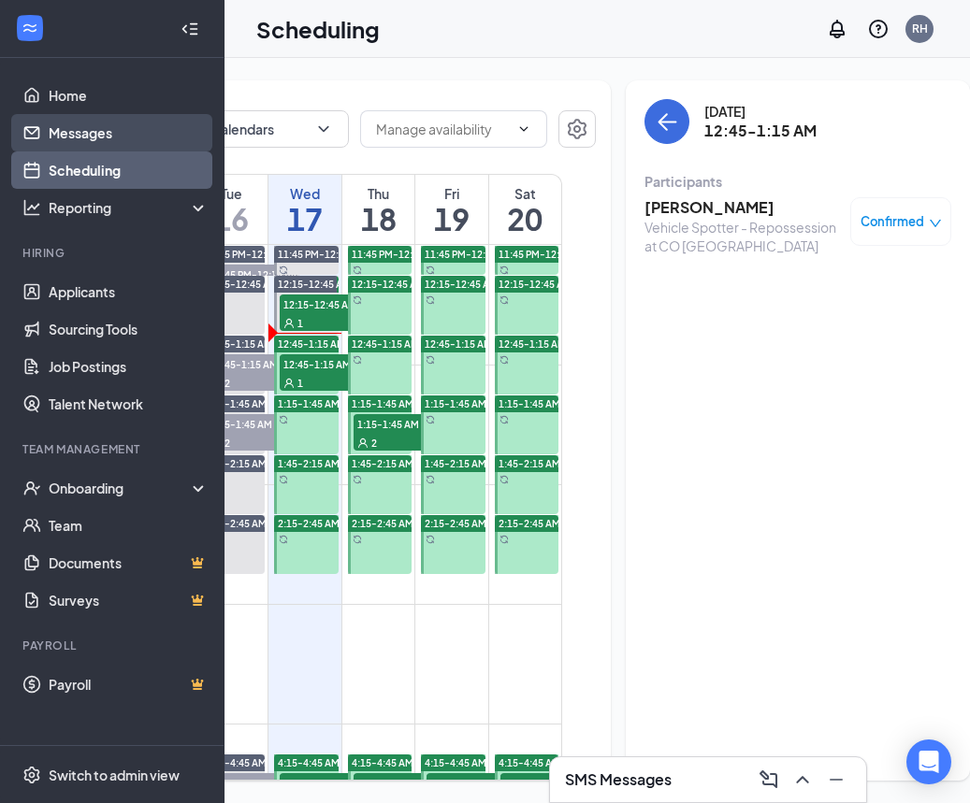
click at [85, 124] on link "Messages" at bounding box center [129, 132] width 160 height 37
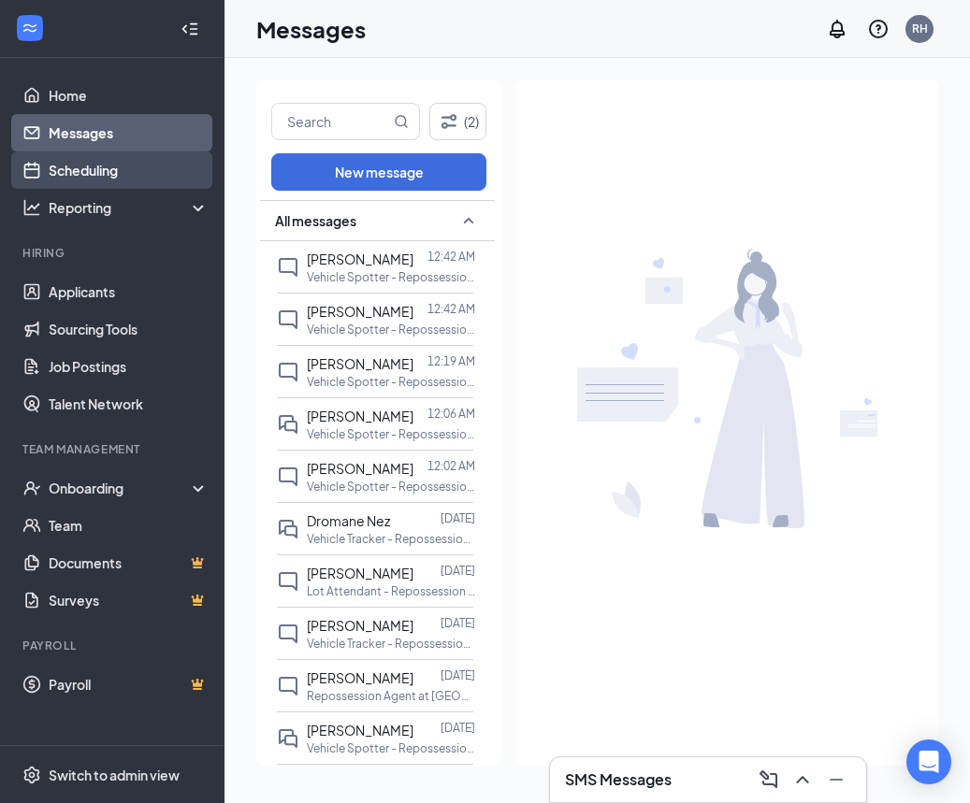
click at [103, 166] on link "Scheduling" at bounding box center [129, 169] width 160 height 37
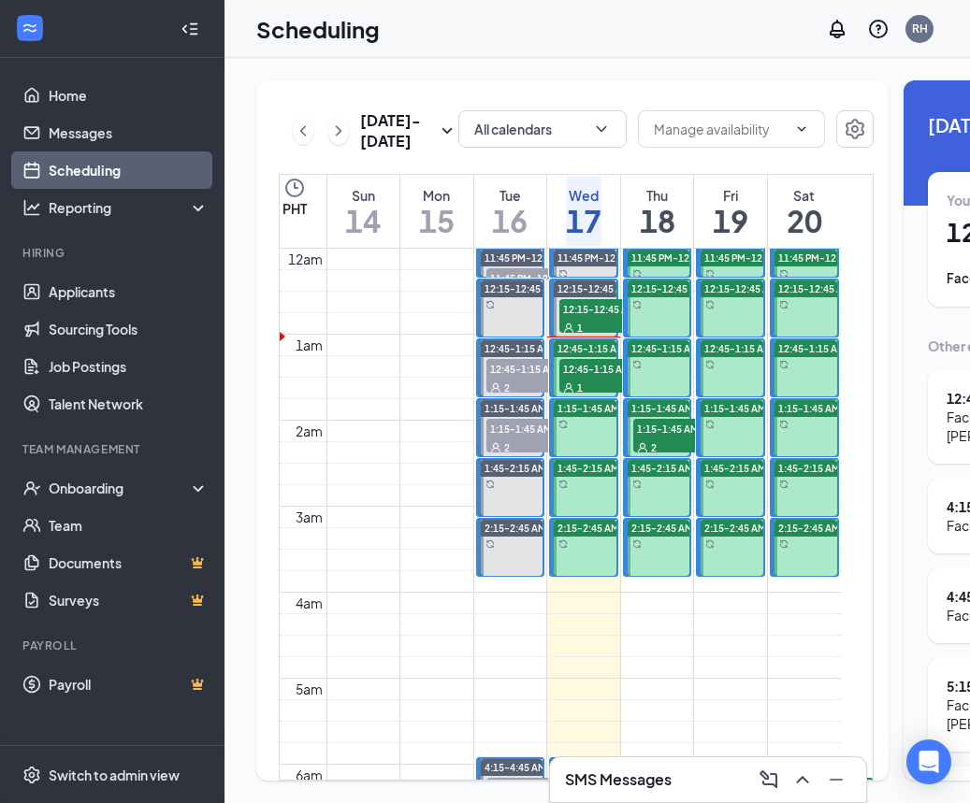
click at [597, 378] on span "12:45-1:15 AM" at bounding box center [606, 368] width 94 height 19
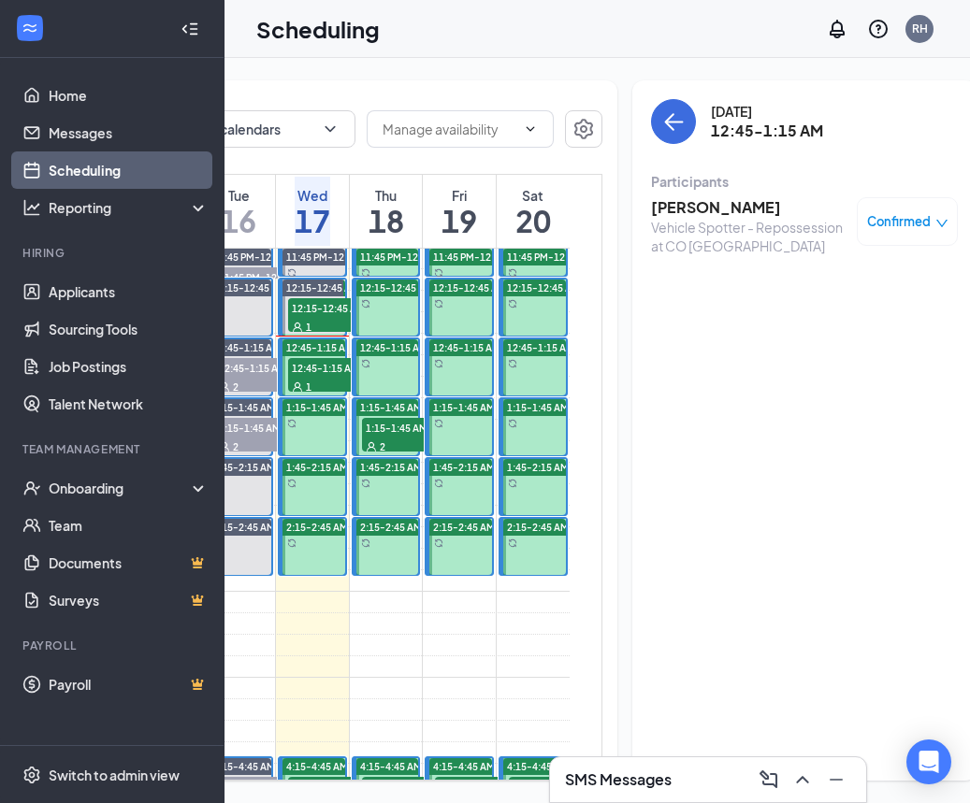
scroll to position [0, 241]
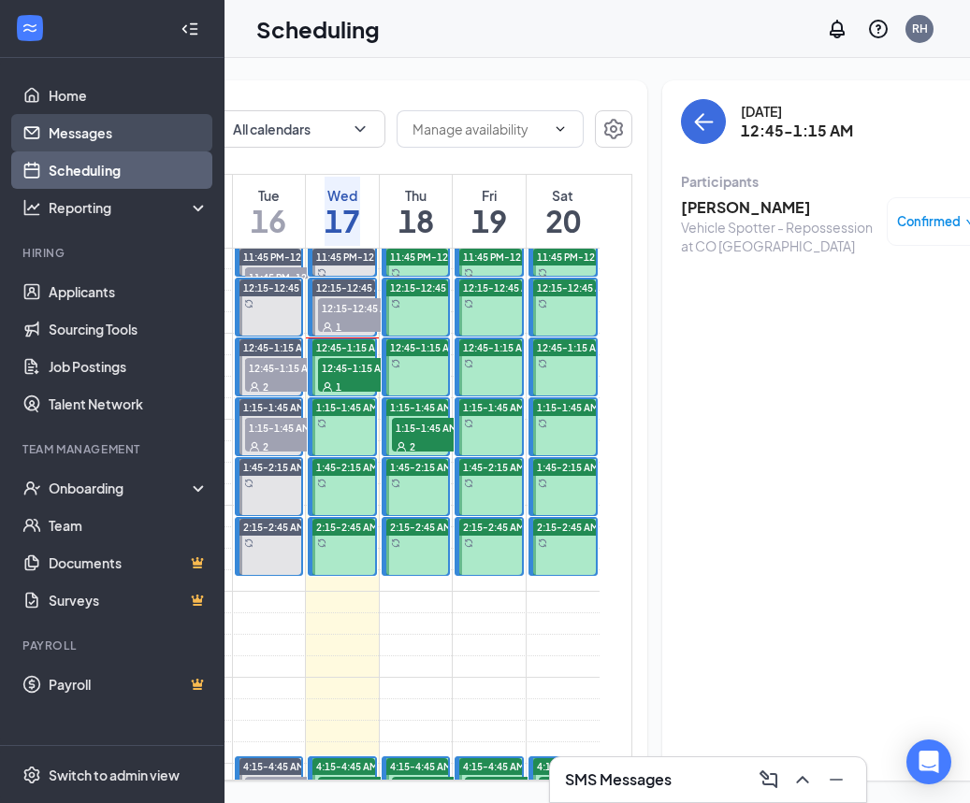
click at [94, 123] on link "Messages" at bounding box center [129, 132] width 160 height 37
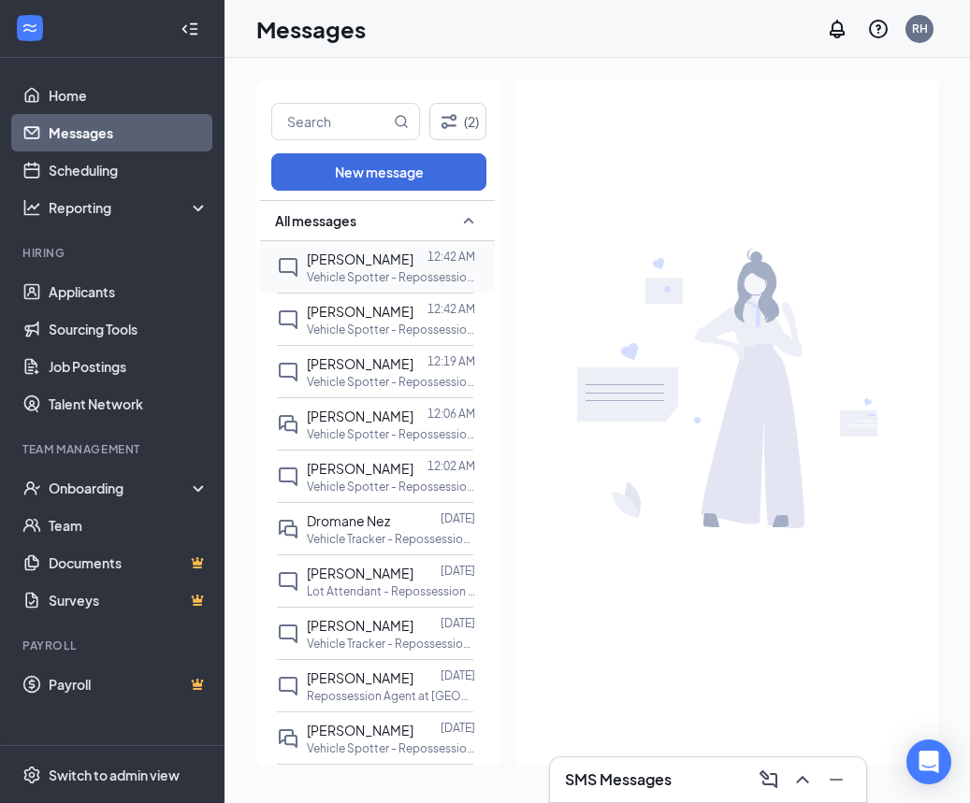
click at [401, 273] on p "Vehicle Spotter - Repossession at CO [GEOGRAPHIC_DATA]" at bounding box center [391, 277] width 168 height 16
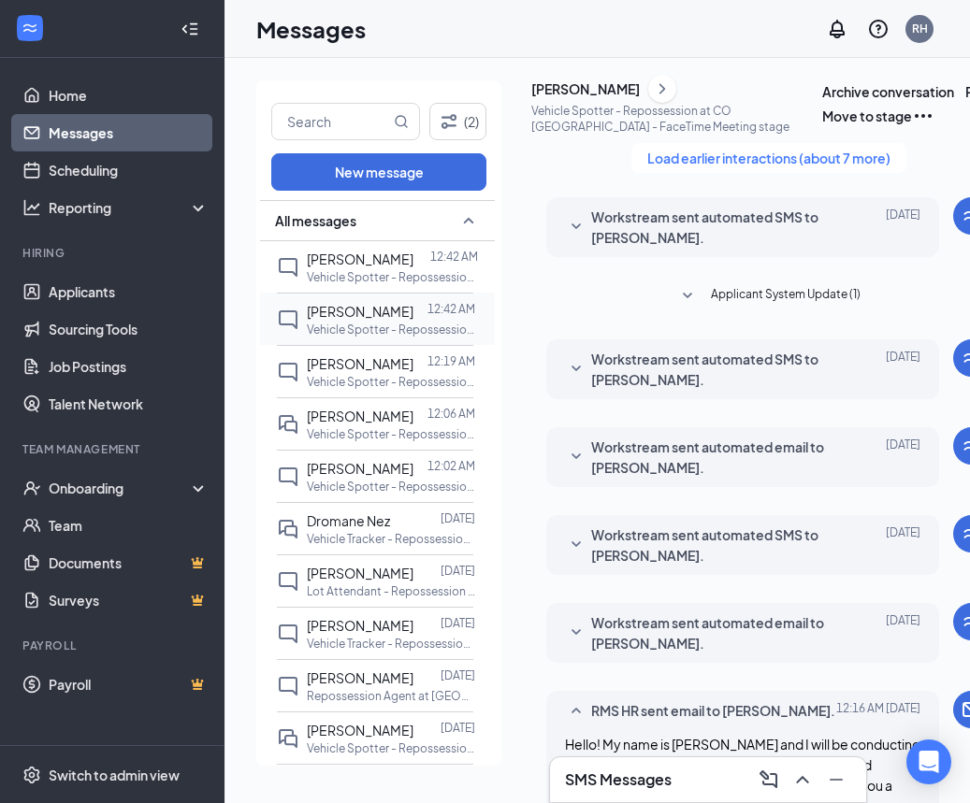
scroll to position [822, 0]
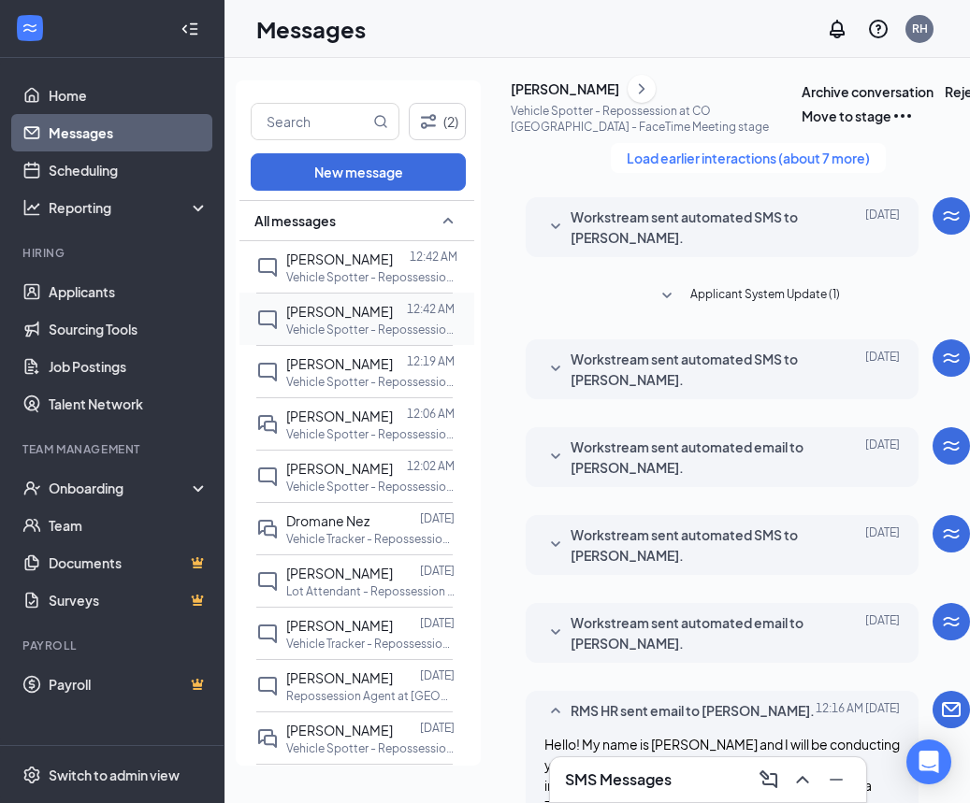
click at [330, 319] on span "[PERSON_NAME]" at bounding box center [339, 311] width 107 height 17
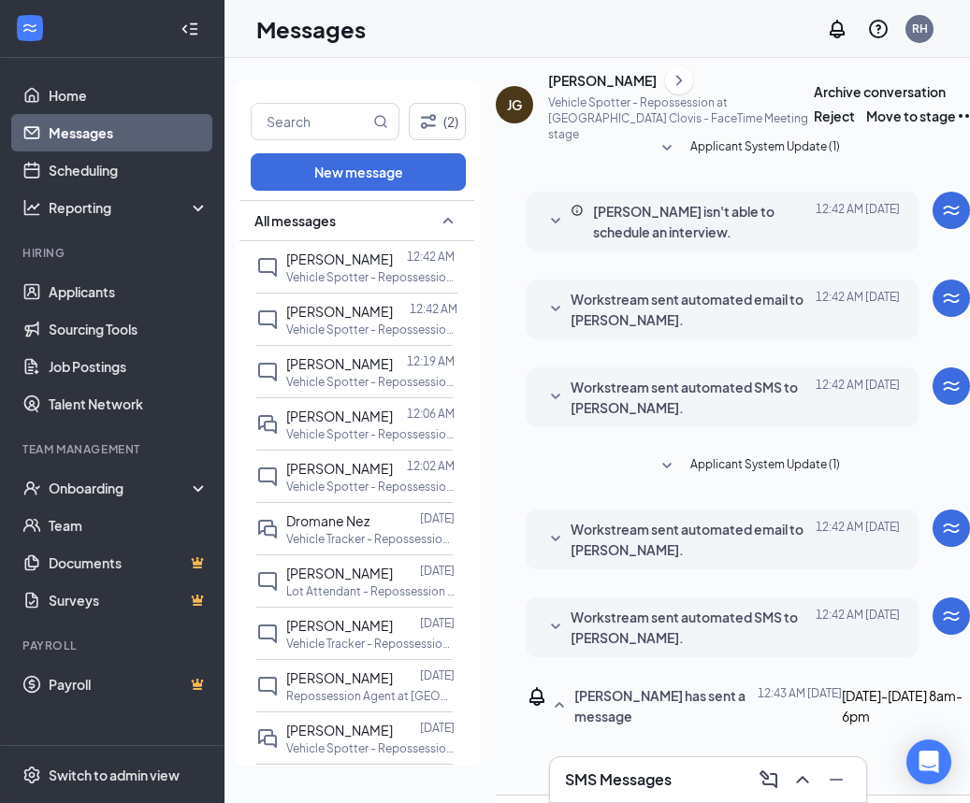
scroll to position [276, 0]
click at [600, 607] on span "Workstream sent automated SMS to Jeremy Garcia." at bounding box center [692, 627] width 245 height 41
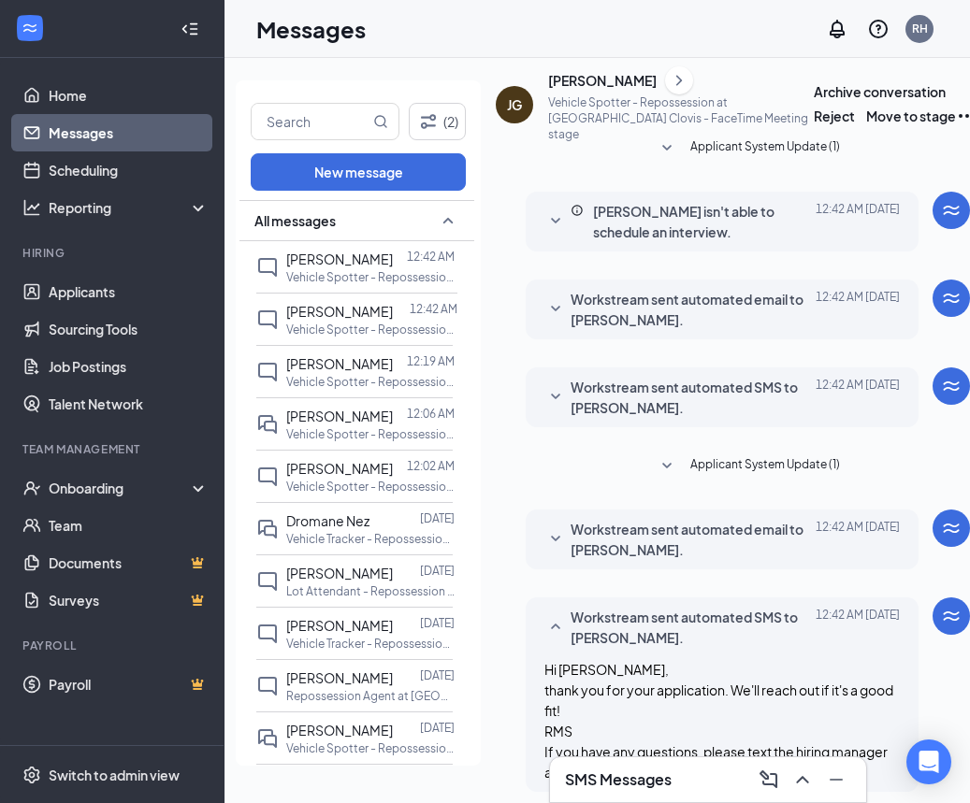
scroll to position [343, 0]
click at [550, 528] on icon "SmallChevronDown" at bounding box center [555, 539] width 22 height 22
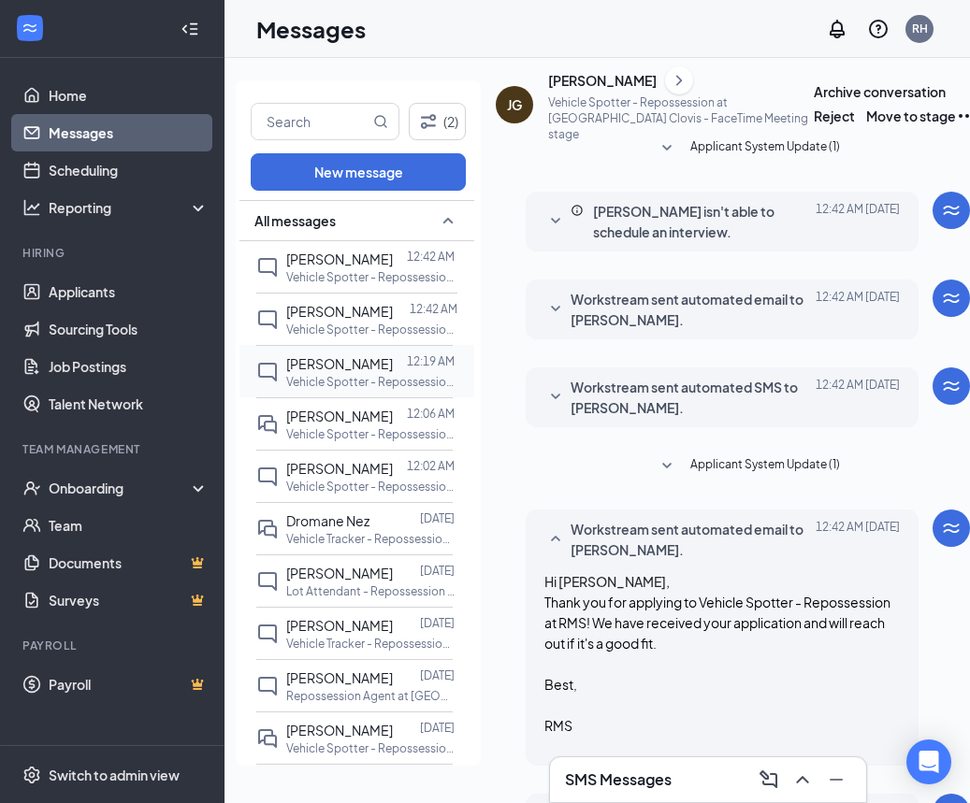
click at [393, 367] on span "Benjamin Knetsch" at bounding box center [339, 363] width 107 height 17
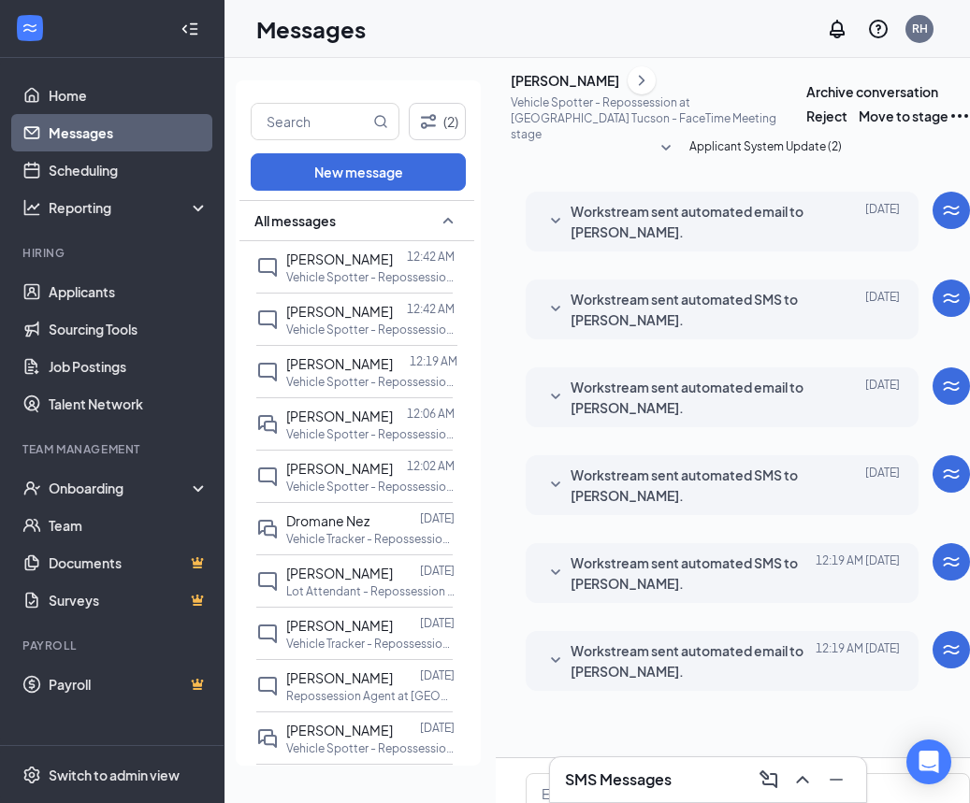
scroll to position [209, 0]
click at [370, 413] on span "Italo Berrezueta" at bounding box center [339, 416] width 107 height 17
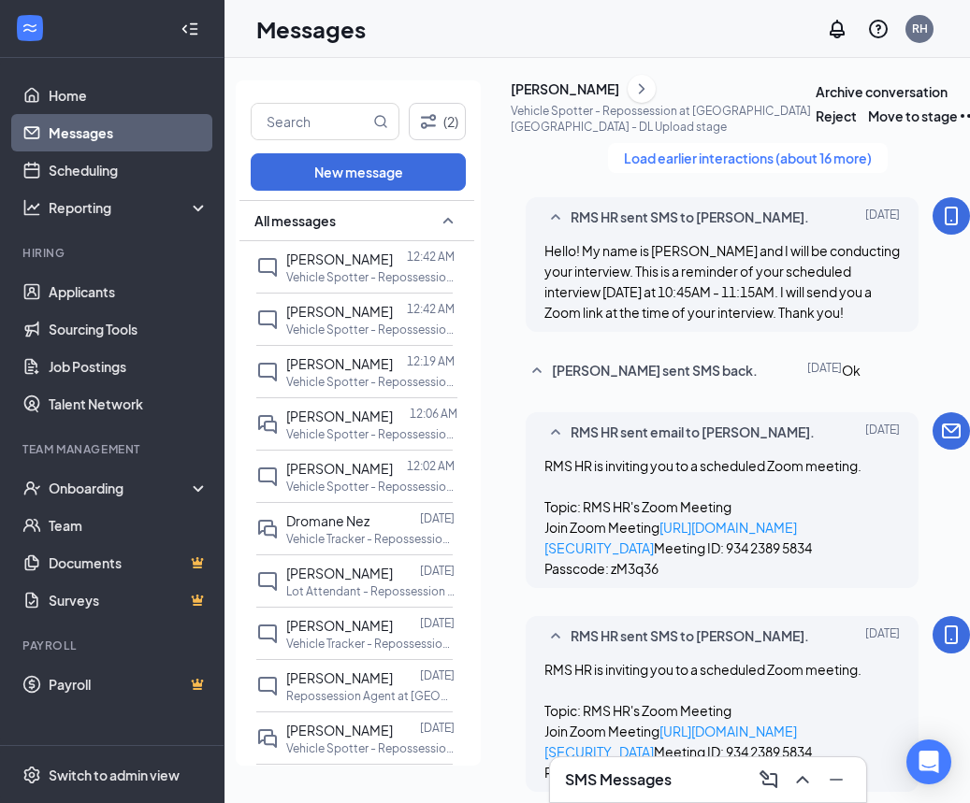
scroll to position [865, 0]
drag, startPoint x: 574, startPoint y: 516, endPoint x: 562, endPoint y: 494, distance: 25.5
click at [591, 98] on div "Italo Berrezueta" at bounding box center [565, 88] width 108 height 19
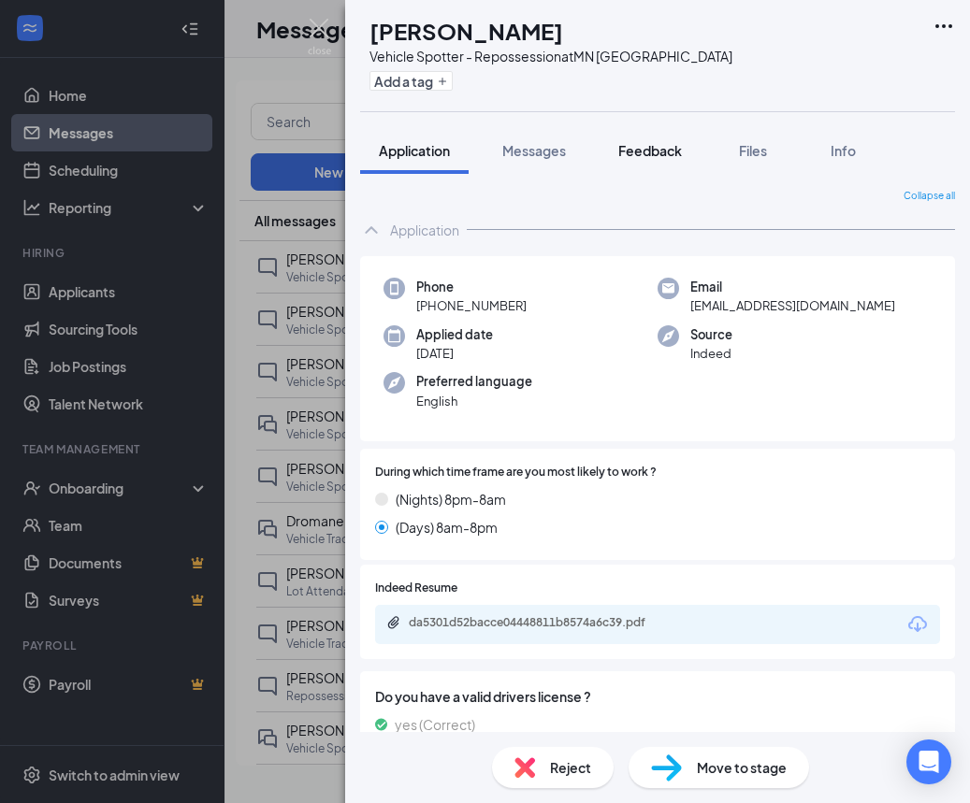
click at [645, 161] on button "Feedback" at bounding box center [649, 150] width 101 height 47
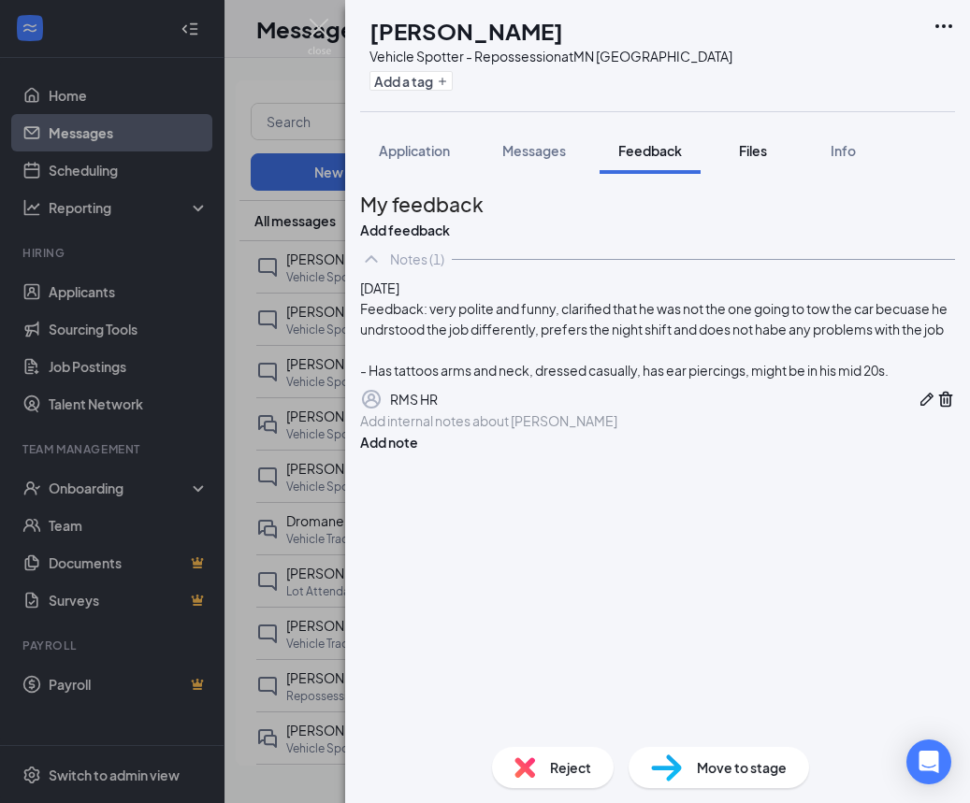
click at [742, 158] on span "Files" at bounding box center [753, 150] width 28 height 17
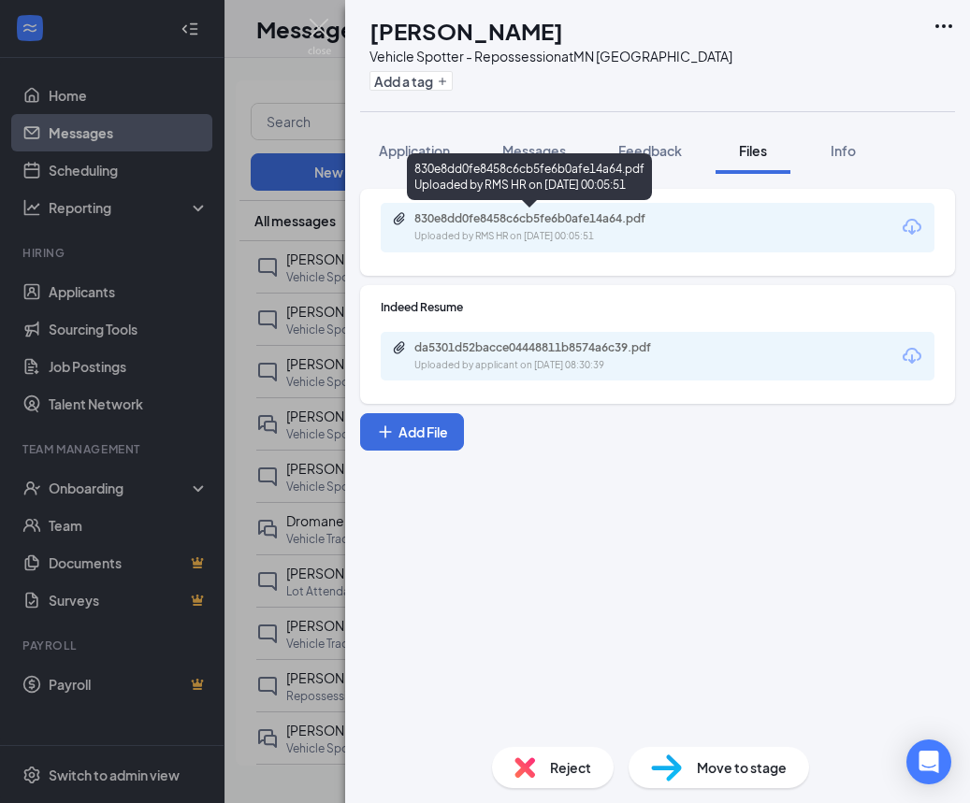
drag, startPoint x: 464, startPoint y: 214, endPoint x: 464, endPoint y: 188, distance: 26.2
click at [464, 214] on div "830e8dd0fe8458c6cb5fe6b0afe14a64.pdf" at bounding box center [545, 218] width 262 height 15
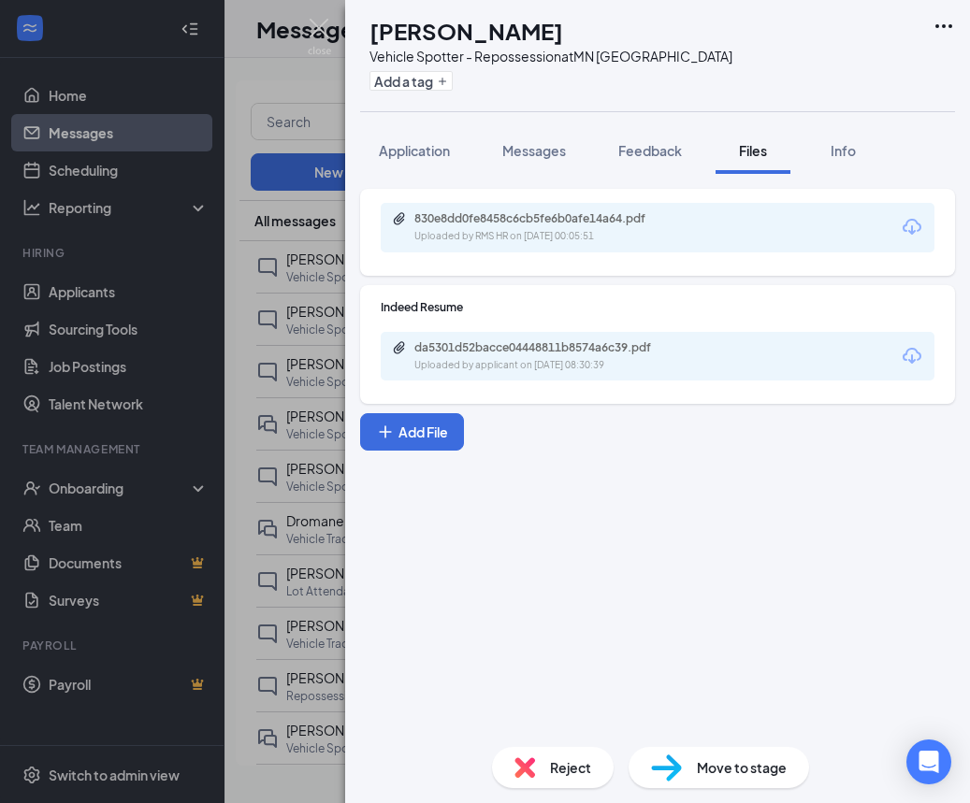
click at [289, 311] on div "IB Italo Berrezueta Vehicle Spotter - Repossession at MN Minneapolis Add a tag …" at bounding box center [485, 401] width 970 height 803
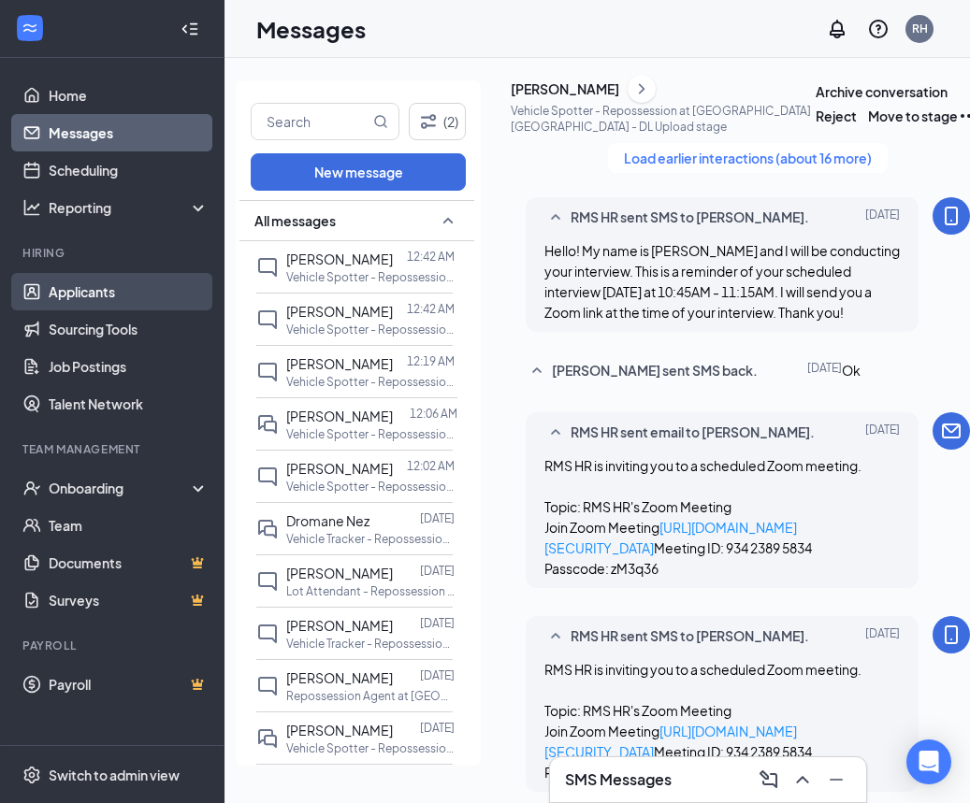
scroll to position [1, 0]
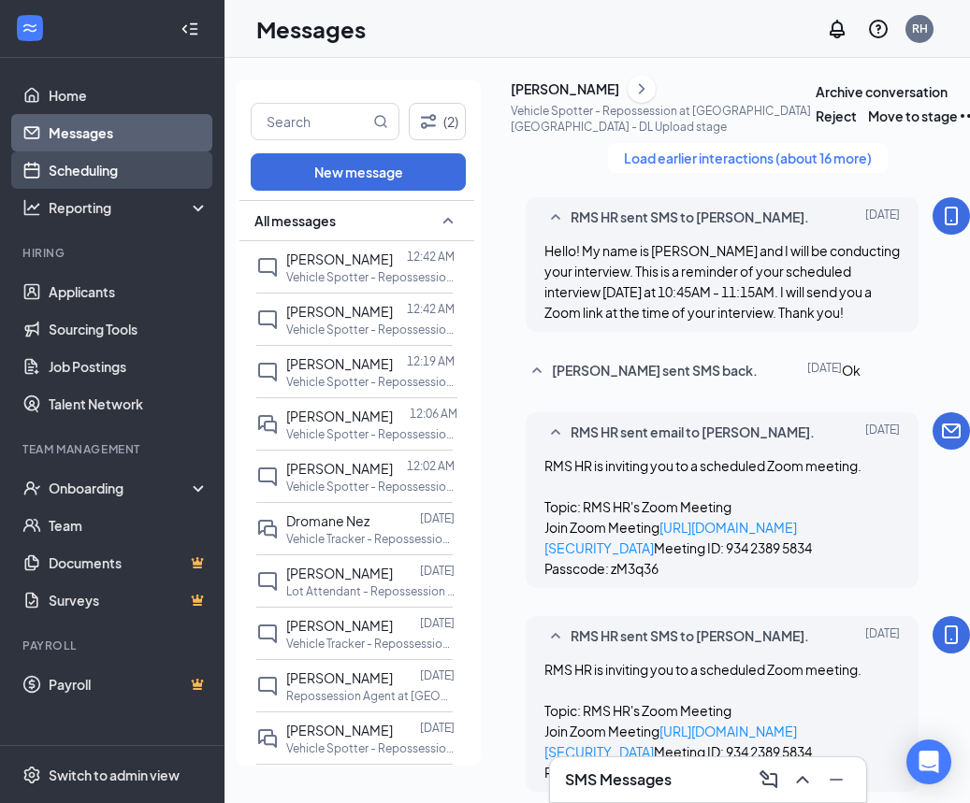
click at [113, 165] on link "Scheduling" at bounding box center [129, 169] width 160 height 37
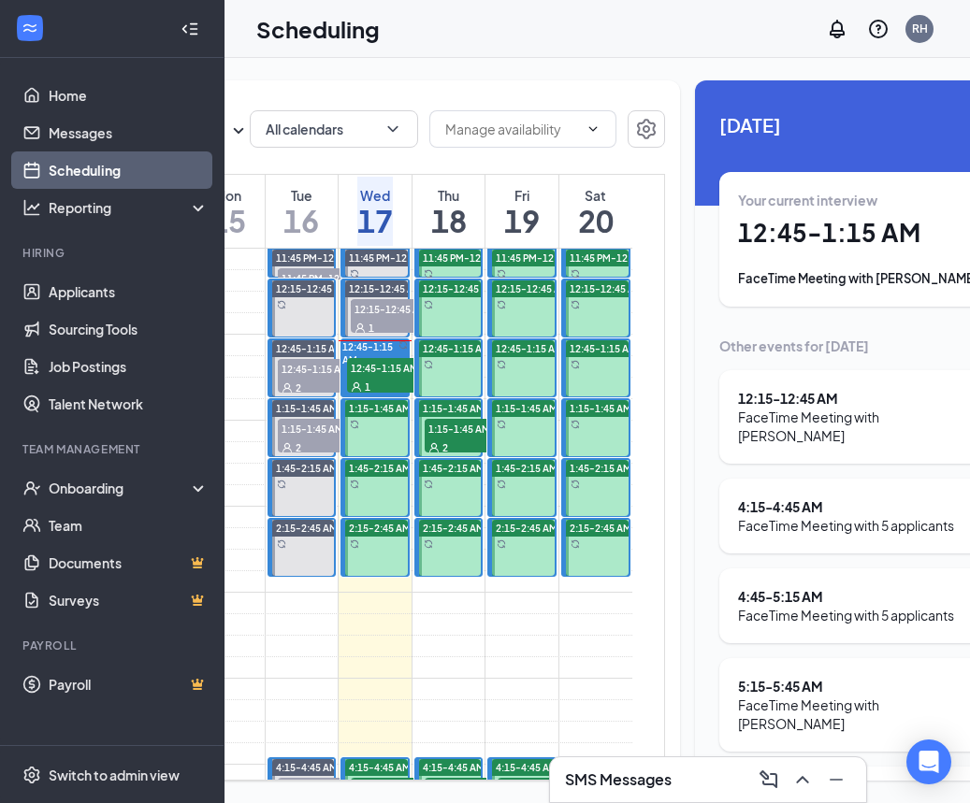
scroll to position [0, 205]
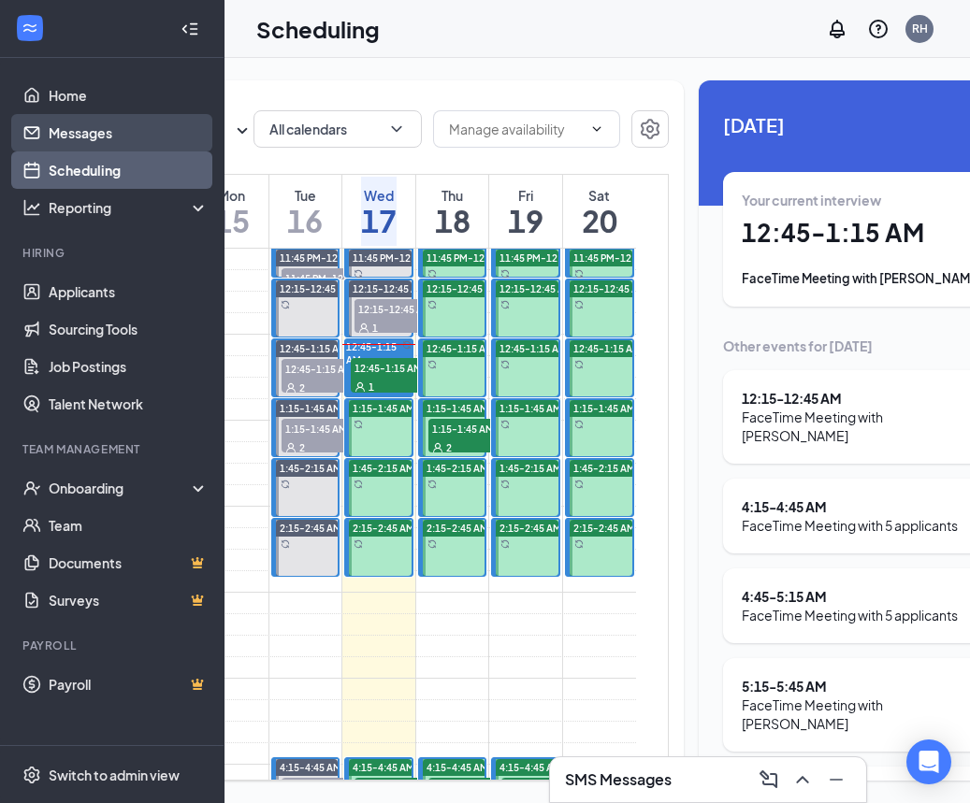
click at [78, 130] on link "Messages" at bounding box center [129, 132] width 160 height 37
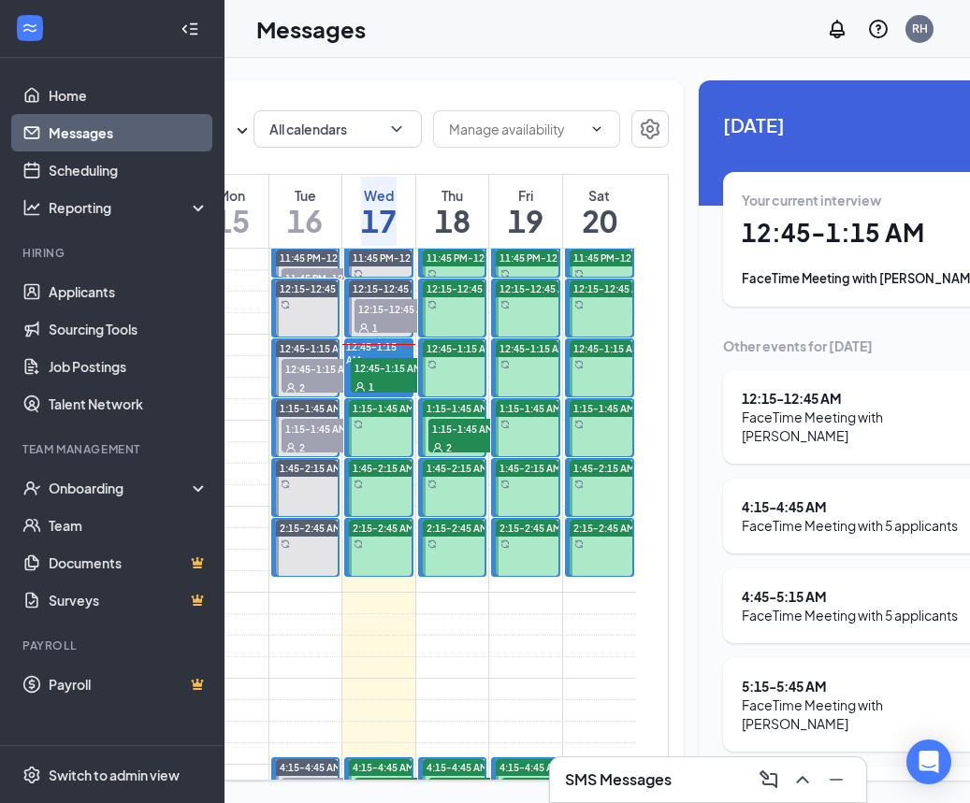
click at [78, 130] on link "Messages" at bounding box center [129, 132] width 160 height 37
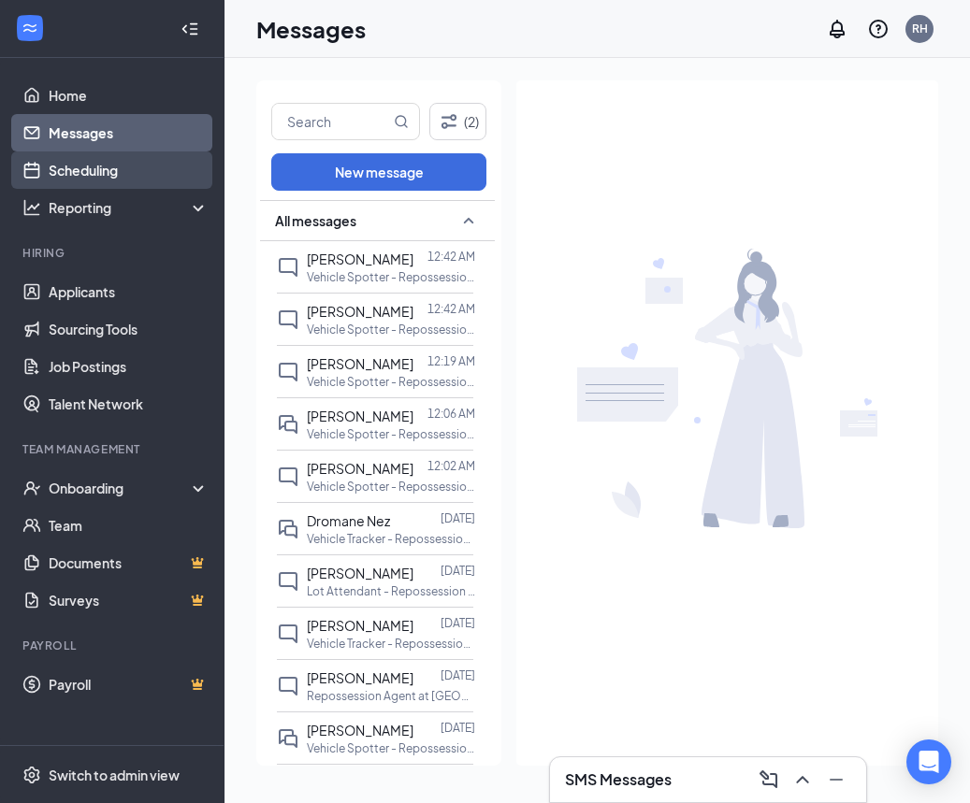
click at [106, 170] on link "Scheduling" at bounding box center [129, 169] width 160 height 37
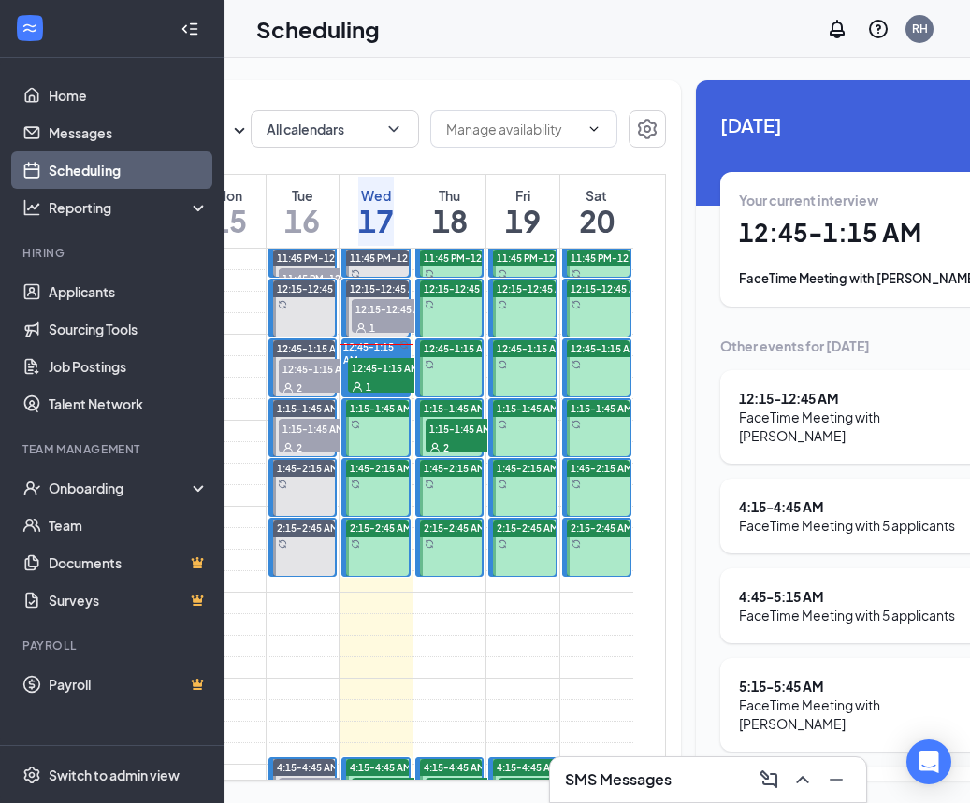
scroll to position [0, 218]
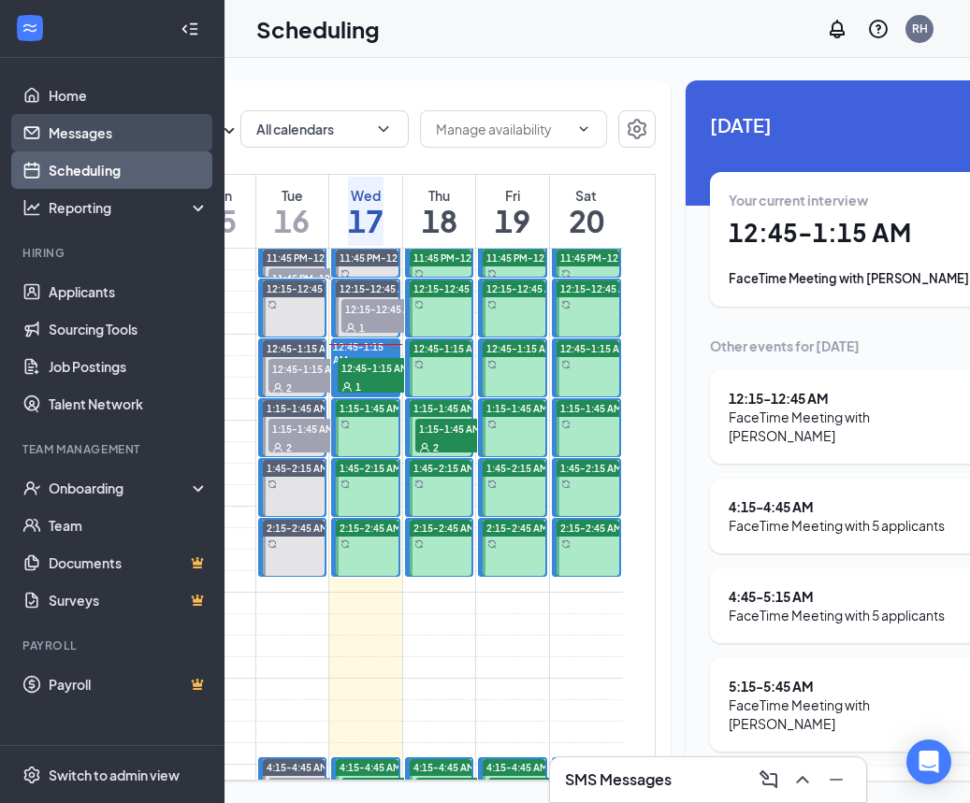
click at [131, 128] on link "Messages" at bounding box center [129, 132] width 160 height 37
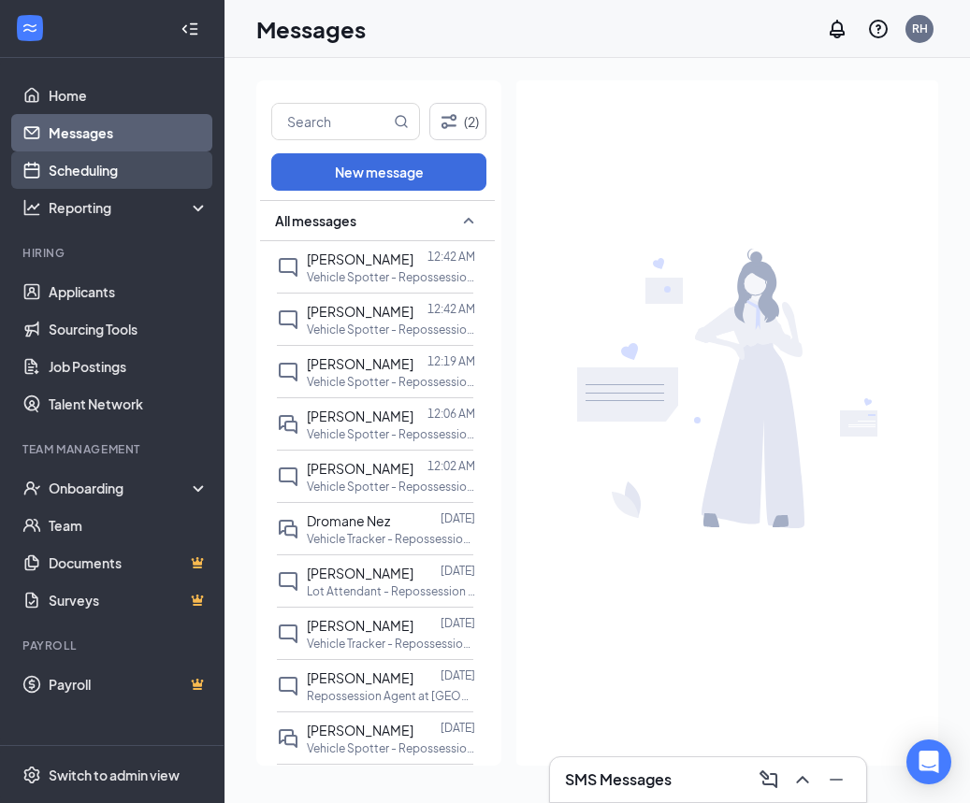
click at [150, 182] on link "Scheduling" at bounding box center [129, 169] width 160 height 37
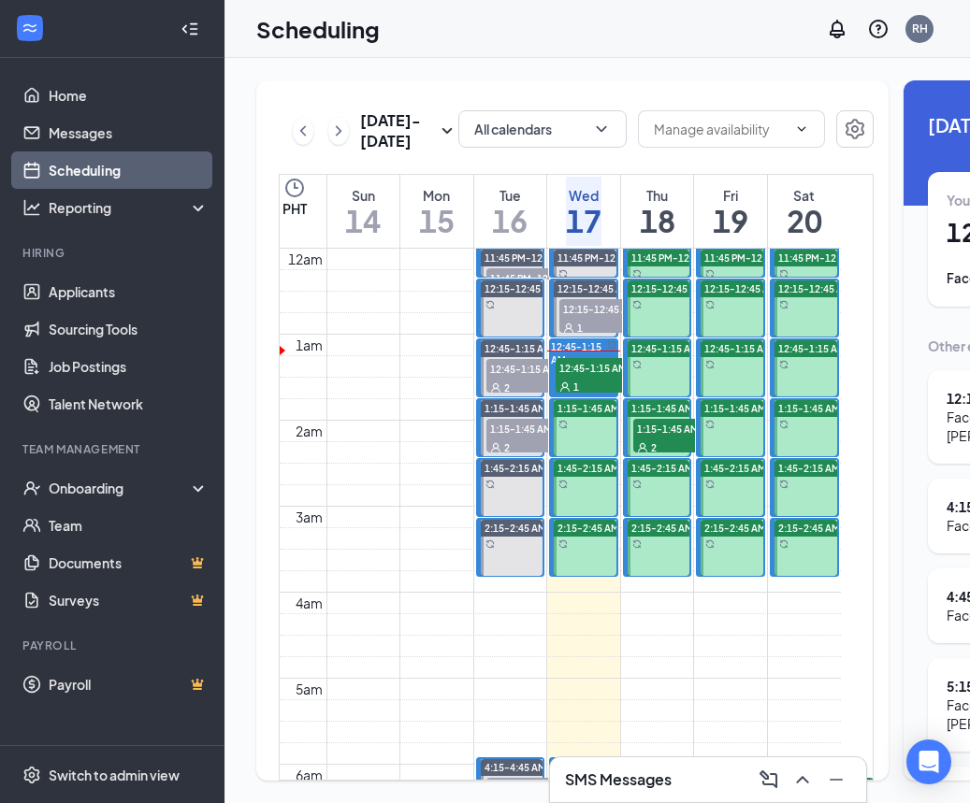
scroll to position [919, 0]
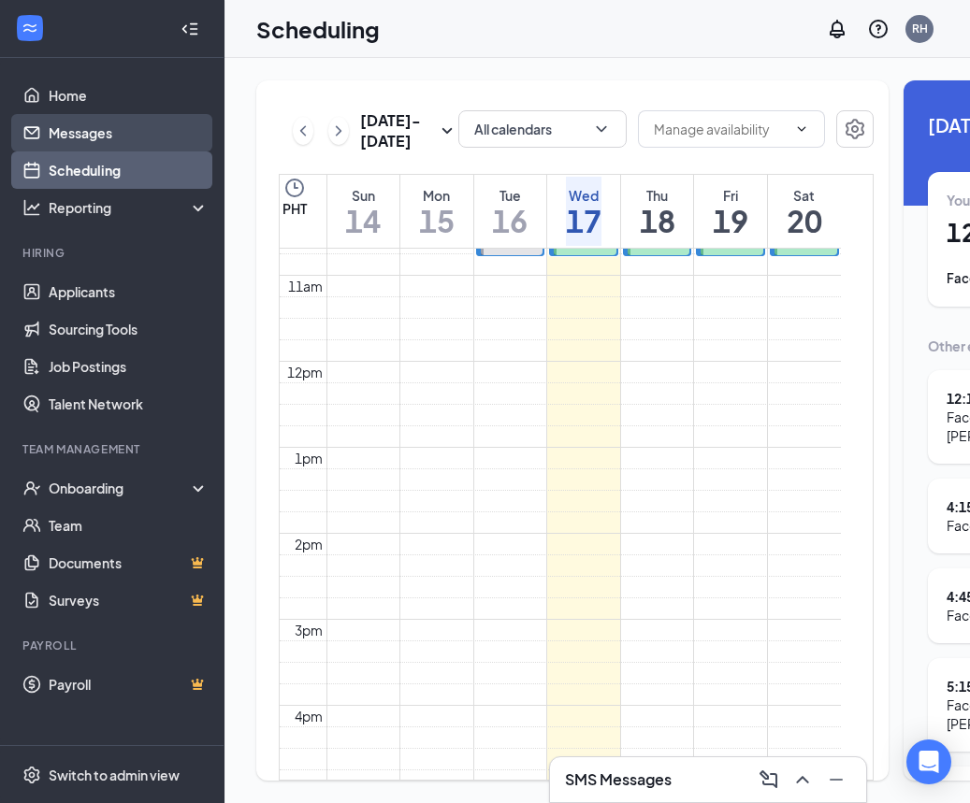
click at [104, 139] on link "Messages" at bounding box center [129, 132] width 160 height 37
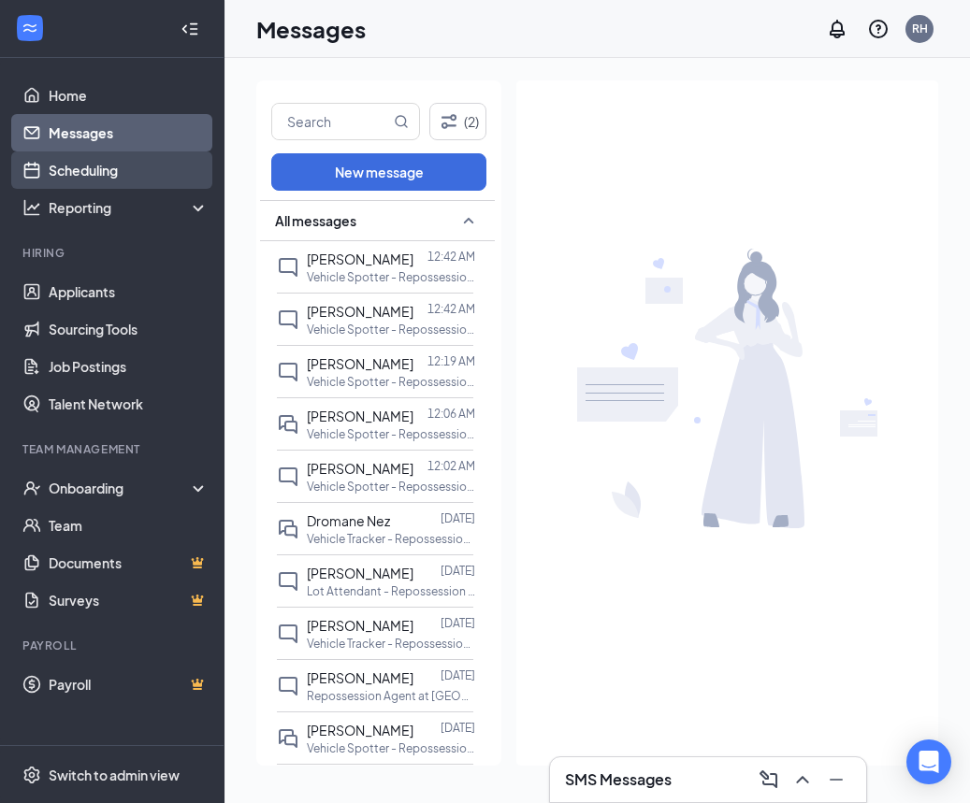
click at [100, 185] on link "Scheduling" at bounding box center [129, 169] width 160 height 37
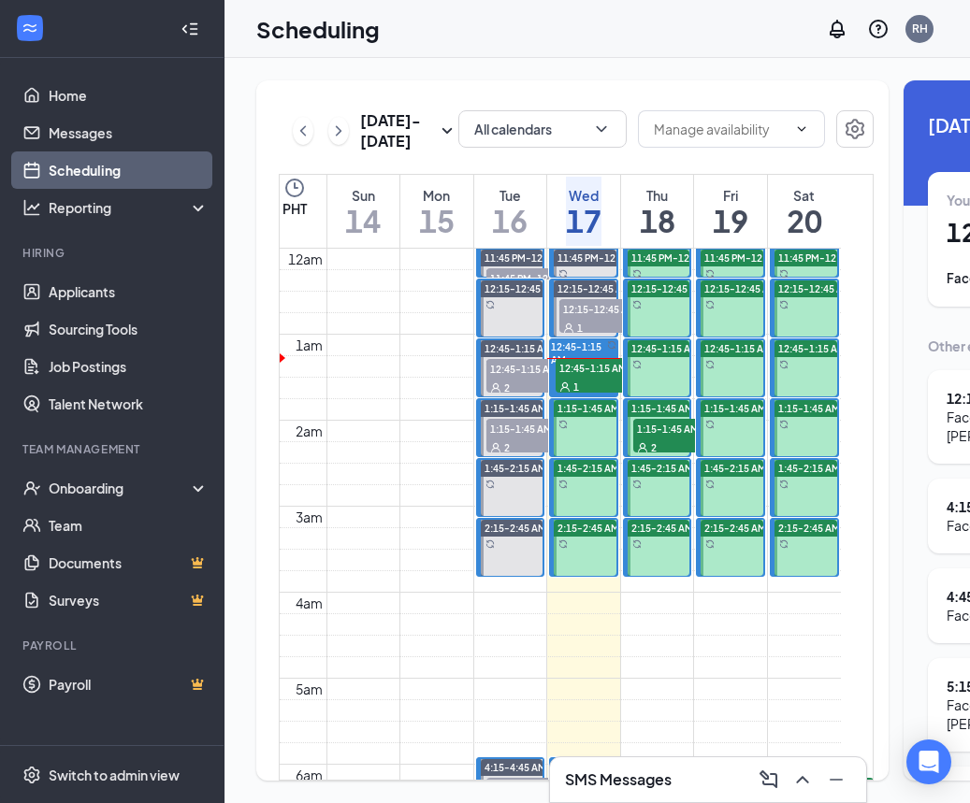
scroll to position [0, 2]
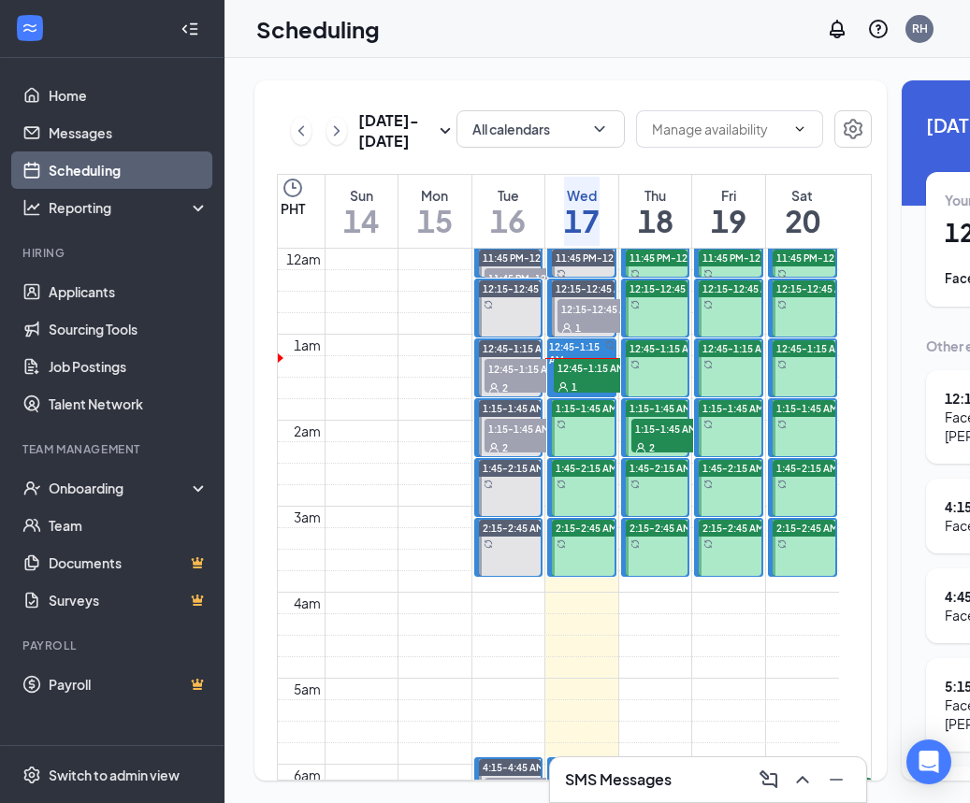
click at [589, 396] on div "1" at bounding box center [601, 386] width 94 height 19
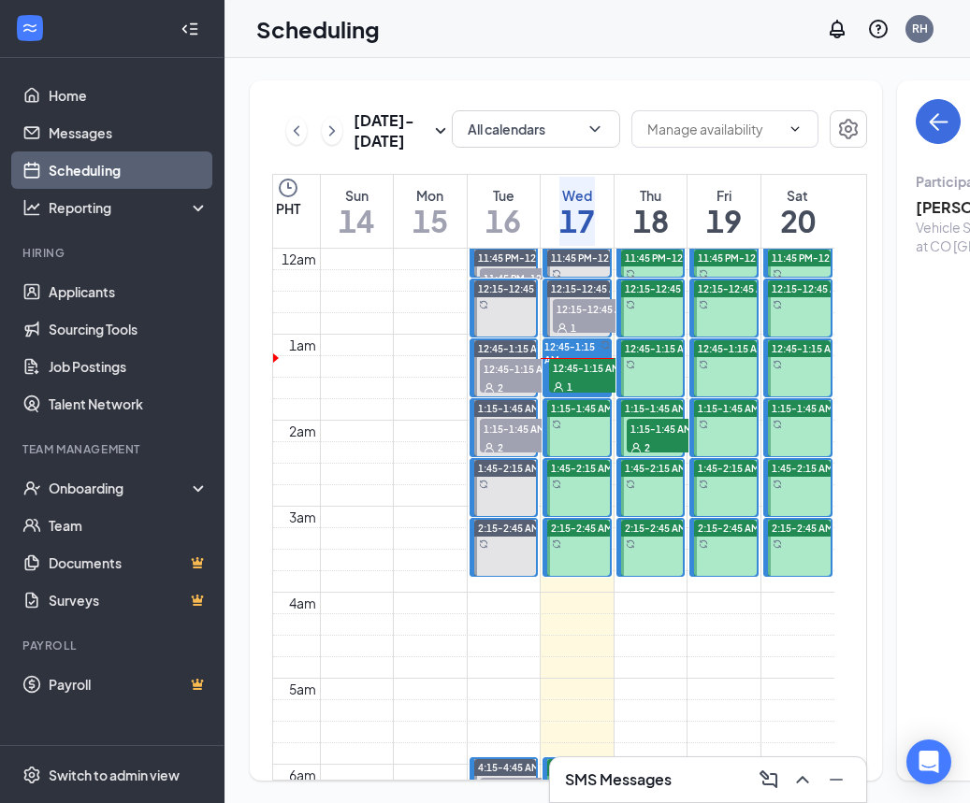
scroll to position [0, 7]
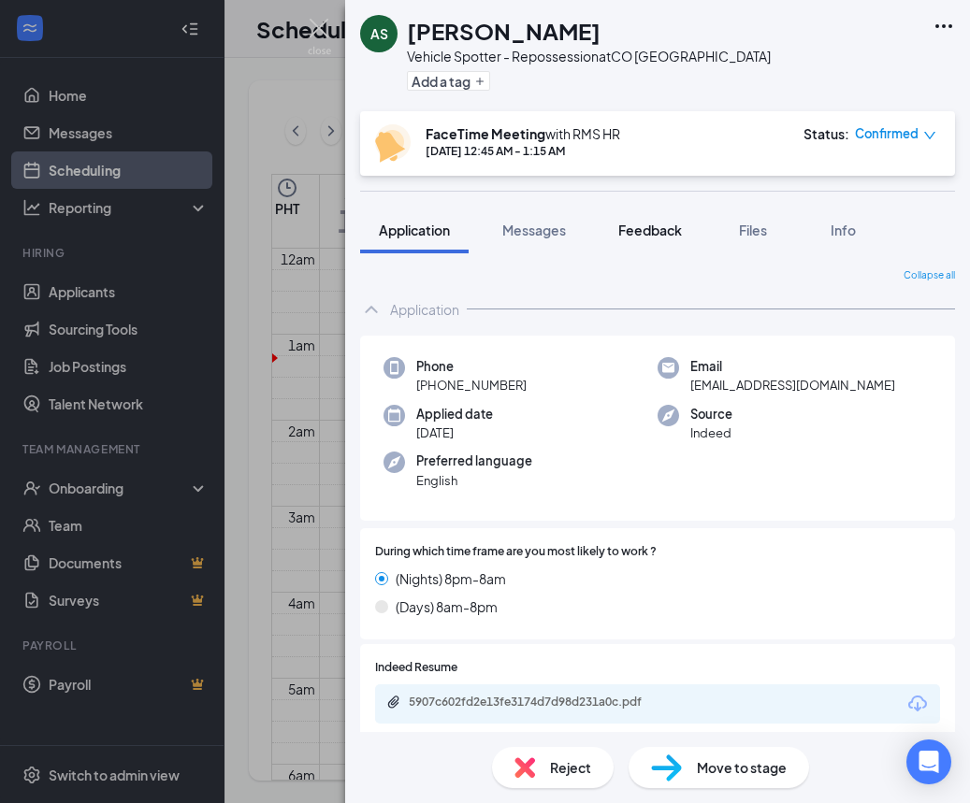
click at [650, 219] on button "Feedback" at bounding box center [649, 230] width 101 height 47
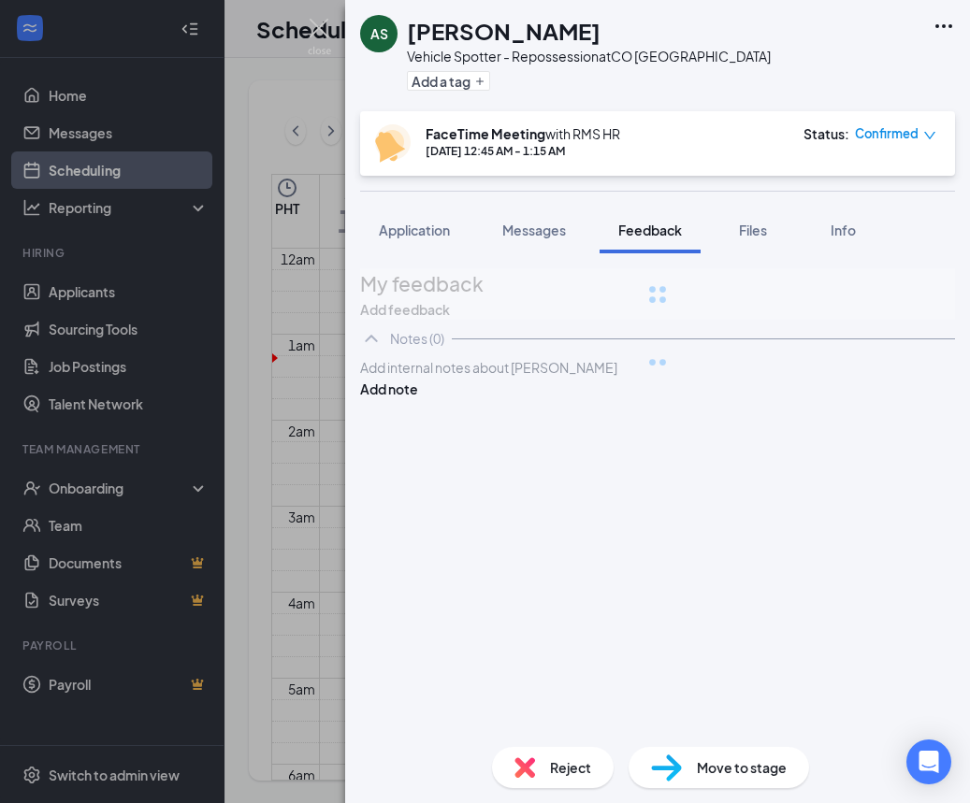
click at [553, 378] on div at bounding box center [657, 368] width 593 height 20
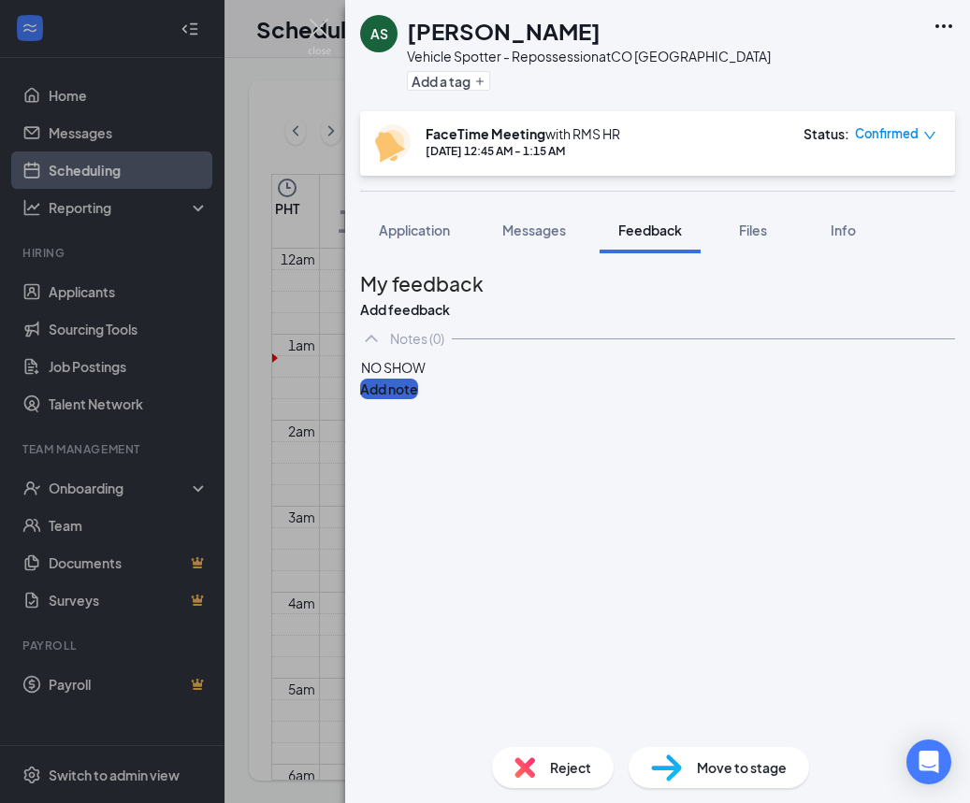
click at [418, 399] on button "Add note" at bounding box center [389, 389] width 58 height 21
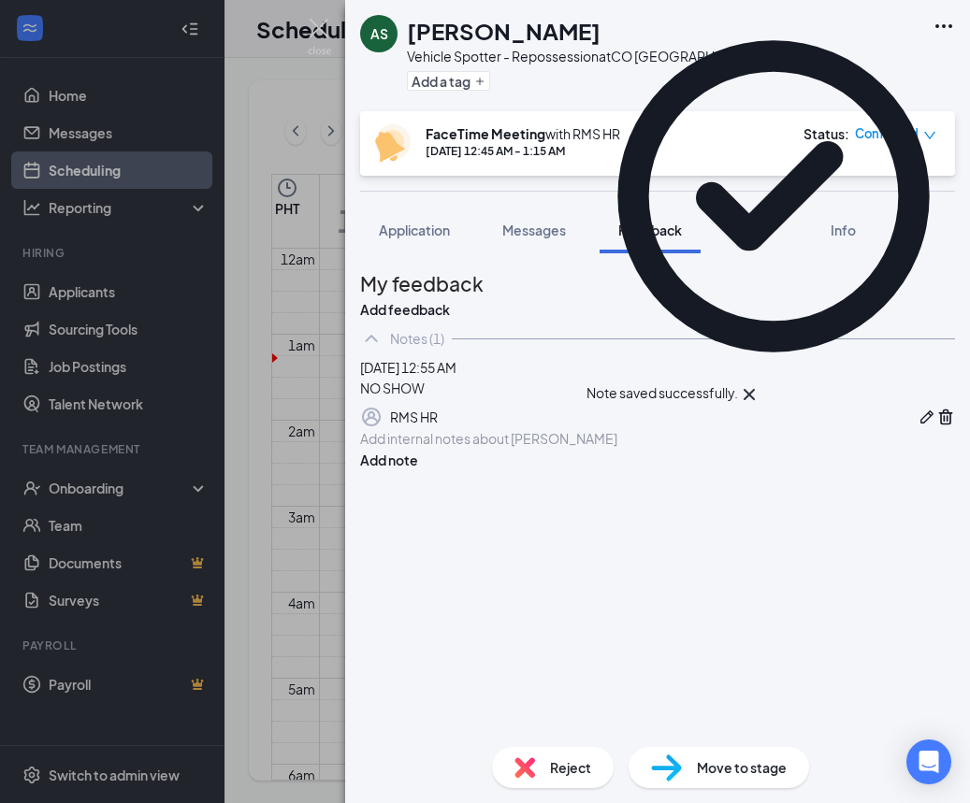
click at [902, 132] on span "Confirmed" at bounding box center [887, 133] width 64 height 19
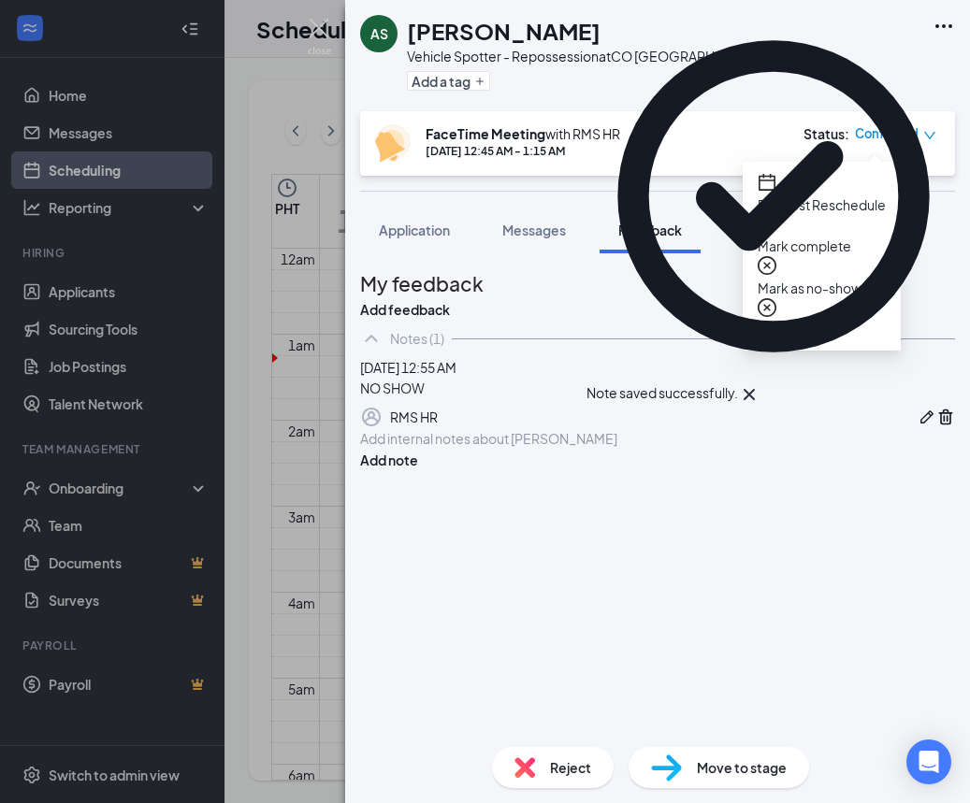
click at [848, 278] on span "Mark as no-show" at bounding box center [821, 288] width 128 height 21
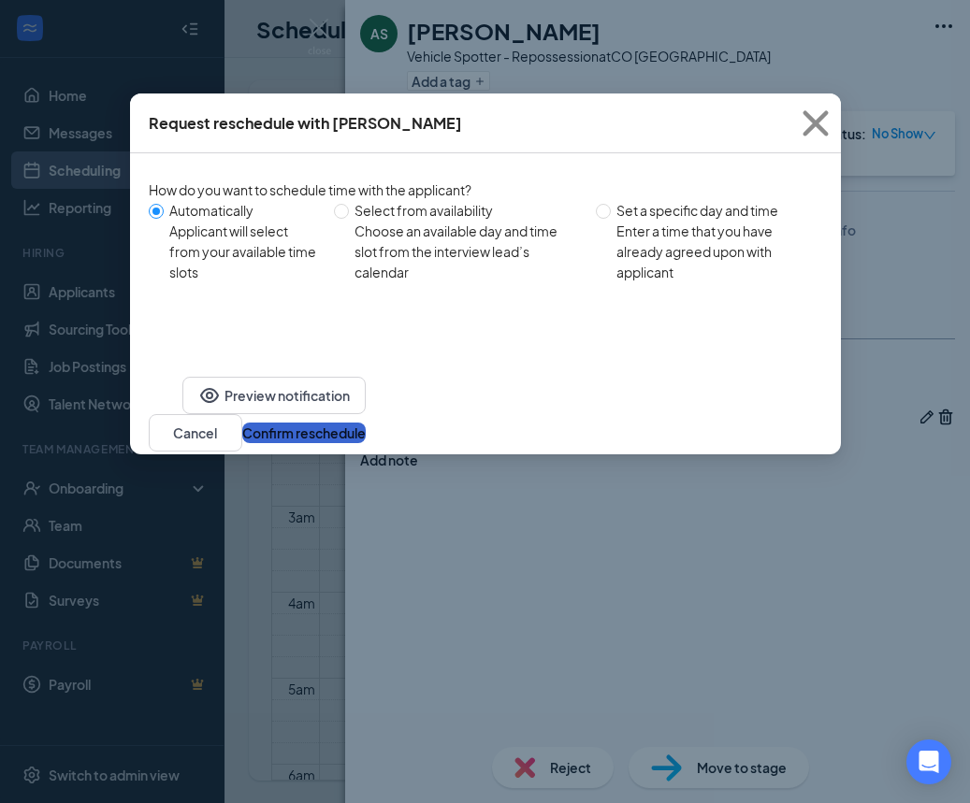
click at [366, 424] on button "Confirm reschedule" at bounding box center [303, 433] width 123 height 21
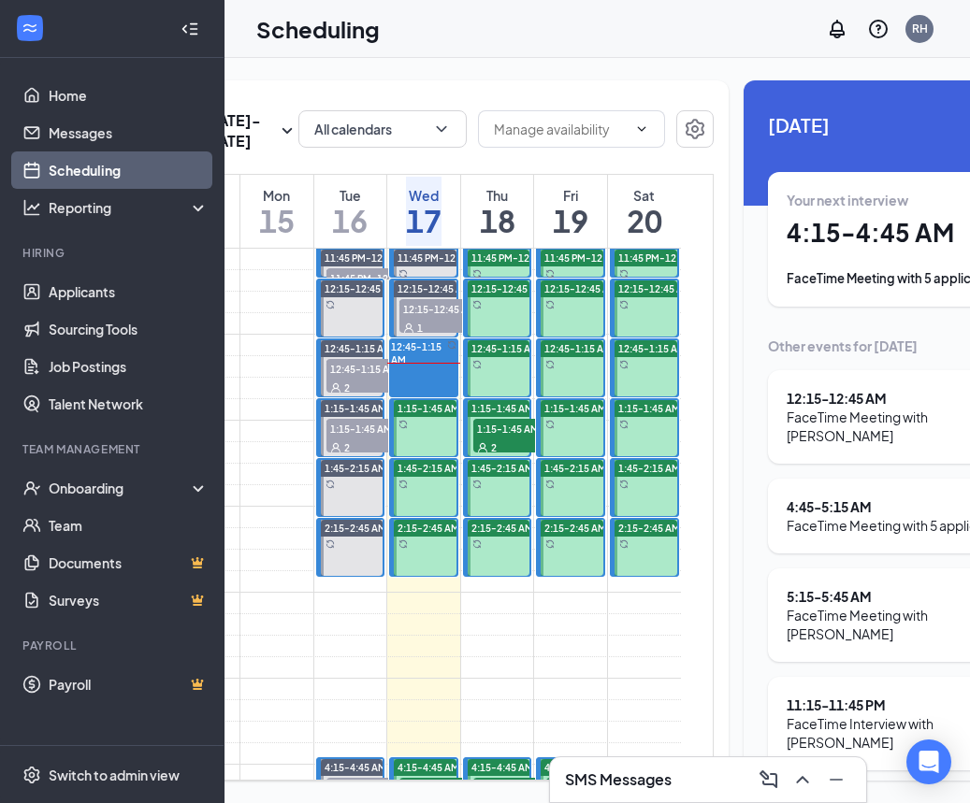
scroll to position [0, 167]
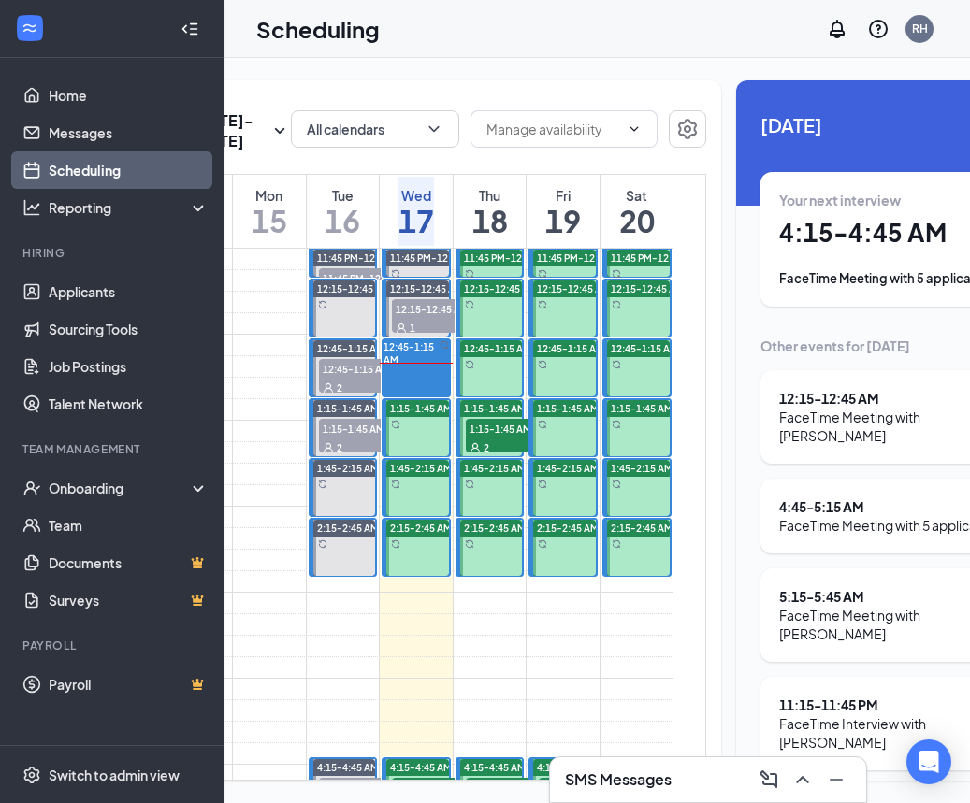
click at [472, 438] on span "1:15-1:45 AM" at bounding box center [513, 428] width 94 height 19
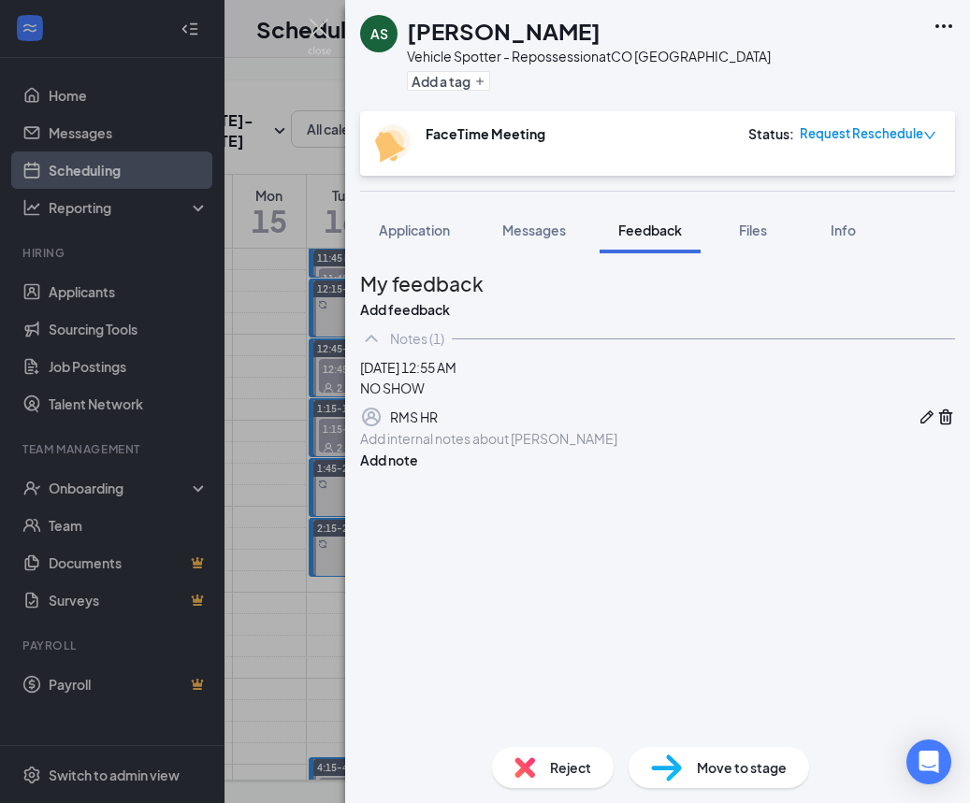
click at [324, 461] on div "AS Anthony Sanchez Vehicle Spotter - Repossession at CO Denver Add a tag FaceTi…" at bounding box center [485, 401] width 970 height 803
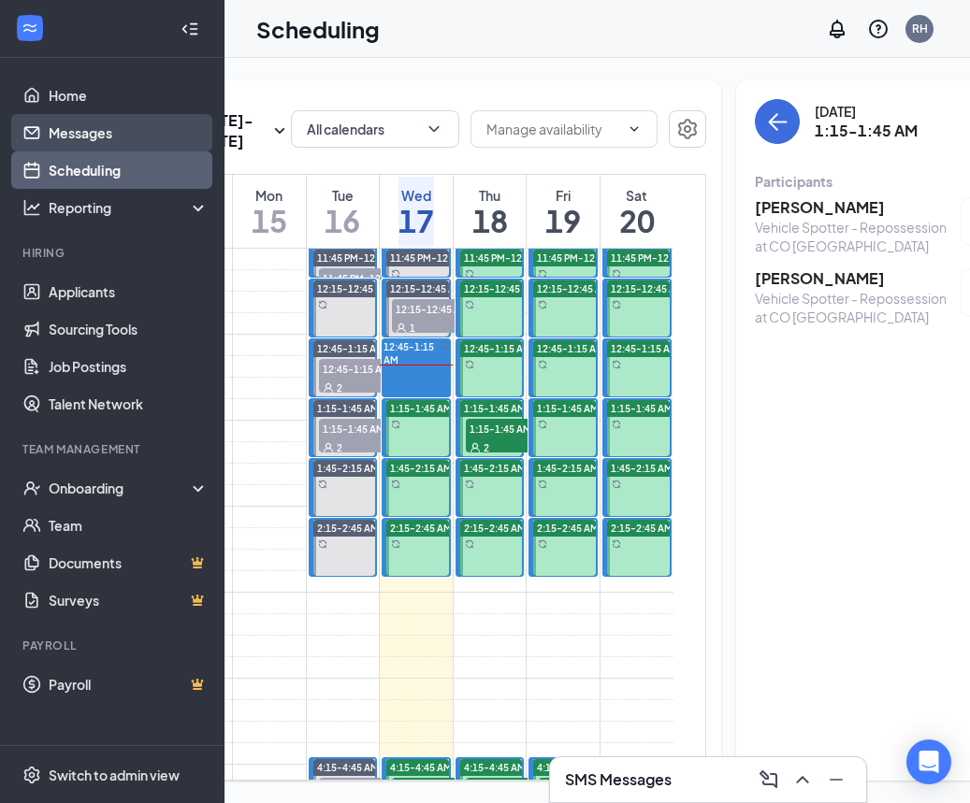
click at [126, 141] on link "Messages" at bounding box center [129, 132] width 160 height 37
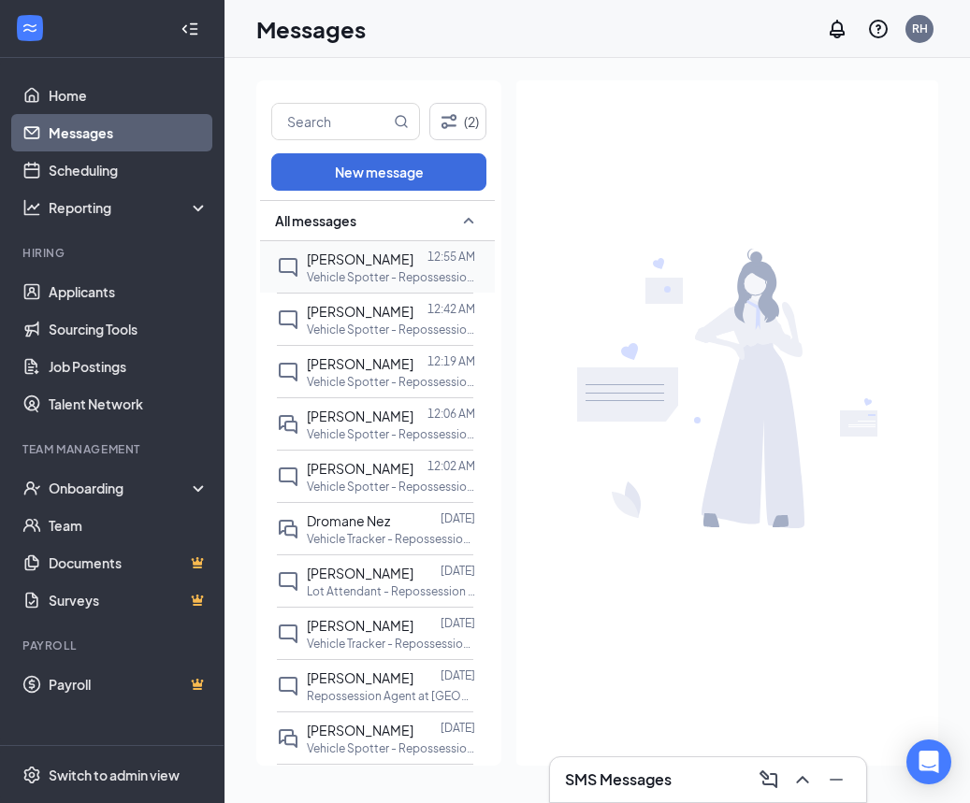
click at [380, 279] on p "Vehicle Spotter - Repossession at CO [GEOGRAPHIC_DATA]" at bounding box center [391, 277] width 168 height 16
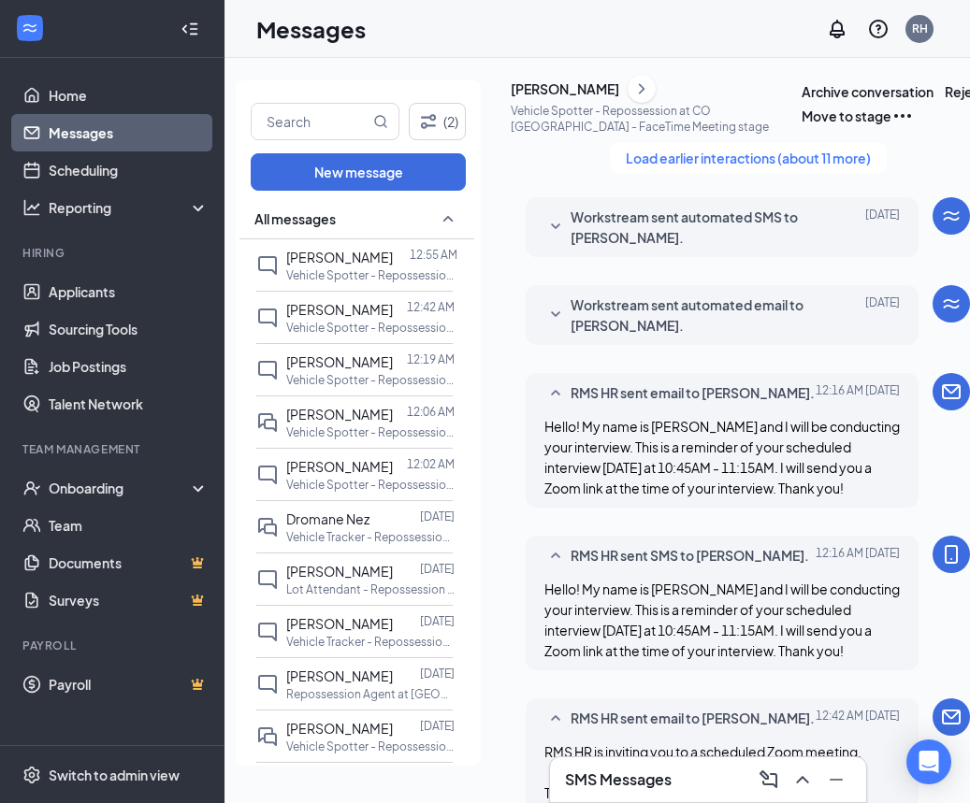
scroll to position [986, 0]
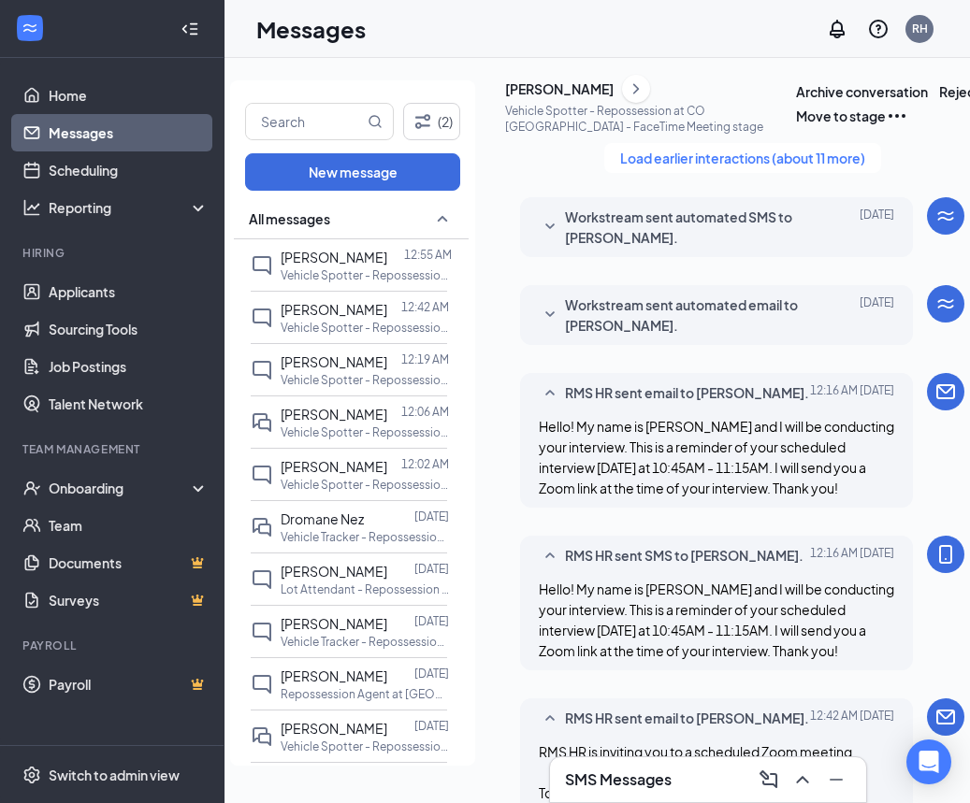
scroll to position [0, 0]
click at [568, 336] on span "Workstream sent automated email to Anthony Sanchez." at bounding box center [687, 315] width 245 height 41
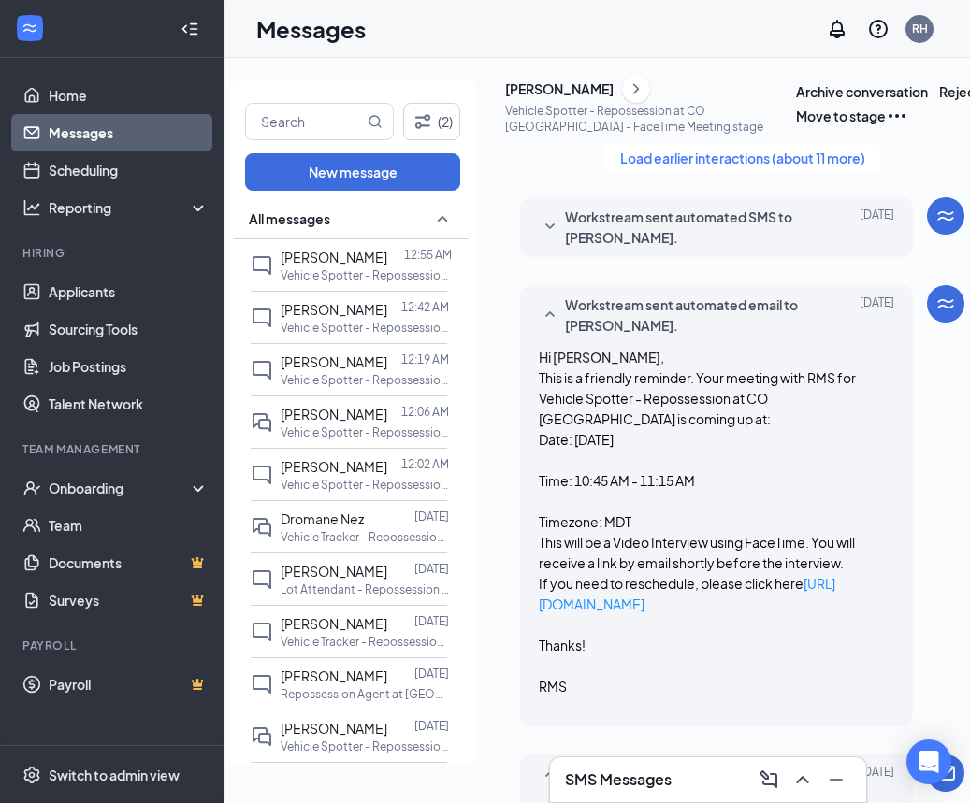
click at [559, 238] on icon "SmallChevronDown" at bounding box center [550, 227] width 22 height 22
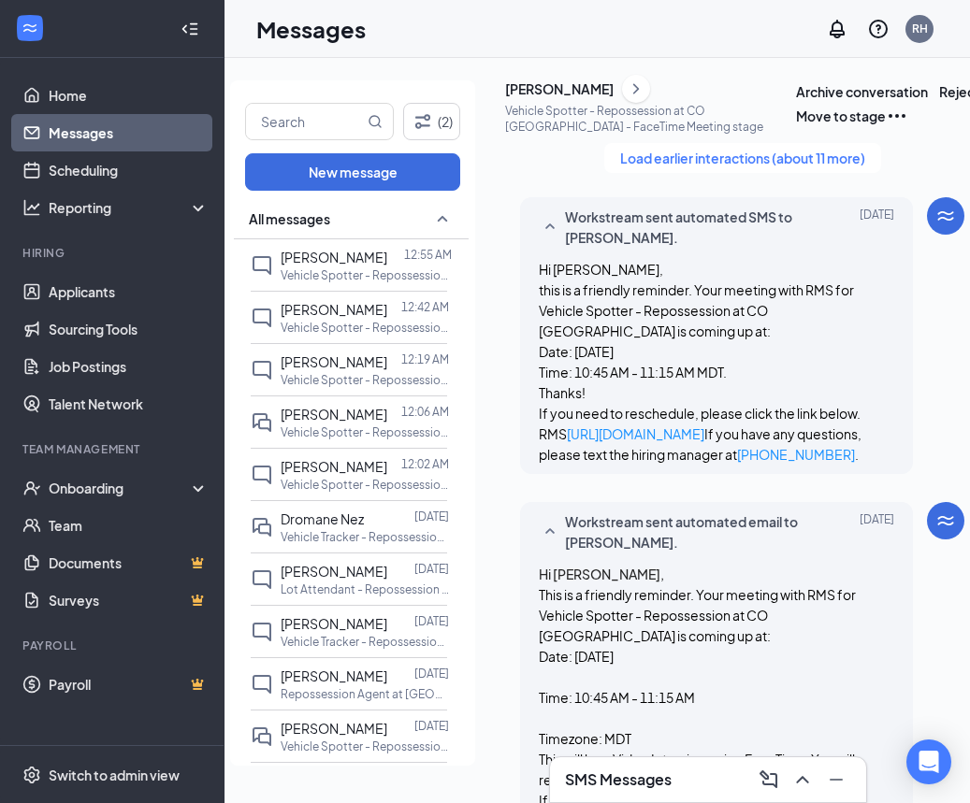
scroll to position [88, 0]
drag, startPoint x: 117, startPoint y: 175, endPoint x: 127, endPoint y: 182, distance: 12.7
click at [117, 175] on link "Scheduling" at bounding box center [129, 169] width 160 height 37
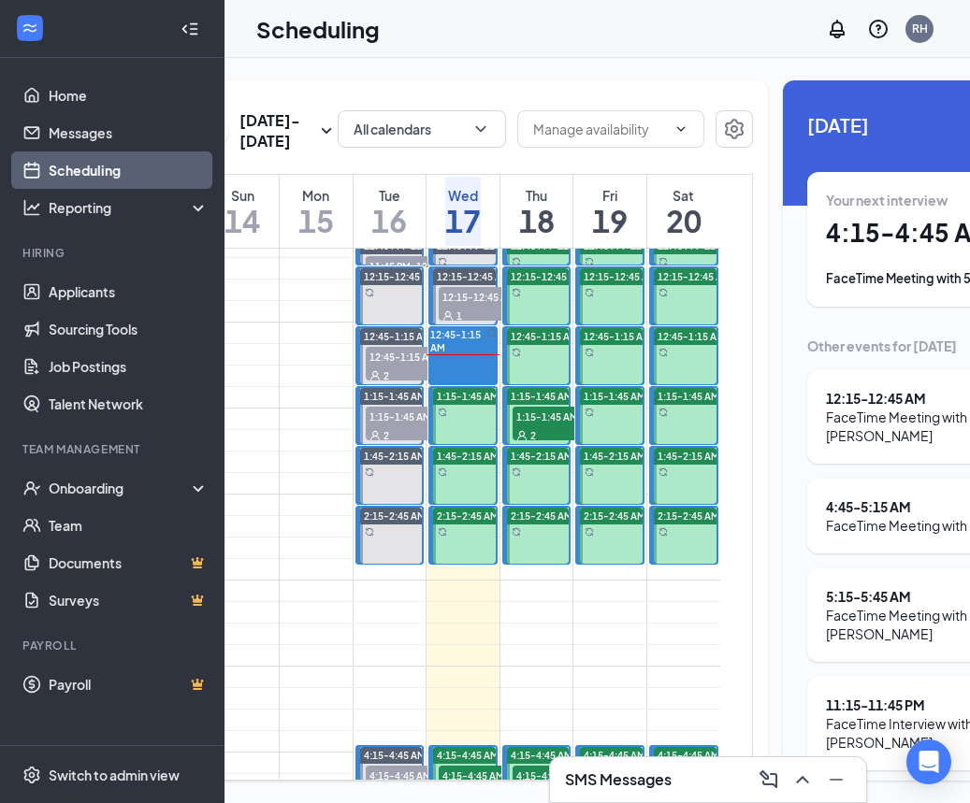
scroll to position [0, 116]
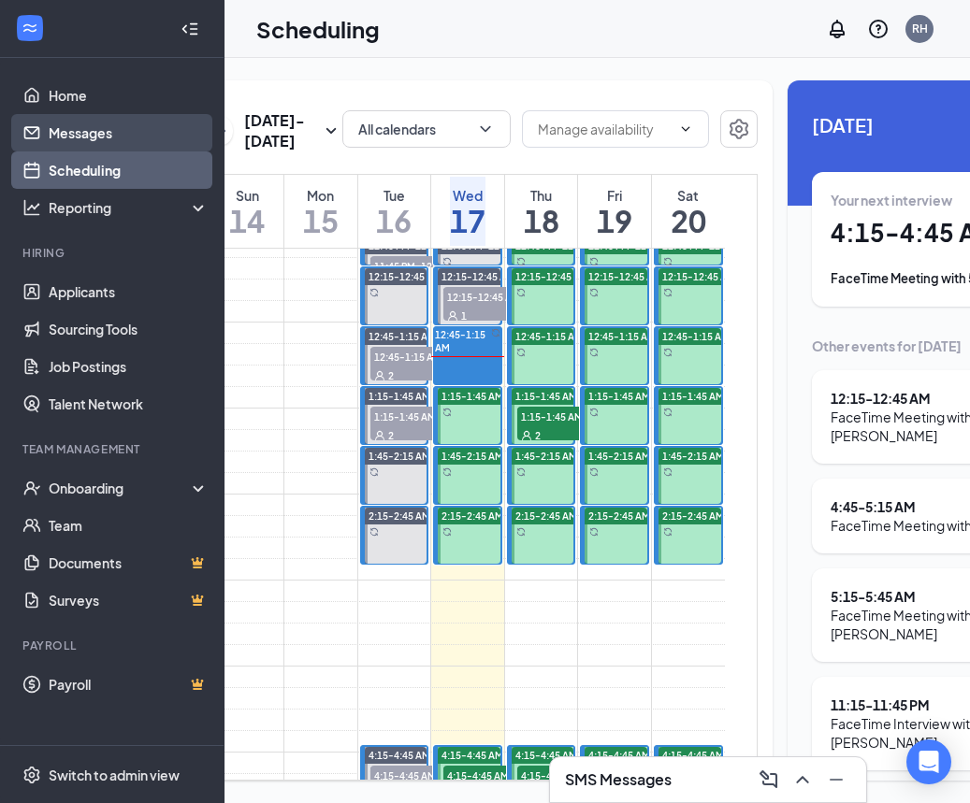
click at [91, 135] on link "Messages" at bounding box center [129, 132] width 160 height 37
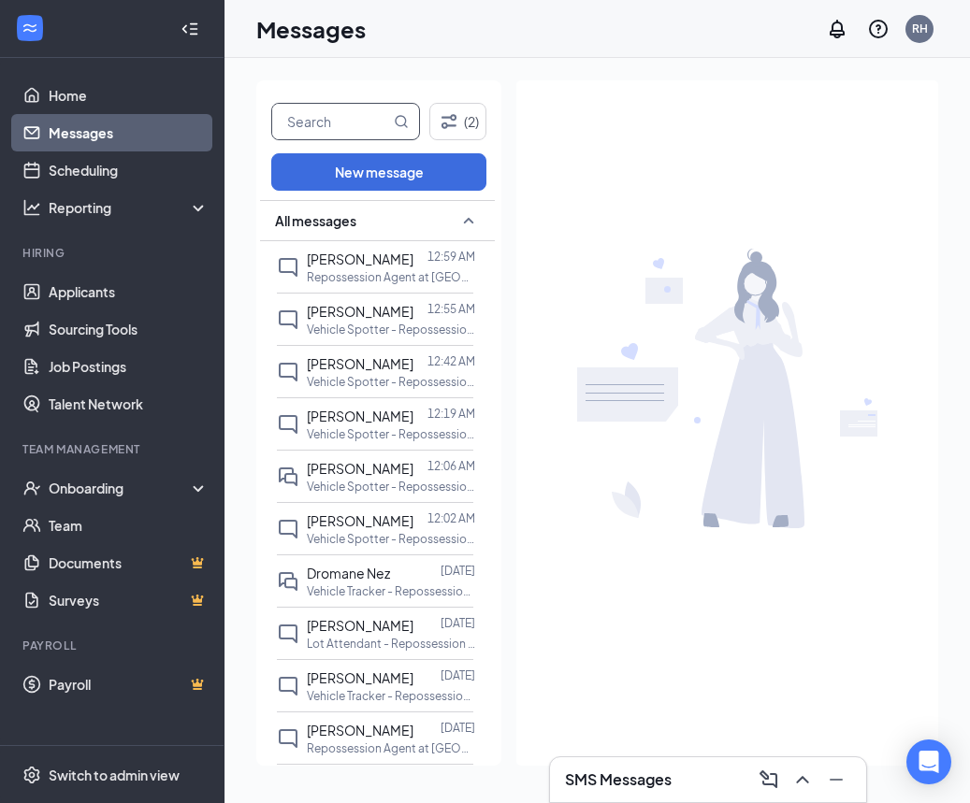
click at [366, 121] on input "text" at bounding box center [331, 122] width 118 height 36
type input "ROBERT"
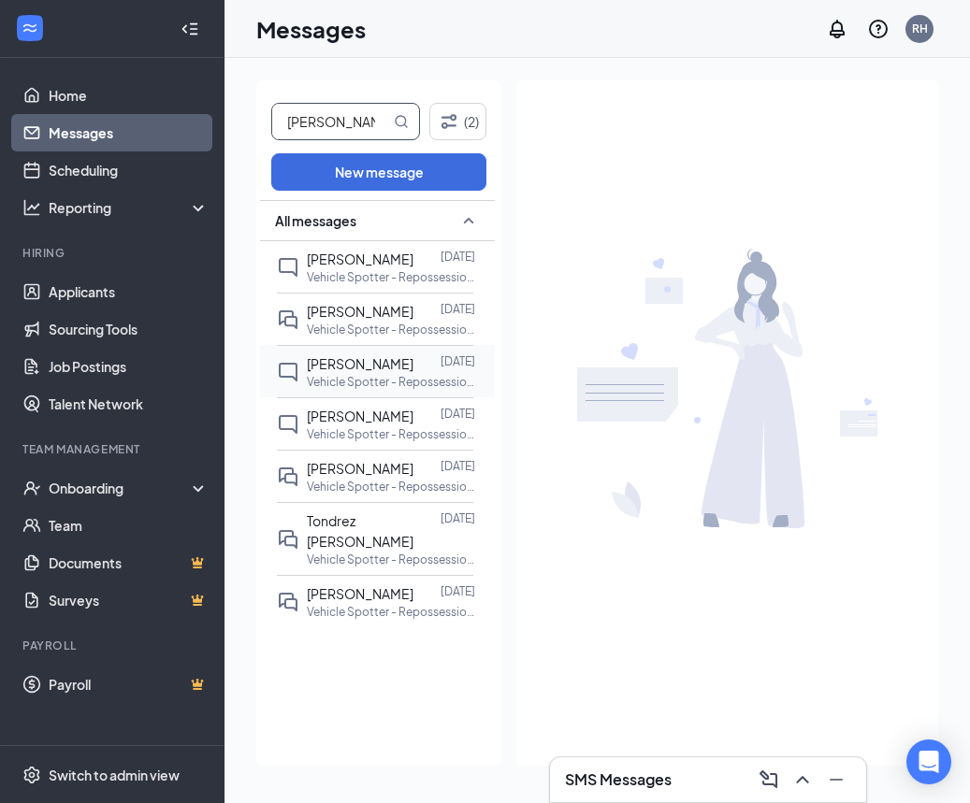
click at [413, 368] on span "ROBERT CAMBEROS" at bounding box center [360, 363] width 107 height 17
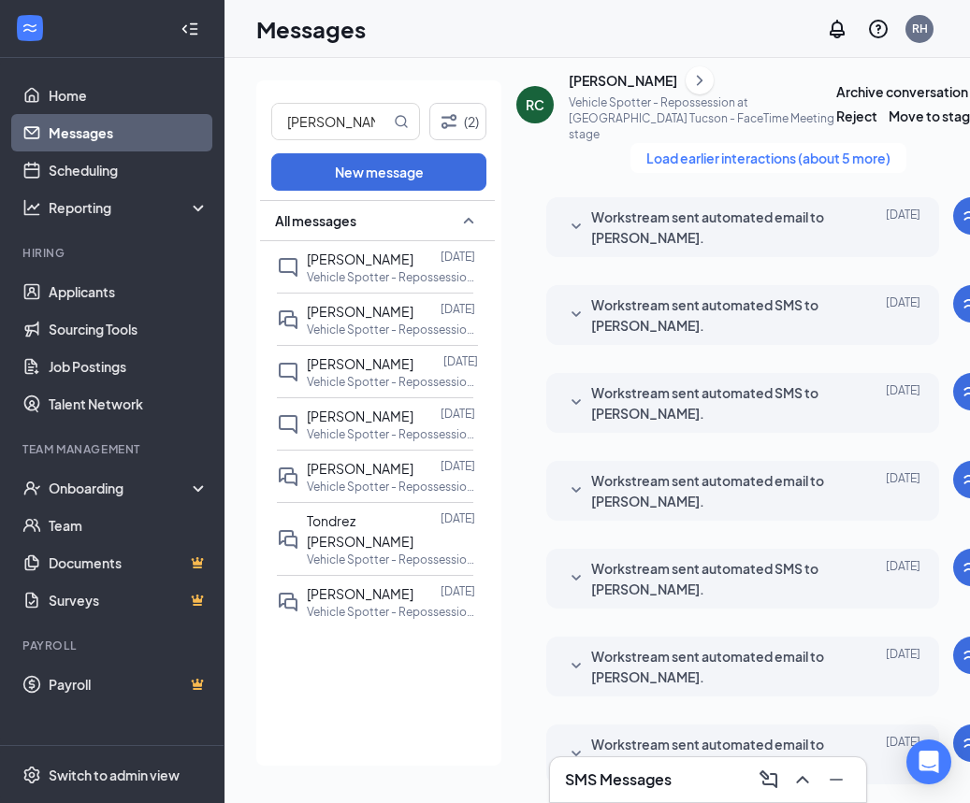
scroll to position [0, 21]
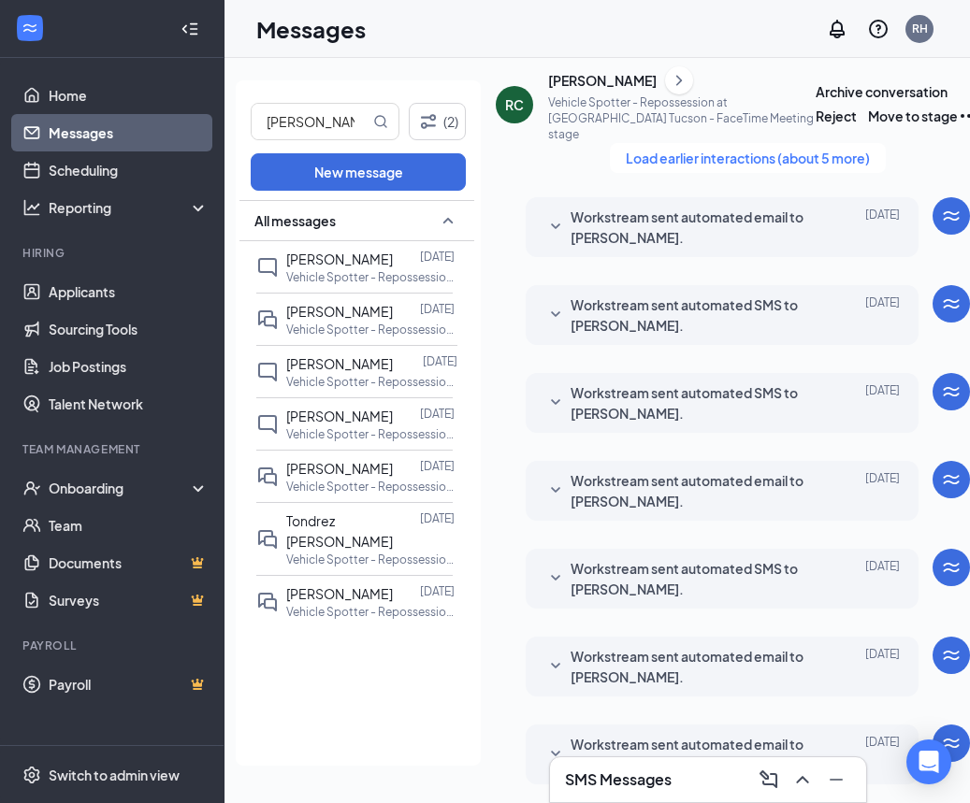
click at [609, 90] on div "ROBERT CAMBEROS" at bounding box center [602, 80] width 108 height 19
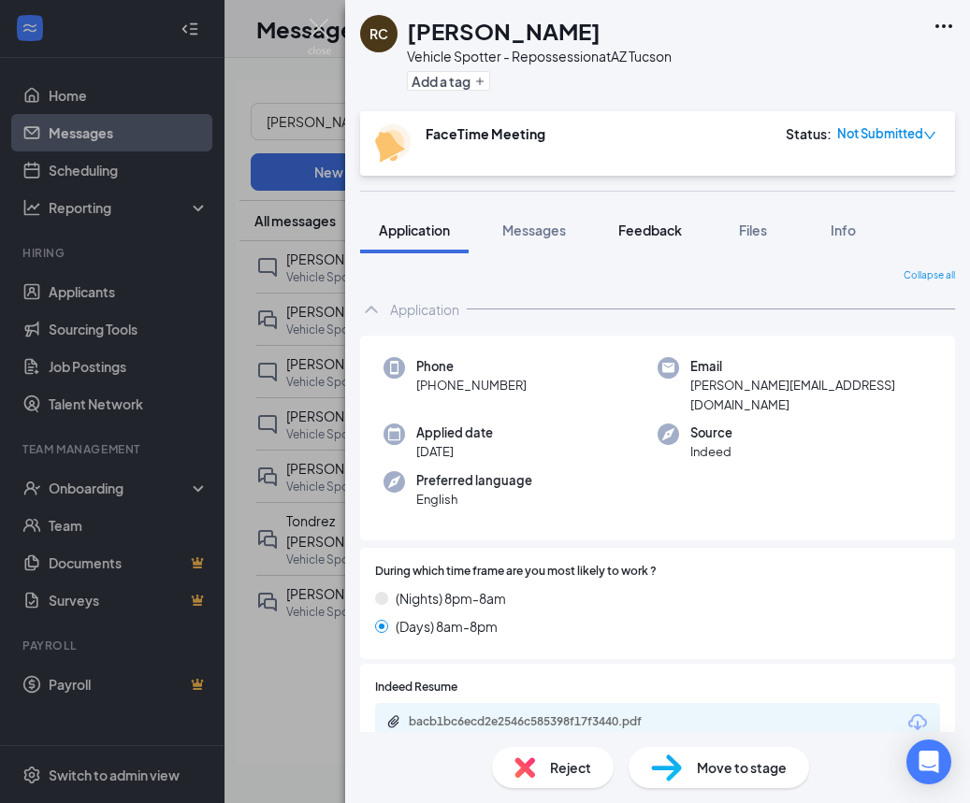
click at [655, 231] on span "Feedback" at bounding box center [650, 230] width 64 height 17
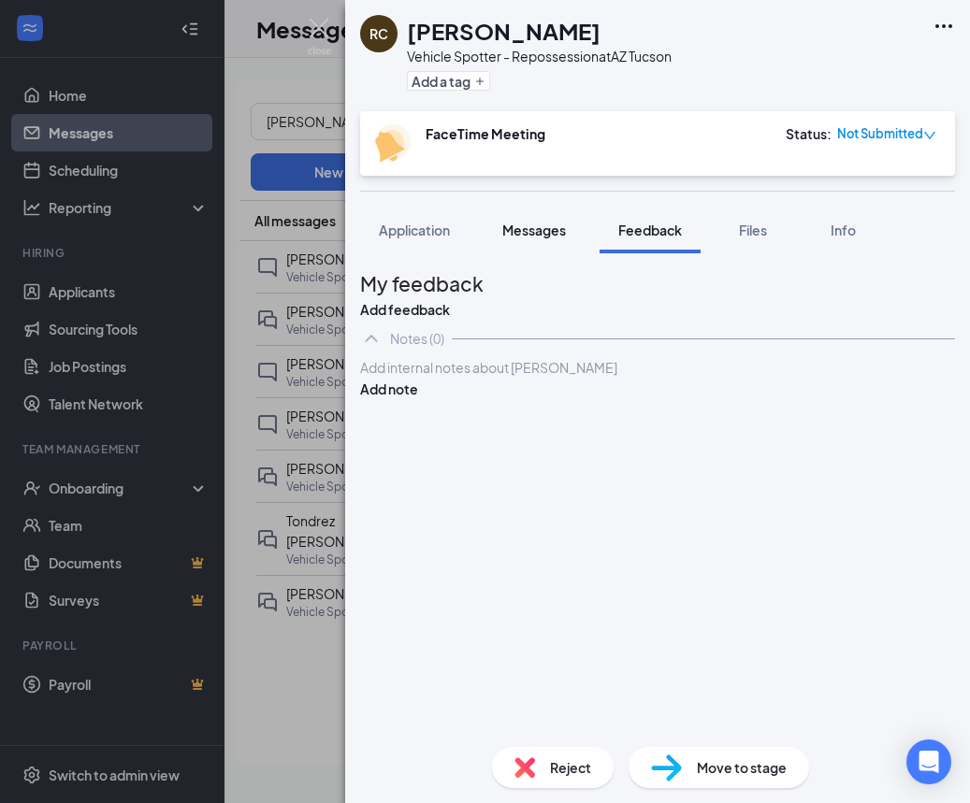
click at [536, 224] on span "Messages" at bounding box center [534, 230] width 64 height 17
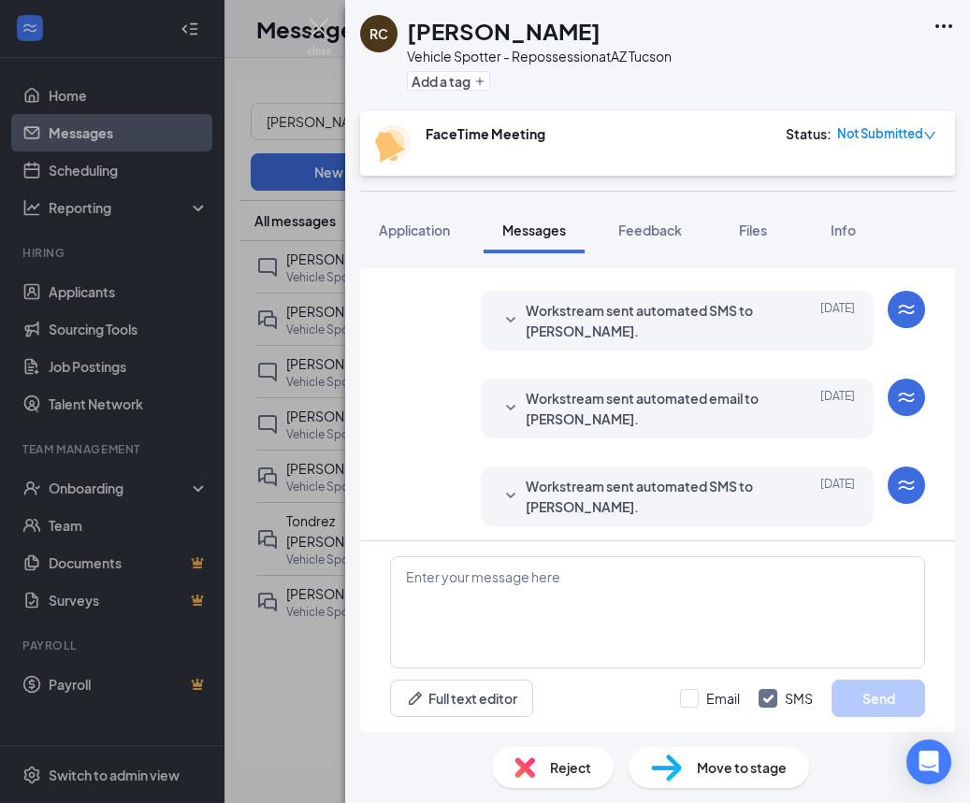
scroll to position [667, 0]
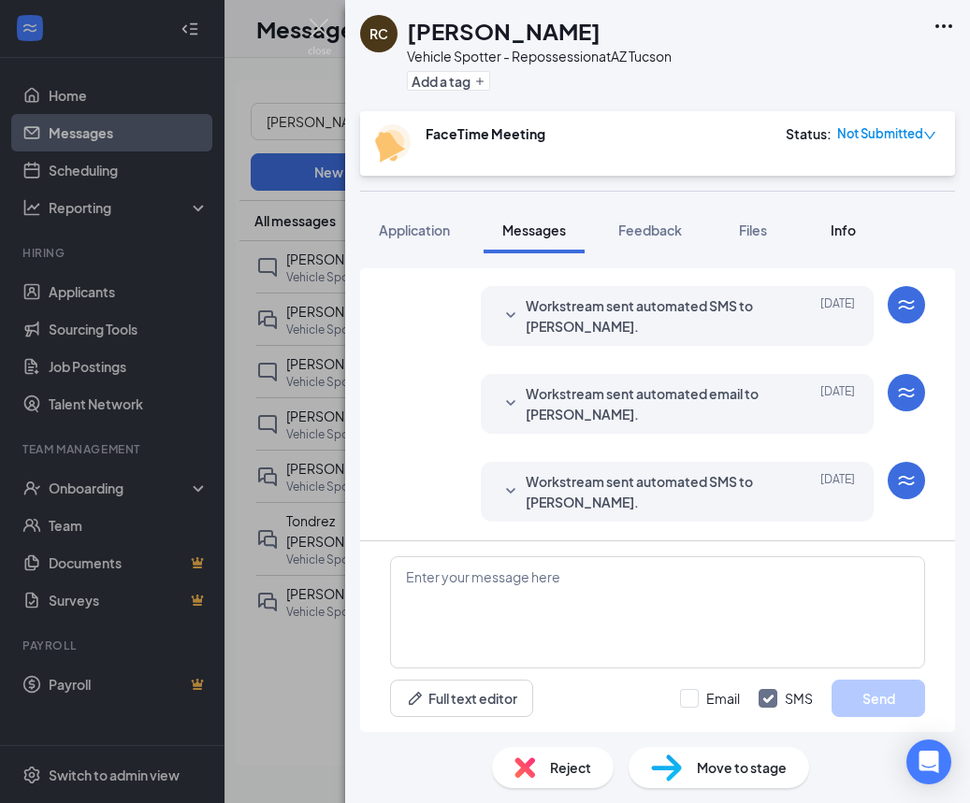
click at [825, 236] on button "Info" at bounding box center [842, 230] width 75 height 47
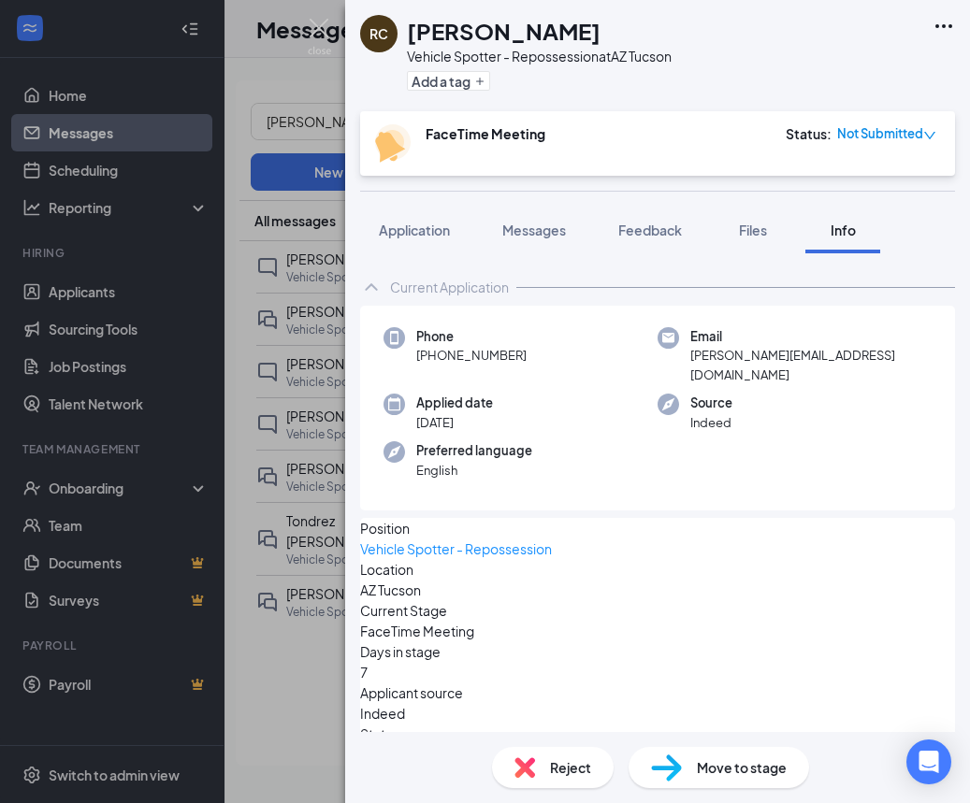
click at [248, 343] on div "RC ROBERT CAMBEROS Vehicle Spotter - Repossession at AZ Tucson Add a tag FaceTi…" at bounding box center [485, 401] width 970 height 803
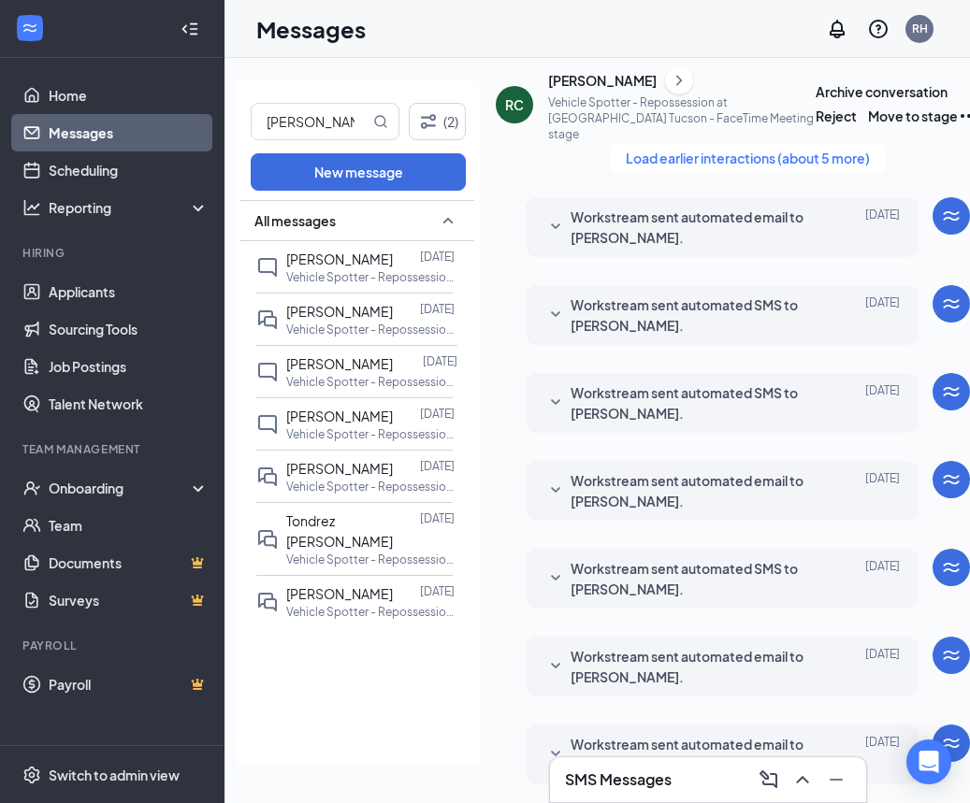
click at [613, 90] on div "ROBERT CAMBEROS" at bounding box center [602, 80] width 108 height 19
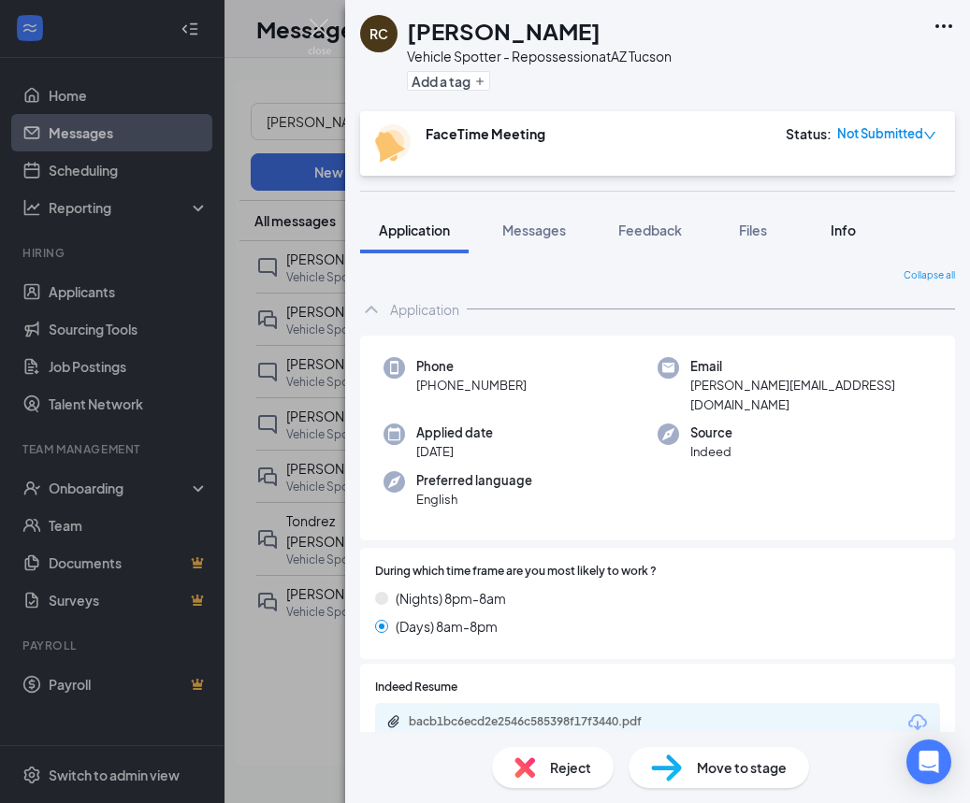
click at [850, 237] on span "Info" at bounding box center [842, 230] width 25 height 17
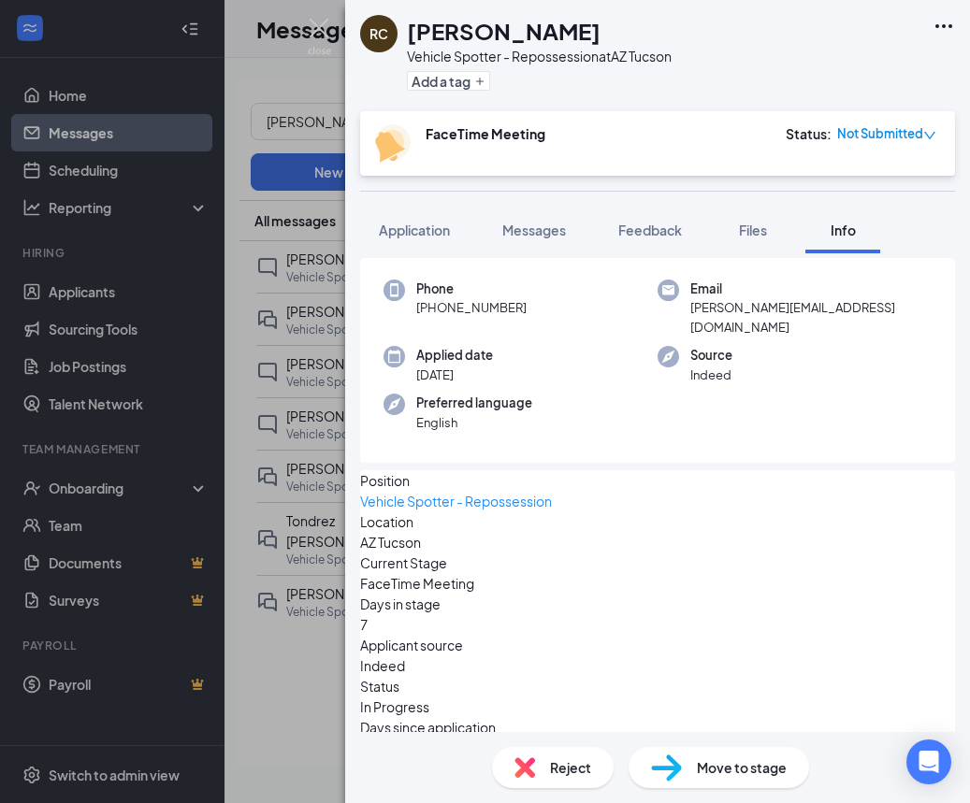
scroll to position [47, 0]
click at [37, 492] on div "RC ROBERT CAMBEROS Vehicle Spotter - Repossession at AZ Tucson Add a tag FaceTi…" at bounding box center [485, 401] width 970 height 803
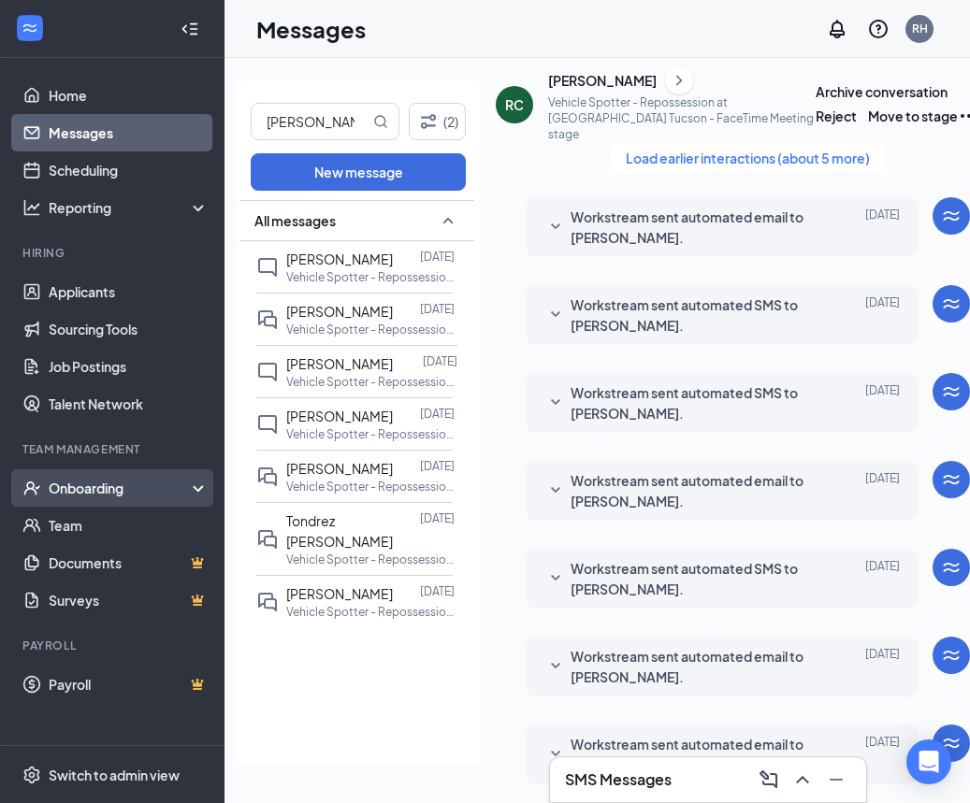
click at [89, 491] on div "Onboarding" at bounding box center [121, 488] width 144 height 19
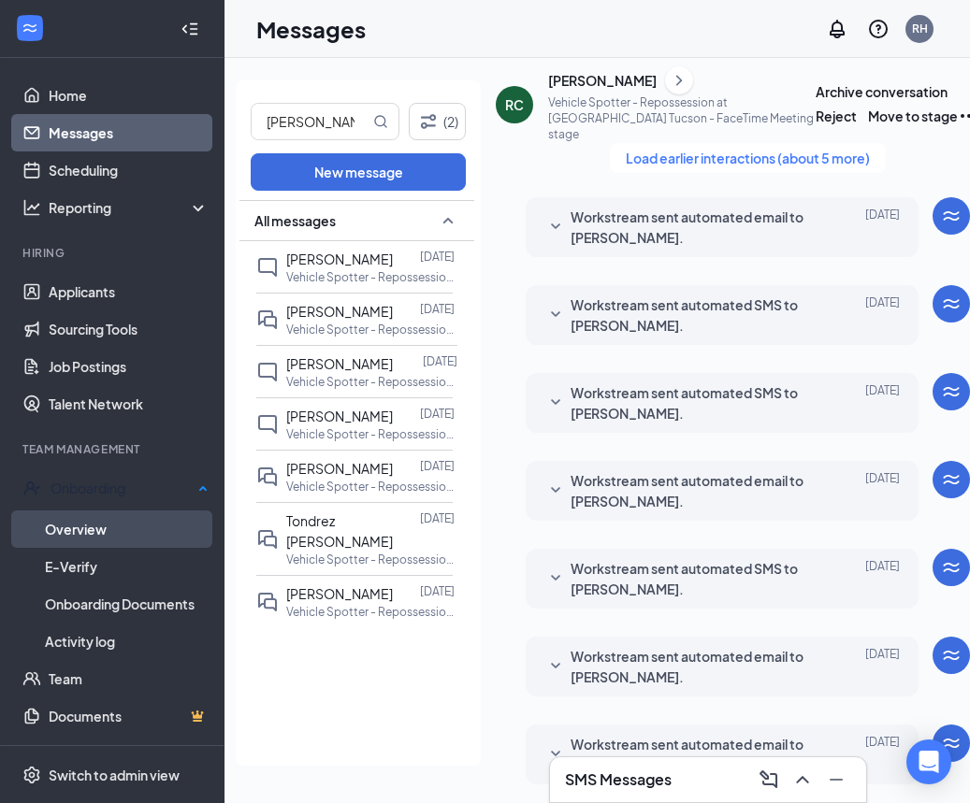
click at [152, 523] on link "Overview" at bounding box center [127, 529] width 164 height 37
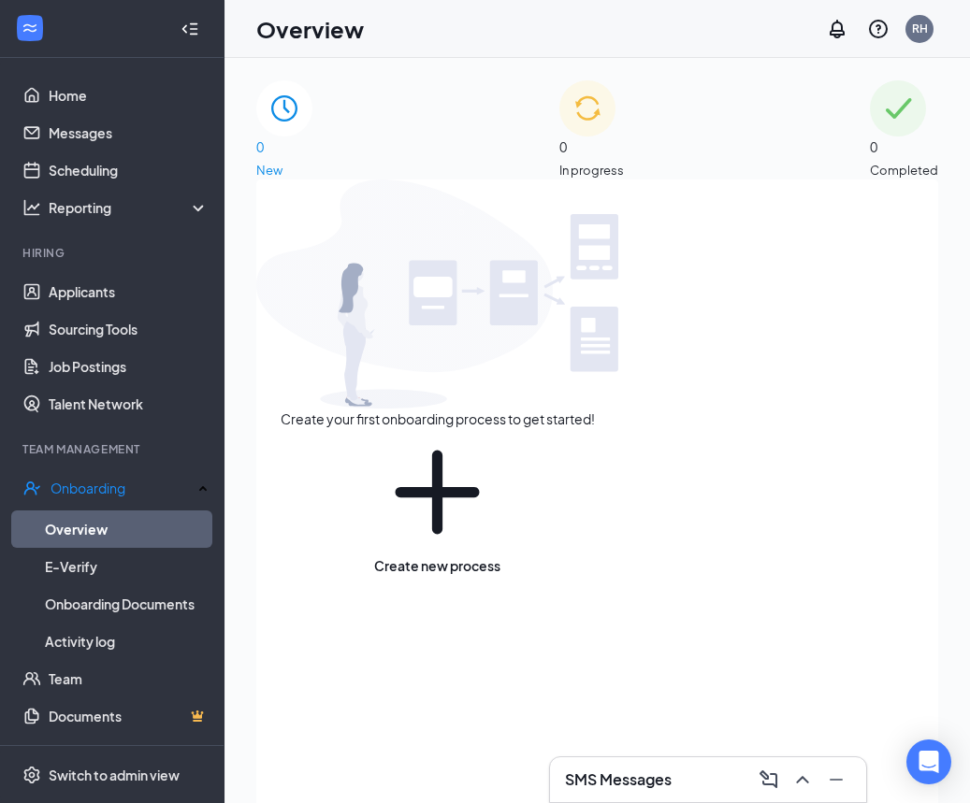
click at [870, 137] on span "0" at bounding box center [904, 147] width 68 height 21
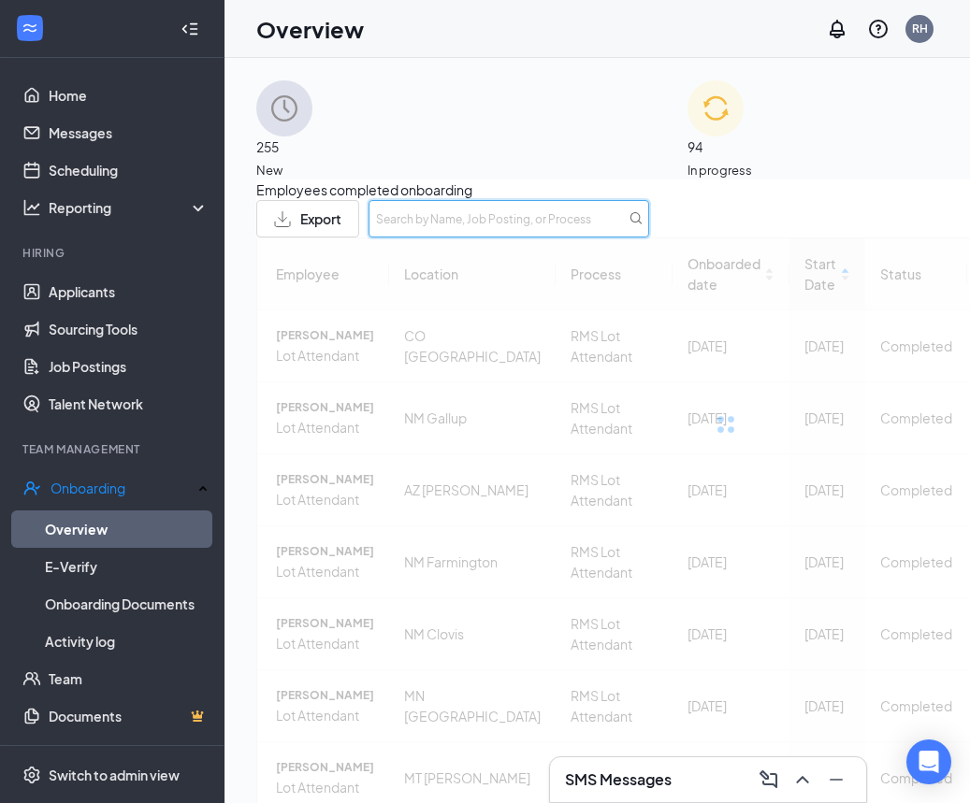
click at [769, 229] on div "Export" at bounding box center [725, 218] width 938 height 37
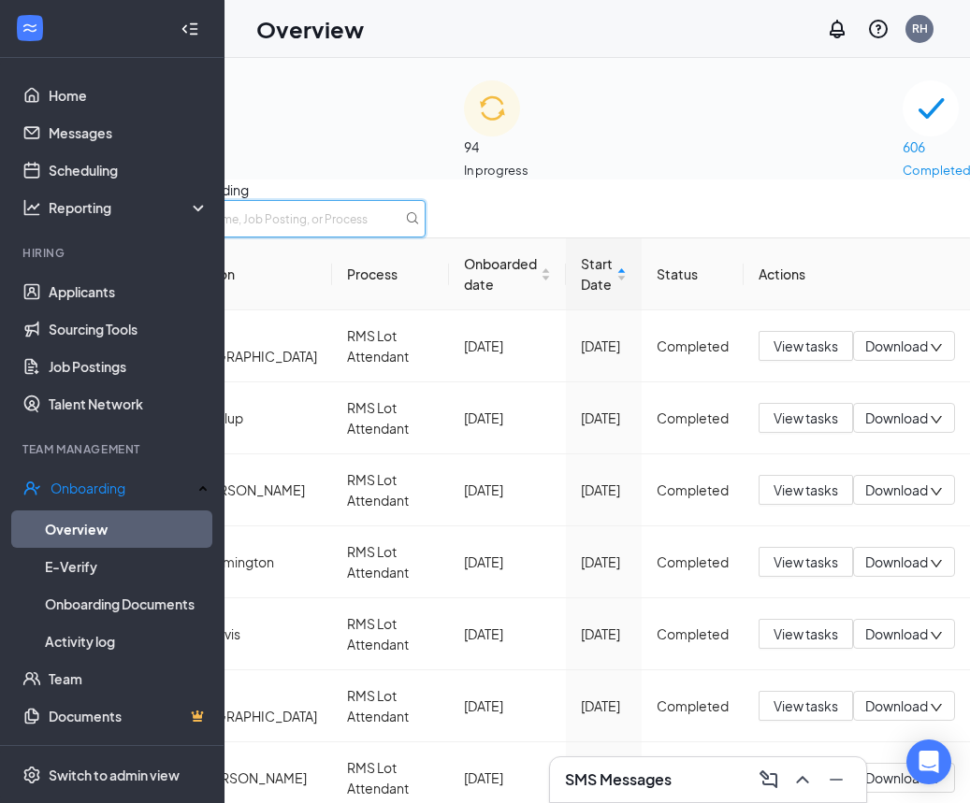
scroll to position [0, 222]
click at [427, 231] on input "text" at bounding box center [287, 218] width 281 height 37
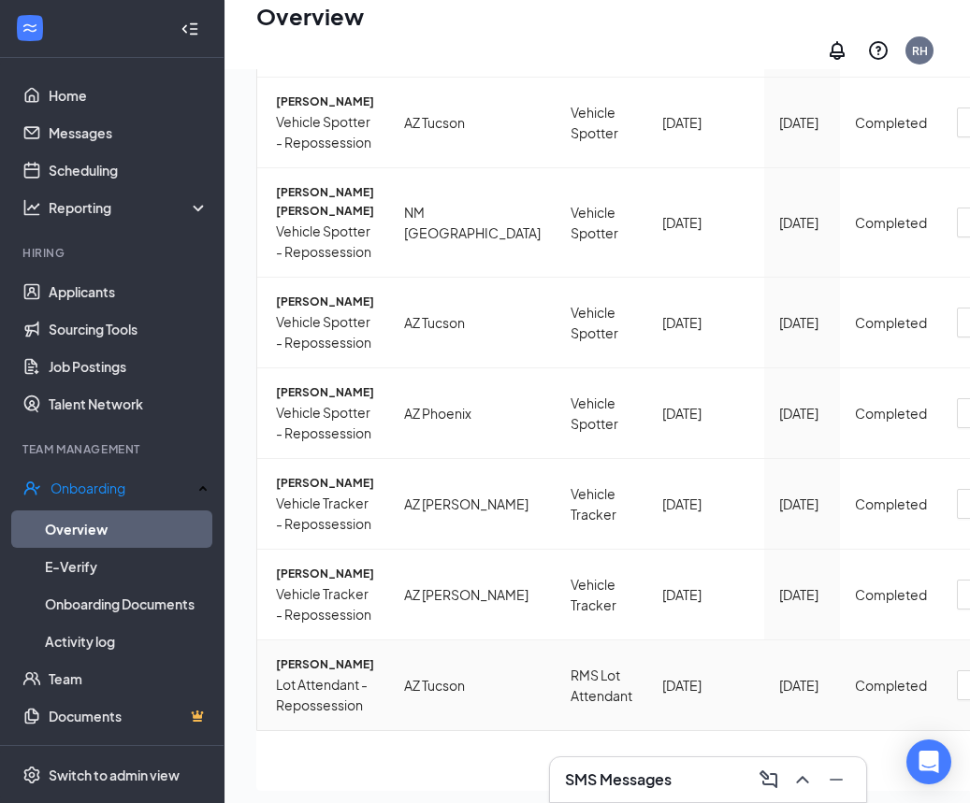
scroll to position [84, 0]
click at [353, 656] on span "ROBERT A CAMBEROS" at bounding box center [325, 665] width 98 height 19
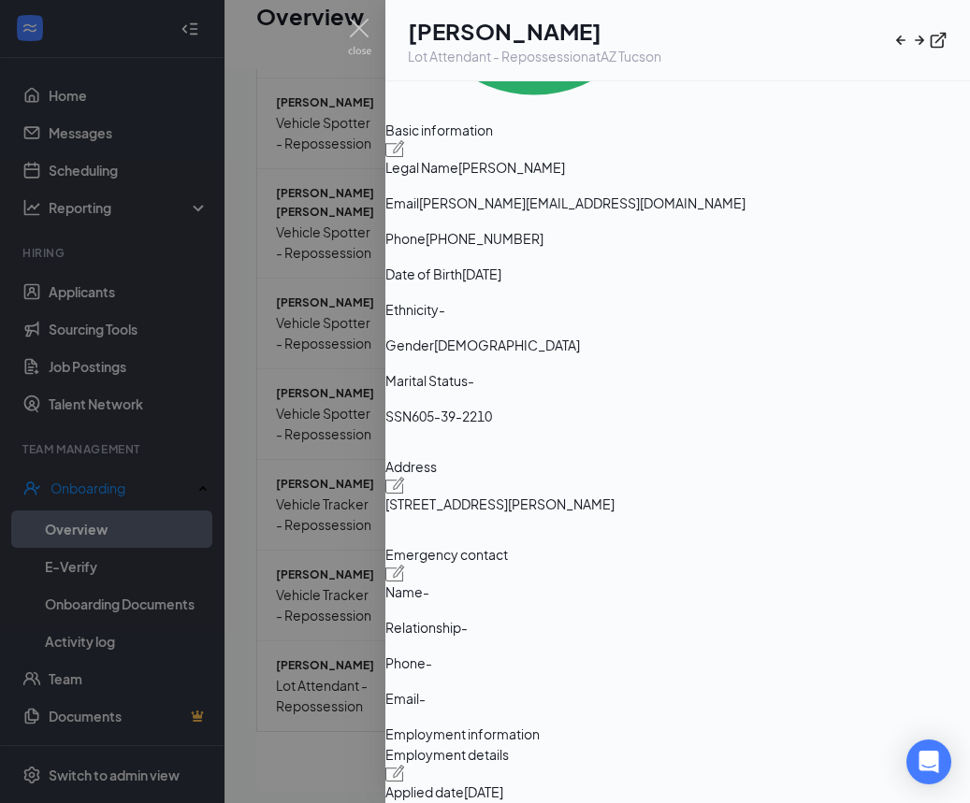
scroll to position [361, 0]
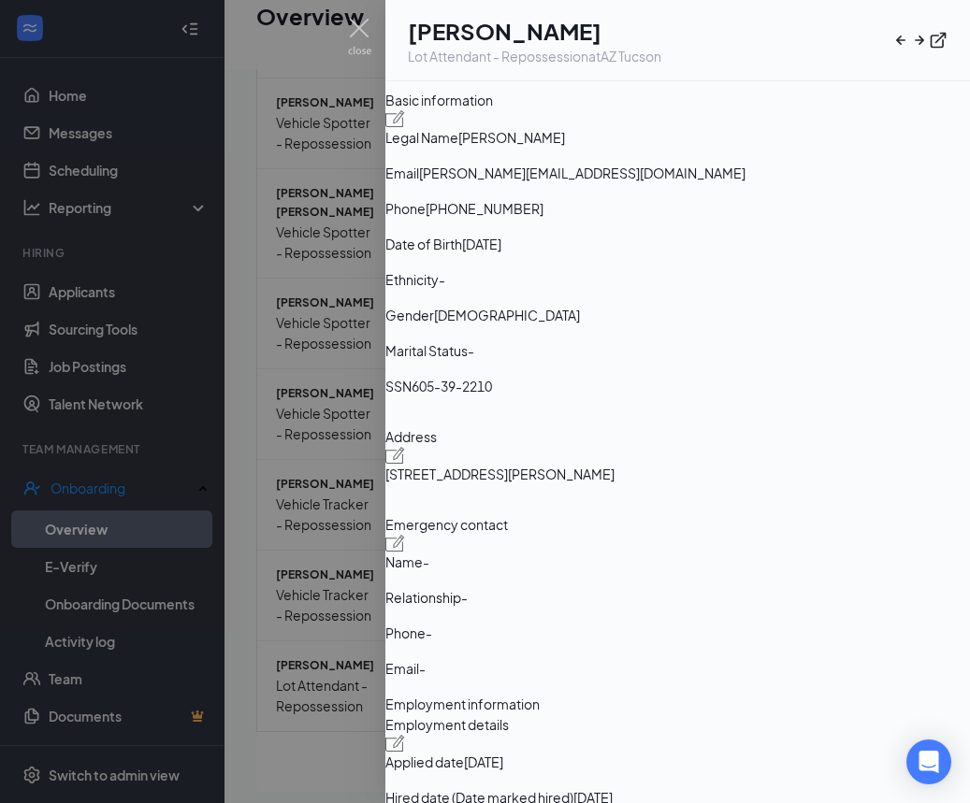
click at [495, 428] on div "Address 271 N Schrader Ln Tucson AZ US 85748" at bounding box center [677, 462] width 584 height 73
click at [435, 464] on span "271 N Schrader Ln Tucson AZ US 85748" at bounding box center [499, 474] width 229 height 21
drag, startPoint x: 434, startPoint y: 416, endPoint x: 525, endPoint y: 424, distance: 91.0
click at [540, 464] on span "271 N Schrader Ln Tucson AZ US 85748" at bounding box center [499, 474] width 229 height 21
copy span "271 N Schrader Ln"
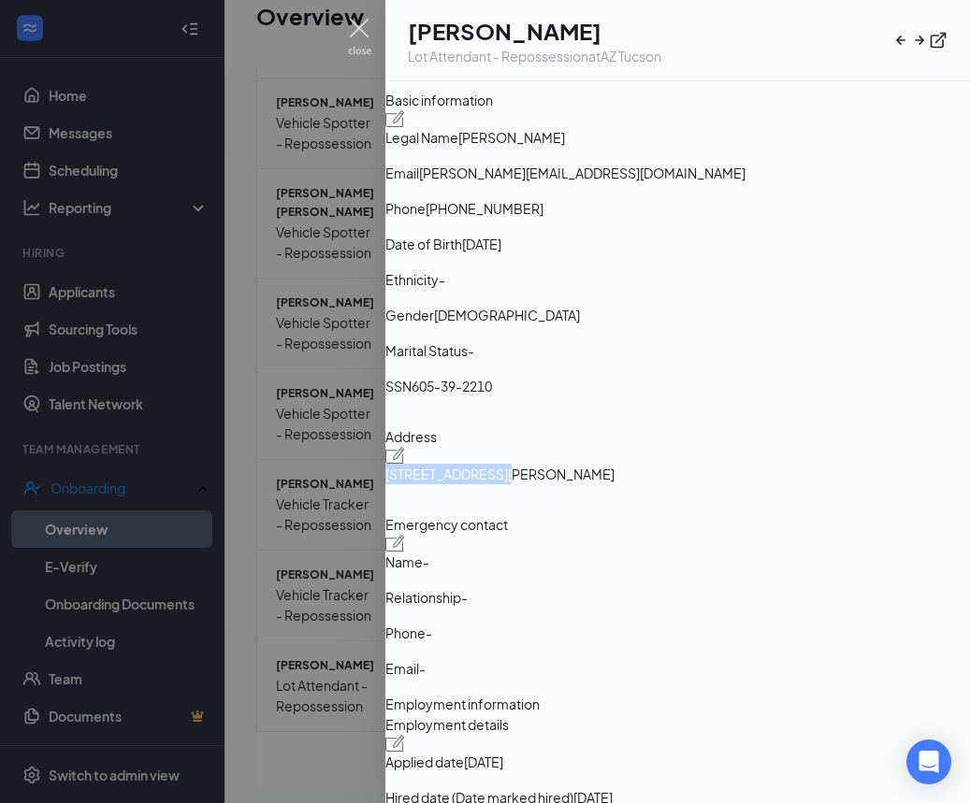
click at [363, 34] on img at bounding box center [359, 37] width 23 height 36
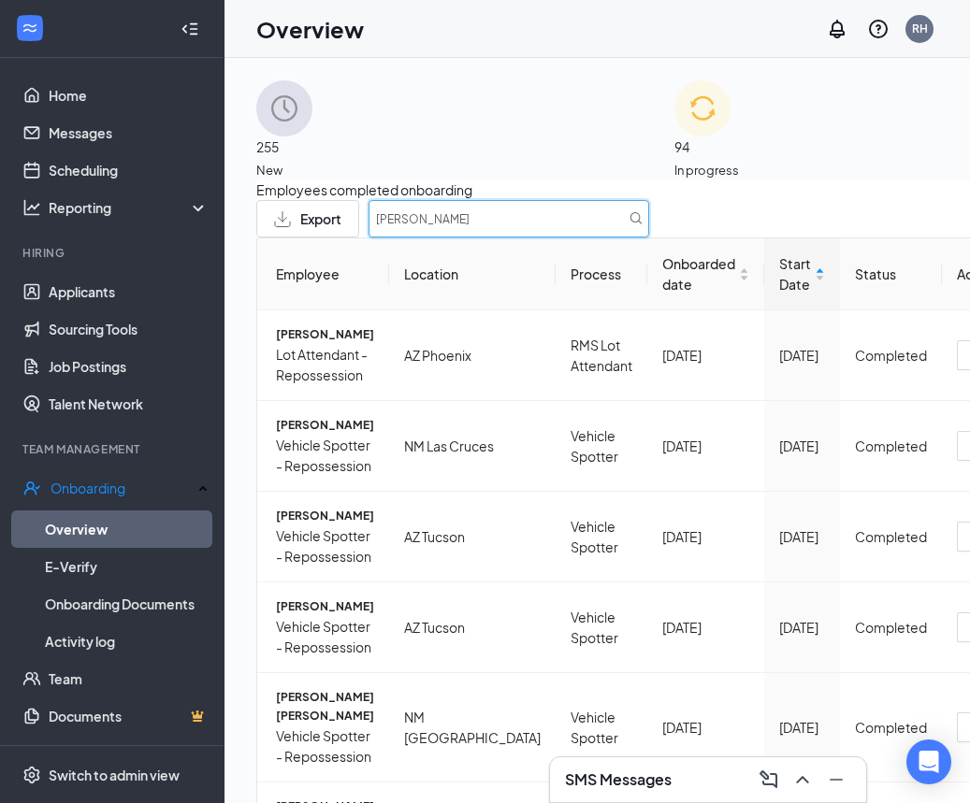
click at [649, 238] on input "ROBERT" at bounding box center [508, 218] width 281 height 37
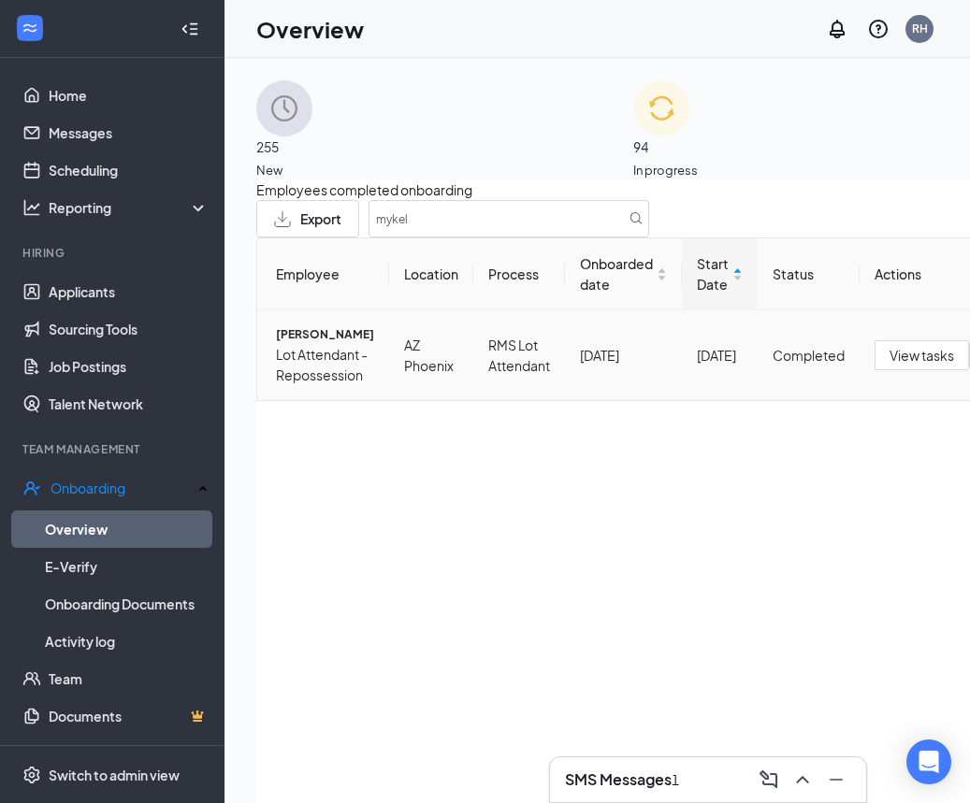
click at [311, 344] on span "Mykel Hooper" at bounding box center [325, 334] width 98 height 19
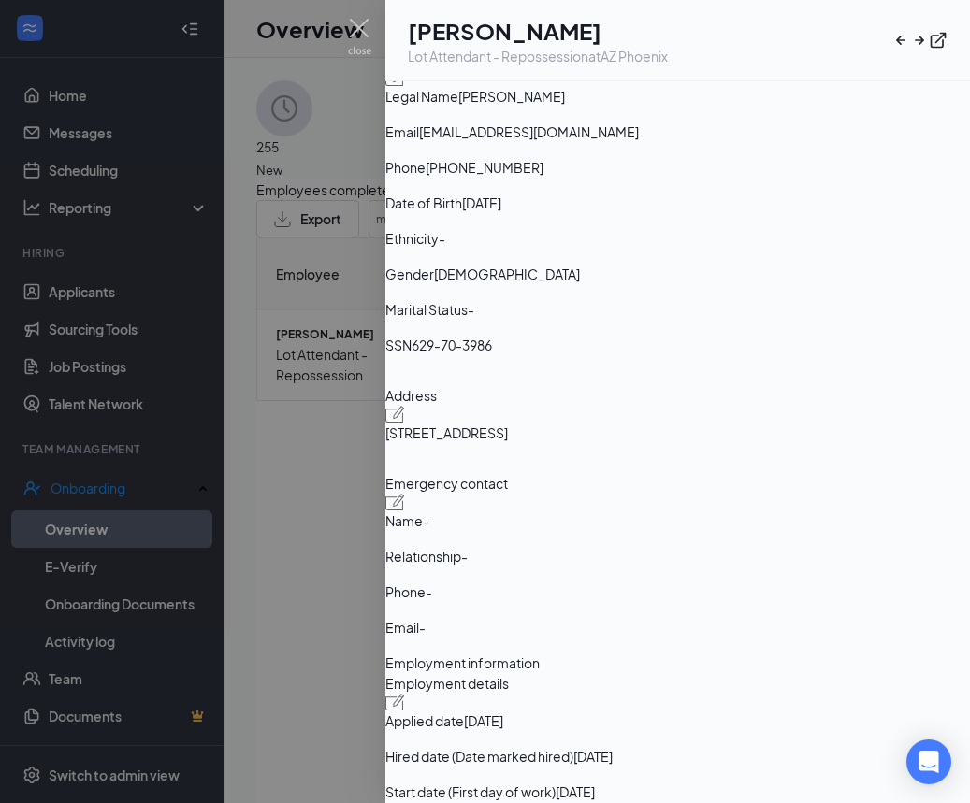
scroll to position [404, 0]
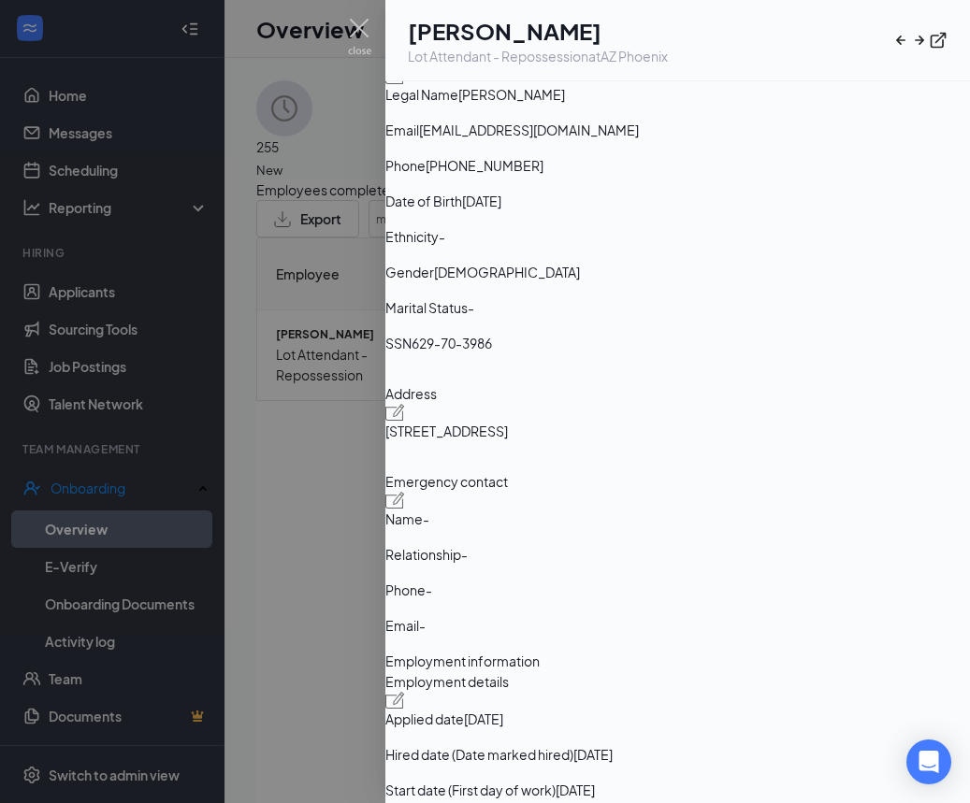
drag, startPoint x: 506, startPoint y: 385, endPoint x: 413, endPoint y: 369, distance: 93.9
click at [506, 385] on div "Address 14419 N 52nd Ln Glendale AZ US 85306" at bounding box center [677, 419] width 584 height 73
drag, startPoint x: 435, startPoint y: 375, endPoint x: 572, endPoint y: 382, distance: 137.6
click at [508, 421] on span "14419 N 52nd Ln Glendale AZ US 85306" at bounding box center [446, 431] width 123 height 21
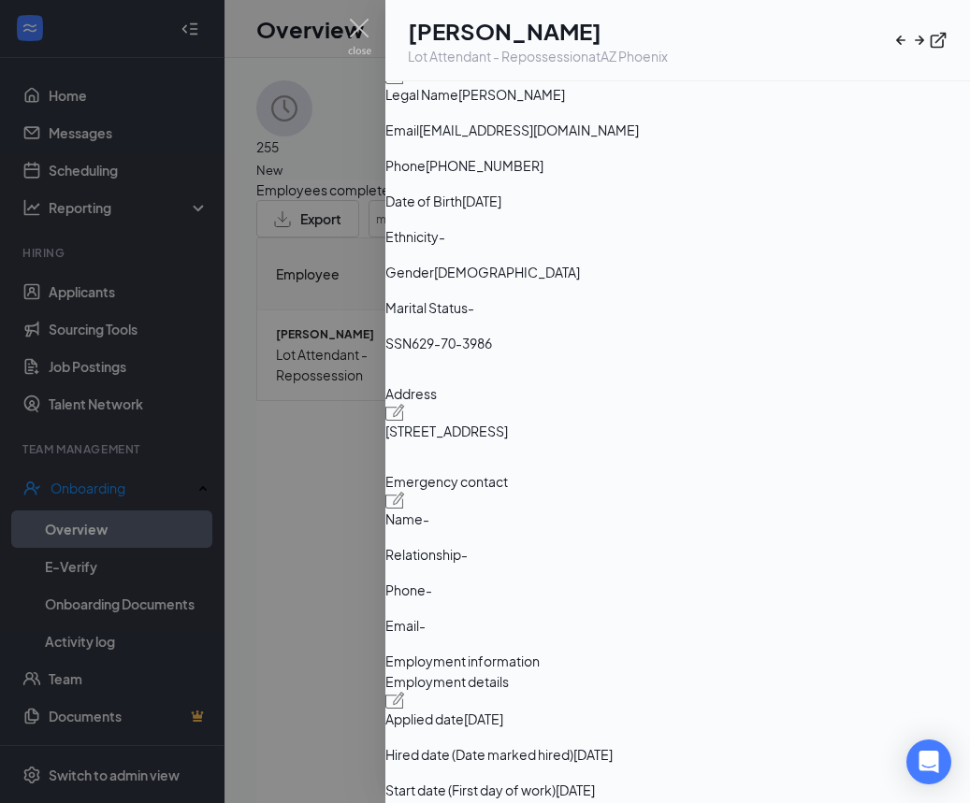
drag, startPoint x: 571, startPoint y: 376, endPoint x: 469, endPoint y: 379, distance: 102.9
click at [424, 376] on div "Employment confirmed・Closed E-Verify case E-Verify has confirmed that Mykel Hoo…" at bounding box center [677, 200] width 584 height 902
copy span "14419 N 52nd Ln Glendale"
click at [358, 32] on img at bounding box center [359, 37] width 23 height 36
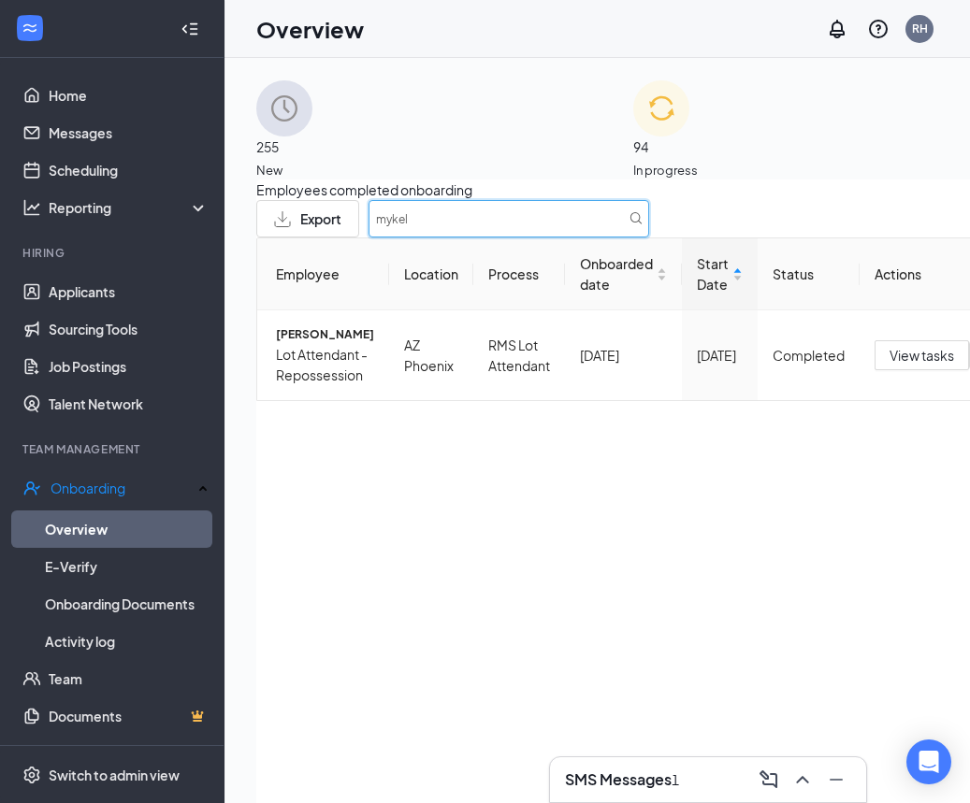
click at [649, 229] on input "mykel" at bounding box center [508, 218] width 281 height 37
click at [649, 232] on input "mykel" at bounding box center [508, 218] width 281 height 37
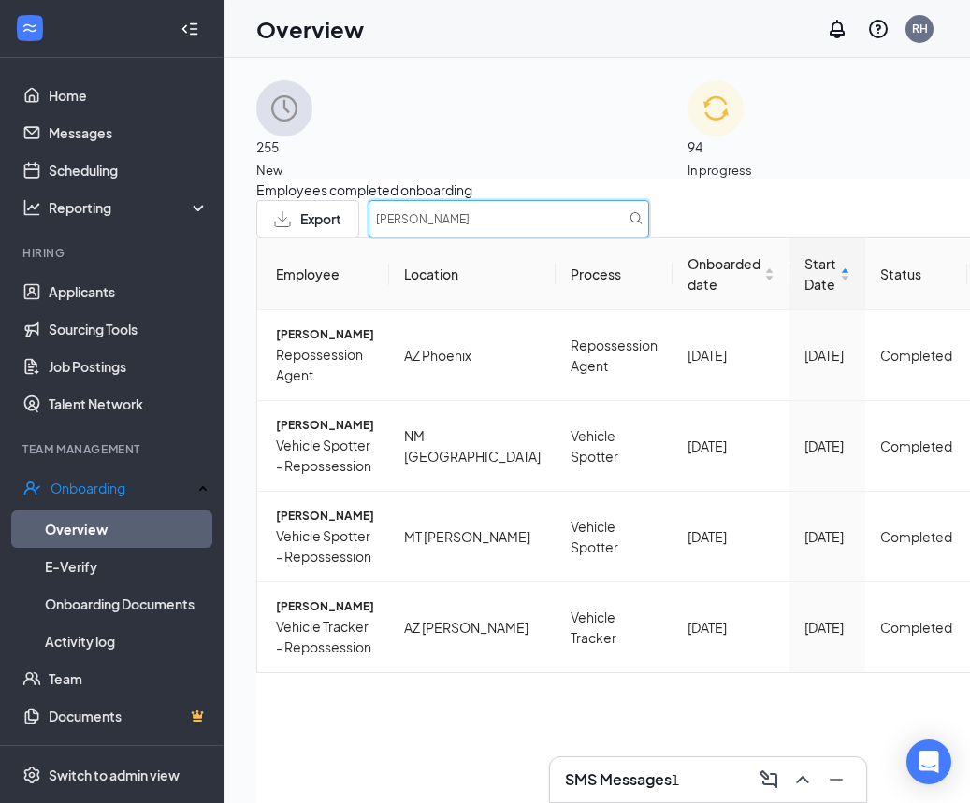
scroll to position [4, 0]
click at [340, 657] on span "Vehicle Tracker - Repossession" at bounding box center [325, 636] width 98 height 41
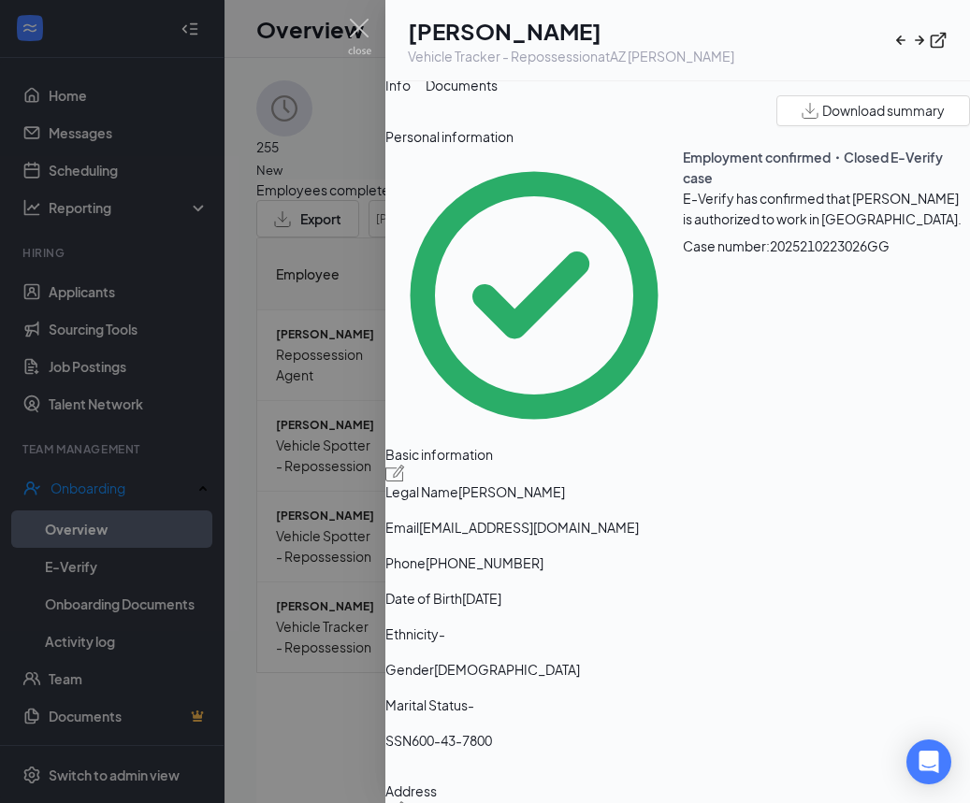
click at [650, 657] on div "Basic information Legal Name Keanu Taylor Email dinepride94@gmail.com Phone +19…" at bounding box center [677, 605] width 584 height 322
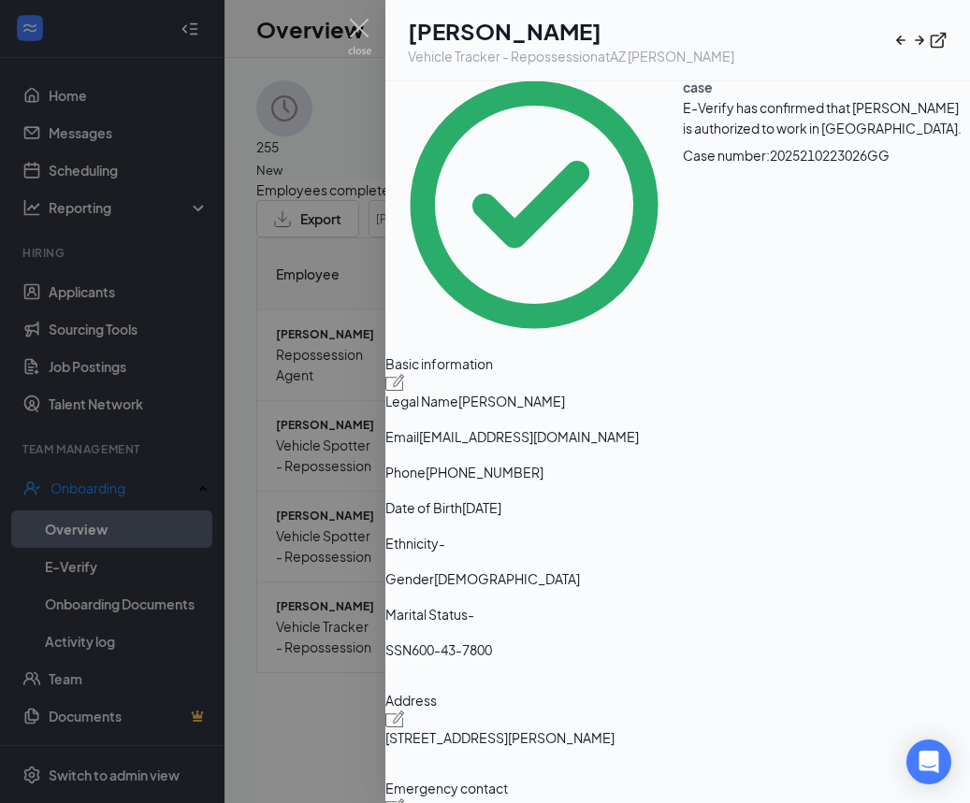
drag, startPoint x: 465, startPoint y: 684, endPoint x: 454, endPoint y: 684, distance: 11.2
click at [464, 728] on span "8132 S Richards Ave Joseph City AZ US 86032" at bounding box center [499, 738] width 229 height 21
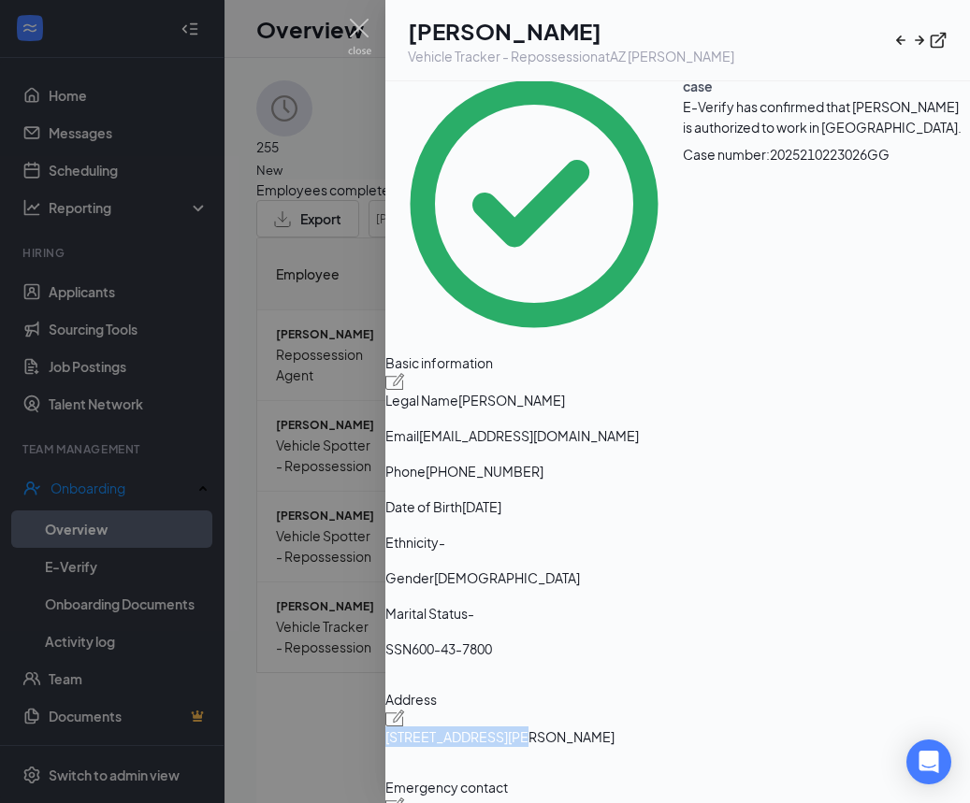
drag, startPoint x: 433, startPoint y: 680, endPoint x: 541, endPoint y: 685, distance: 107.7
click at [555, 685] on div "Employment confirmed・Closed E-Verify case E-Verify has confirmed that Keanu Tay…" at bounding box center [677, 506] width 584 height 902
copy span "8132 S Richards Ave"
click at [361, 22] on img at bounding box center [359, 37] width 23 height 36
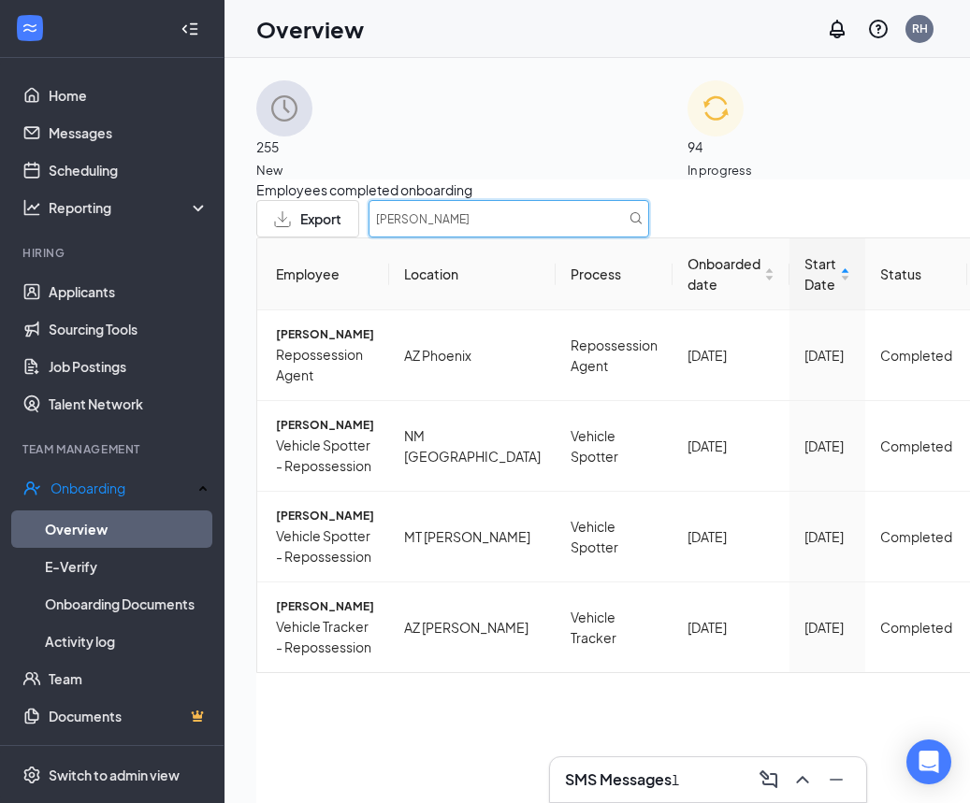
click at [649, 233] on input "taylor" at bounding box center [508, 218] width 281 height 37
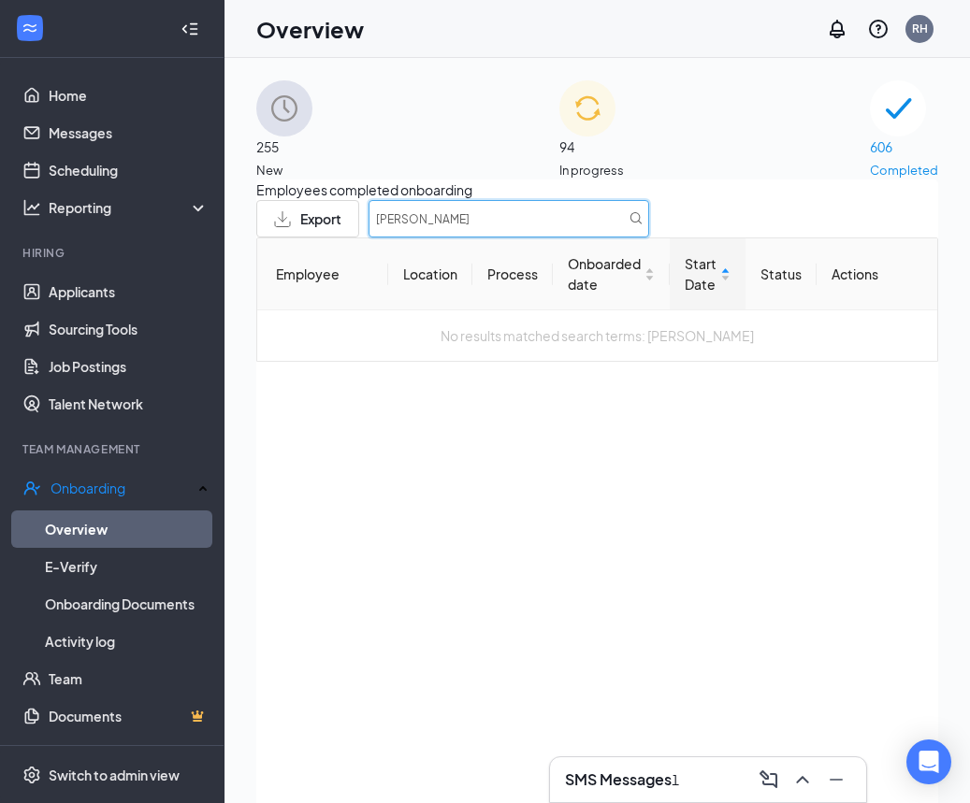
scroll to position [6, 0]
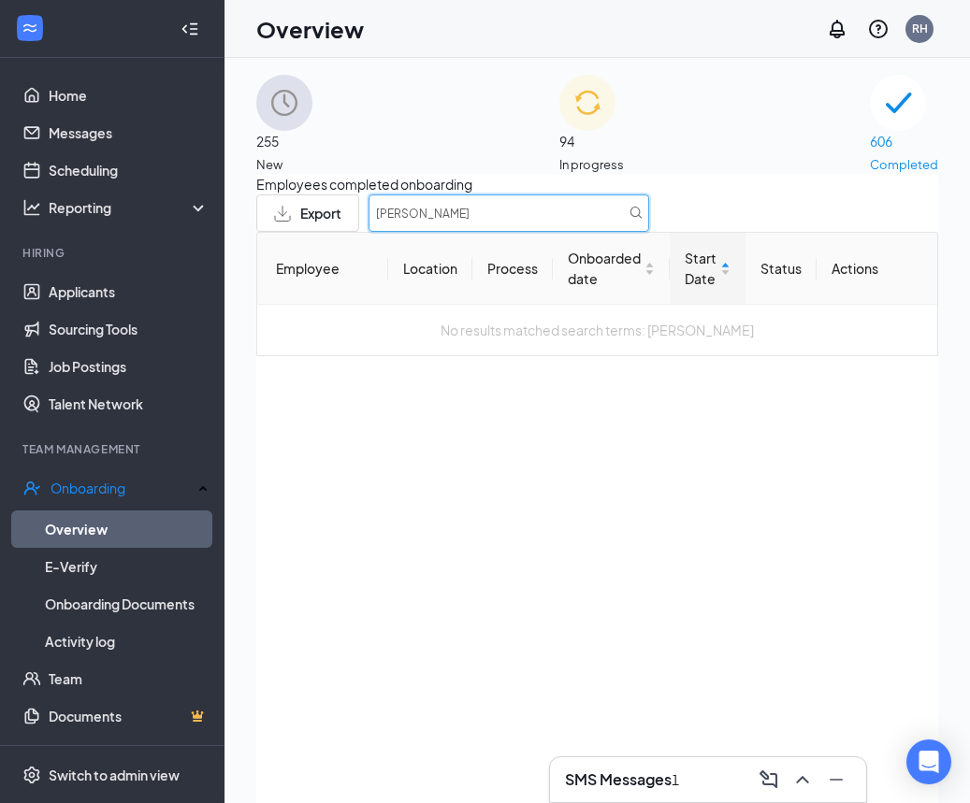
click at [649, 228] on input "montgomery" at bounding box center [508, 213] width 281 height 37
click at [649, 229] on input "montgomery" at bounding box center [508, 213] width 281 height 37
type input "ANA"
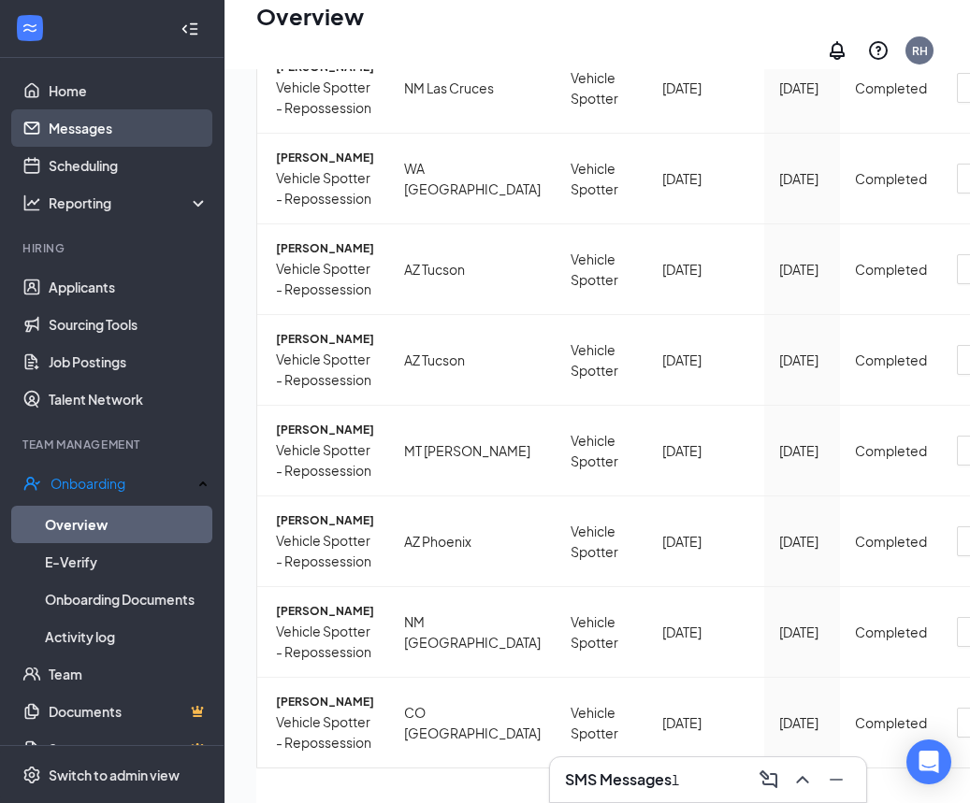
scroll to position [6, 0]
click at [104, 136] on link "Messages" at bounding box center [129, 126] width 160 height 37
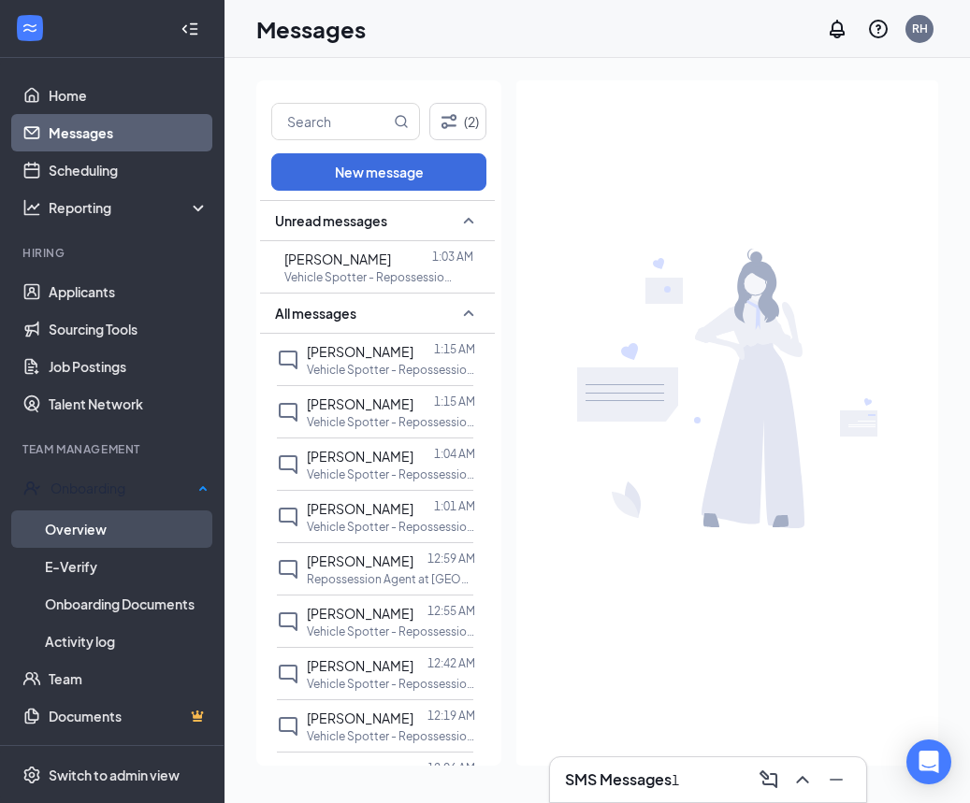
click at [125, 520] on link "Overview" at bounding box center [127, 529] width 164 height 37
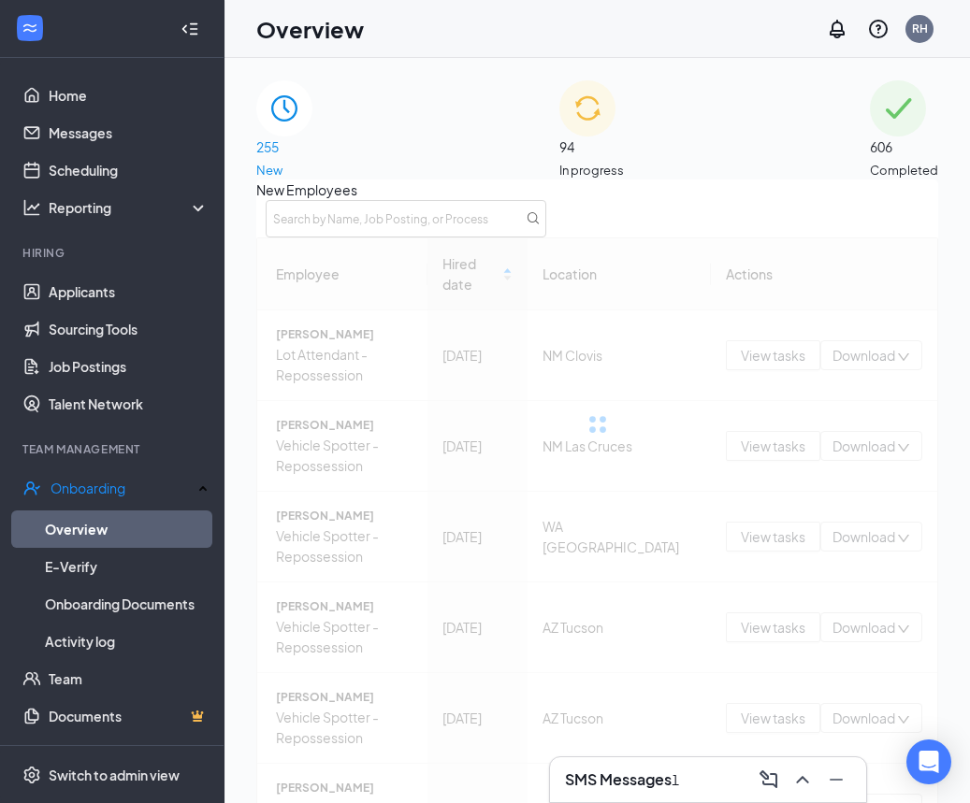
click at [870, 148] on span "606" at bounding box center [904, 147] width 68 height 21
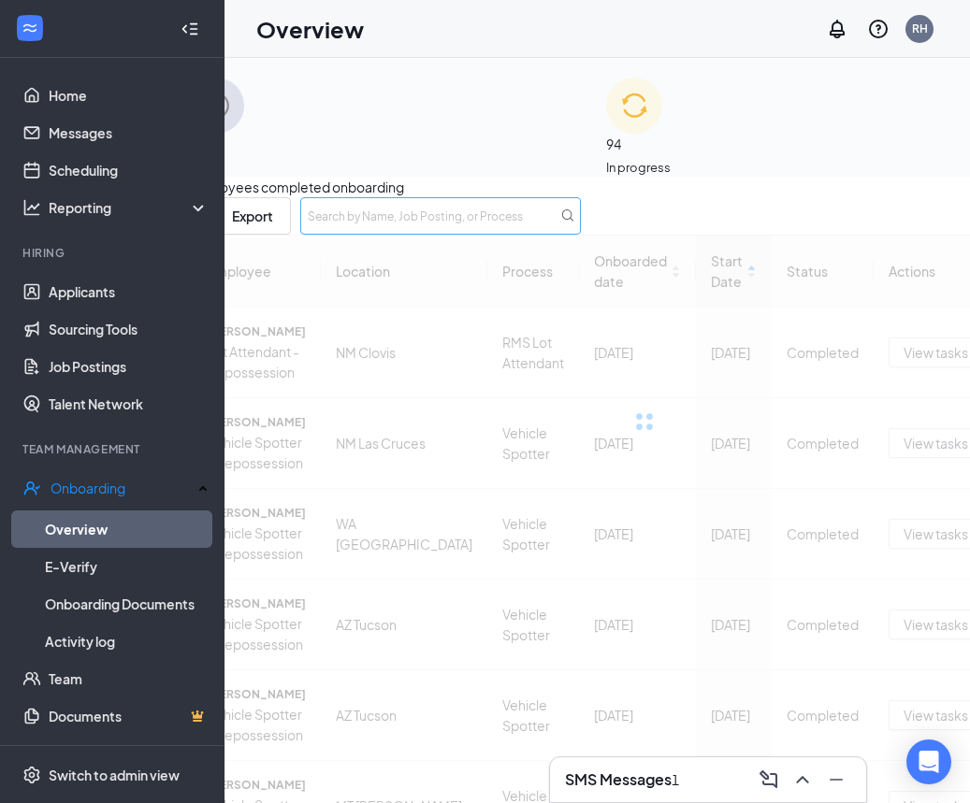
scroll to position [0, 83]
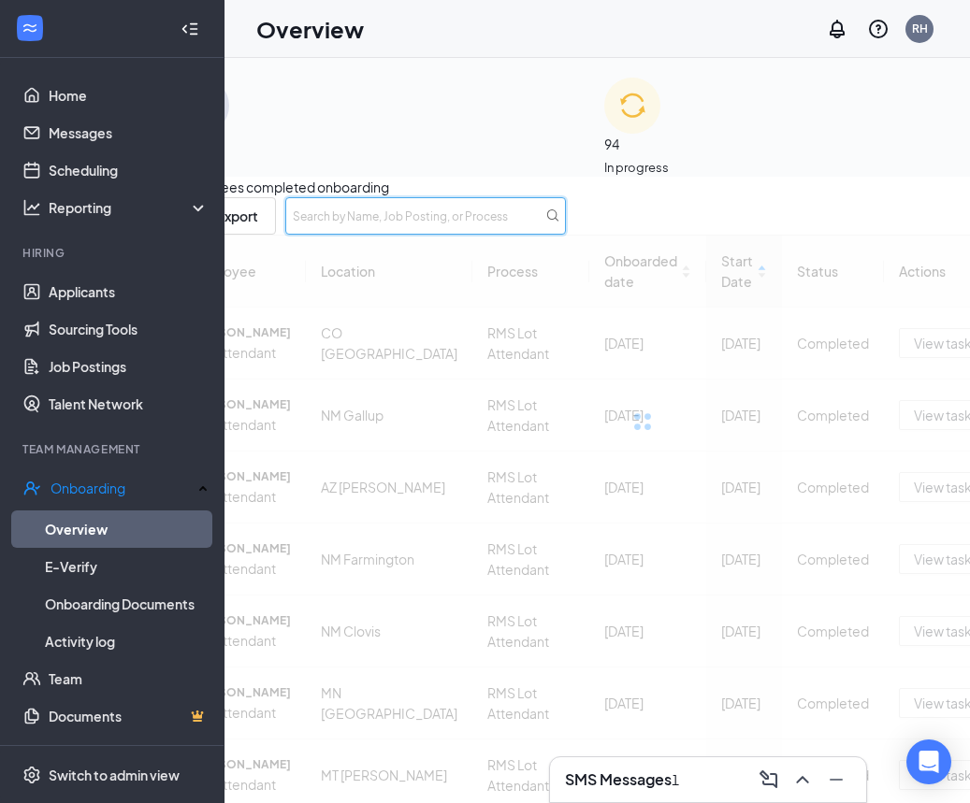
click at [566, 234] on input "text" at bounding box center [425, 215] width 281 height 37
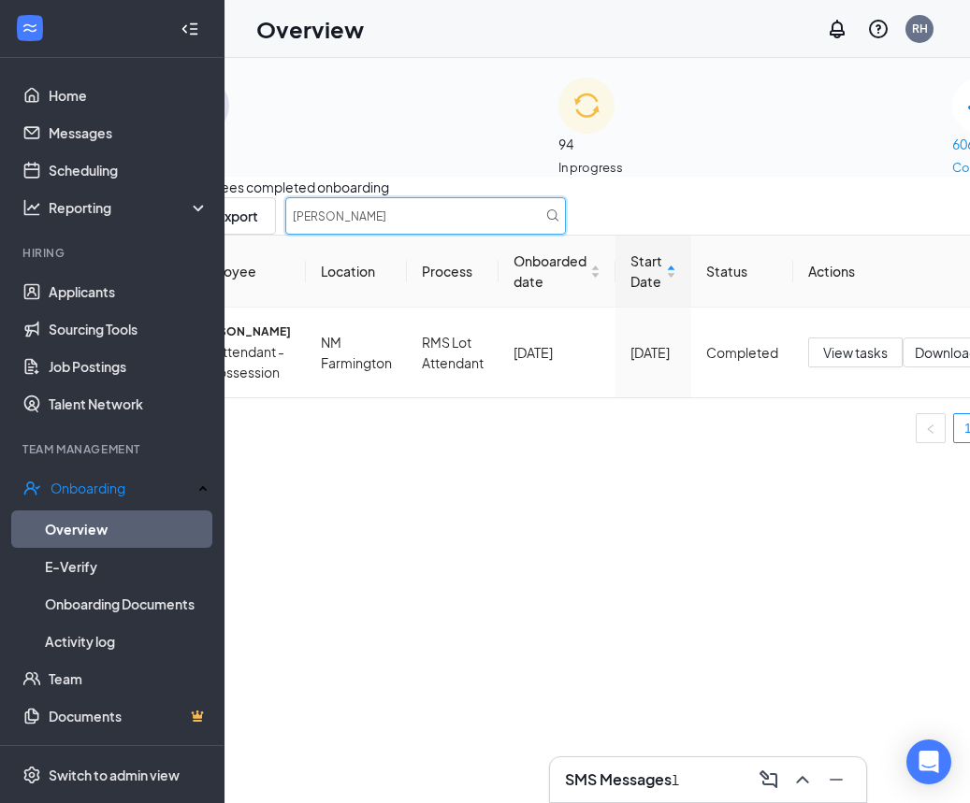
scroll to position [0, 58]
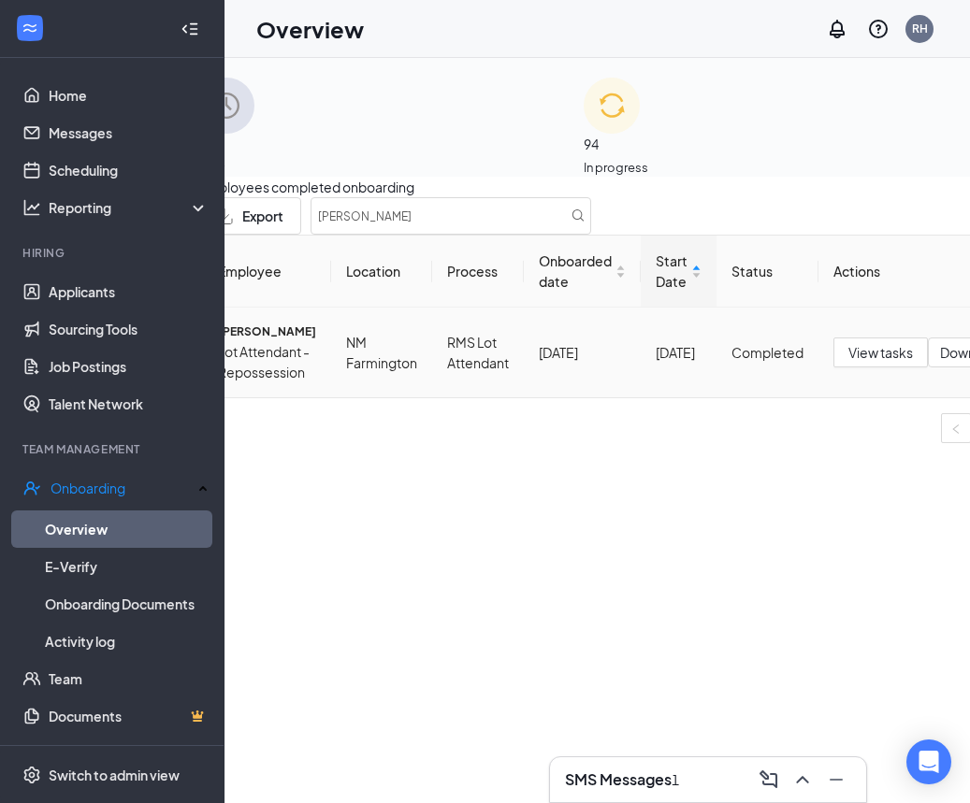
click at [248, 341] on span "Quentin Poyer" at bounding box center [267, 332] width 98 height 19
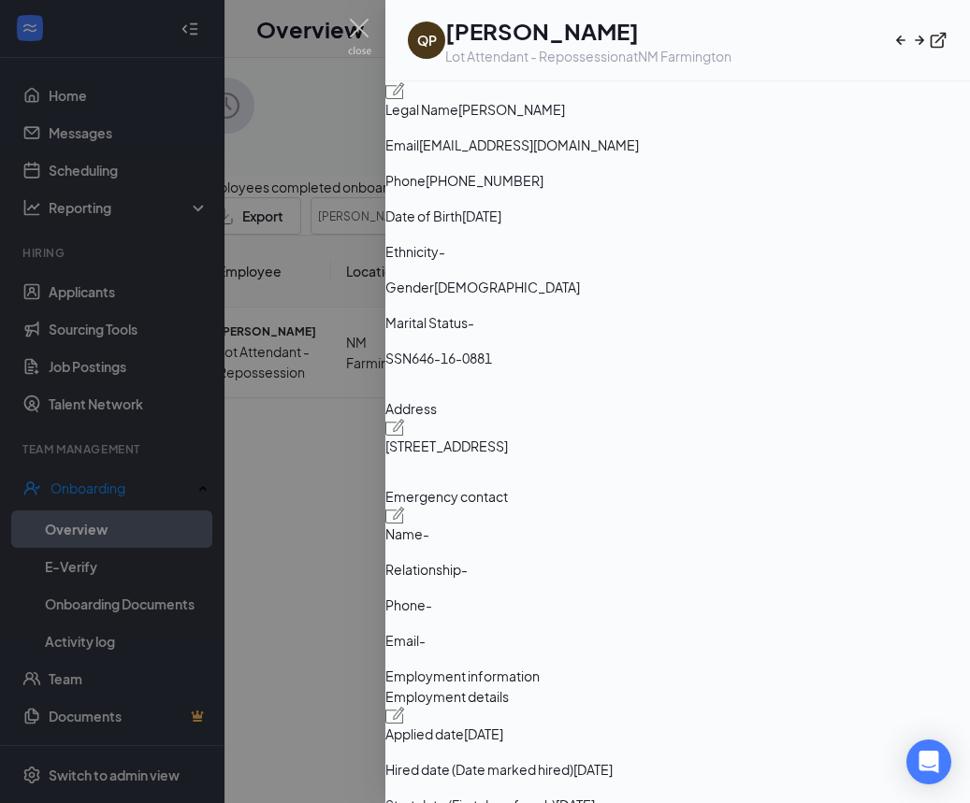
scroll to position [388, 0]
click at [455, 437] on span "3602 Colgate Ave Farmington NM US 87402" at bounding box center [446, 447] width 123 height 21
drag, startPoint x: 434, startPoint y: 392, endPoint x: 532, endPoint y: 393, distance: 98.2
click at [508, 437] on span "3602 Colgate Ave Farmington NM US 87402" at bounding box center [446, 447] width 123 height 21
copy span "3602 Colgate Ave"
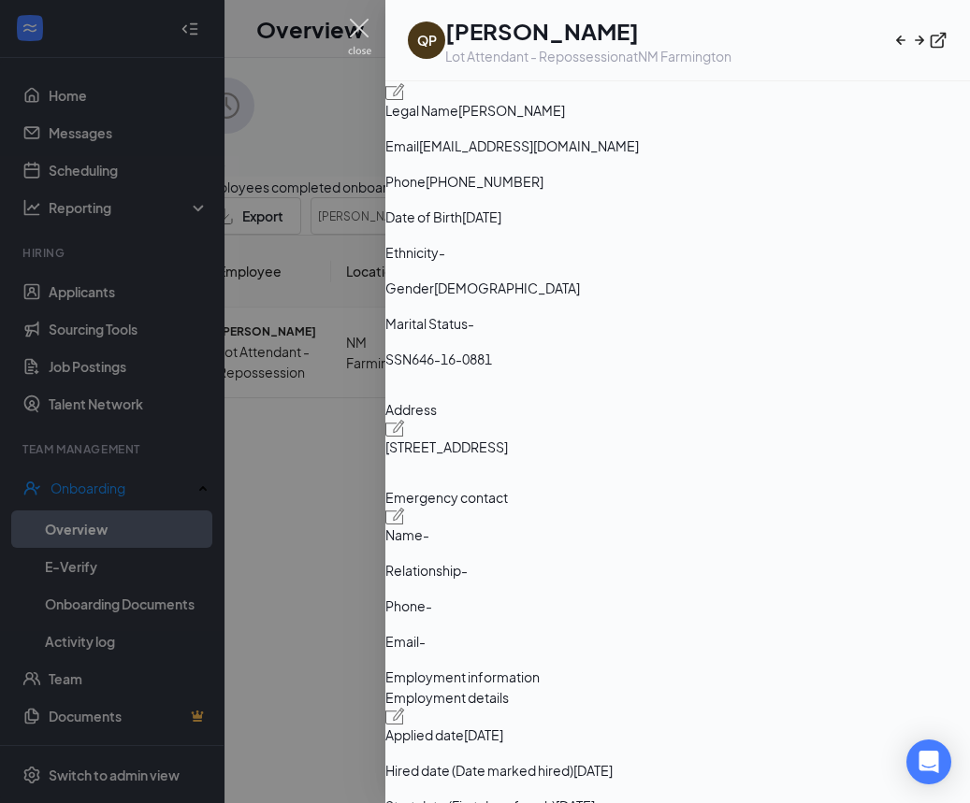
click at [358, 25] on img at bounding box center [359, 37] width 23 height 36
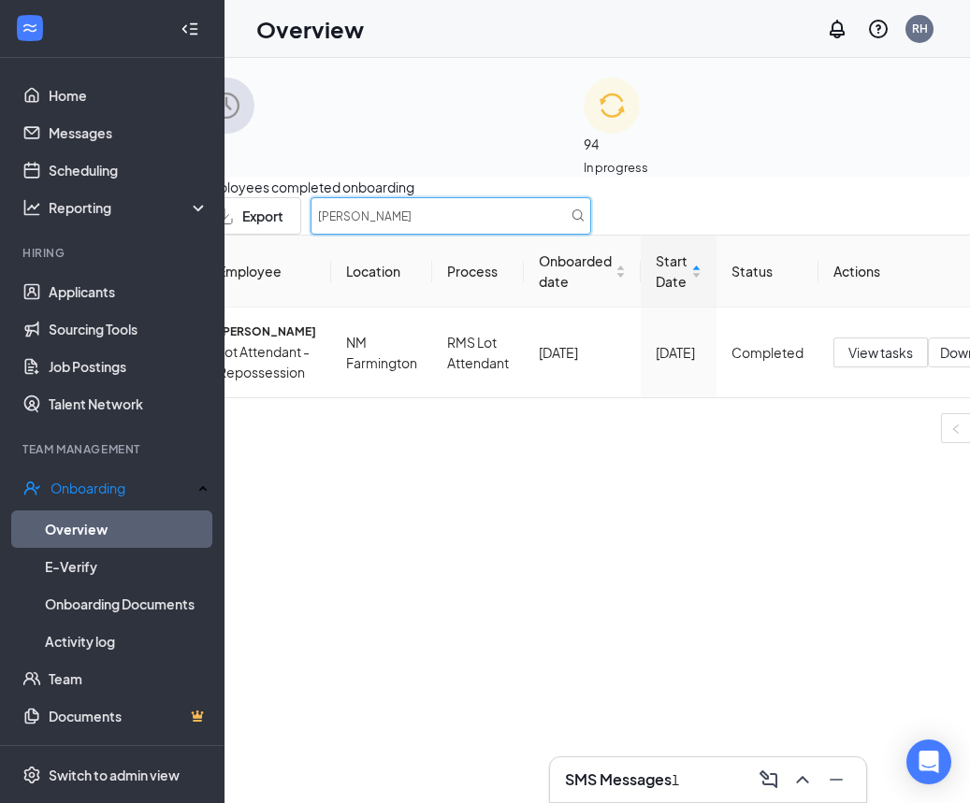
click at [591, 235] on input "Quentin" at bounding box center [450, 215] width 281 height 37
type input "nez"
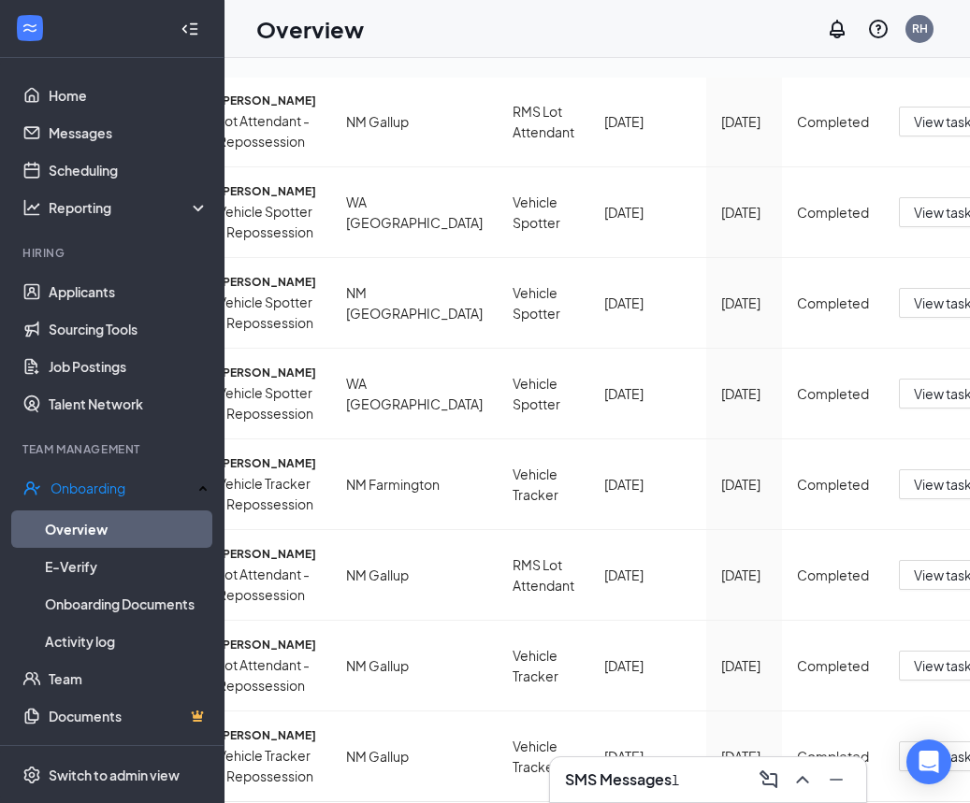
scroll to position [510, 0]
click at [267, 545] on span "Darian Nez" at bounding box center [267, 554] width 98 height 19
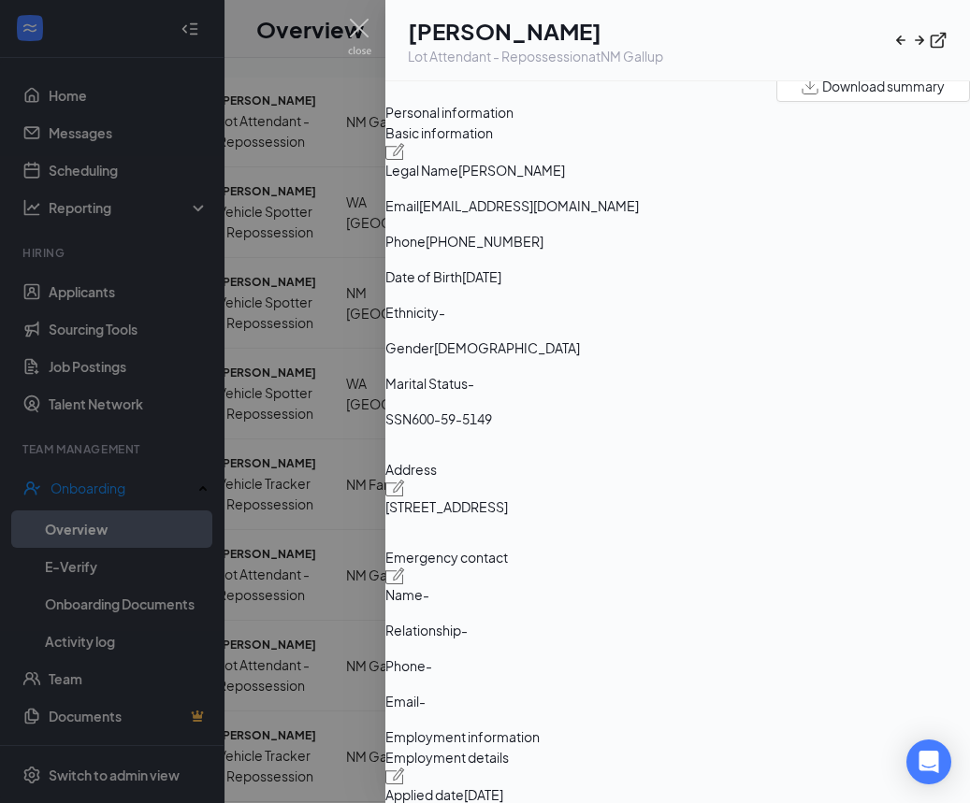
scroll to position [59, 0]
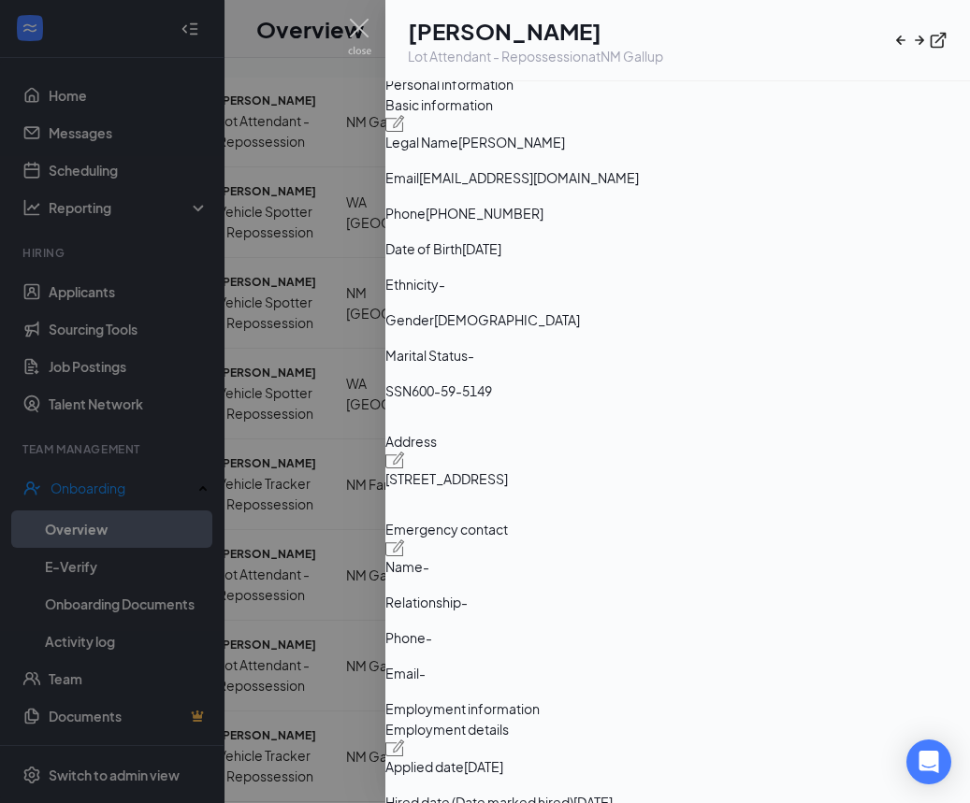
drag, startPoint x: 571, startPoint y: 596, endPoint x: 542, endPoint y: 612, distance: 33.1
click at [508, 489] on span "29 Town House Circle Window Rock AZ US 86515" at bounding box center [446, 479] width 123 height 21
click at [449, 489] on span "29 Town House Circle Window Rock AZ US 86515" at bounding box center [446, 479] width 123 height 21
click at [434, 603] on div "Basic information Legal Name Darian Nez Email nezdarian@gmail.com Phone +192824…" at bounding box center [677, 396] width 584 height 604
drag, startPoint x: 441, startPoint y: 605, endPoint x: 560, endPoint y: 609, distance: 118.8
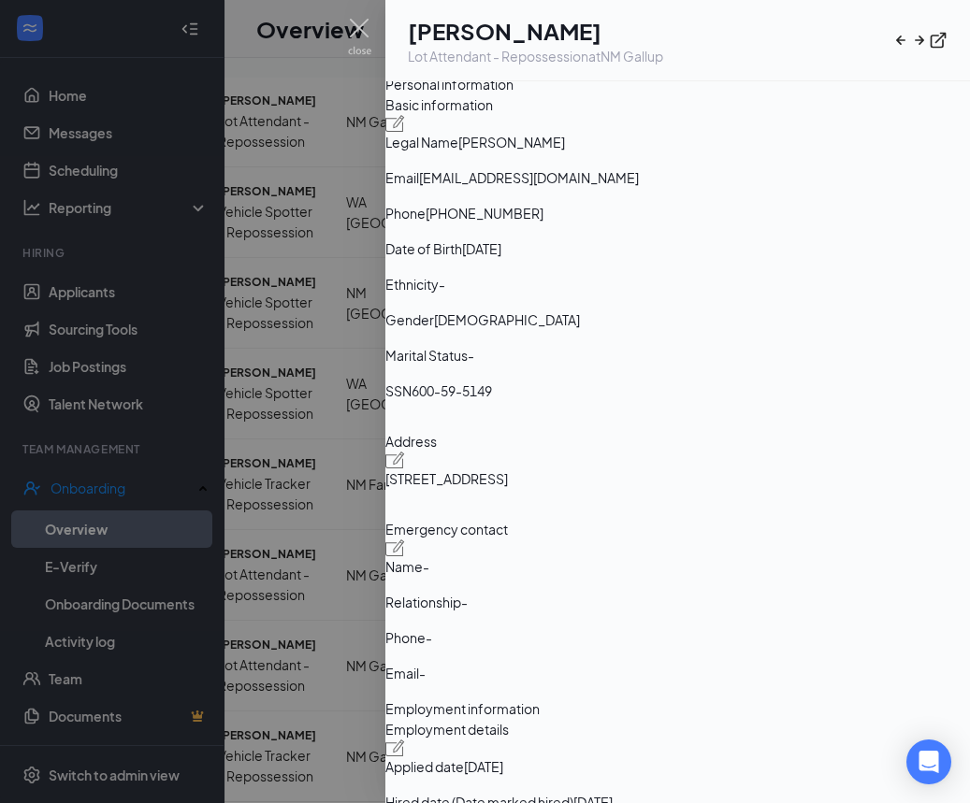
click at [508, 489] on span "29 Town House Circle Window Rock AZ US 86515" at bounding box center [446, 479] width 123 height 21
copy span "29 Town House Circle"
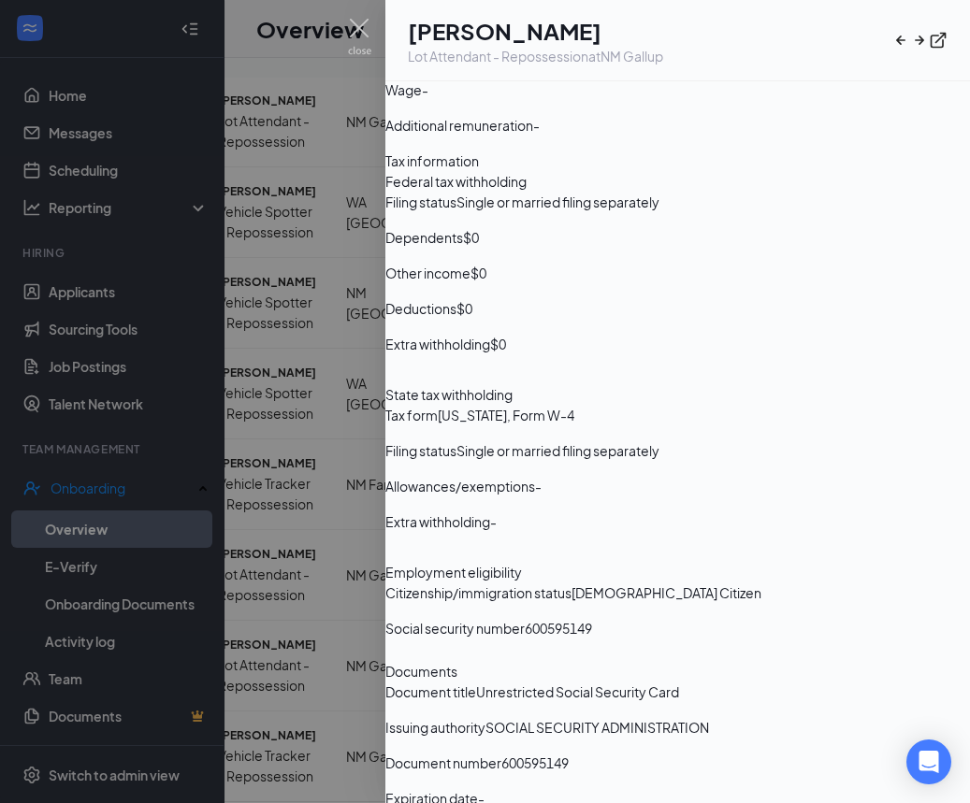
scroll to position [1116, 0]
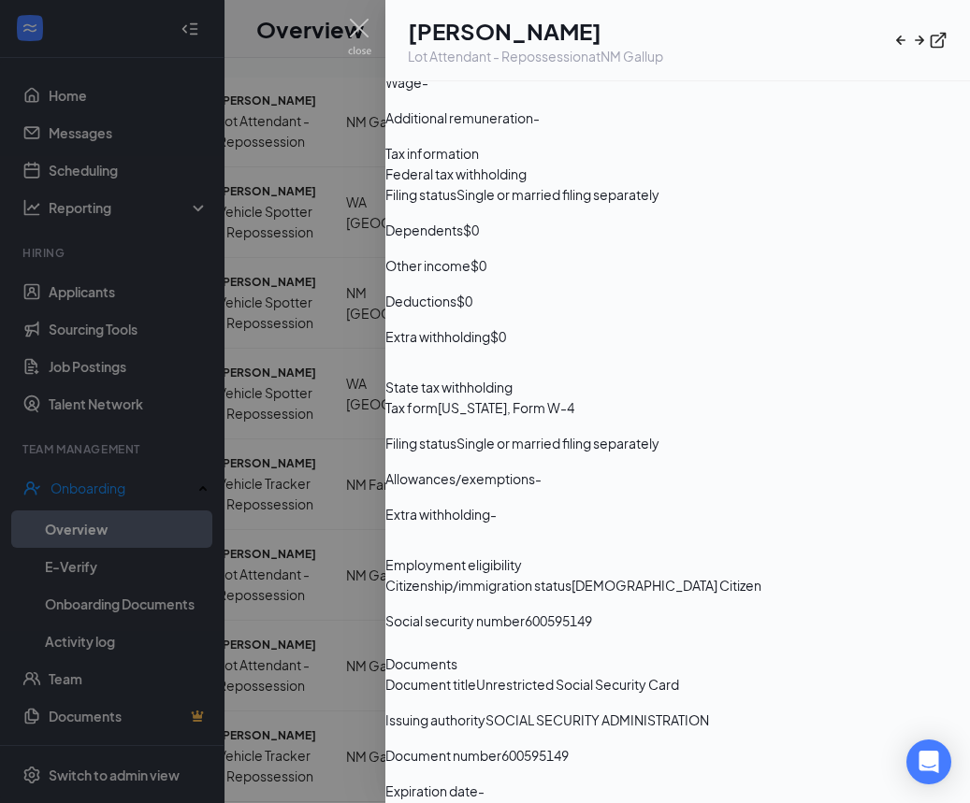
click at [362, 29] on img at bounding box center [359, 37] width 23 height 36
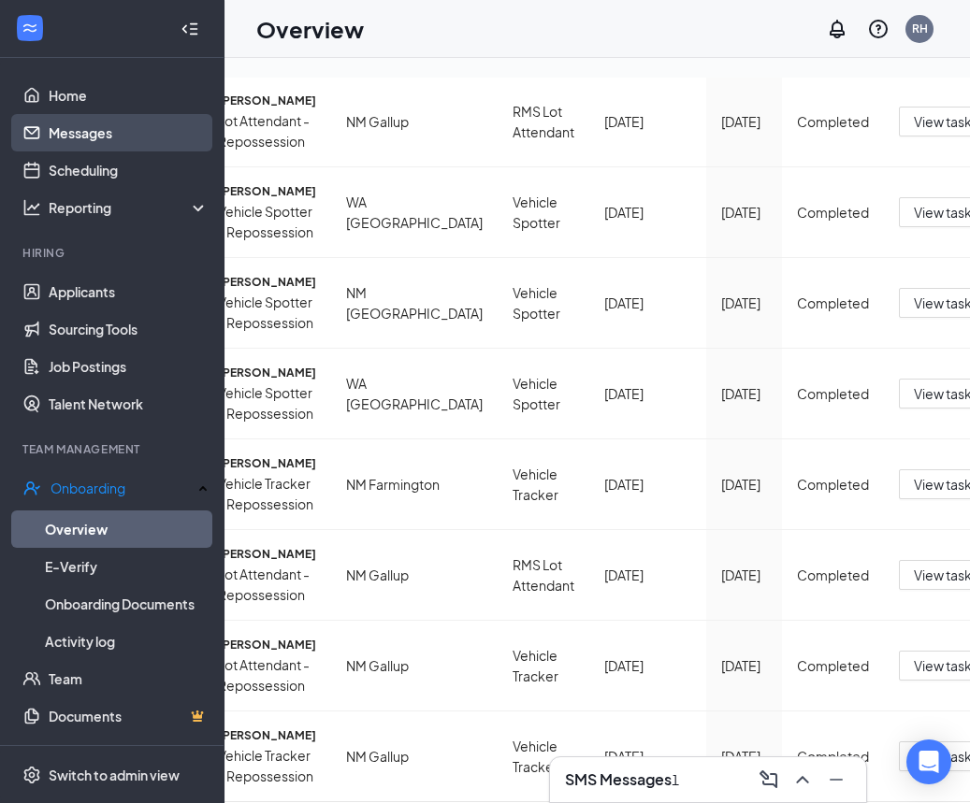
click at [69, 145] on link "Messages" at bounding box center [129, 132] width 160 height 37
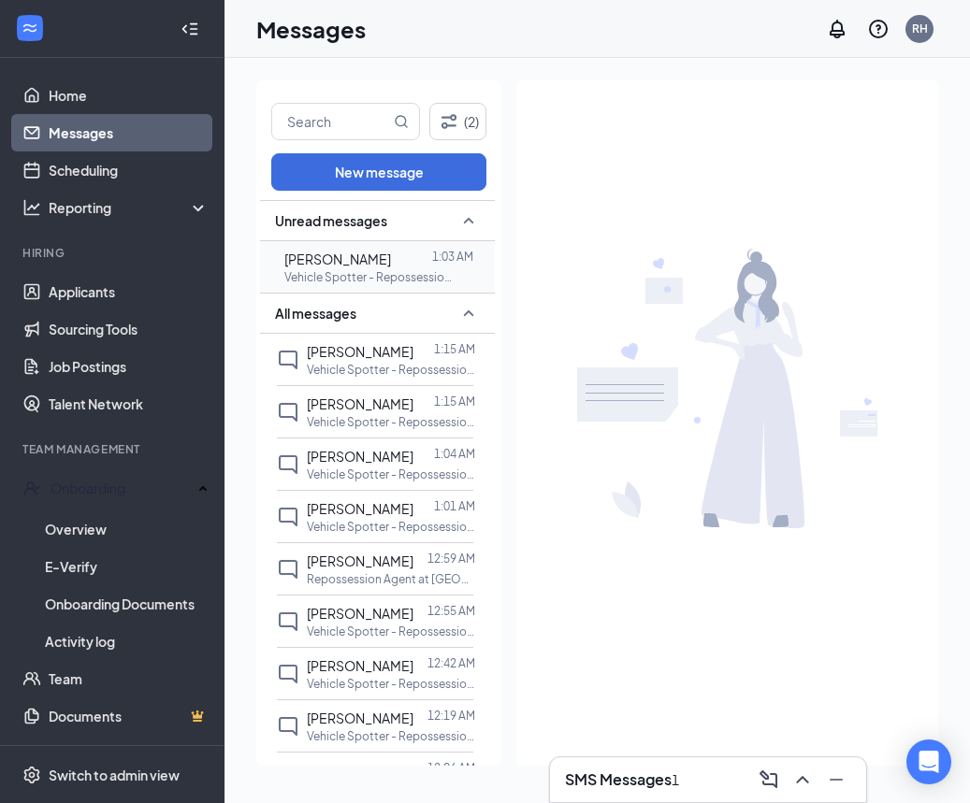
click at [347, 278] on p "Vehicle Spotter - Repossession at NM [GEOGRAPHIC_DATA]" at bounding box center [368, 277] width 168 height 16
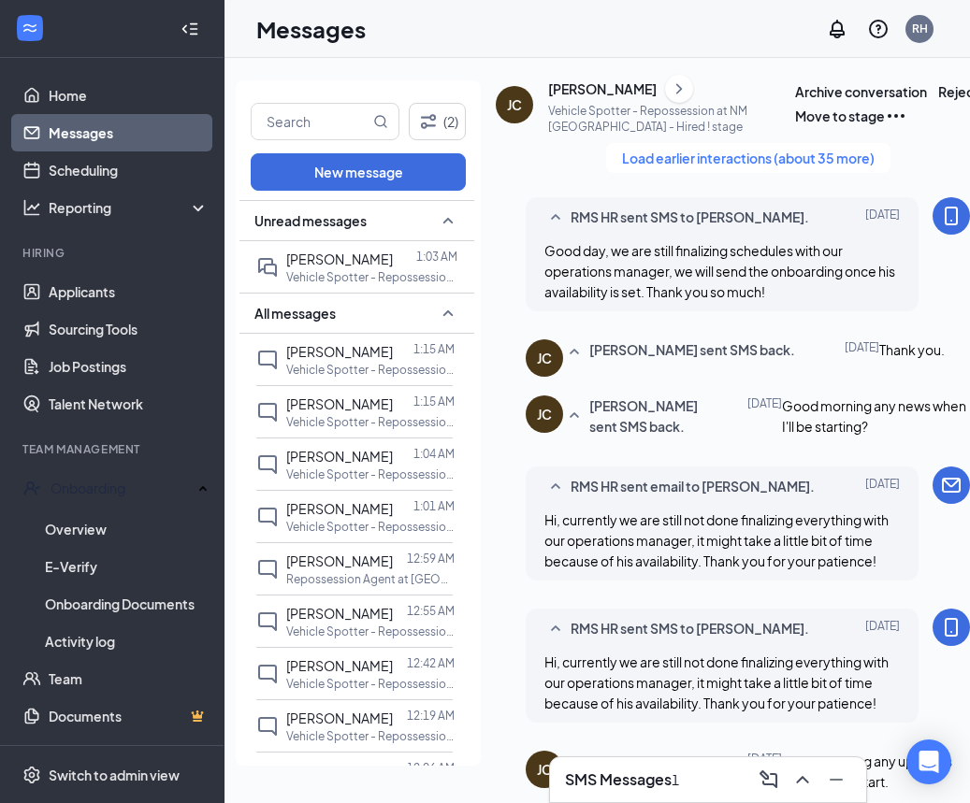
scroll to position [901, 0]
drag, startPoint x: 77, startPoint y: 171, endPoint x: 79, endPoint y: 182, distance: 11.6
click at [77, 171] on link "Scheduling" at bounding box center [129, 169] width 160 height 37
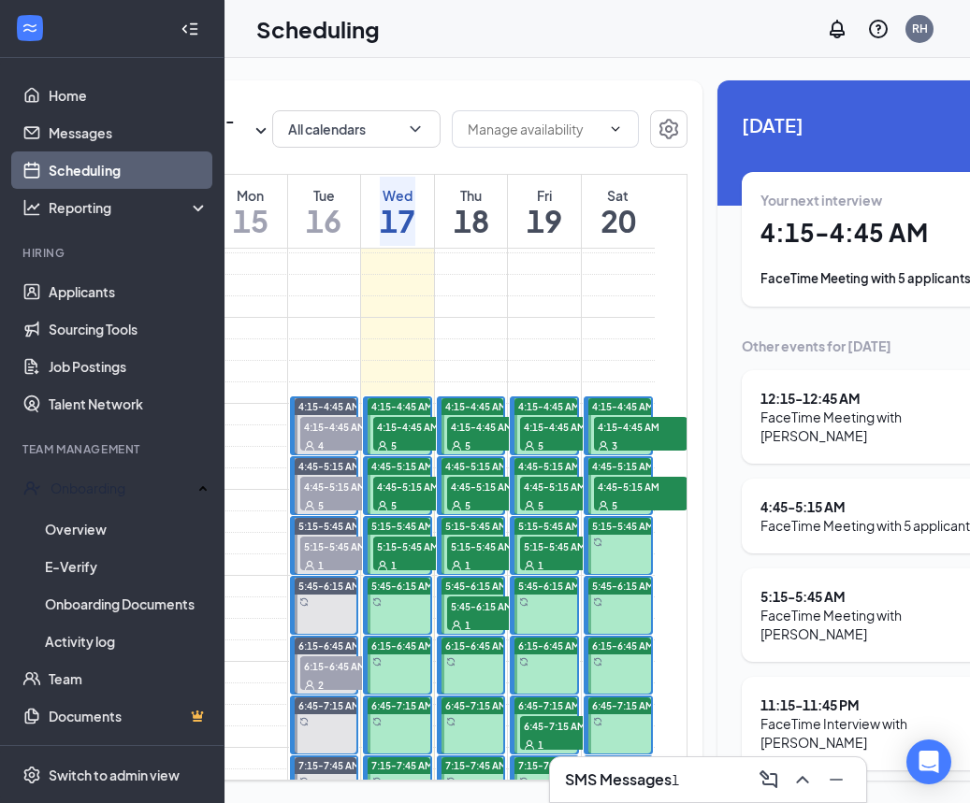
scroll to position [355, 0]
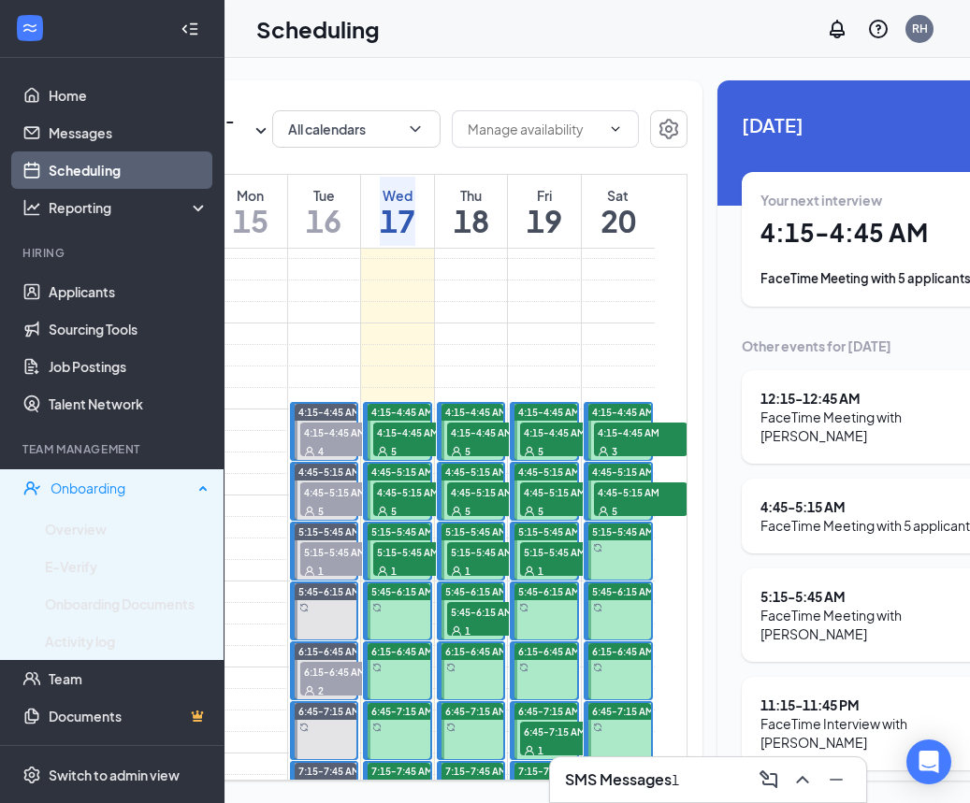
click at [147, 498] on div "Onboarding" at bounding box center [112, 487] width 224 height 37
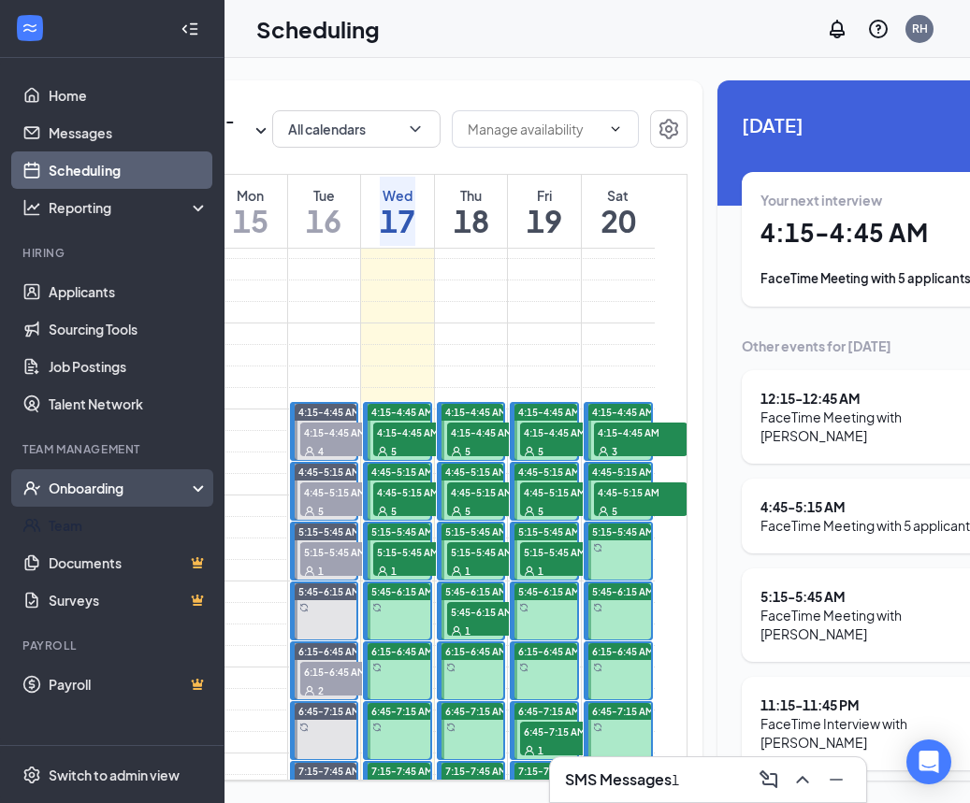
click at [143, 492] on div "Onboarding" at bounding box center [121, 488] width 144 height 19
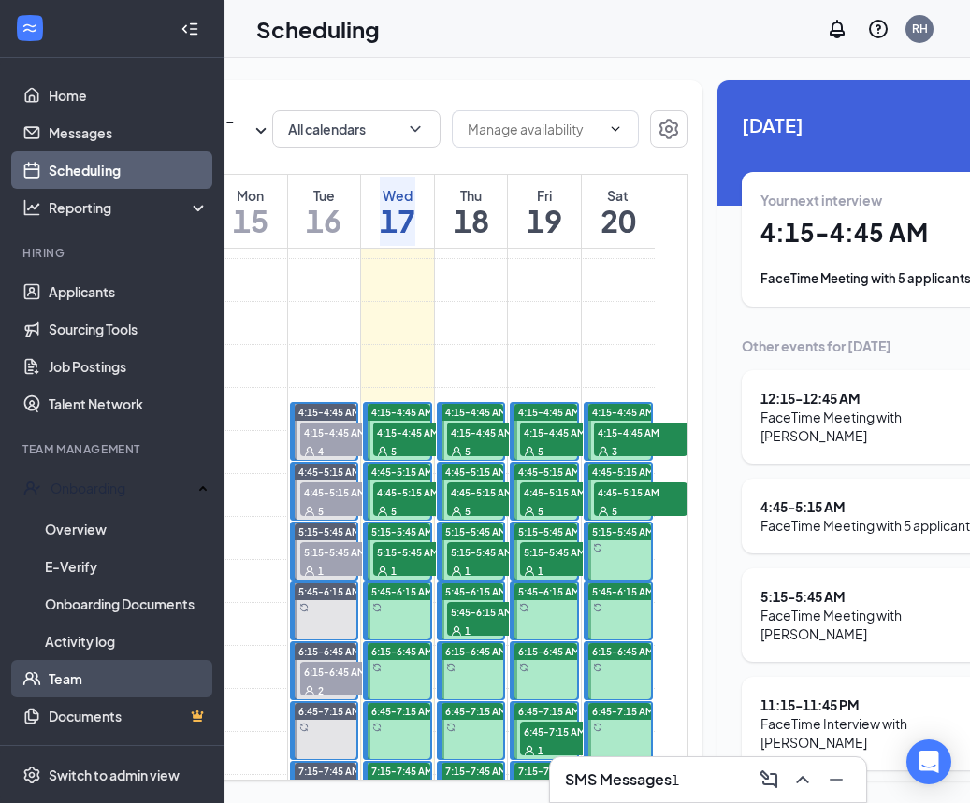
click at [122, 660] on link "Team" at bounding box center [129, 678] width 160 height 37
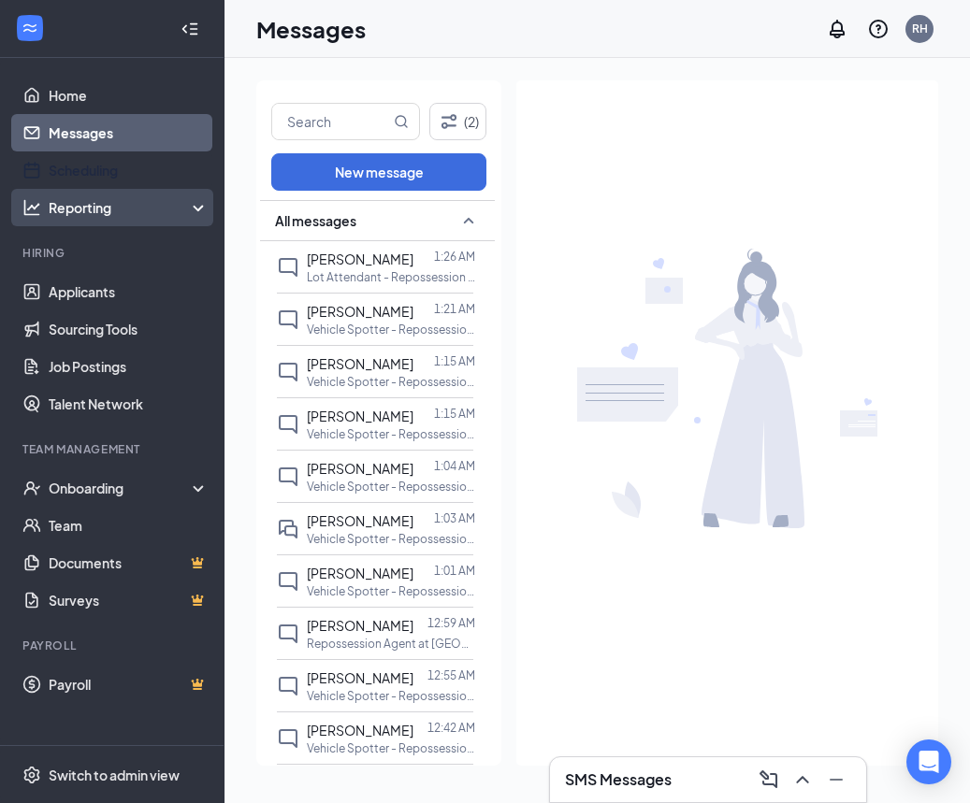
drag, startPoint x: 32, startPoint y: 166, endPoint x: 104, endPoint y: 190, distance: 76.0
click at [49, 166] on link "Scheduling" at bounding box center [129, 169] width 160 height 37
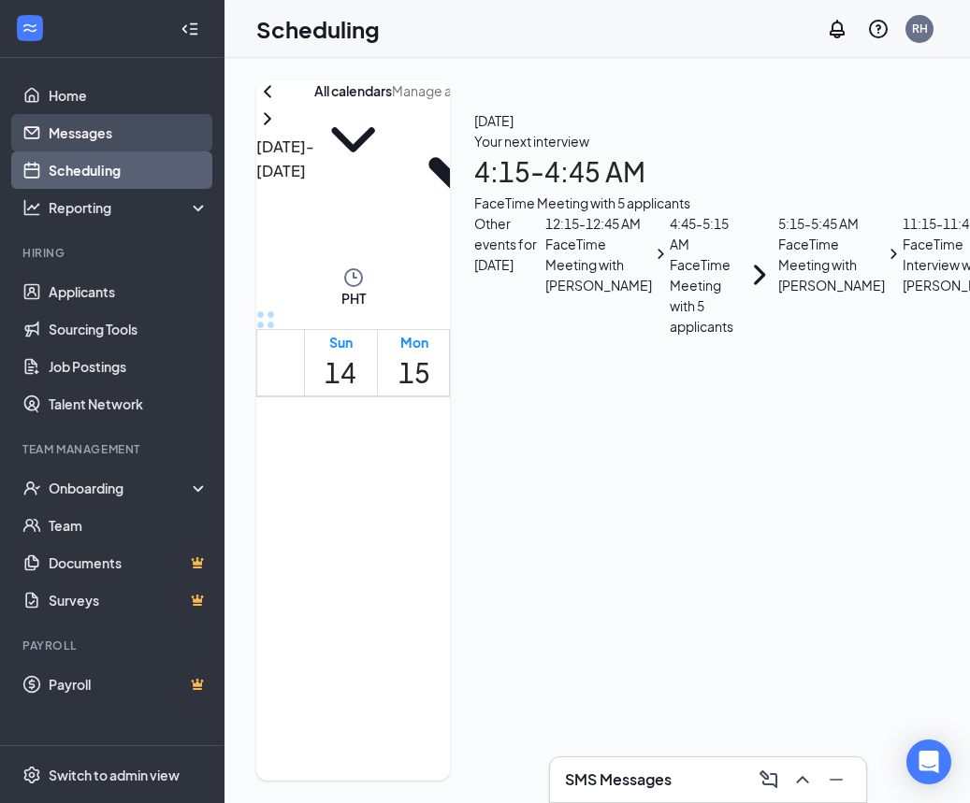
click at [70, 131] on link "Messages" at bounding box center [129, 132] width 160 height 37
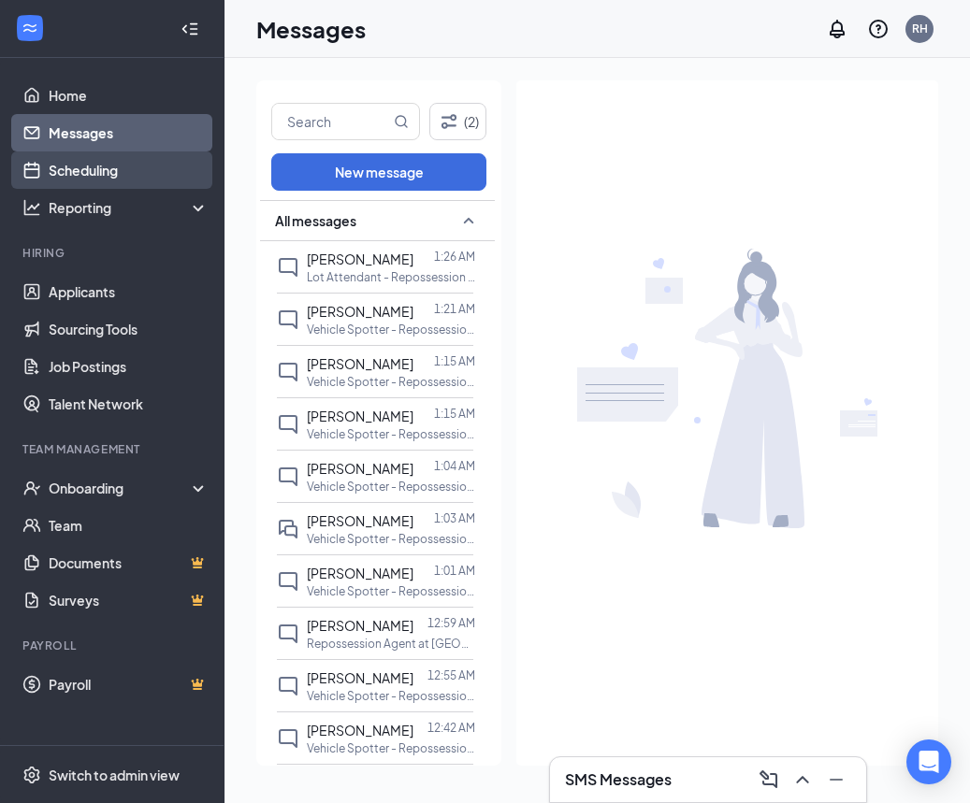
click at [80, 172] on link "Scheduling" at bounding box center [129, 169] width 160 height 37
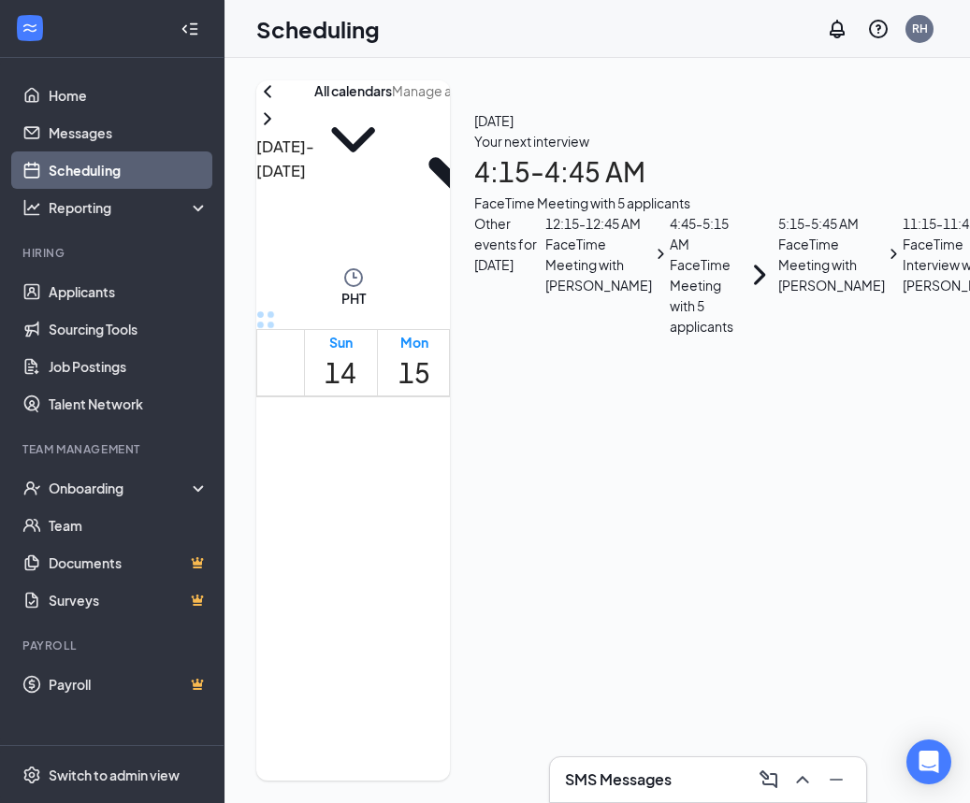
scroll to position [919, 0]
click at [108, 122] on link "Messages" at bounding box center [129, 132] width 160 height 37
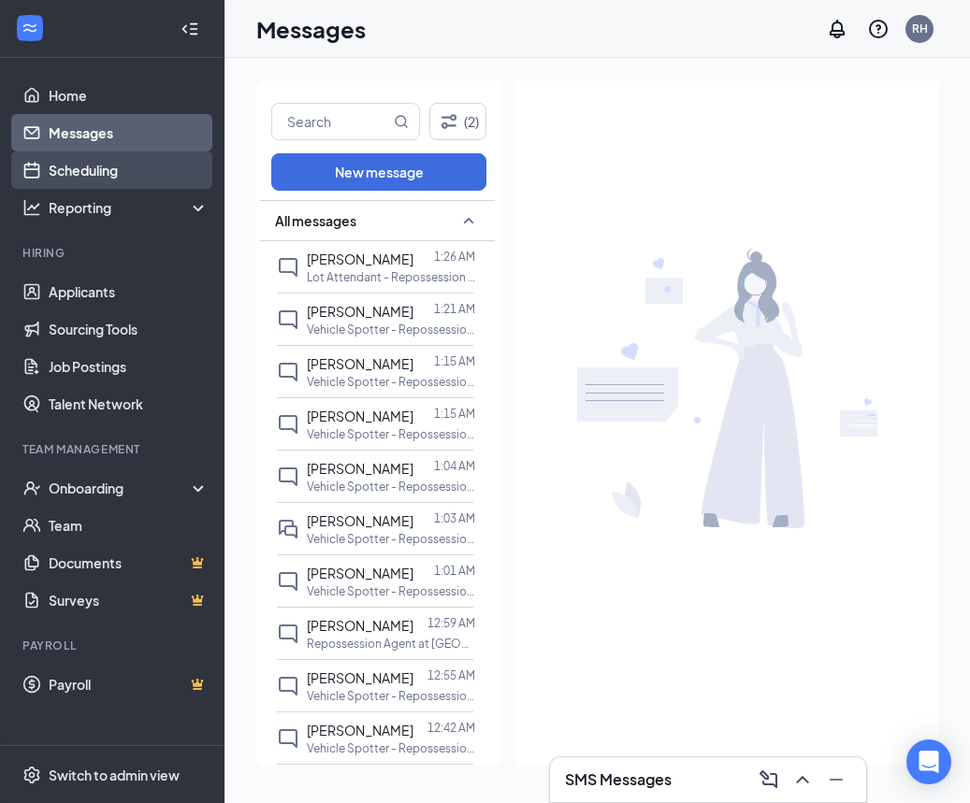
click at [135, 169] on link "Scheduling" at bounding box center [129, 169] width 160 height 37
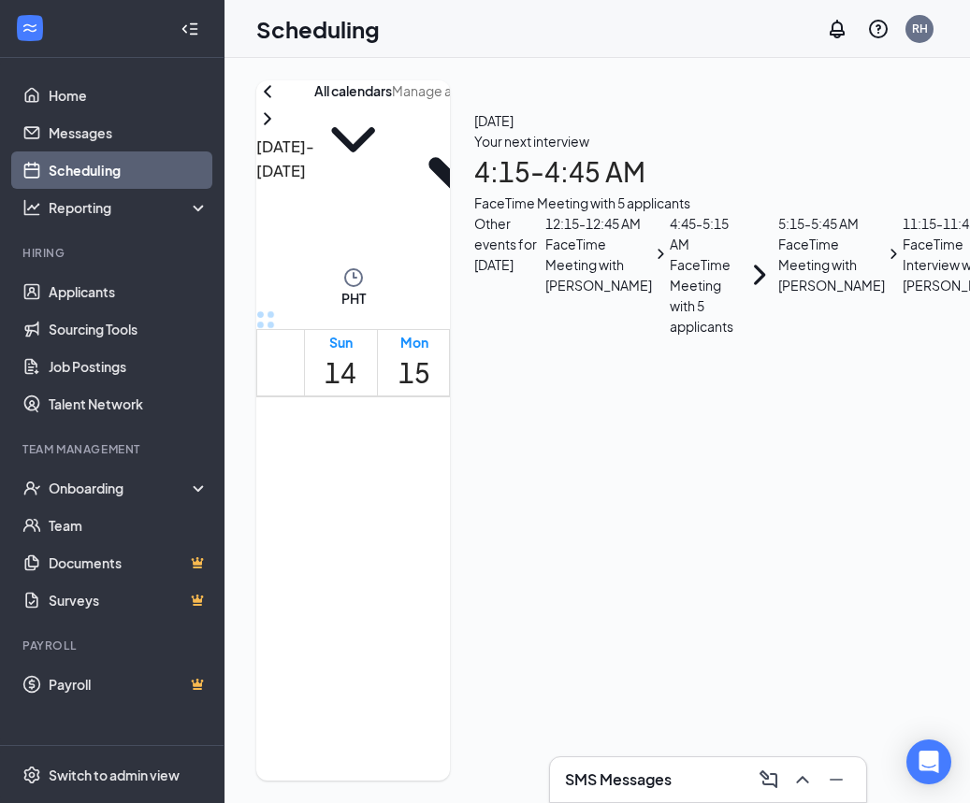
scroll to position [919, 0]
click at [120, 522] on link "Team" at bounding box center [129, 525] width 160 height 37
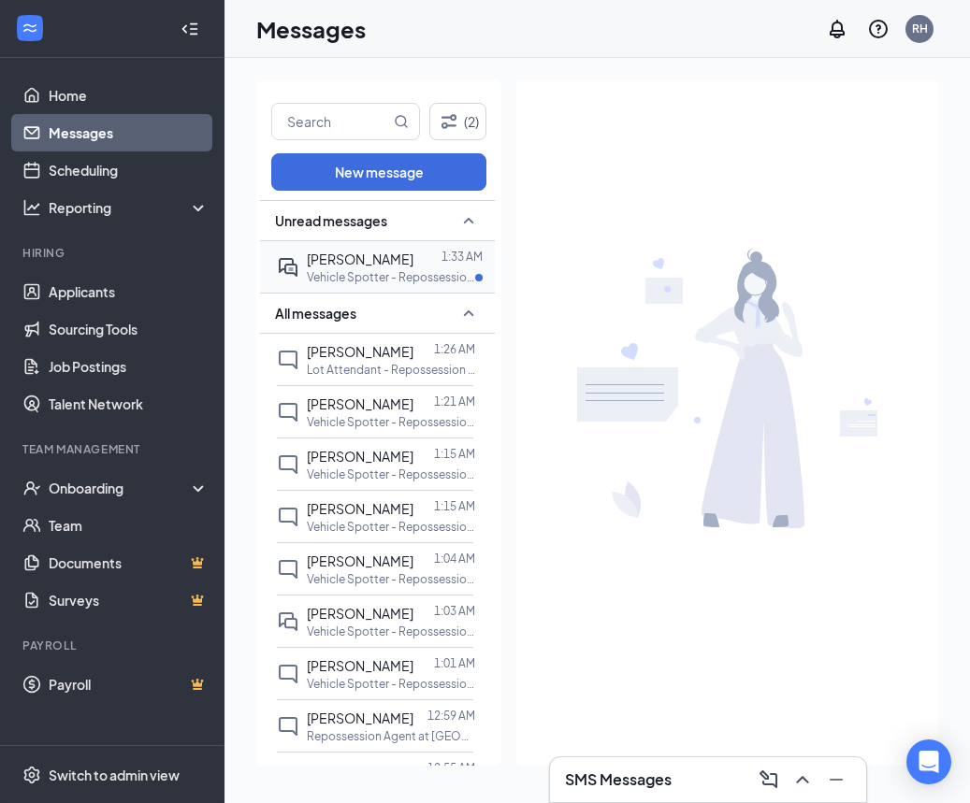
click at [413, 267] on div at bounding box center [427, 259] width 28 height 21
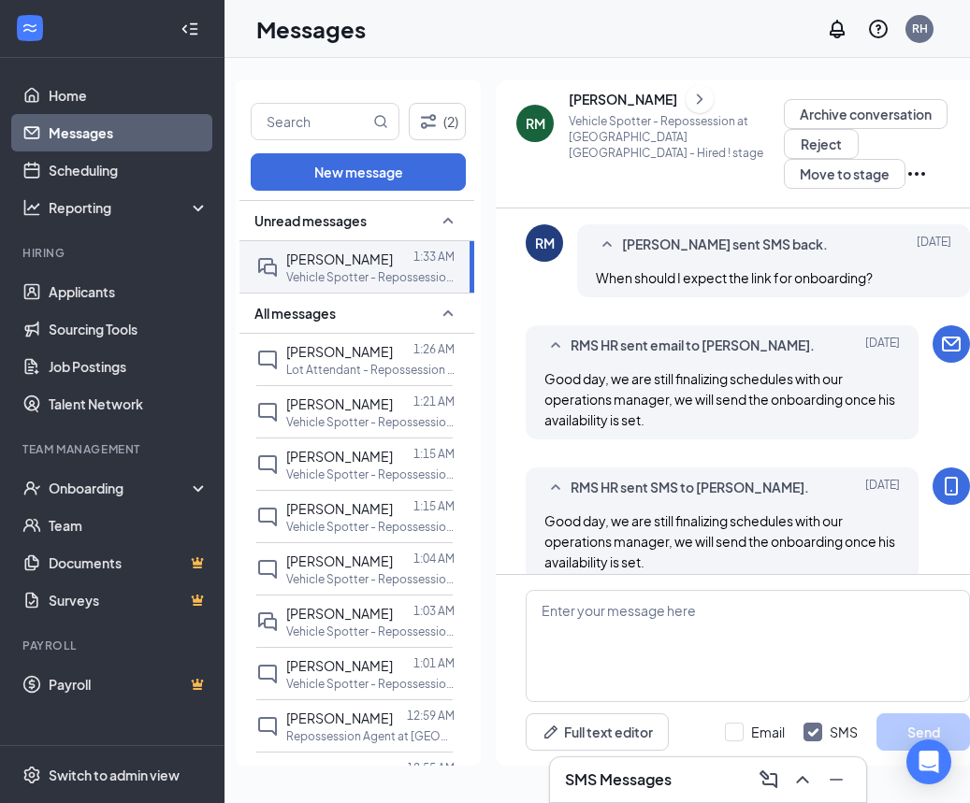
scroll to position [577, 0]
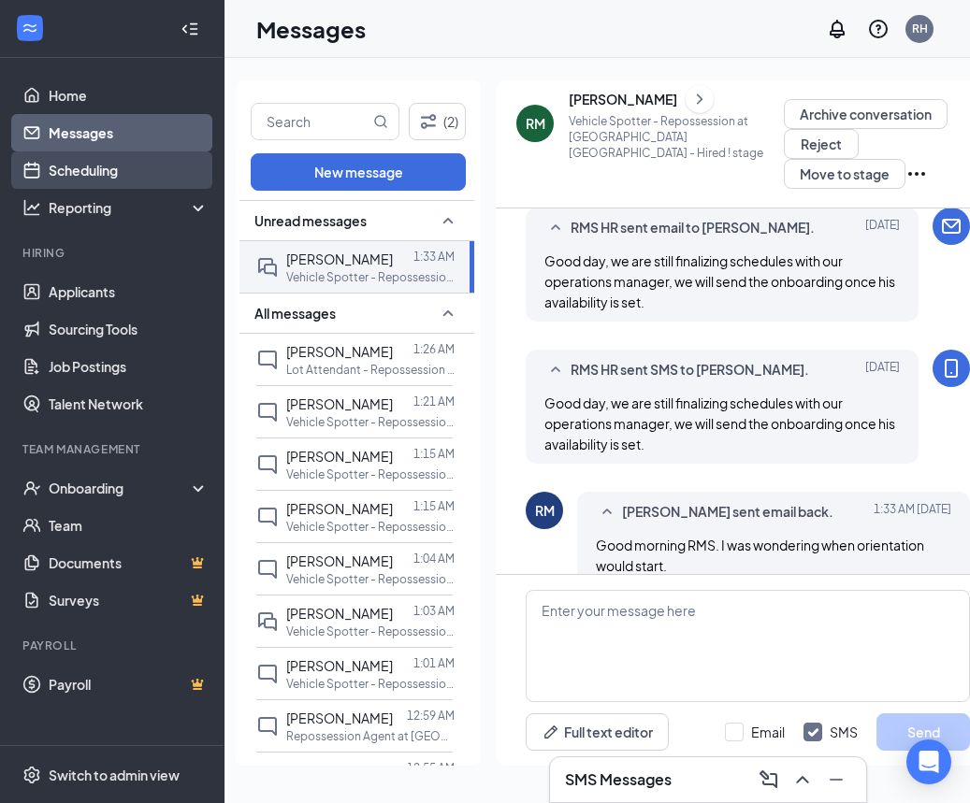
click at [152, 180] on link "Scheduling" at bounding box center [129, 169] width 160 height 37
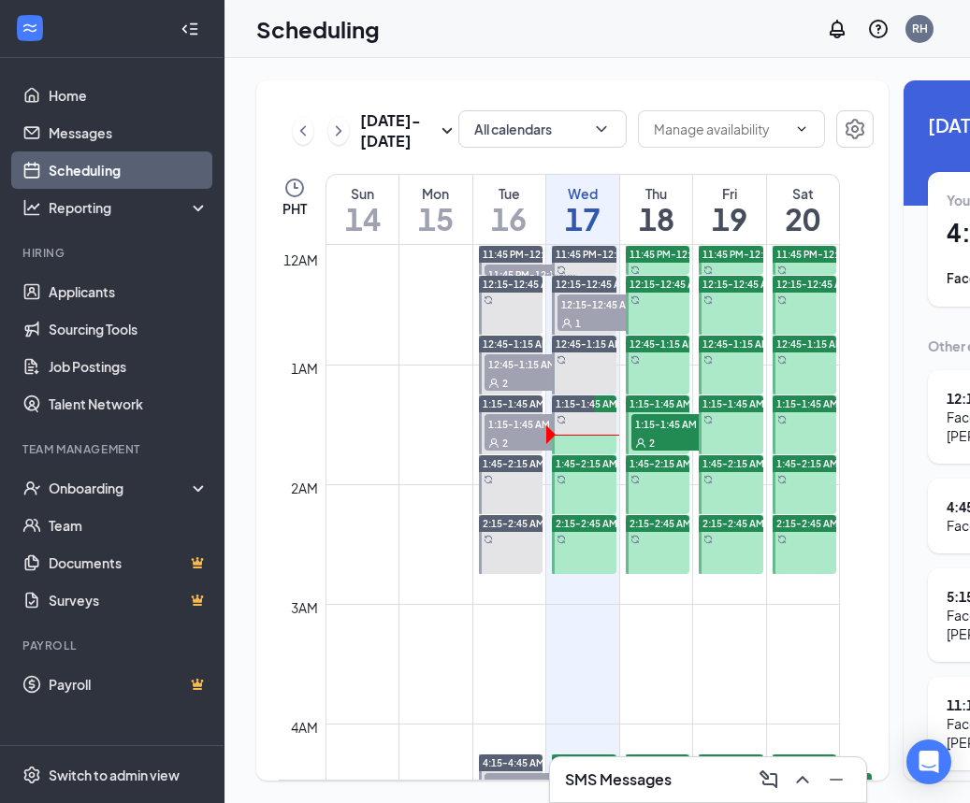
scroll to position [0, 8]
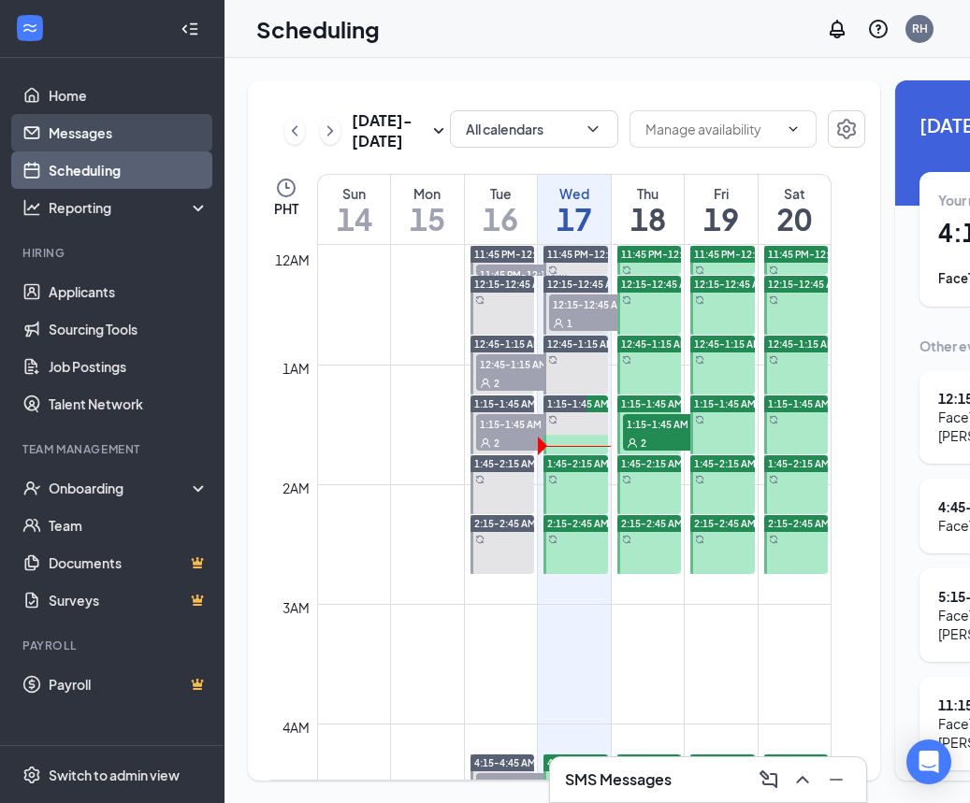
click at [124, 147] on link "Messages" at bounding box center [129, 132] width 160 height 37
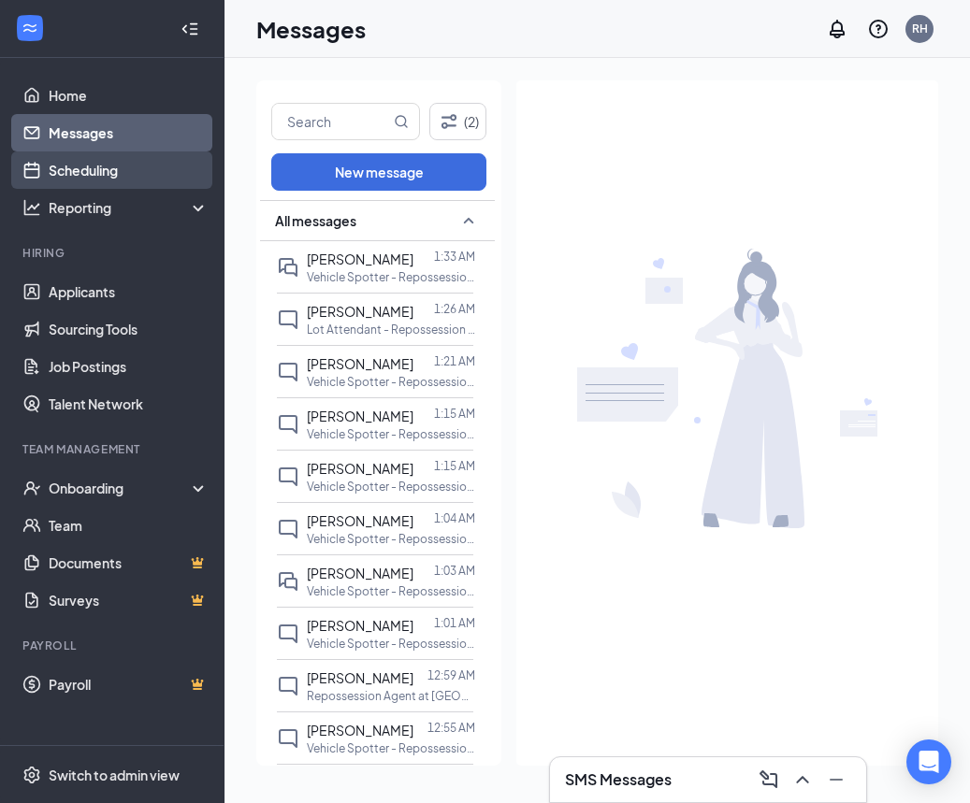
click at [108, 175] on link "Scheduling" at bounding box center [129, 169] width 160 height 37
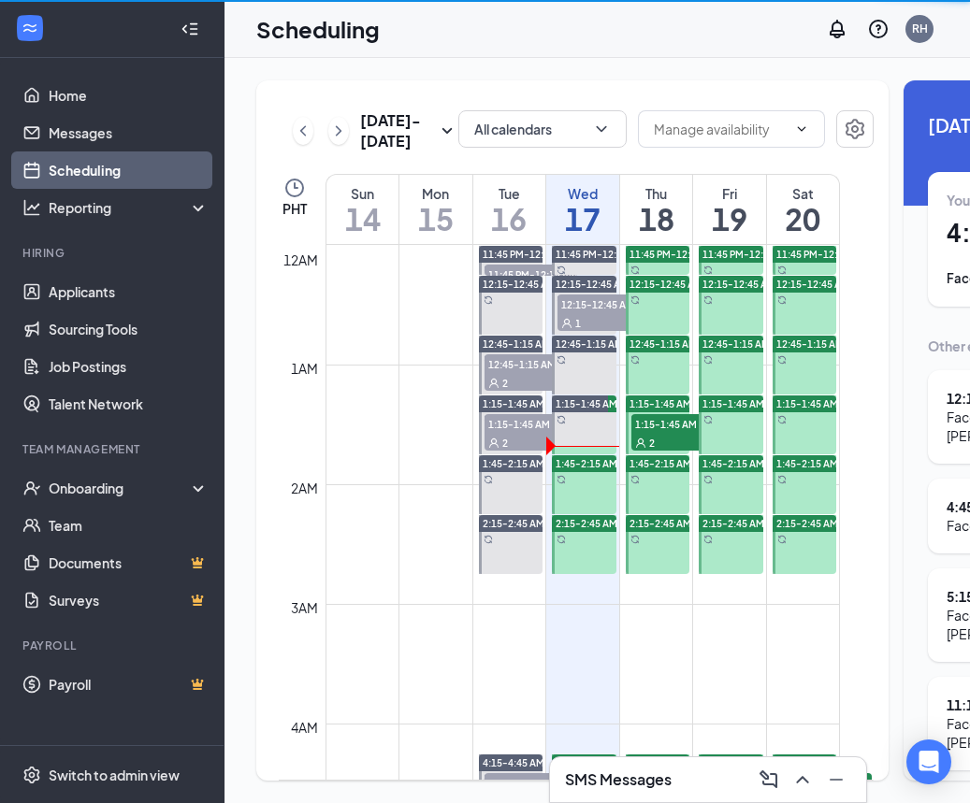
scroll to position [919, 0]
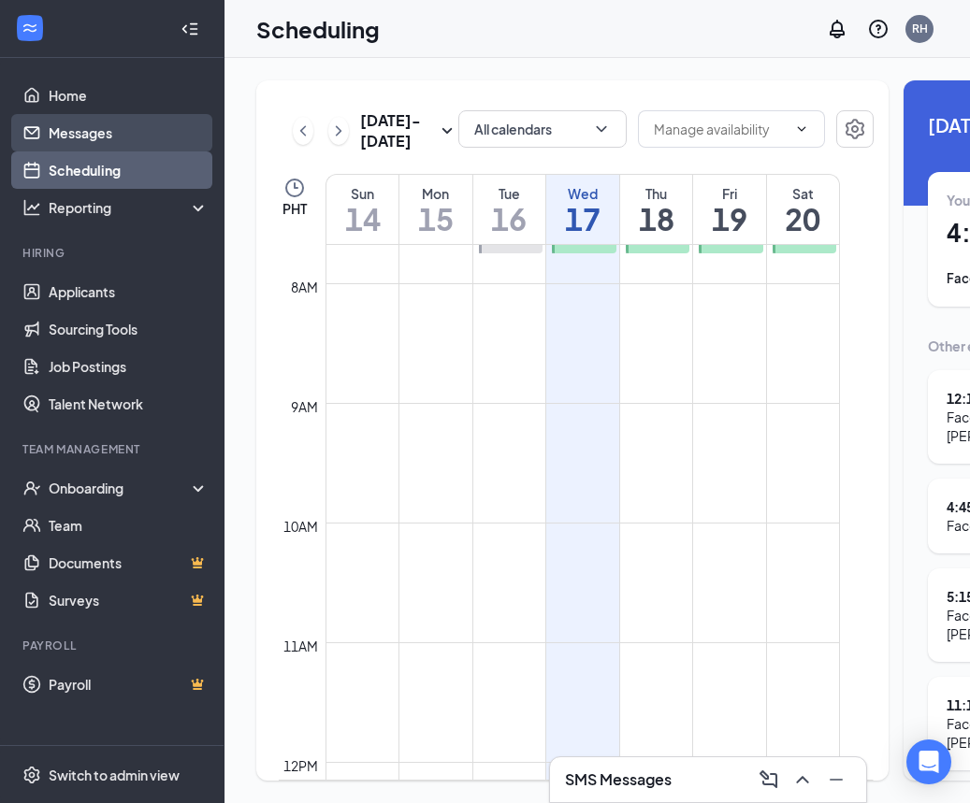
click at [132, 123] on link "Messages" at bounding box center [129, 132] width 160 height 37
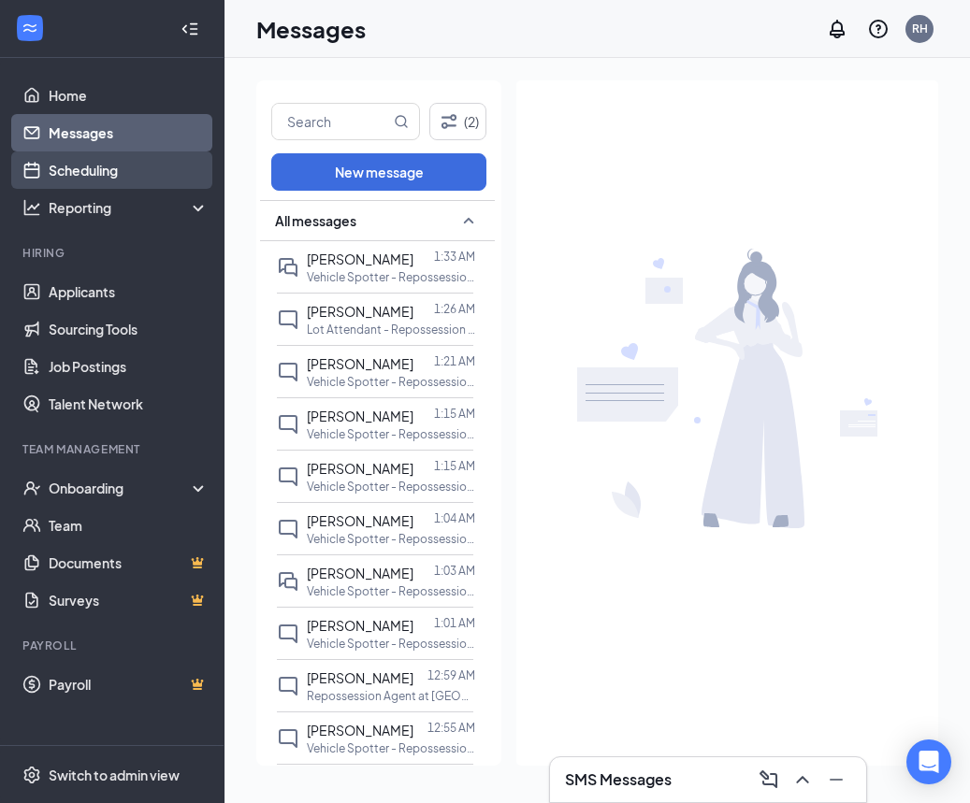
click at [183, 173] on link "Scheduling" at bounding box center [129, 169] width 160 height 37
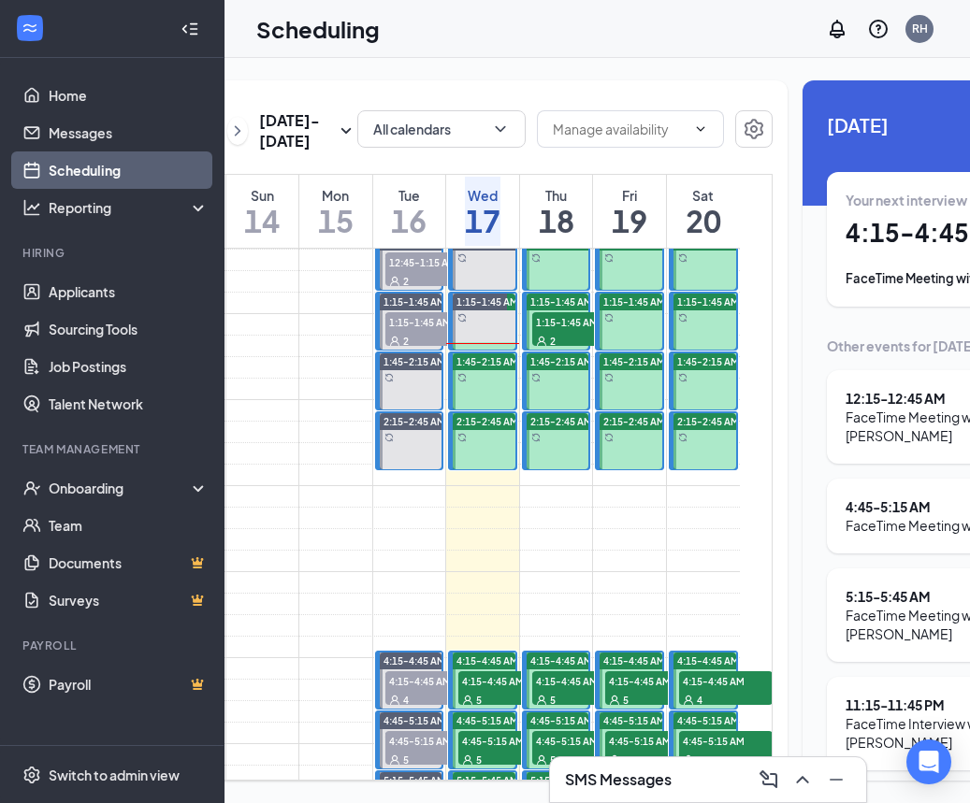
scroll to position [0, 122]
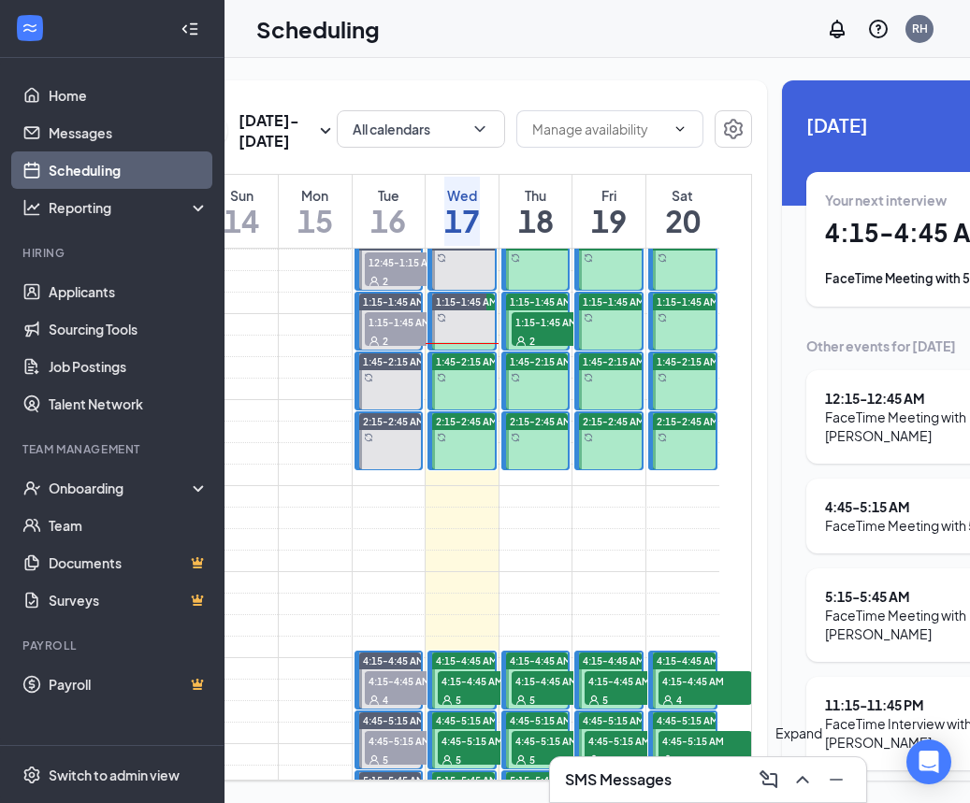
click at [806, 779] on icon "ChevronUp" at bounding box center [802, 780] width 22 height 22
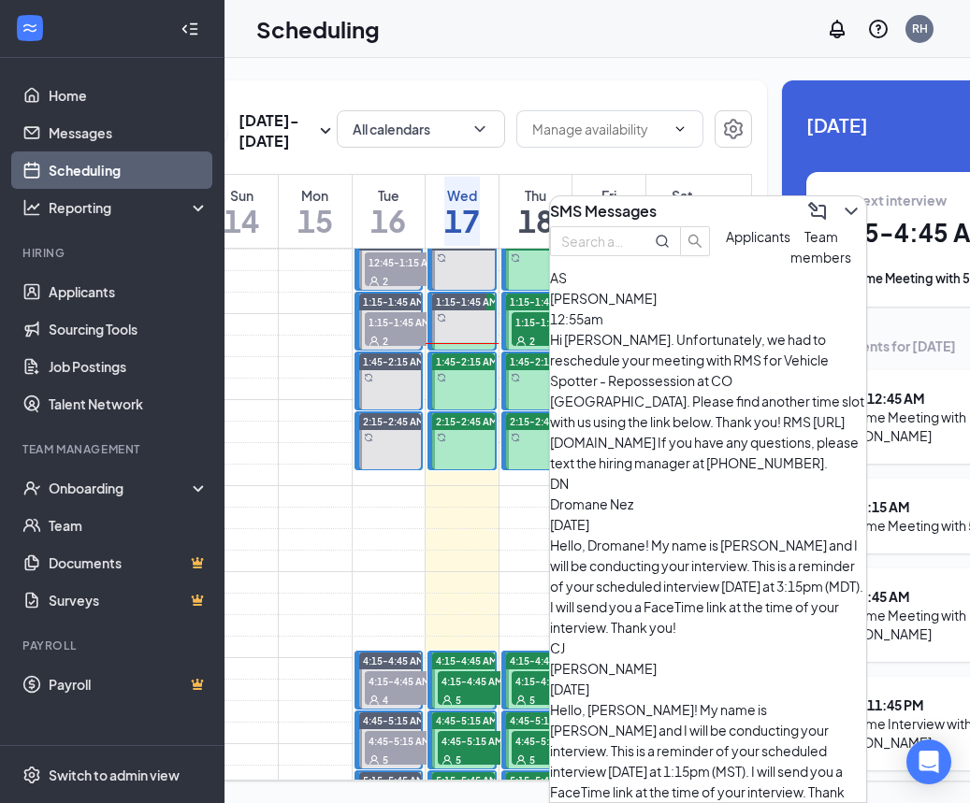
scroll to position [0, 1]
click at [790, 266] on span "Team members" at bounding box center [820, 246] width 61 height 37
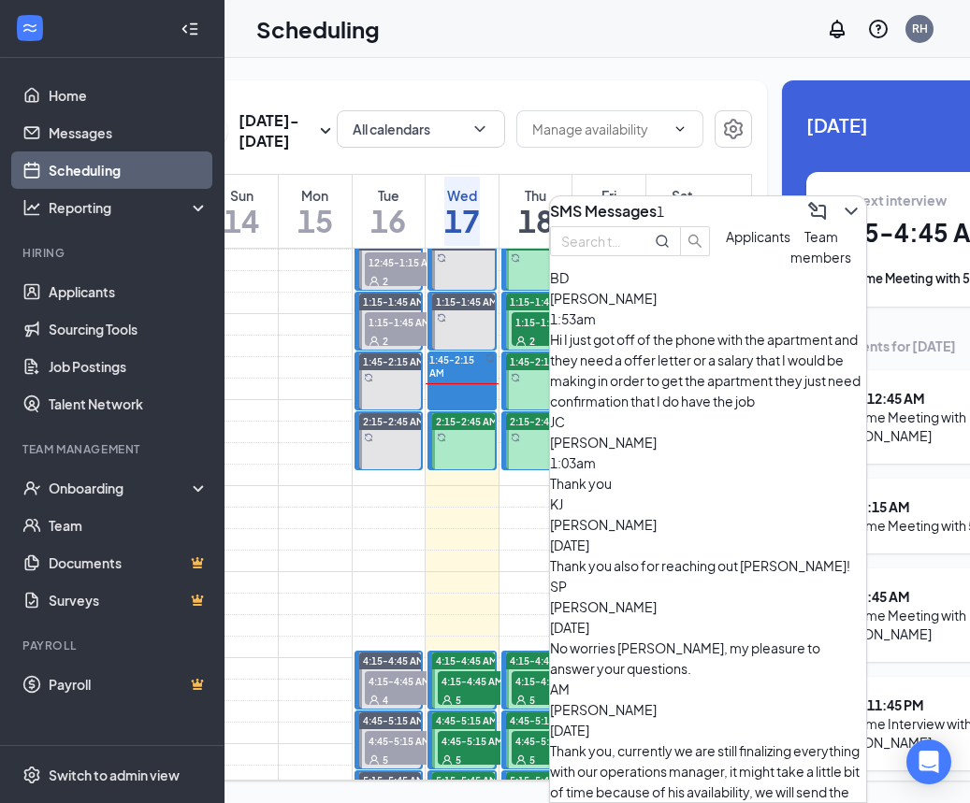
scroll to position [0, 0]
drag, startPoint x: 810, startPoint y: 372, endPoint x: 669, endPoint y: 594, distance: 262.8
click at [810, 372] on div "Hi I just got off of the phone with the apartment and they need a offer letter …" at bounding box center [708, 370] width 316 height 82
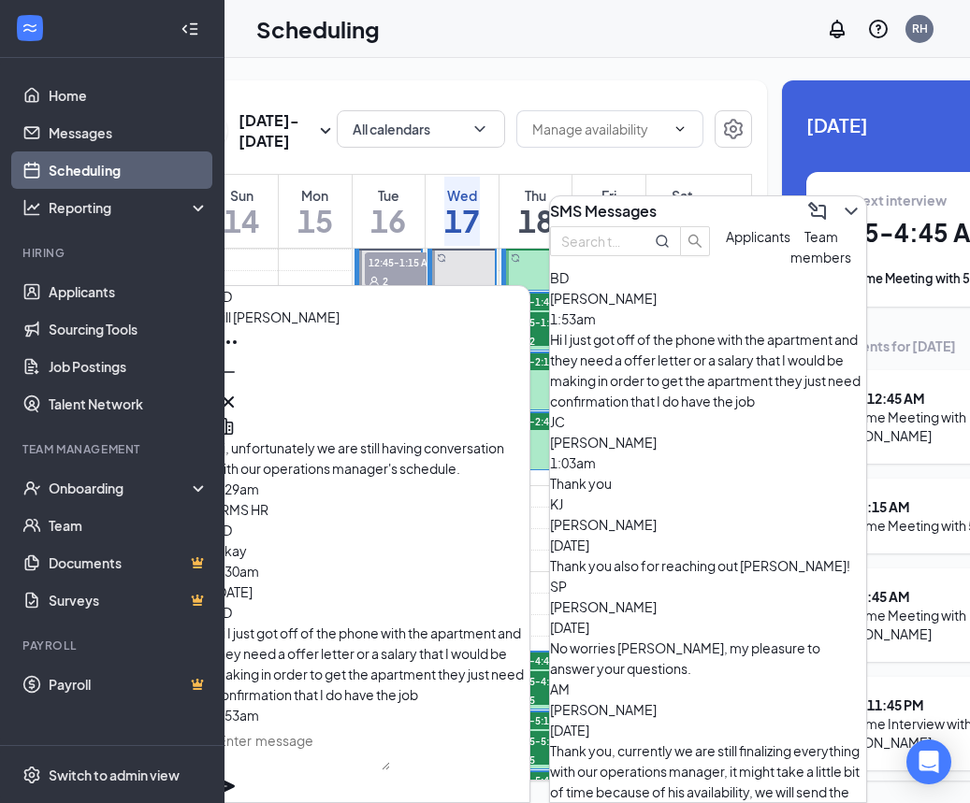
click at [453, 290] on div at bounding box center [463, 262] width 63 height 56
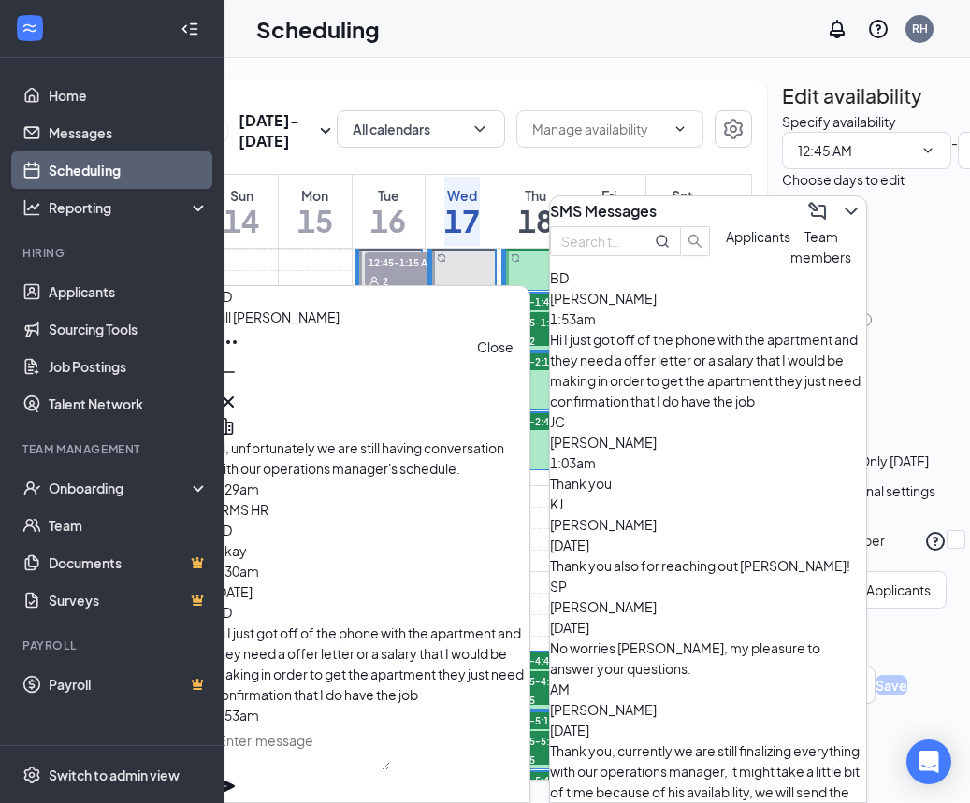
click at [239, 391] on icon "Cross" at bounding box center [228, 402] width 22 height 22
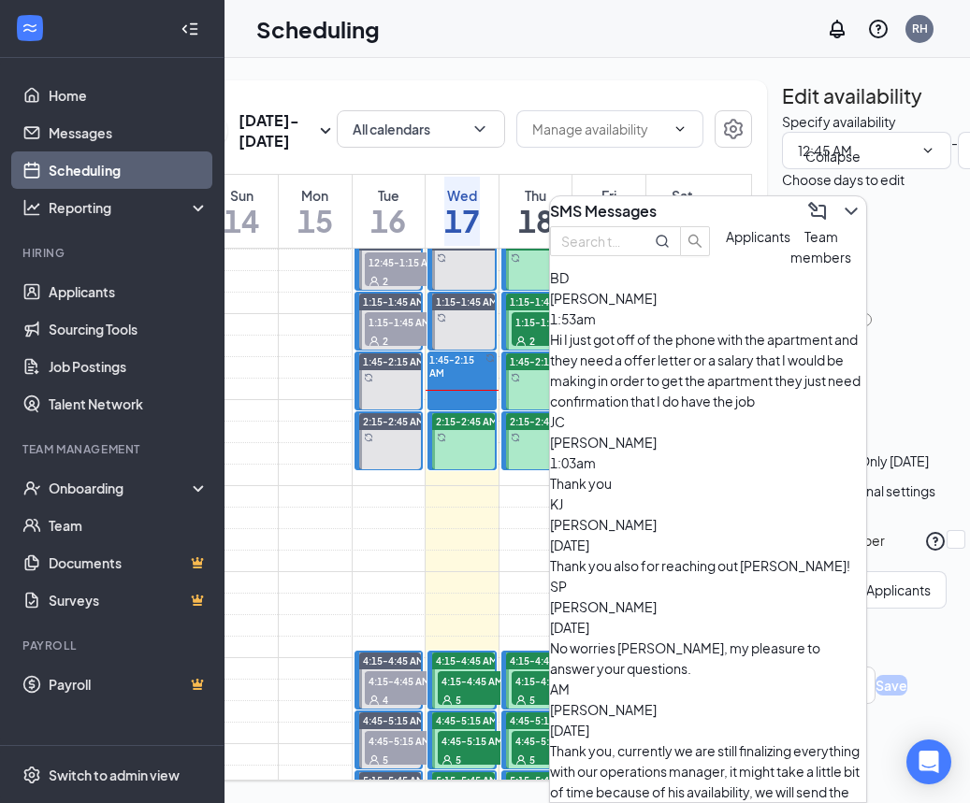
click at [844, 208] on icon "ChevronDown" at bounding box center [850, 211] width 12 height 7
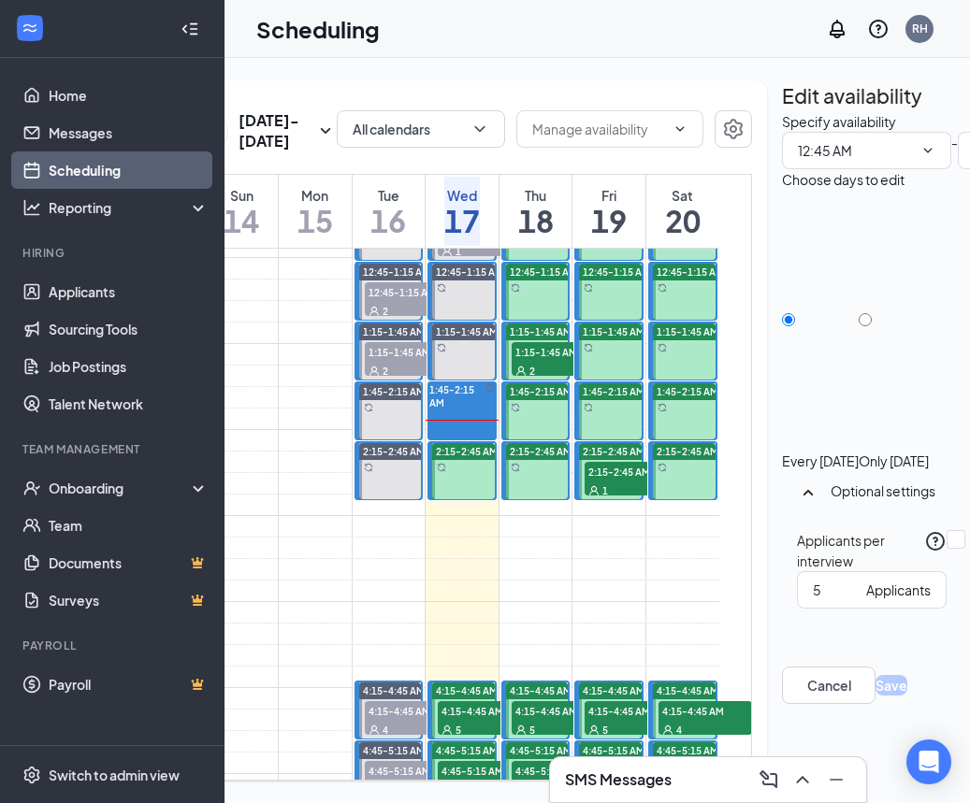
scroll to position [0, 123]
click at [653, 499] on div at bounding box center [683, 471] width 63 height 56
click at [636, 499] on div "1" at bounding box center [631, 490] width 94 height 19
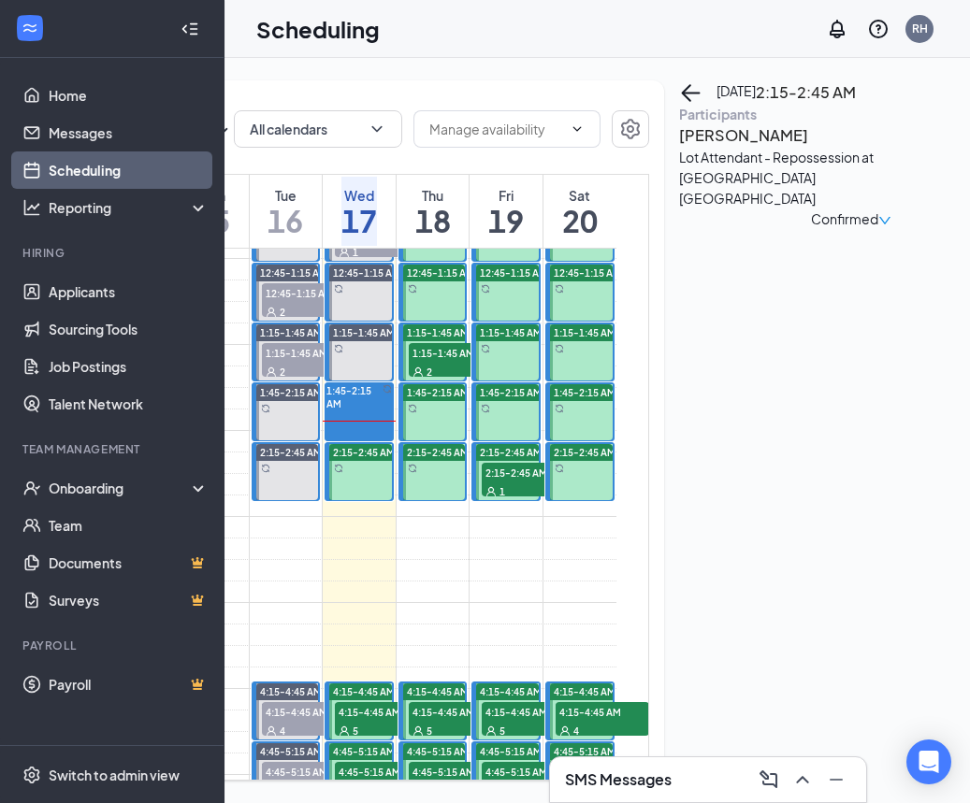
scroll to position [0, 226]
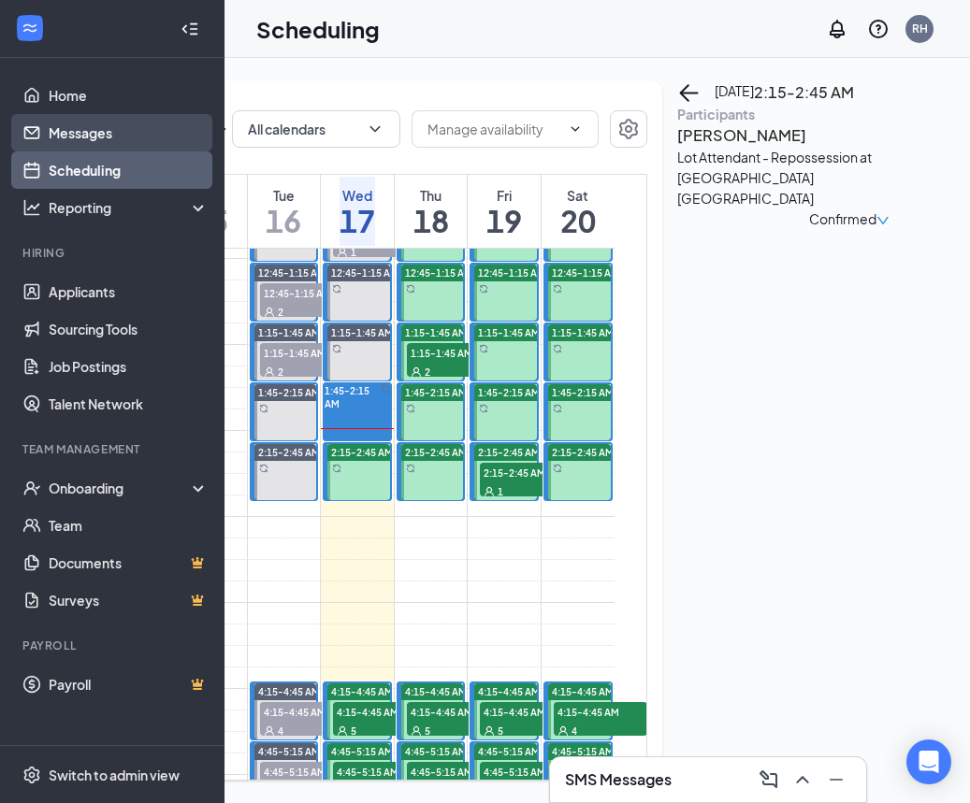
click at [155, 137] on link "Messages" at bounding box center [129, 132] width 160 height 37
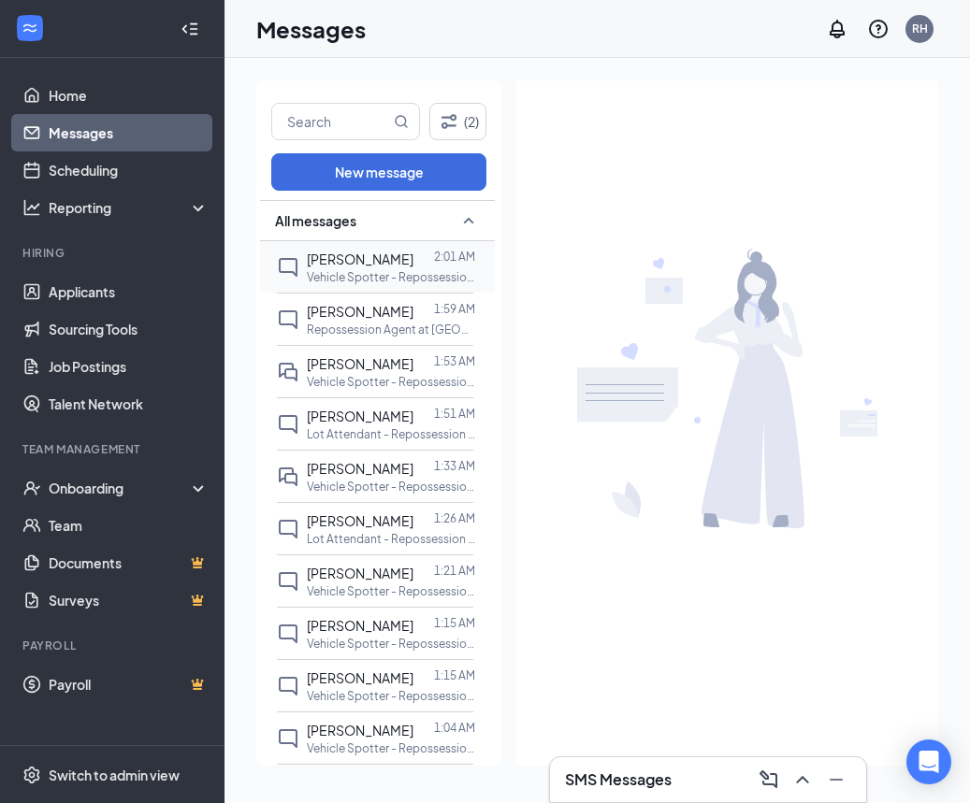
click at [369, 279] on p "Vehicle Spotter - Repossession at CO [GEOGRAPHIC_DATA]" at bounding box center [391, 277] width 168 height 16
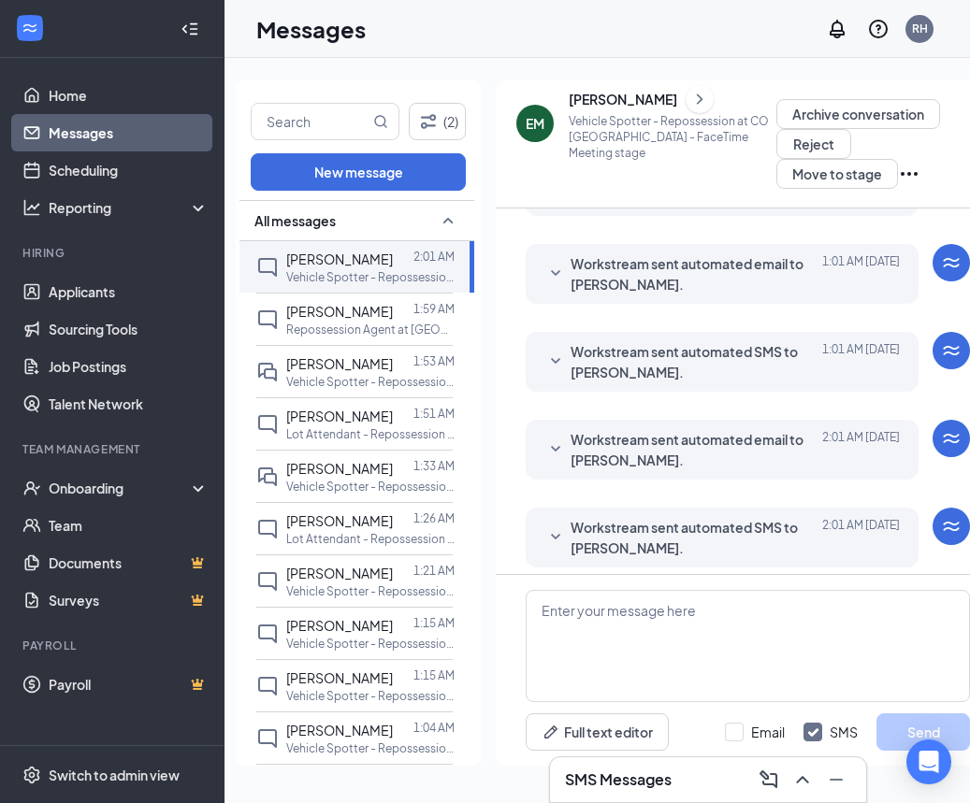
scroll to position [209, 0]
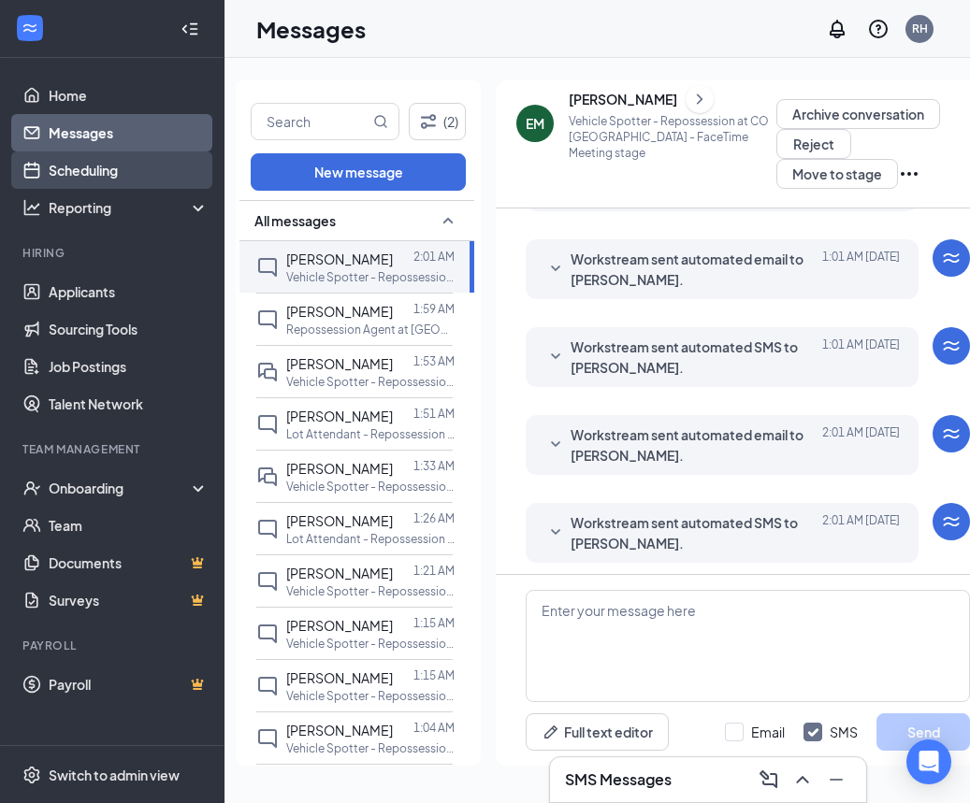
click at [180, 174] on link "Scheduling" at bounding box center [129, 169] width 160 height 37
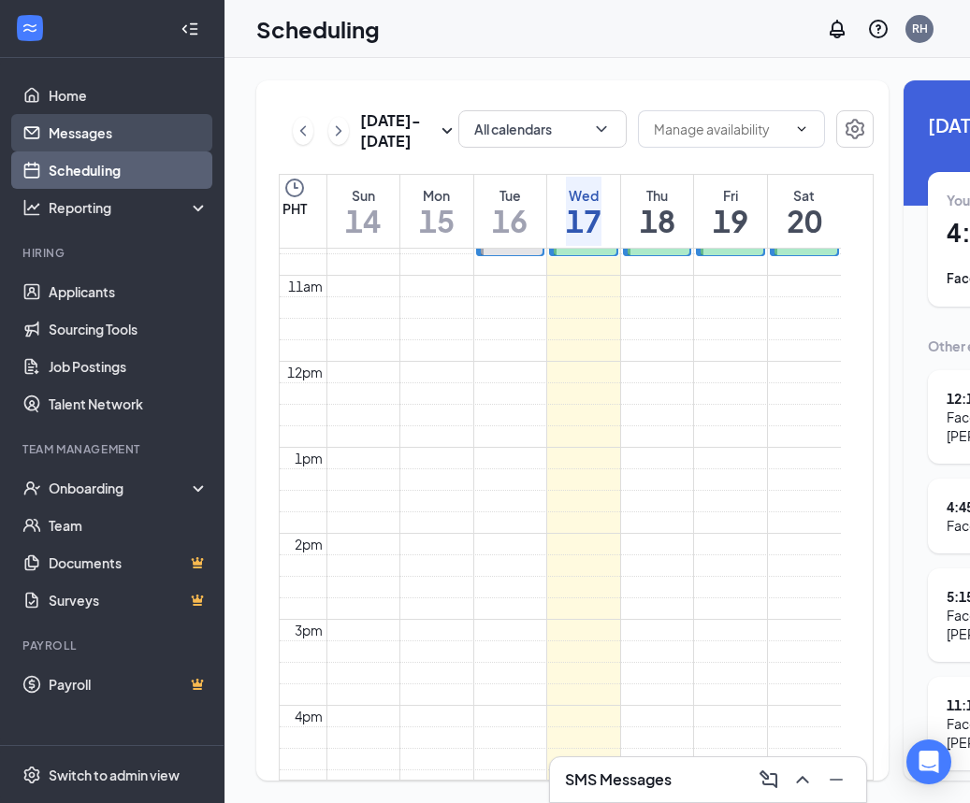
click at [127, 133] on link "Messages" at bounding box center [129, 132] width 160 height 37
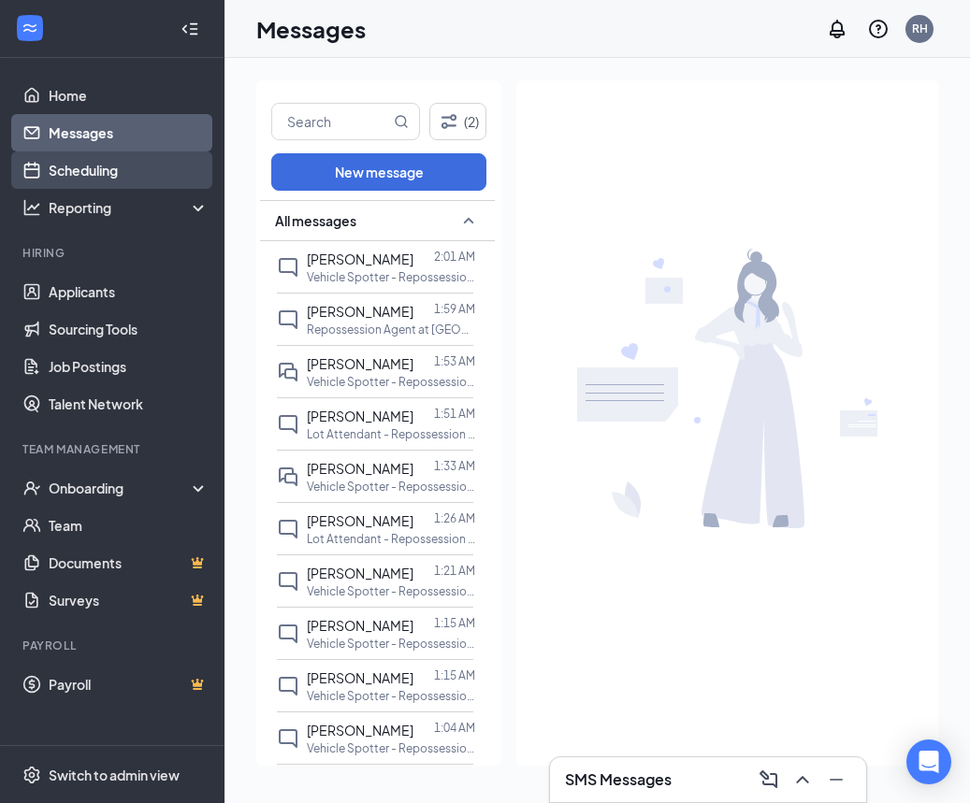
click at [107, 162] on link "Scheduling" at bounding box center [129, 169] width 160 height 37
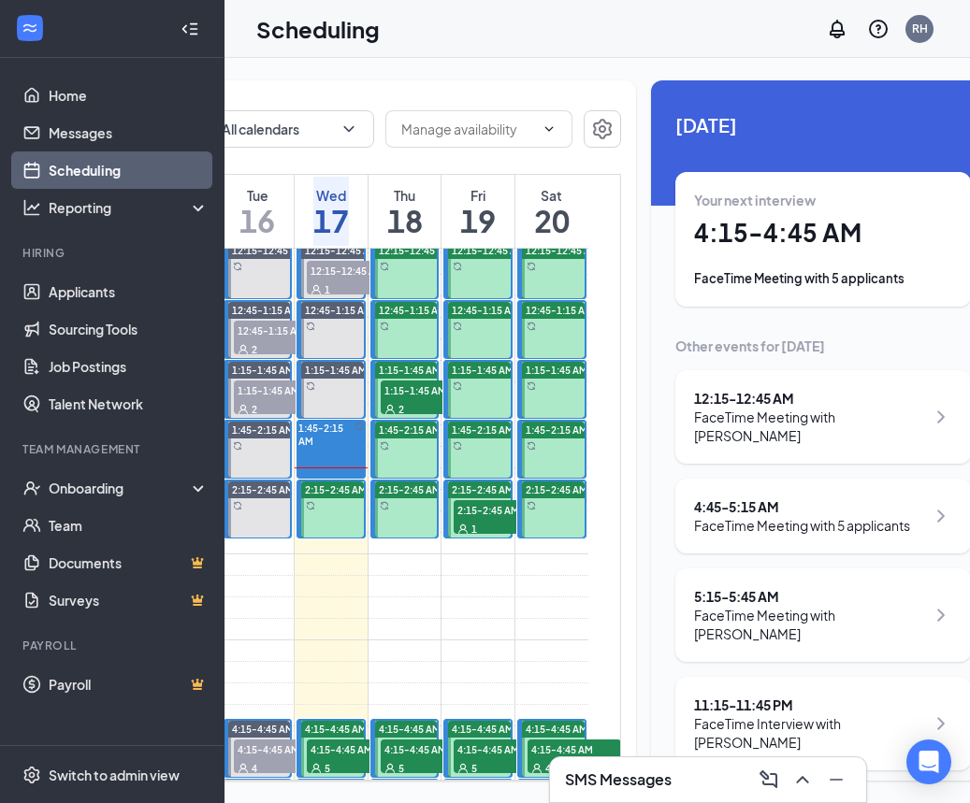
scroll to position [0, 253]
click at [960, 597] on div "Today Your next interview 4:15 - 4:45 AM FaceTime Meeting with 5 applicants Oth…" at bounding box center [822, 440] width 344 height 720
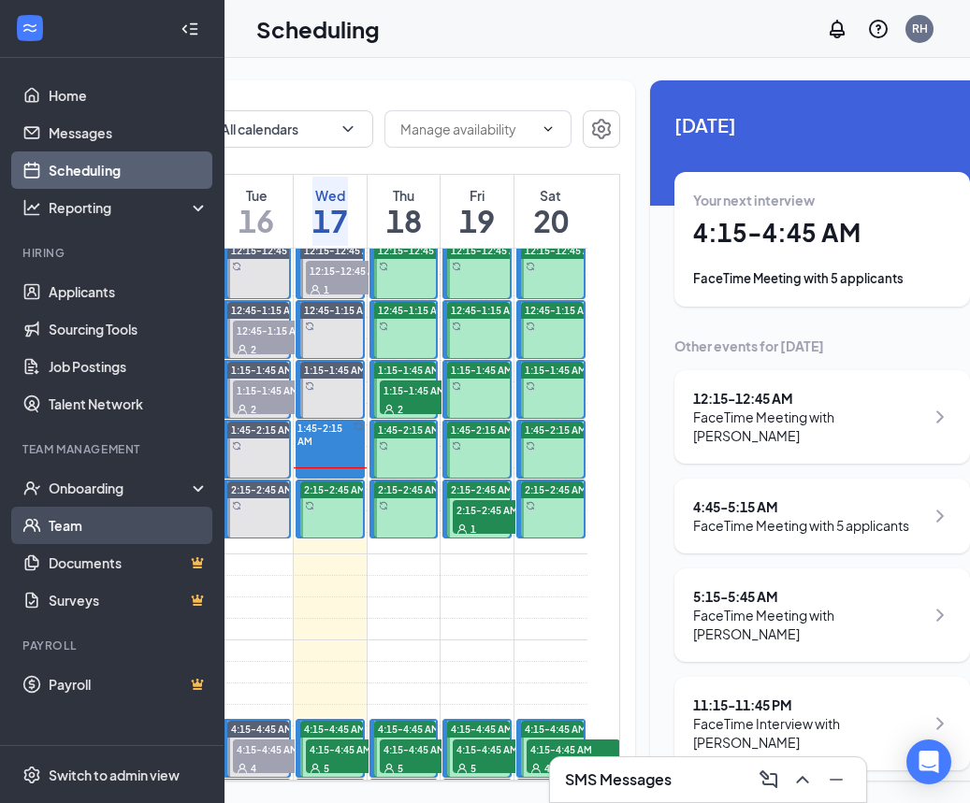
click at [117, 537] on link "Team" at bounding box center [129, 525] width 160 height 37
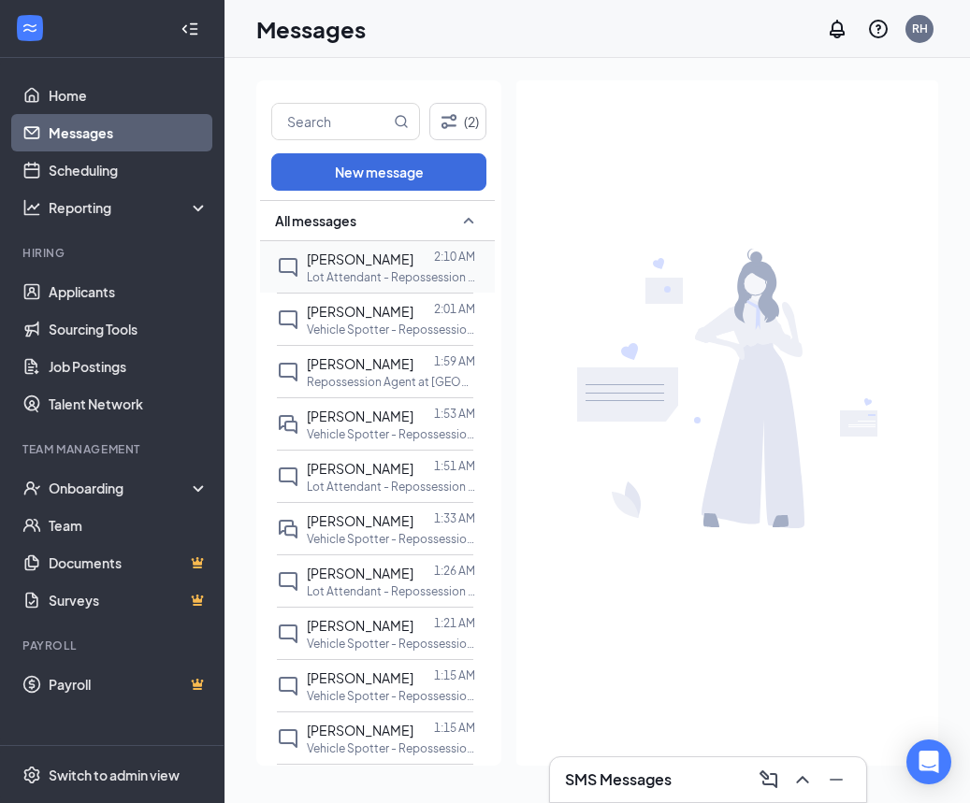
click at [387, 277] on p "Lot Attendant - Repossession at [GEOGRAPHIC_DATA] [GEOGRAPHIC_DATA]" at bounding box center [391, 277] width 168 height 16
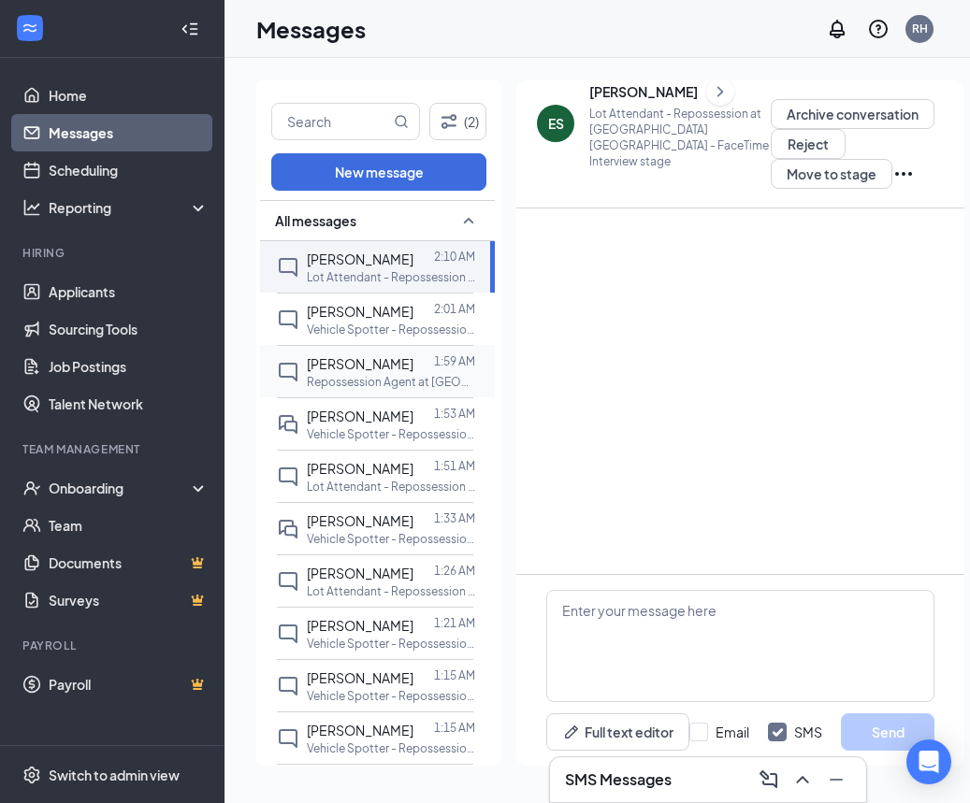
scroll to position [33, 0]
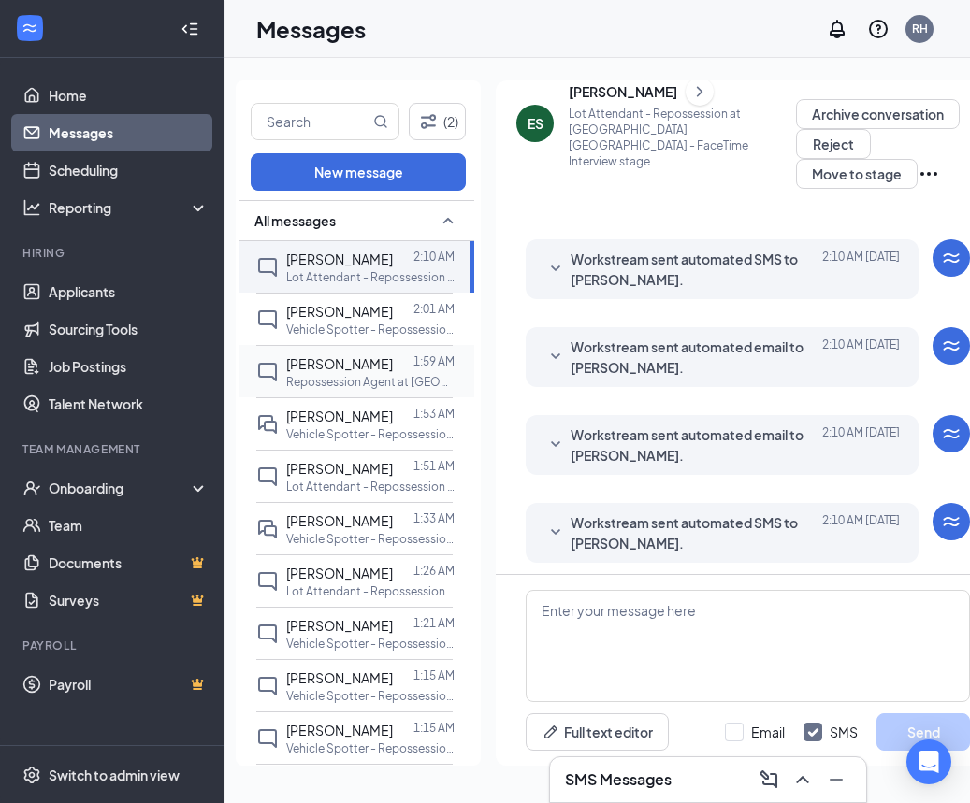
click at [406, 378] on p "Repossession Agent at [GEOGRAPHIC_DATA] [GEOGRAPHIC_DATA]" at bounding box center [370, 382] width 168 height 16
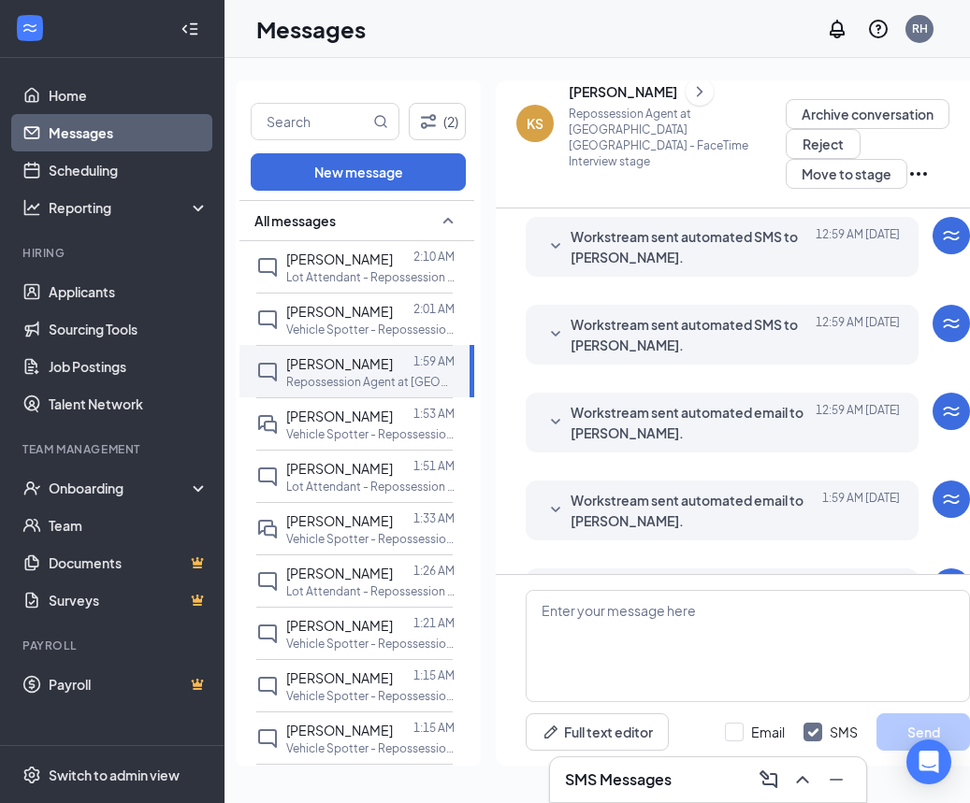
scroll to position [186, 0]
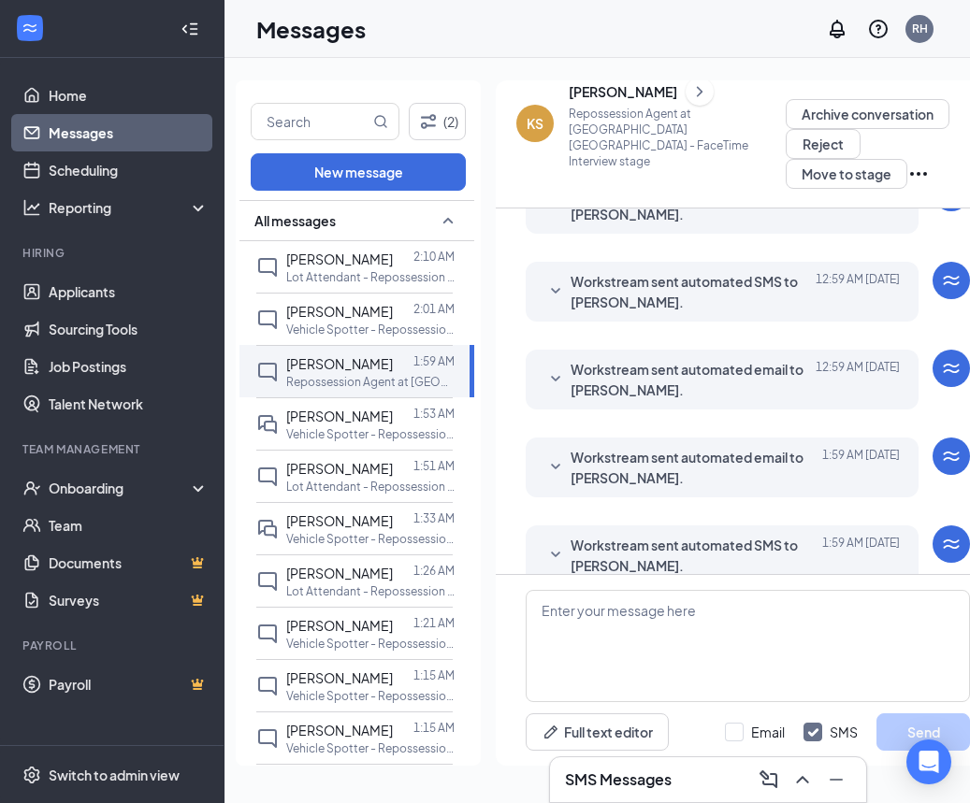
click at [613, 547] on div "Workstream sent automated SMS to Kevin Singleton. Today 1:59 AM Hi Kevin, this …" at bounding box center [722, 556] width 393 height 60
click at [632, 535] on span "Workstream sent automated SMS to Kevin Singleton." at bounding box center [692, 555] width 245 height 41
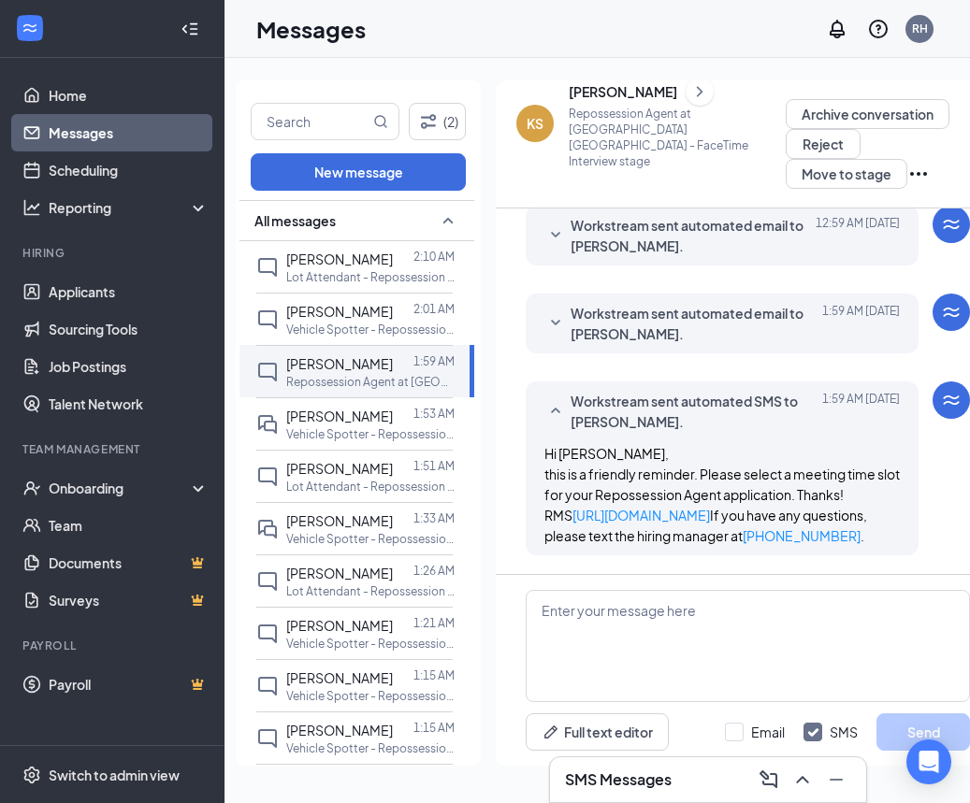
scroll to position [341, 0]
click at [383, 428] on p "Vehicle Spotter - Repossession at NM [GEOGRAPHIC_DATA]" at bounding box center [370, 434] width 168 height 16
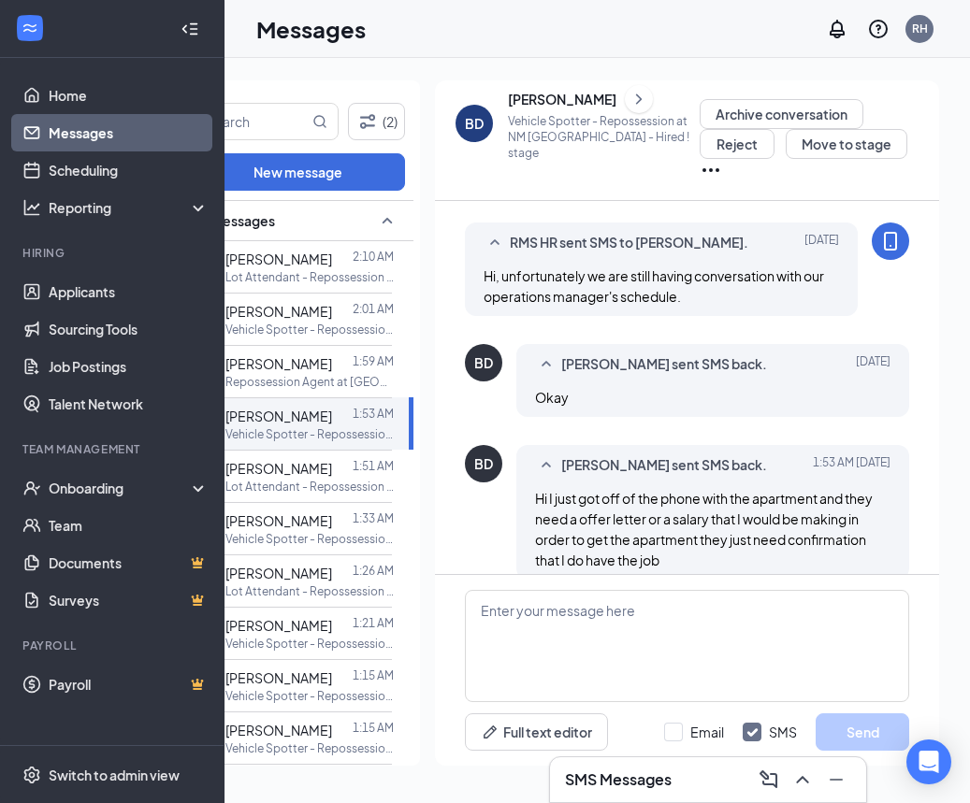
click at [512, 106] on div "[PERSON_NAME]" at bounding box center [562, 99] width 108 height 19
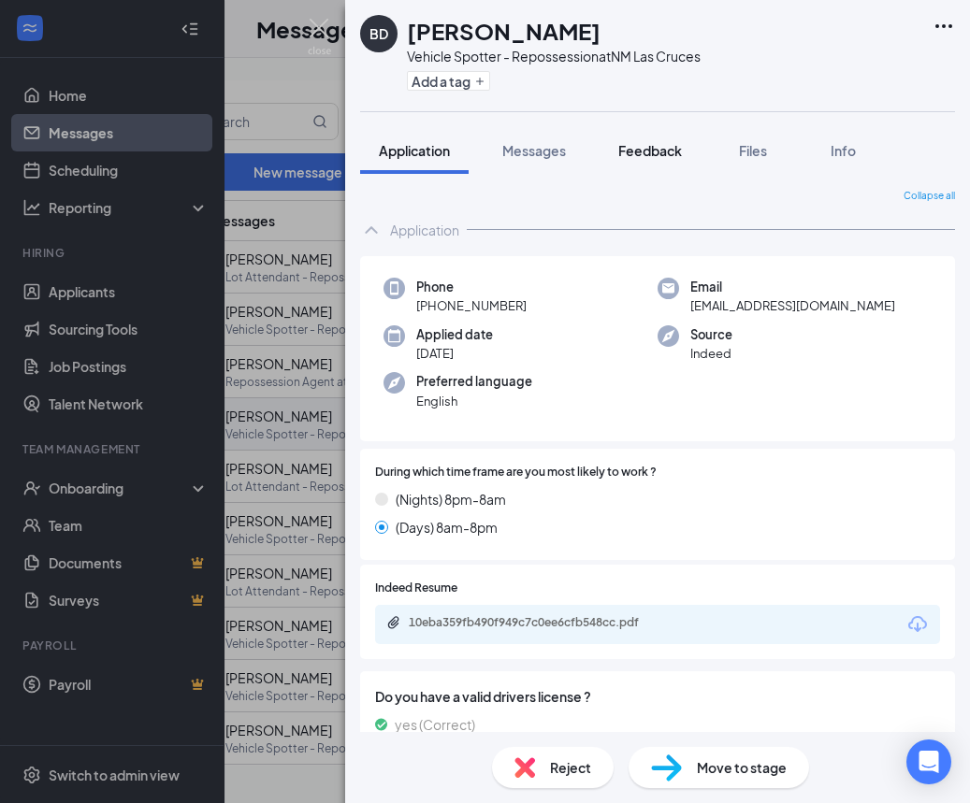
click at [659, 150] on span "Feedback" at bounding box center [650, 150] width 64 height 17
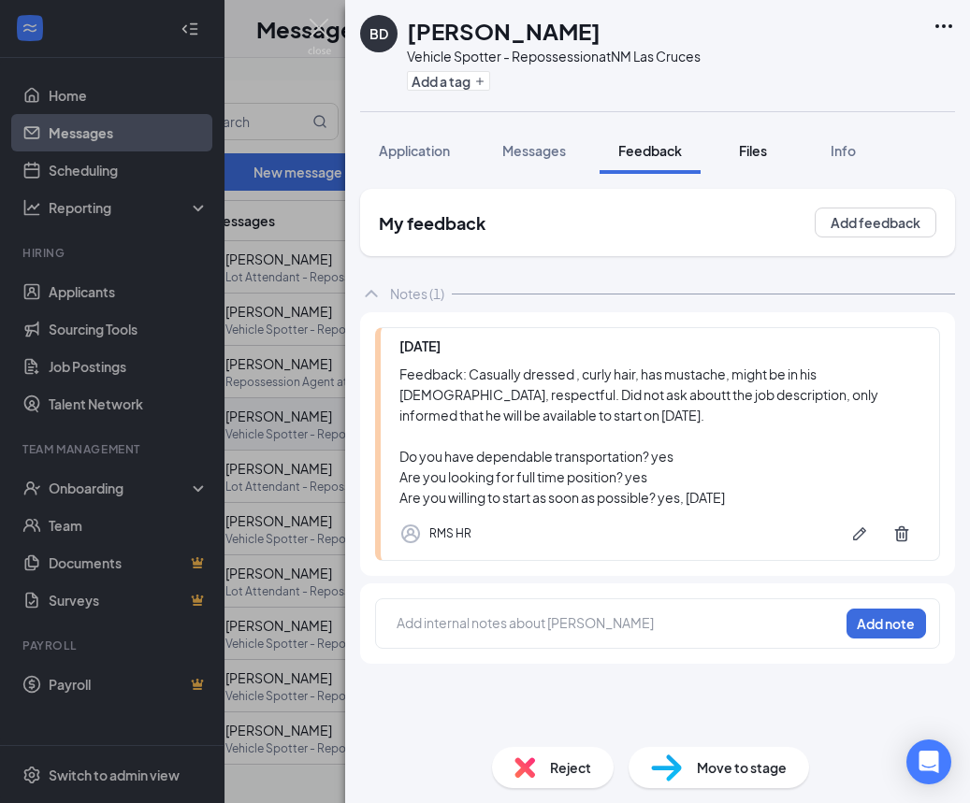
click at [749, 157] on span "Files" at bounding box center [753, 150] width 28 height 17
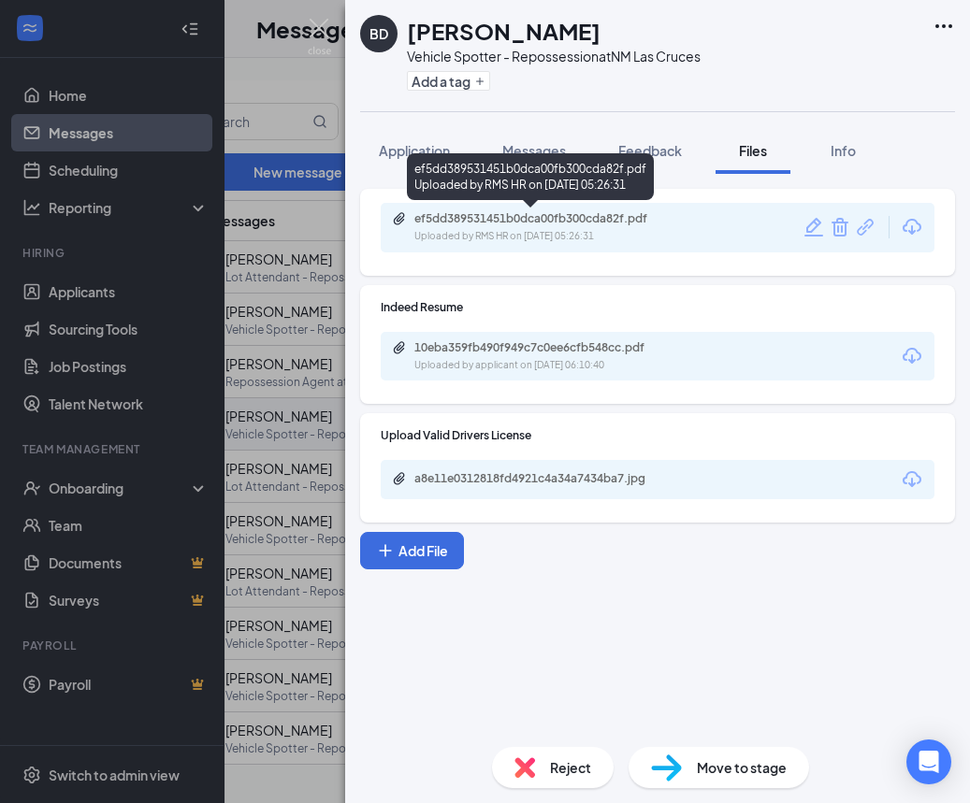
click at [417, 228] on div "ef5dd389531451b0dca00fb300cda82f.pdf Uploaded by RMS HR on Aug 30, 2025 at 05:2…" at bounding box center [543, 227] width 303 height 33
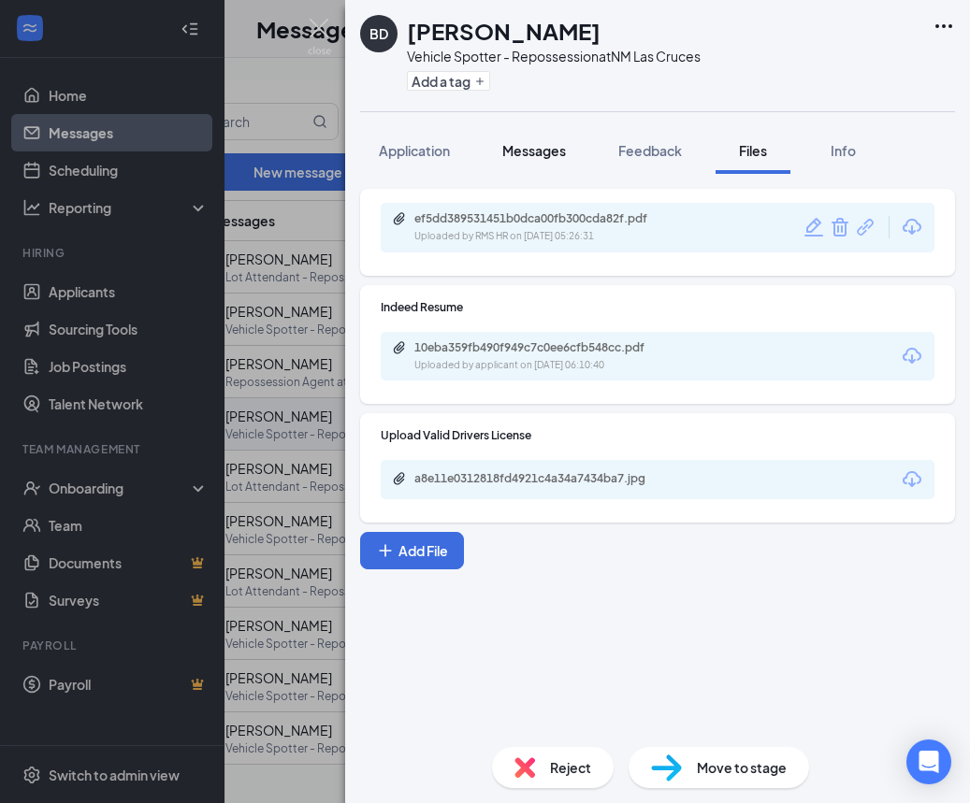
click at [555, 147] on span "Messages" at bounding box center [534, 150] width 64 height 17
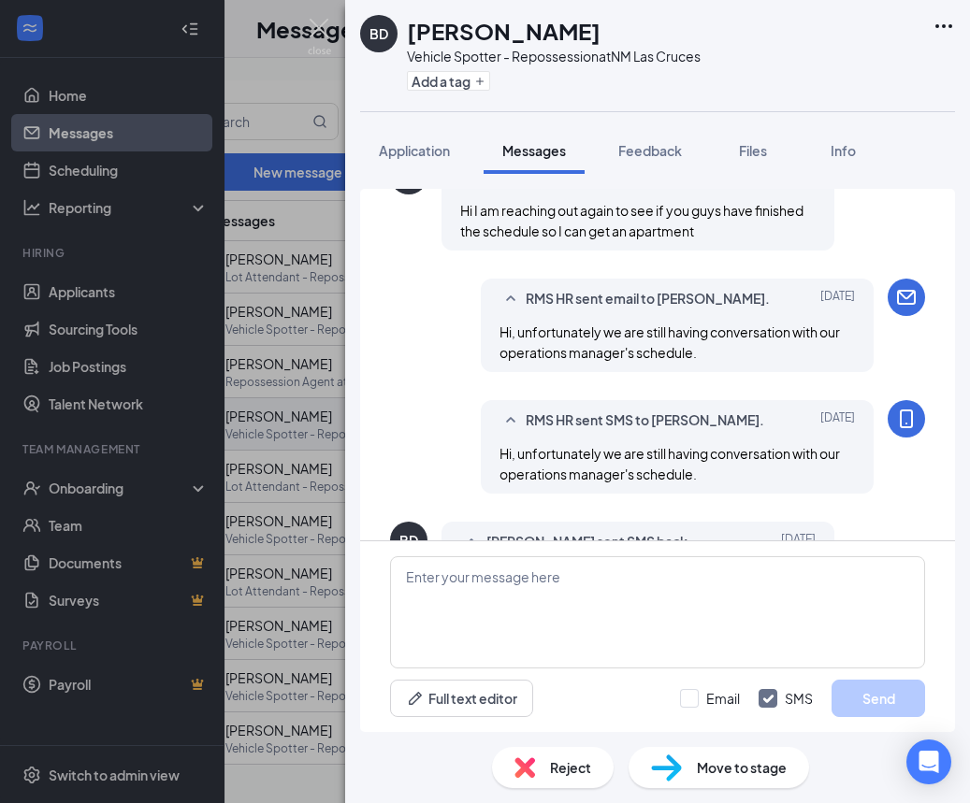
scroll to position [1006, 0]
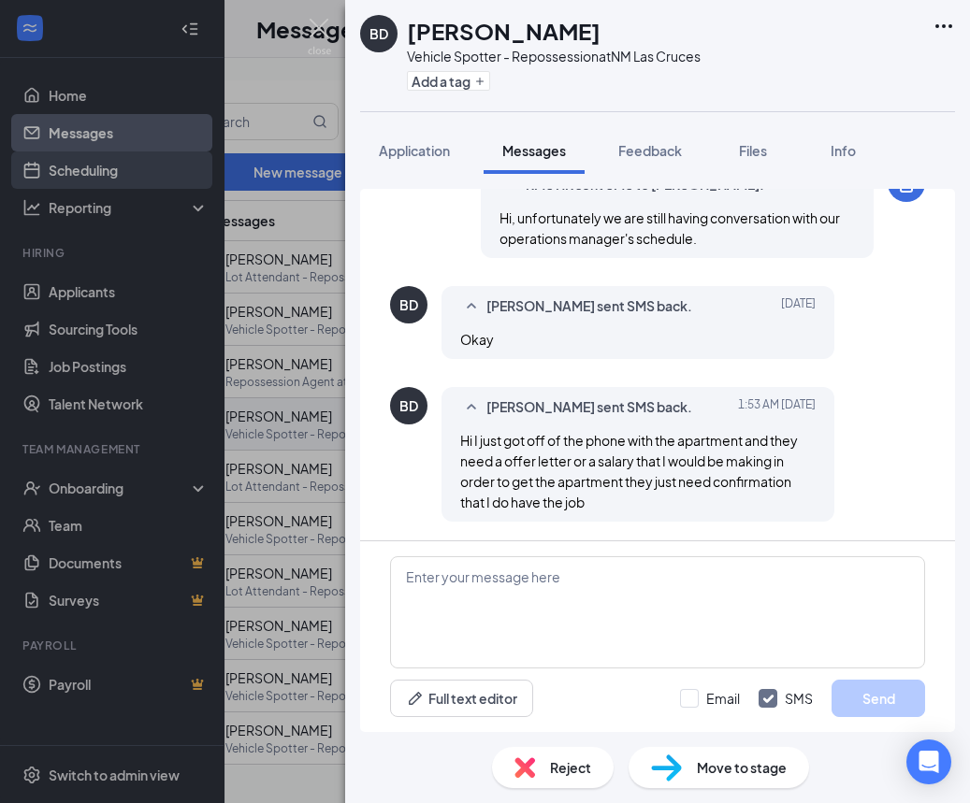
click at [114, 171] on div "BD Bill DeLuca Vehicle Spotter - Repossession at NM Las Cruces Add a tag Applic…" at bounding box center [485, 401] width 970 height 803
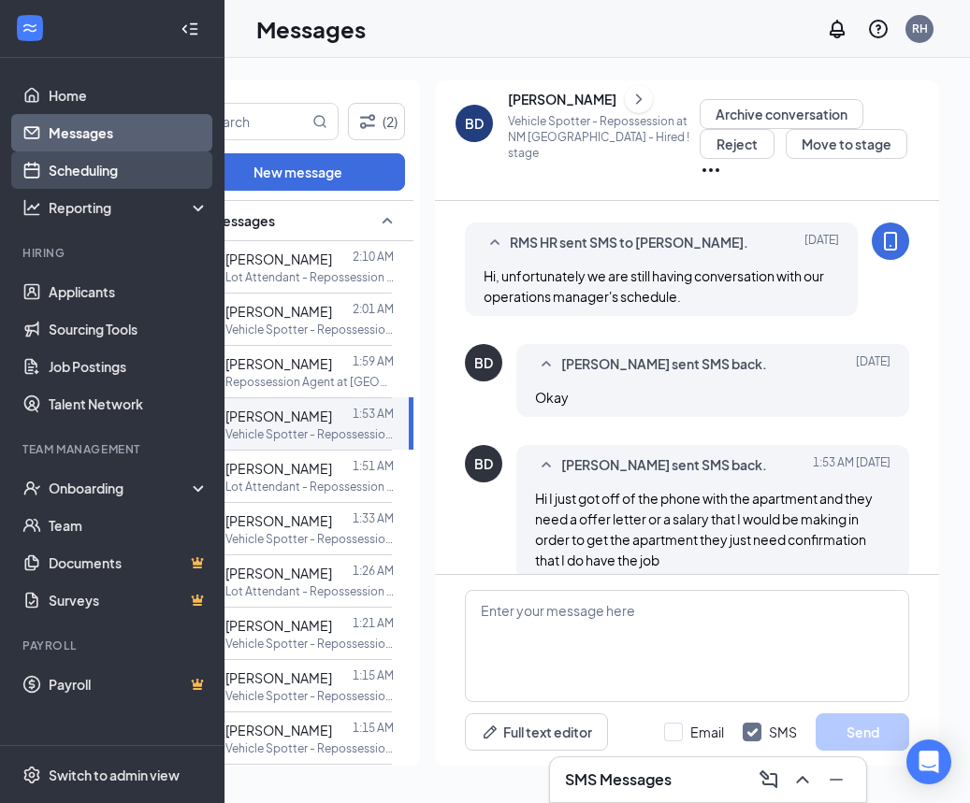
click at [122, 182] on link "Scheduling" at bounding box center [129, 169] width 160 height 37
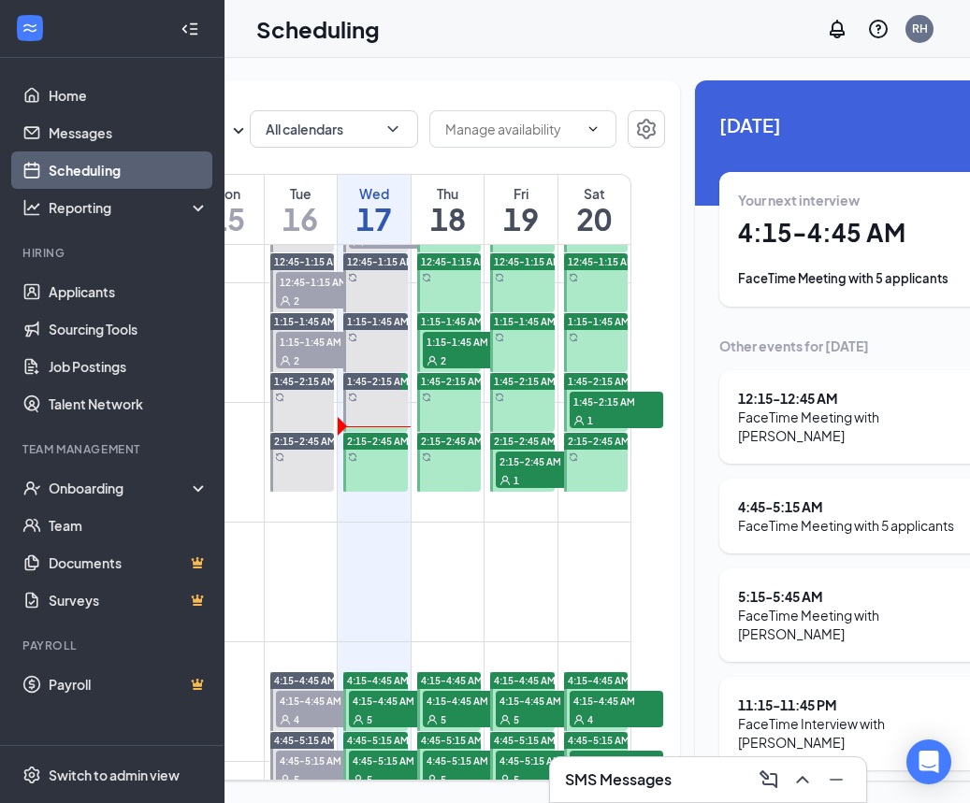
scroll to position [0, 208]
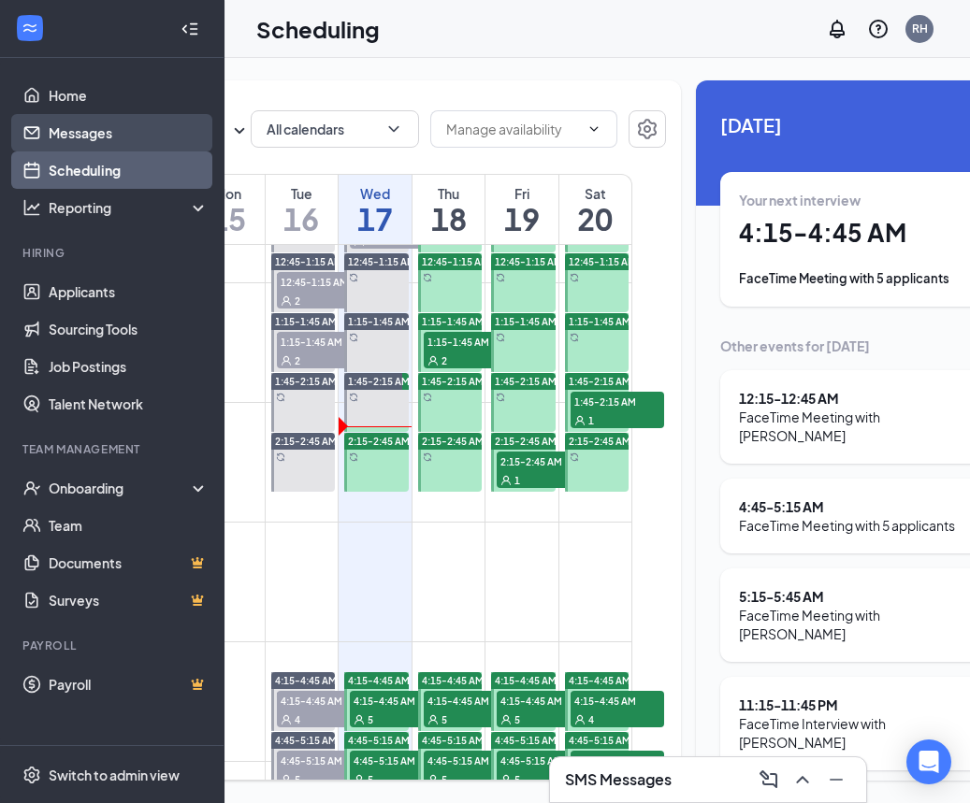
click at [49, 134] on link "Messages" at bounding box center [129, 132] width 160 height 37
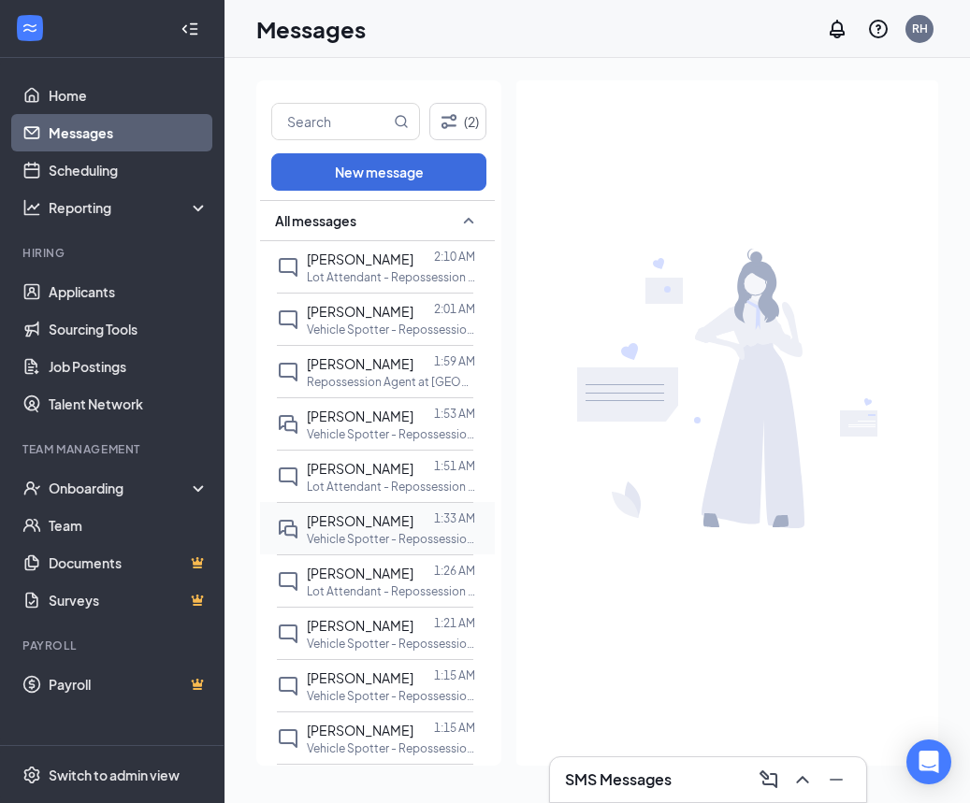
scroll to position [7, 0]
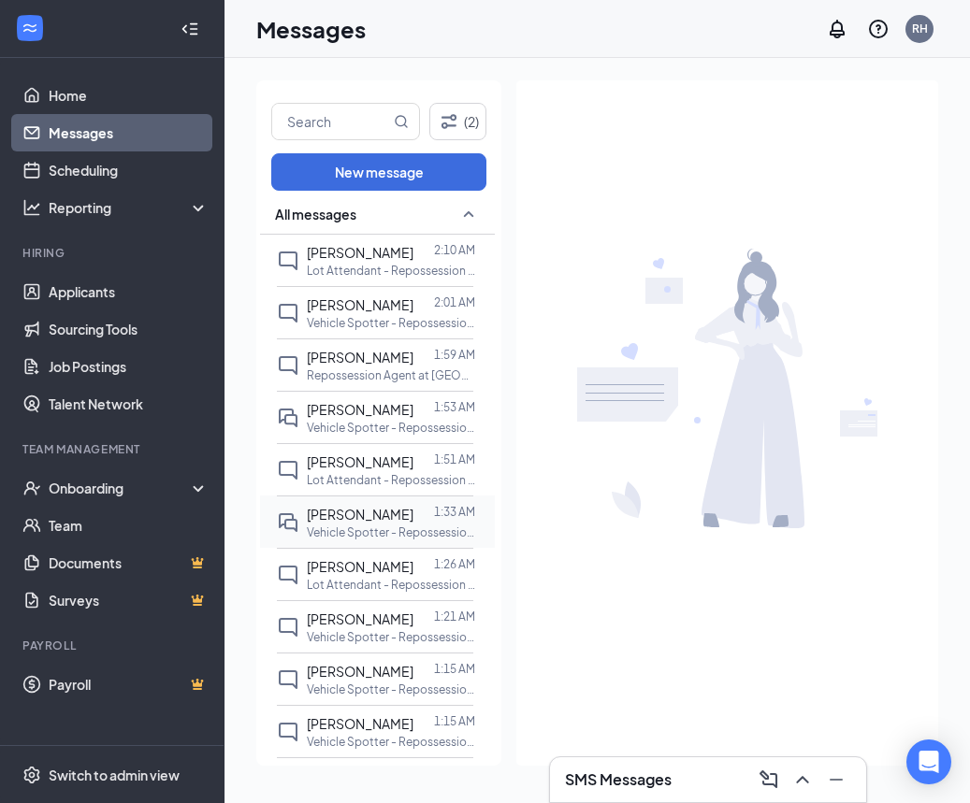
click at [390, 525] on p "Vehicle Spotter - Repossession at NM [GEOGRAPHIC_DATA]" at bounding box center [391, 533] width 168 height 16
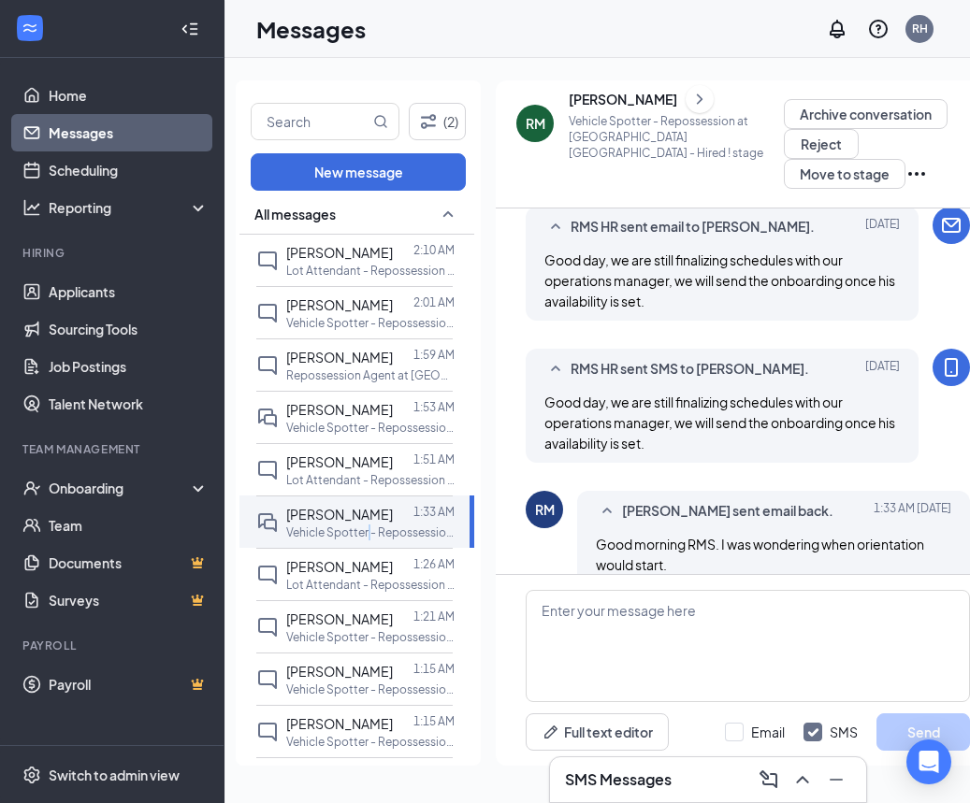
scroll to position [577, 0]
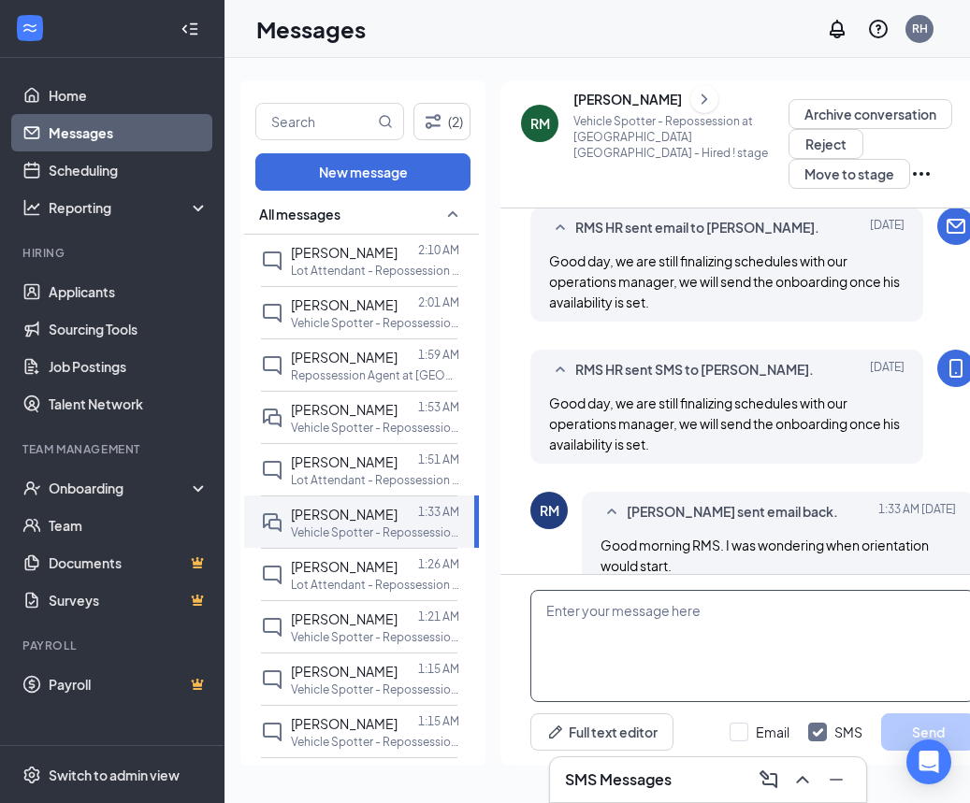
click at [707, 643] on textarea at bounding box center [752, 646] width 444 height 112
paste textarea "Hi, currently we are still not done finalizing everything with our operations m…"
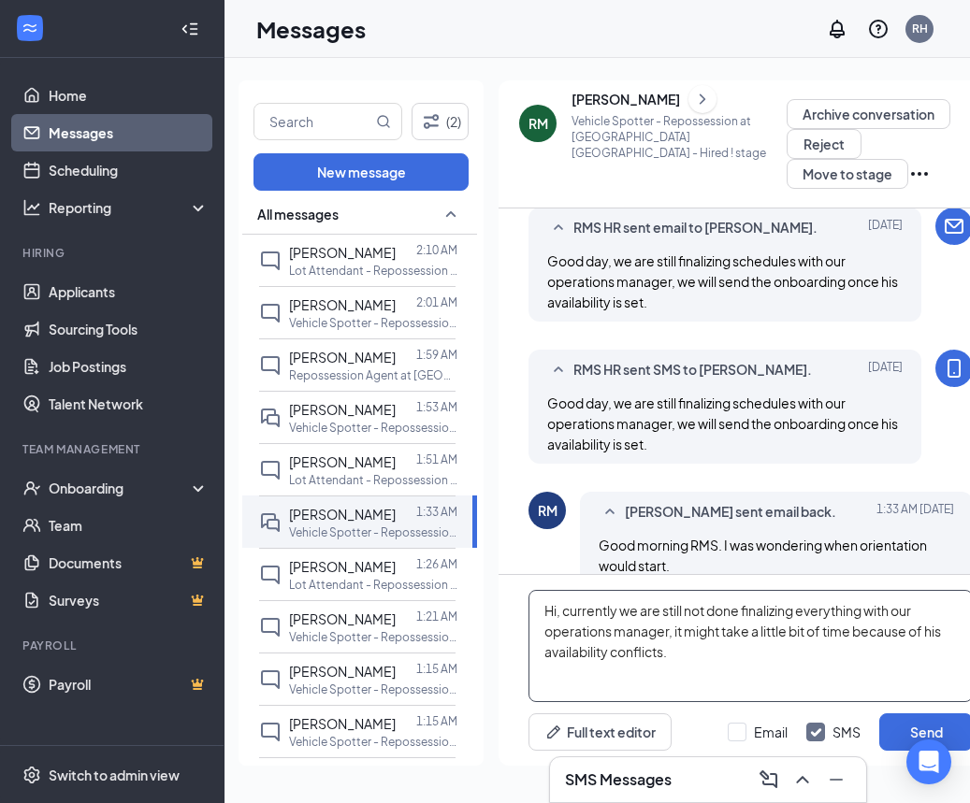
scroll to position [0, 0]
type textarea "Hi, currently we are still not done finalizing everything with our operations m…"
click at [740, 737] on div at bounding box center [737, 732] width 19 height 19
click at [740, 737] on input "Email" at bounding box center [758, 732] width 60 height 19
checkbox input "true"
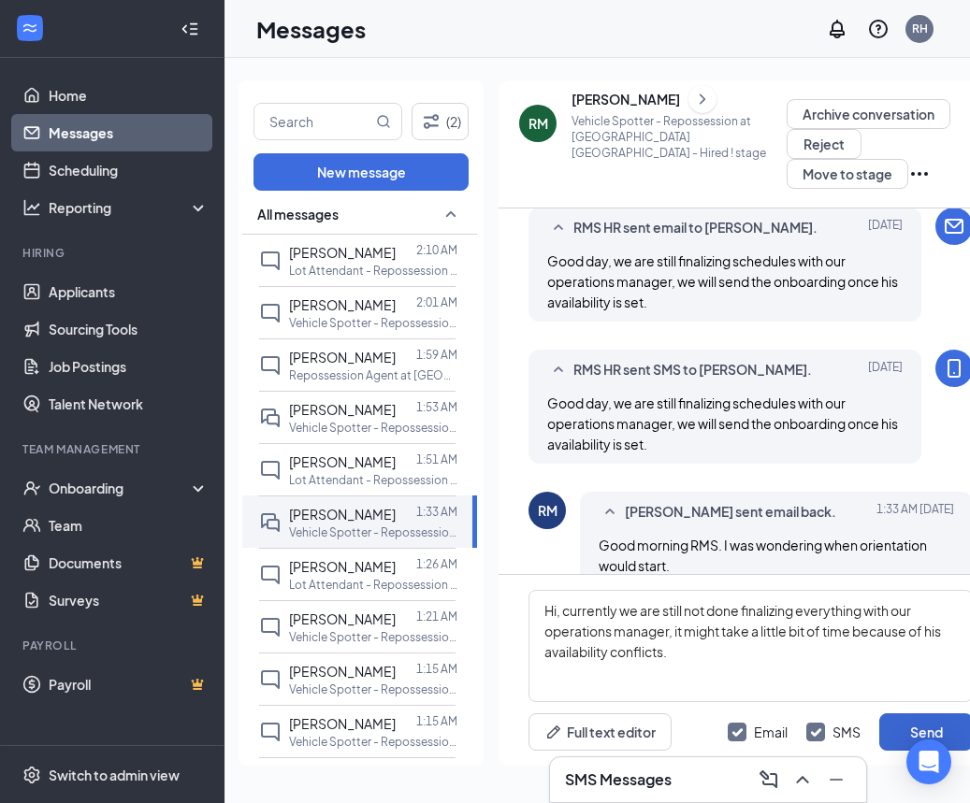
click at [895, 731] on button "Send" at bounding box center [926, 732] width 94 height 37
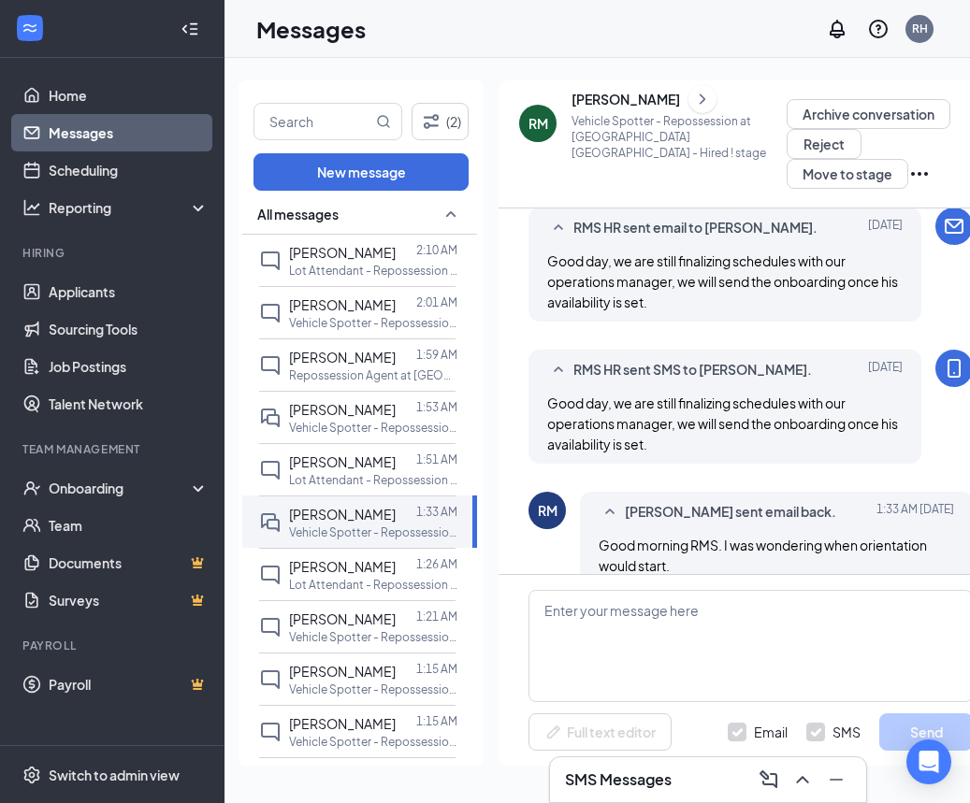
scroll to position [0, 21]
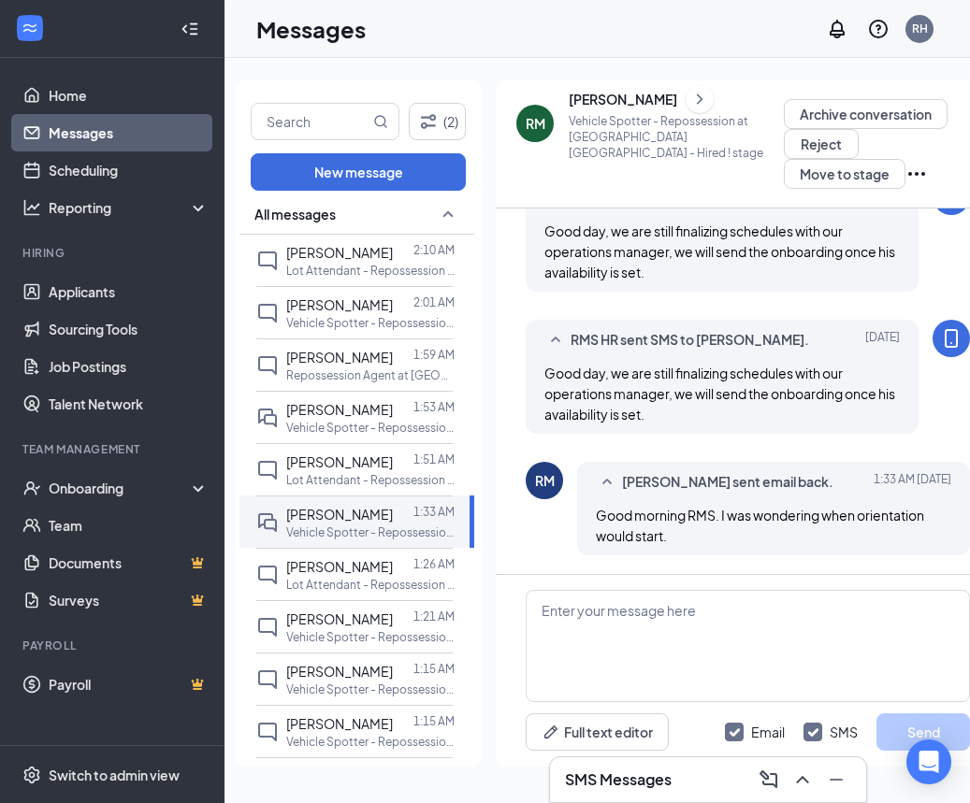
click at [644, 106] on div "[PERSON_NAME]" at bounding box center [623, 99] width 108 height 19
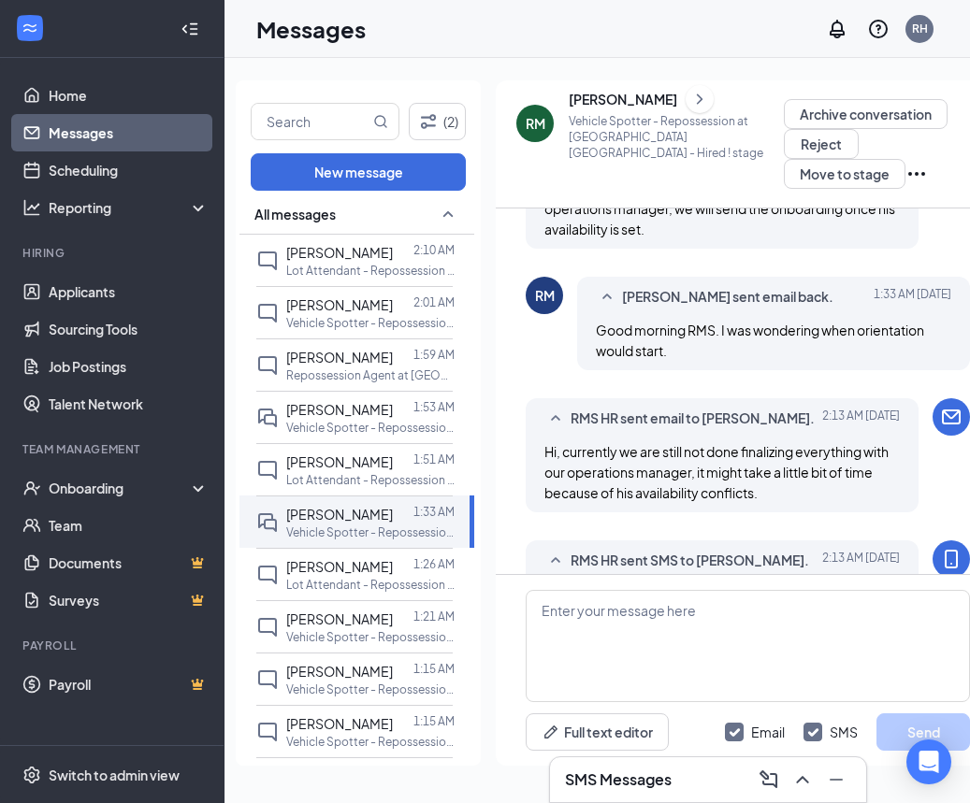
scroll to position [861, 0]
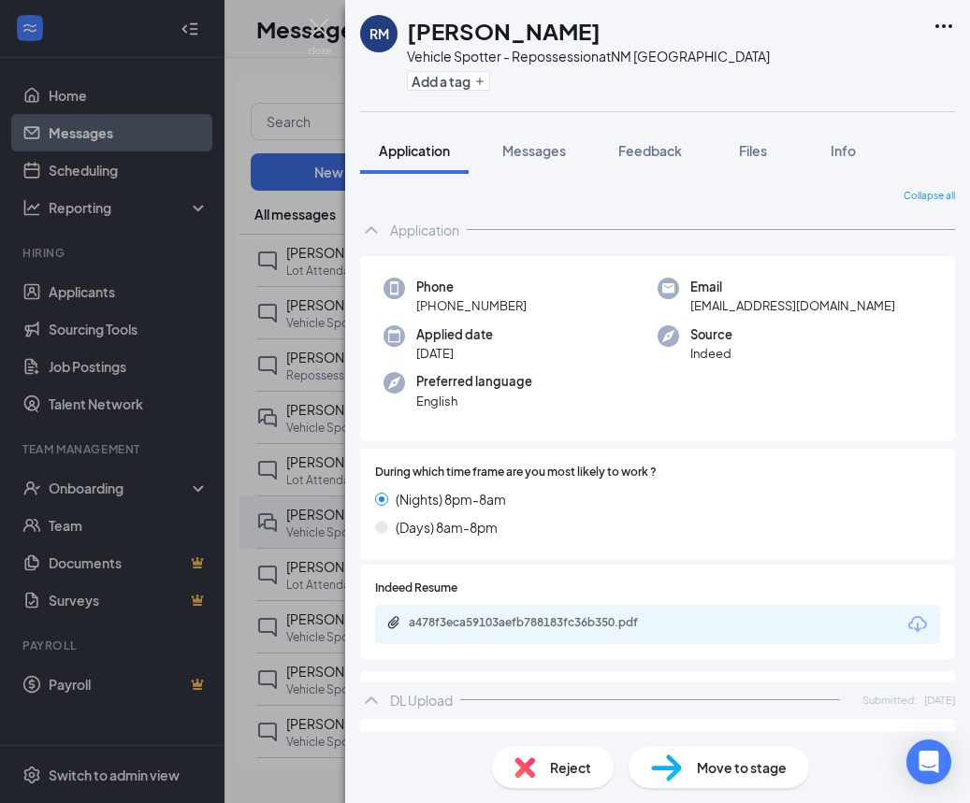
drag, startPoint x: 674, startPoint y: 158, endPoint x: 678, endPoint y: 178, distance: 20.0
click at [674, 158] on span "Feedback" at bounding box center [650, 150] width 64 height 17
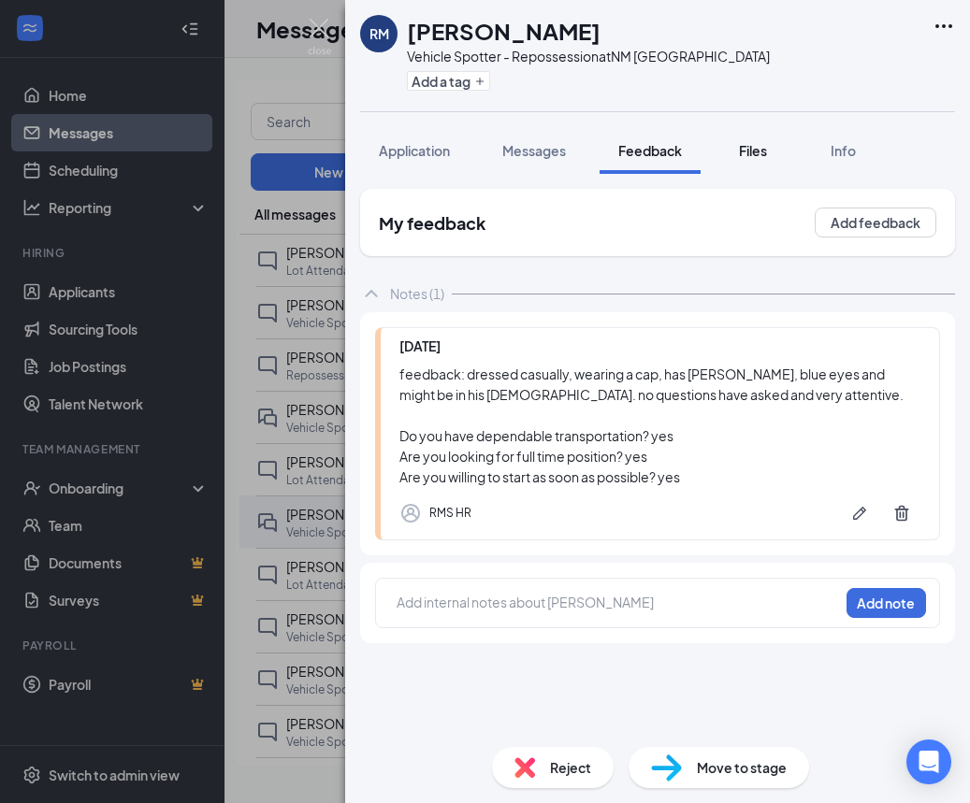
click at [751, 158] on span "Files" at bounding box center [753, 150] width 28 height 17
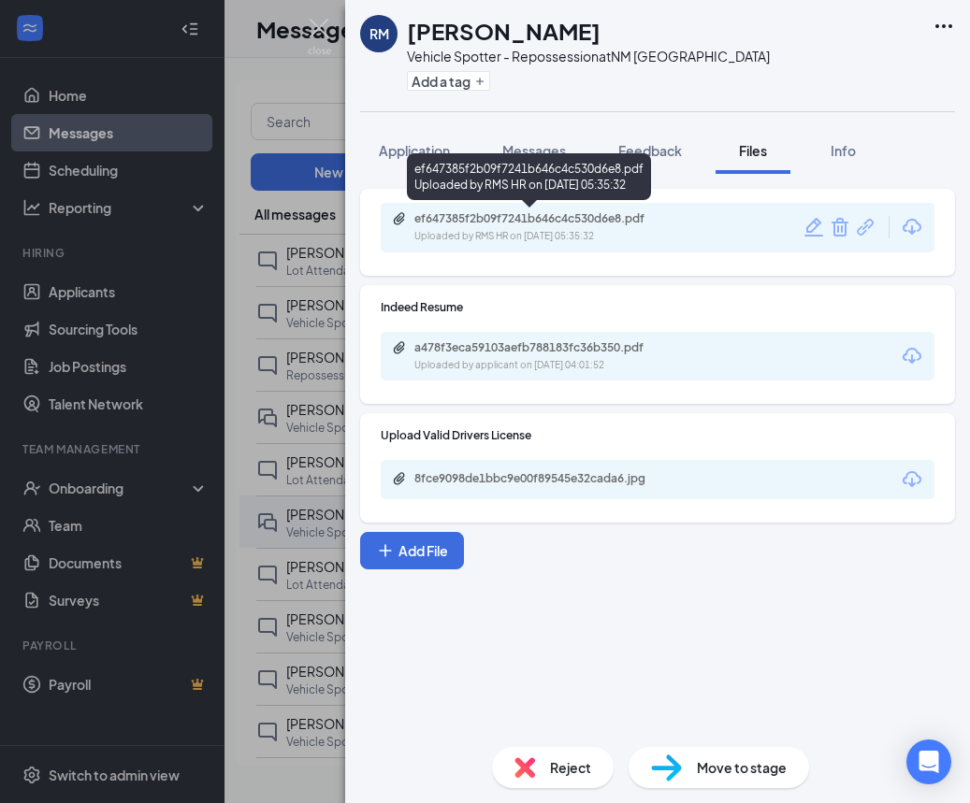
click at [462, 236] on div "Uploaded by RMS HR on Sep 12, 2025 at 05:35:32" at bounding box center [554, 236] width 281 height 15
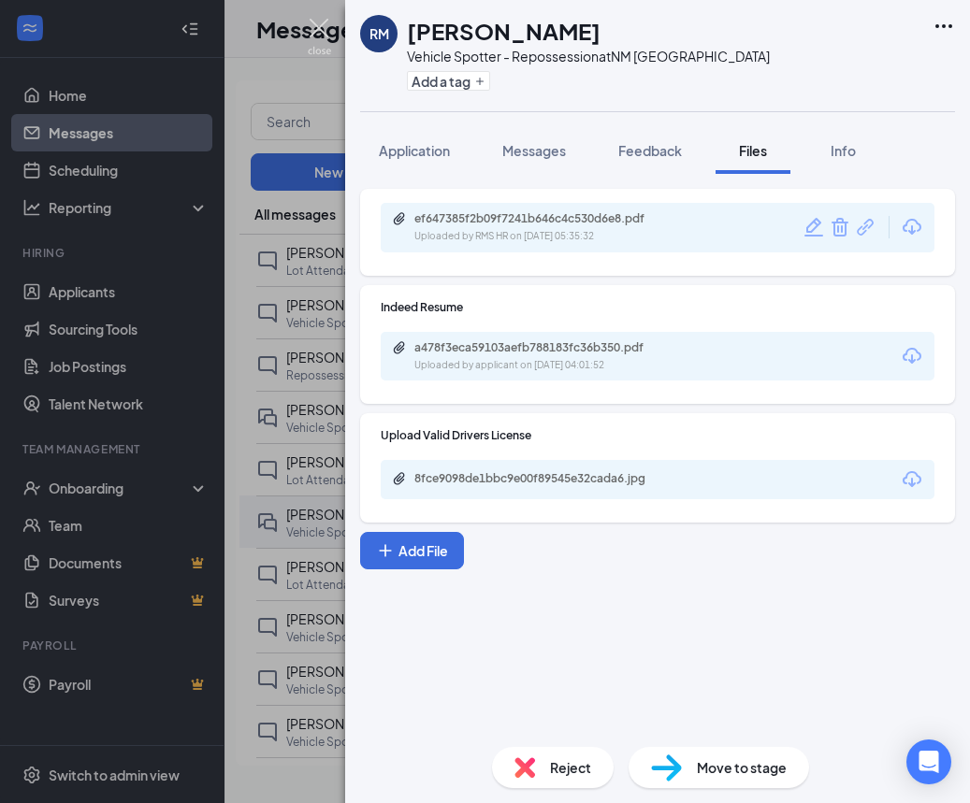
click at [310, 27] on img at bounding box center [319, 37] width 23 height 36
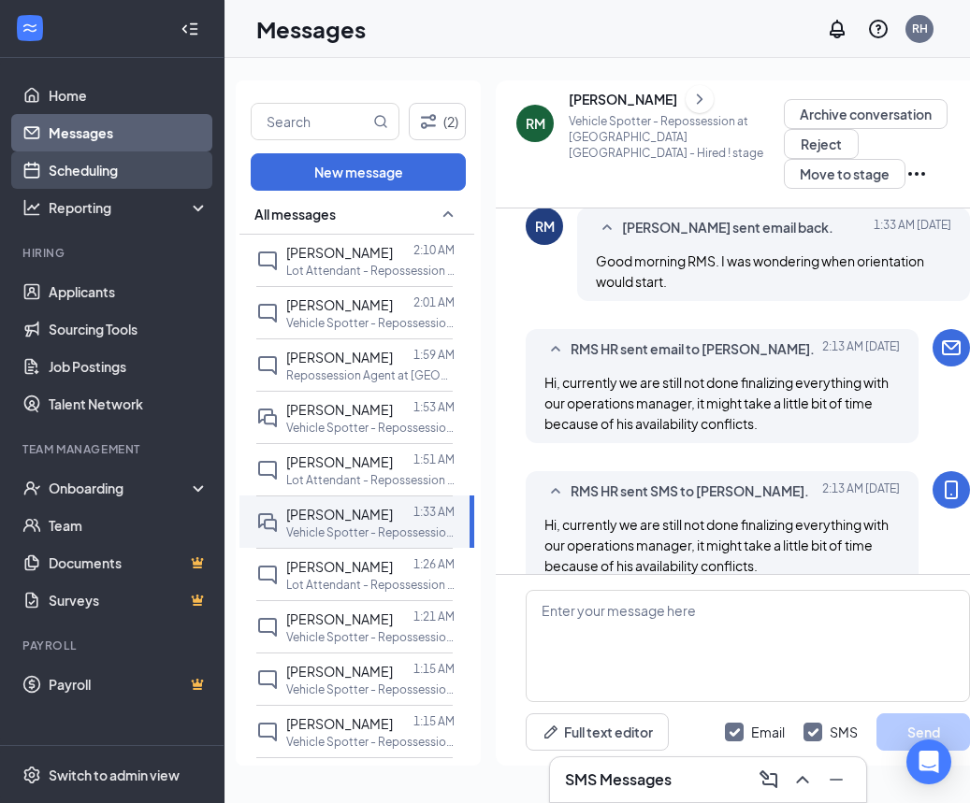
click at [133, 169] on link "Scheduling" at bounding box center [129, 169] width 160 height 37
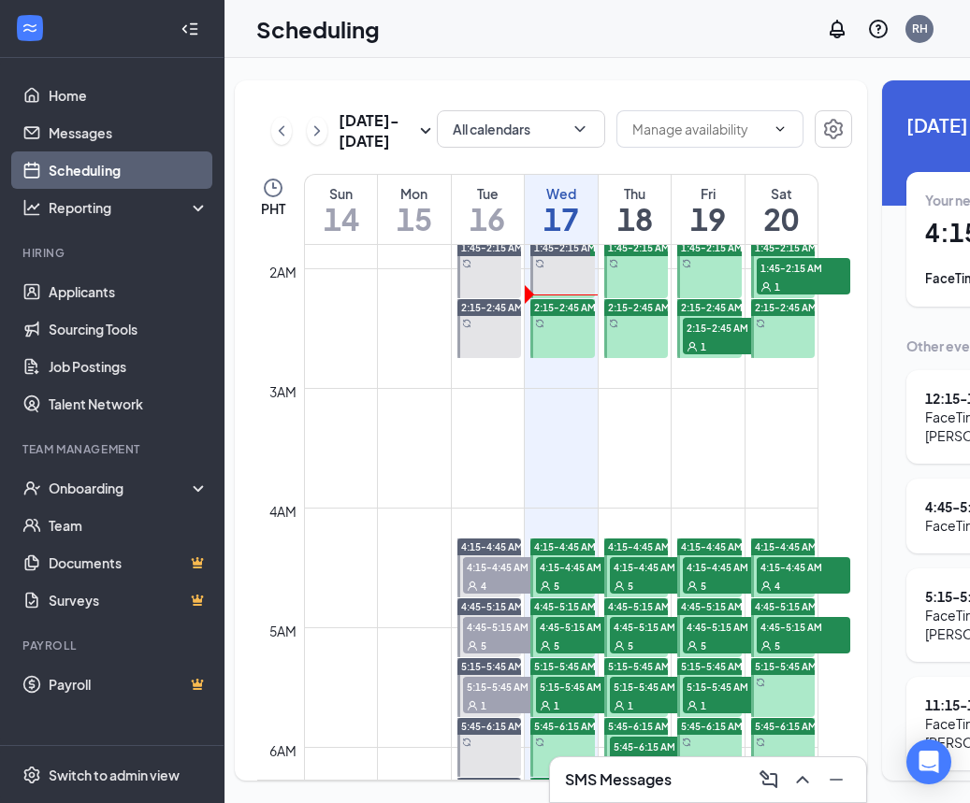
scroll to position [227, 0]
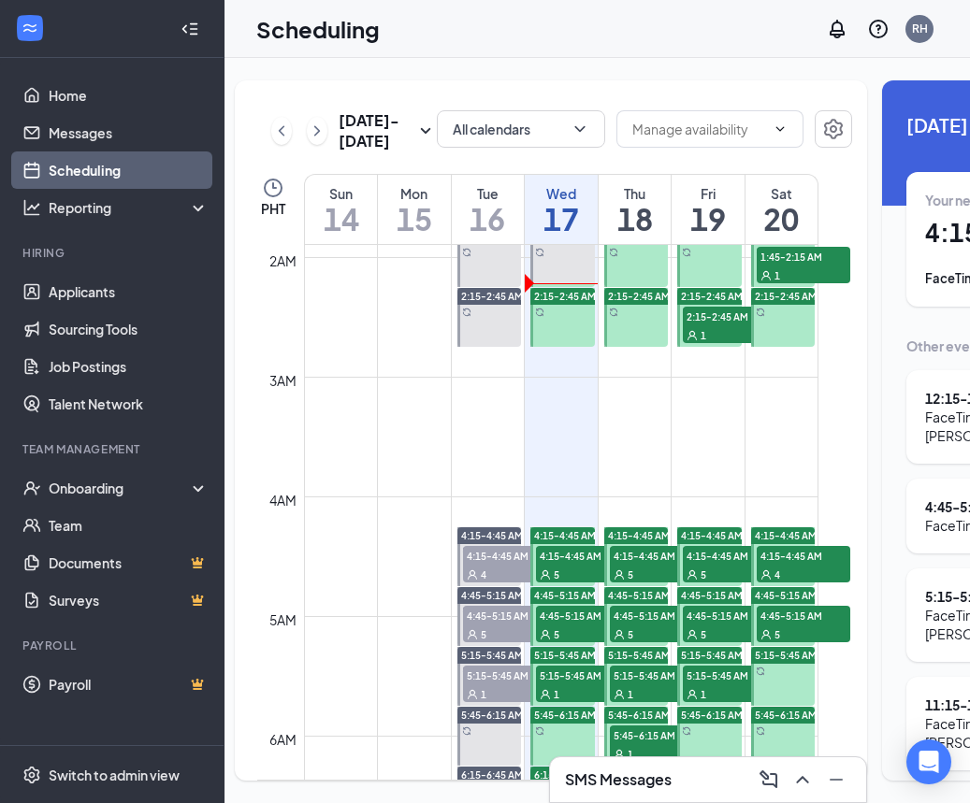
drag, startPoint x: 720, startPoint y: 368, endPoint x: 506, endPoint y: 418, distance: 219.8
click at [718, 344] on div "1" at bounding box center [730, 334] width 94 height 19
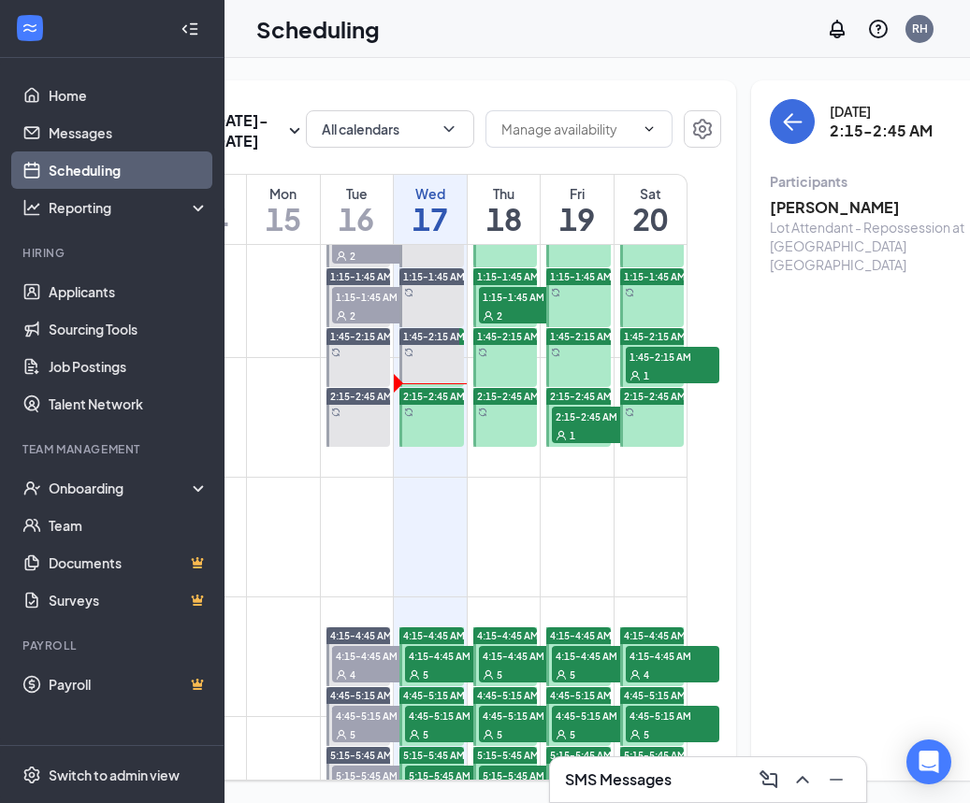
scroll to position [118, 0]
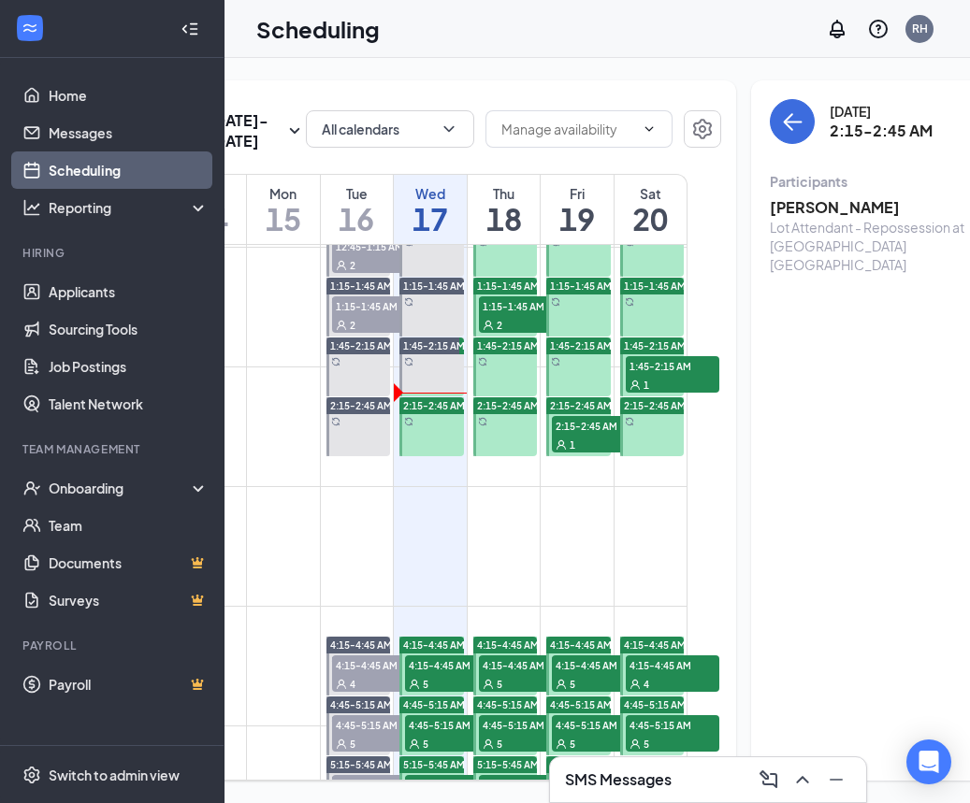
click at [659, 394] on div "1" at bounding box center [673, 384] width 94 height 19
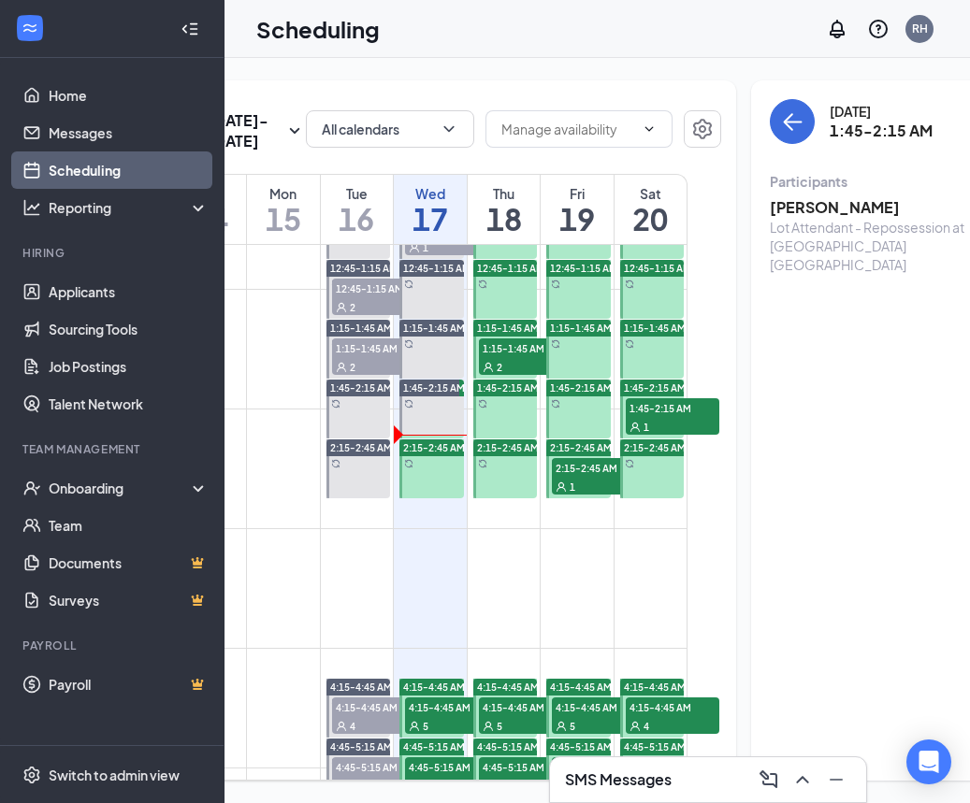
scroll to position [74, 0]
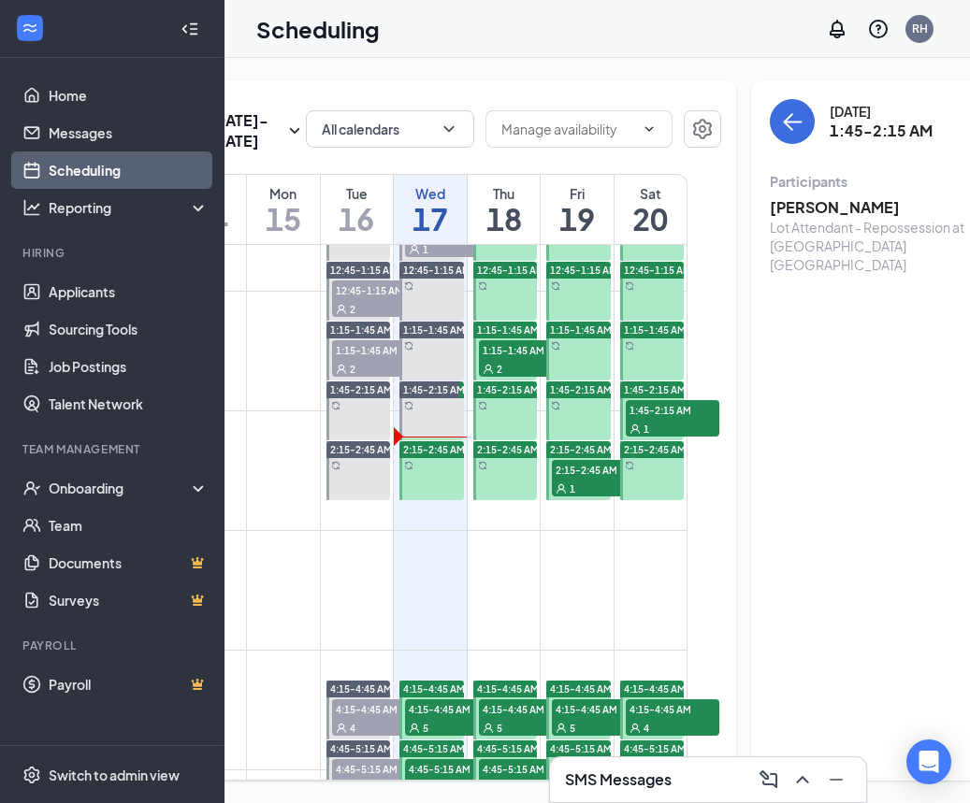
click at [499, 359] on span "1:15-1:45 AM" at bounding box center [526, 349] width 94 height 19
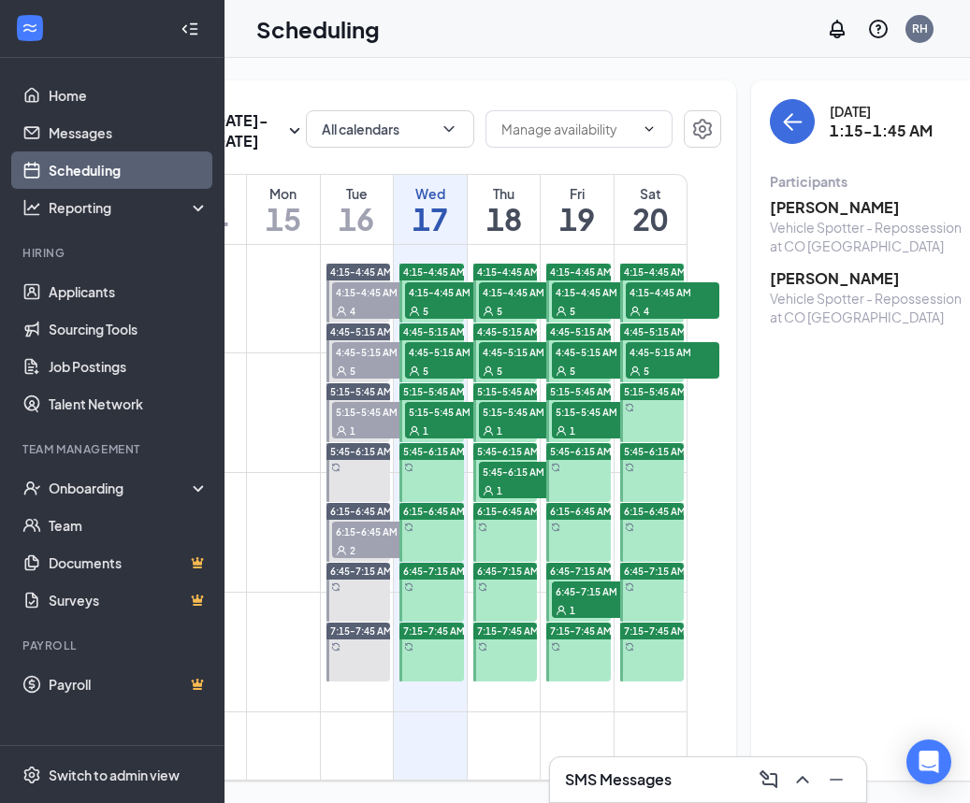
scroll to position [493, 0]
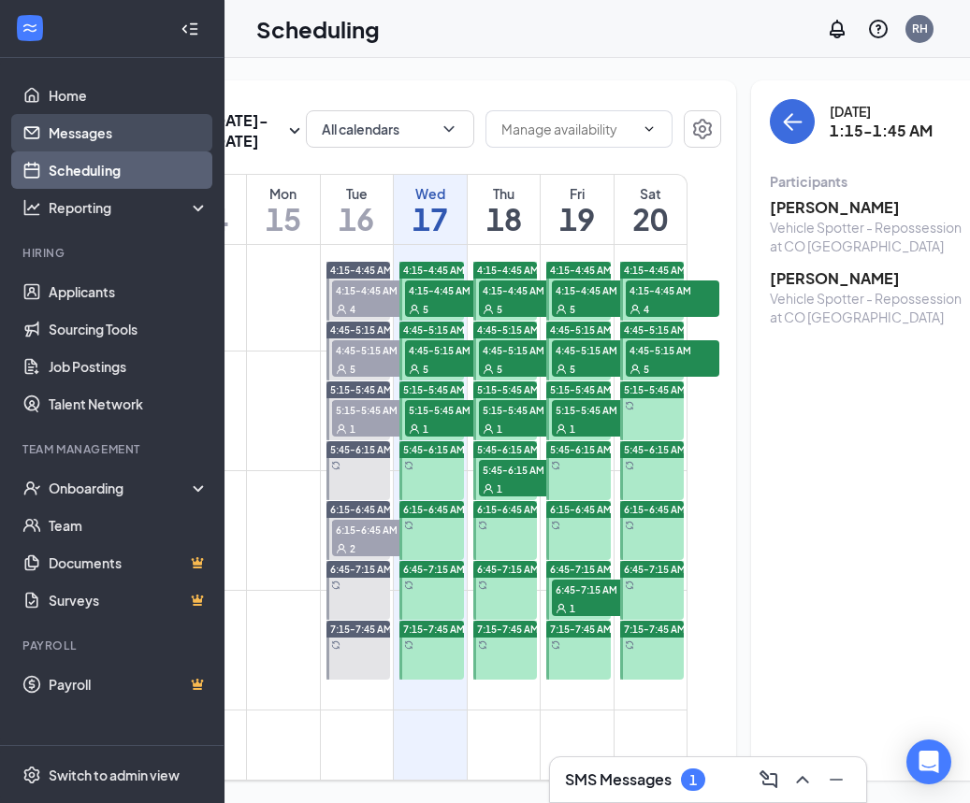
click at [115, 140] on link "Messages" at bounding box center [129, 132] width 160 height 37
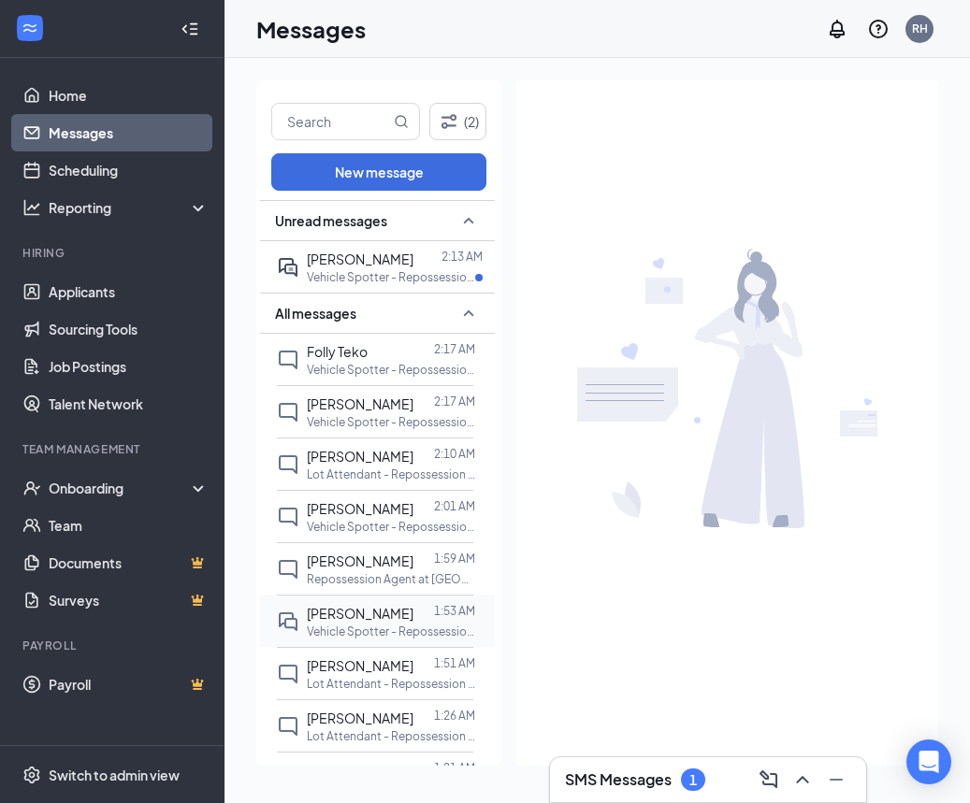
click at [409, 602] on div "Bill DeLuca 1:53 AM Vehicle Spotter - Repossession at NM Las Cruces" at bounding box center [375, 621] width 196 height 52
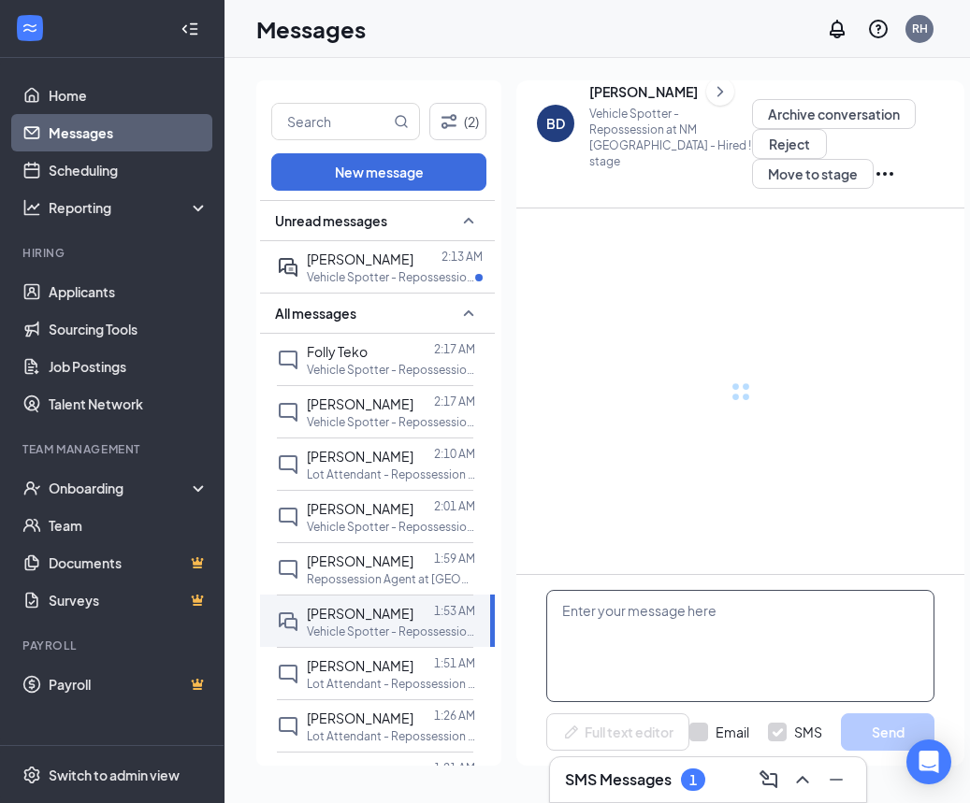
click at [674, 643] on textarea at bounding box center [740, 646] width 388 height 112
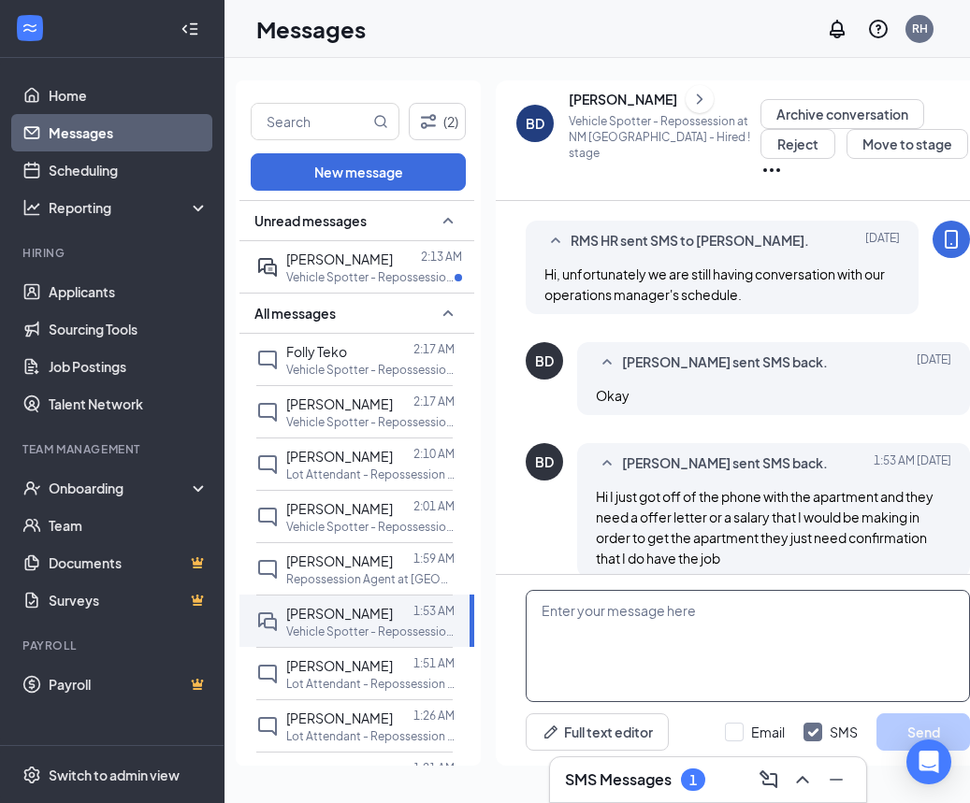
scroll to position [962, 0]
paste textarea "it is not a salary/w2 based job, it is subcontractor 1099 positon"
click at [541, 612] on textarea "it is not a salary/w2 based job, it is subcontractor 1099 positon" at bounding box center [748, 646] width 444 height 112
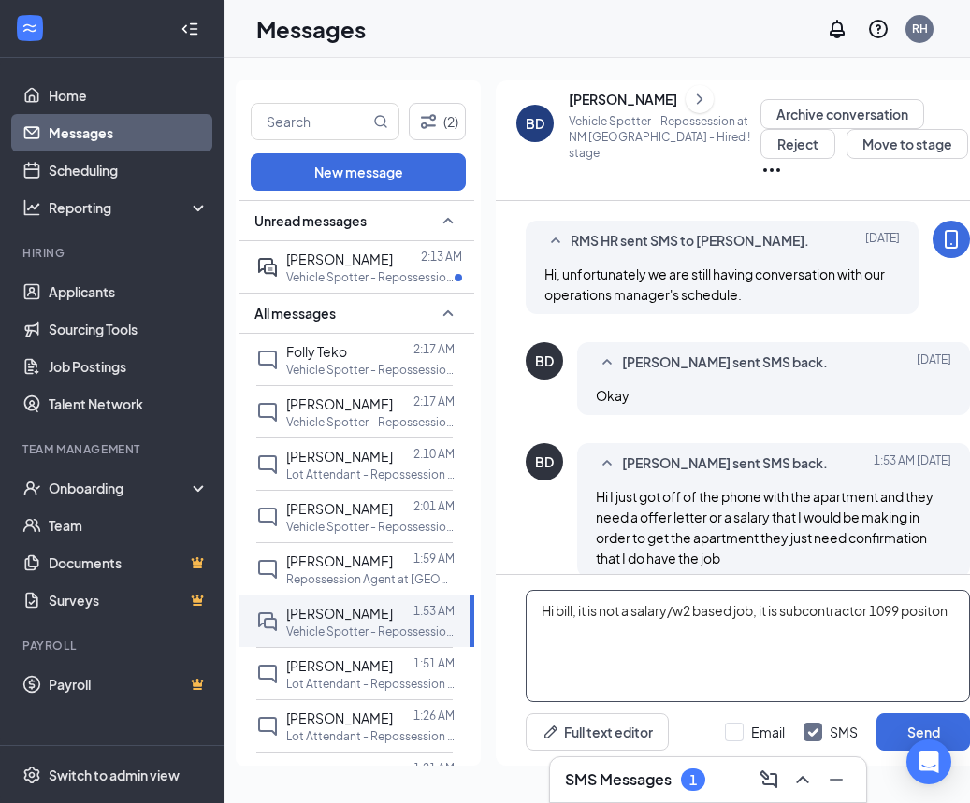
click at [612, 633] on textarea "Hi bill, it is not a salary/w2 based job, it is subcontractor 1099 positon" at bounding box center [748, 646] width 444 height 112
click at [568, 635] on textarea "Hi bill, it is not a salary/w2 based job, it is subcontractor 1099 positon." at bounding box center [748, 646] width 444 height 112
drag, startPoint x: 579, startPoint y: 633, endPoint x: 515, endPoint y: 634, distance: 63.6
click at [515, 634] on div "Hi bill, it is not a salary/w2 based job, it is subcontractor 1099 positon. Ful…" at bounding box center [748, 670] width 504 height 191
type textarea "Hi bill, it is not a salary/w2 based job, it is subcontractor 1099 position."
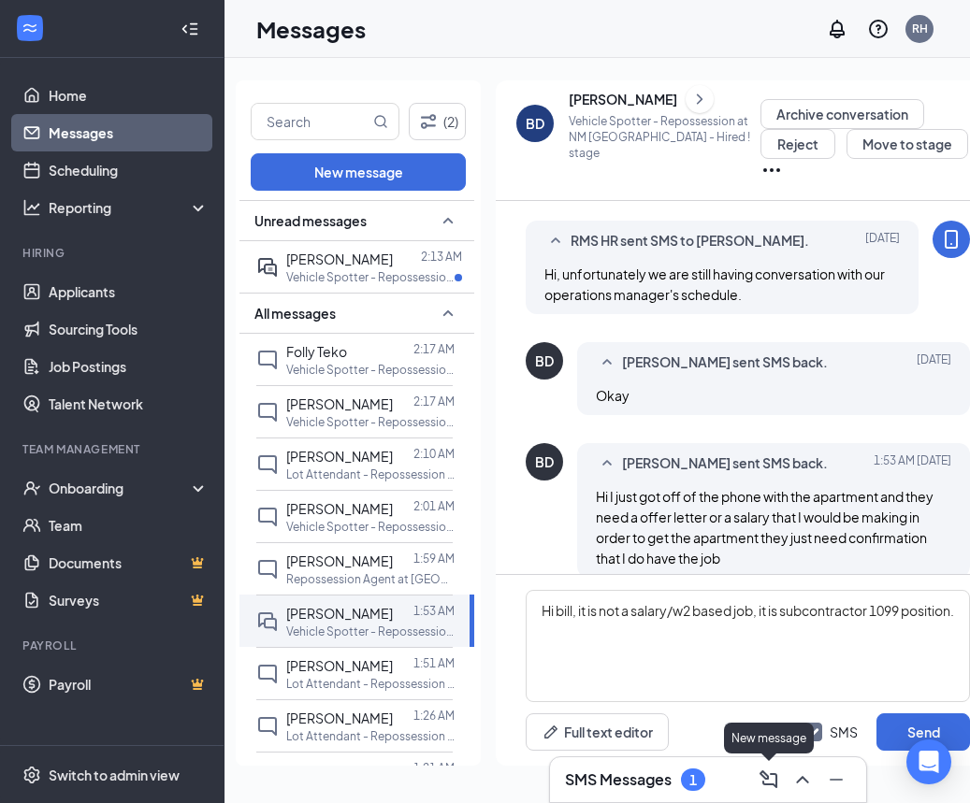
click at [735, 733] on div "New message" at bounding box center [769, 738] width 90 height 31
click at [743, 726] on div at bounding box center [734, 732] width 19 height 19
click at [743, 726] on input "Email" at bounding box center [755, 732] width 60 height 19
checkbox input "true"
click at [898, 725] on button "Send" at bounding box center [923, 732] width 94 height 37
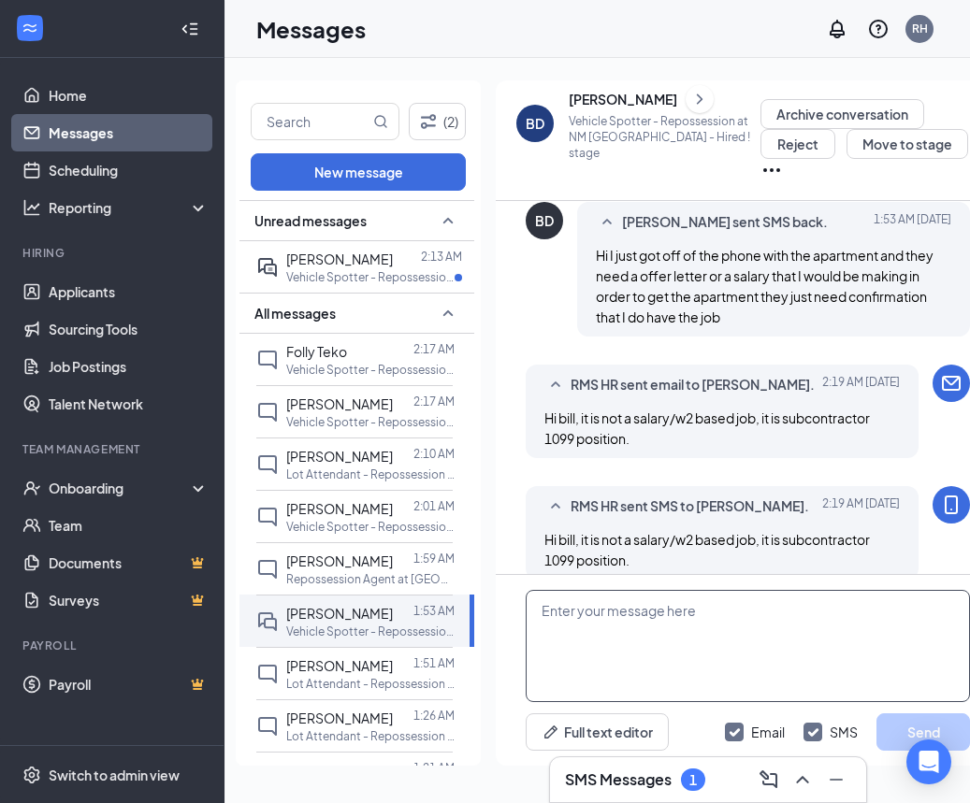
scroll to position [1205, 0]
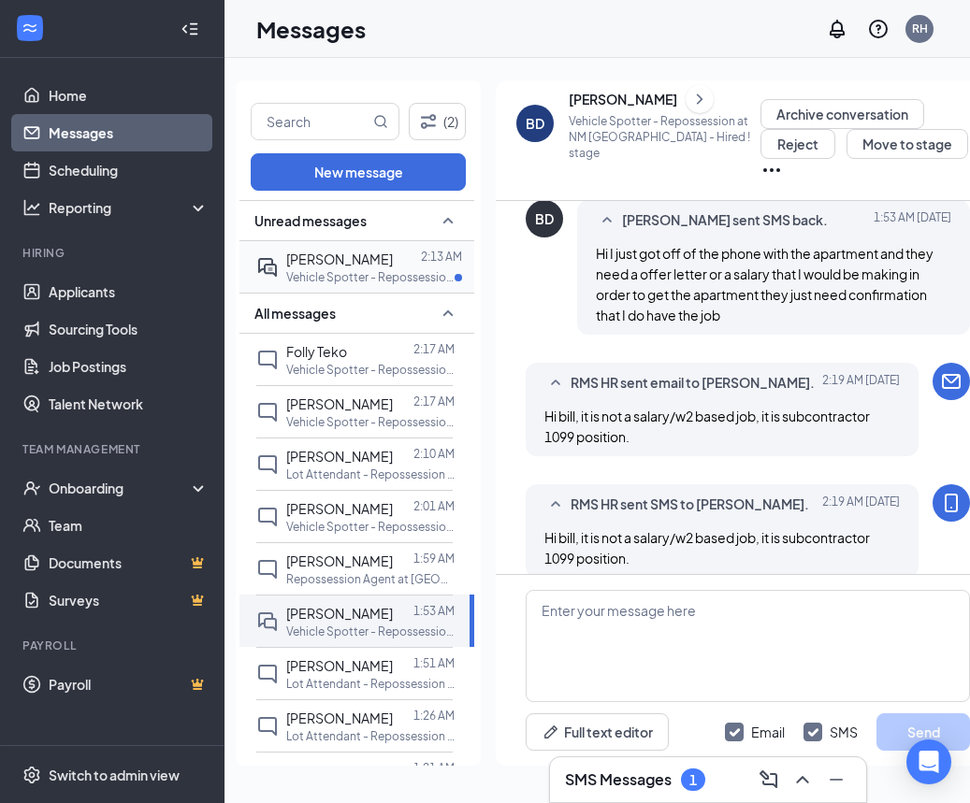
click at [344, 266] on span "[PERSON_NAME]" at bounding box center [339, 259] width 107 height 17
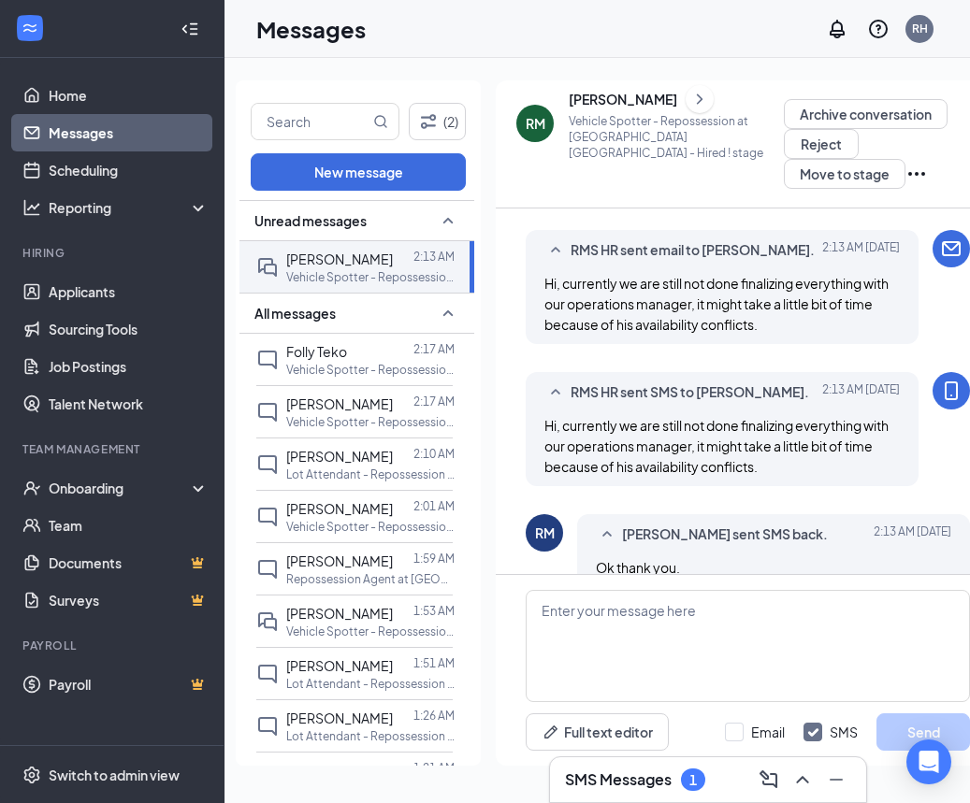
scroll to position [820, 0]
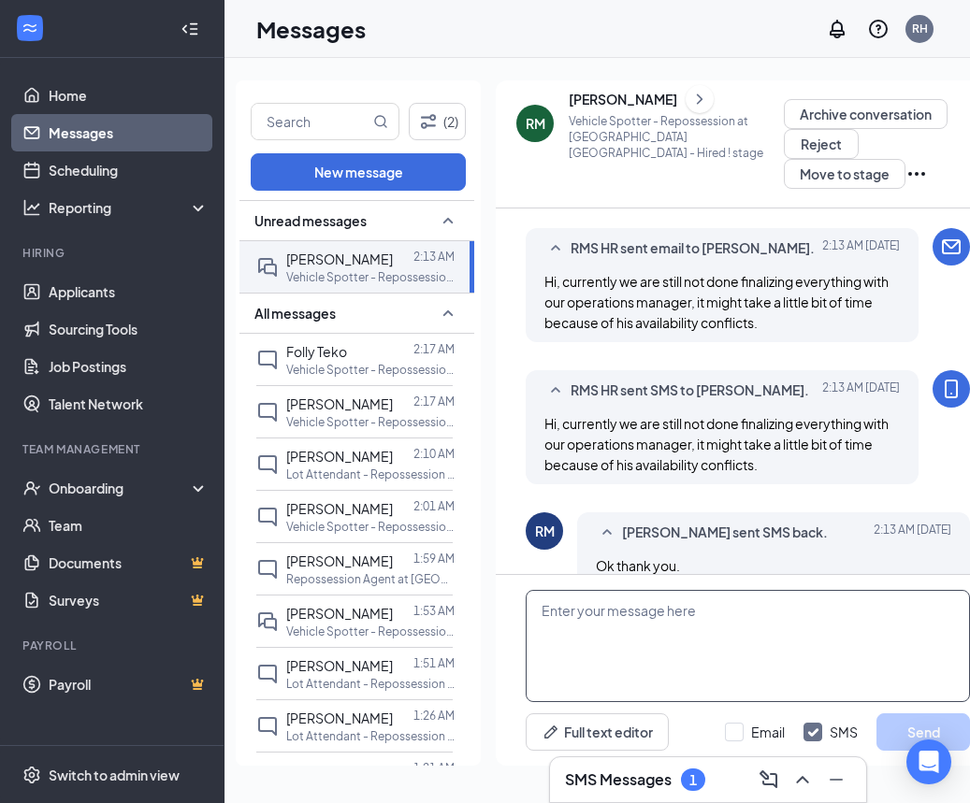
click at [658, 620] on textarea at bounding box center [748, 646] width 444 height 112
type textarea "You're welcome!"
click at [735, 736] on div at bounding box center [734, 732] width 19 height 19
click at [735, 736] on input "Email" at bounding box center [755, 732] width 60 height 19
checkbox input "true"
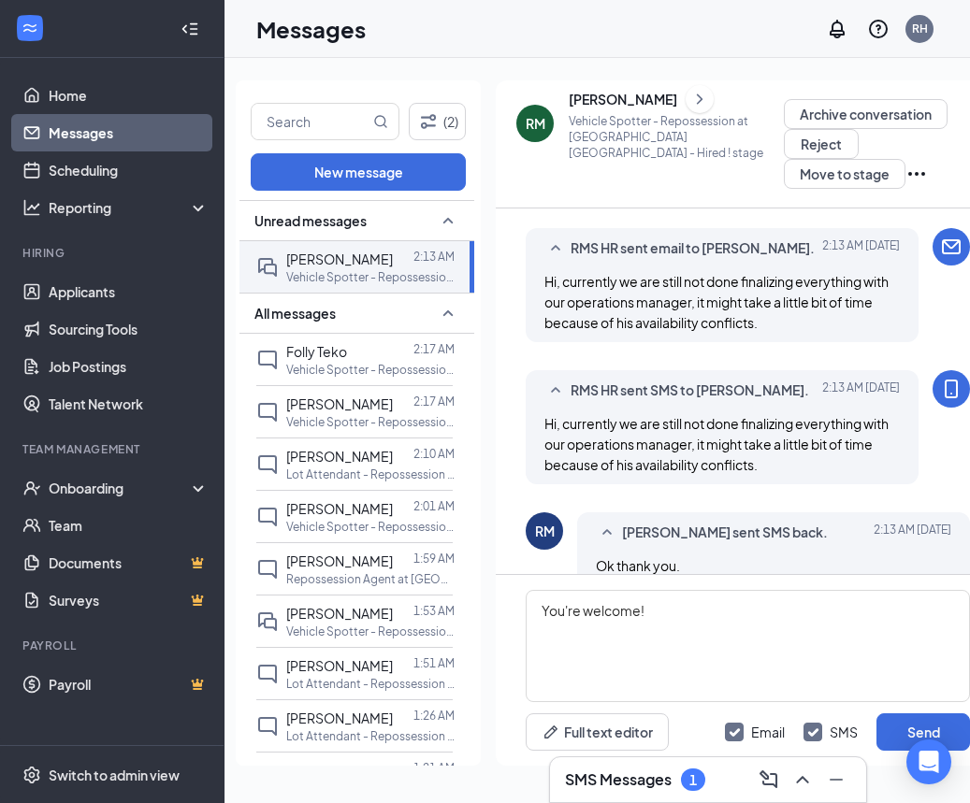
click at [872, 720] on div "Email SMS Send" at bounding box center [847, 732] width 245 height 37
drag, startPoint x: 887, startPoint y: 722, endPoint x: 863, endPoint y: 714, distance: 24.8
click at [885, 721] on button "Send" at bounding box center [923, 732] width 94 height 37
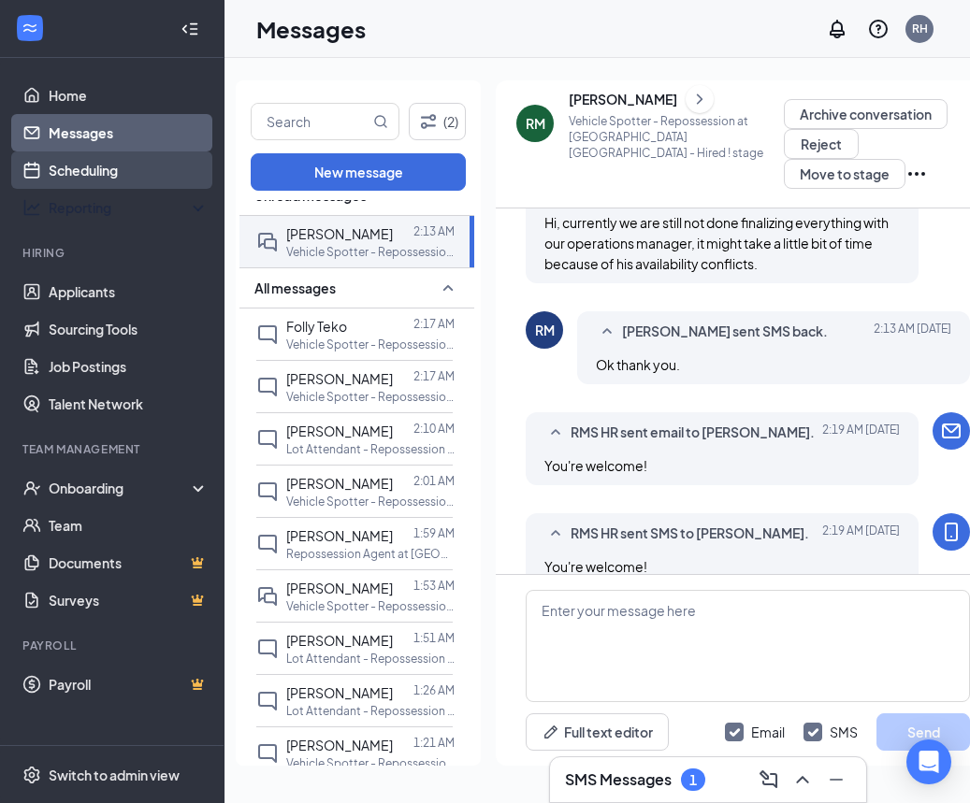
scroll to position [1022, 0]
click at [69, 164] on link "Scheduling" at bounding box center [129, 169] width 160 height 37
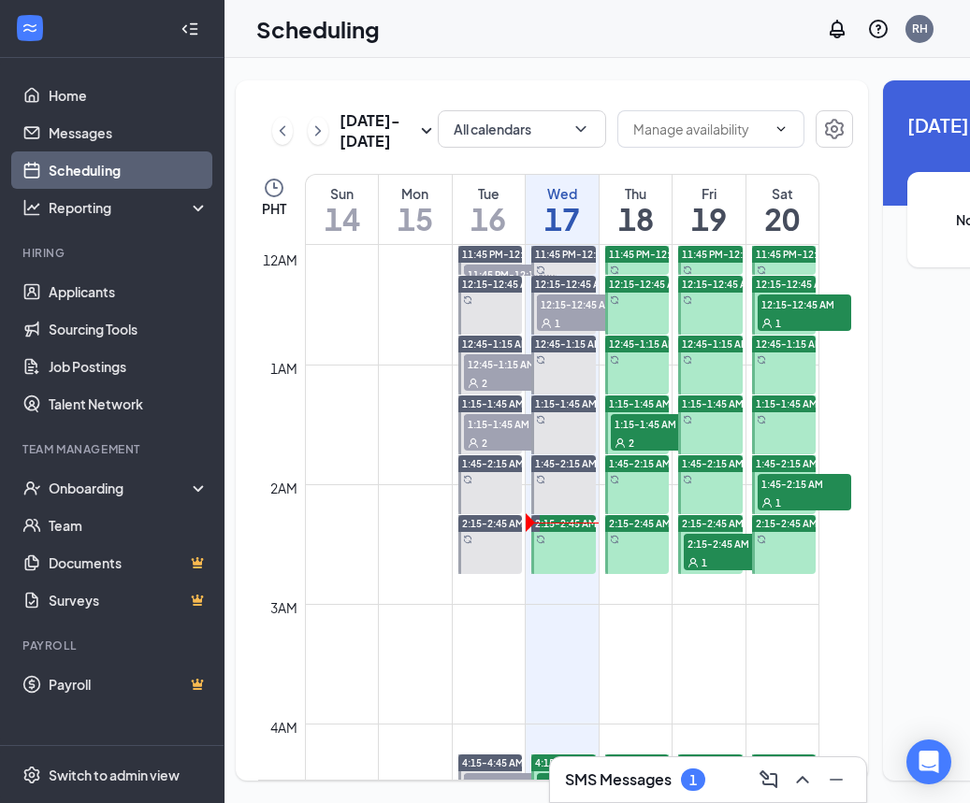
scroll to position [0, 24]
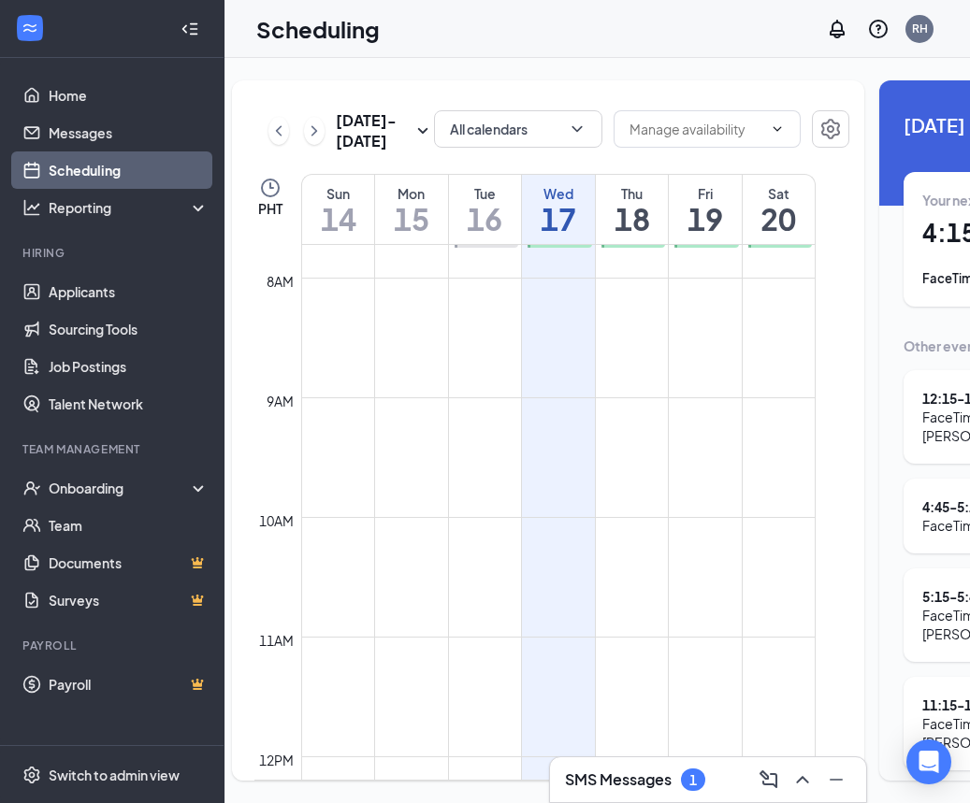
click at [695, 770] on div "1" at bounding box center [693, 780] width 24 height 22
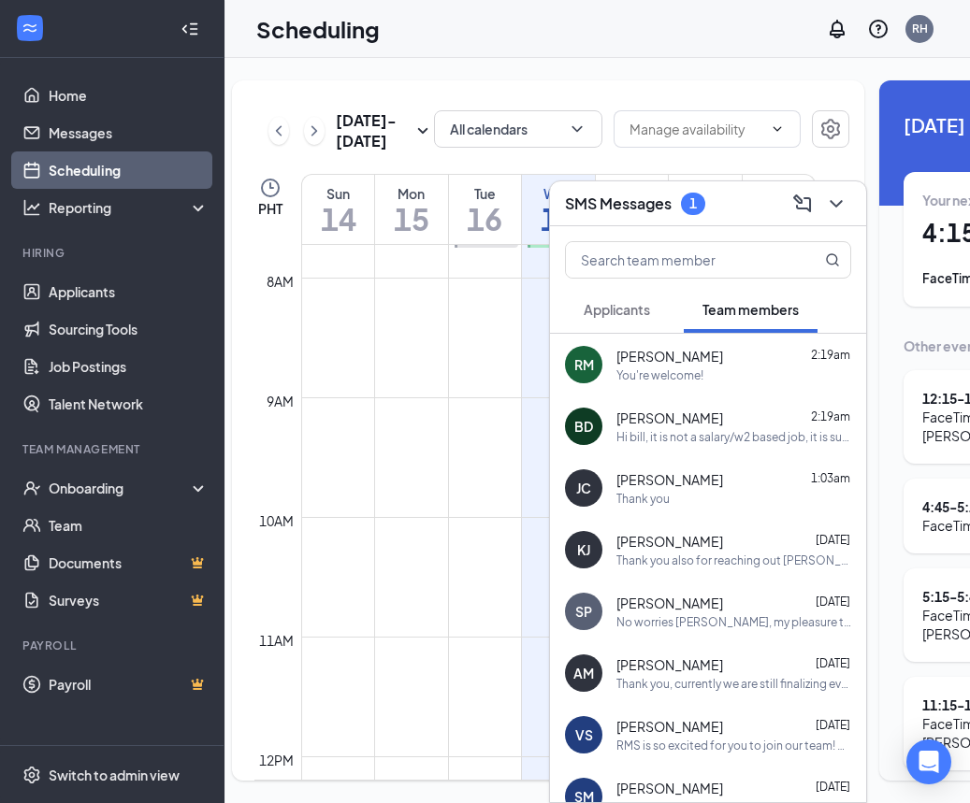
click at [626, 314] on span "Applicants" at bounding box center [617, 309] width 66 height 17
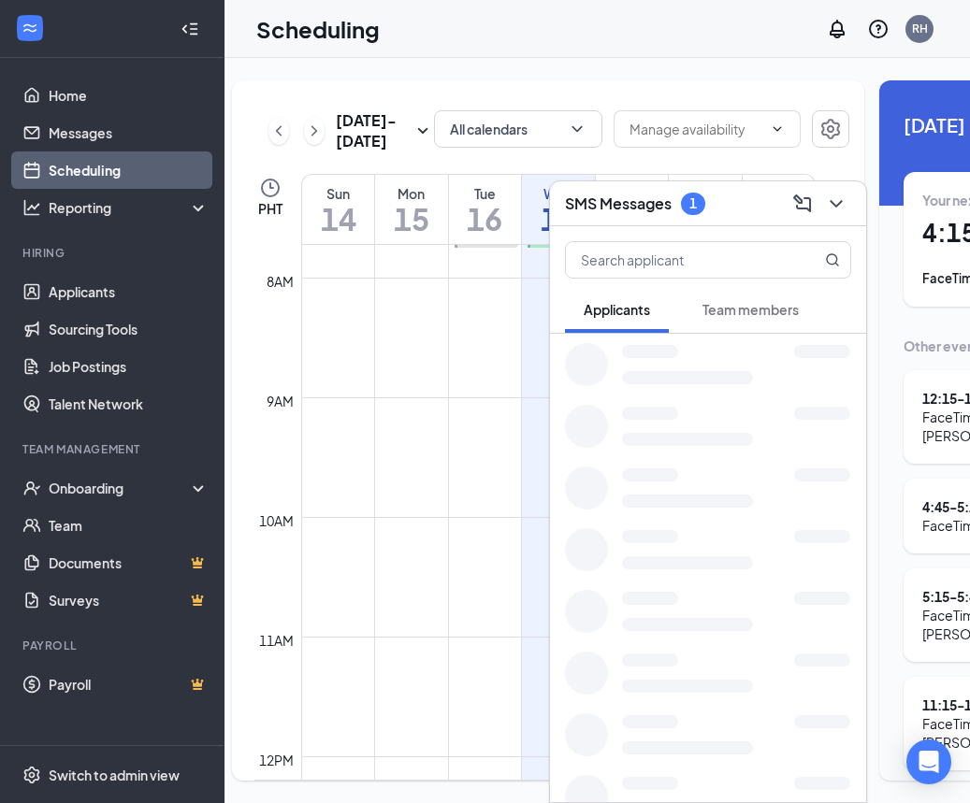
scroll to position [0, 0]
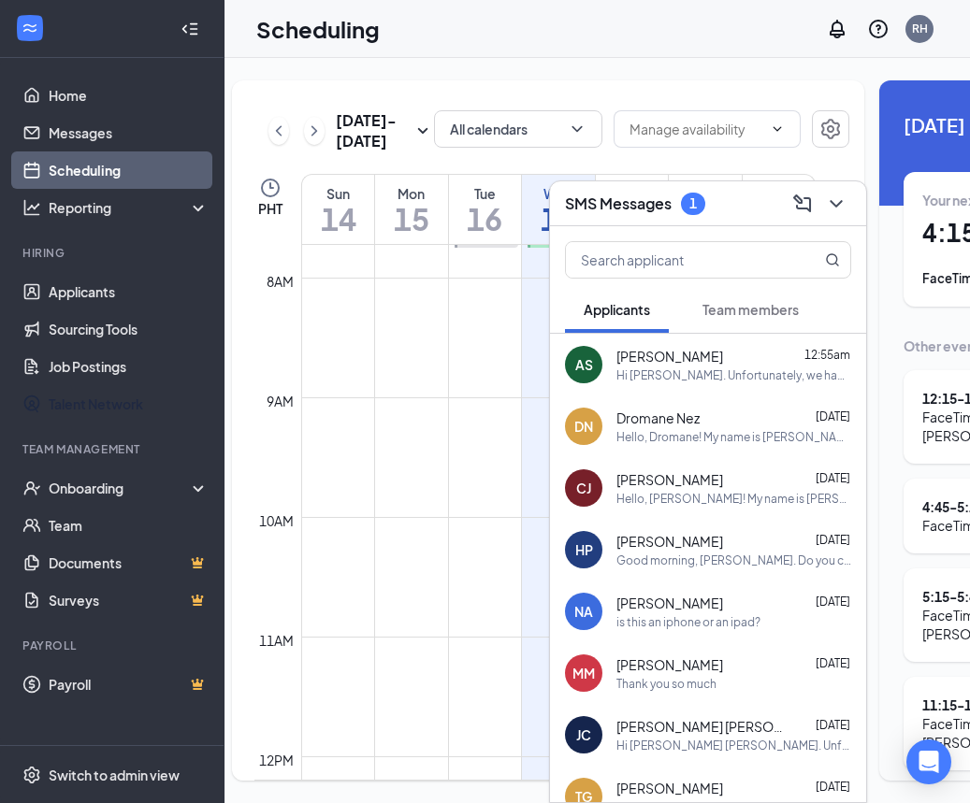
click at [248, 427] on div "Sep 14 - Sep 20 All calendars PHT Sun 14 Mon 15 Tue 16 Wed 17 Thu 18 Fri 19 Sat…" at bounding box center [548, 430] width 632 height 700
click at [97, 131] on link "Messages" at bounding box center [129, 132] width 160 height 37
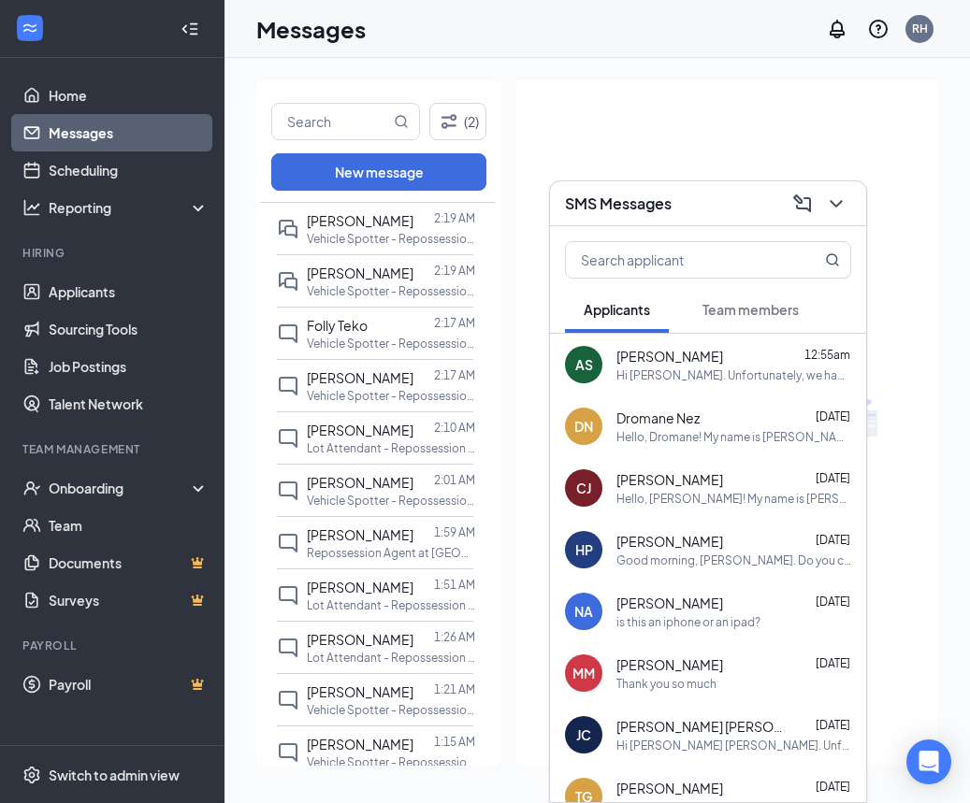
scroll to position [72, 0]
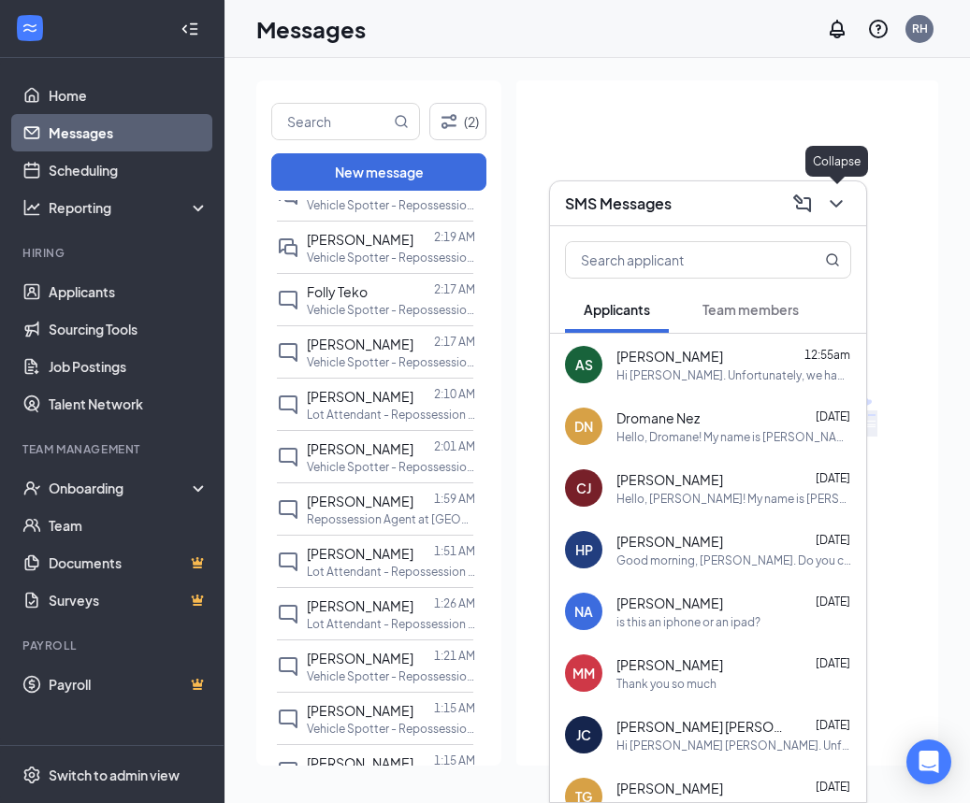
click at [830, 206] on icon "ChevronDown" at bounding box center [836, 204] width 22 height 22
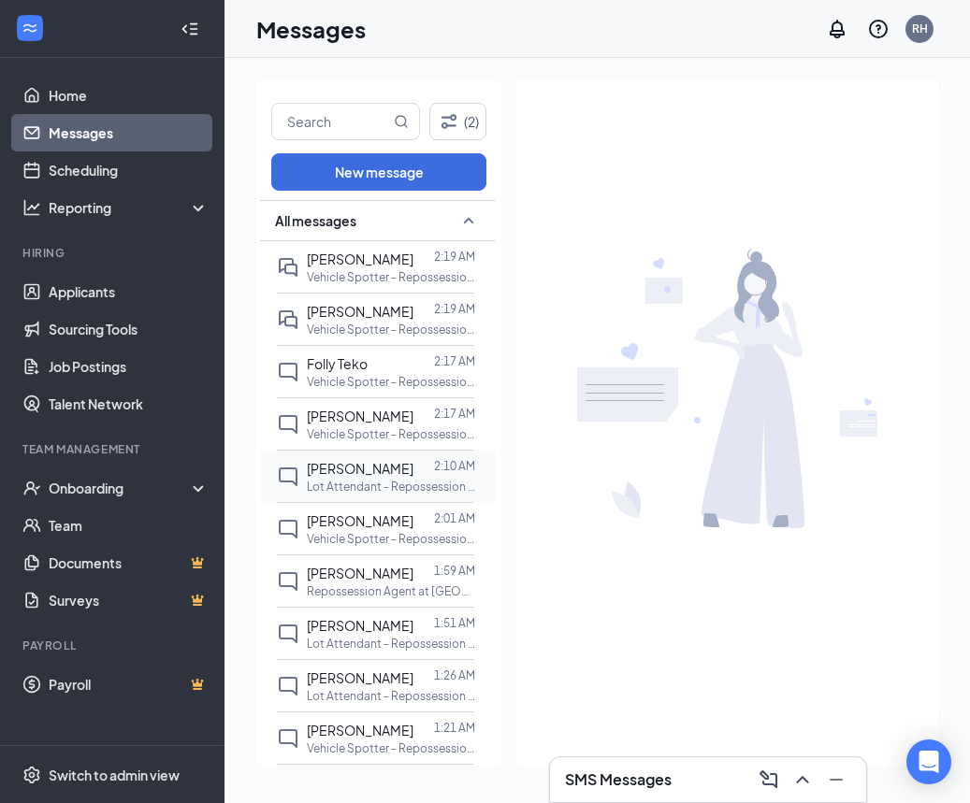
scroll to position [0, 0]
click at [69, 160] on link "Scheduling" at bounding box center [129, 169] width 160 height 37
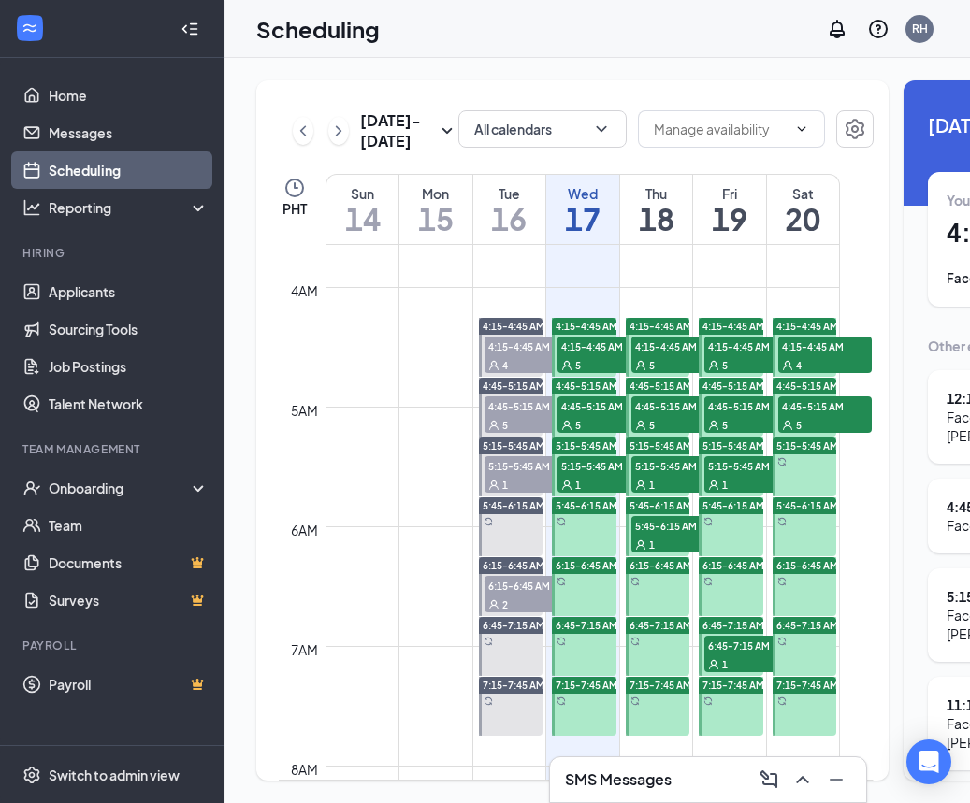
scroll to position [473, 0]
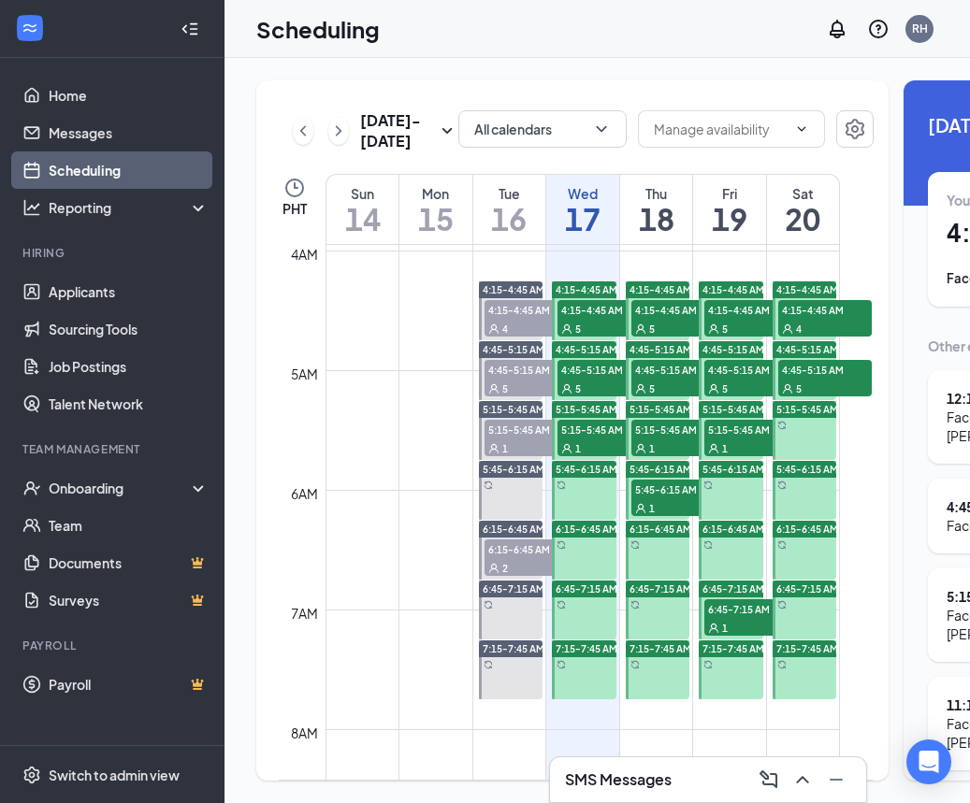
click at [790, 319] on span "4:15-4:45 AM" at bounding box center [825, 309] width 94 height 19
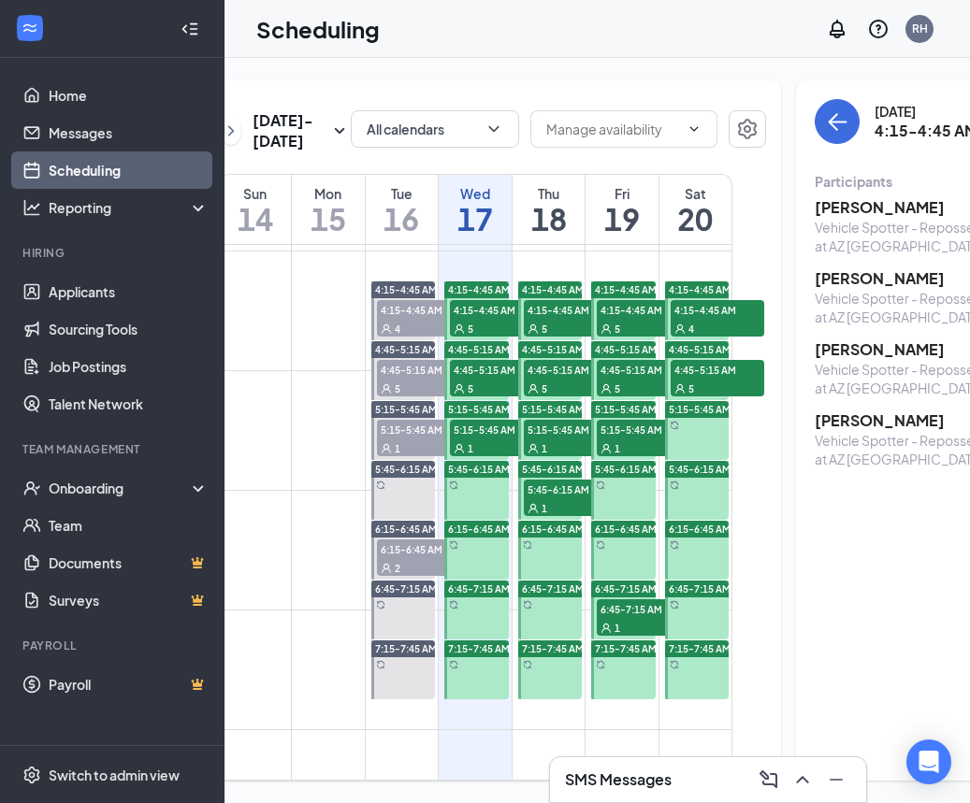
scroll to position [0, 96]
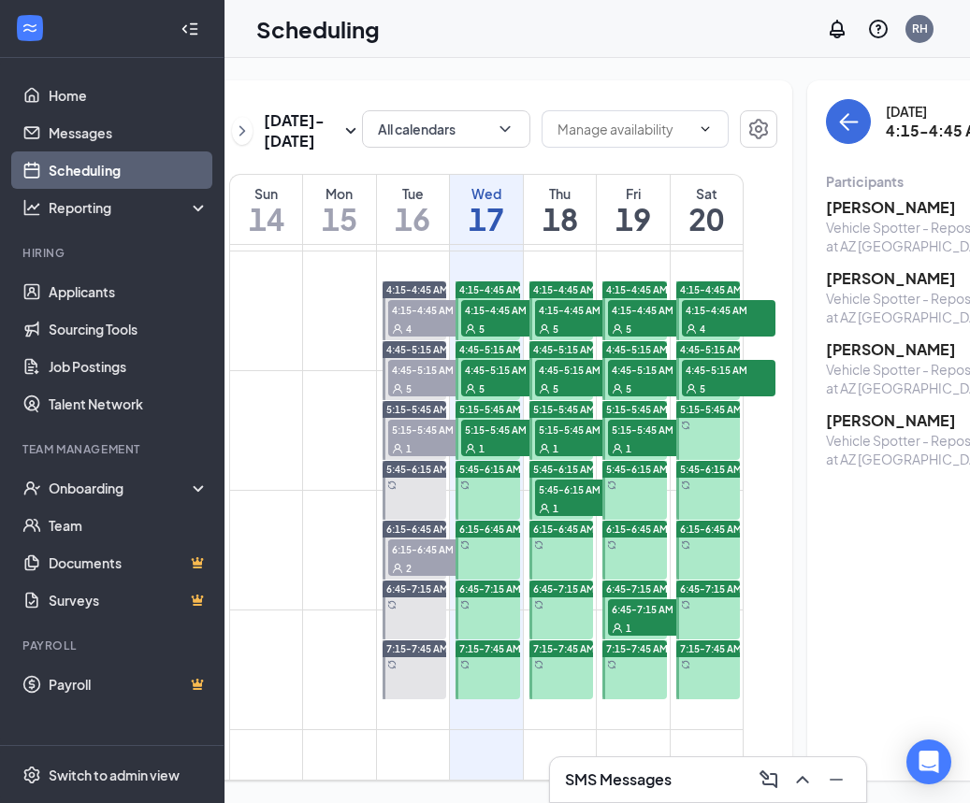
click at [493, 319] on span "4:15-4:45 AM" at bounding box center [508, 309] width 94 height 19
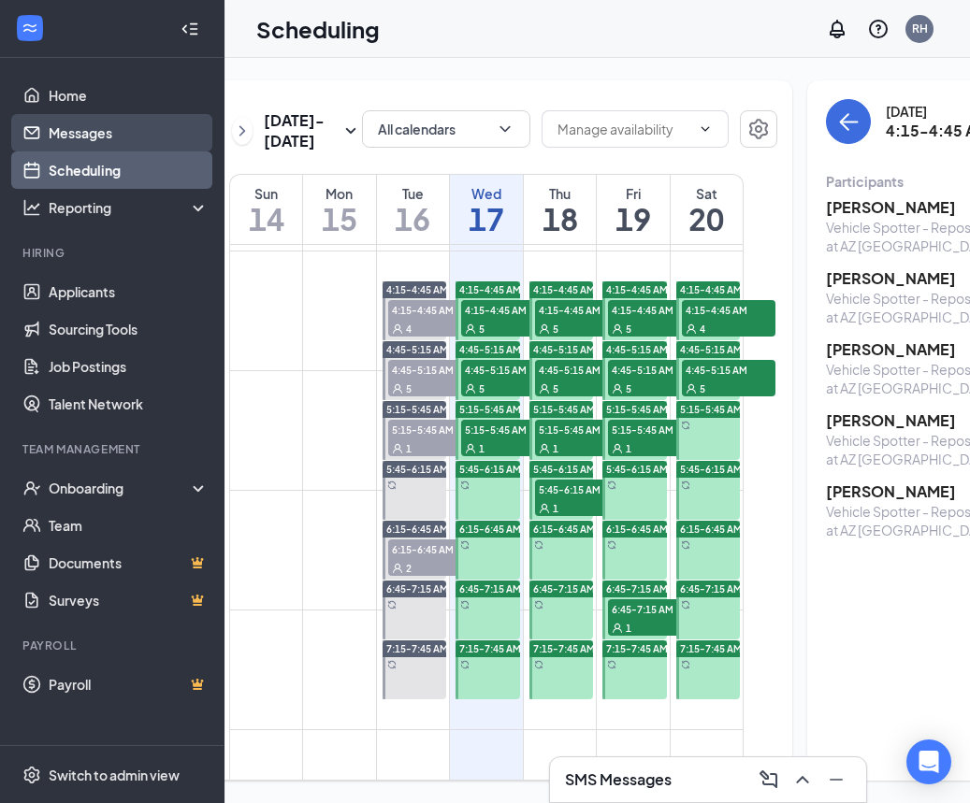
click at [49, 133] on link "Messages" at bounding box center [129, 132] width 160 height 37
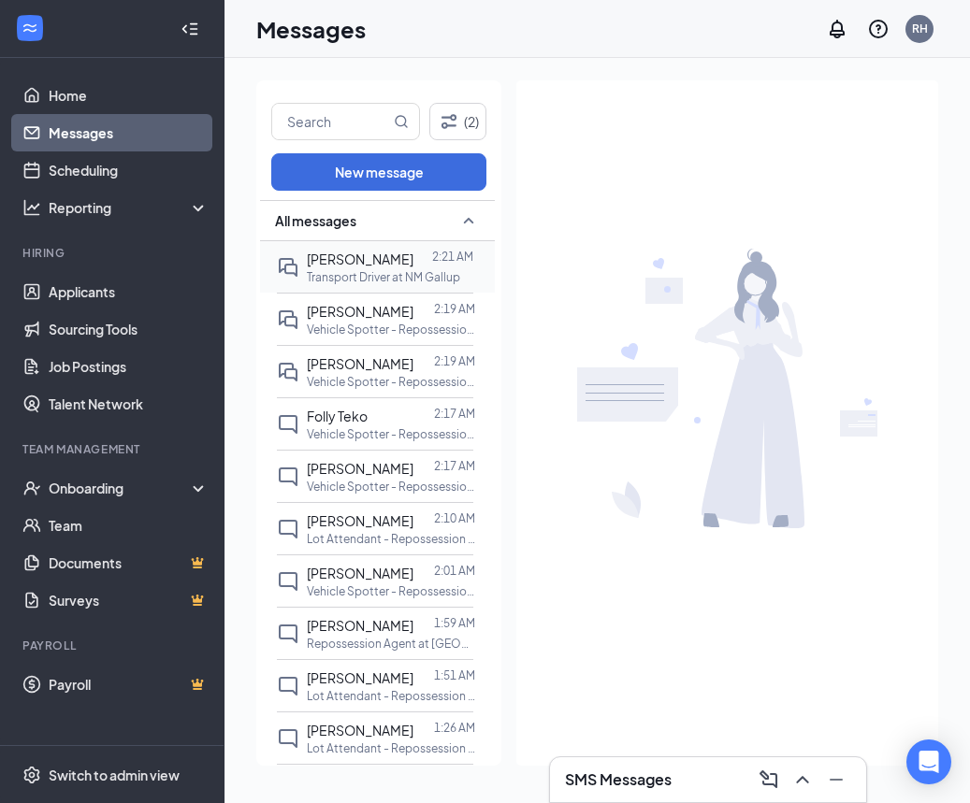
click at [407, 284] on p "Transport Driver at NM Gallup" at bounding box center [383, 277] width 153 height 16
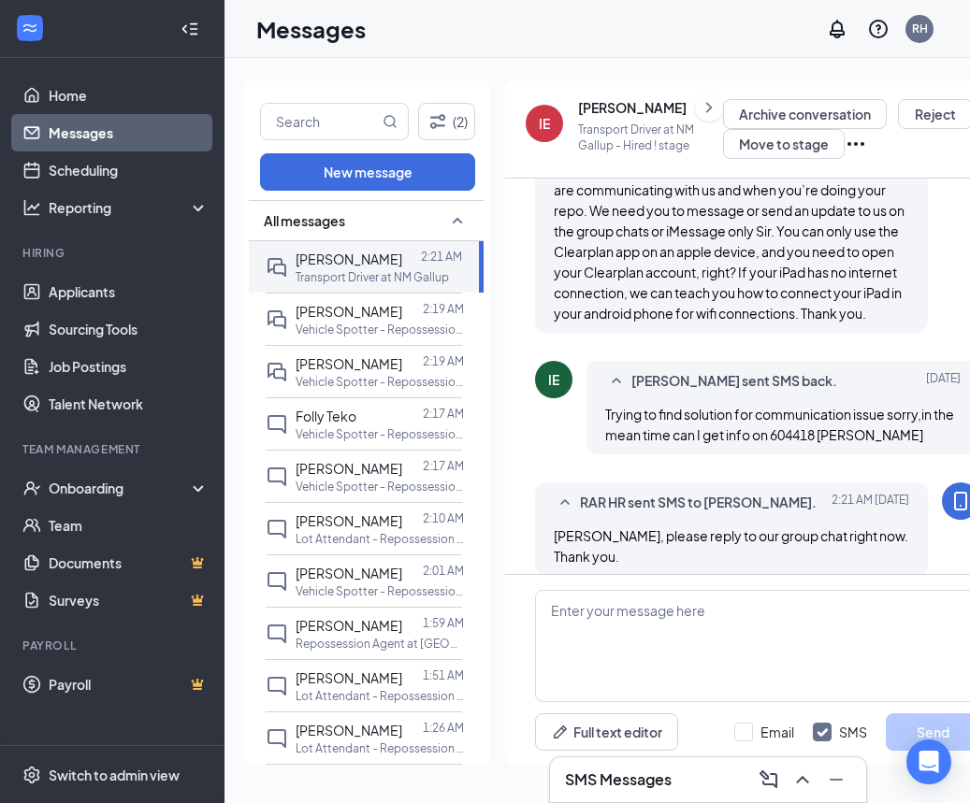
scroll to position [0, 22]
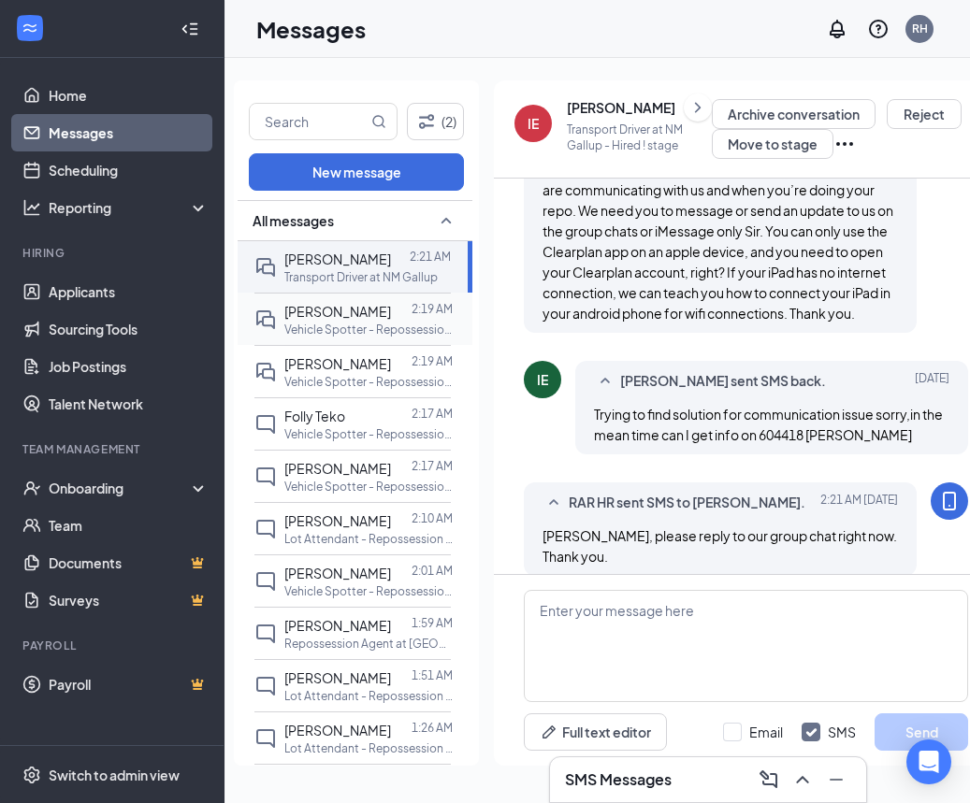
click at [302, 334] on p "Vehicle Spotter - Repossession at NM [GEOGRAPHIC_DATA]" at bounding box center [368, 330] width 168 height 16
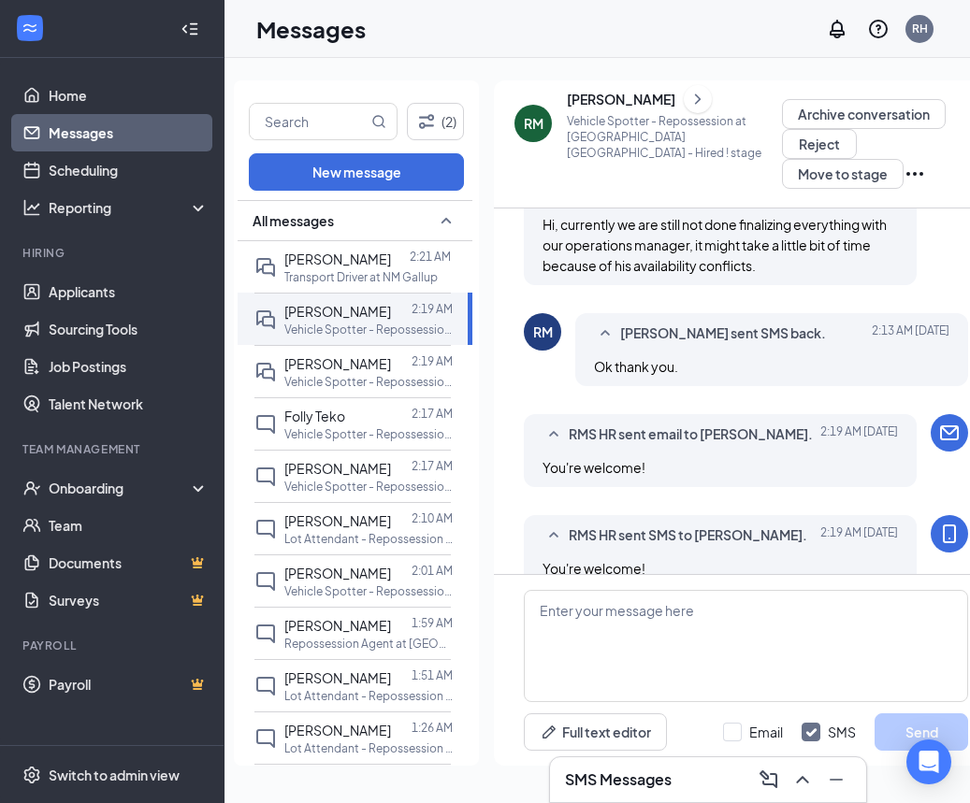
scroll to position [846, 0]
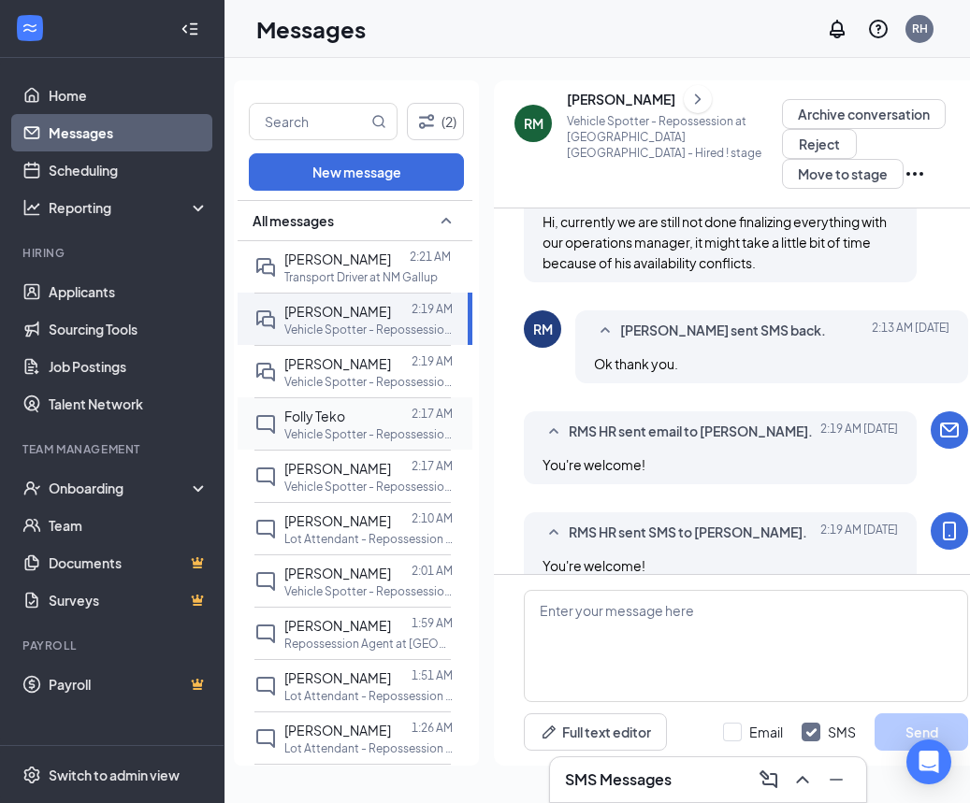
drag, startPoint x: 341, startPoint y: 437, endPoint x: 384, endPoint y: 434, distance: 43.1
click at [341, 437] on p "Vehicle Spotter - Repossession at [GEOGRAPHIC_DATA] [GEOGRAPHIC_DATA]" at bounding box center [368, 434] width 168 height 16
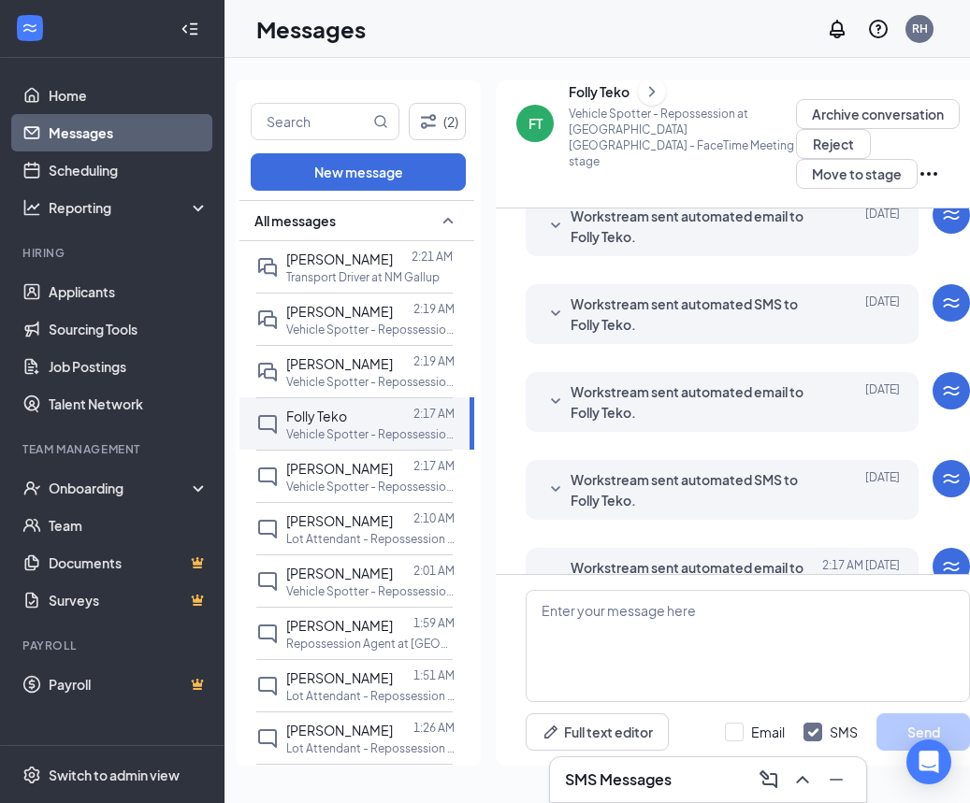
scroll to position [566, 0]
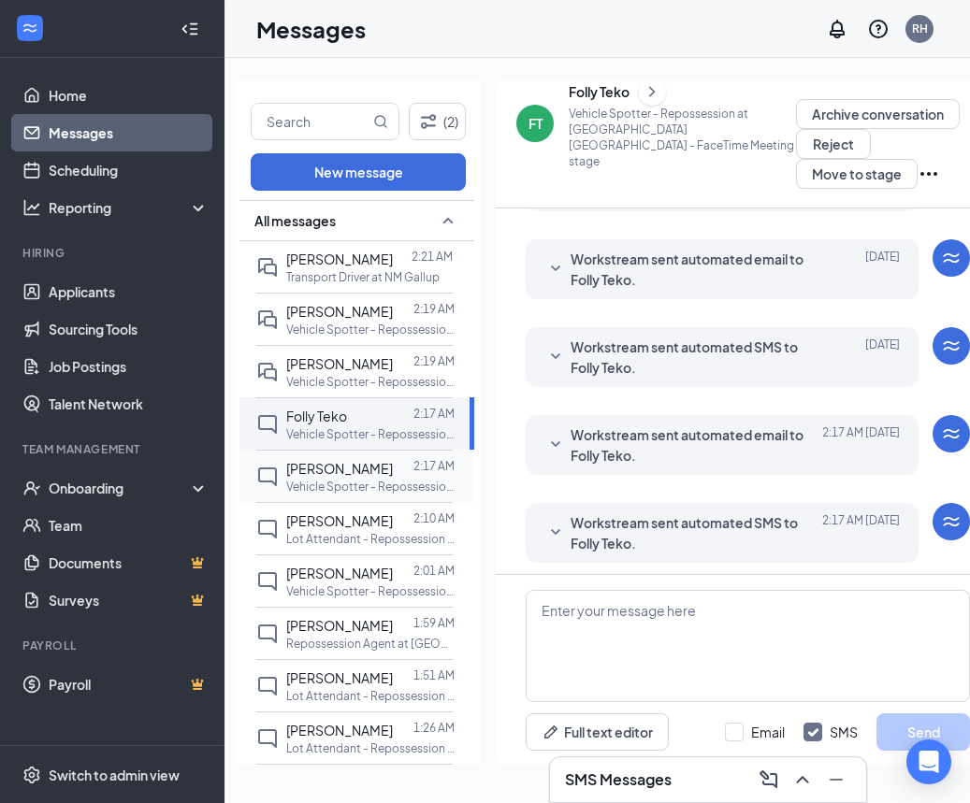
click at [350, 480] on div "Evelyn Skalsky 2:17 AM Vehicle Spotter - Repossession at MN Minneapolis" at bounding box center [370, 476] width 168 height 36
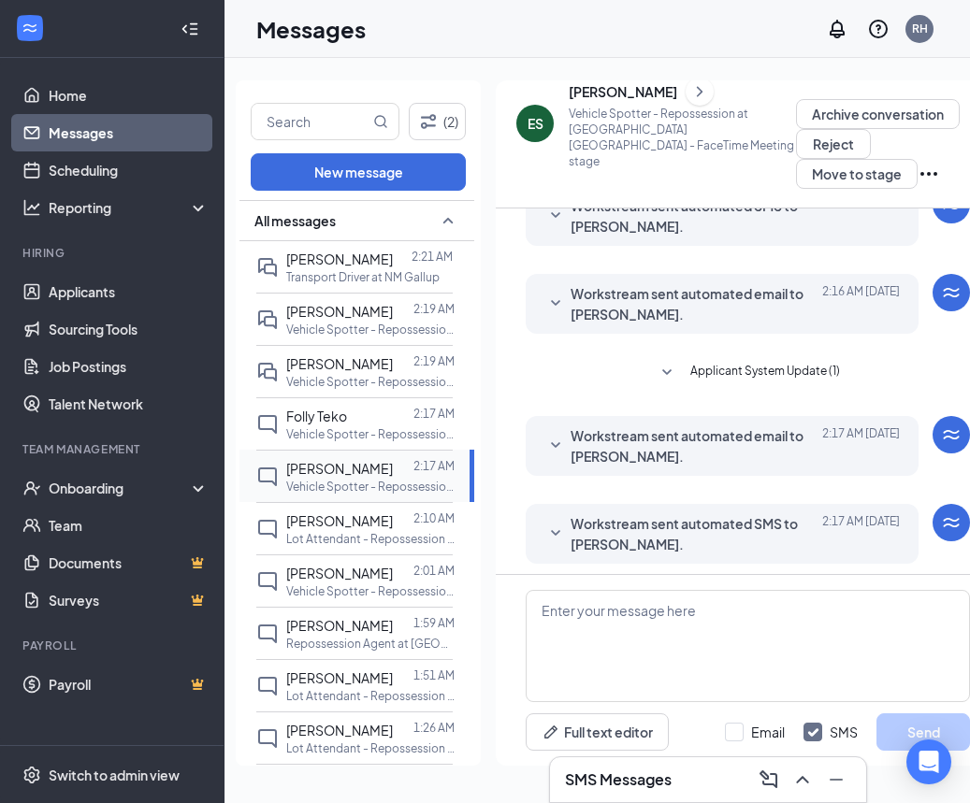
scroll to position [263, 0]
click at [398, 527] on div at bounding box center [403, 521] width 21 height 21
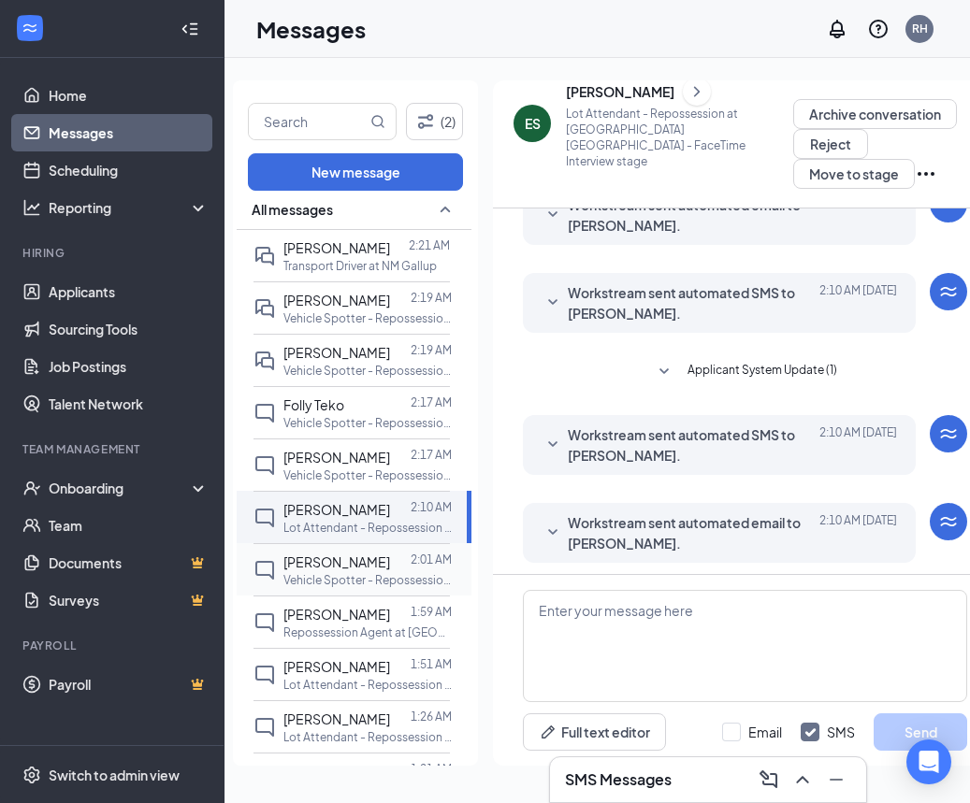
scroll to position [16, 0]
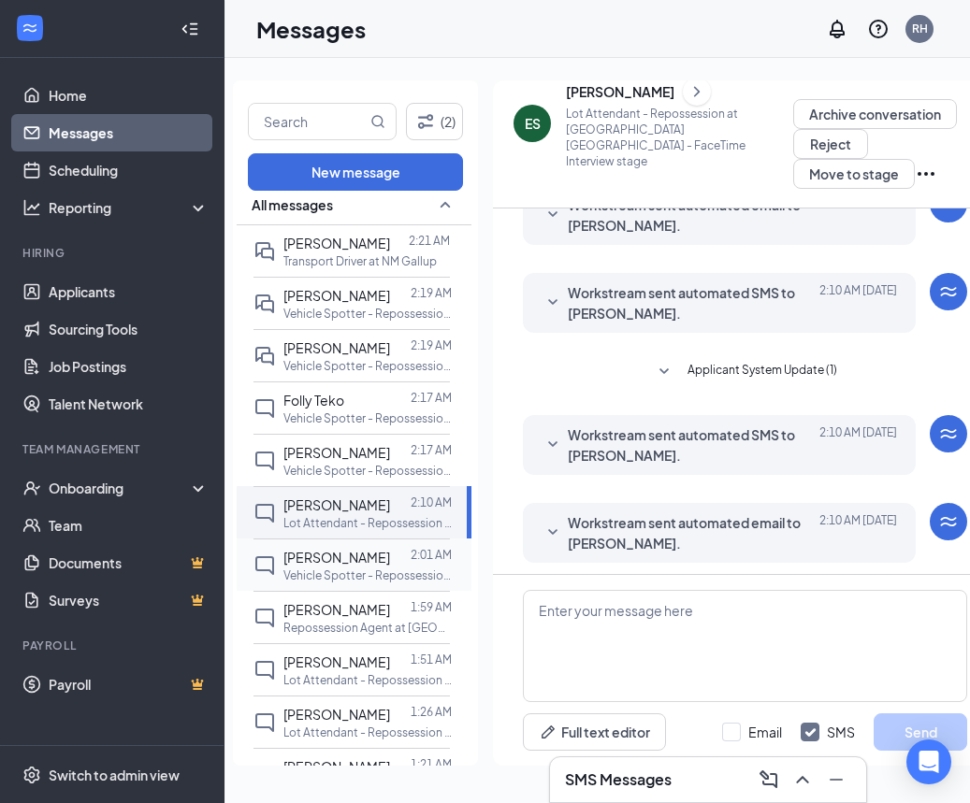
click at [411, 581] on p "Vehicle Spotter - Repossession at CO [GEOGRAPHIC_DATA]" at bounding box center [367, 576] width 168 height 16
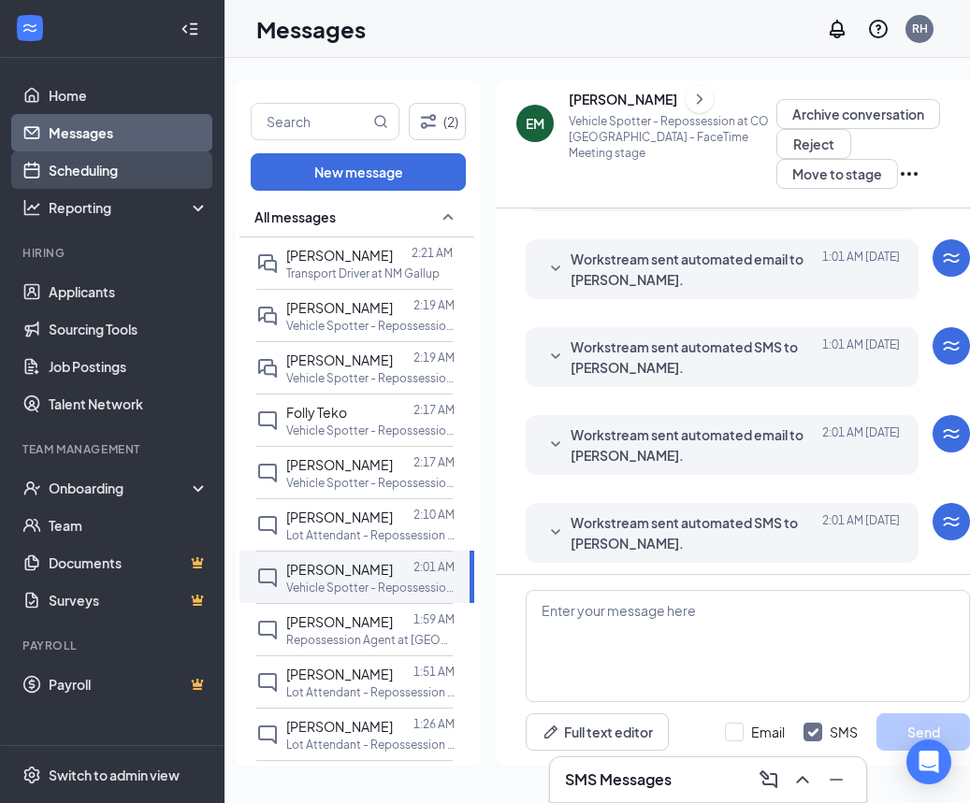
click at [108, 177] on link "Scheduling" at bounding box center [129, 169] width 160 height 37
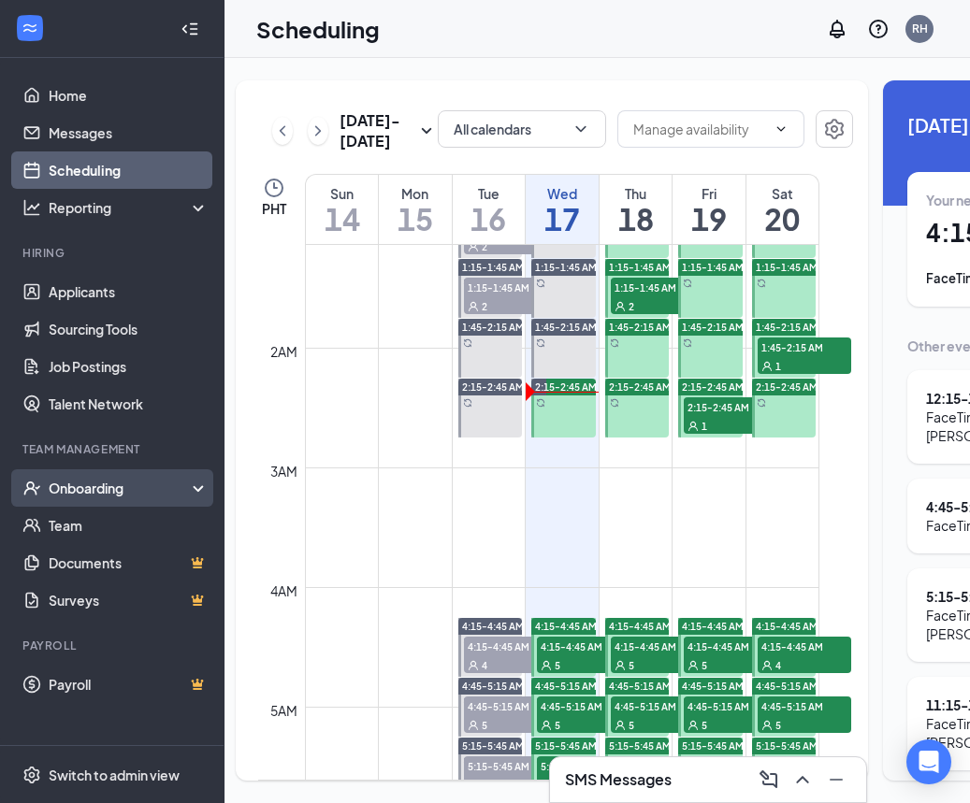
click at [172, 478] on div "Onboarding" at bounding box center [112, 487] width 224 height 37
click at [101, 485] on div "Onboarding" at bounding box center [121, 488] width 144 height 19
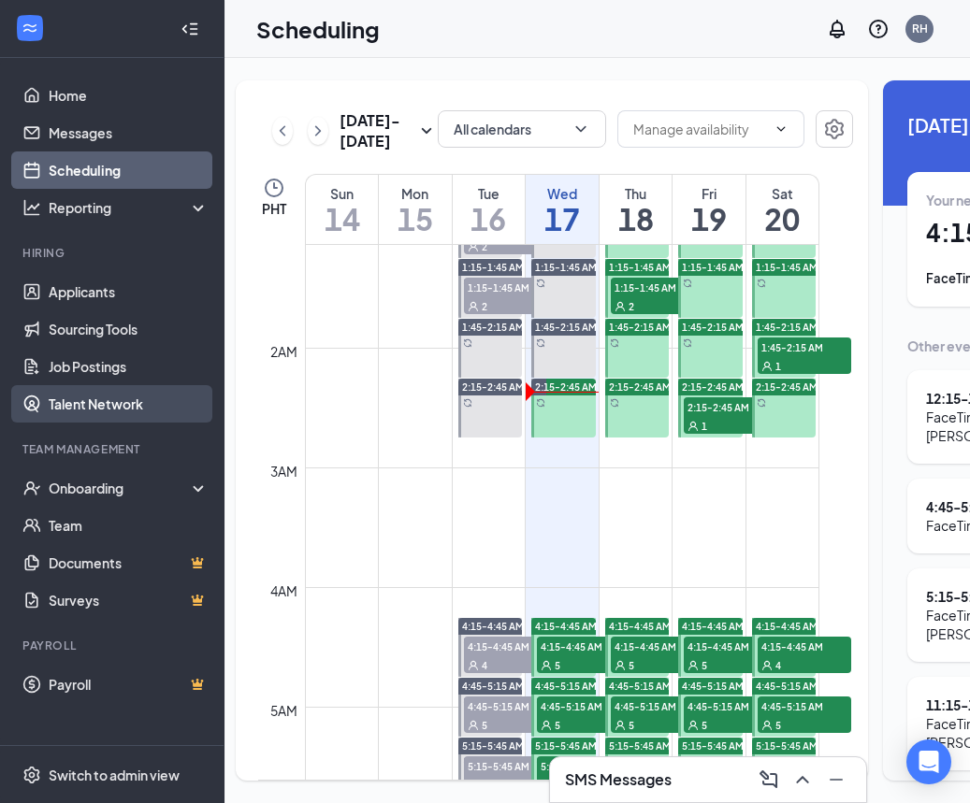
click at [108, 398] on link "Talent Network" at bounding box center [129, 403] width 160 height 37
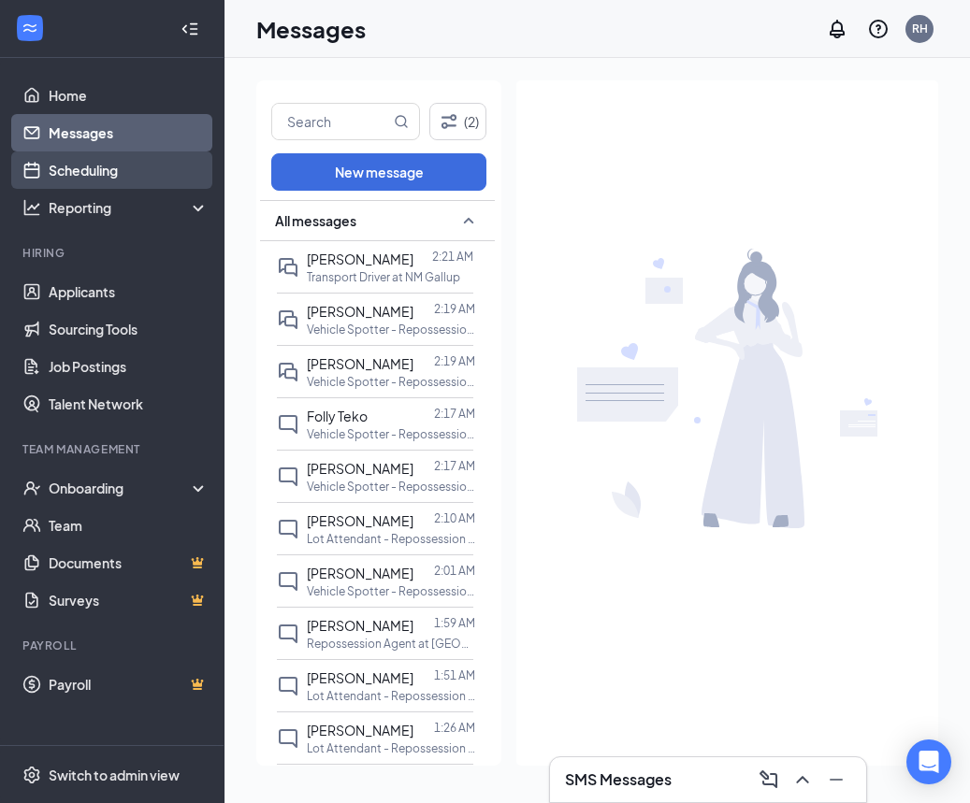
click at [116, 173] on link "Scheduling" at bounding box center [129, 169] width 160 height 37
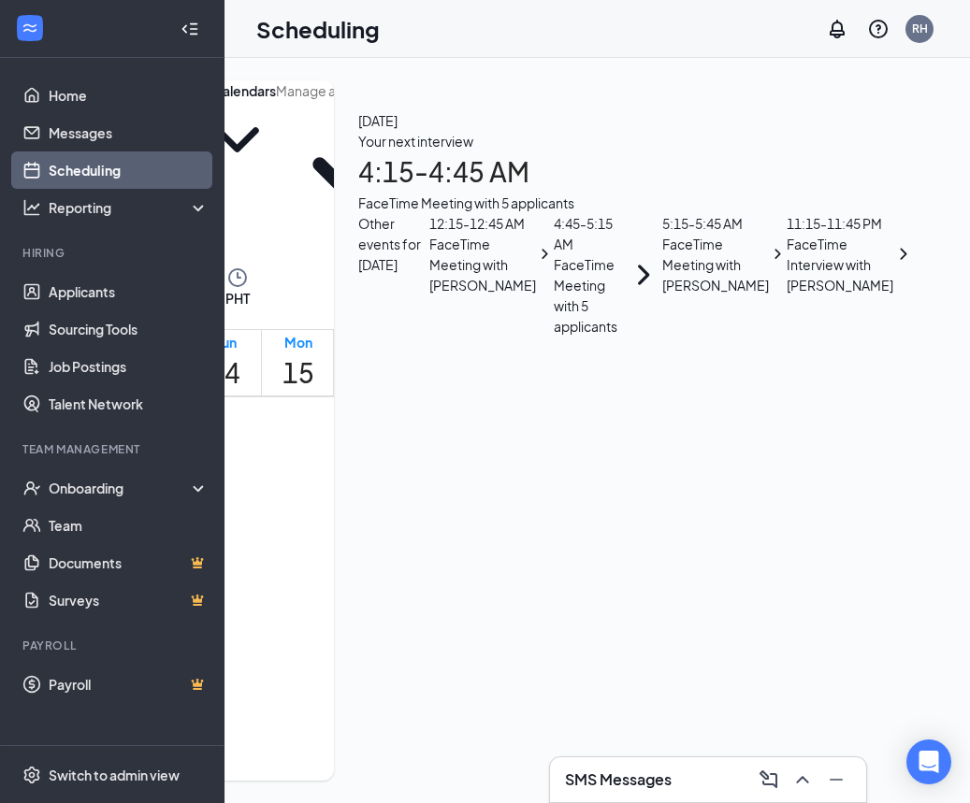
scroll to position [117, 0]
click at [137, 131] on link "Messages" at bounding box center [129, 132] width 160 height 37
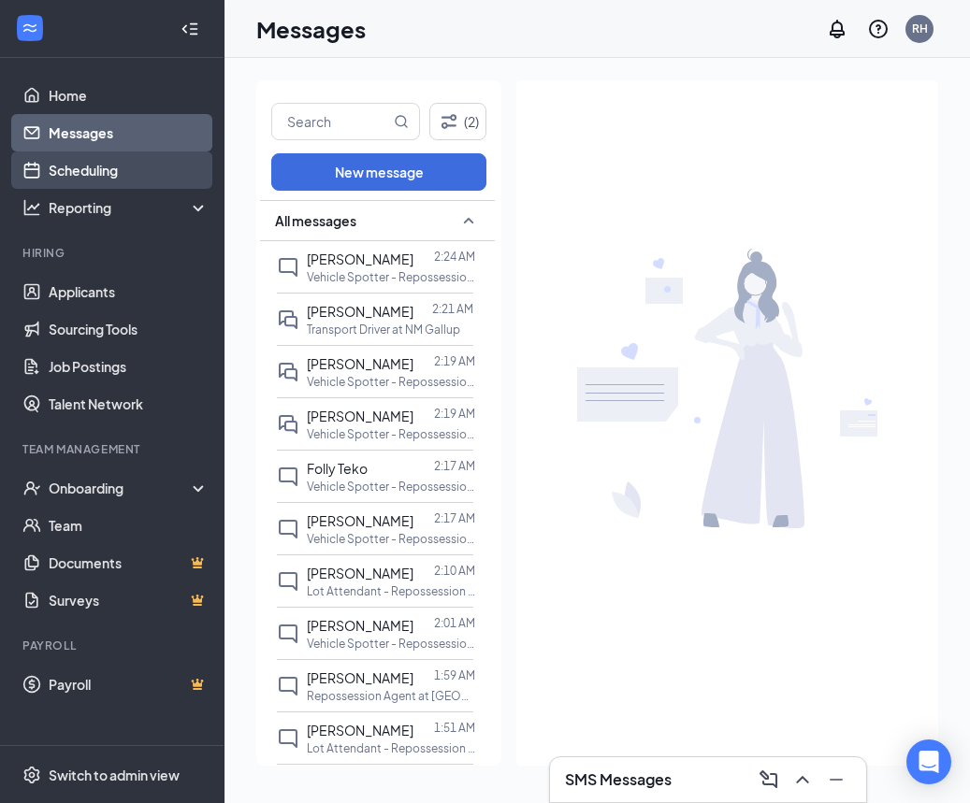
click at [125, 171] on link "Scheduling" at bounding box center [129, 169] width 160 height 37
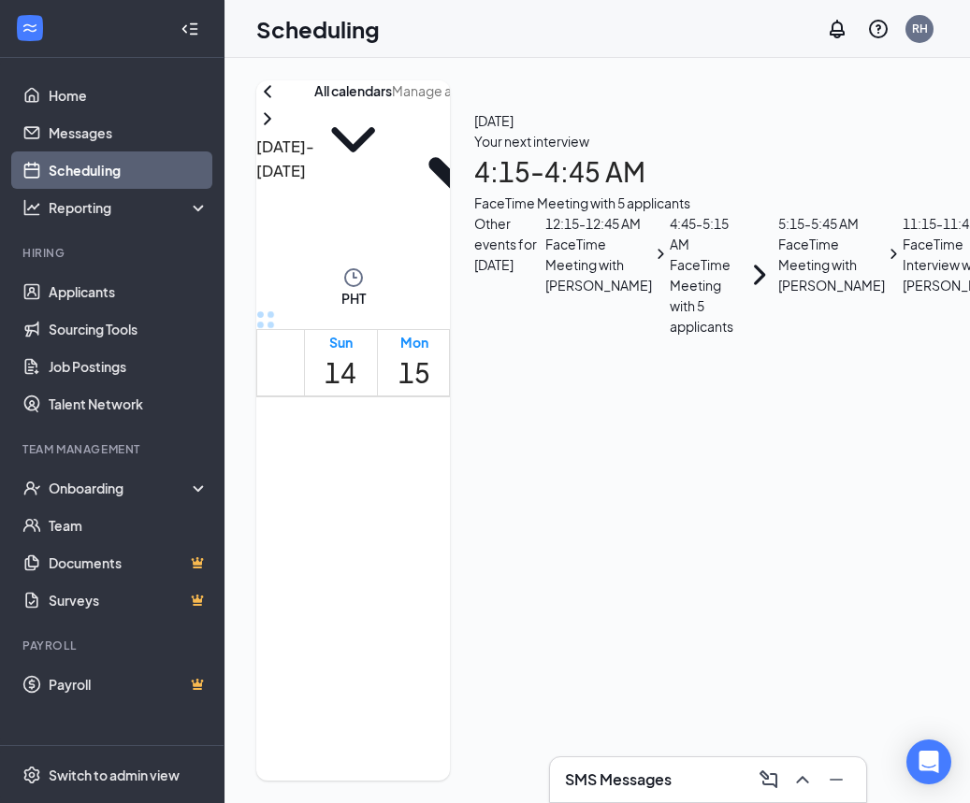
scroll to position [919, 0]
click at [137, 135] on link "Messages" at bounding box center [129, 132] width 160 height 37
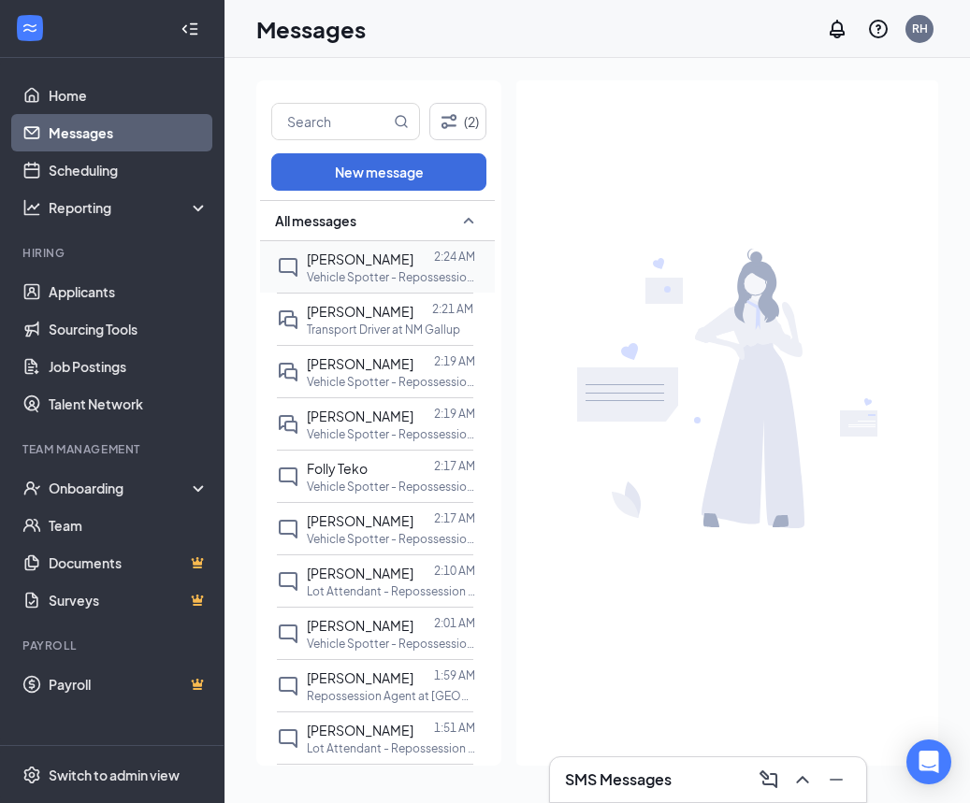
click at [402, 261] on span "[PERSON_NAME]" at bounding box center [360, 259] width 107 height 17
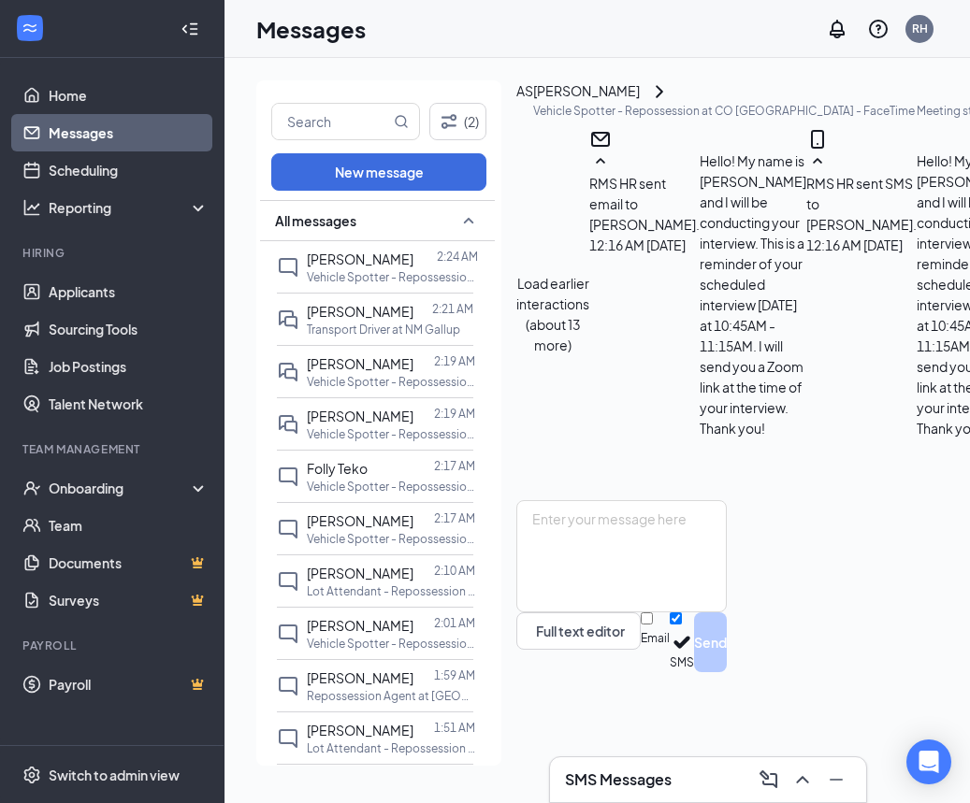
scroll to position [0, 21]
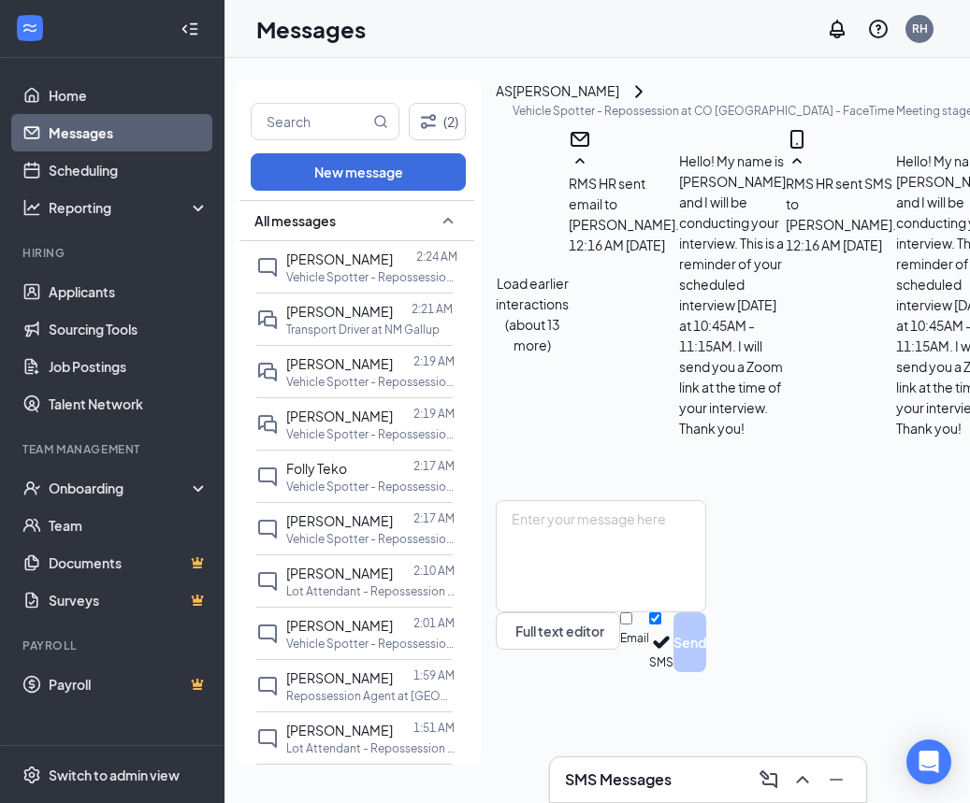
click at [121, 166] on link "Scheduling" at bounding box center [129, 169] width 160 height 37
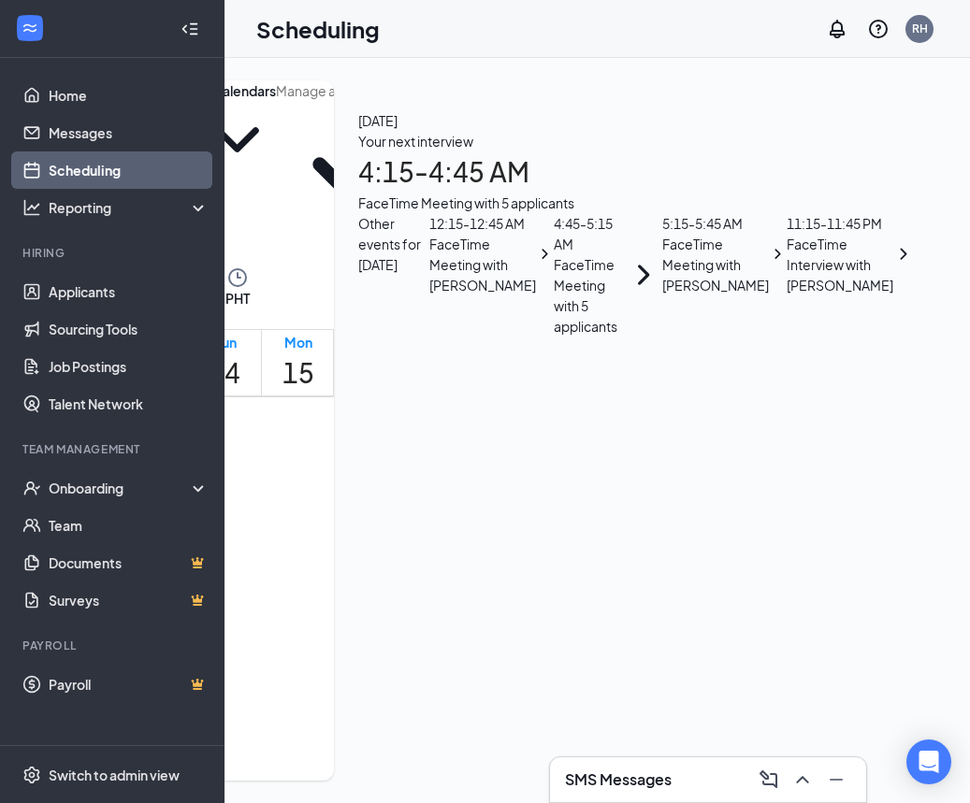
scroll to position [0, 278]
click at [74, 296] on link "Applicants" at bounding box center [129, 291] width 160 height 37
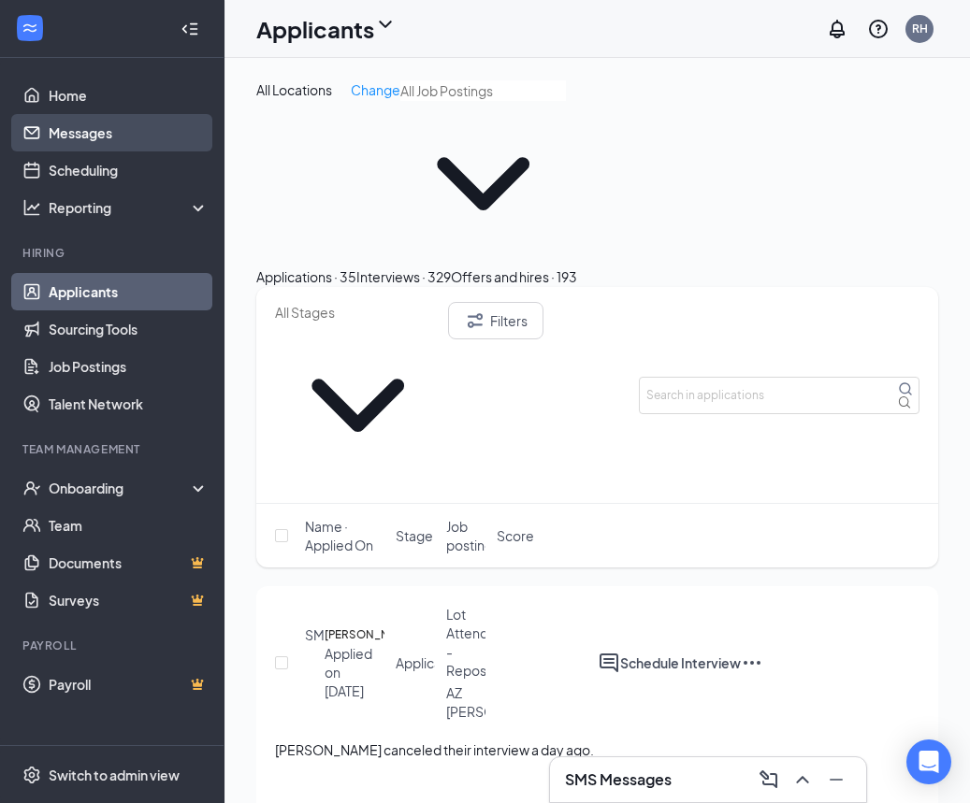
click at [74, 123] on link "Messages" at bounding box center [129, 132] width 160 height 37
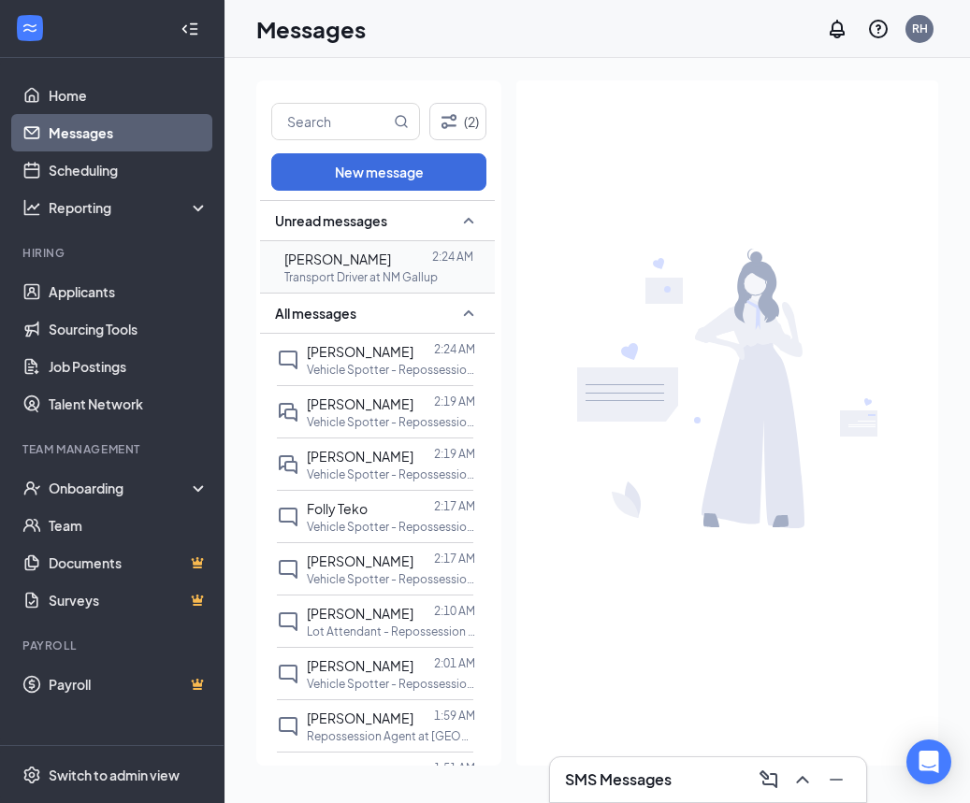
click at [352, 278] on p "Transport Driver at NM Gallup" at bounding box center [360, 277] width 153 height 16
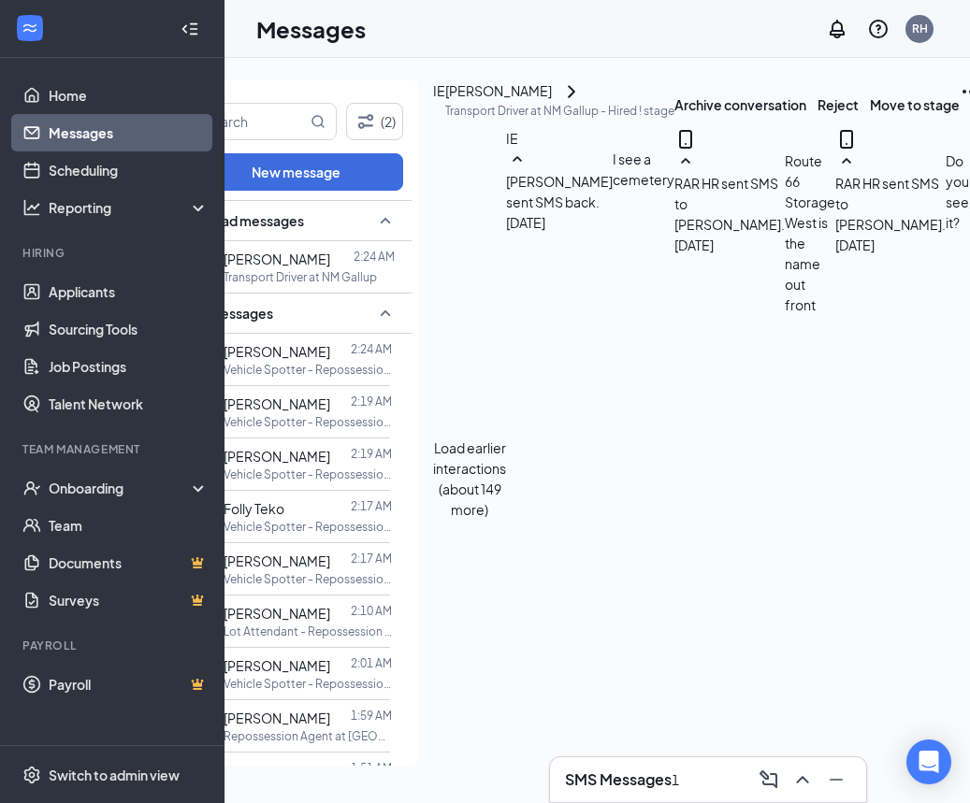
scroll to position [0, 82]
click at [144, 166] on link "Scheduling" at bounding box center [129, 169] width 160 height 37
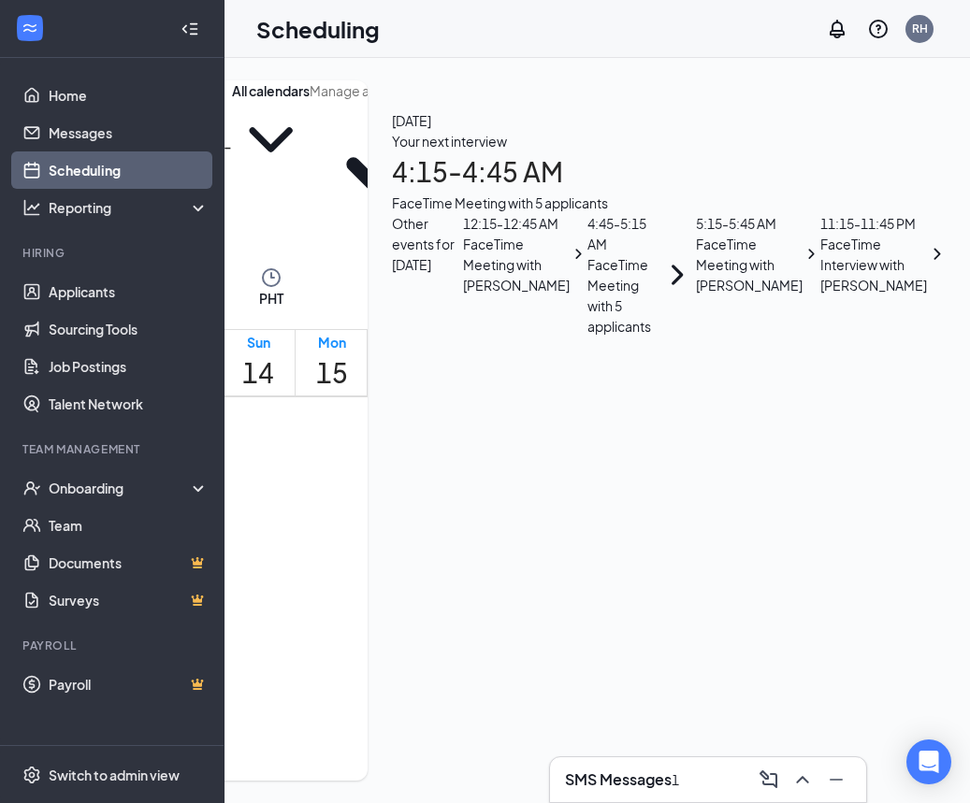
scroll to position [919, 0]
click at [104, 137] on link "Messages" at bounding box center [129, 132] width 160 height 37
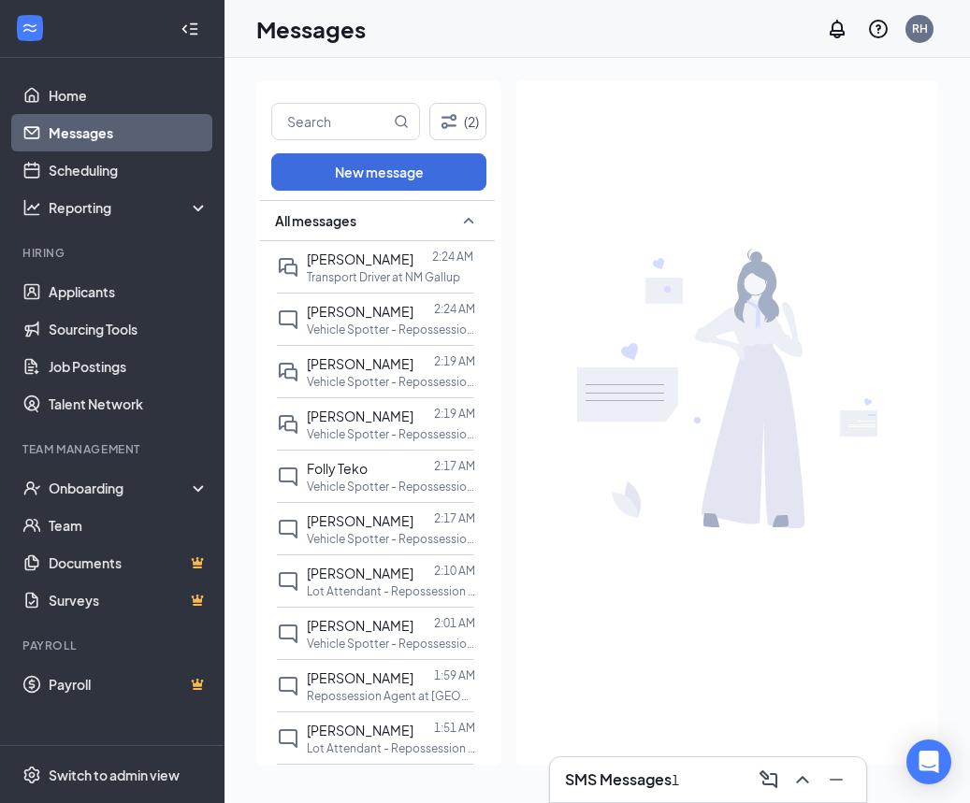
click at [678, 773] on div "SMS Messages 1" at bounding box center [622, 780] width 114 height 21
click at [679, 774] on div "1" at bounding box center [674, 780] width 7 height 21
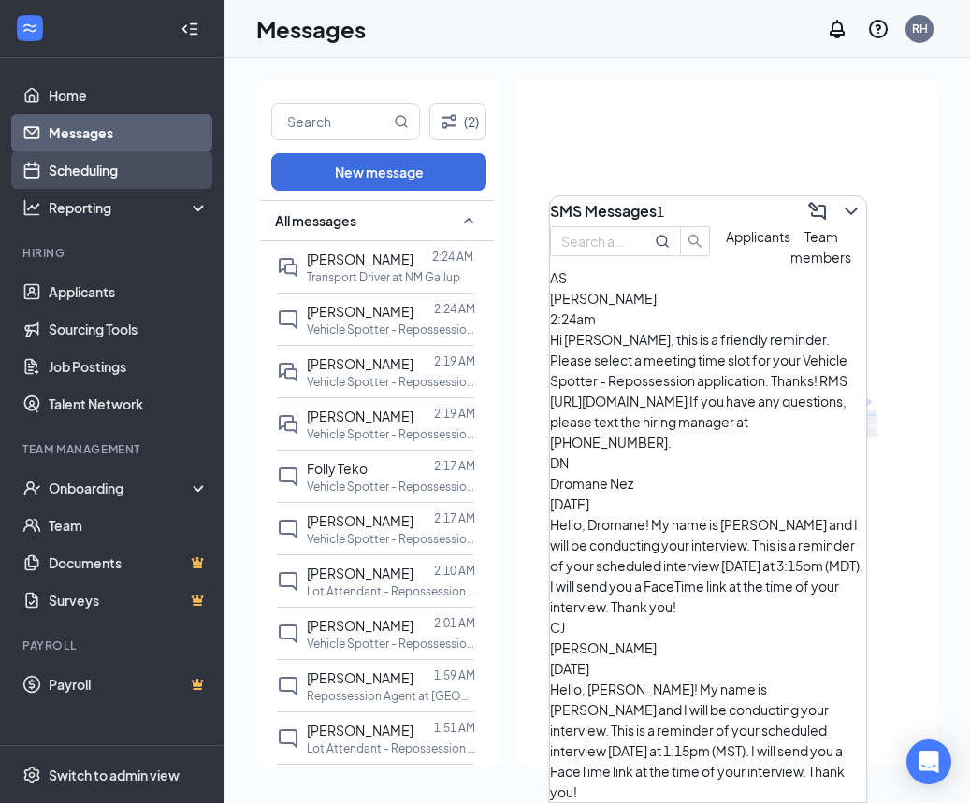
click at [76, 176] on link "Scheduling" at bounding box center [129, 169] width 160 height 37
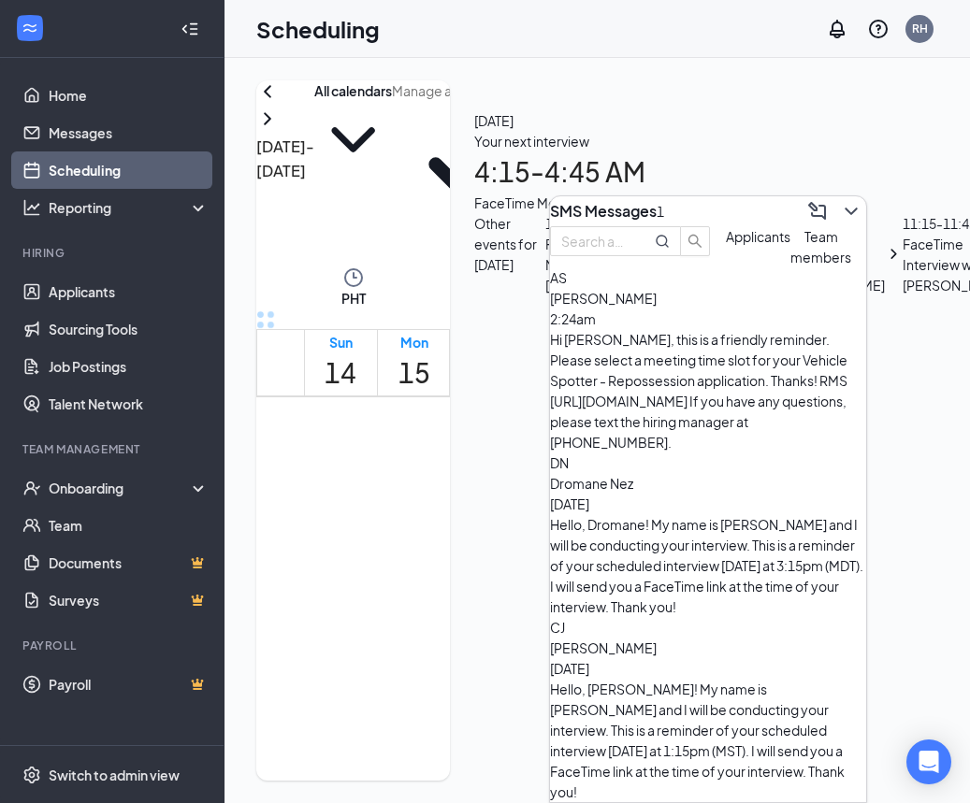
scroll to position [919, 0]
click at [840, 204] on icon "ChevronDown" at bounding box center [851, 211] width 22 height 22
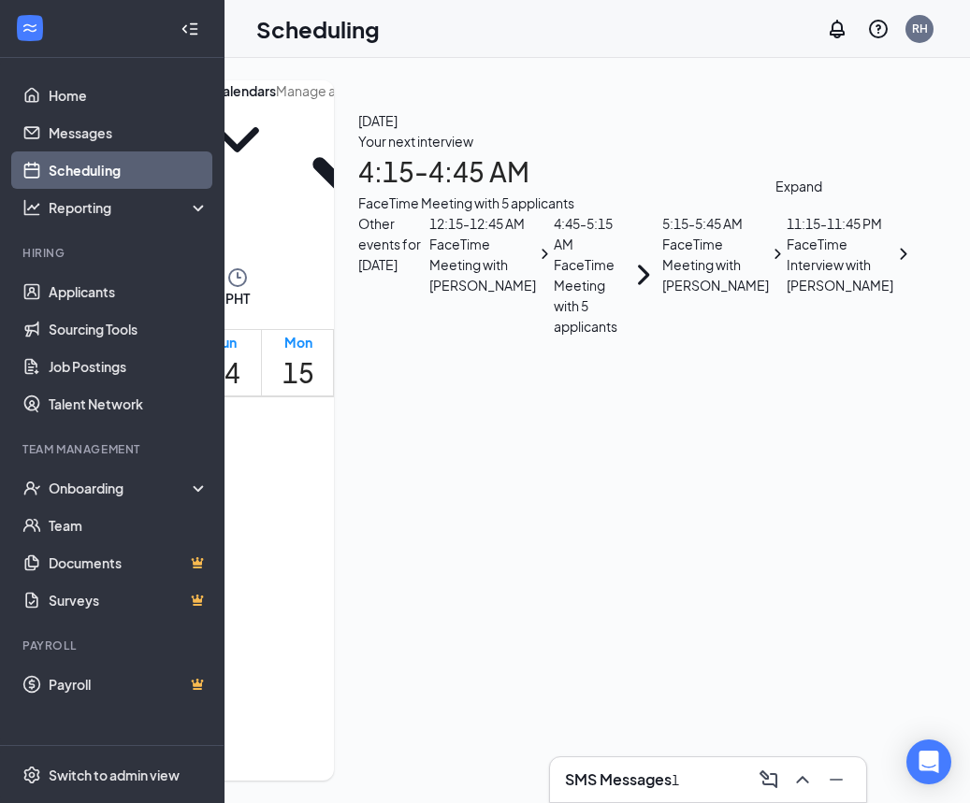
scroll to position [0, 131]
click at [67, 140] on link "Messages" at bounding box center [129, 132] width 160 height 37
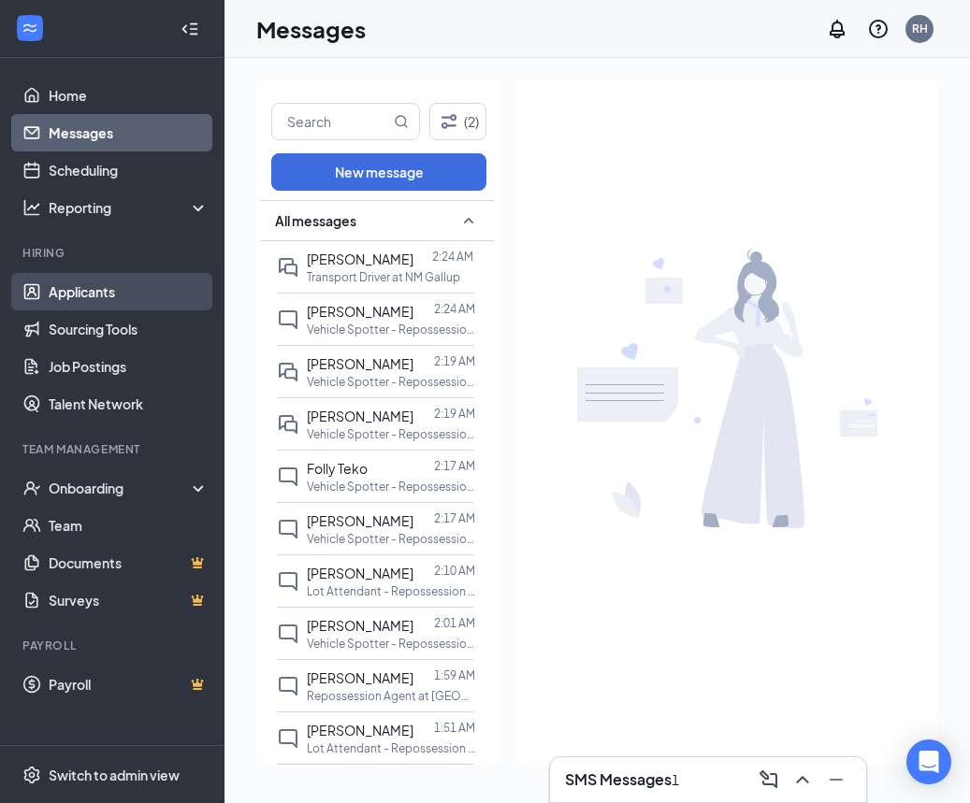
click at [127, 295] on link "Applicants" at bounding box center [129, 291] width 160 height 37
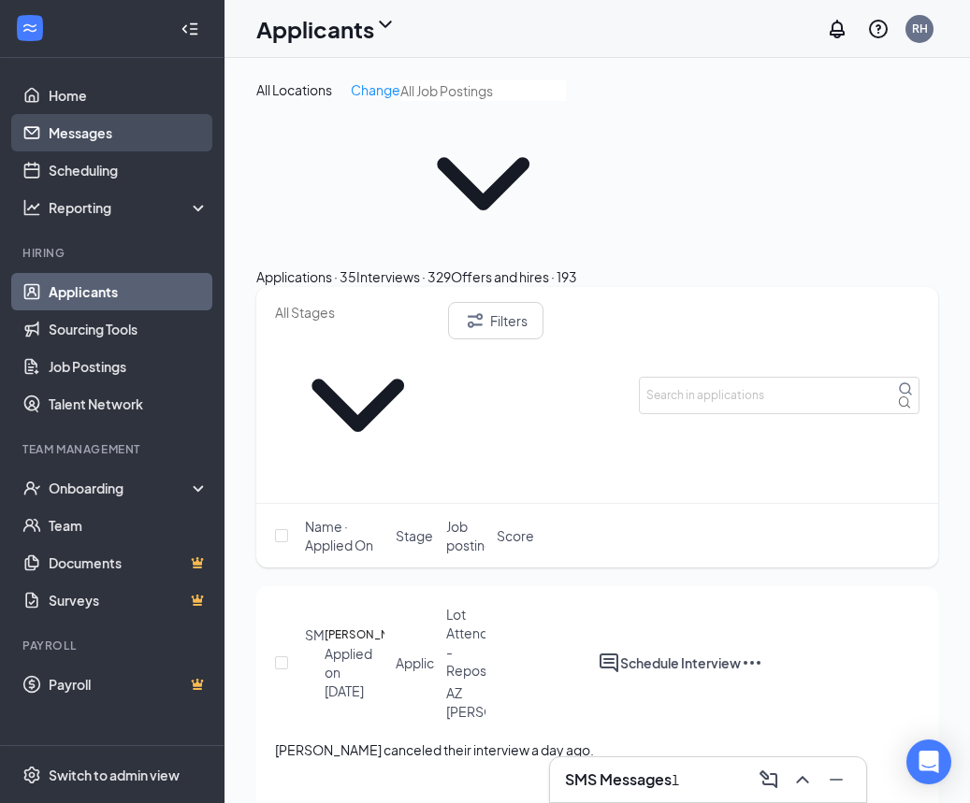
click at [89, 124] on link "Messages" at bounding box center [129, 132] width 160 height 37
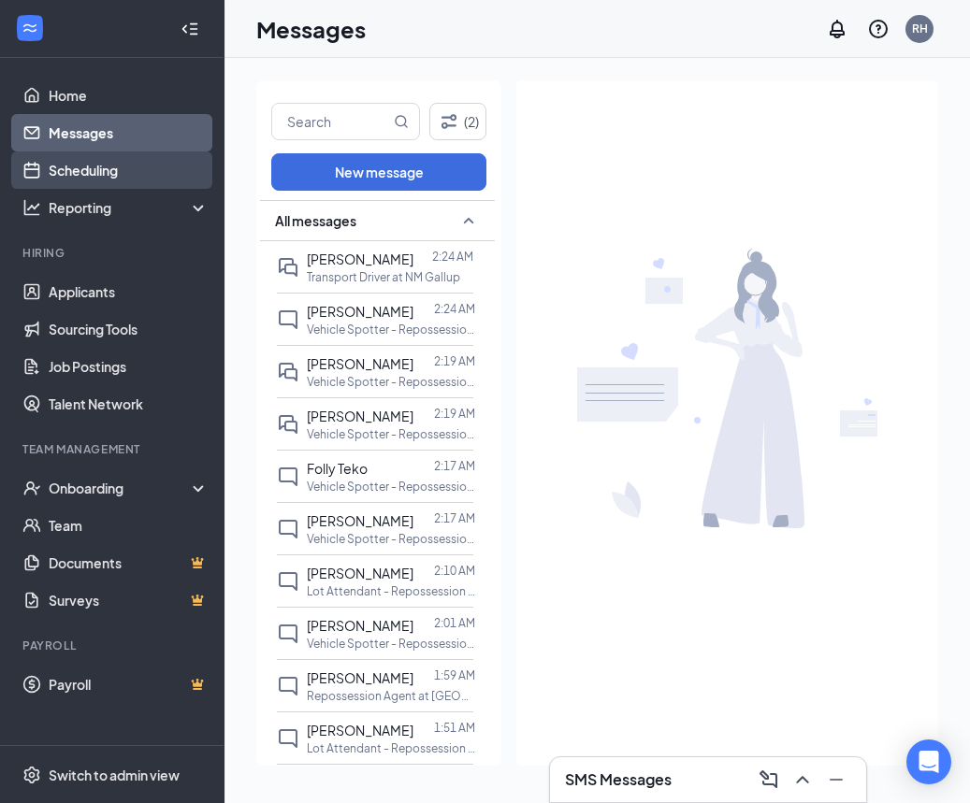
click at [103, 177] on link "Scheduling" at bounding box center [129, 169] width 160 height 37
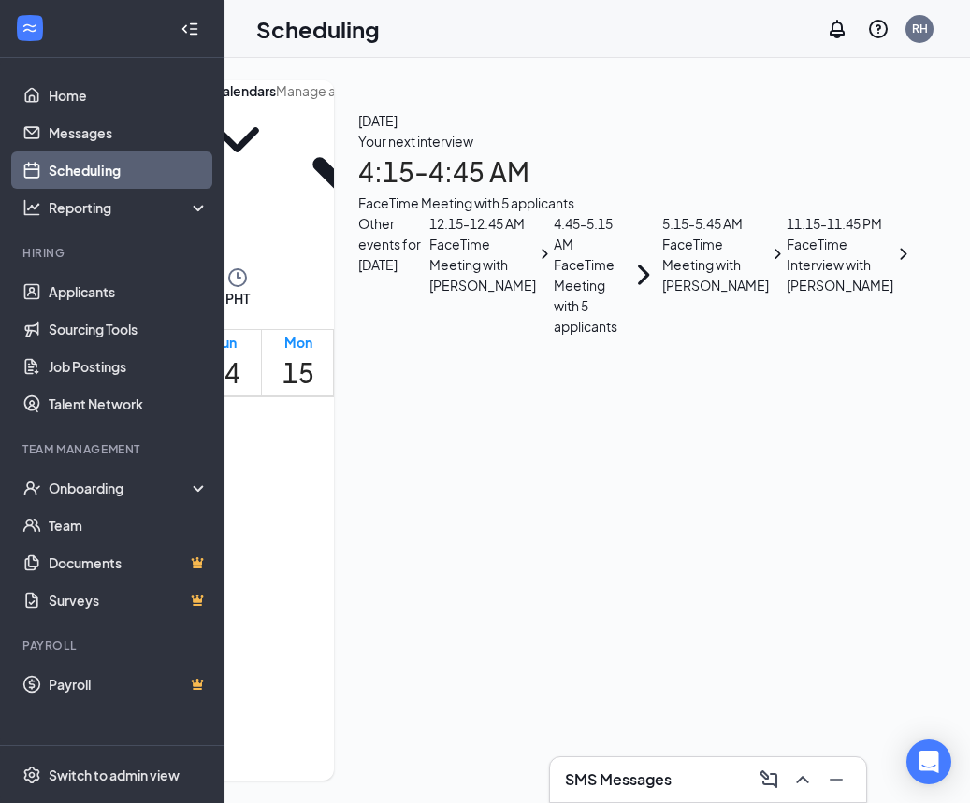
scroll to position [479, 0]
click at [120, 132] on link "Messages" at bounding box center [129, 132] width 160 height 37
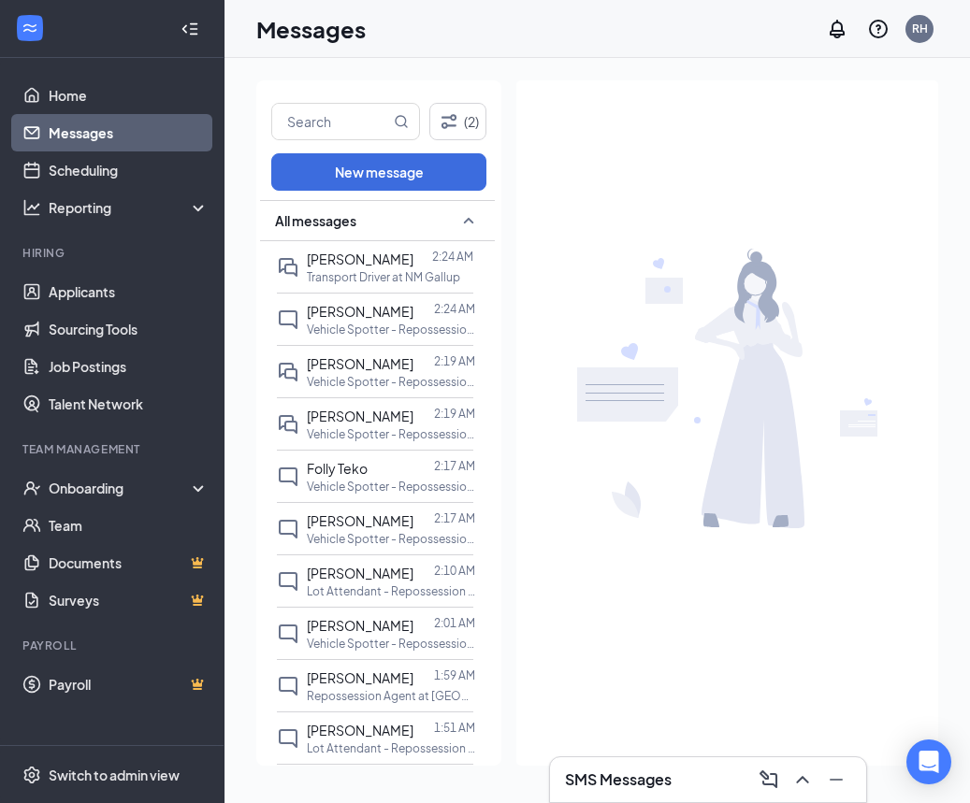
click at [118, 126] on link "Messages" at bounding box center [129, 132] width 160 height 37
click at [98, 167] on link "Scheduling" at bounding box center [129, 169] width 160 height 37
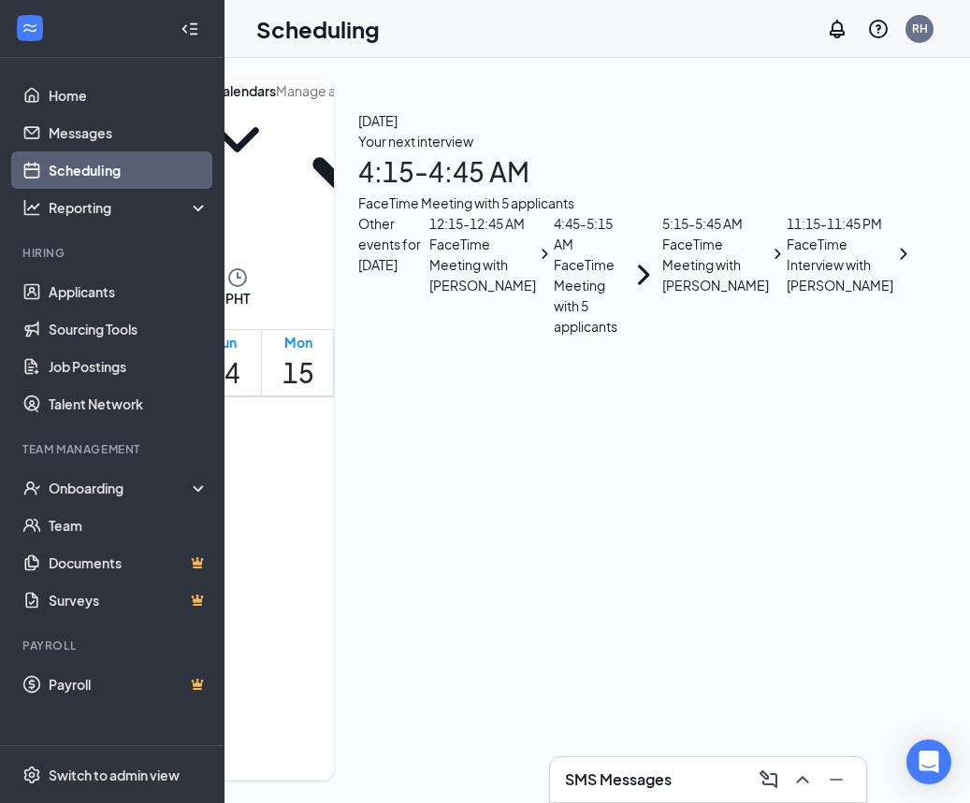
scroll to position [0, 168]
click at [97, 136] on link "Messages" at bounding box center [129, 132] width 160 height 37
drag, startPoint x: 97, startPoint y: 136, endPoint x: 90, endPoint y: 233, distance: 97.5
click at [97, 136] on link "Messages" at bounding box center [129, 132] width 160 height 37
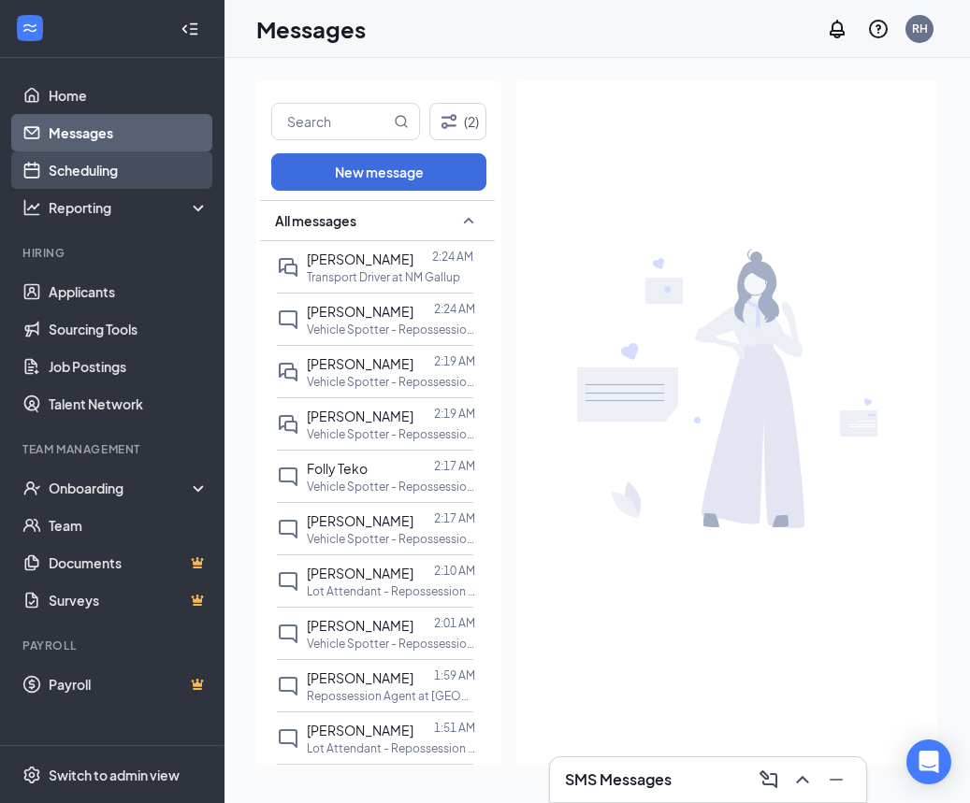
click at [135, 159] on link "Scheduling" at bounding box center [129, 169] width 160 height 37
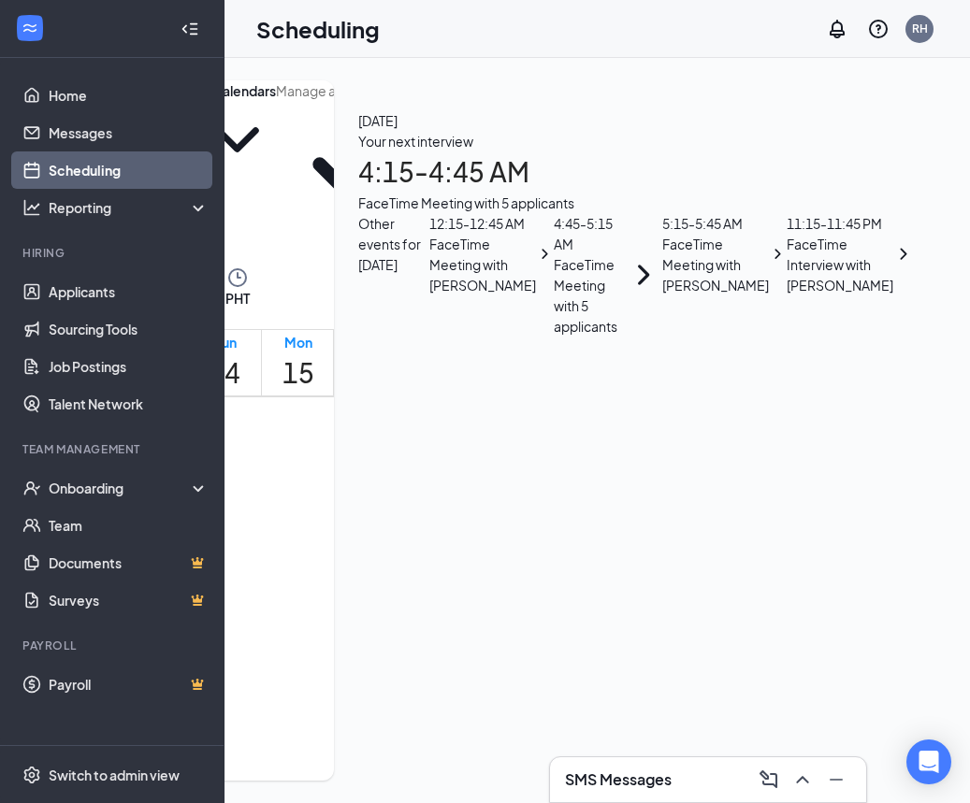
scroll to position [469, 0]
click at [76, 137] on link "Messages" at bounding box center [129, 132] width 160 height 37
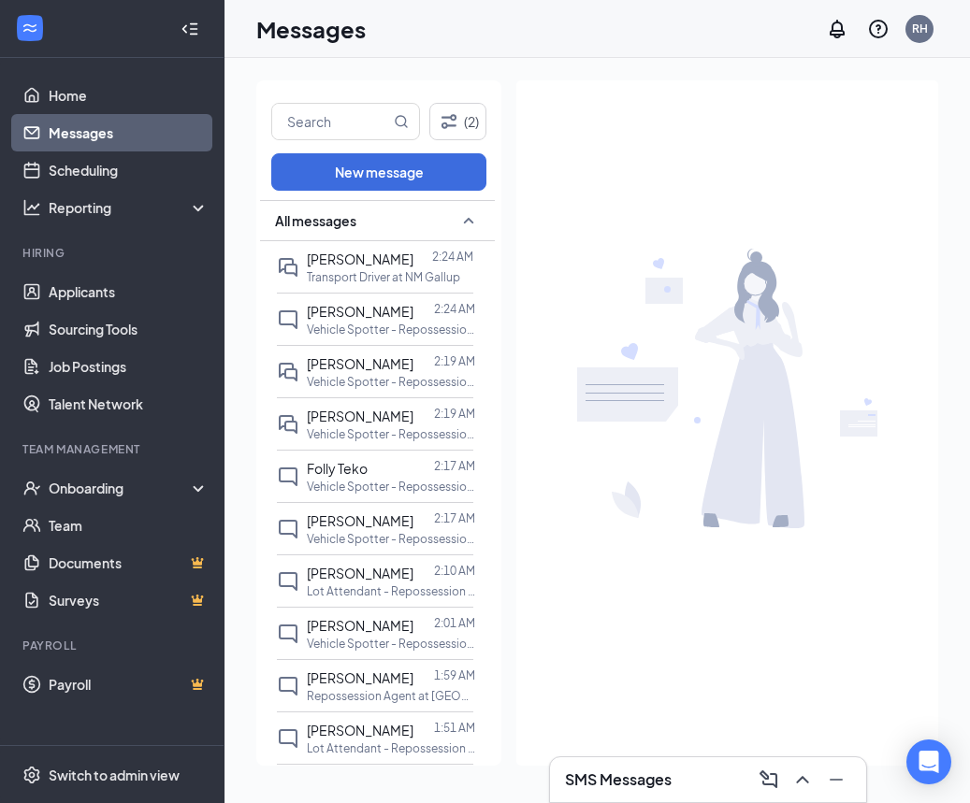
scroll to position [1, 0]
click at [116, 169] on link "Scheduling" at bounding box center [129, 169] width 160 height 37
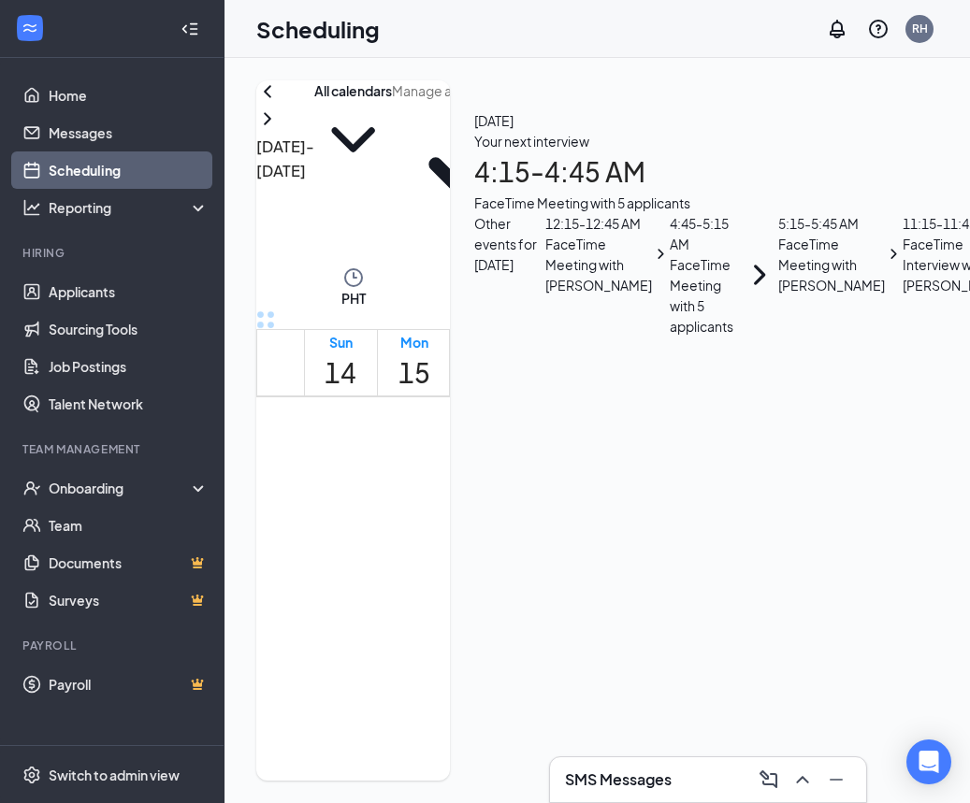
scroll to position [919, 0]
click at [108, 142] on link "Messages" at bounding box center [129, 132] width 160 height 37
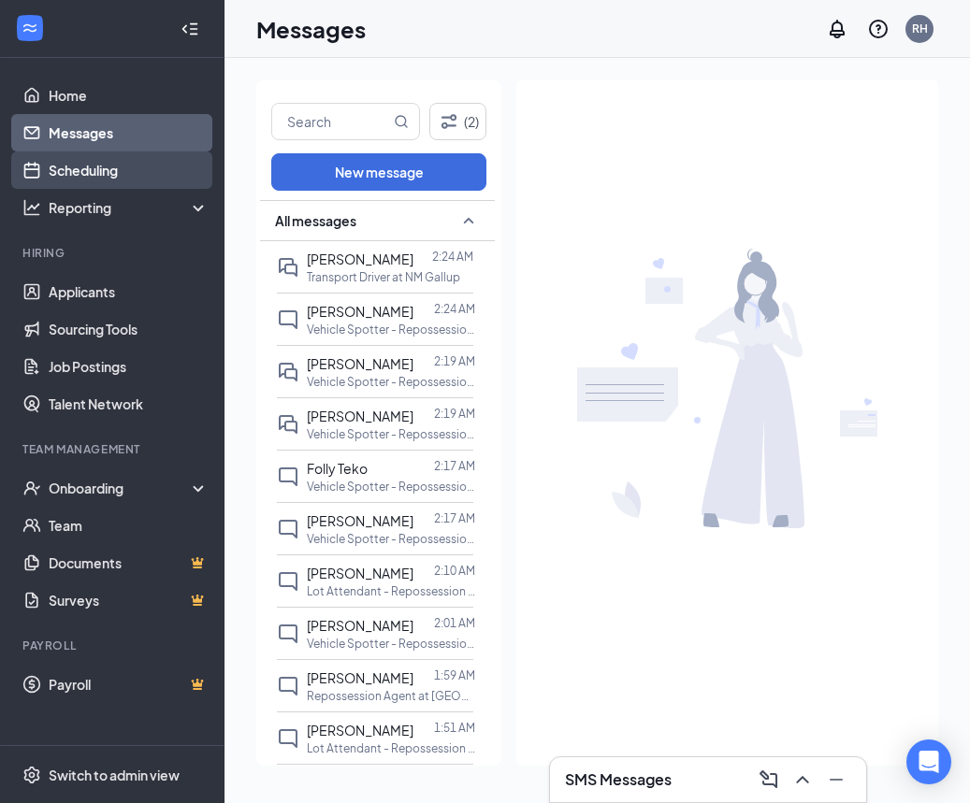
click at [115, 166] on link "Scheduling" at bounding box center [129, 169] width 160 height 37
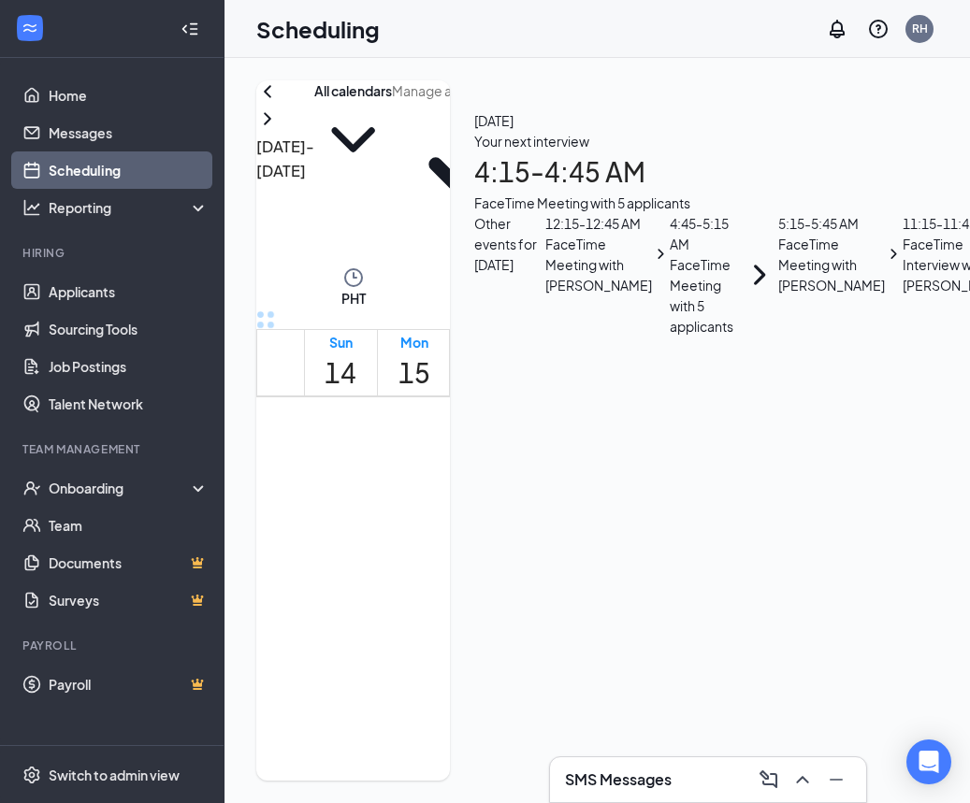
scroll to position [451, 0]
click at [122, 127] on link "Messages" at bounding box center [129, 132] width 160 height 37
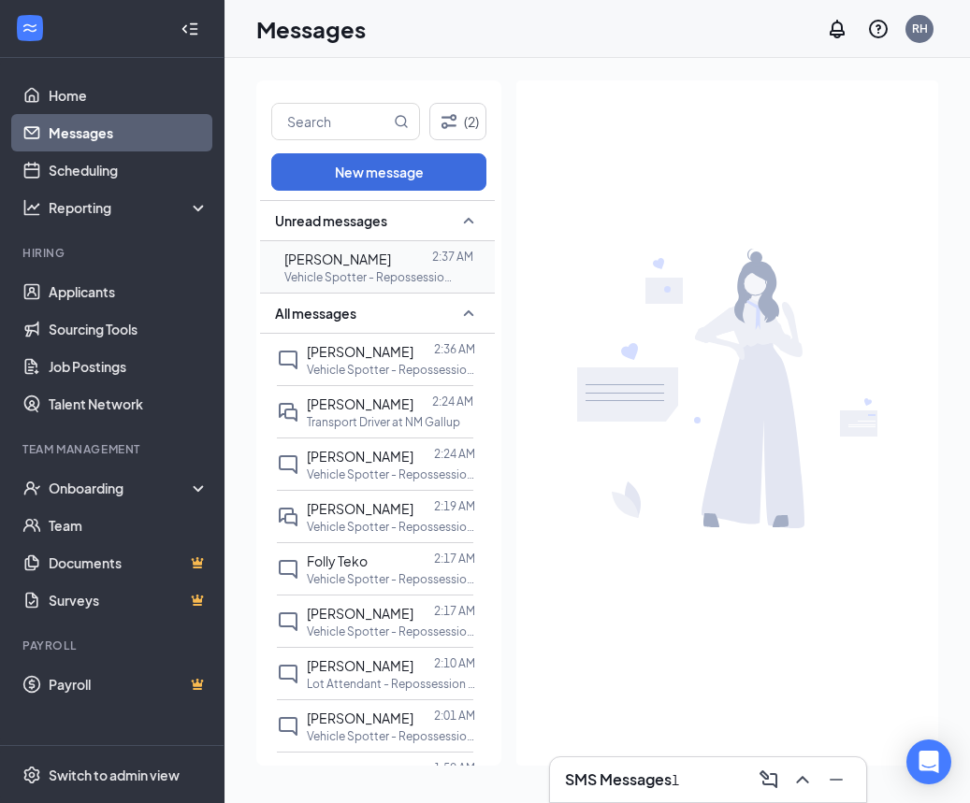
click at [365, 256] on span "[PERSON_NAME]" at bounding box center [337, 259] width 107 height 17
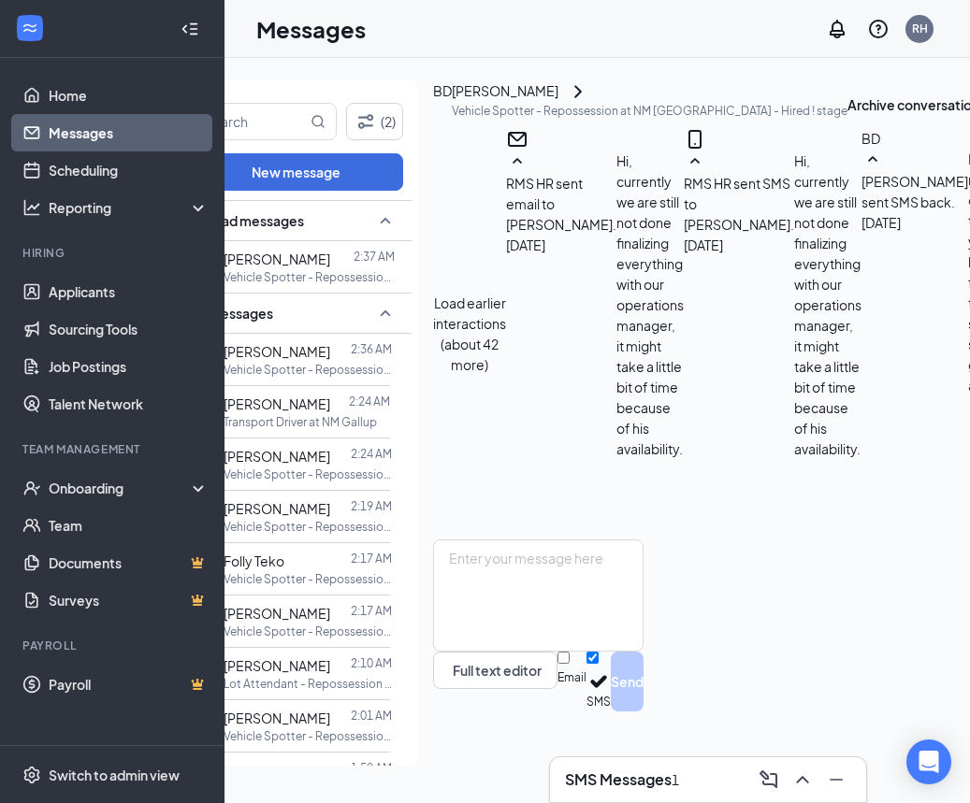
scroll to position [0, 82]
click at [97, 173] on link "Scheduling" at bounding box center [129, 169] width 160 height 37
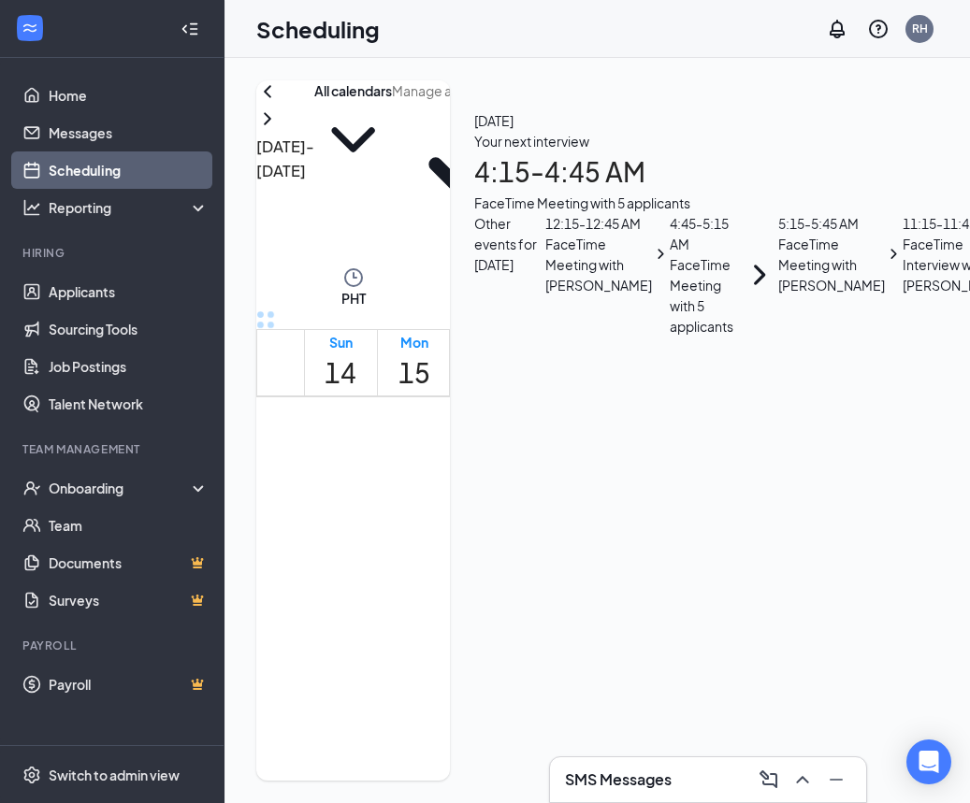
scroll to position [435, 0]
click at [582, 469] on span "4:15-4:45 AM" at bounding box center [576, 496] width 32 height 54
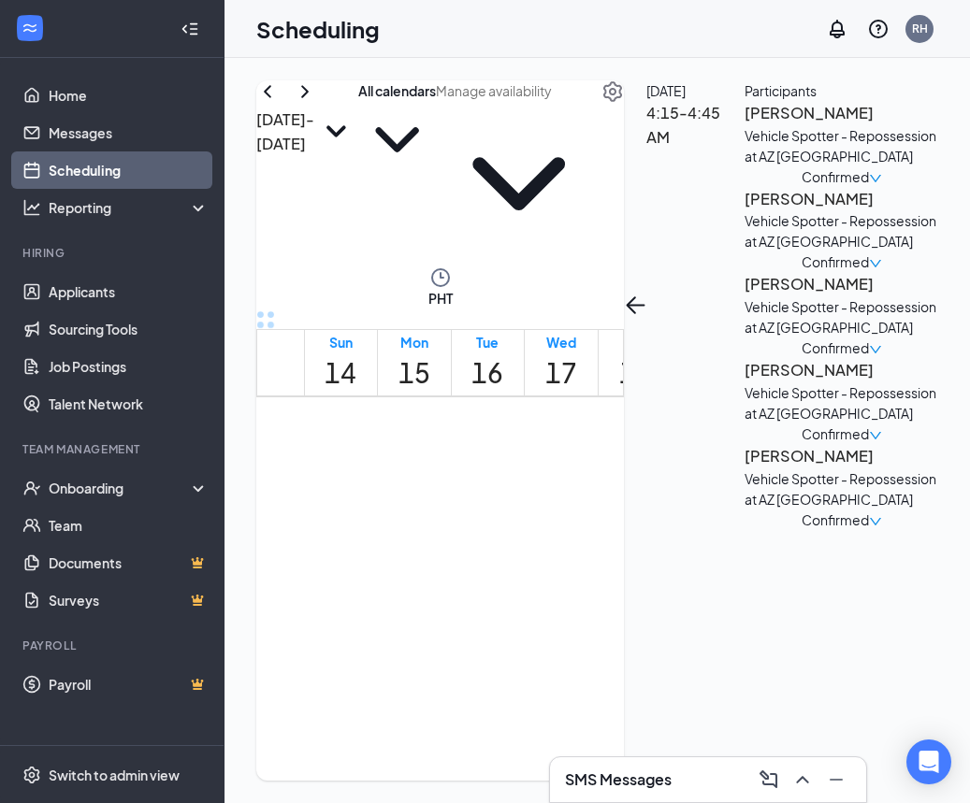
scroll to position [0, 278]
click at [70, 135] on link "Messages" at bounding box center [129, 132] width 160 height 37
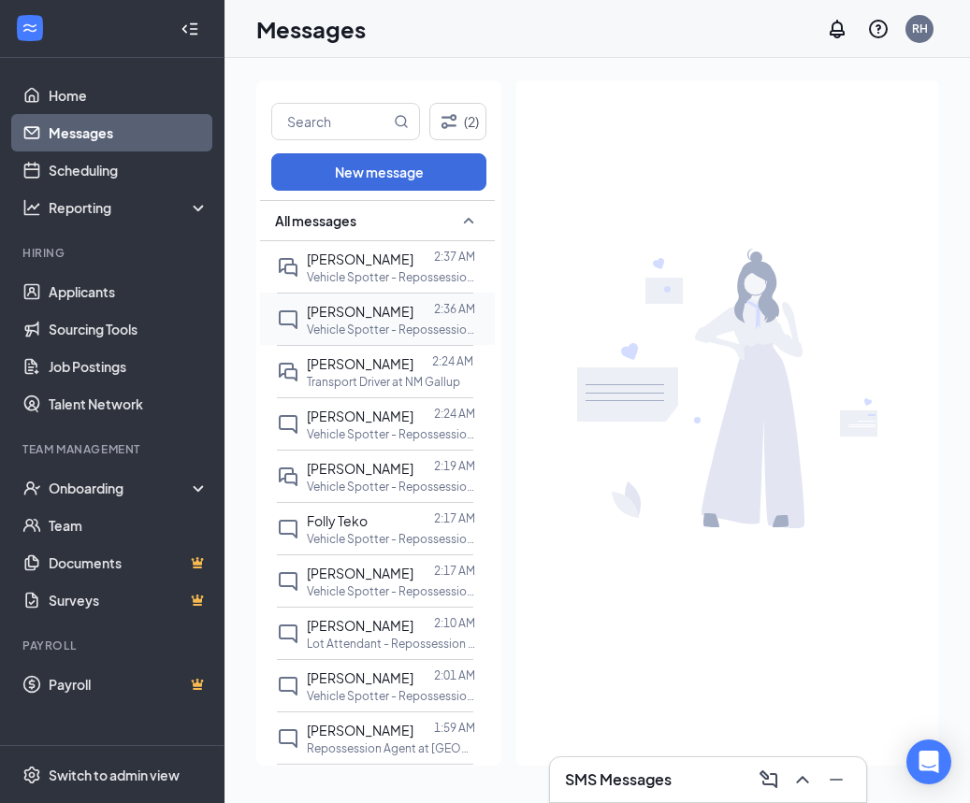
click at [426, 334] on p "Vehicle Spotter - Repossession at AZ [GEOGRAPHIC_DATA]" at bounding box center [391, 330] width 168 height 16
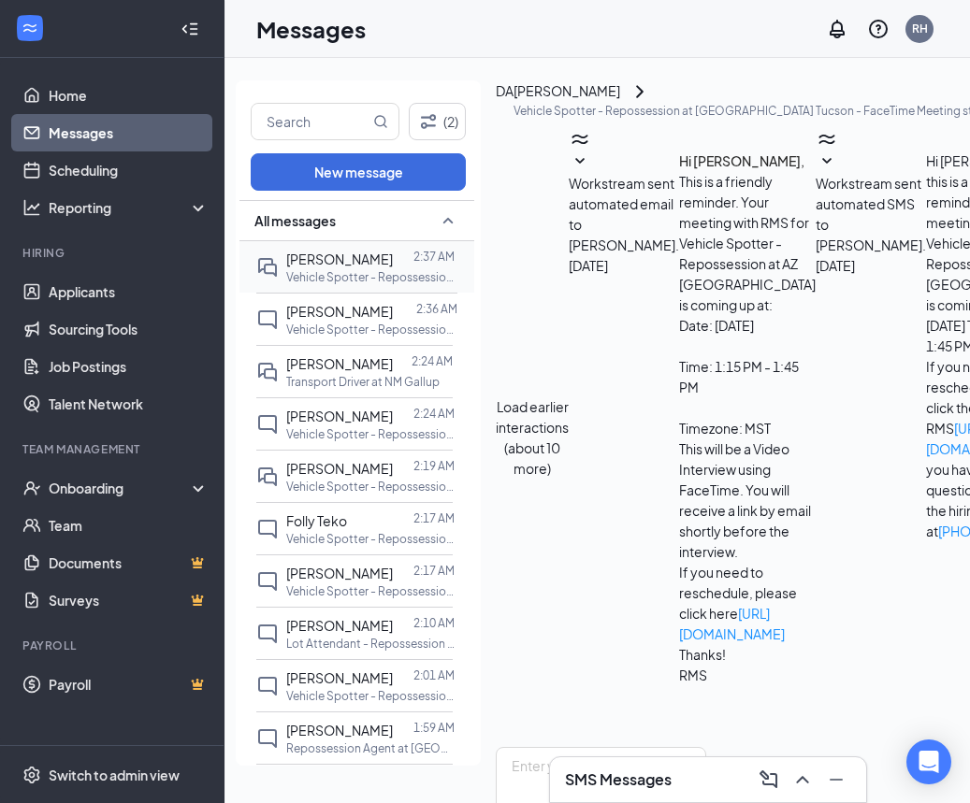
scroll to position [996, 0]
click at [351, 264] on span "[PERSON_NAME]" at bounding box center [339, 259] width 107 height 17
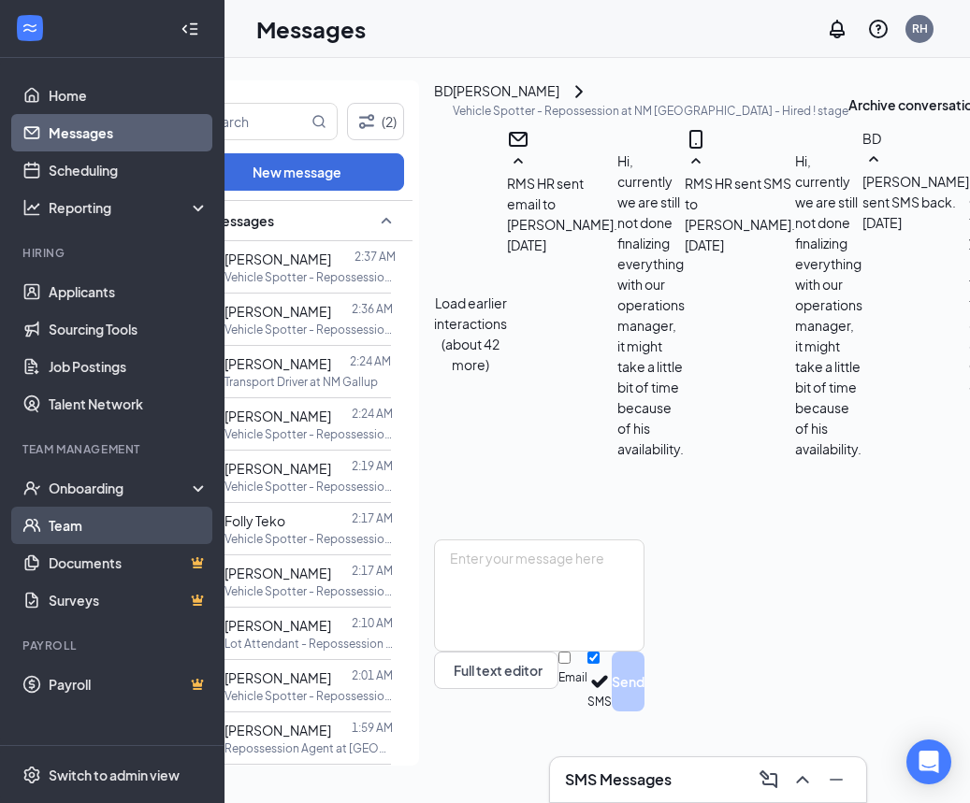
click at [106, 540] on link "Team" at bounding box center [129, 525] width 160 height 37
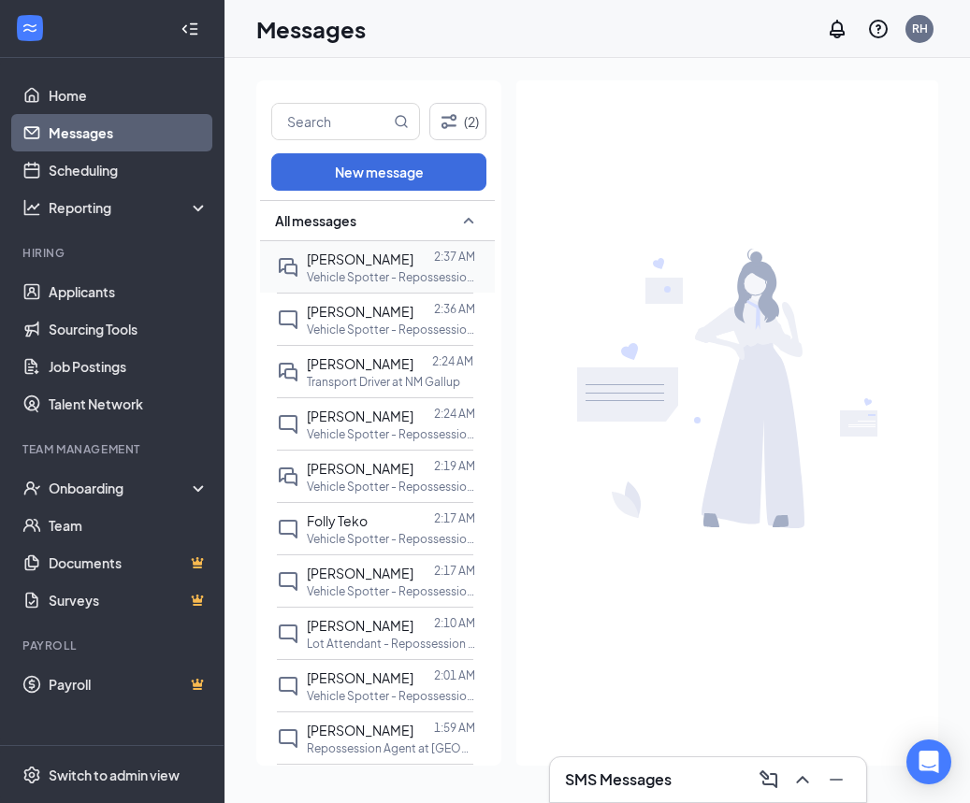
click at [361, 256] on span "[PERSON_NAME]" at bounding box center [360, 259] width 107 height 17
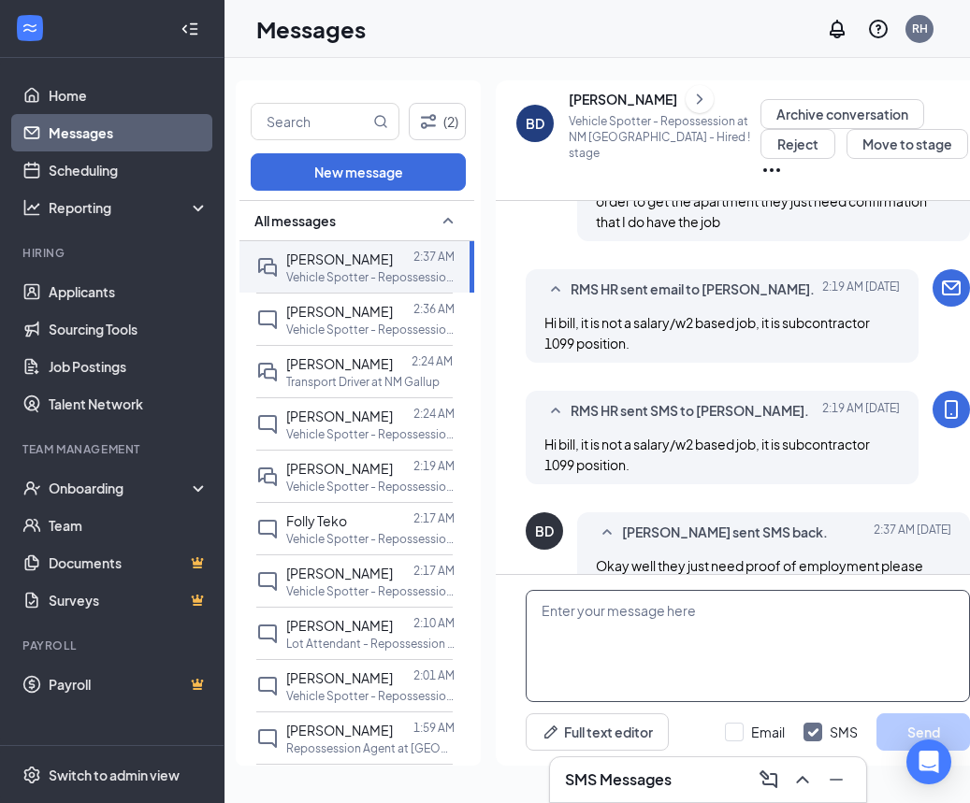
scroll to position [921, 0]
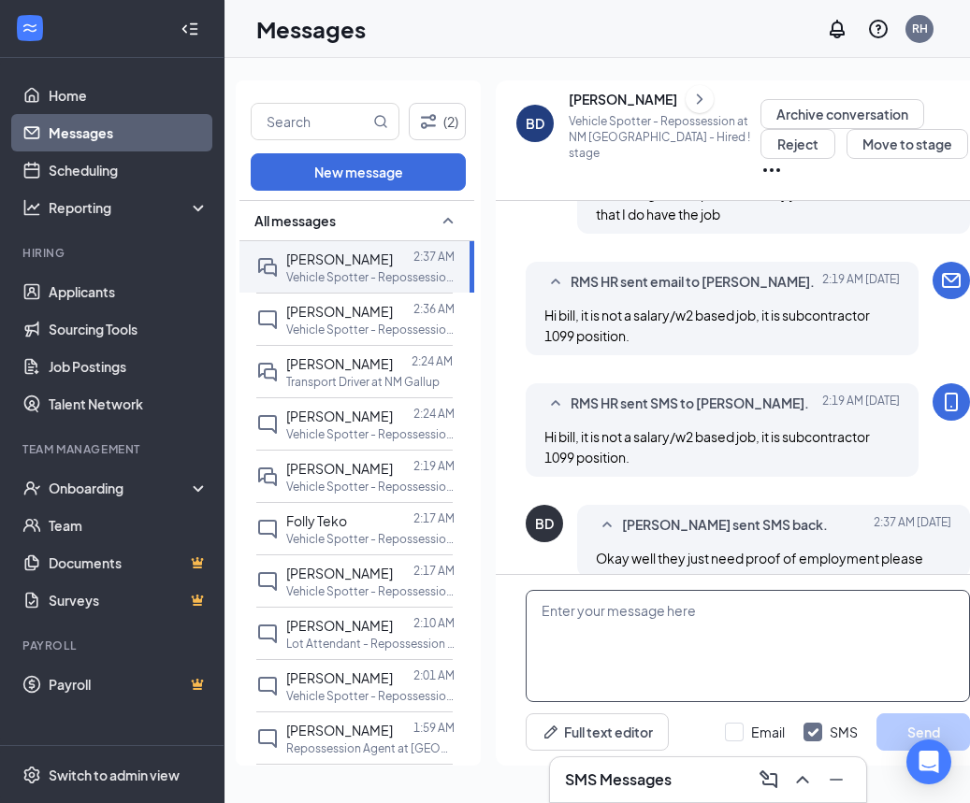
click at [651, 628] on textarea at bounding box center [748, 646] width 444 height 112
type textarea "w"
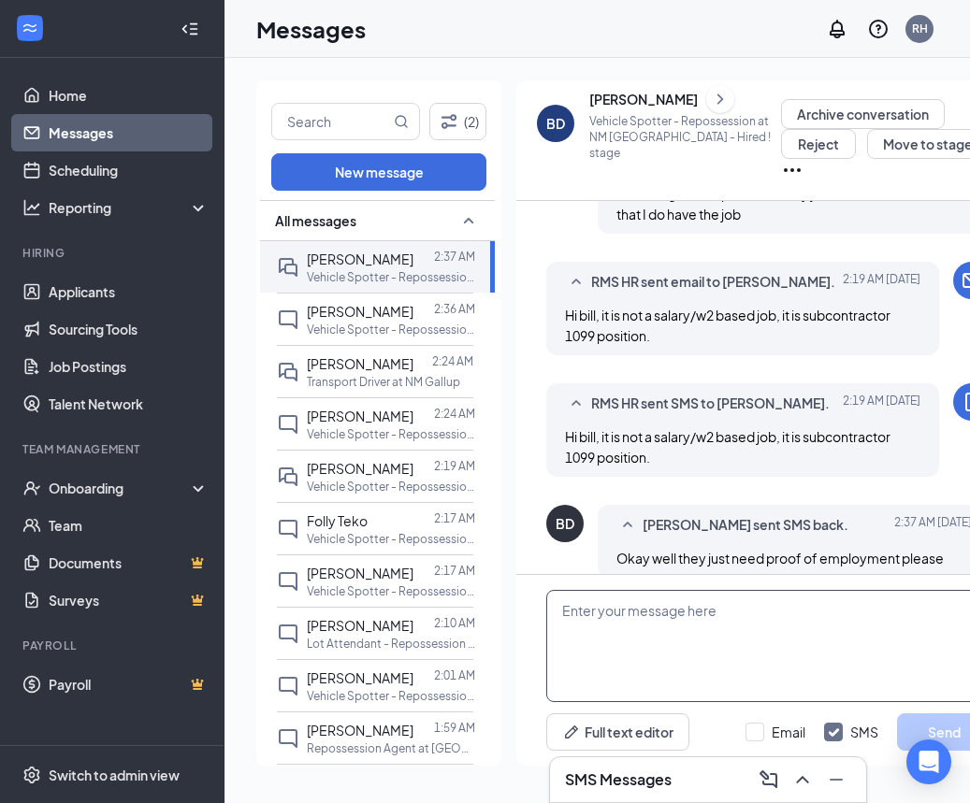
scroll to position [0, 0]
click at [97, 162] on link "Scheduling" at bounding box center [129, 169] width 160 height 37
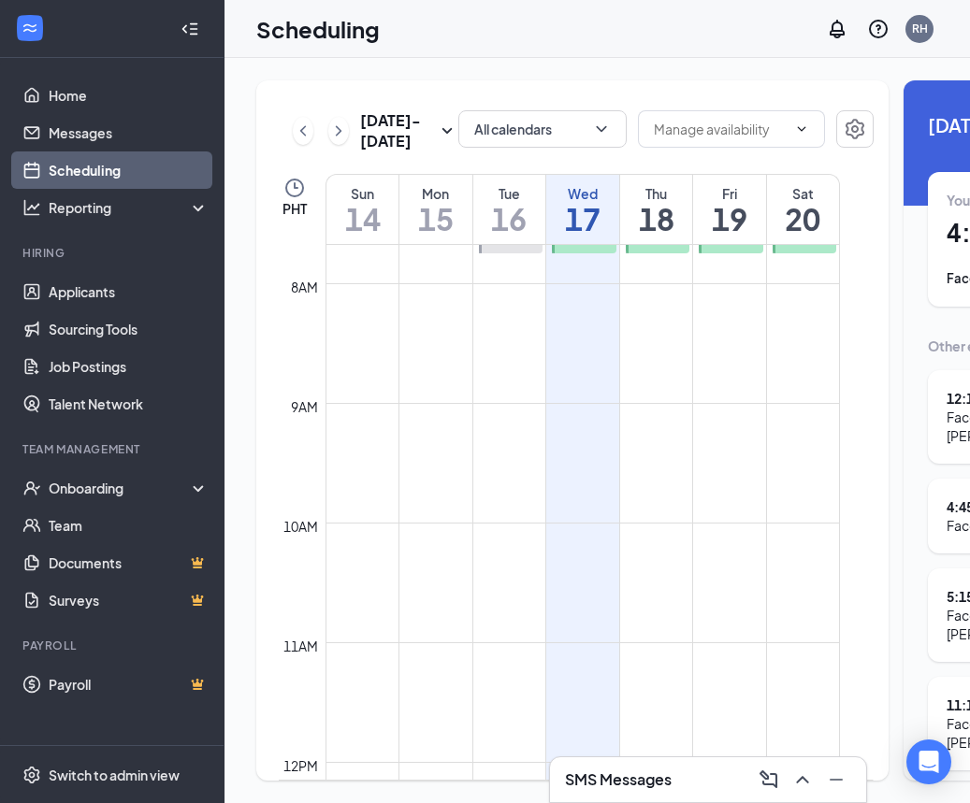
scroll to position [918, 0]
click at [49, 126] on link "Messages" at bounding box center [129, 132] width 160 height 37
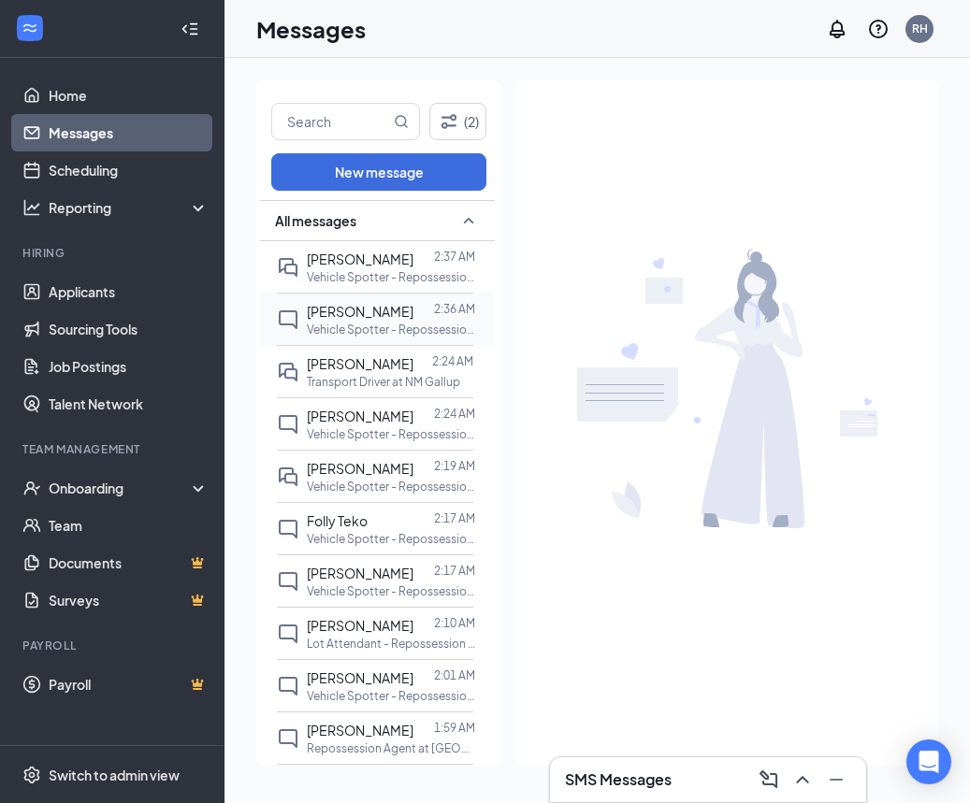
drag, startPoint x: 388, startPoint y: 318, endPoint x: 397, endPoint y: 315, distance: 9.8
click at [413, 318] on div at bounding box center [423, 311] width 21 height 21
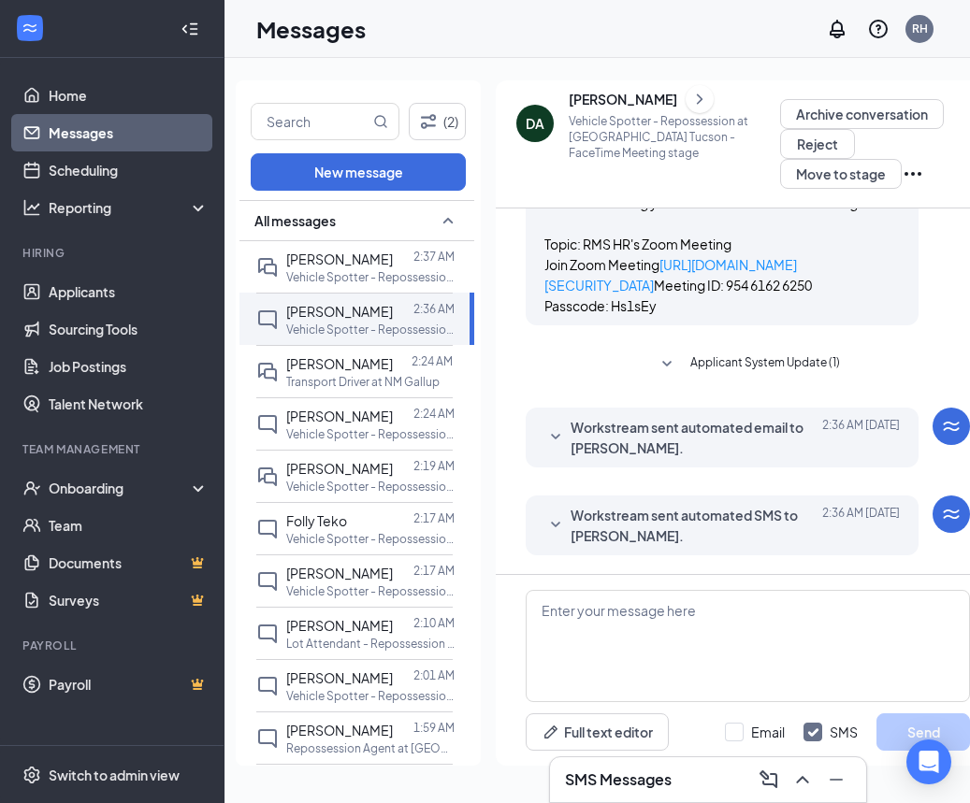
scroll to position [996, 0]
click at [597, 529] on span "Workstream sent automated SMS to [PERSON_NAME]." at bounding box center [692, 525] width 245 height 41
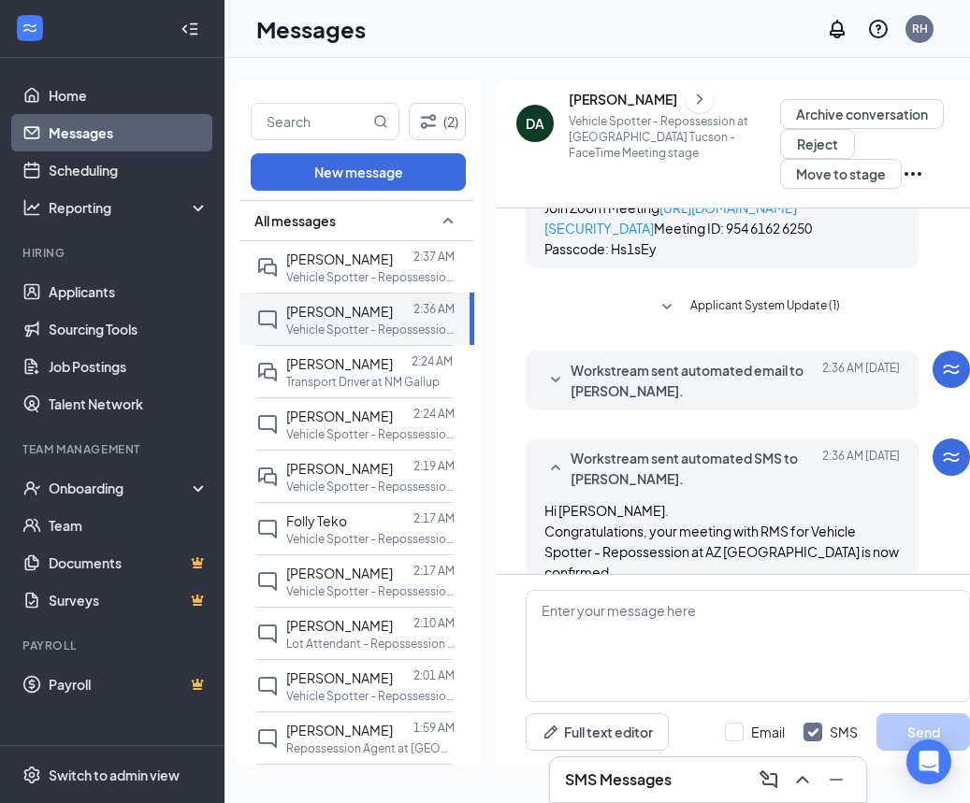
scroll to position [973, 0]
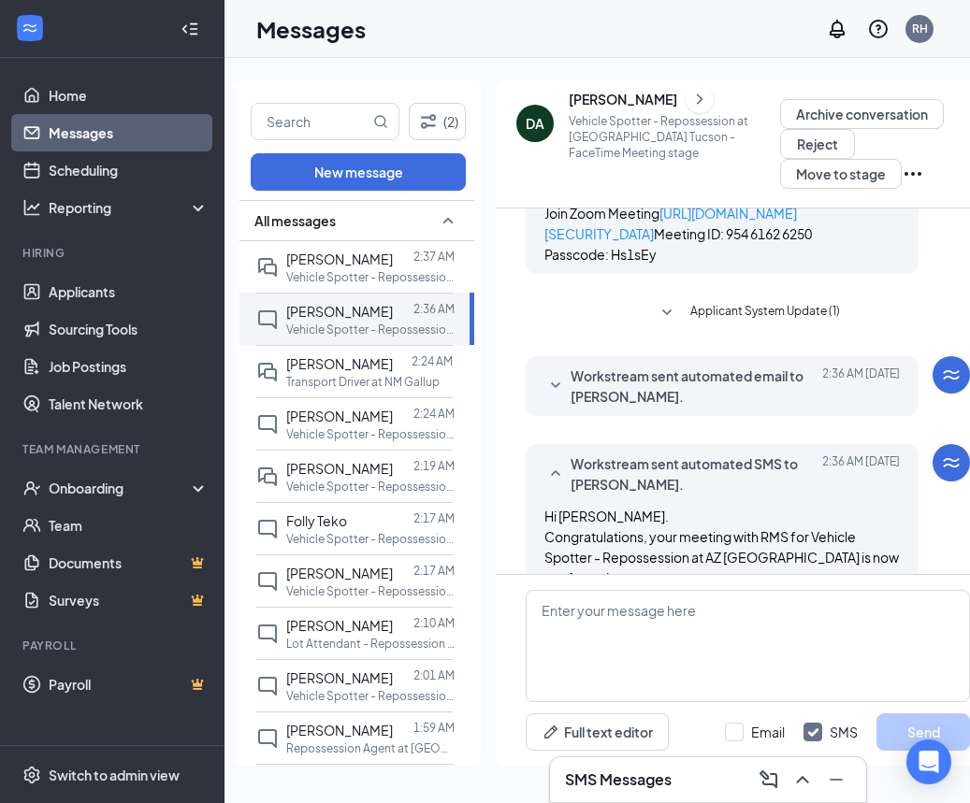
click at [700, 407] on span "Workstream sent automated email to [PERSON_NAME]." at bounding box center [692, 386] width 245 height 41
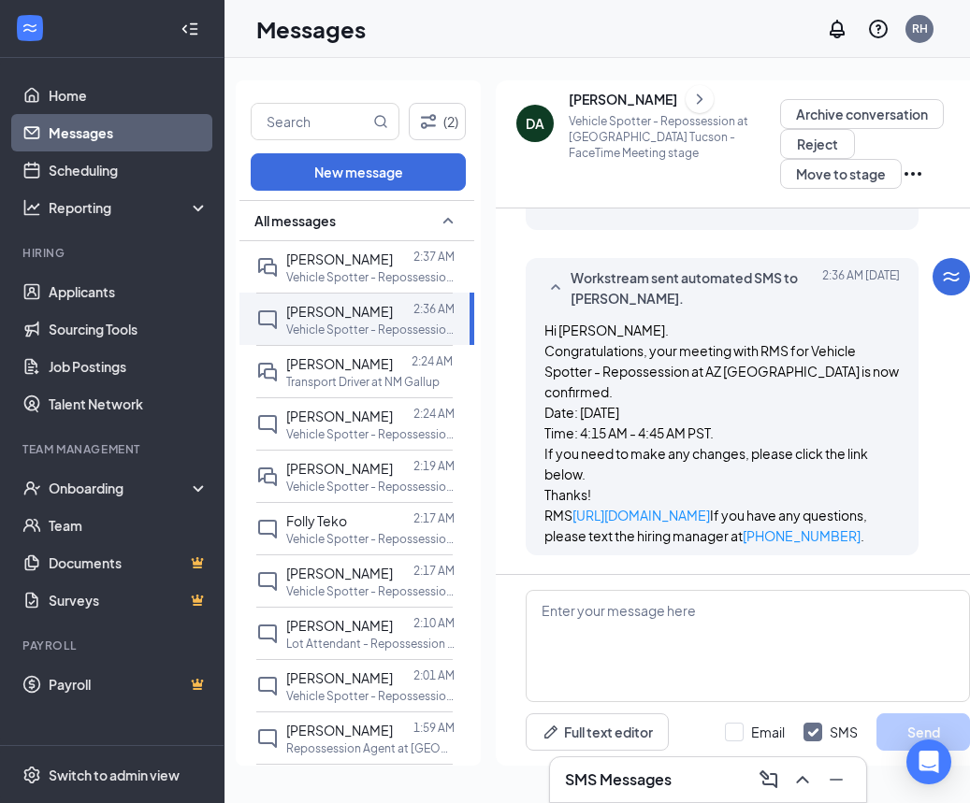
scroll to position [0, 0]
click at [123, 171] on link "Scheduling" at bounding box center [129, 169] width 160 height 37
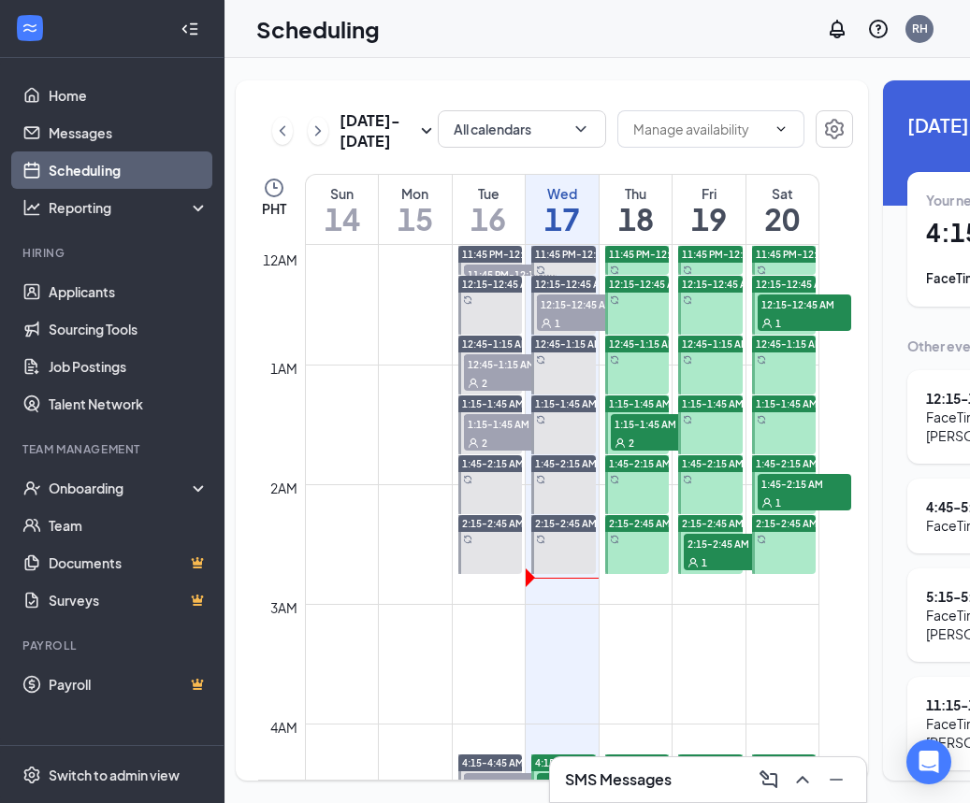
scroll to position [919, 0]
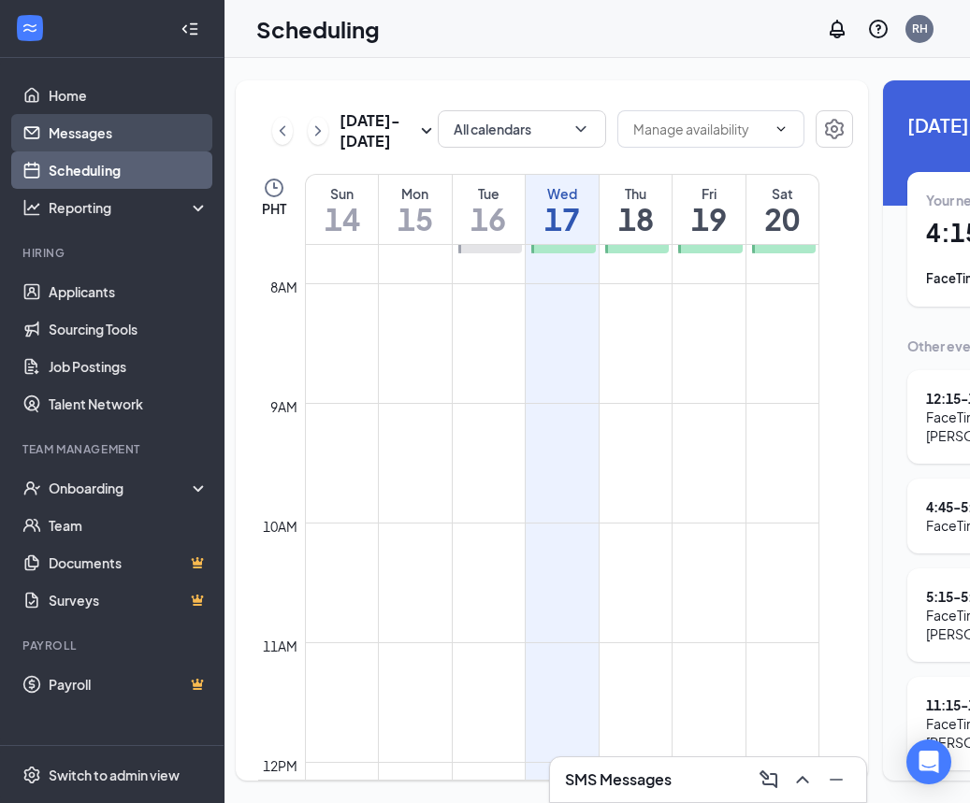
click at [77, 134] on link "Messages" at bounding box center [129, 132] width 160 height 37
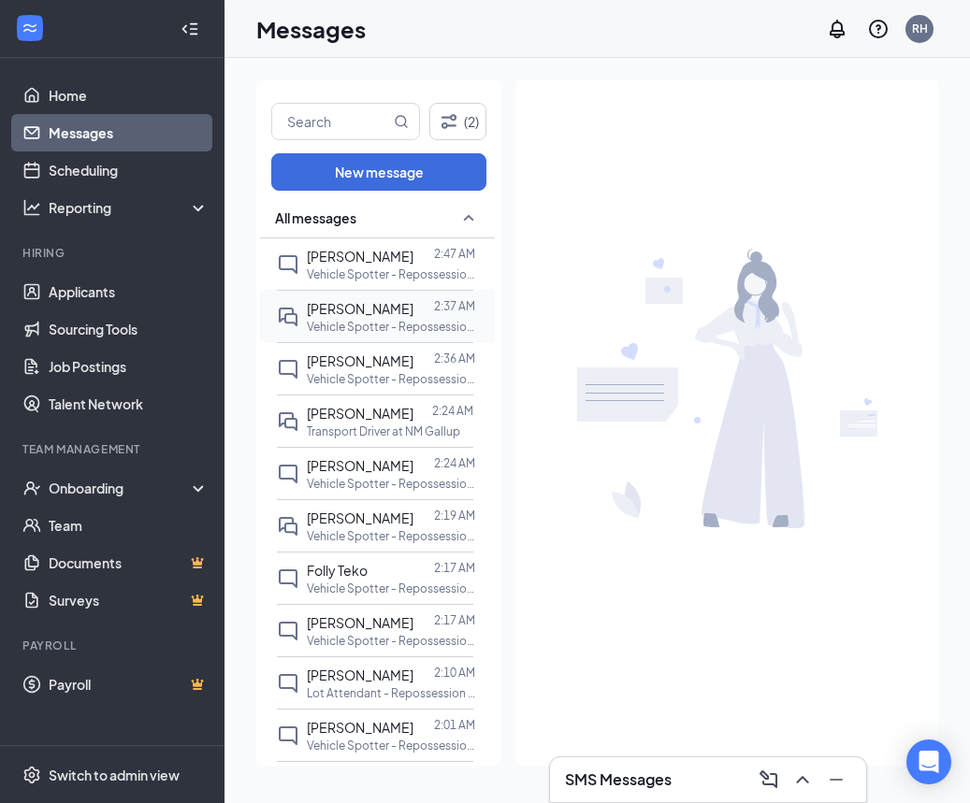
click at [385, 323] on p "Vehicle Spotter - Repossession at NM [GEOGRAPHIC_DATA]" at bounding box center [391, 327] width 168 height 16
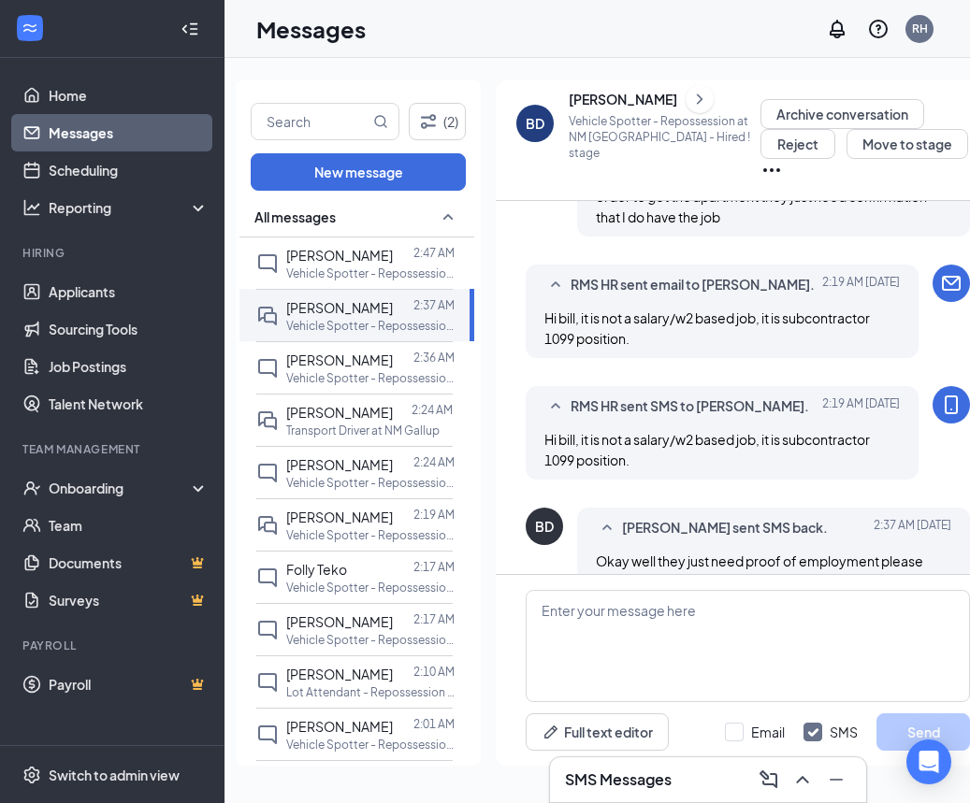
scroll to position [921, 0]
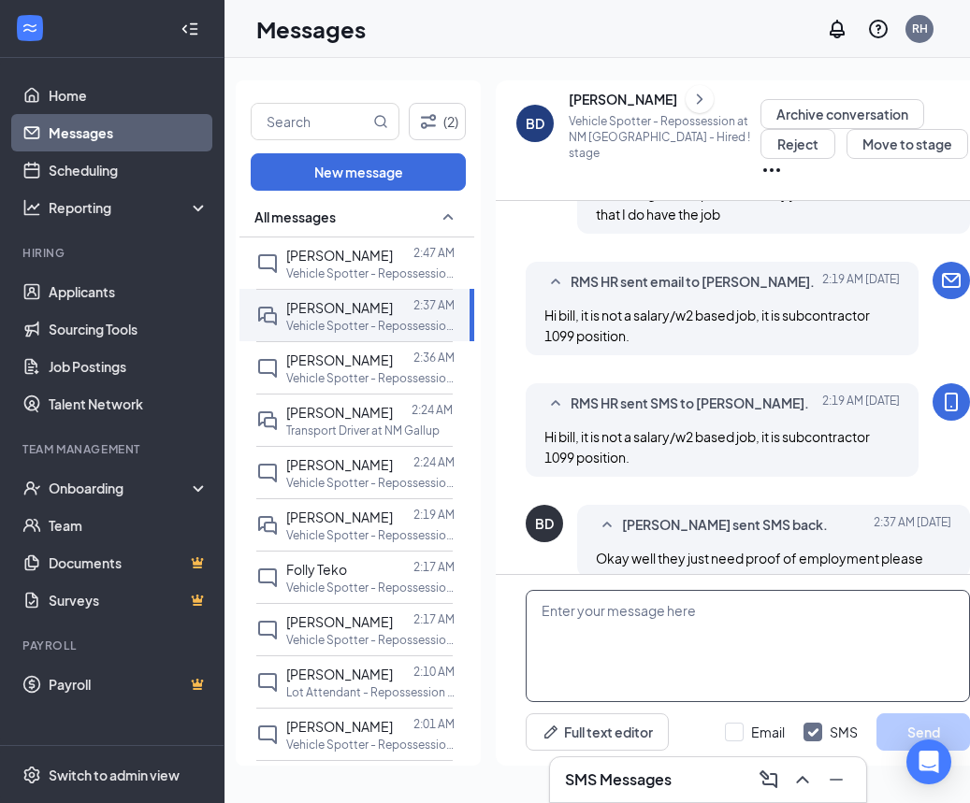
click at [717, 611] on textarea at bounding box center [748, 646] width 444 height 112
paste textarea "it’s not something we can provide"
type textarea "it’s not something we can provide"
click at [753, 725] on div "Email" at bounding box center [768, 732] width 34 height 19
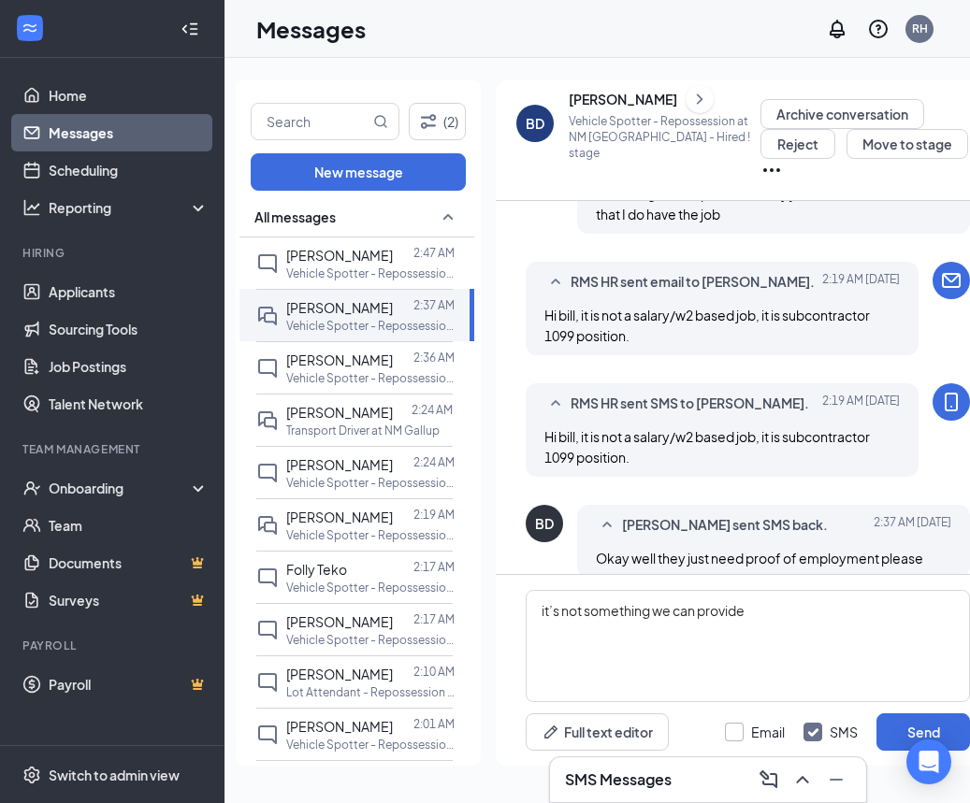
click at [753, 725] on input "Email" at bounding box center [755, 732] width 60 height 19
checkbox input "true"
click at [890, 729] on button "Send" at bounding box center [923, 732] width 94 height 37
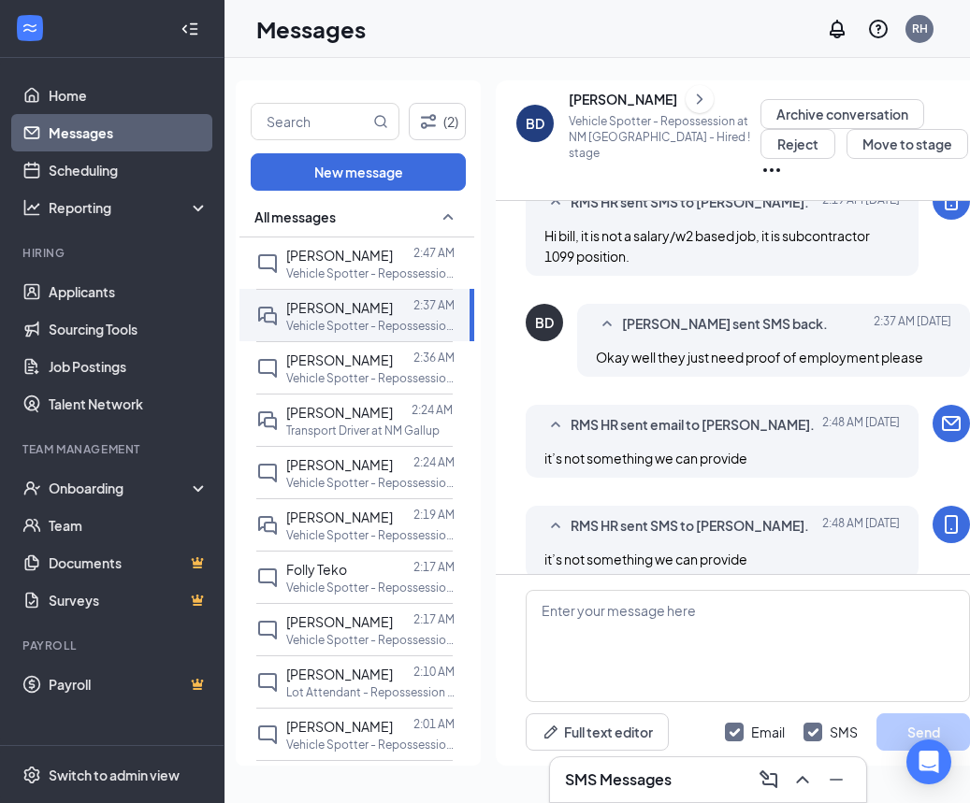
scroll to position [1123, 0]
click at [740, 592] on textarea at bounding box center [748, 646] width 444 height 112
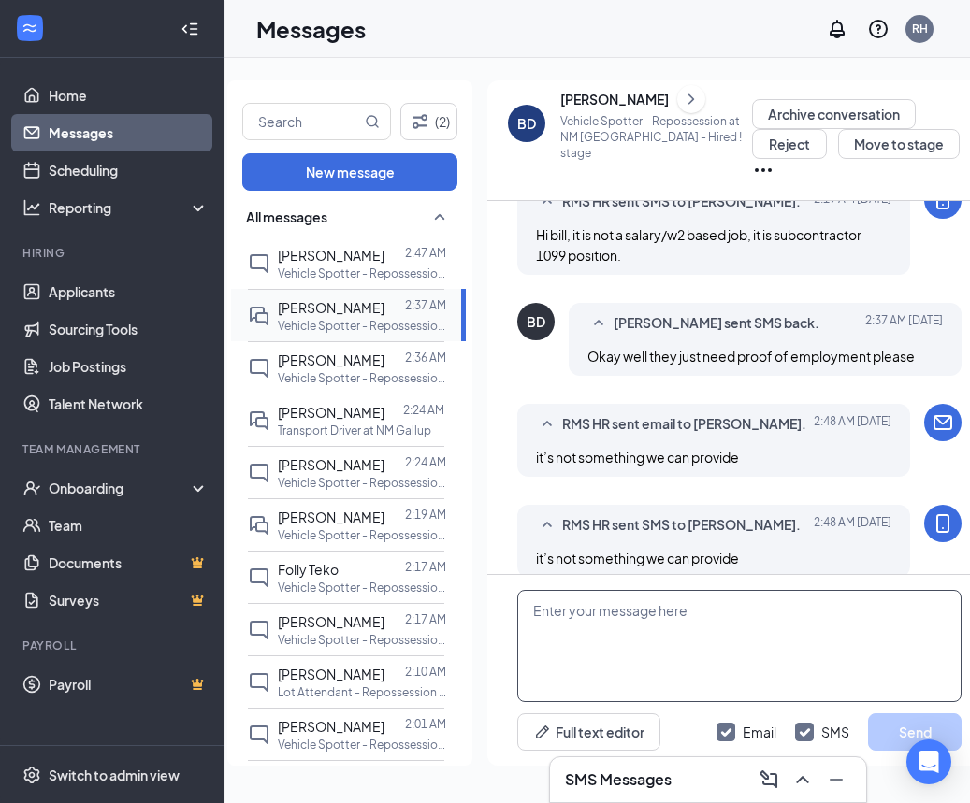
scroll to position [0, 31]
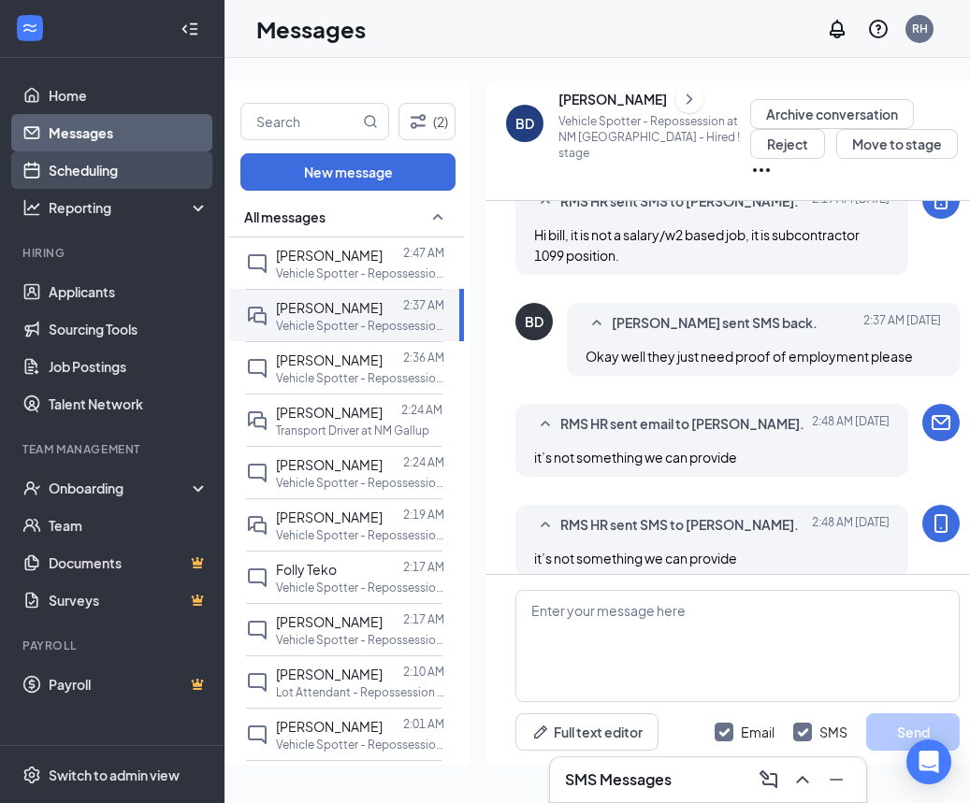
click at [120, 169] on link "Scheduling" at bounding box center [129, 169] width 160 height 37
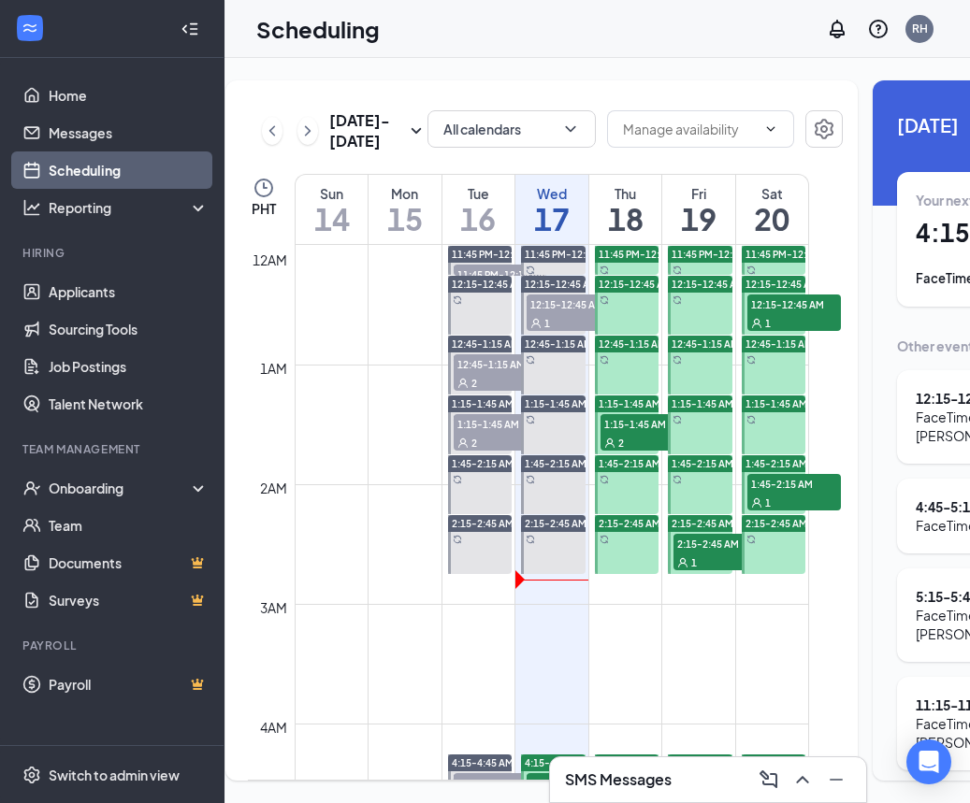
scroll to position [919, 0]
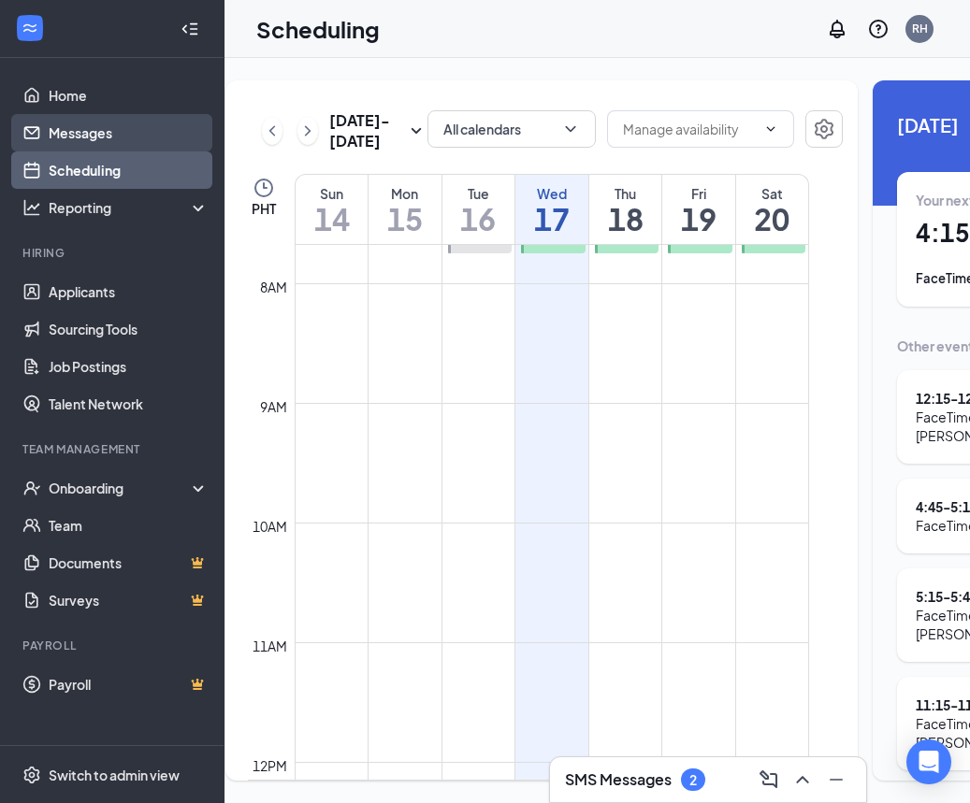
click at [123, 137] on link "Messages" at bounding box center [129, 132] width 160 height 37
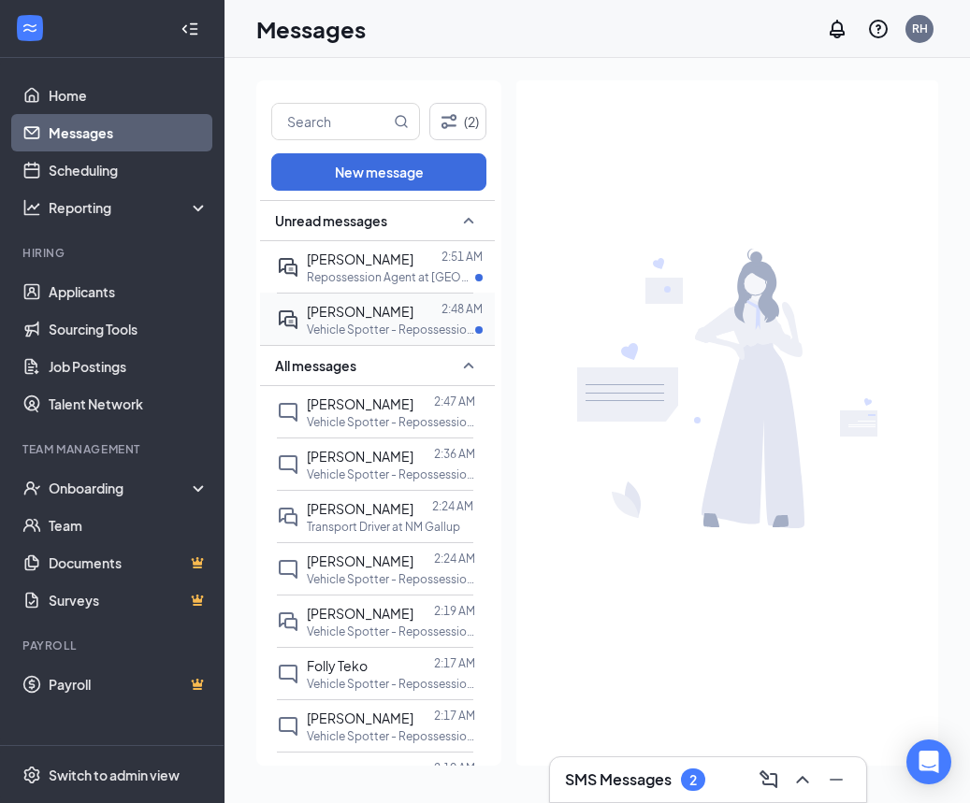
click at [395, 324] on p "Vehicle Spotter - Repossession at NM [GEOGRAPHIC_DATA]" at bounding box center [391, 330] width 168 height 16
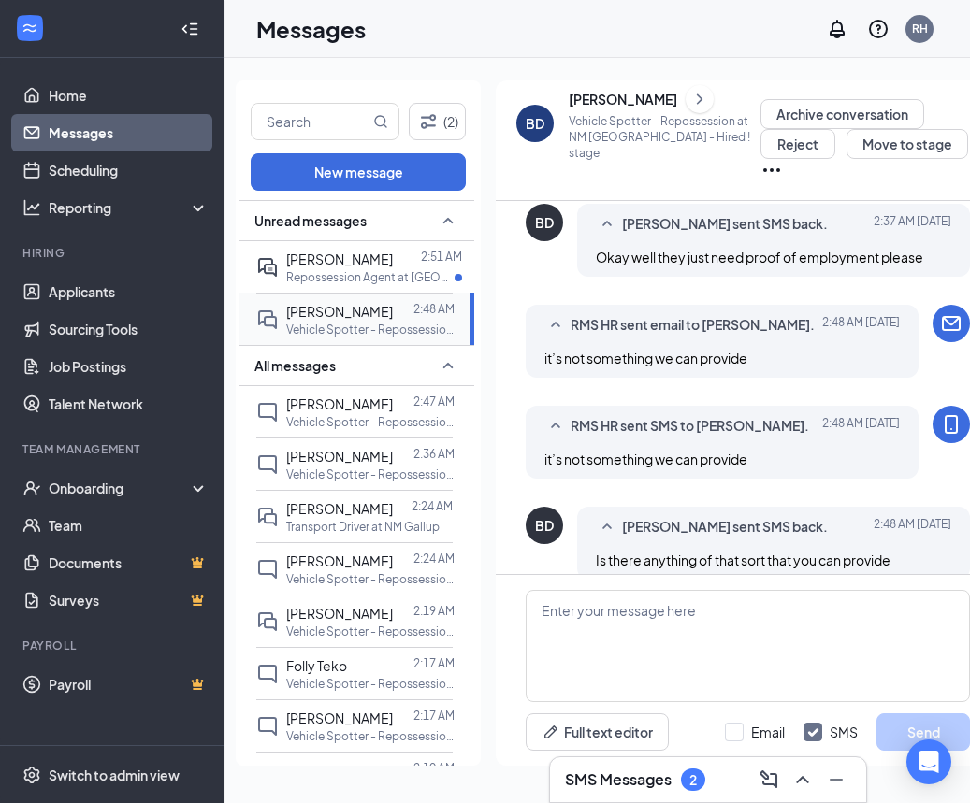
scroll to position [818, 0]
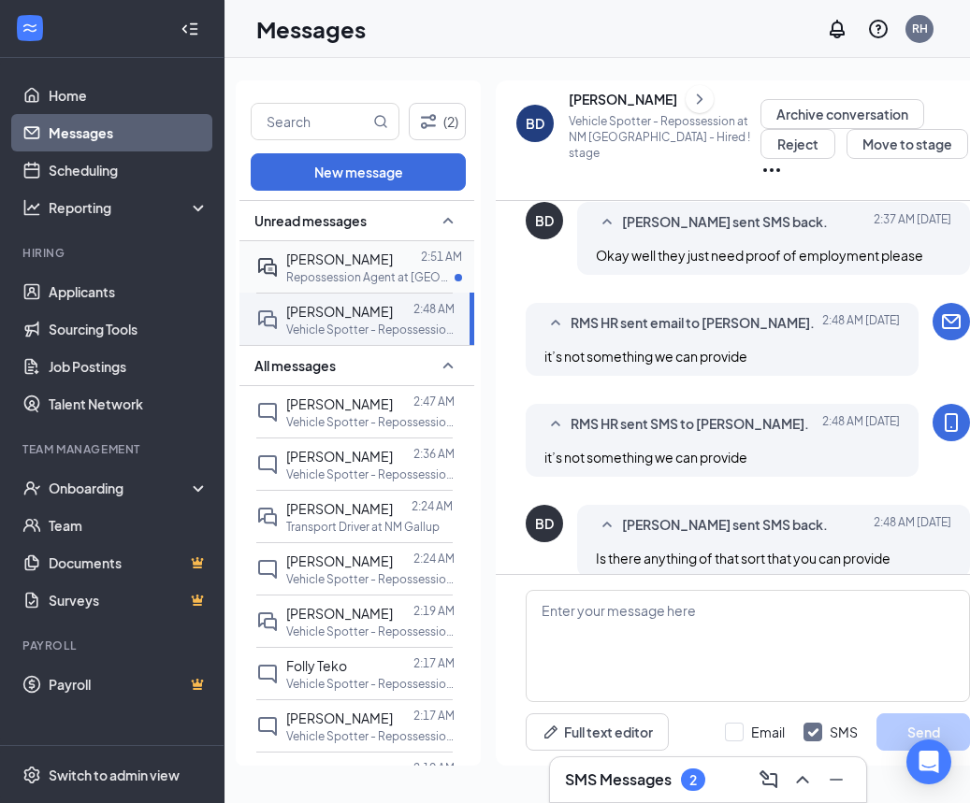
click at [378, 274] on p "Repossession Agent at [GEOGRAPHIC_DATA] [GEOGRAPHIC_DATA]" at bounding box center [370, 277] width 168 height 16
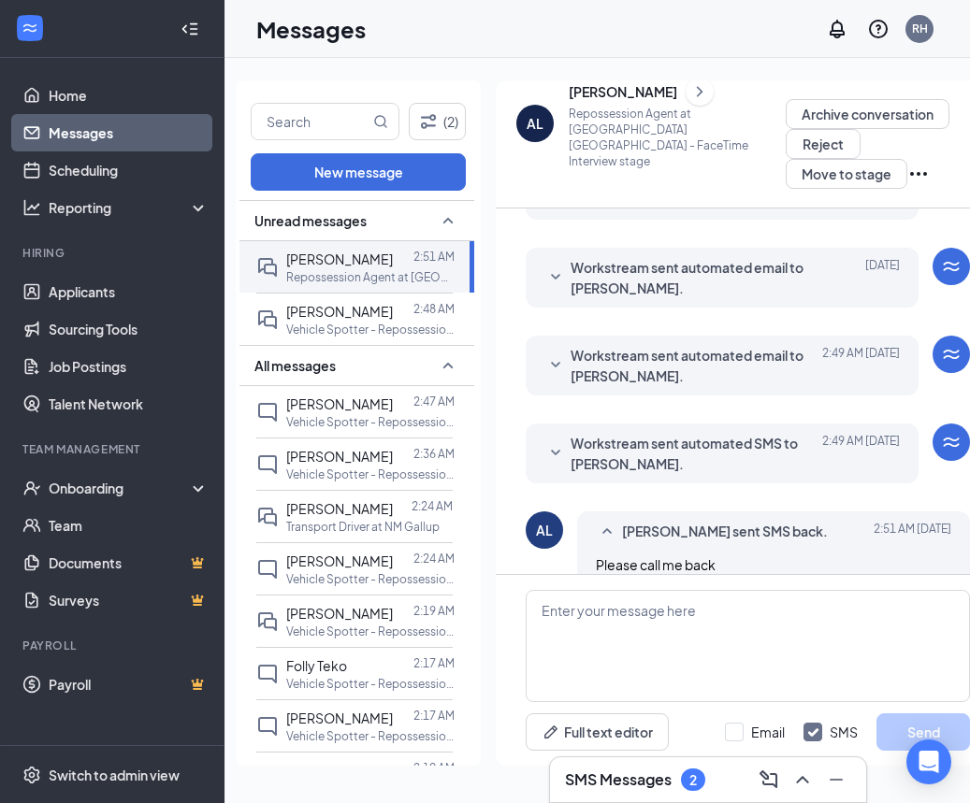
scroll to position [523, 0]
click at [555, 443] on icon "SmallChevronDown" at bounding box center [555, 454] width 22 height 22
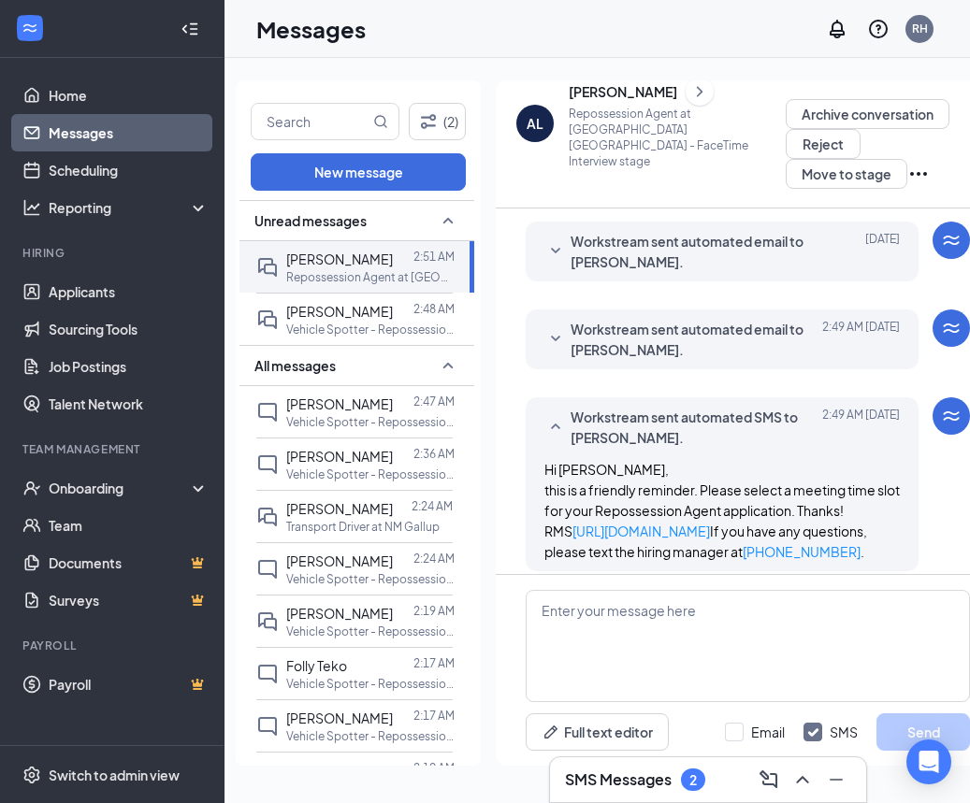
scroll to position [530, 0]
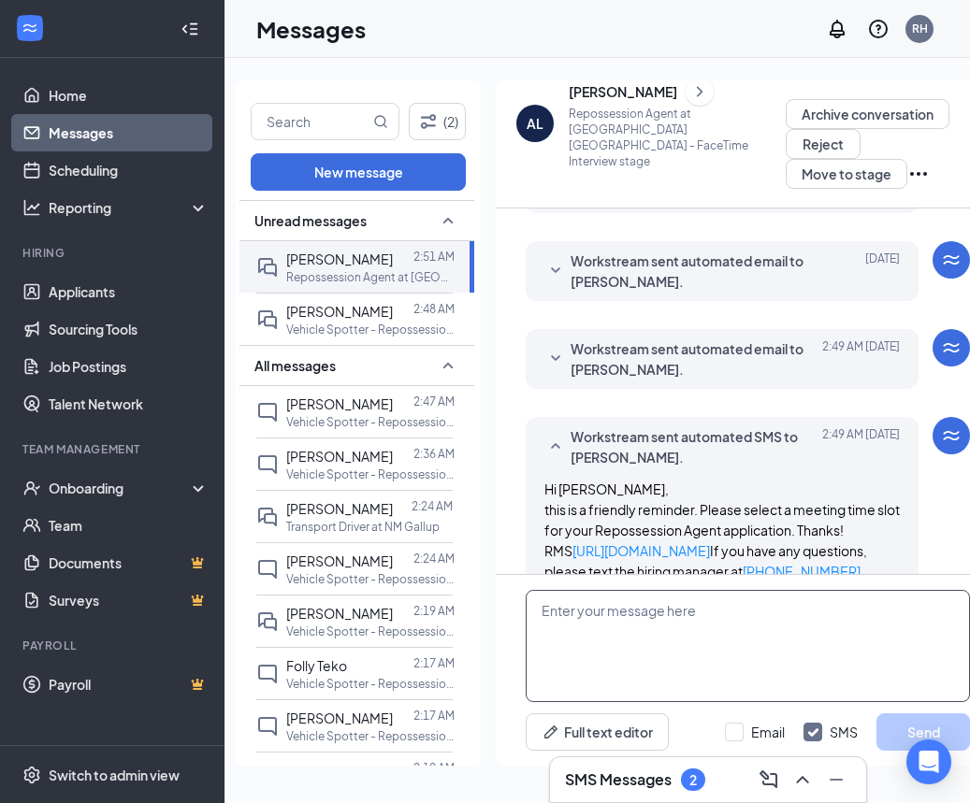
click at [677, 628] on textarea at bounding box center [748, 646] width 444 height 112
type textarea "T"
type textarea "Hi, [PERSON_NAME]! Do you have inquiries that i could answer?"
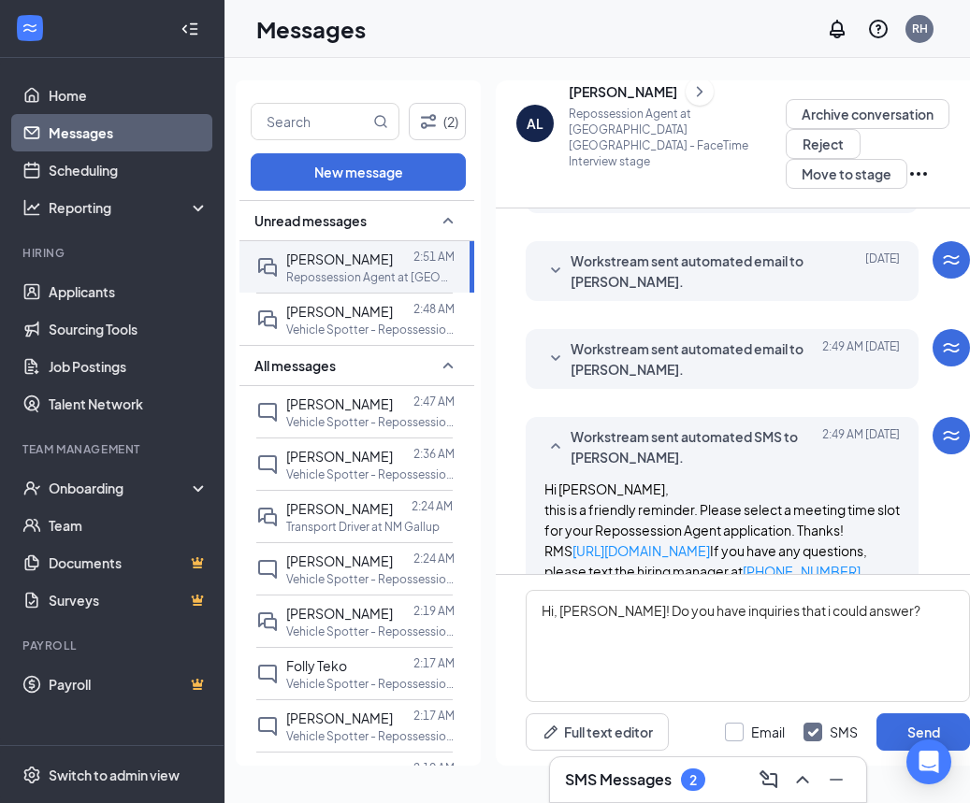
click at [734, 729] on input "Email" at bounding box center [755, 732] width 60 height 19
checkbox input "true"
click at [887, 721] on button "Send" at bounding box center [923, 732] width 94 height 37
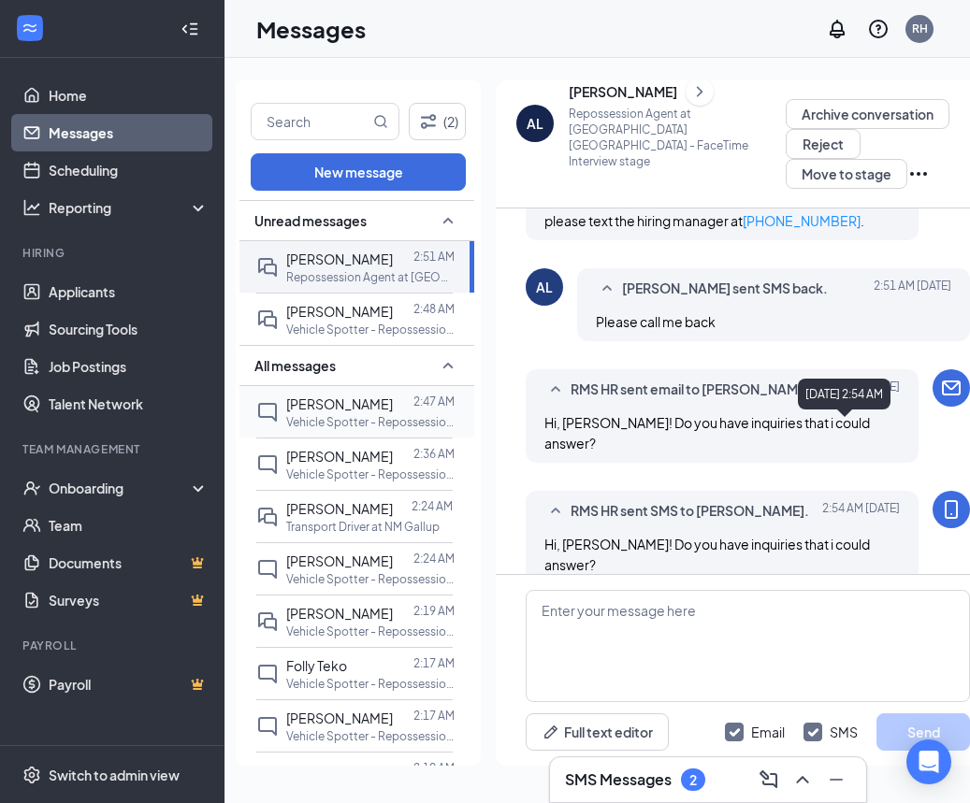
scroll to position [880, 0]
